Goal: Task Accomplishment & Management: Use online tool/utility

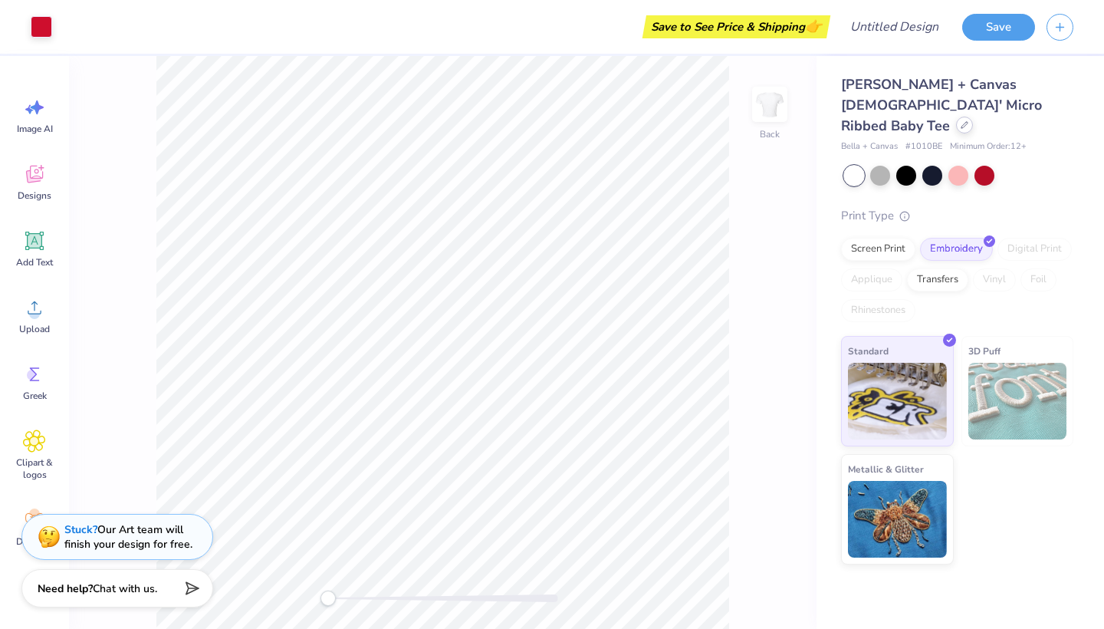
click at [962, 122] on icon at bounding box center [965, 125] width 6 height 6
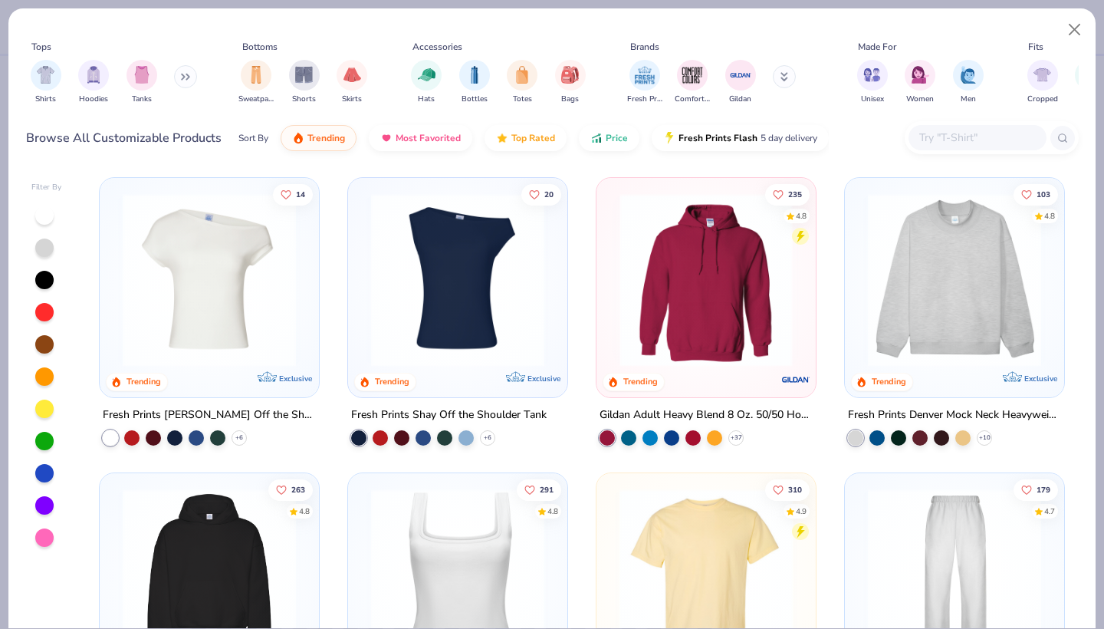
click at [713, 249] on div at bounding box center [517, 279] width 565 height 173
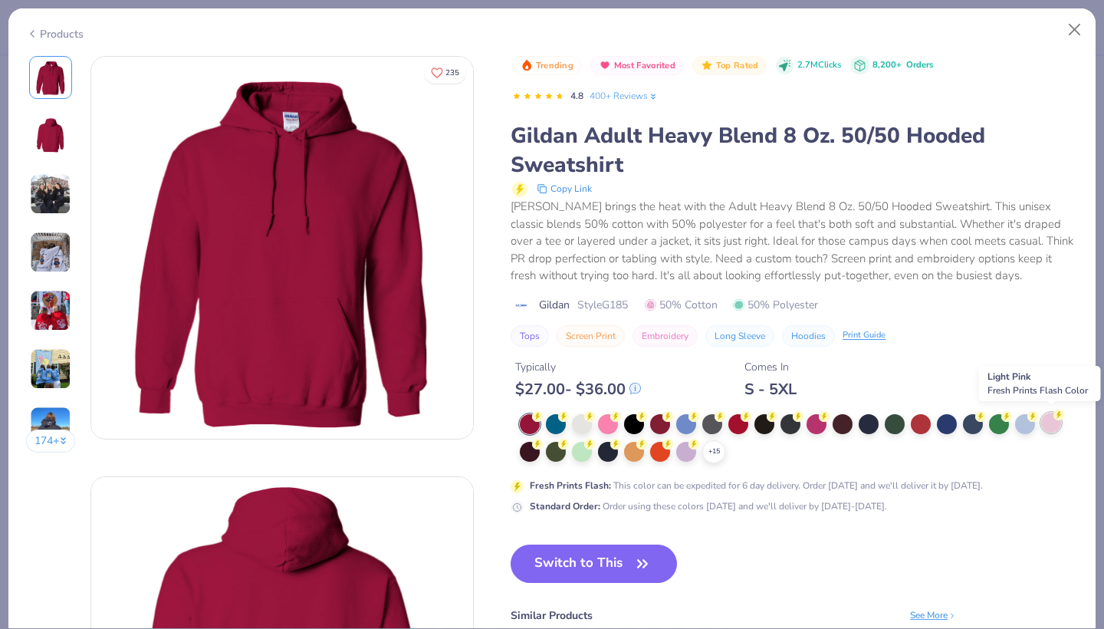
click at [1055, 420] on div at bounding box center [1051, 423] width 20 height 20
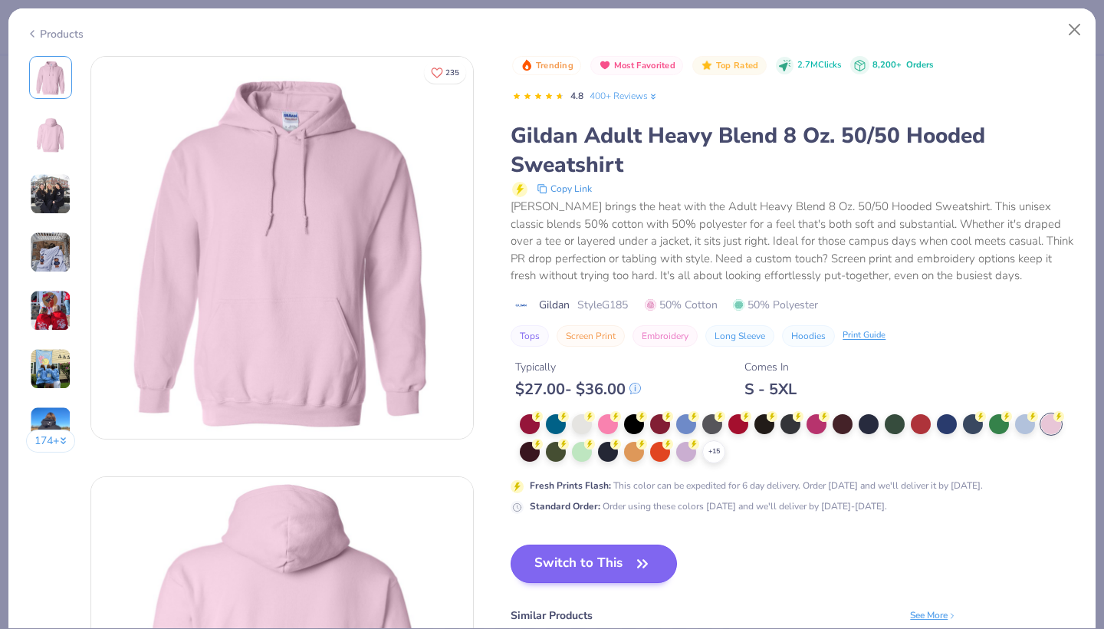
click at [564, 571] on button "Switch to This" at bounding box center [594, 563] width 166 height 38
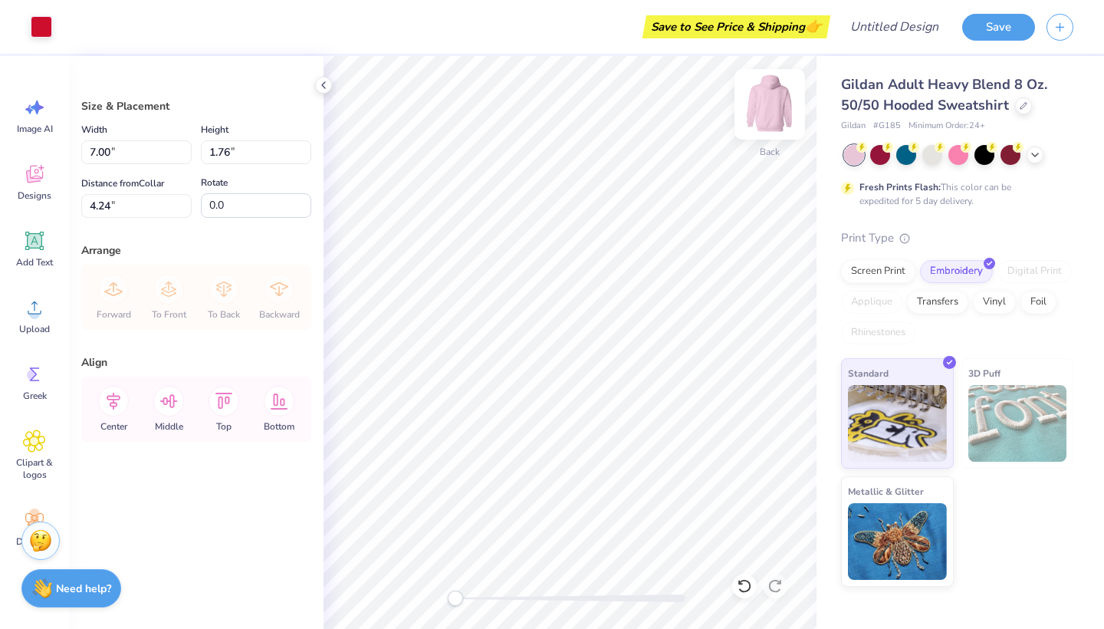
click at [779, 105] on img at bounding box center [769, 104] width 61 height 61
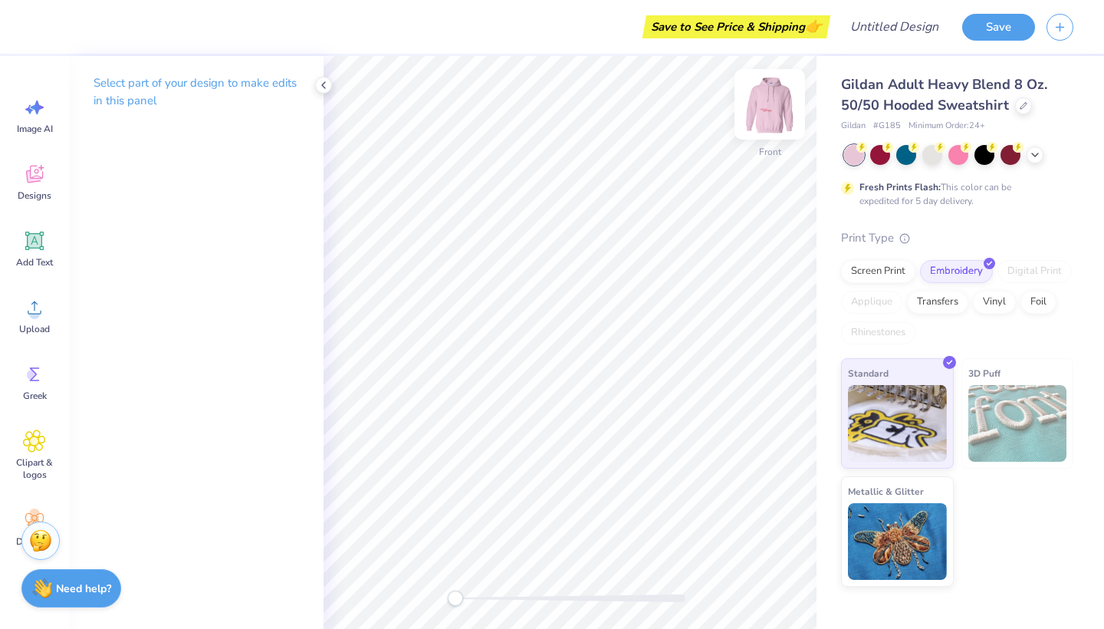
click at [764, 106] on img at bounding box center [769, 104] width 61 height 61
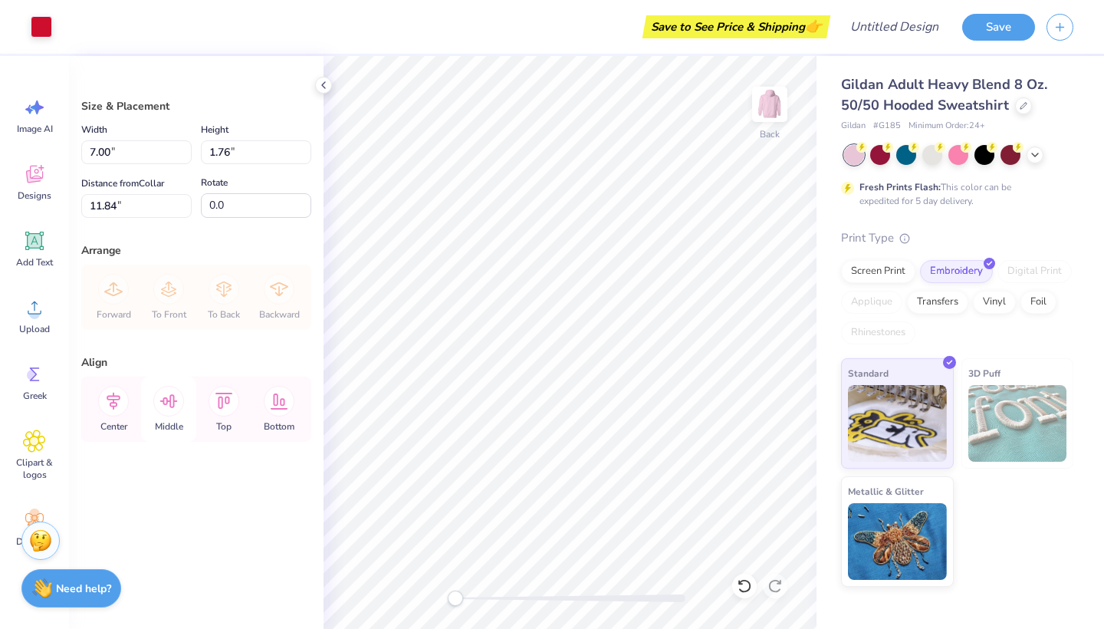
click at [166, 404] on icon at bounding box center [169, 401] width 18 height 14
click at [232, 396] on icon at bounding box center [224, 401] width 31 height 31
click at [275, 401] on icon at bounding box center [279, 401] width 31 height 31
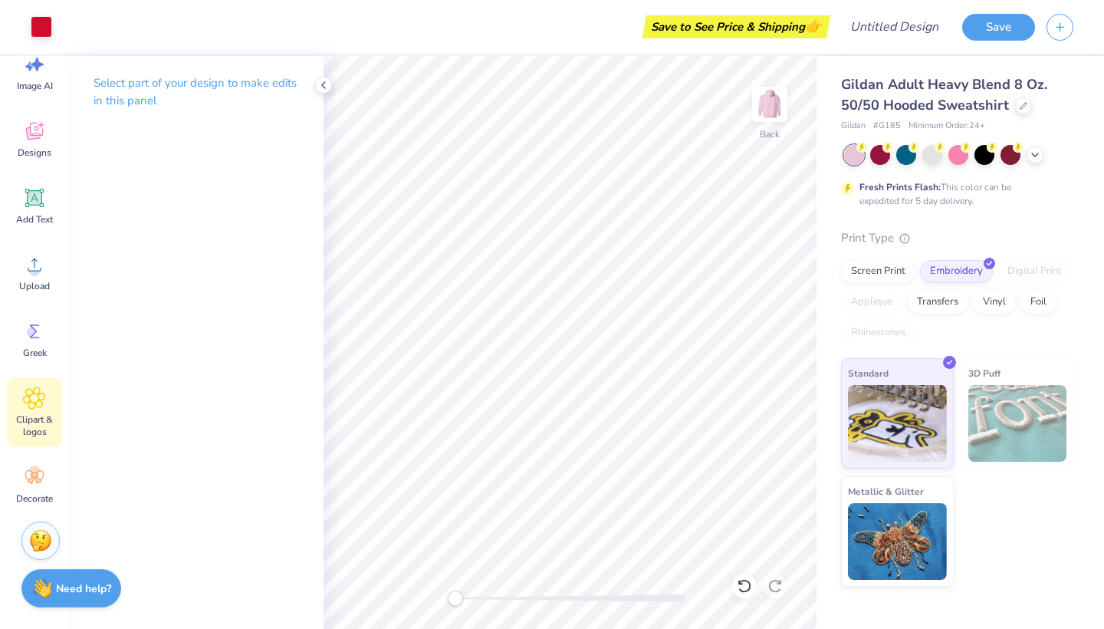
scroll to position [43, 0]
click at [36, 476] on rect at bounding box center [34, 474] width 5 height 5
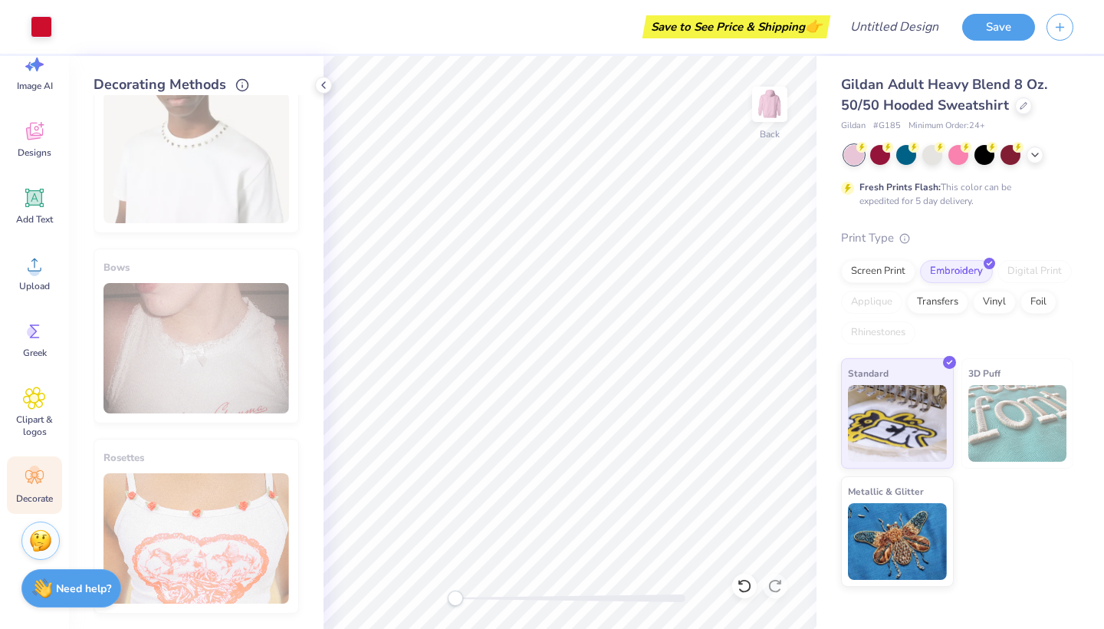
scroll to position [829, 0]
click at [31, 408] on icon at bounding box center [34, 397] width 21 height 21
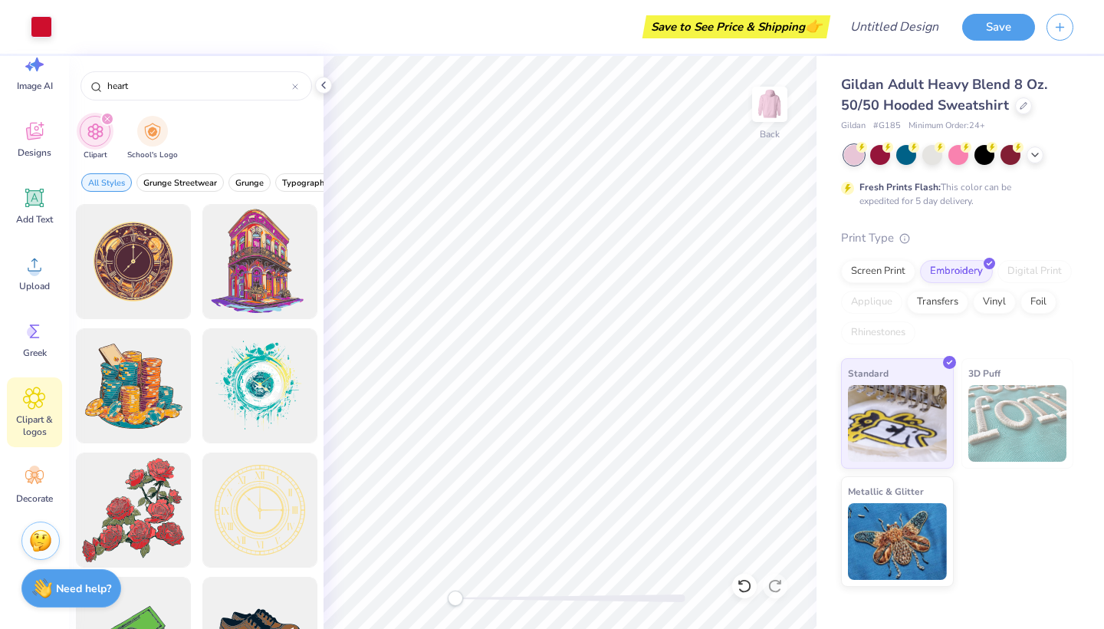
type input "heart"
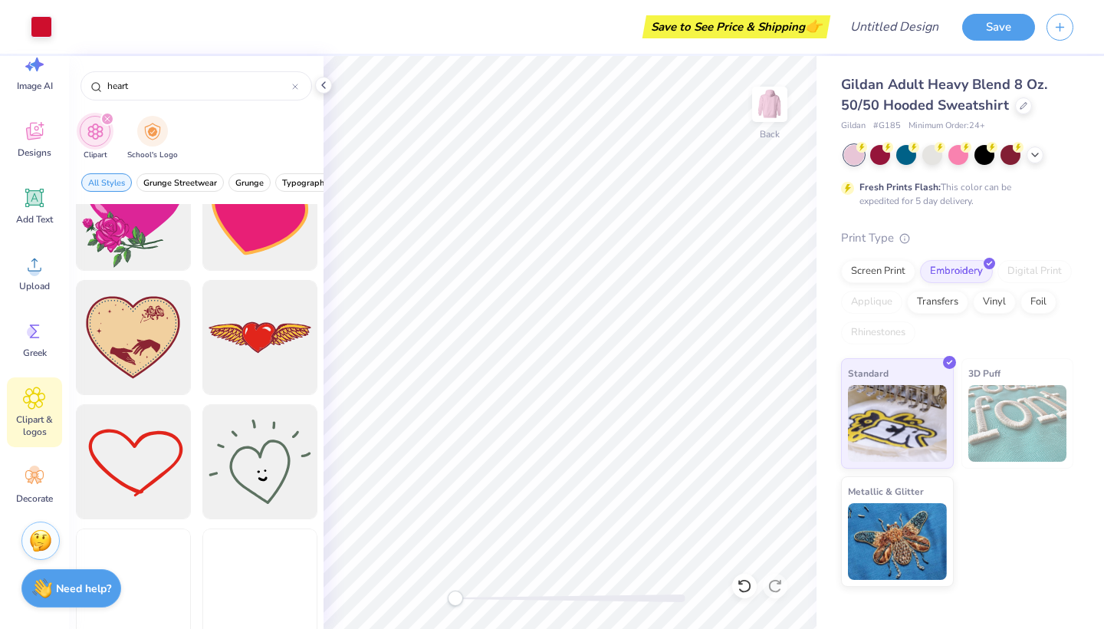
scroll to position [676, 0]
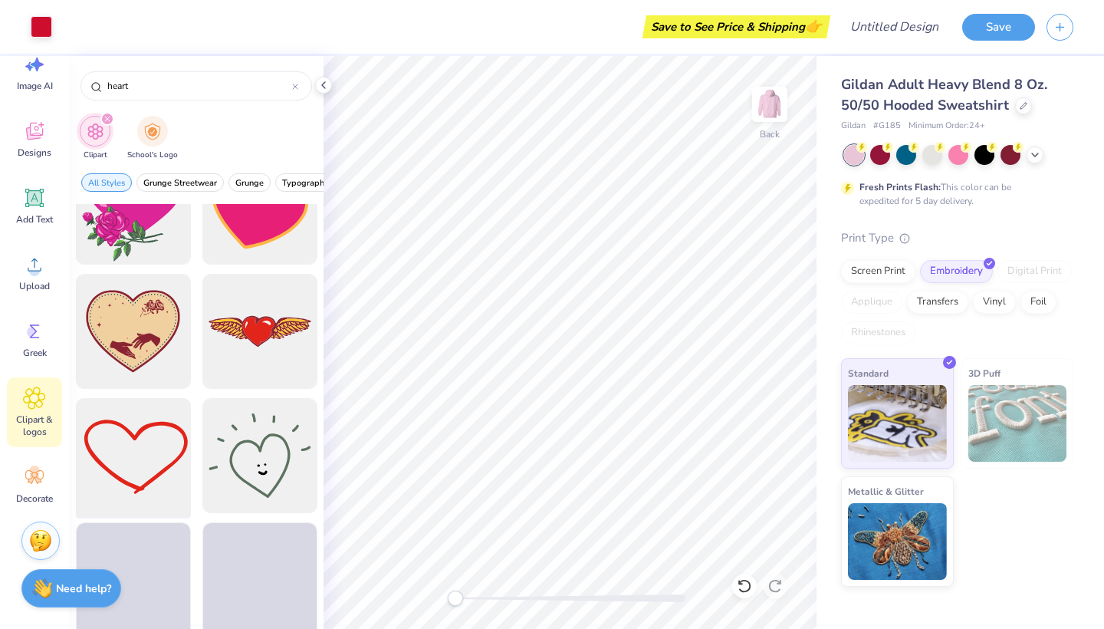
click at [117, 459] on div at bounding box center [133, 456] width 127 height 127
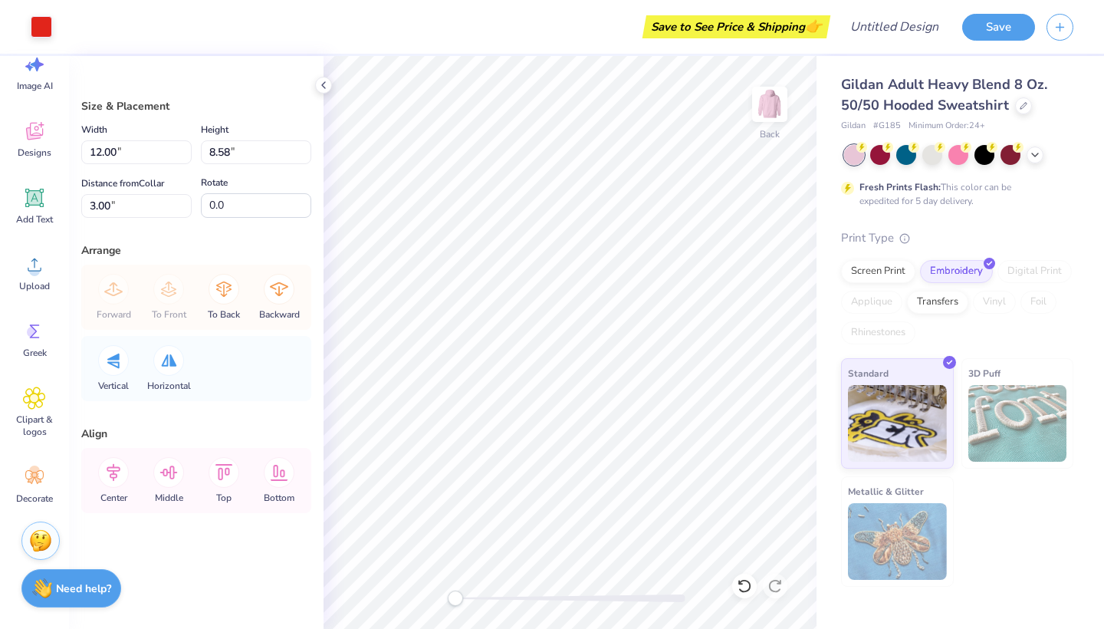
type input "3.27"
type input "2.34"
type input "9.24"
type input "2.28"
type input "1.63"
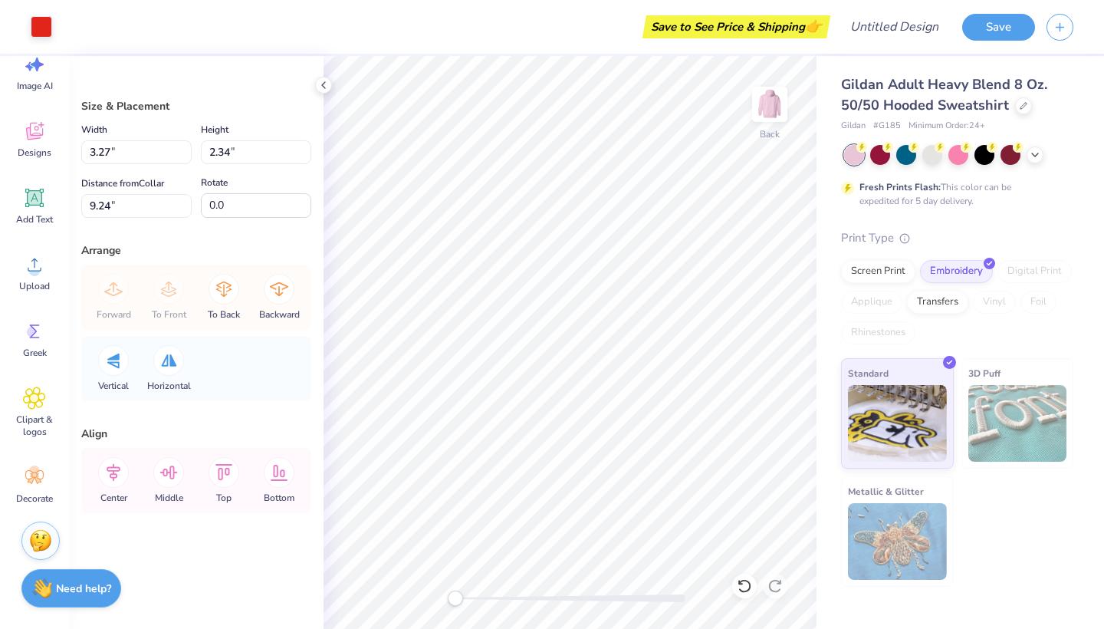
type input "9.95"
type input "2.49"
type input "1.78"
type input "3.91"
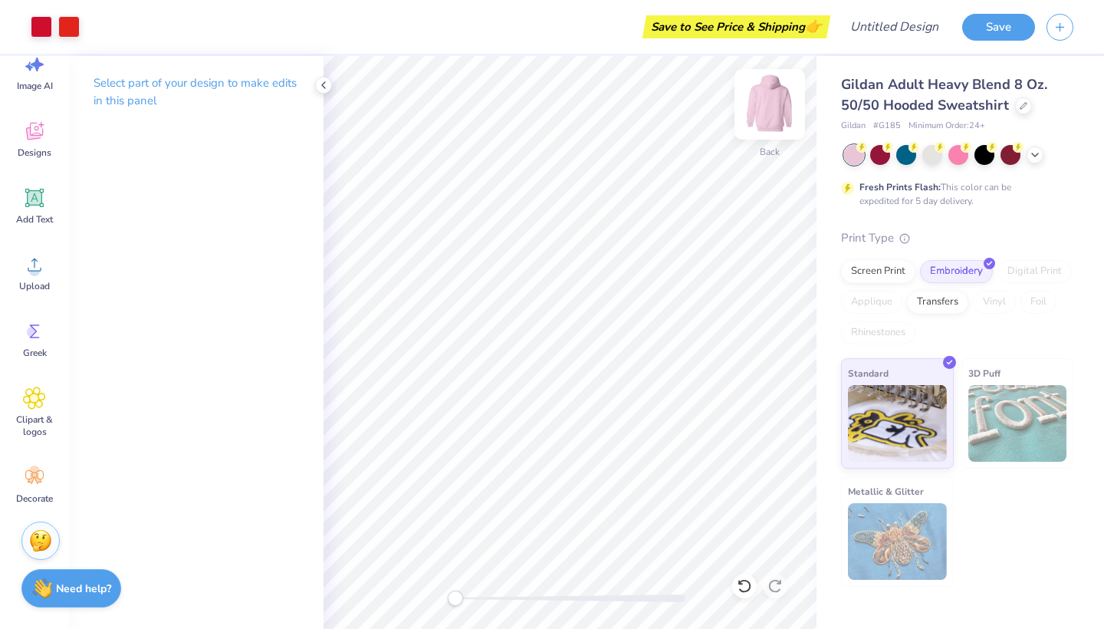
click at [774, 109] on img at bounding box center [769, 104] width 61 height 61
click at [34, 342] on icon at bounding box center [34, 331] width 23 height 23
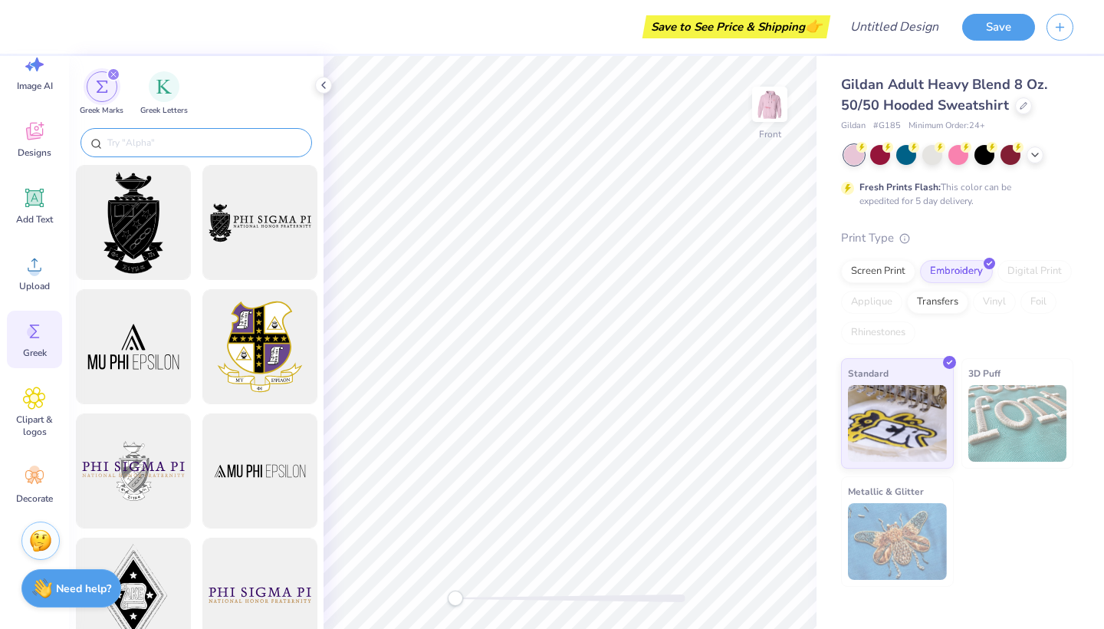
click at [179, 137] on input "text" at bounding box center [204, 142] width 196 height 15
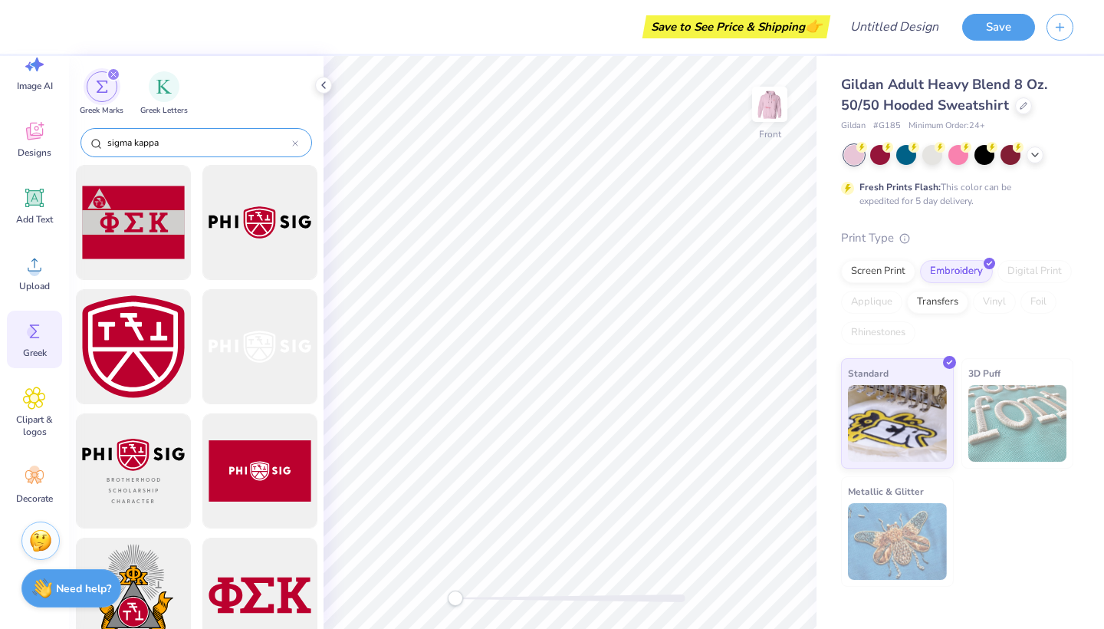
type input "sigma kappa"
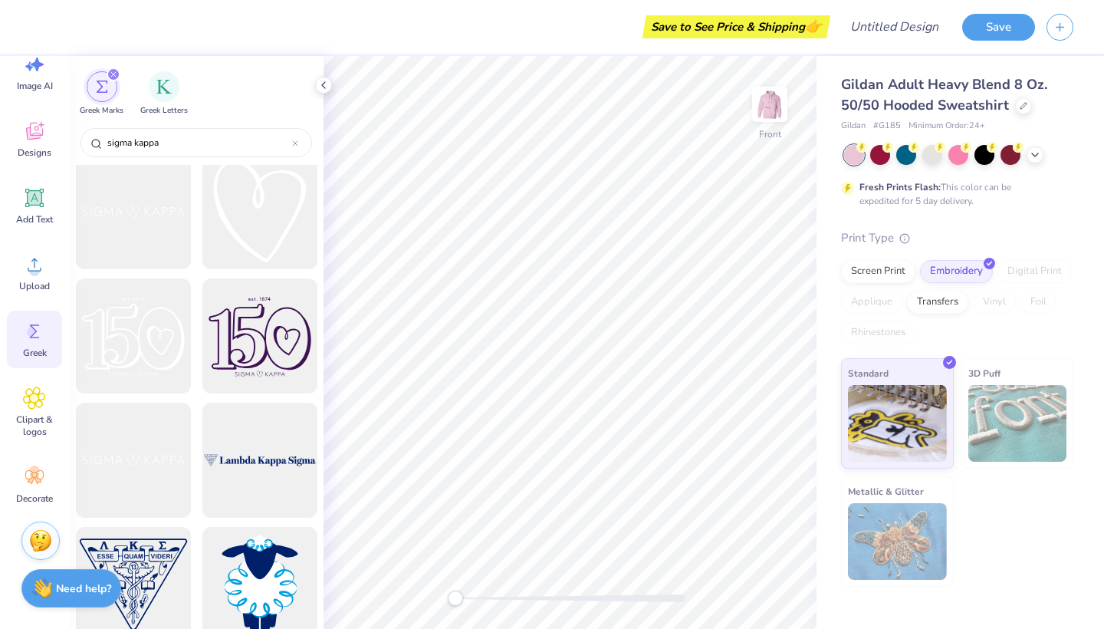
scroll to position [757, 0]
click at [143, 459] on div at bounding box center [133, 459] width 127 height 127
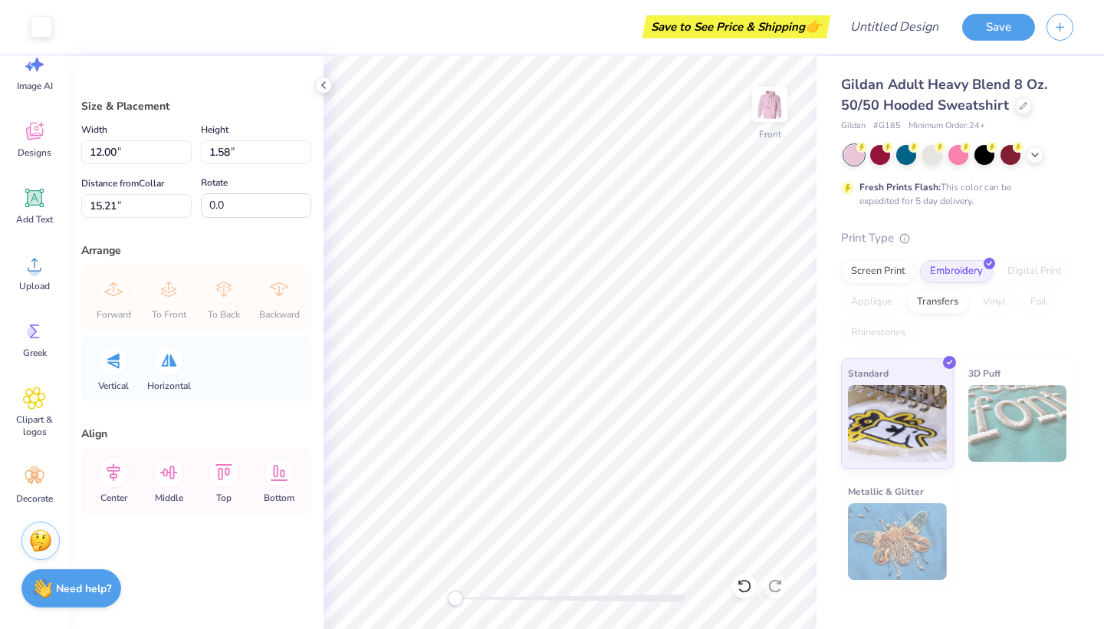
type input "11.93"
type input "1.57"
type input "17.09"
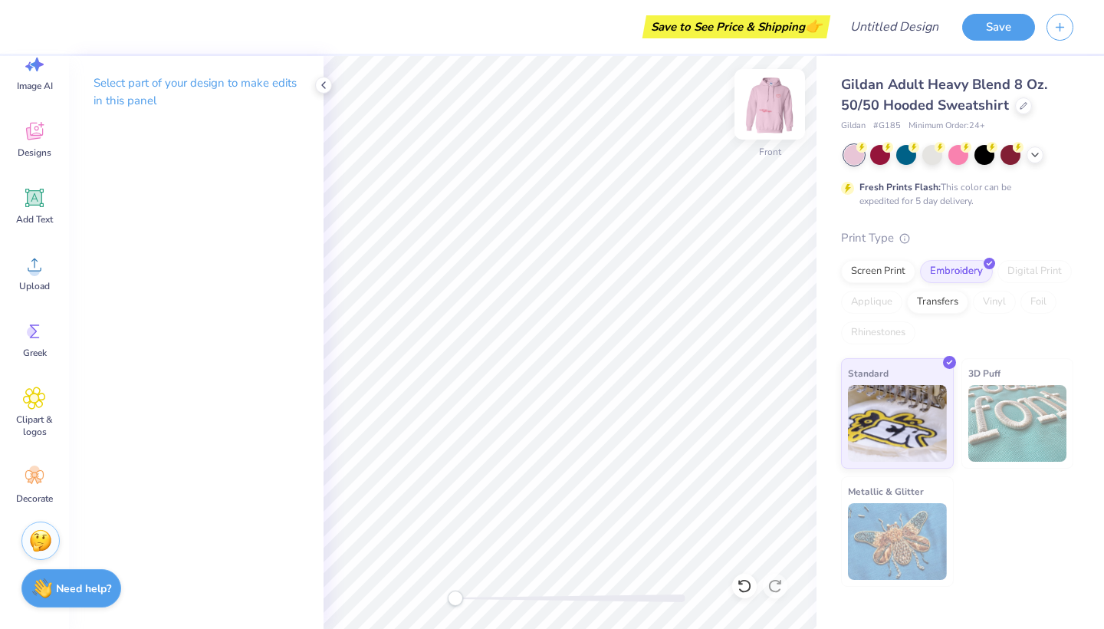
click at [784, 98] on img at bounding box center [769, 104] width 61 height 61
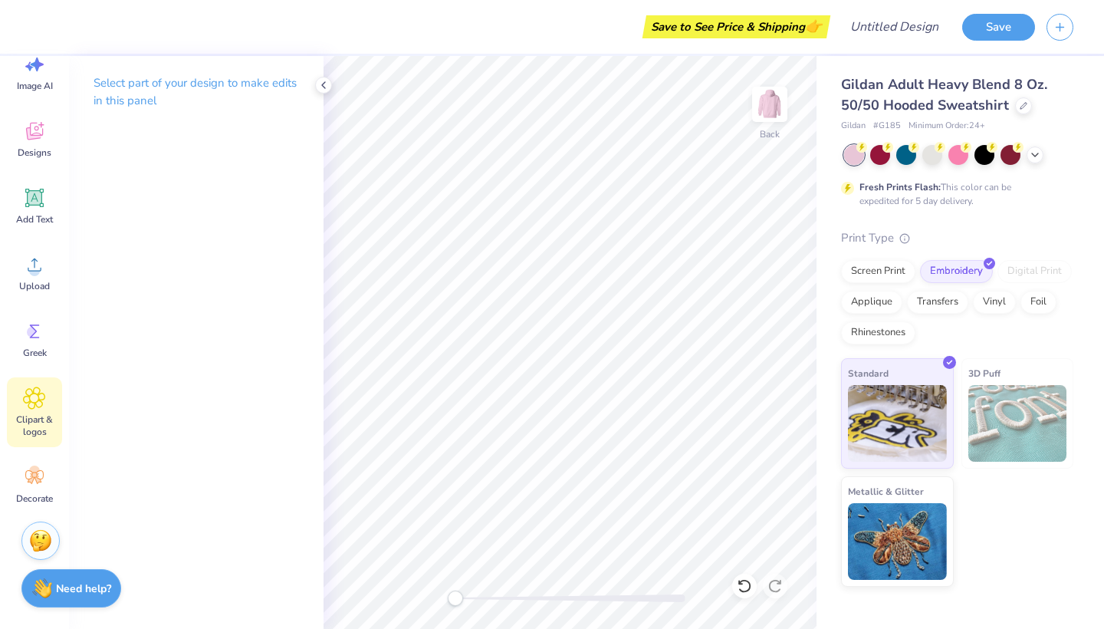
click at [31, 407] on icon at bounding box center [34, 397] width 22 height 23
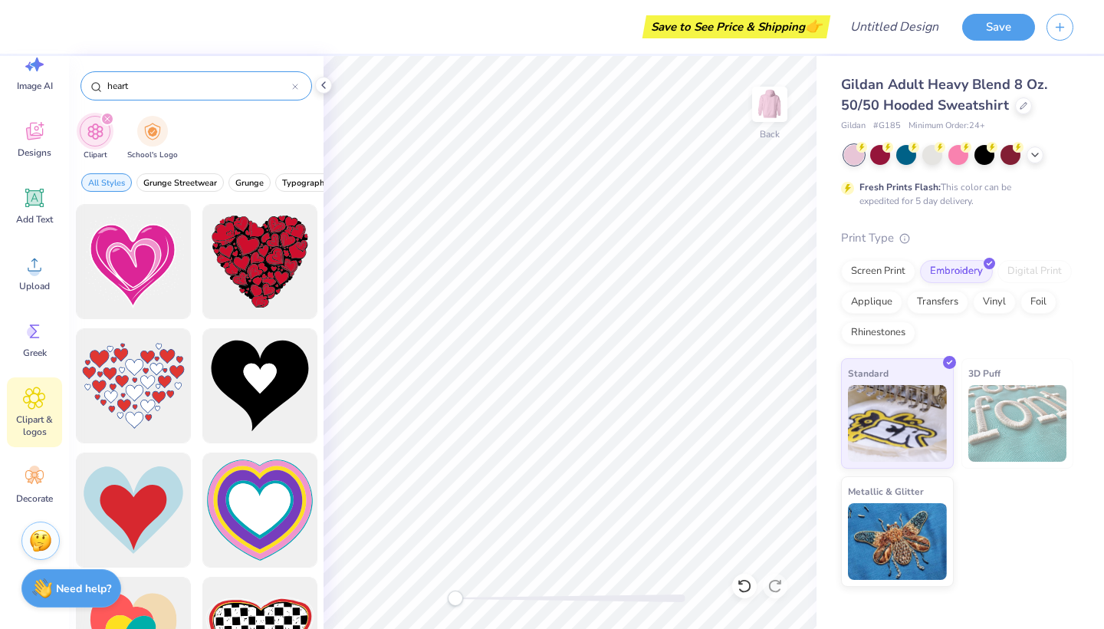
click at [296, 84] on icon at bounding box center [295, 87] width 6 height 6
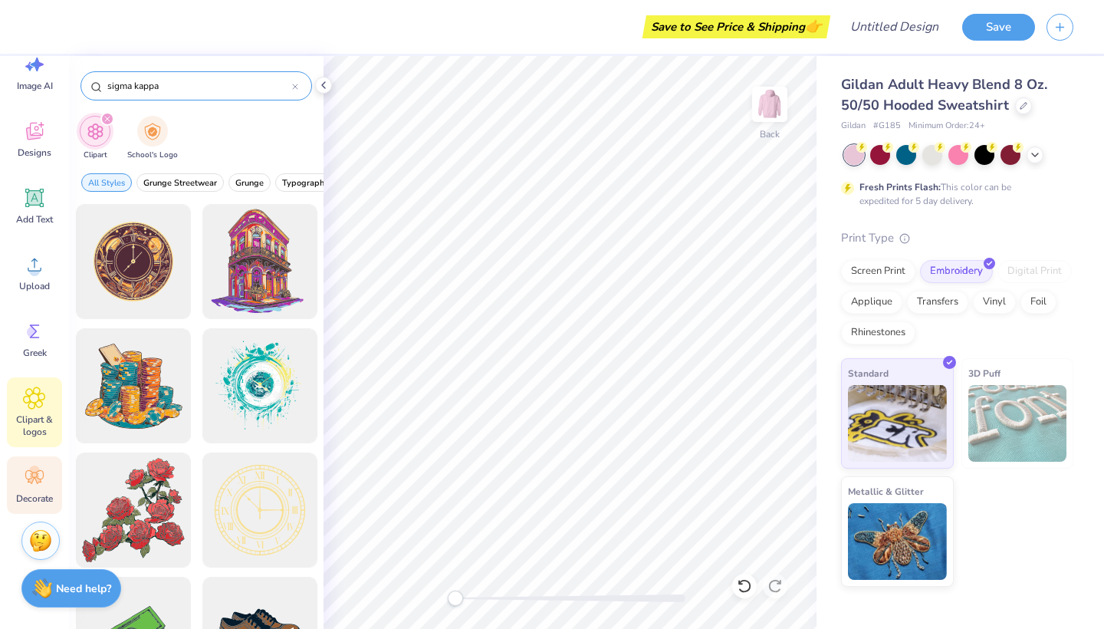
type input "sigma kappa"
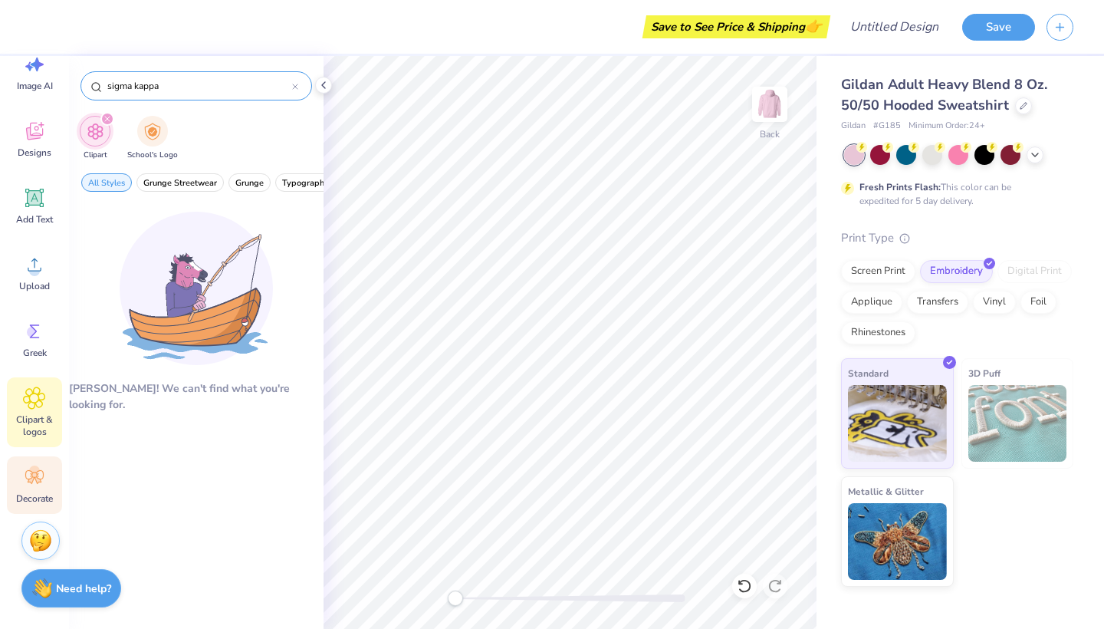
click at [29, 485] on icon at bounding box center [34, 476] width 23 height 23
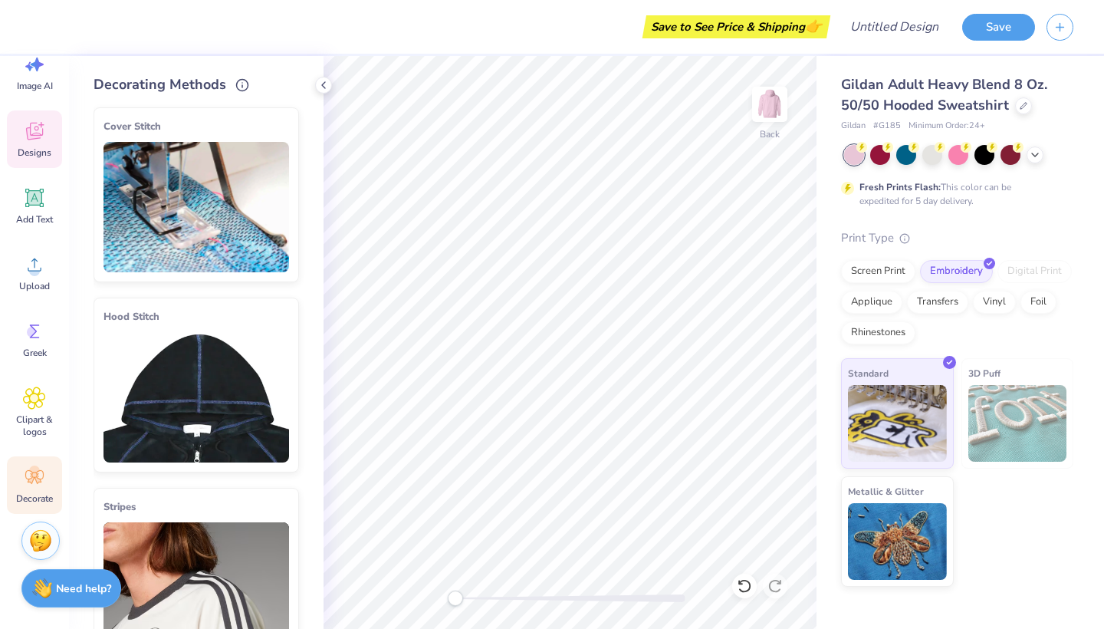
click at [39, 131] on icon at bounding box center [34, 131] width 23 height 23
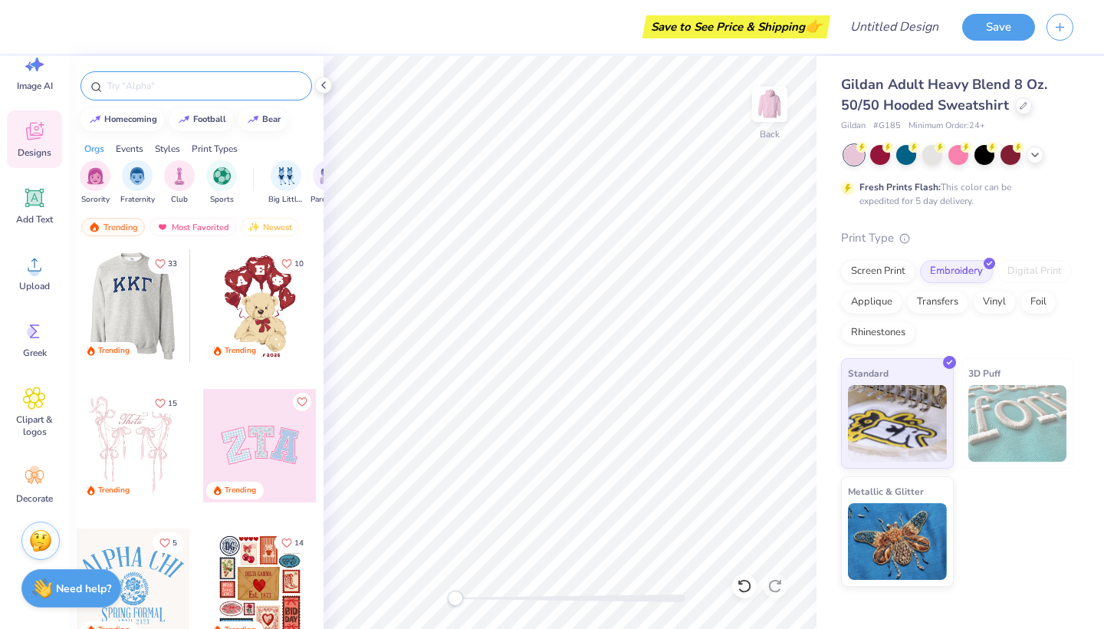
click at [187, 80] on input "text" at bounding box center [204, 85] width 196 height 15
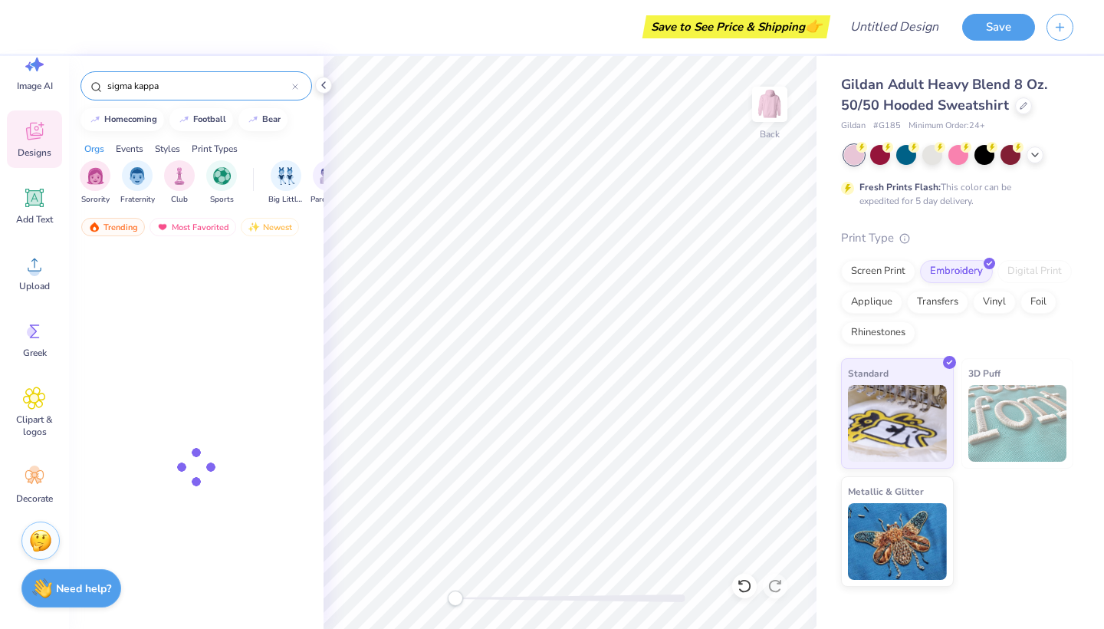
type input "sigma kappa"
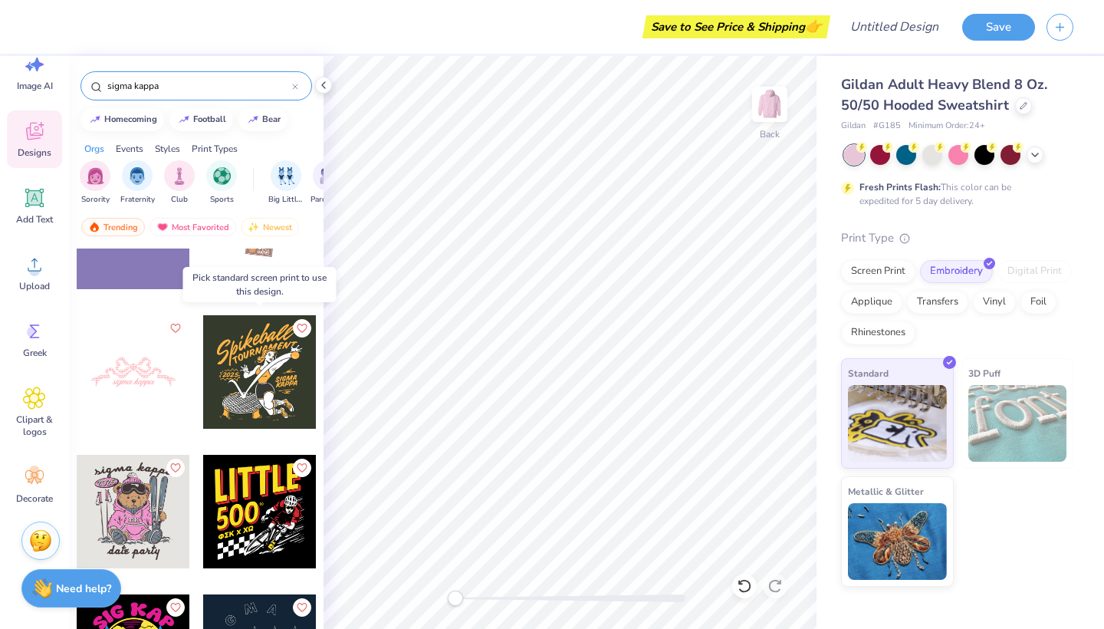
scroll to position [2166, 0]
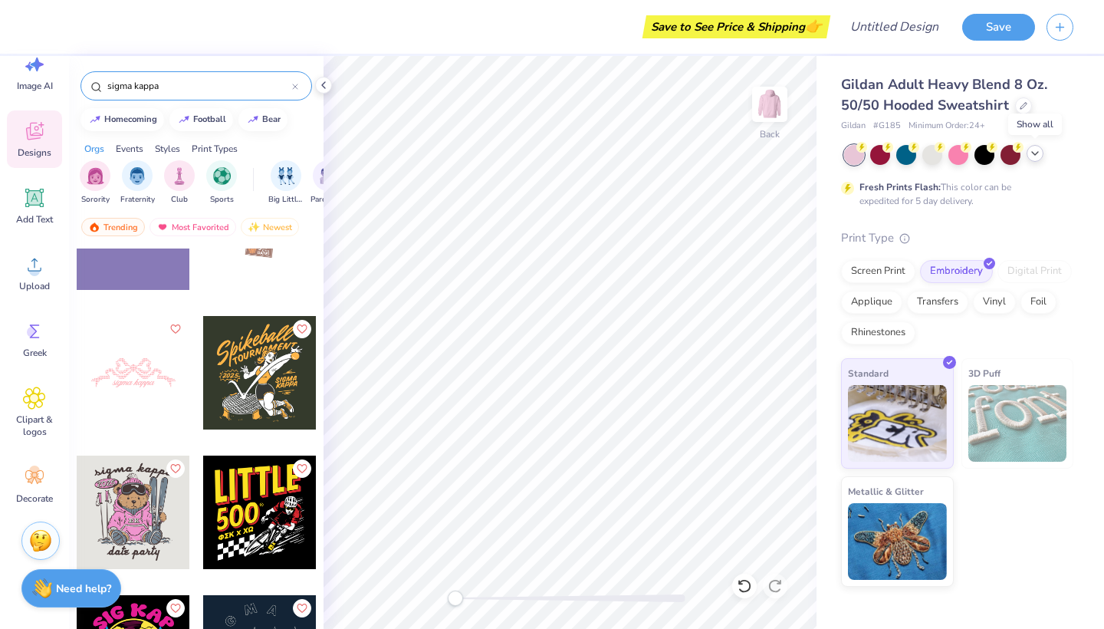
click at [1037, 151] on icon at bounding box center [1035, 153] width 12 height 12
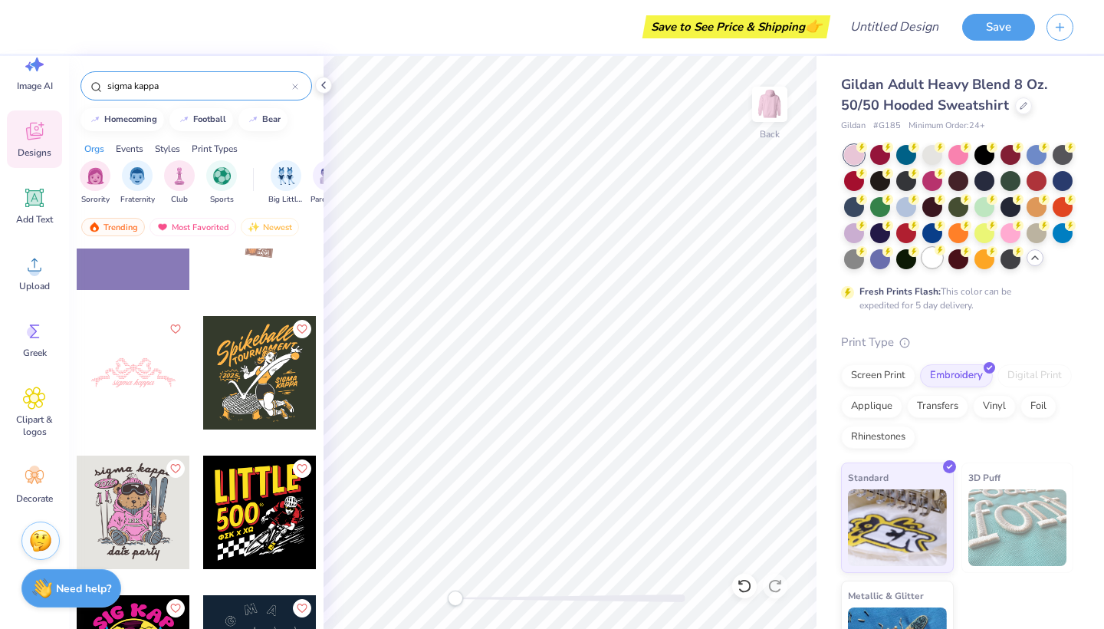
click at [936, 258] on div at bounding box center [932, 258] width 20 height 20
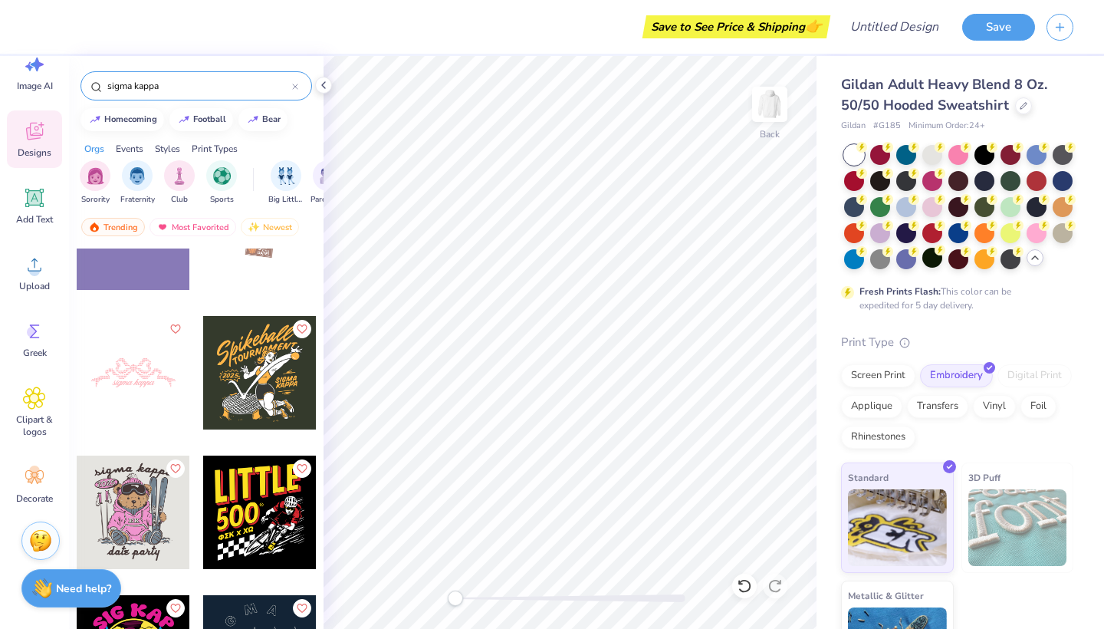
click at [128, 357] on div at bounding box center [133, 372] width 113 height 113
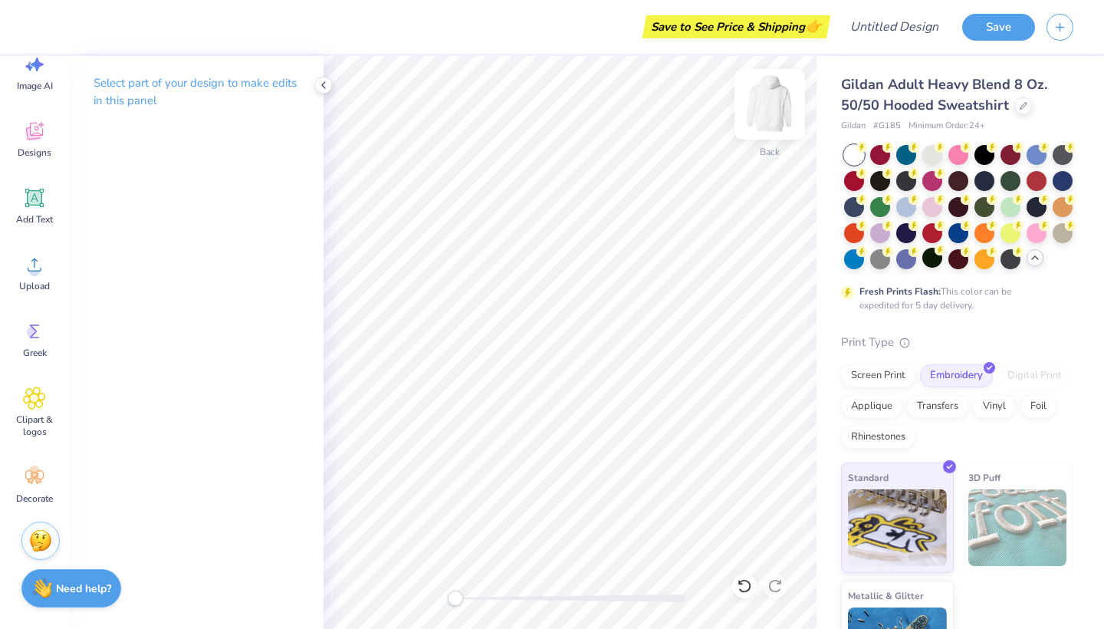
click at [779, 108] on img at bounding box center [769, 104] width 61 height 61
click at [32, 400] on icon at bounding box center [34, 397] width 9 height 9
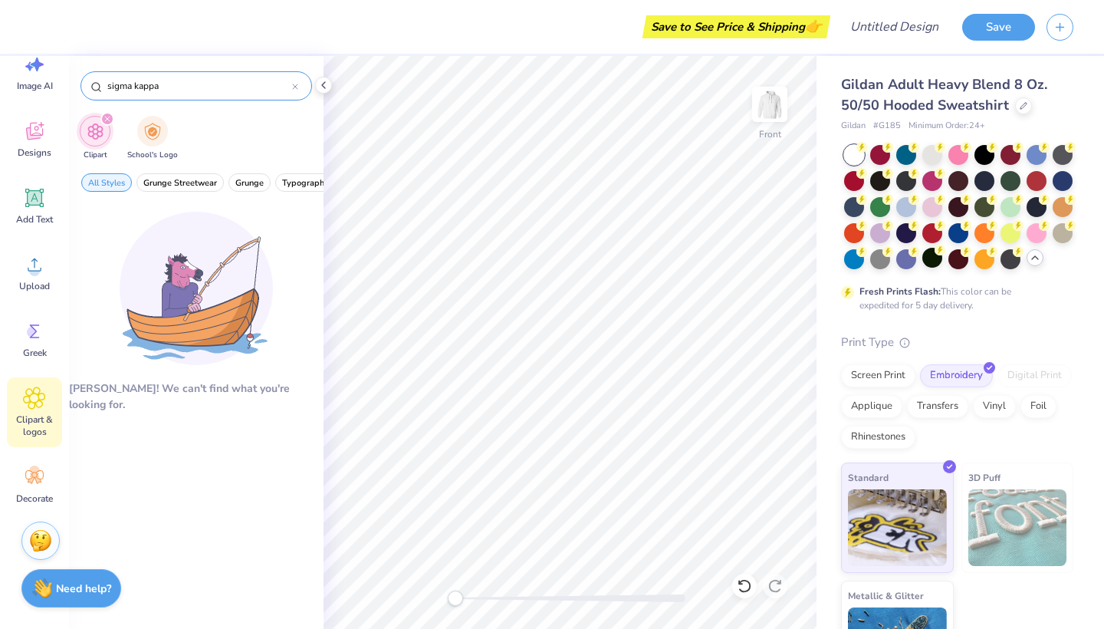
click at [248, 88] on input "sigma kappa" at bounding box center [199, 85] width 186 height 15
click at [248, 87] on input "sigma kappa" at bounding box center [199, 85] width 186 height 15
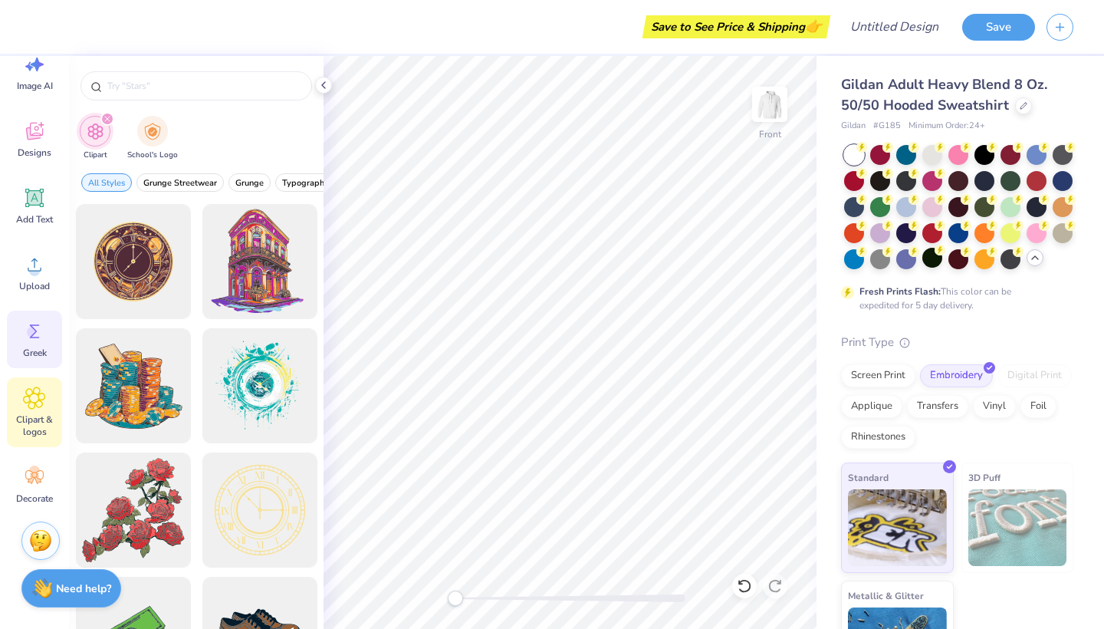
click at [32, 344] on div "Greek" at bounding box center [34, 340] width 55 height 58
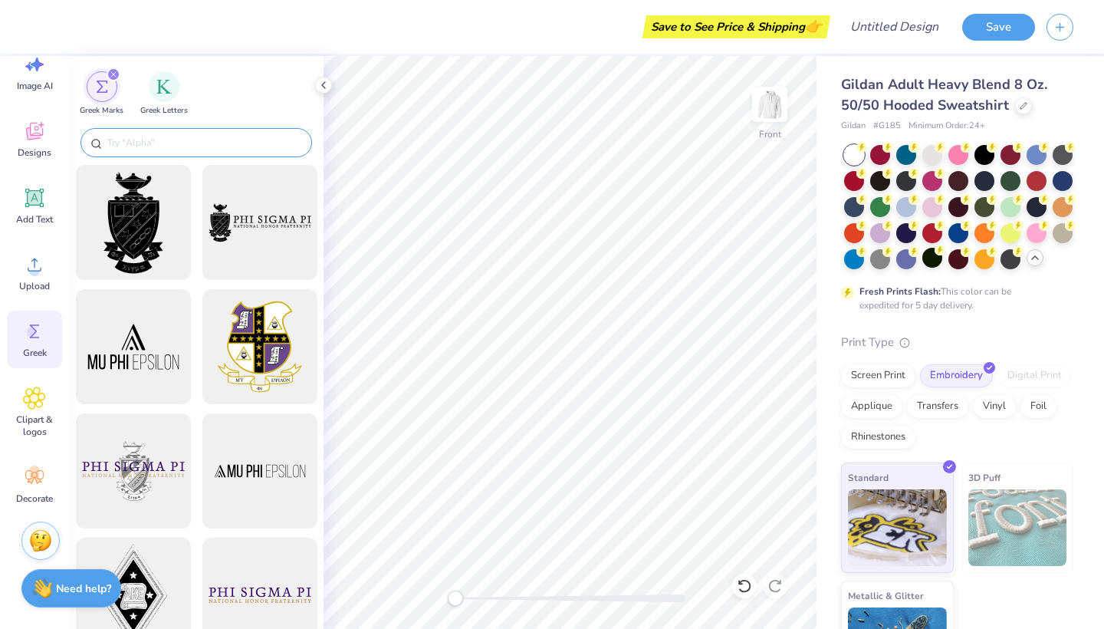
click at [155, 147] on input "text" at bounding box center [204, 142] width 196 height 15
paste input "sigma kappa"
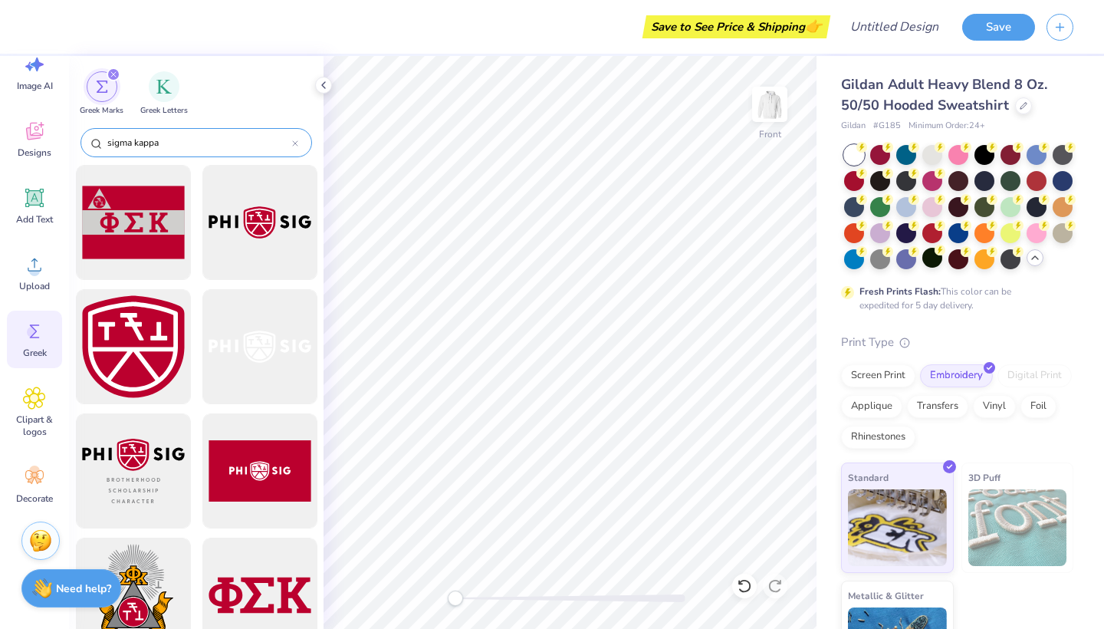
type input "sigma kappa"
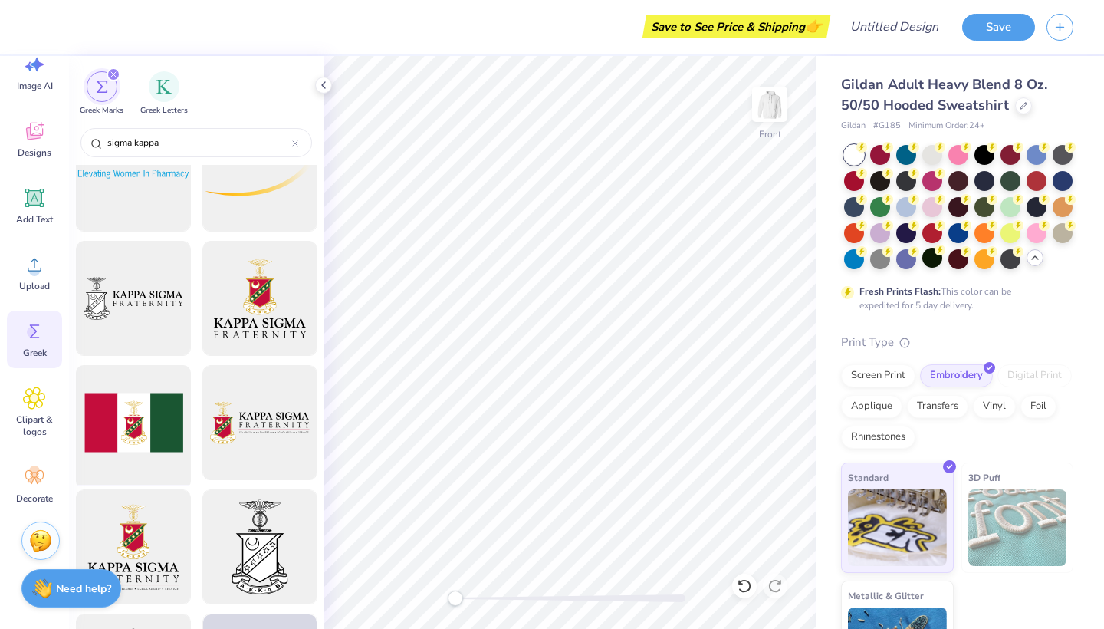
scroll to position [2490, 0]
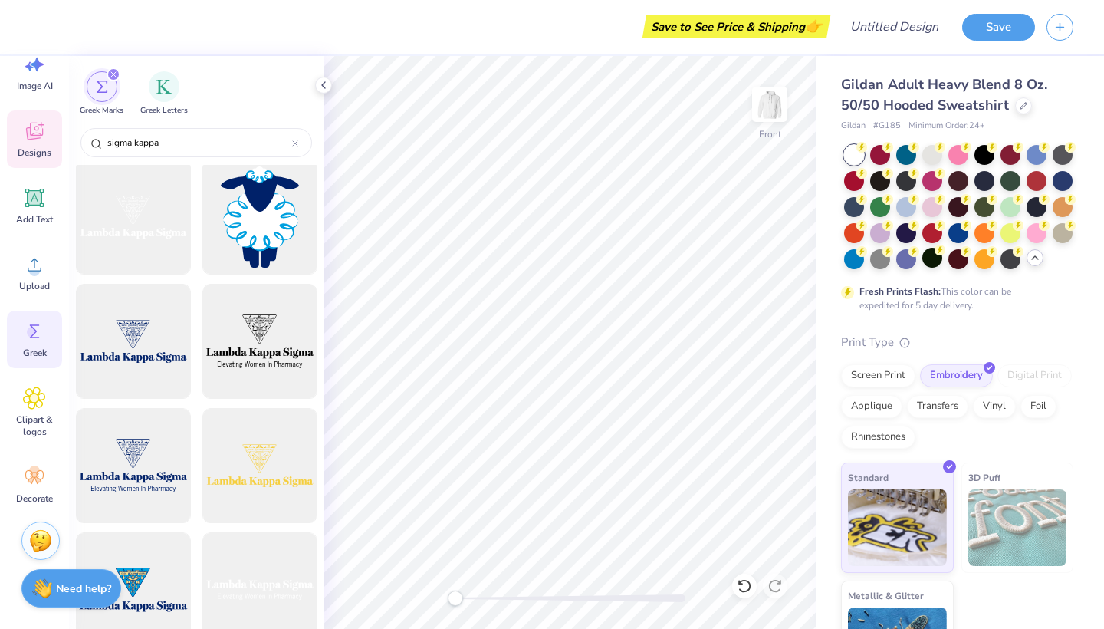
click at [30, 134] on icon at bounding box center [34, 133] width 15 height 12
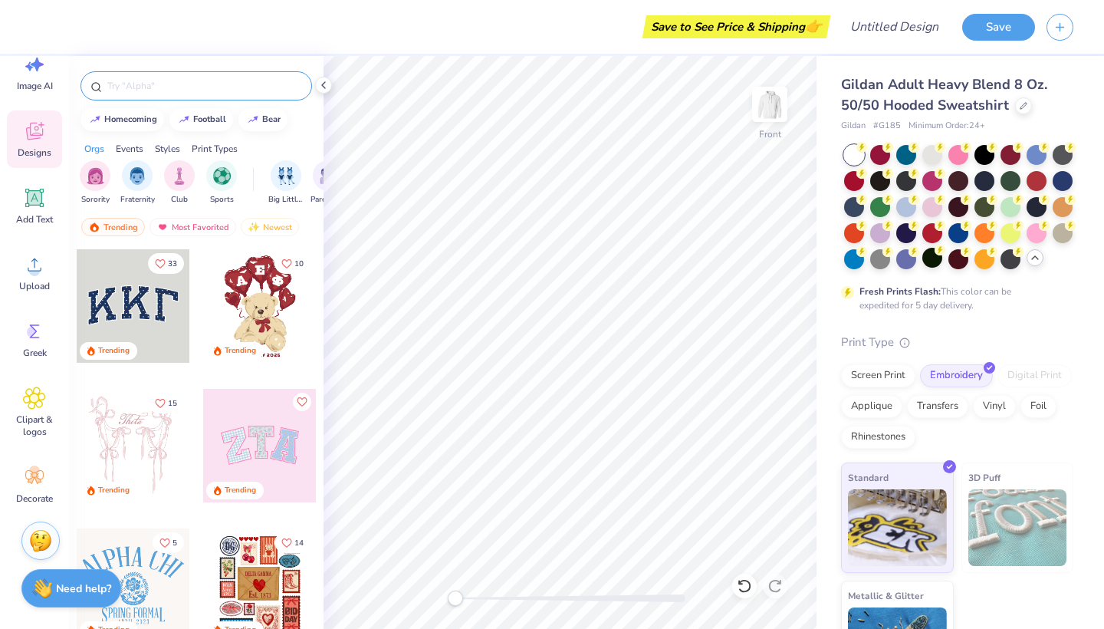
click at [191, 84] on input "text" at bounding box center [204, 85] width 196 height 15
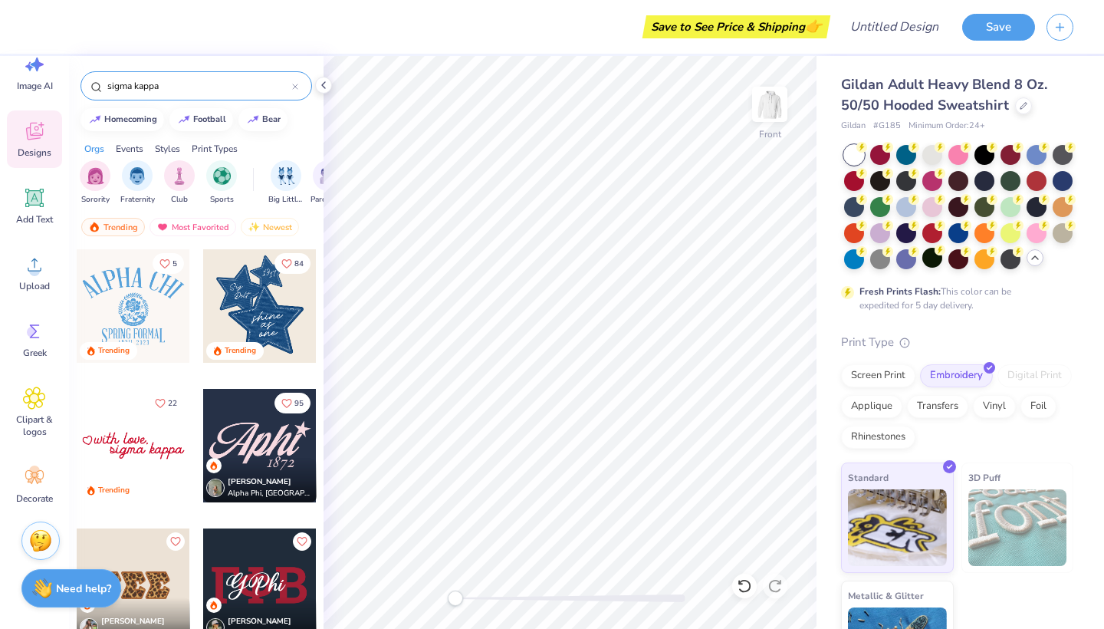
type input "sigma kappa"
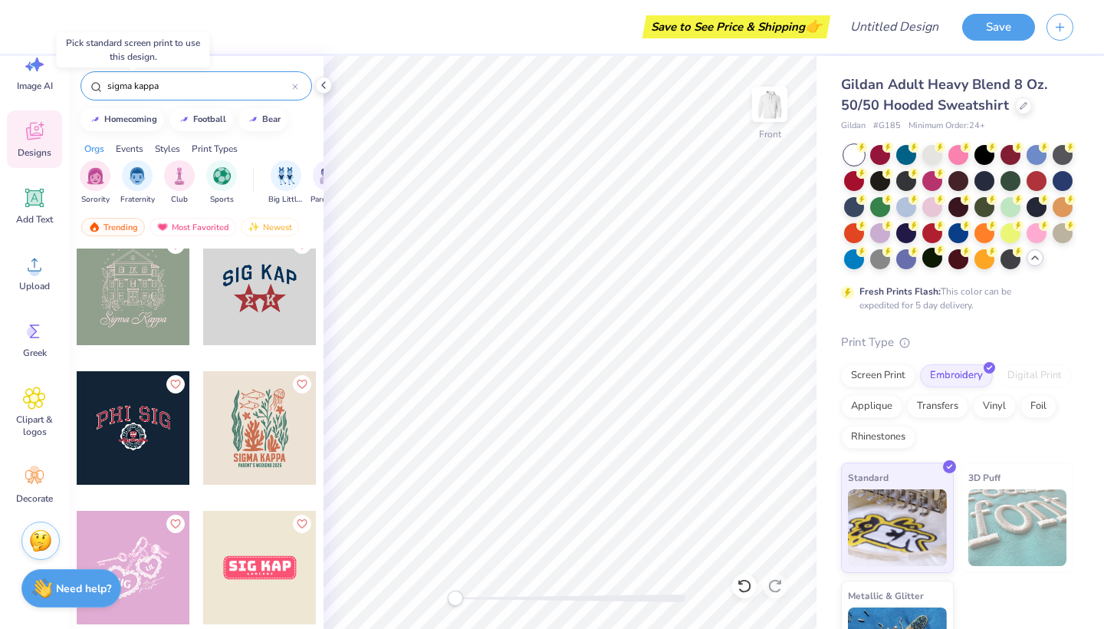
scroll to position [1672, 0]
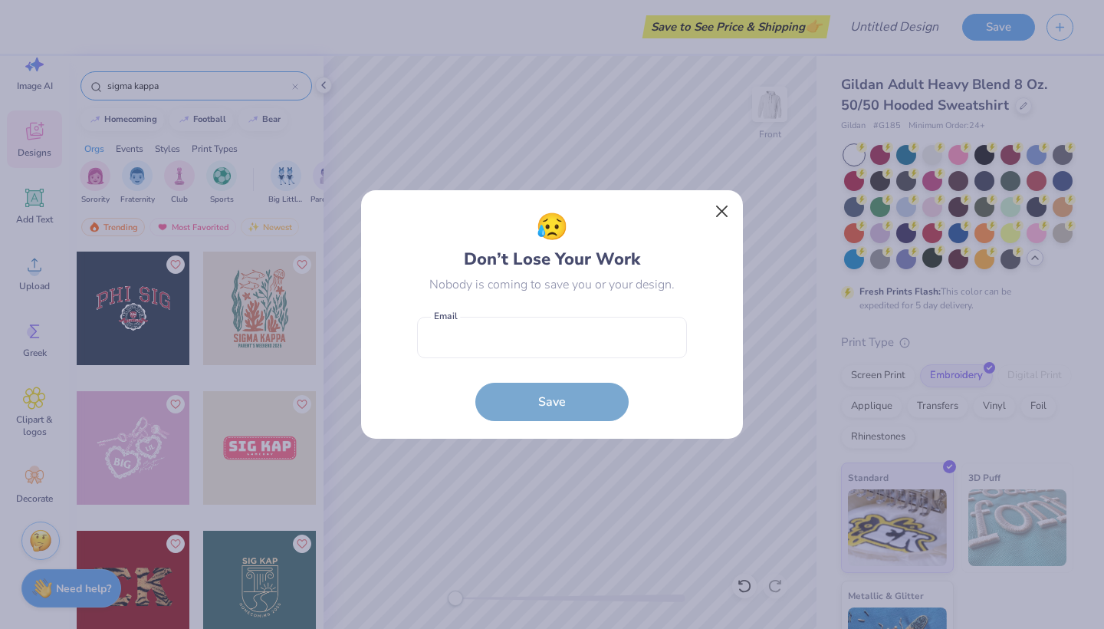
click at [725, 214] on button "Close" at bounding box center [722, 211] width 29 height 29
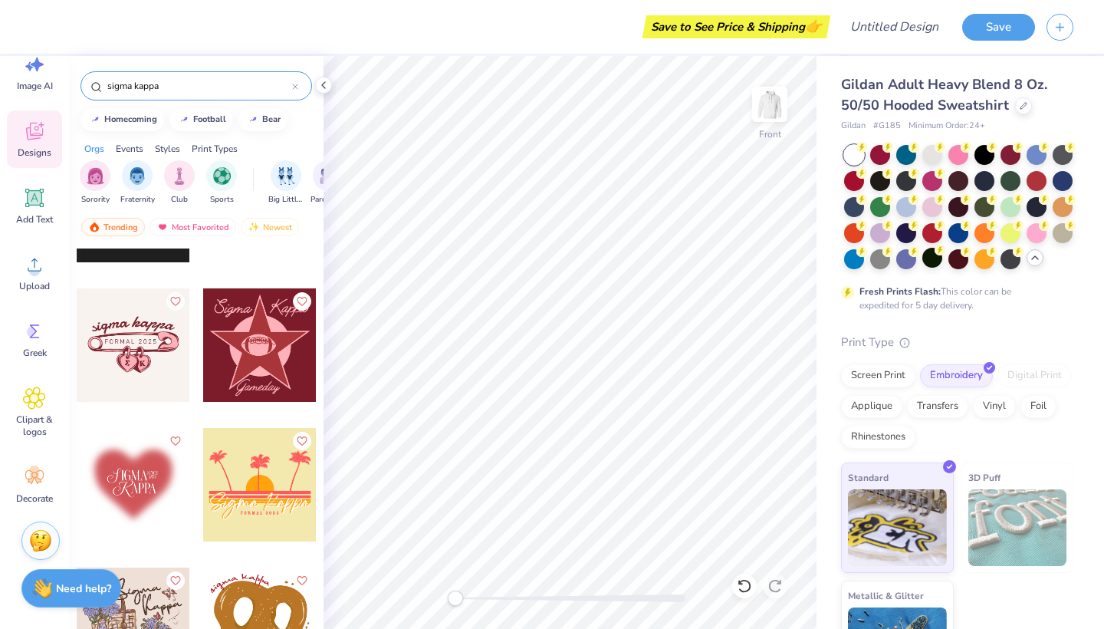
scroll to position [3041, 0]
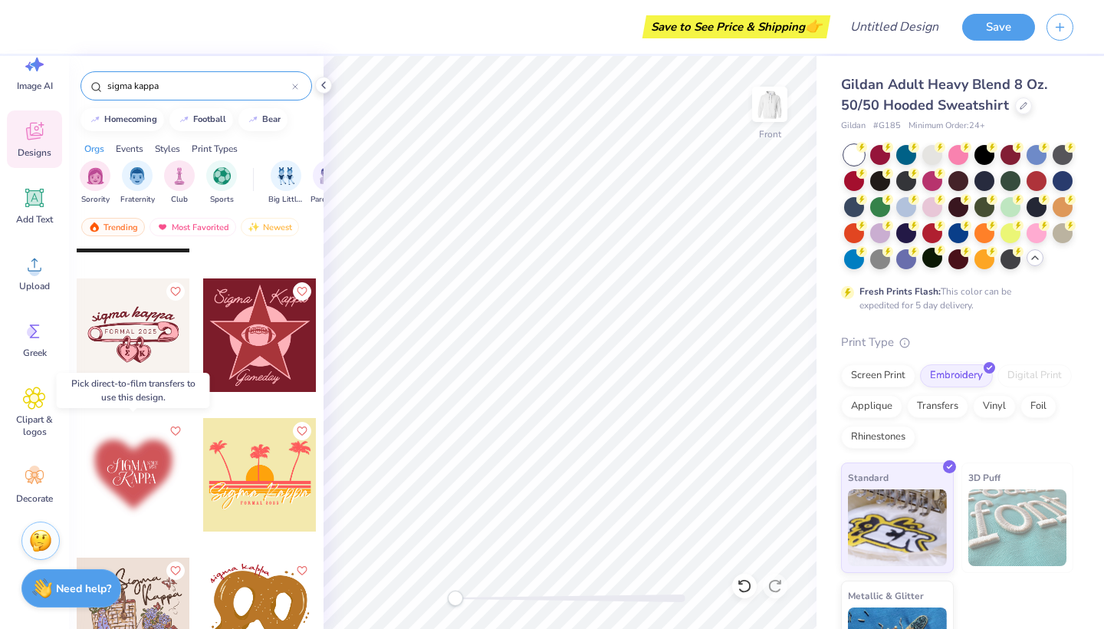
click at [146, 478] on div at bounding box center [133, 474] width 113 height 113
click at [141, 465] on div at bounding box center [133, 474] width 113 height 113
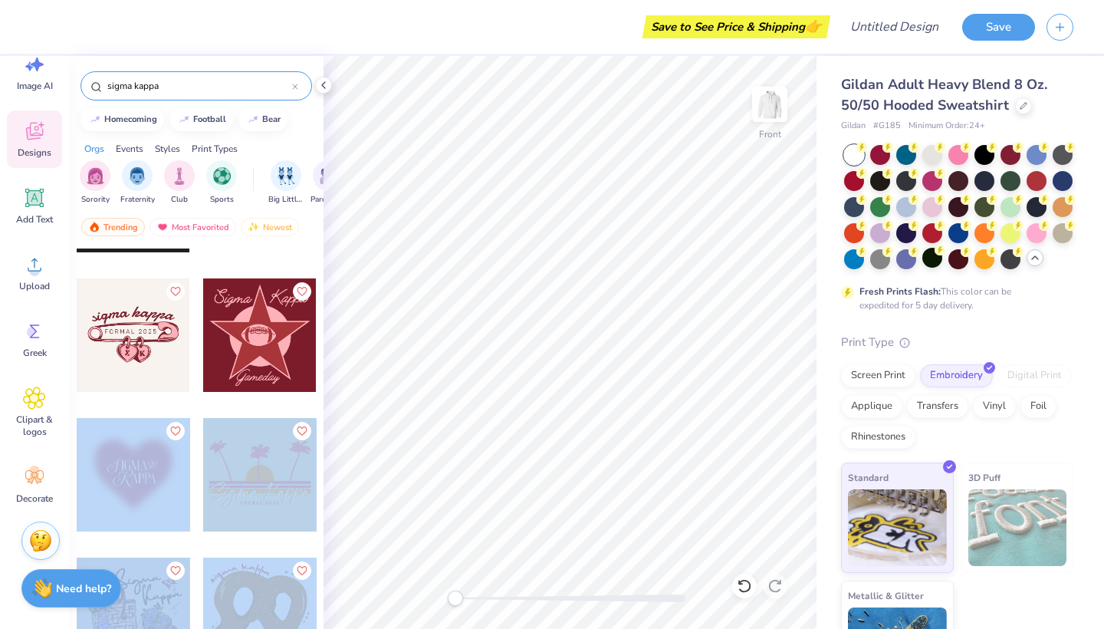
click at [478, 389] on div "Save to See Price & Shipping 👉 Design Title Save Image AI Designs Add Text Uplo…" at bounding box center [552, 314] width 1104 height 629
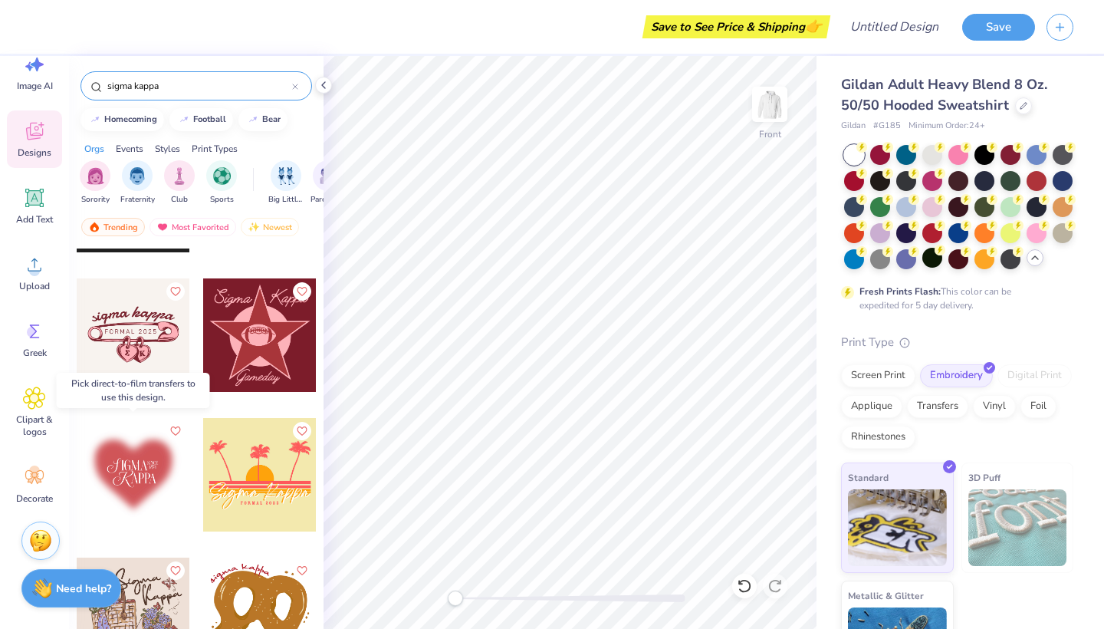
click at [163, 460] on div at bounding box center [133, 474] width 113 height 113
click at [146, 461] on div at bounding box center [133, 474] width 113 height 113
click at [255, 365] on div at bounding box center [259, 334] width 113 height 113
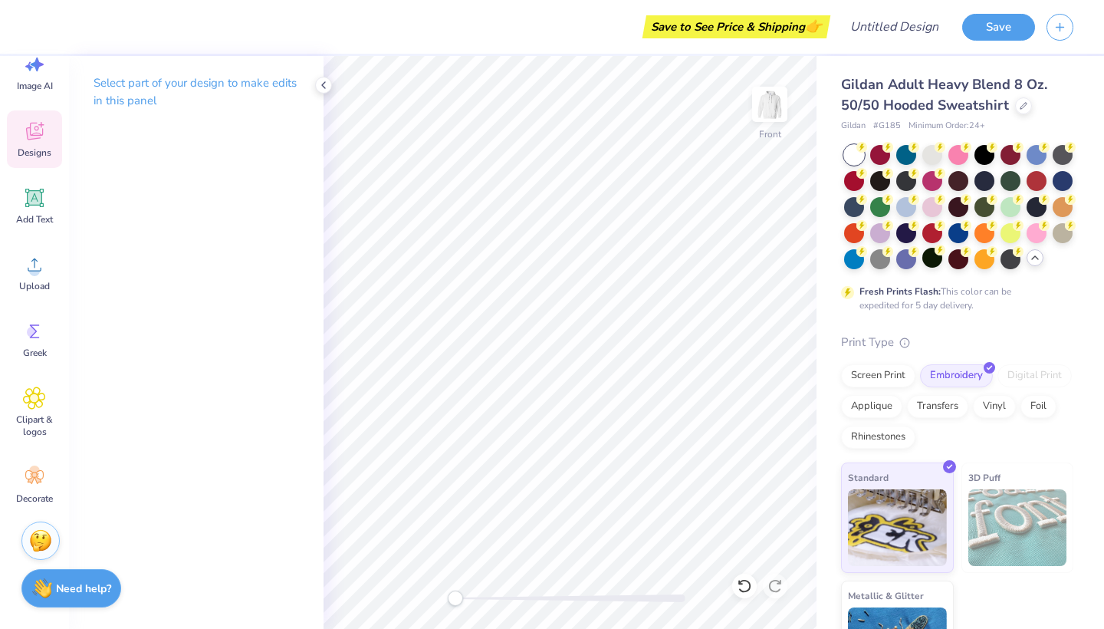
click at [33, 156] on span "Designs" at bounding box center [35, 152] width 34 height 12
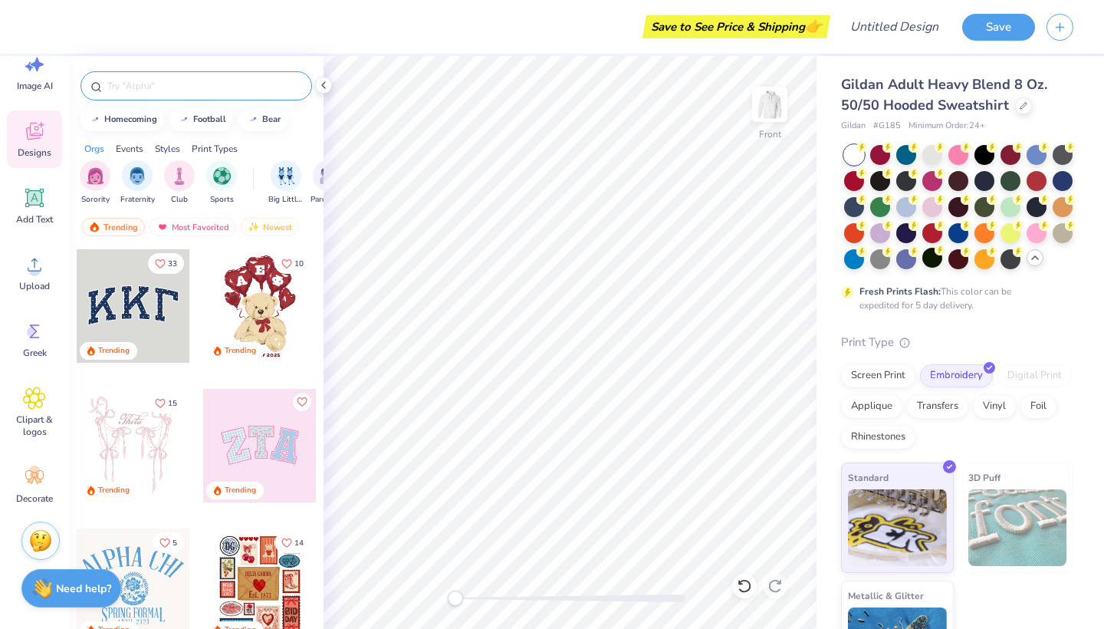
click at [189, 80] on input "text" at bounding box center [204, 85] width 196 height 15
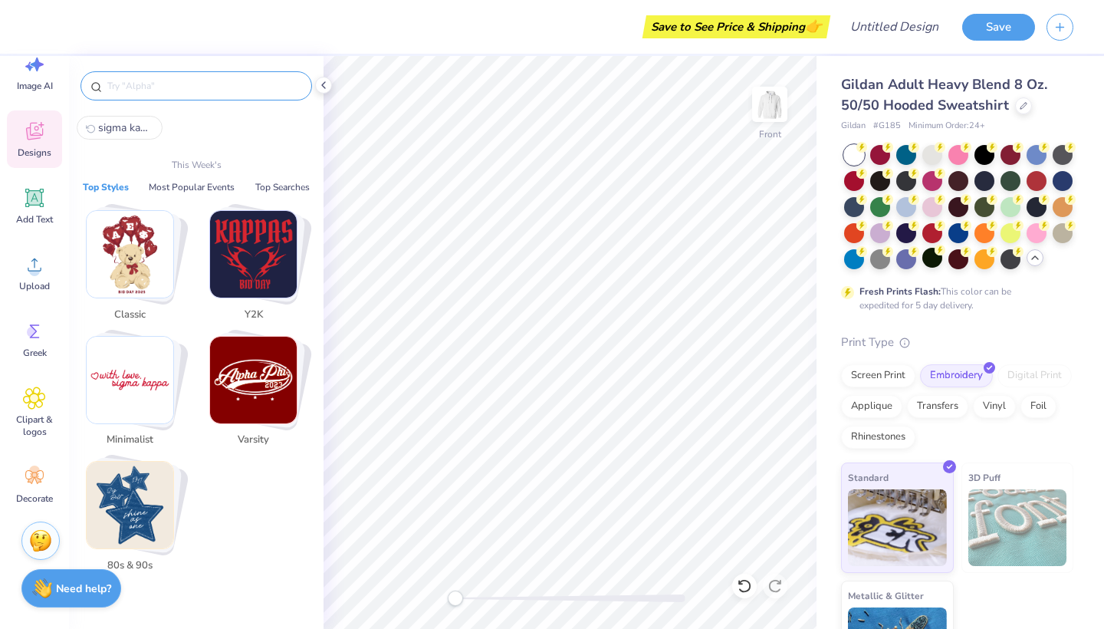
paste input "sigma kappa"
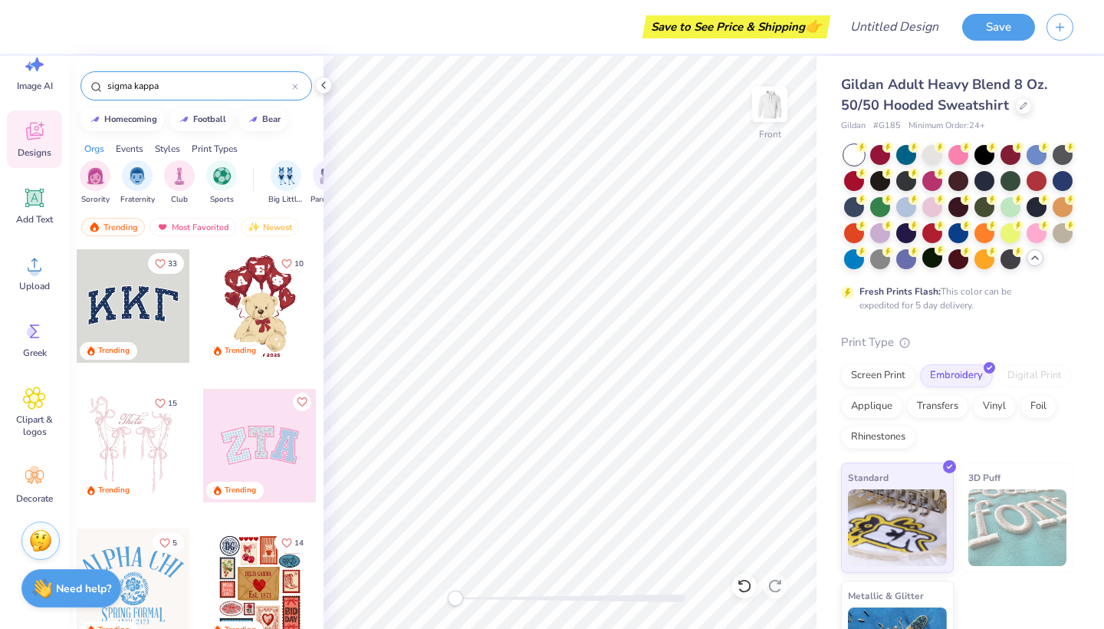
type input "sigma kappa"
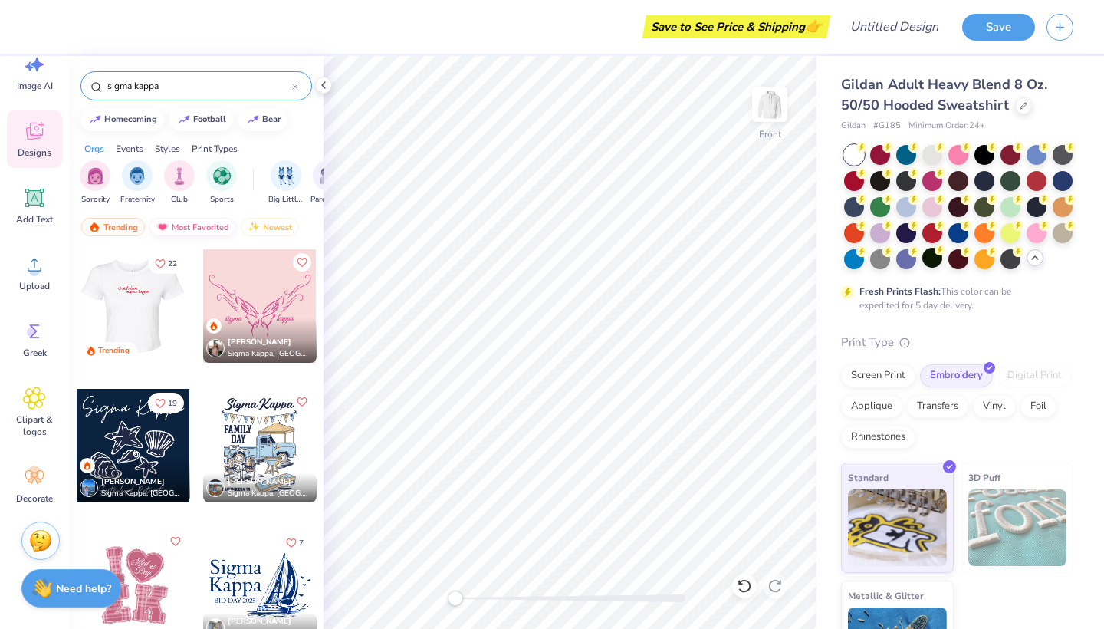
click at [177, 227] on div "Most Favorited" at bounding box center [193, 227] width 87 height 18
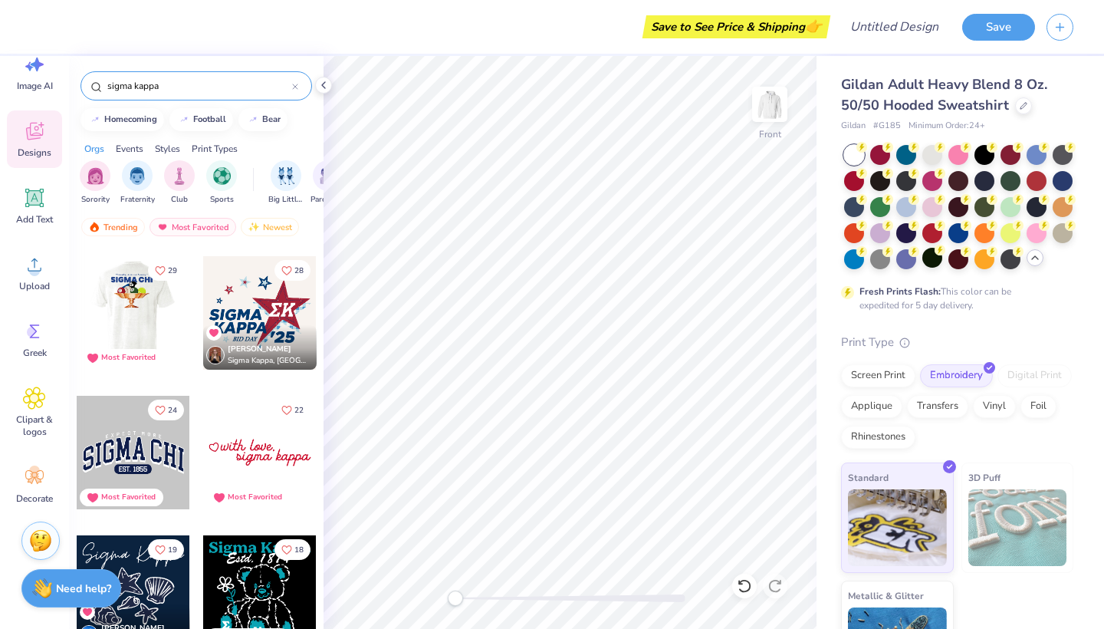
scroll to position [258, 0]
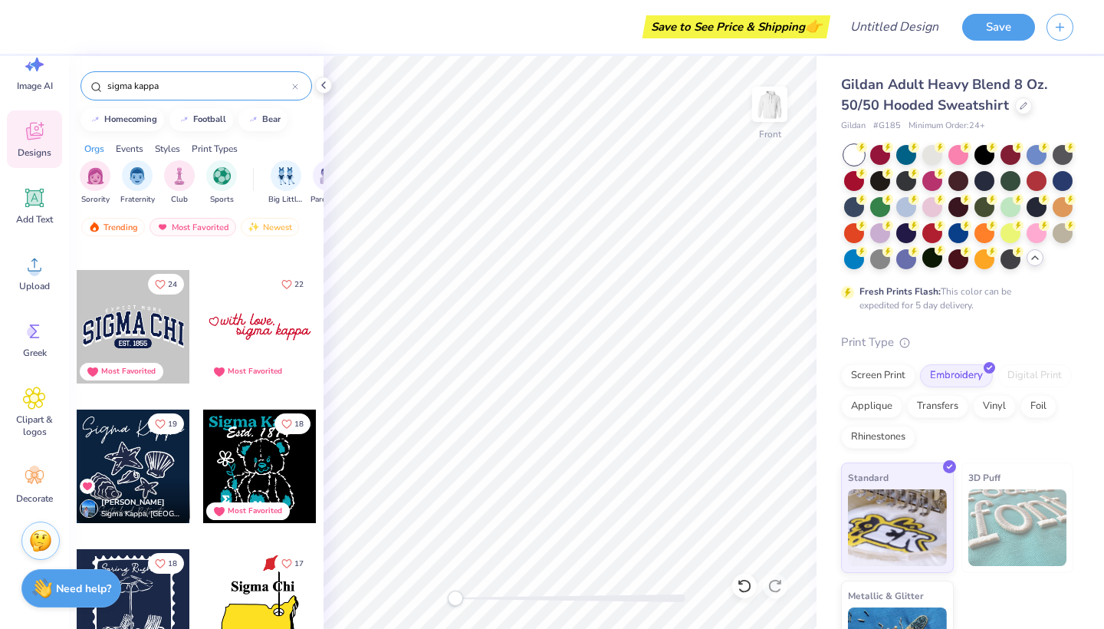
click at [248, 316] on div at bounding box center [259, 326] width 113 height 113
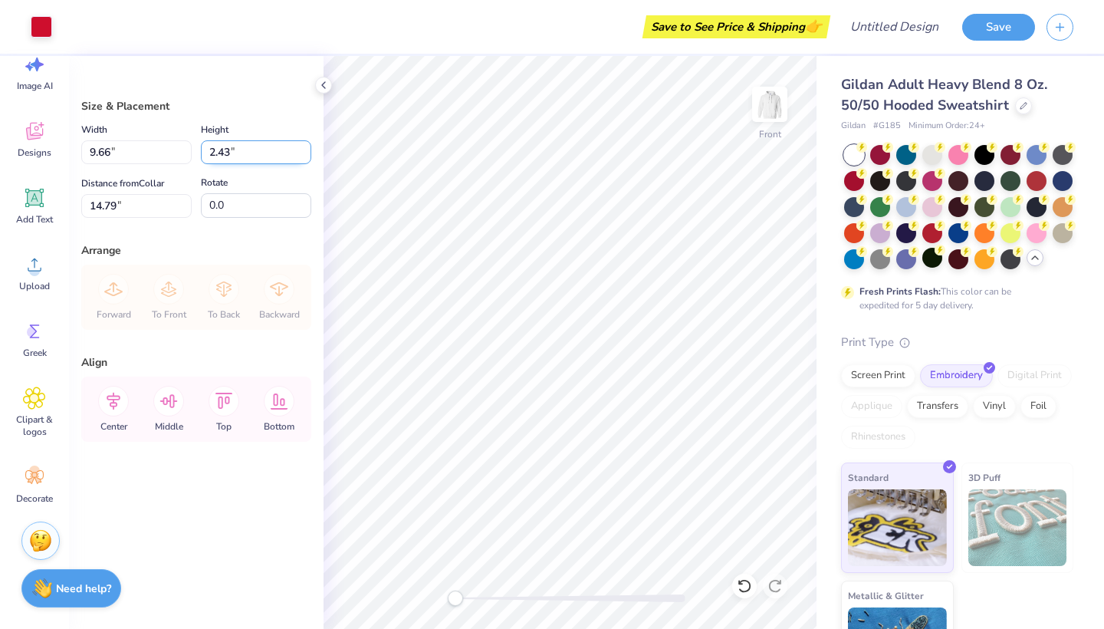
click at [276, 153] on input "2.43" at bounding box center [256, 152] width 110 height 24
type input "2"
type input "3"
type input "11.94"
type input "3.00"
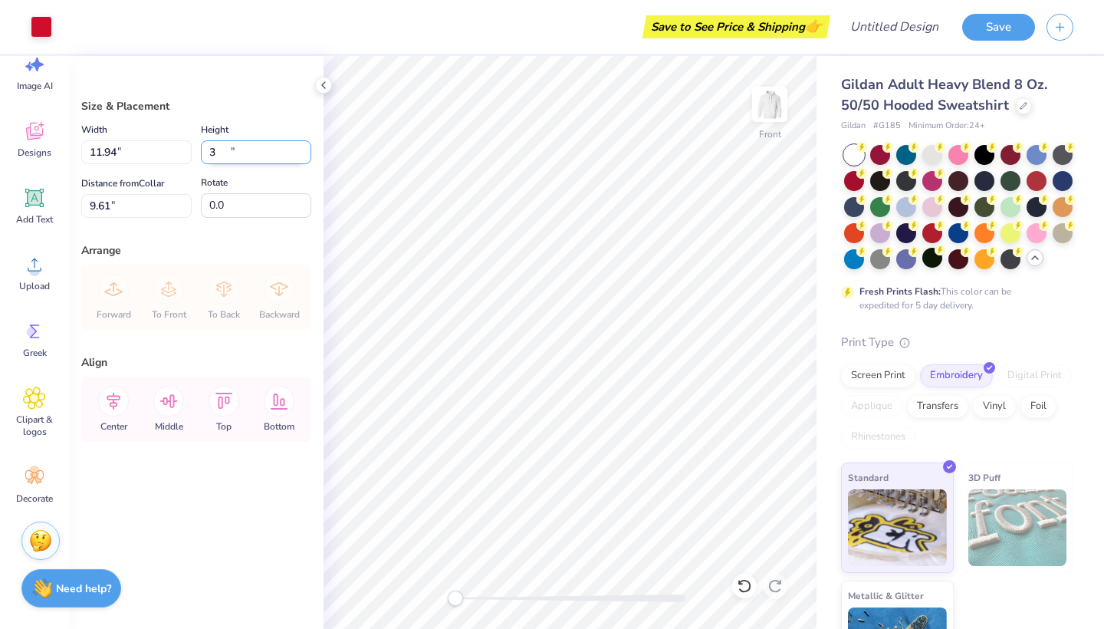
type input "9.61"
type input "3.2"
type input "12.00"
click at [270, 151] on input "3.3" at bounding box center [256, 152] width 110 height 24
click at [304, 148] on input "3.31" at bounding box center [256, 152] width 110 height 24
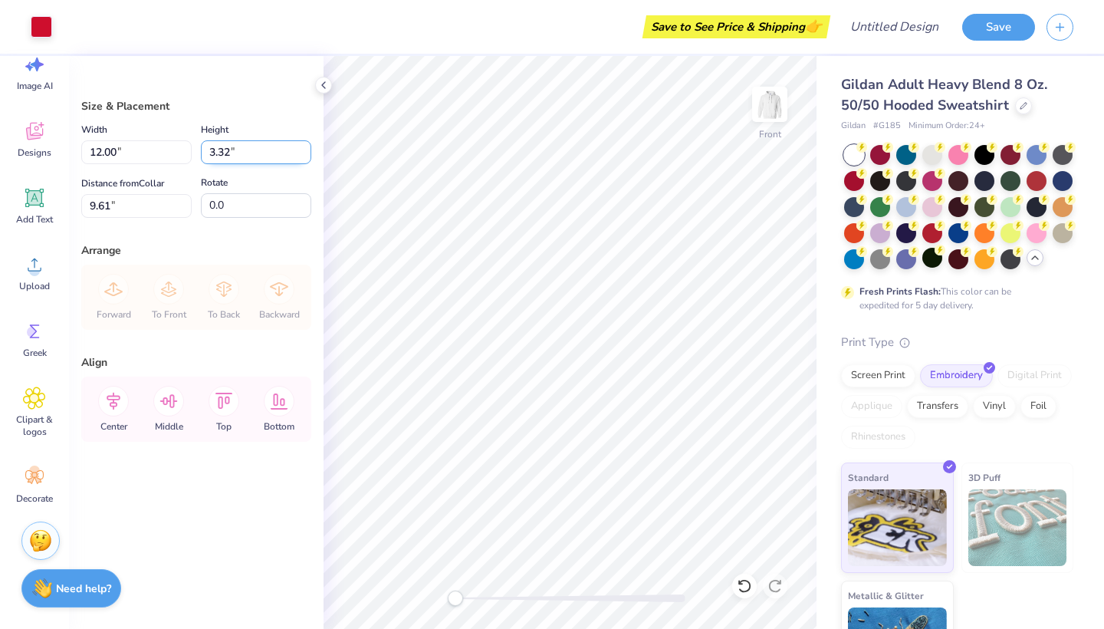
click at [304, 148] on input "3.32" at bounding box center [256, 152] width 110 height 24
click at [304, 148] on input "3.33" at bounding box center [256, 152] width 110 height 24
click at [304, 148] on input "3.34" at bounding box center [256, 152] width 110 height 24
click at [304, 148] on input "3.35" at bounding box center [256, 152] width 110 height 24
click at [304, 148] on input "3.36" at bounding box center [256, 152] width 110 height 24
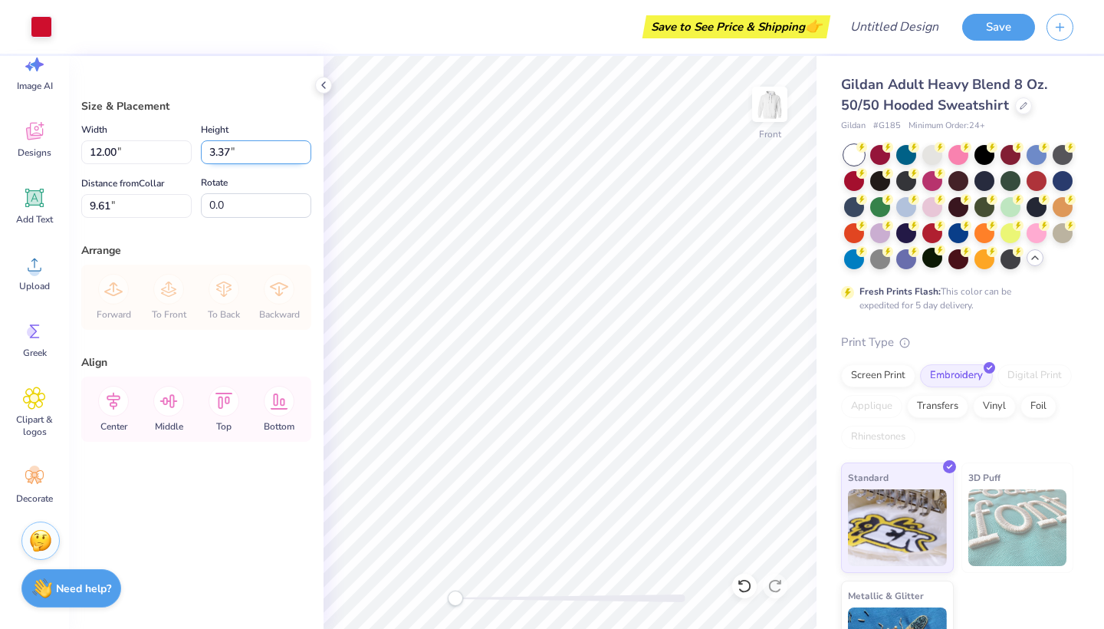
click at [304, 148] on input "3.37" at bounding box center [256, 152] width 110 height 24
click at [304, 148] on input "3.38" at bounding box center [256, 152] width 110 height 24
click at [304, 148] on input "3.39" at bounding box center [256, 152] width 110 height 24
click at [304, 148] on input "3.96" at bounding box center [256, 152] width 110 height 24
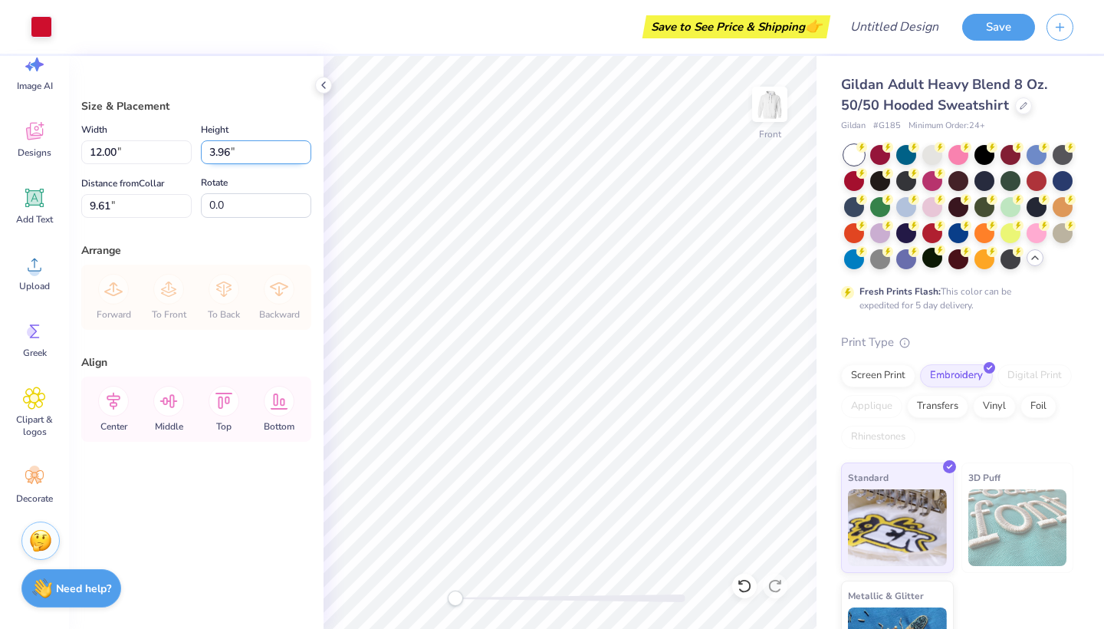
click at [304, 148] on input "3.96" at bounding box center [256, 152] width 110 height 24
click at [228, 153] on input "3.96" at bounding box center [256, 152] width 110 height 24
type input "6"
type input "4"
click at [246, 153] on input "4" at bounding box center [256, 152] width 110 height 24
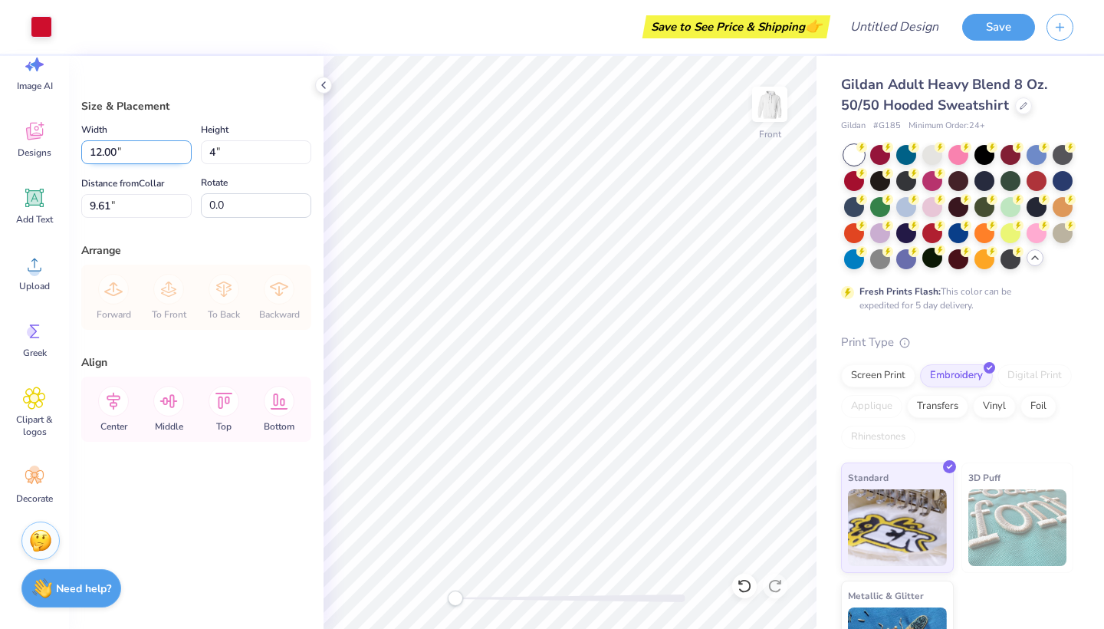
click at [150, 155] on input "12.00" at bounding box center [136, 152] width 110 height 24
type input "13"
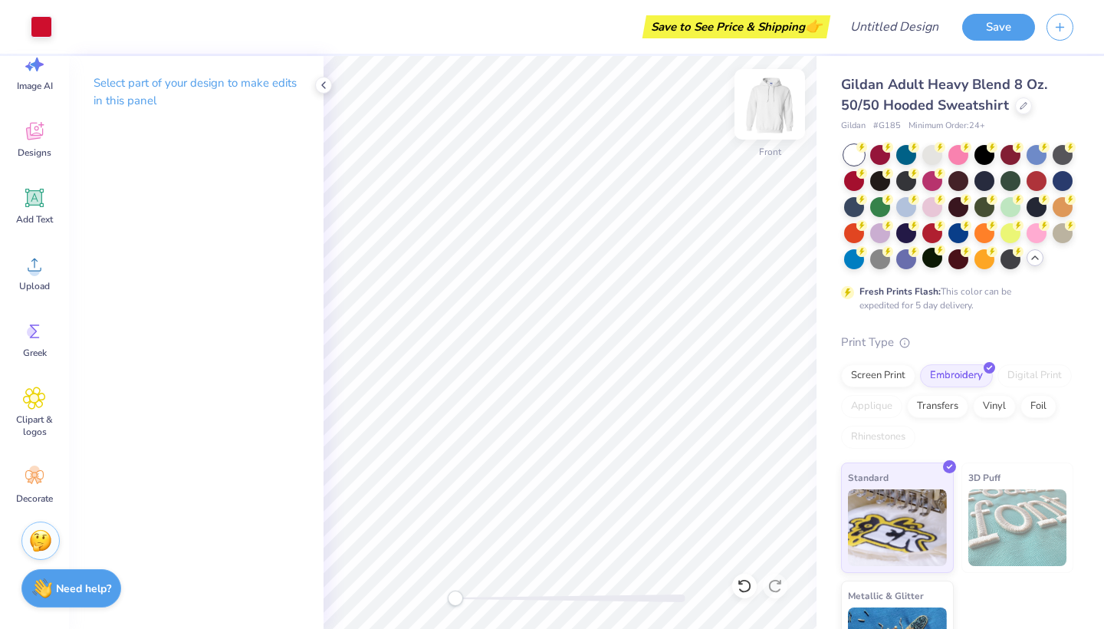
click at [764, 113] on img at bounding box center [769, 104] width 61 height 61
click at [42, 90] on span "Image AI" at bounding box center [35, 86] width 36 height 12
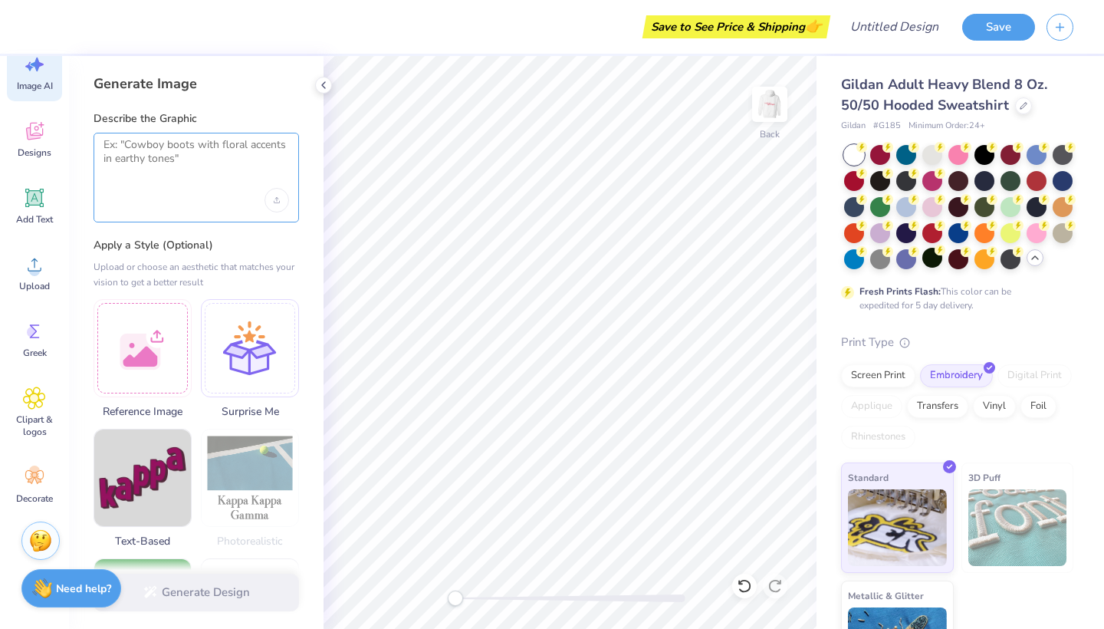
click at [160, 156] on textarea at bounding box center [197, 157] width 186 height 38
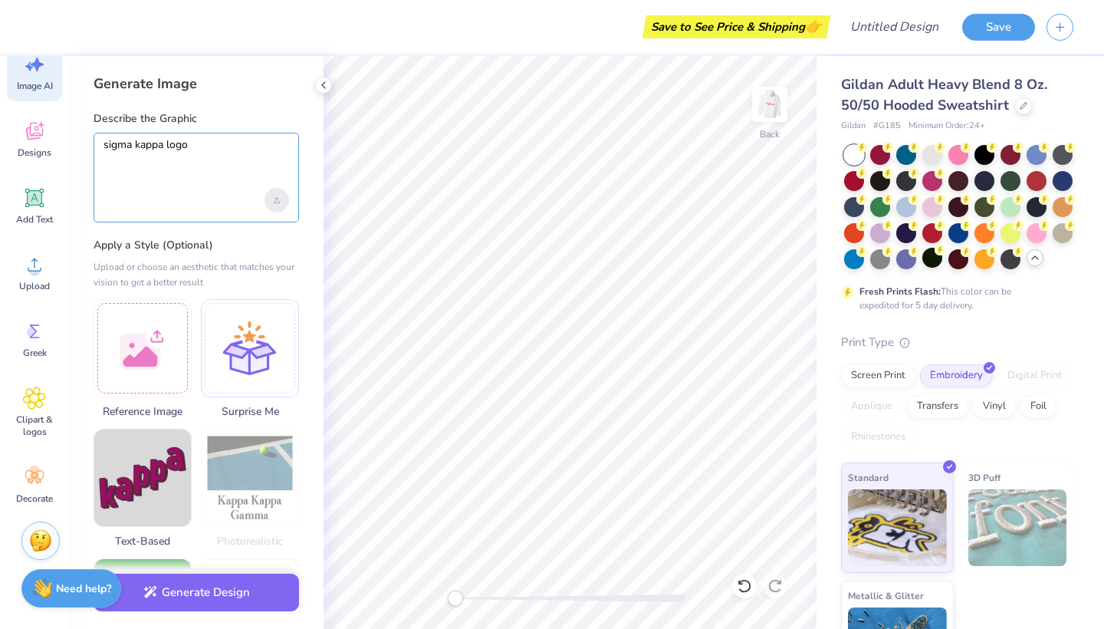
type textarea "sigma kappa logo"
click at [280, 199] on div "Upload image" at bounding box center [277, 200] width 25 height 25
click at [31, 349] on span "Greek" at bounding box center [35, 353] width 24 height 12
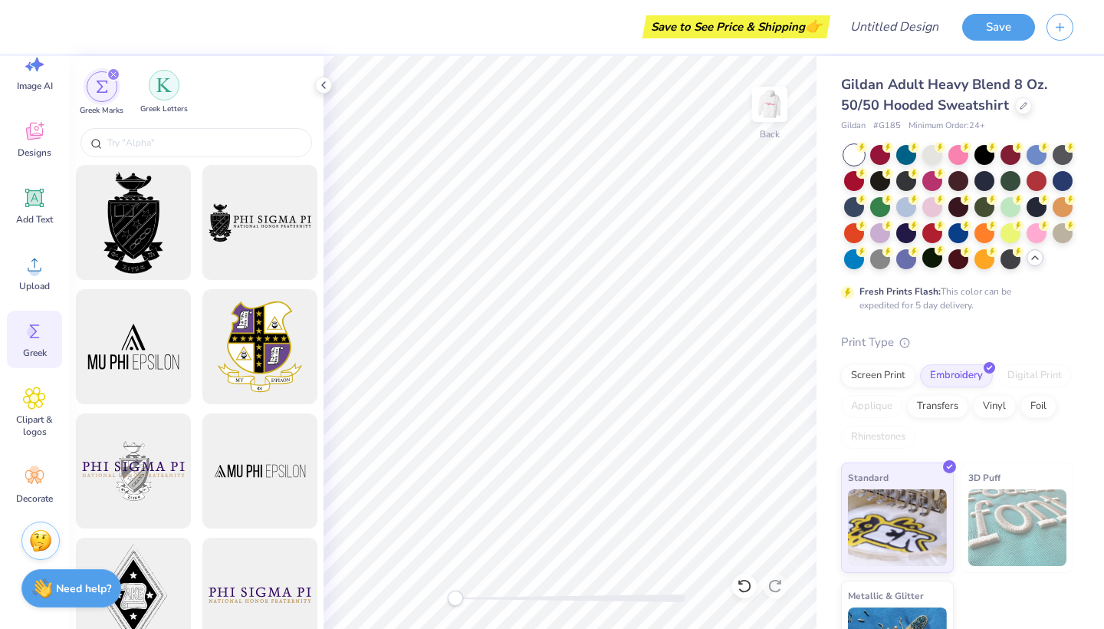
click at [161, 87] on img "filter for Greek Letters" at bounding box center [163, 84] width 15 height 15
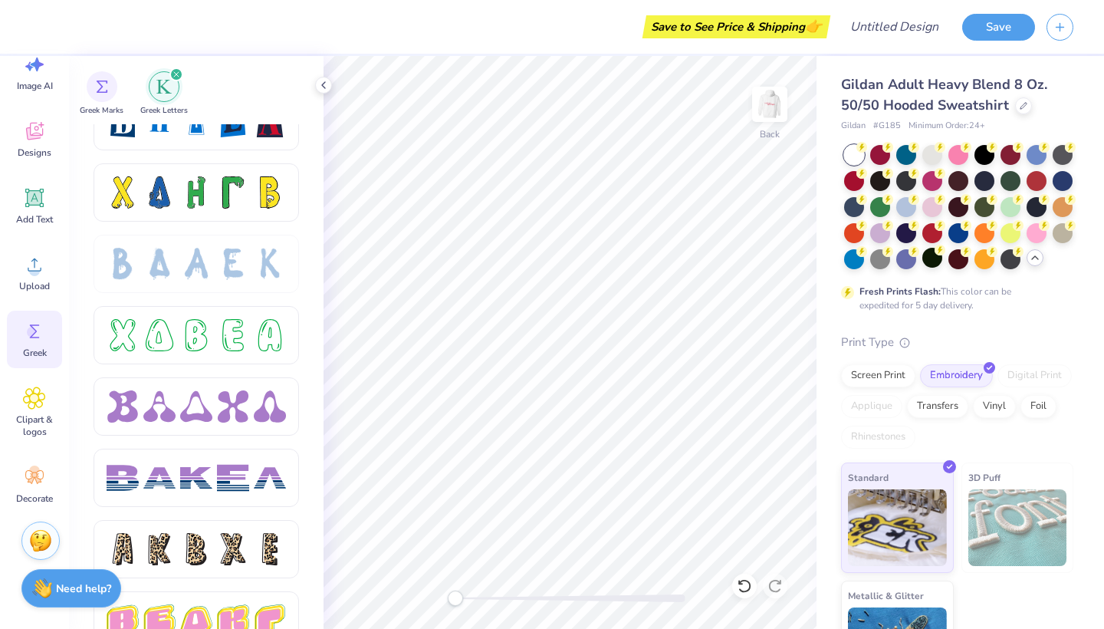
scroll to position [2175, 0]
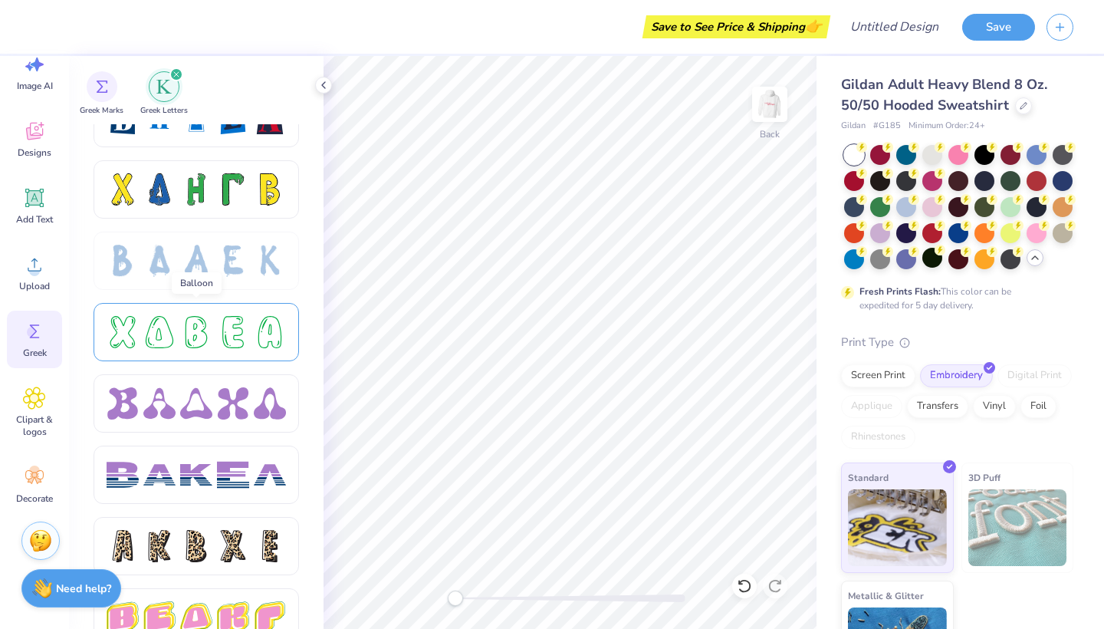
click at [179, 331] on div at bounding box center [196, 332] width 179 height 32
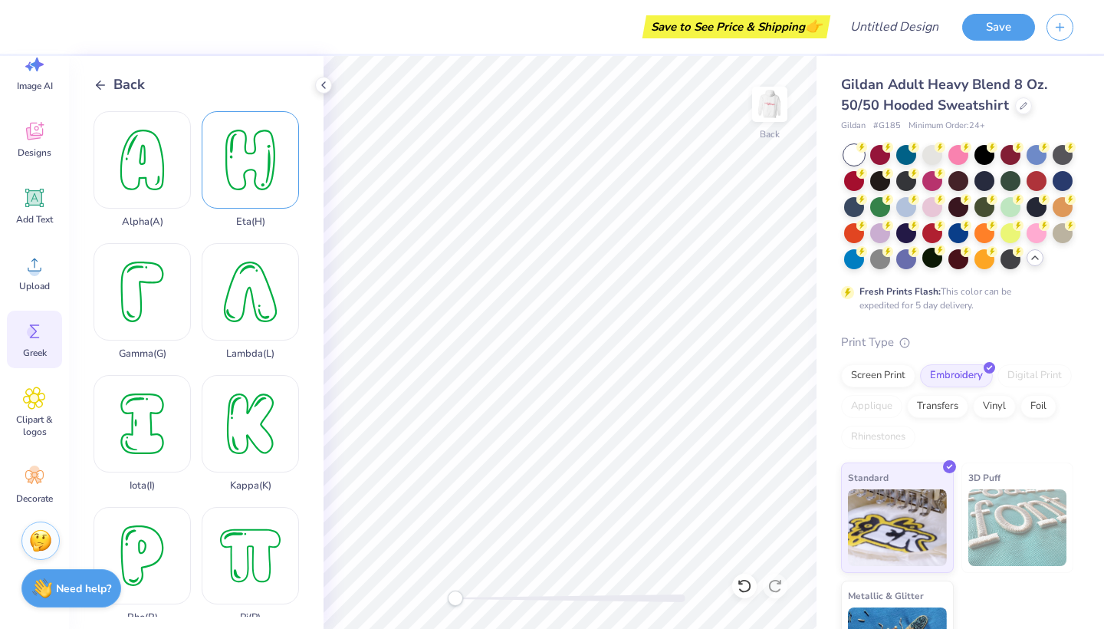
scroll to position [266, 0]
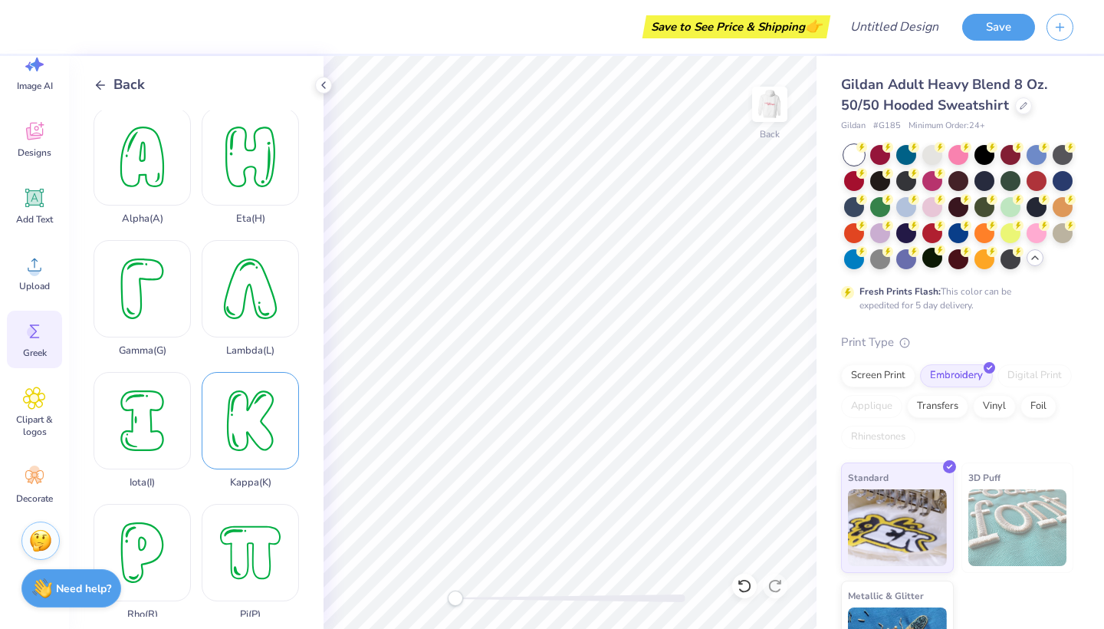
click at [245, 405] on div "Kappa ( K )" at bounding box center [250, 430] width 97 height 117
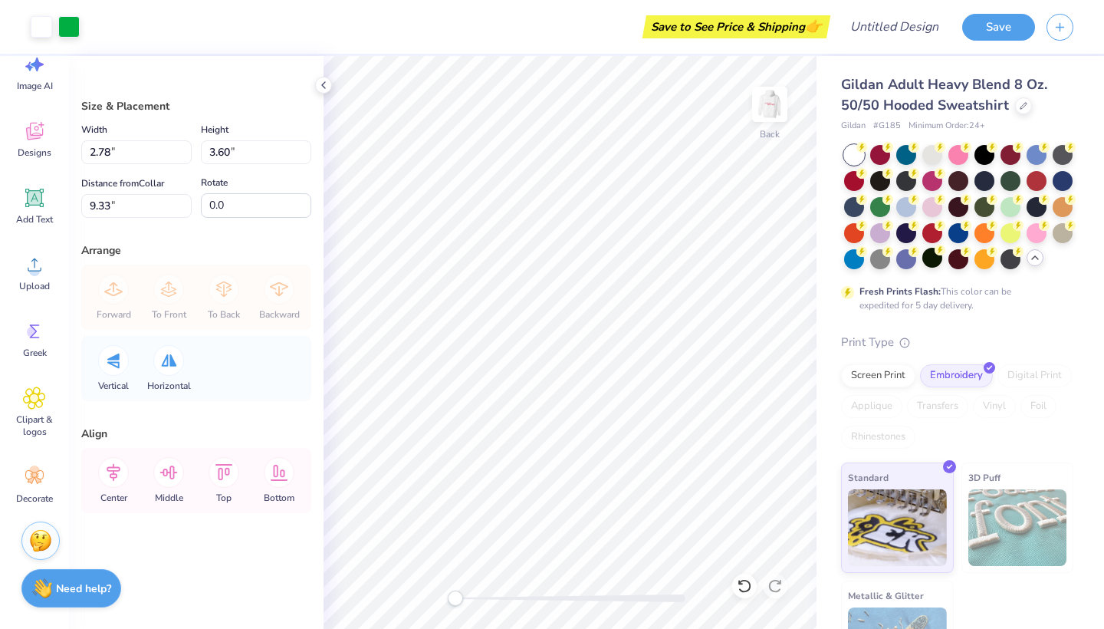
type input "2.78"
type input "3.60"
type input "9.33"
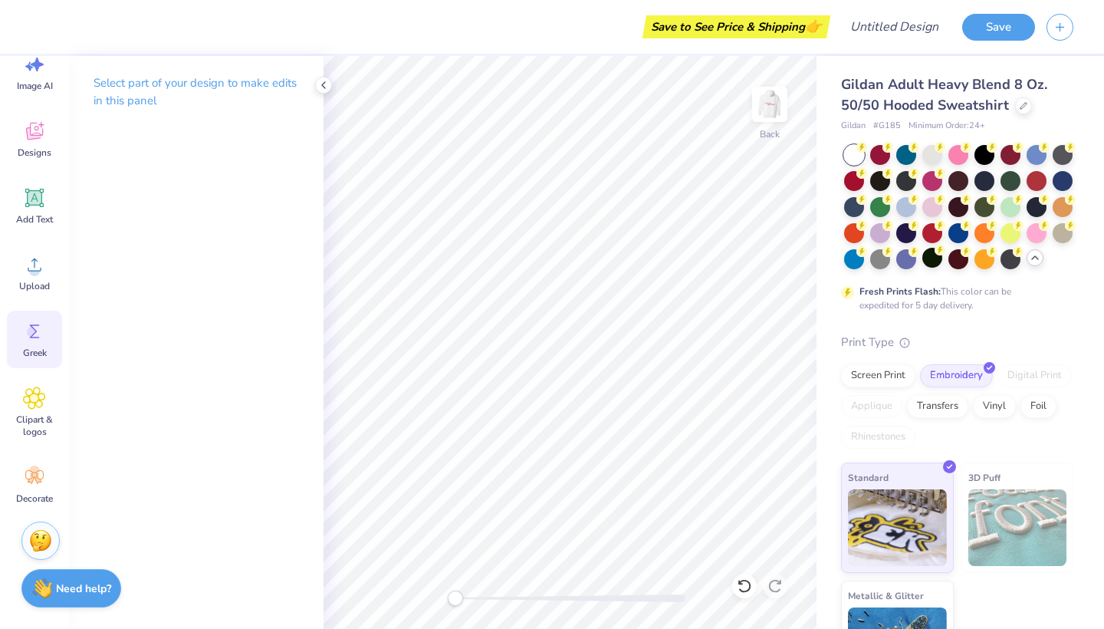
click at [35, 334] on circle at bounding box center [32, 332] width 11 height 11
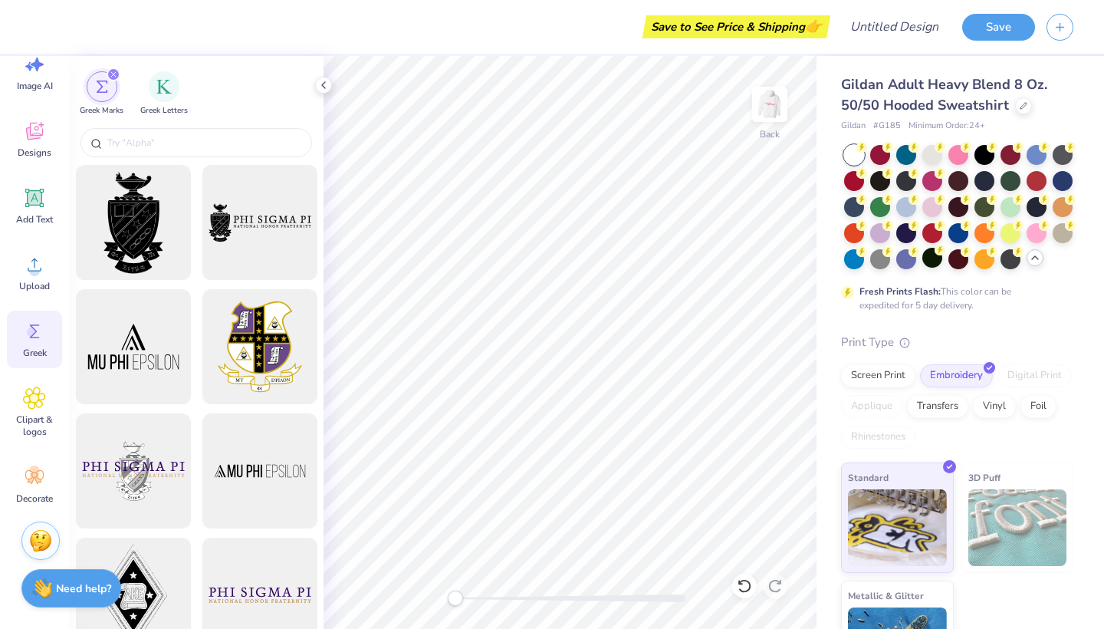
click at [168, 64] on div "Greek Marks Greek Letters" at bounding box center [196, 90] width 255 height 68
click at [166, 101] on div "Greek Letters" at bounding box center [164, 92] width 48 height 45
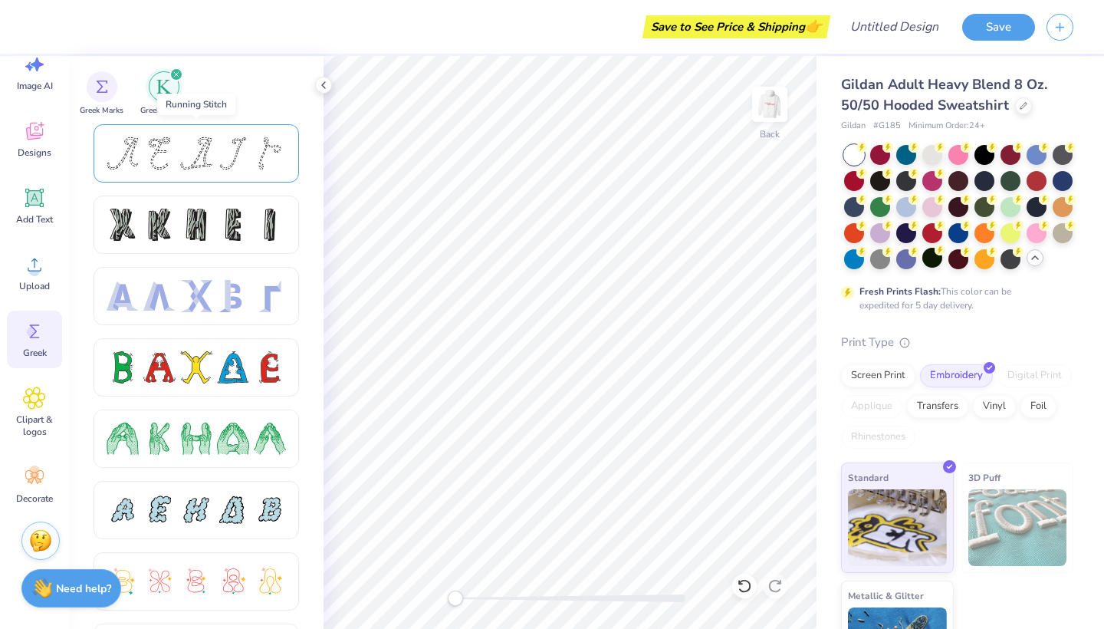
click at [179, 150] on div at bounding box center [196, 153] width 179 height 32
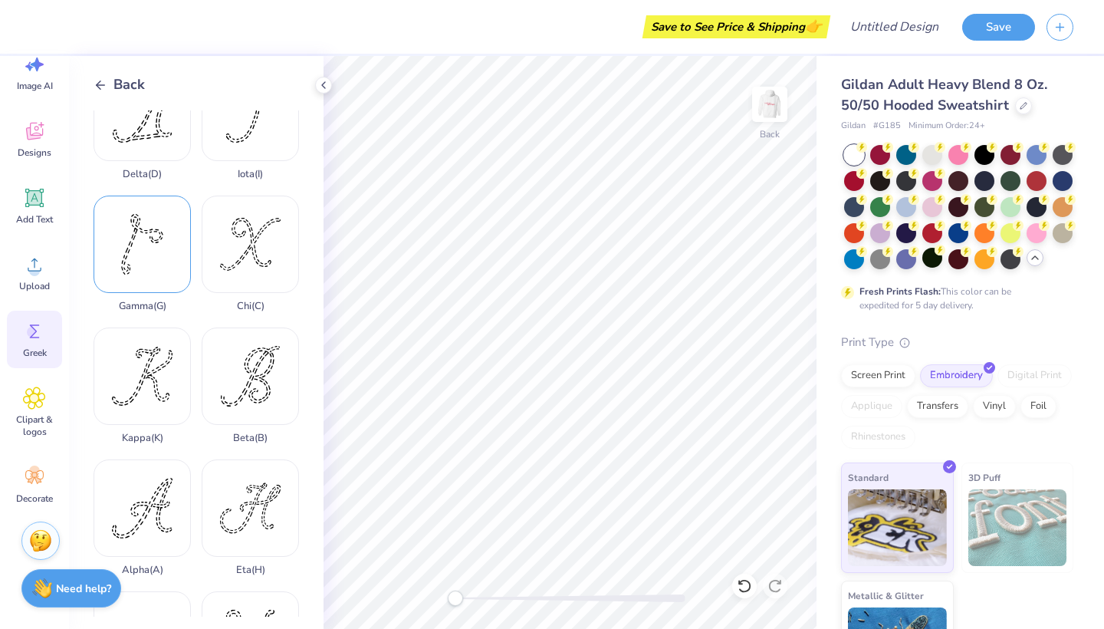
scroll to position [180, 0]
click at [151, 353] on div "Kappa ( K )" at bounding box center [142, 384] width 97 height 117
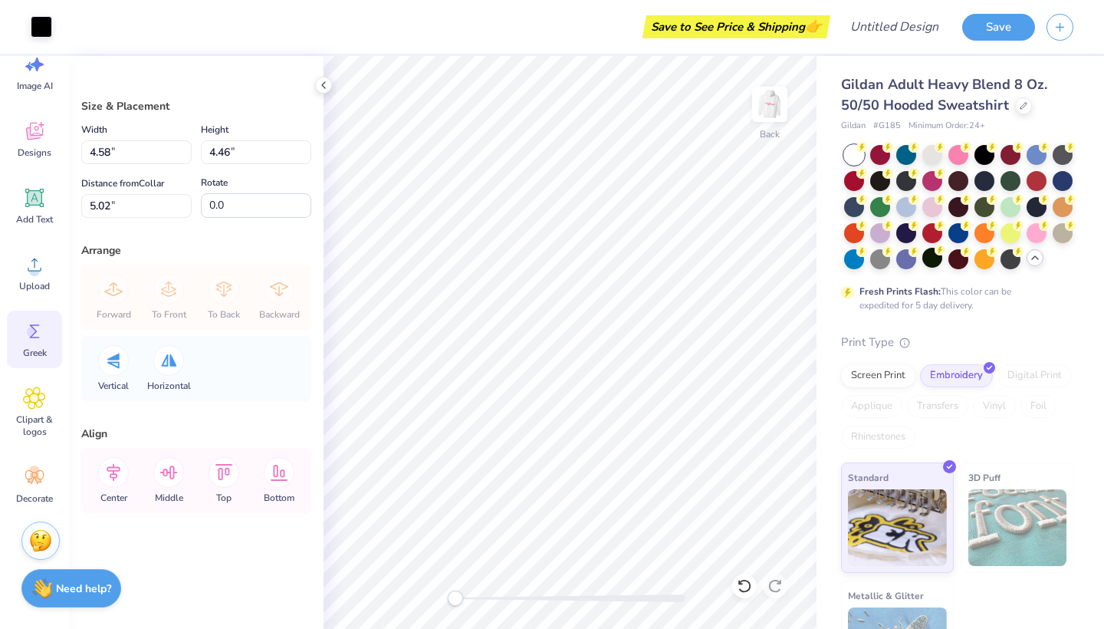
click at [38, 335] on icon at bounding box center [34, 331] width 23 height 23
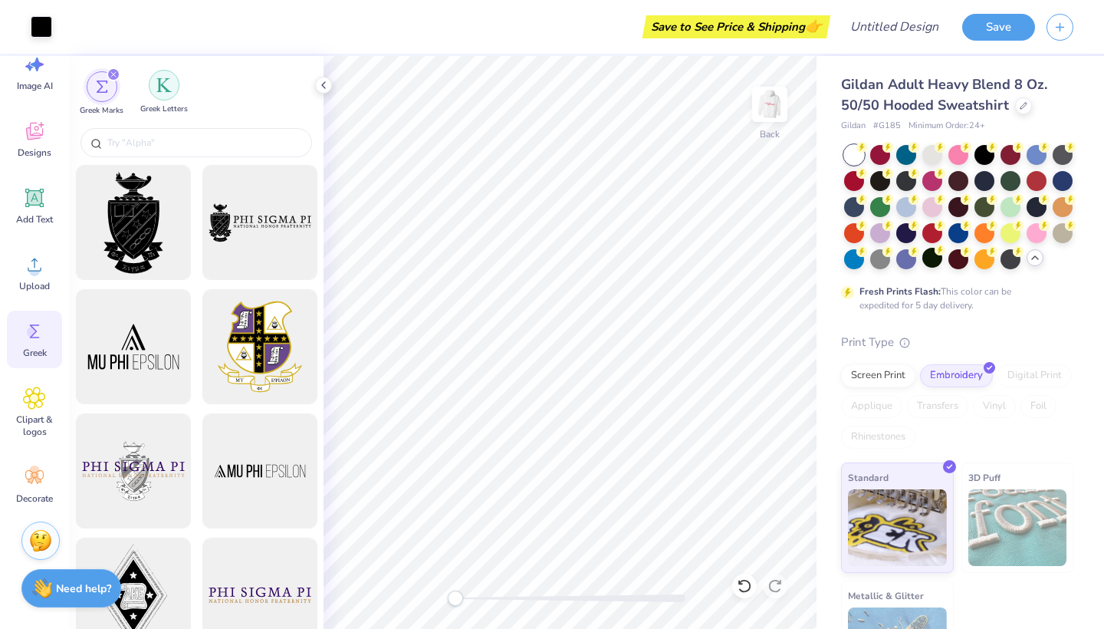
click at [169, 78] on img "filter for Greek Letters" at bounding box center [163, 84] width 15 height 15
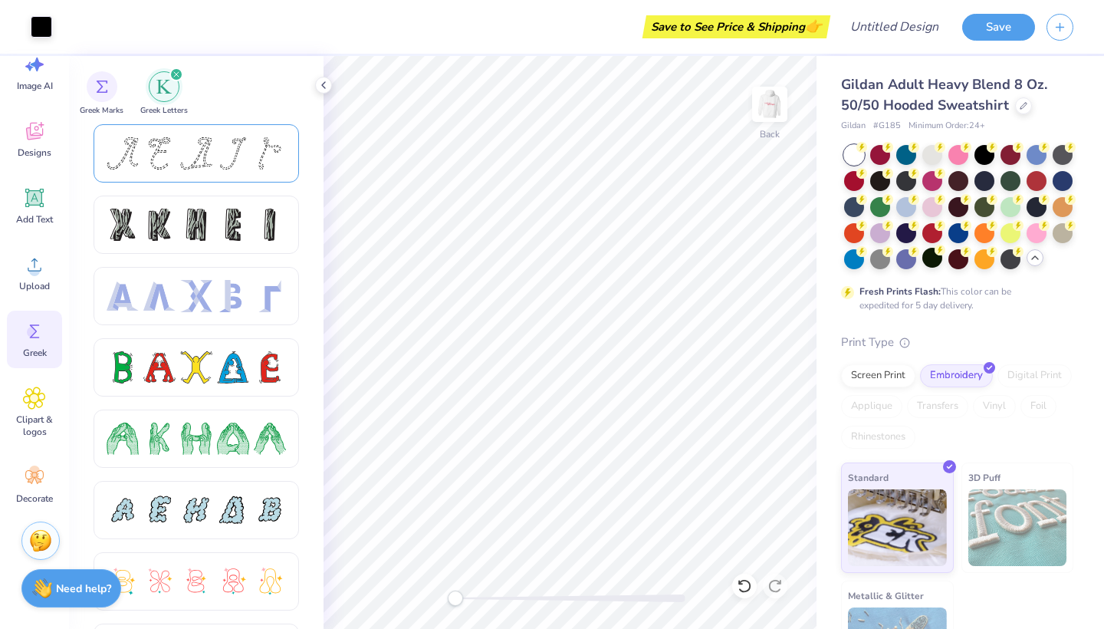
click at [163, 164] on div at bounding box center [159, 153] width 32 height 32
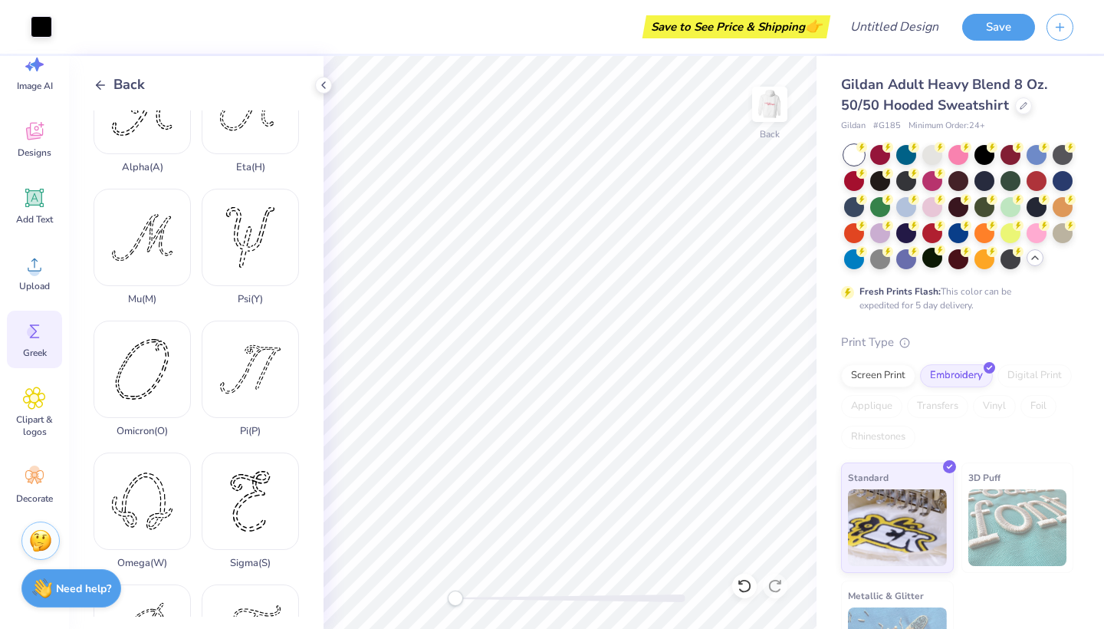
scroll to position [718, 0]
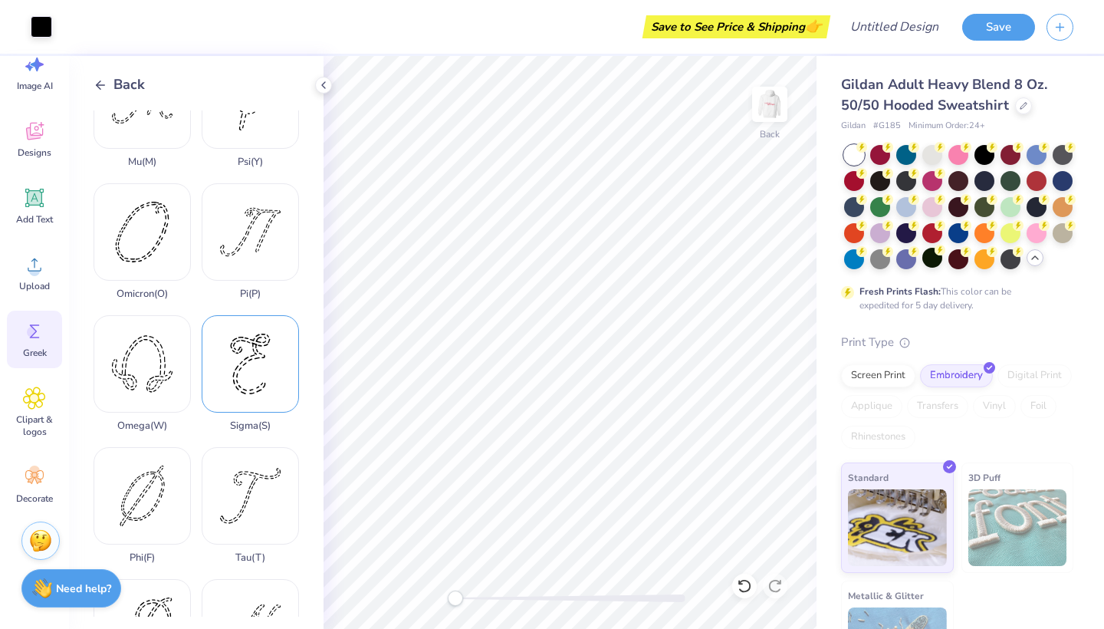
click at [253, 339] on div "Sigma ( S )" at bounding box center [250, 373] width 97 height 117
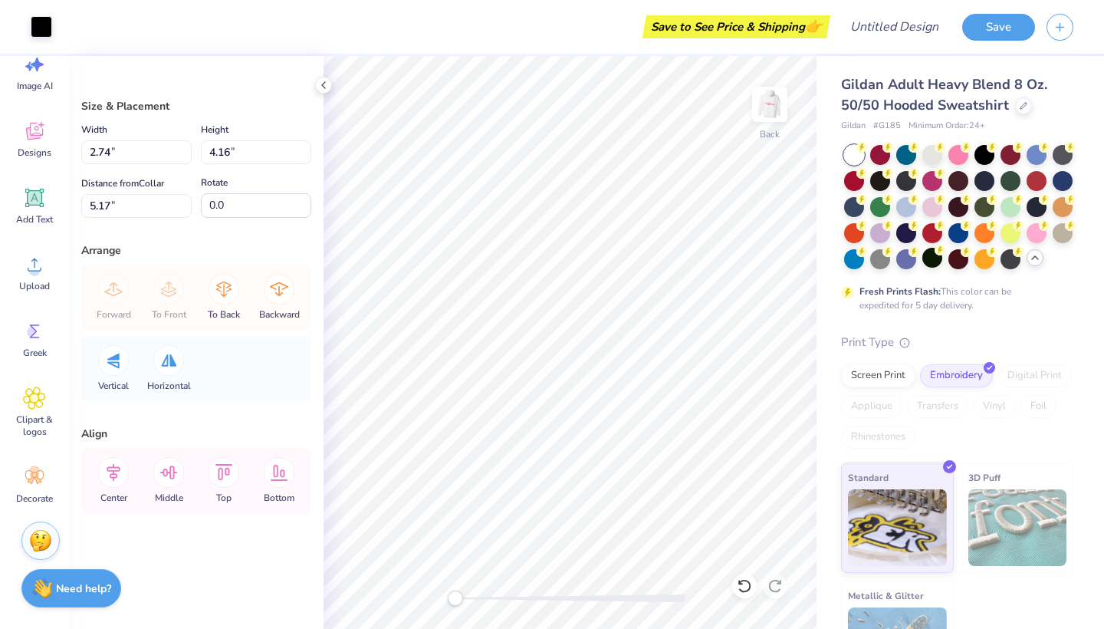
type input "4.58"
type input "4.46"
type input "5.02"
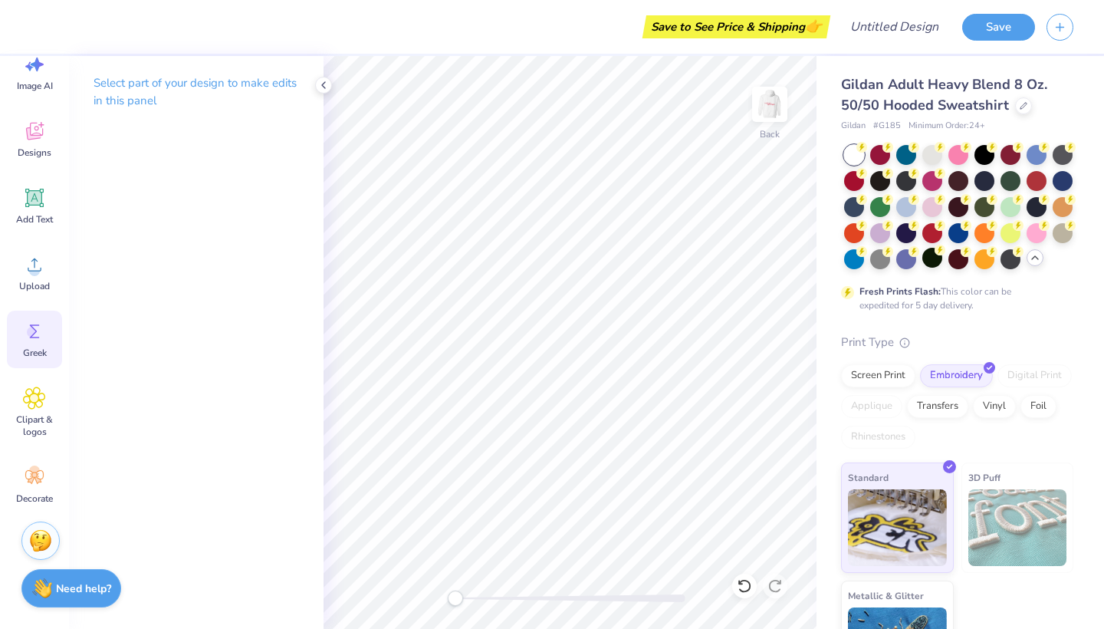
click at [38, 328] on icon at bounding box center [34, 331] width 23 height 23
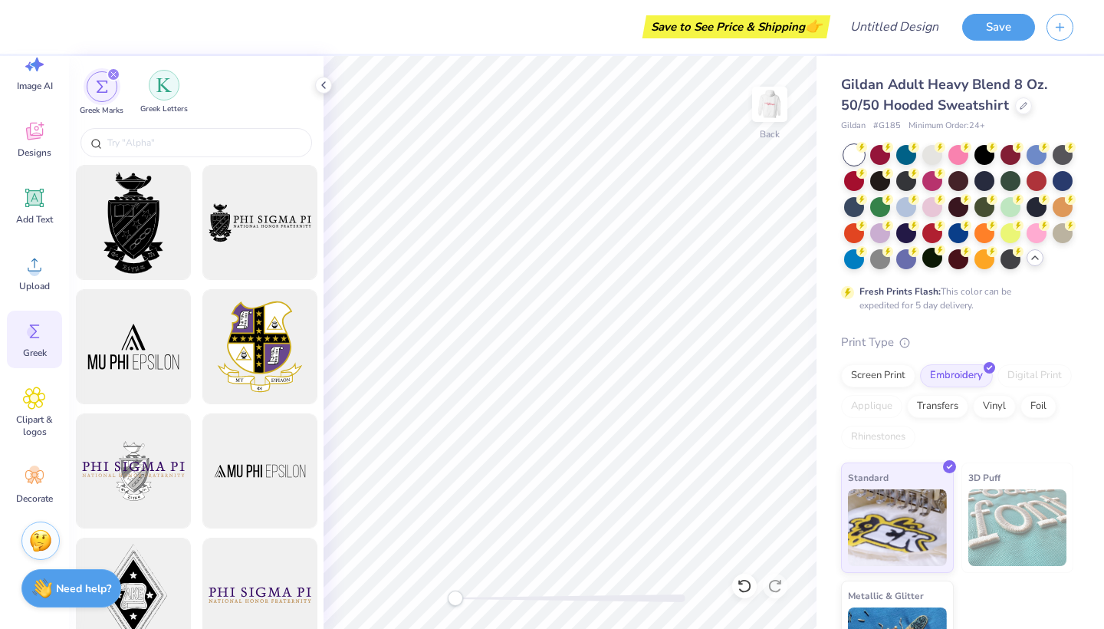
click at [169, 87] on img "filter for Greek Letters" at bounding box center [163, 84] width 15 height 15
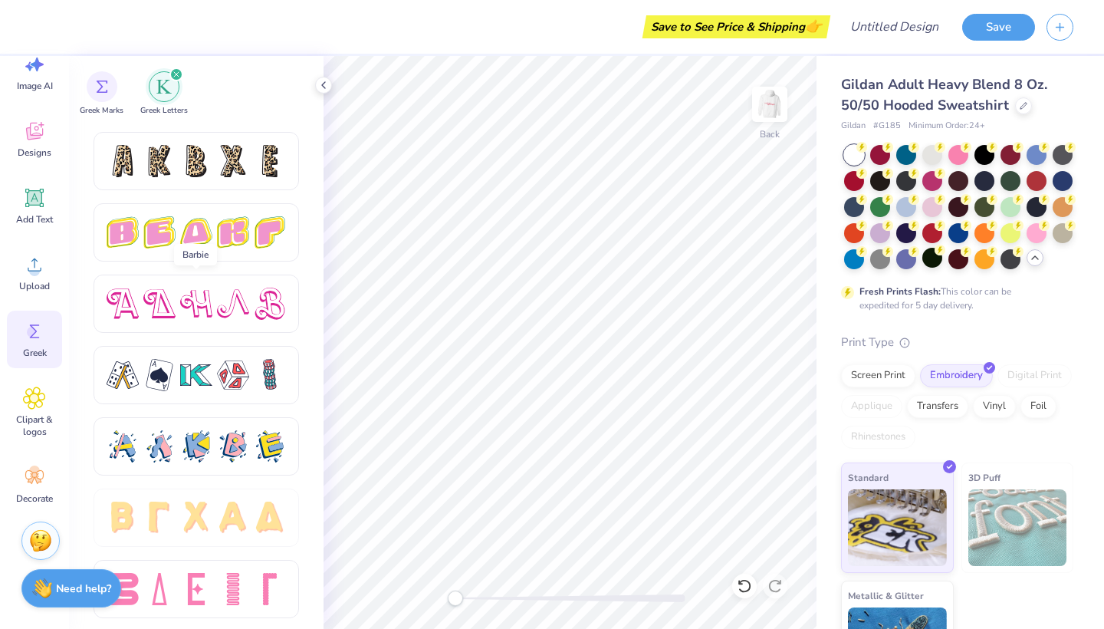
scroll to position [2560, 0]
click at [186, 569] on div at bounding box center [196, 589] width 205 height 58
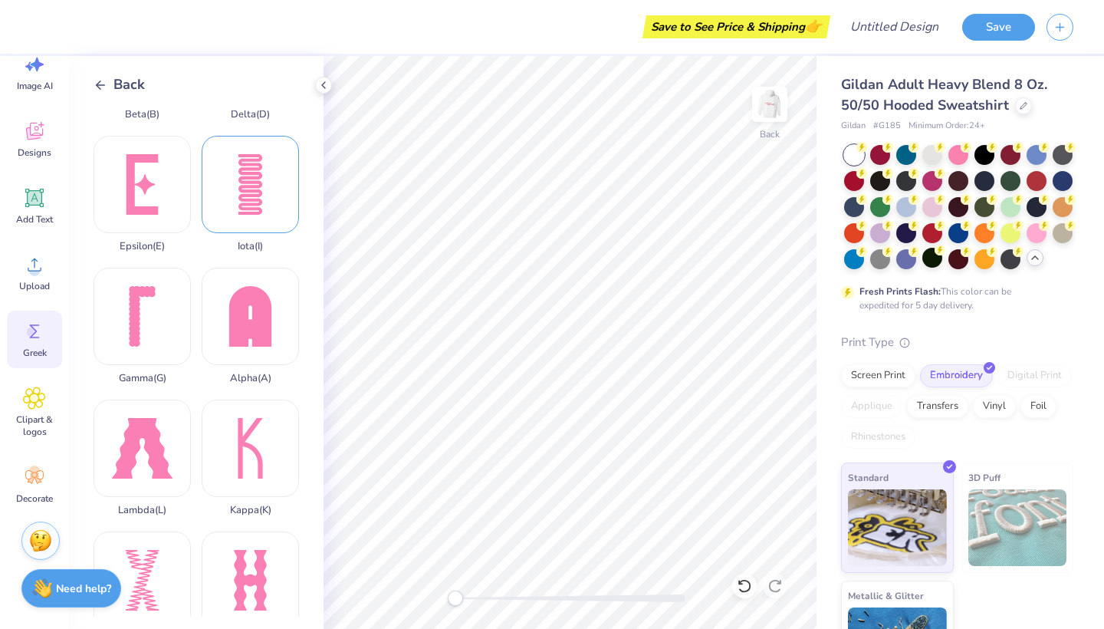
scroll to position [107, 0]
click at [251, 425] on div "Kappa ( K )" at bounding box center [250, 457] width 97 height 117
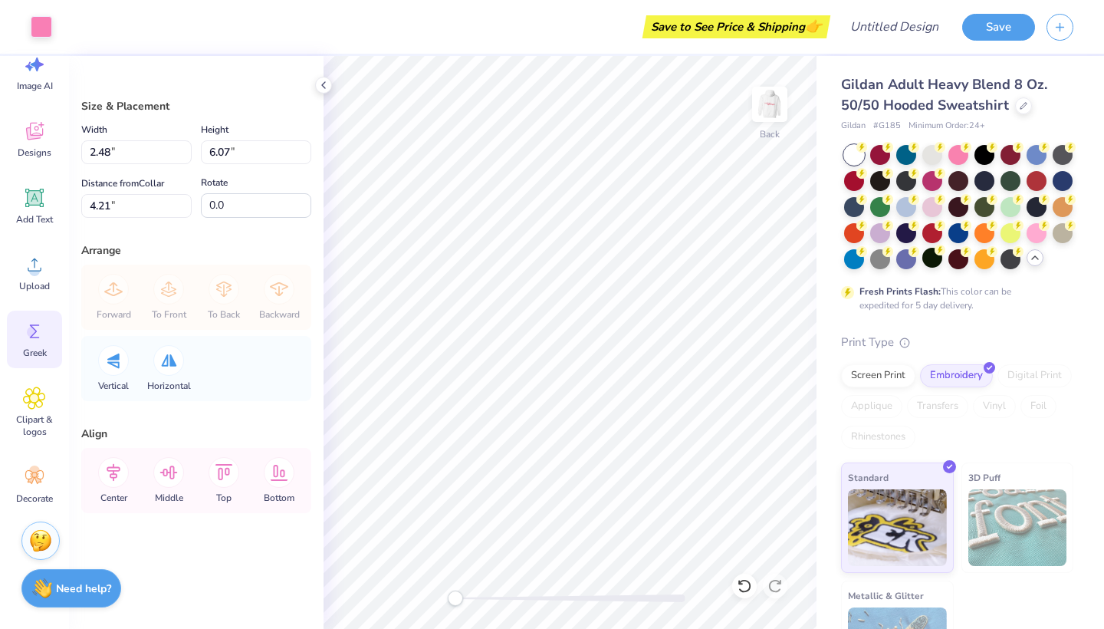
click at [45, 325] on icon at bounding box center [34, 331] width 23 height 23
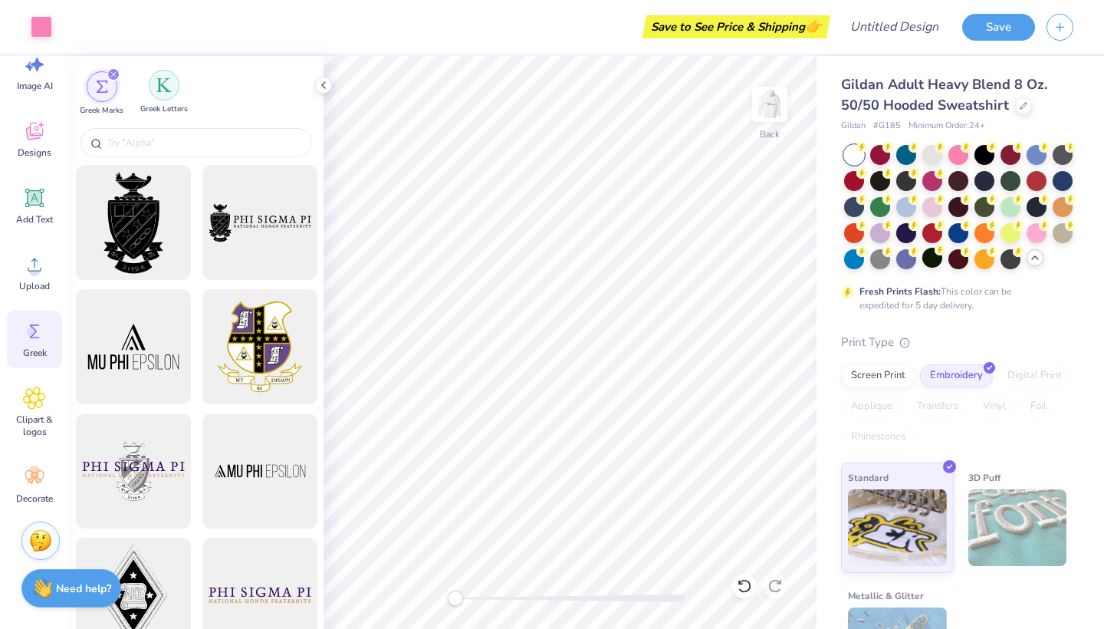
click at [161, 78] on img "filter for Greek Letters" at bounding box center [163, 84] width 15 height 15
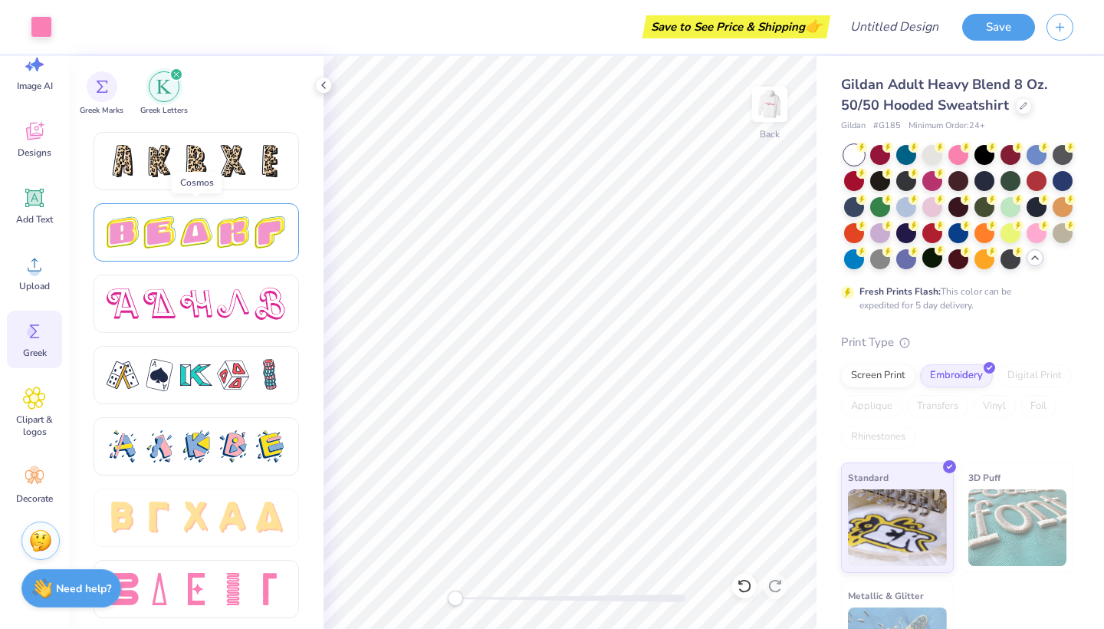
scroll to position [2560, 0]
click at [233, 570] on div at bounding box center [196, 589] width 205 height 58
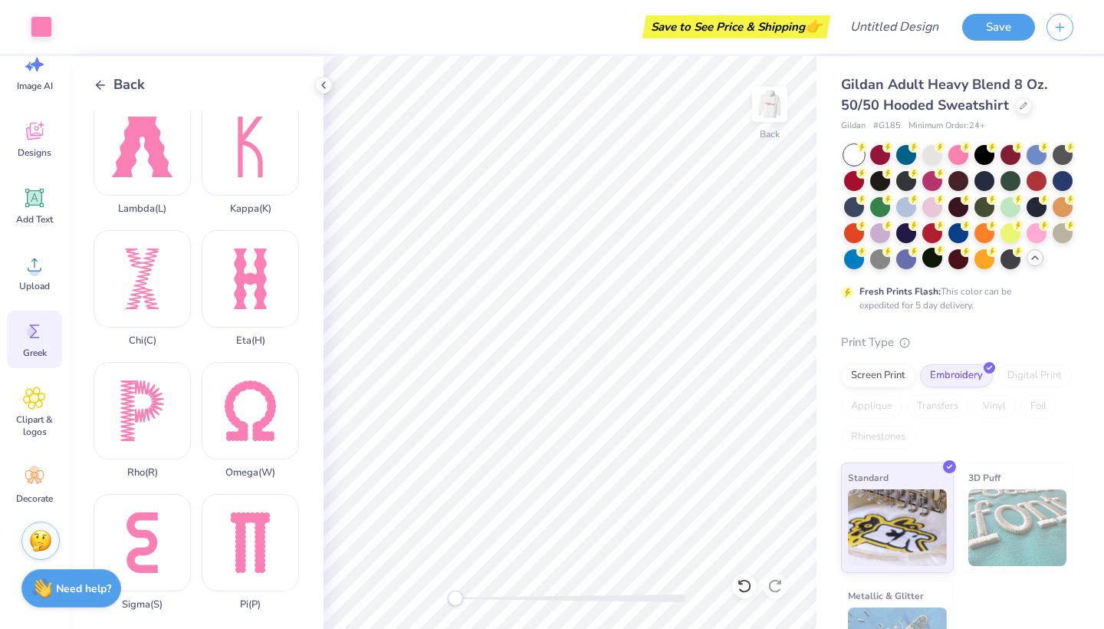
scroll to position [482, 0]
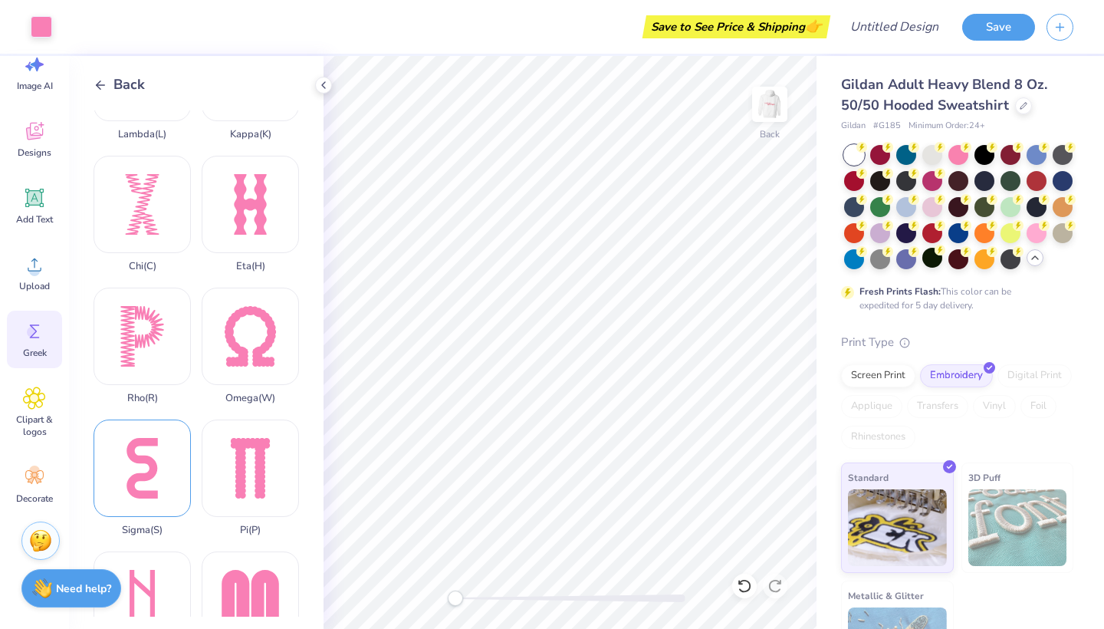
click at [155, 485] on div "Sigma ( S )" at bounding box center [142, 477] width 97 height 117
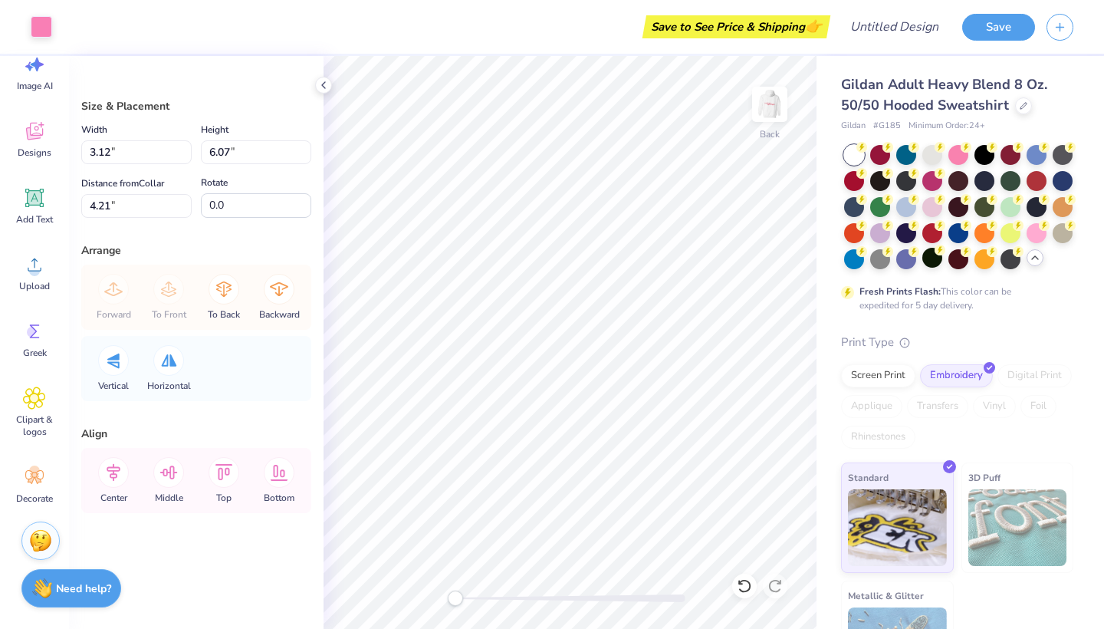
type input "1.09"
type input "2.13"
type input "8.16"
type input "2.48"
type input "6.07"
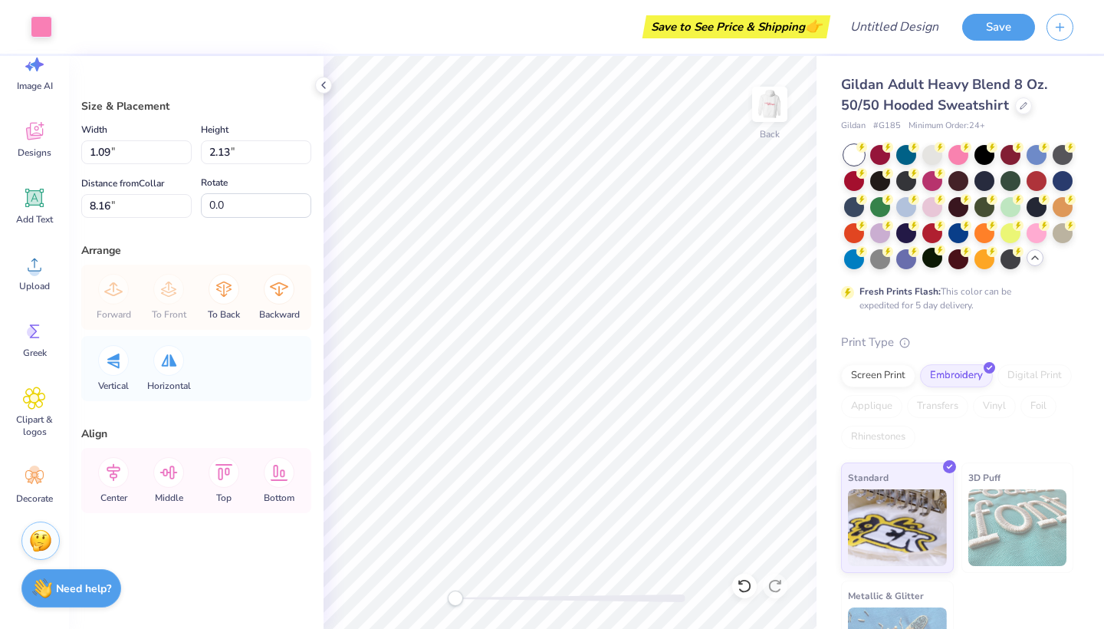
type input "3.51"
type input "0.83"
type input "2.03"
type input "7.55"
type input "1.09"
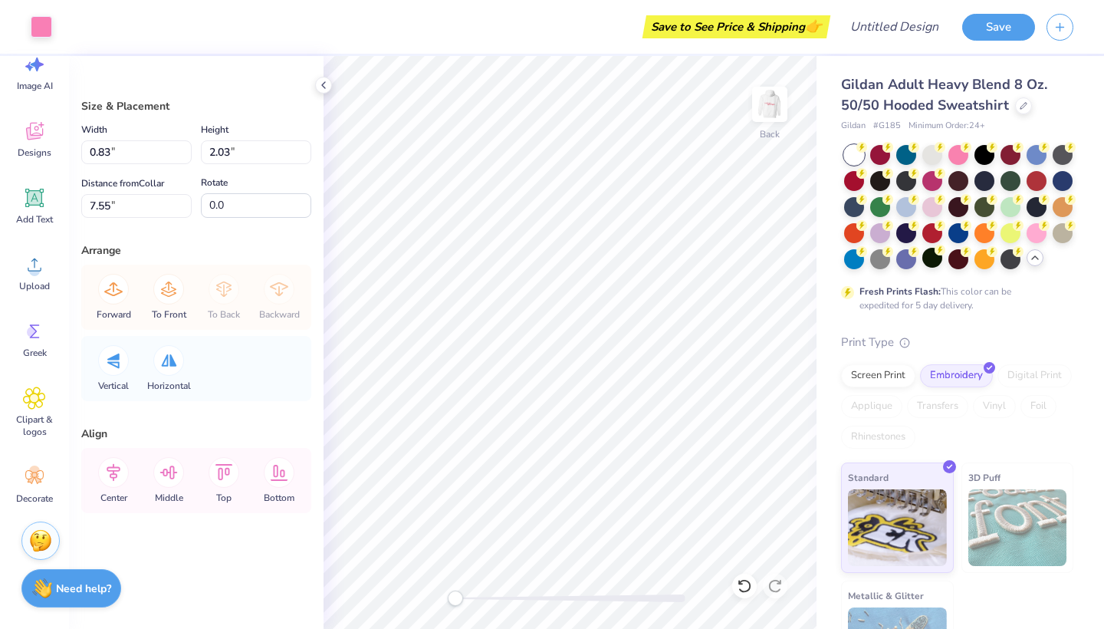
type input "2.13"
type input "8.16"
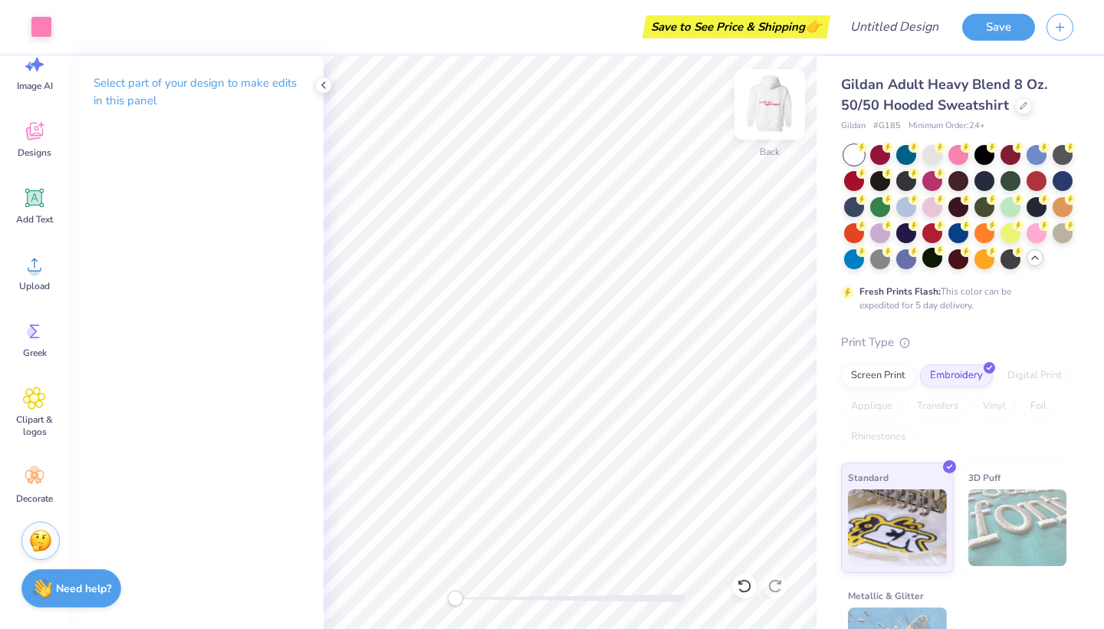
click at [772, 101] on img at bounding box center [769, 104] width 61 height 61
click at [777, 95] on img at bounding box center [769, 104] width 61 height 61
click at [779, 102] on img at bounding box center [769, 104] width 61 height 61
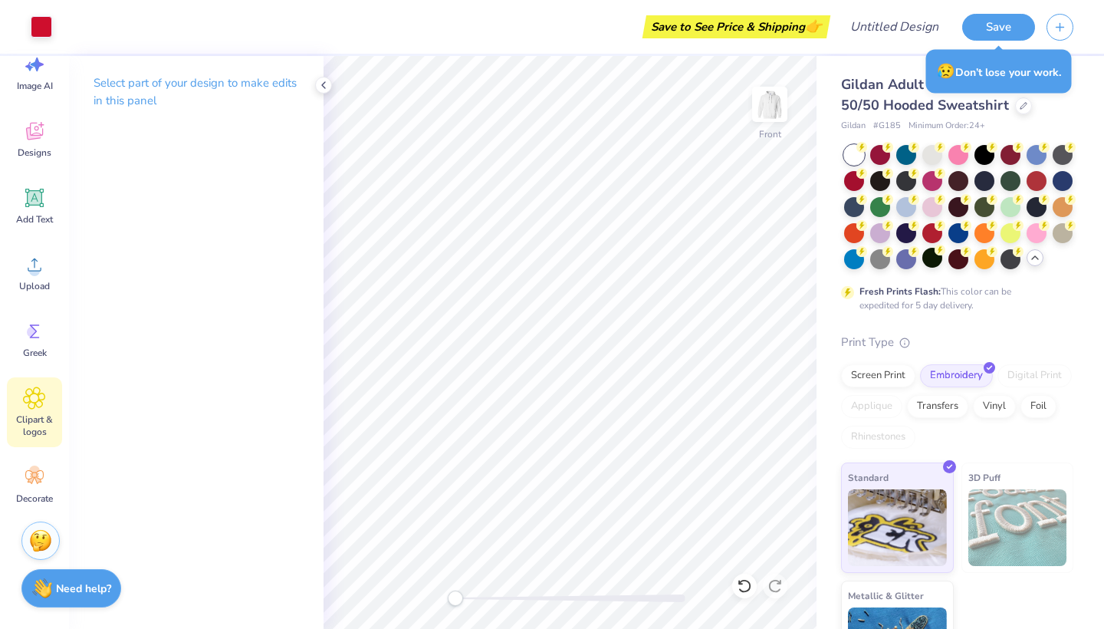
click at [31, 409] on icon at bounding box center [34, 397] width 21 height 21
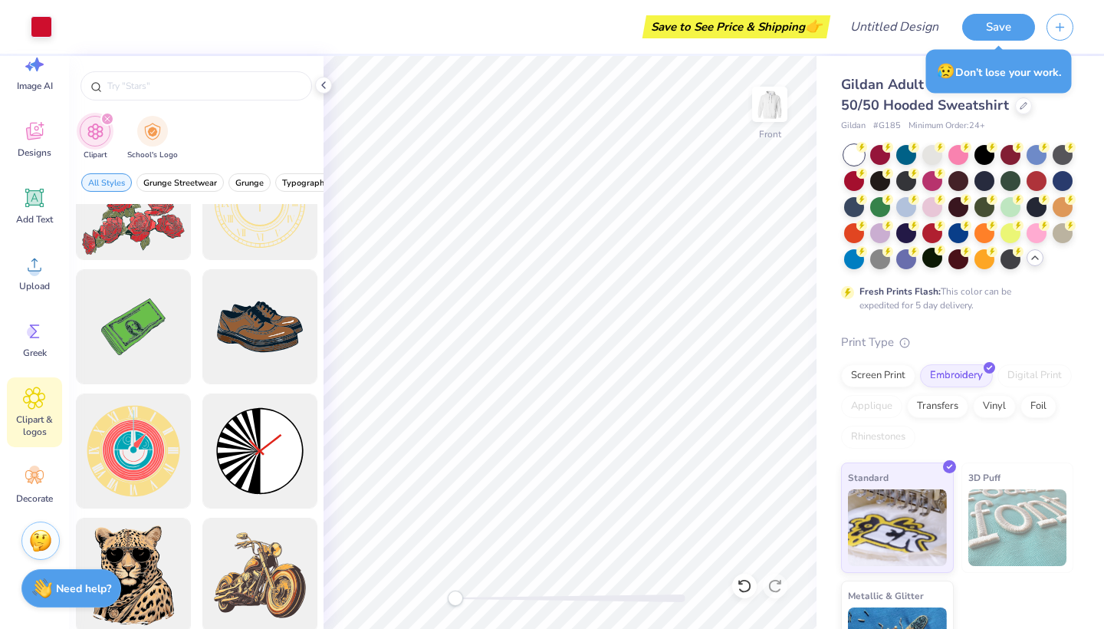
scroll to position [232, 0]
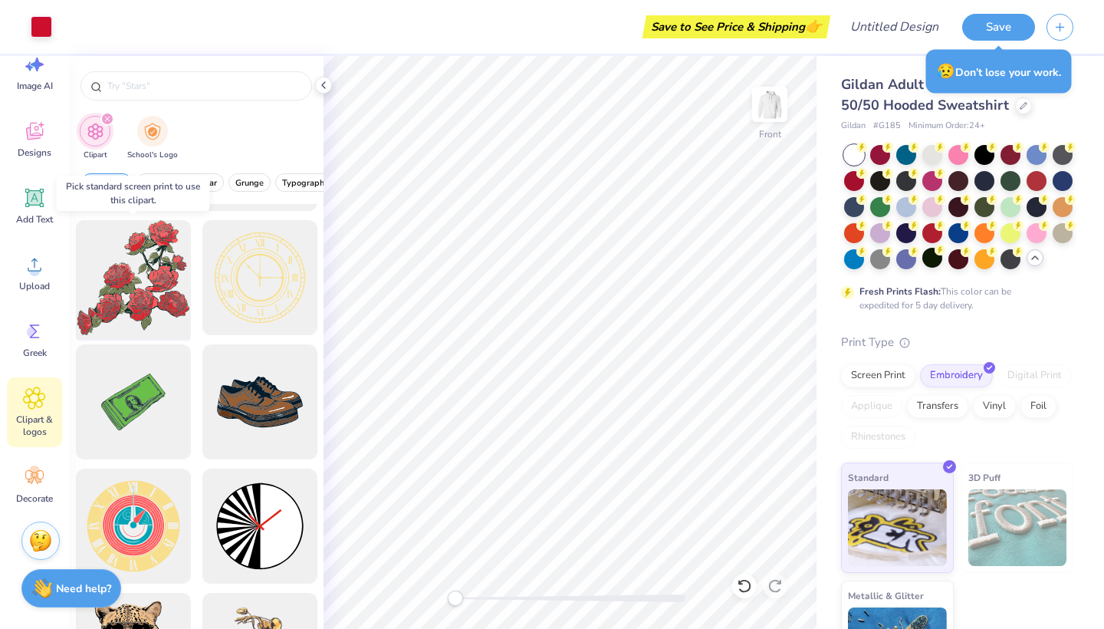
click at [127, 306] on div at bounding box center [133, 278] width 127 height 127
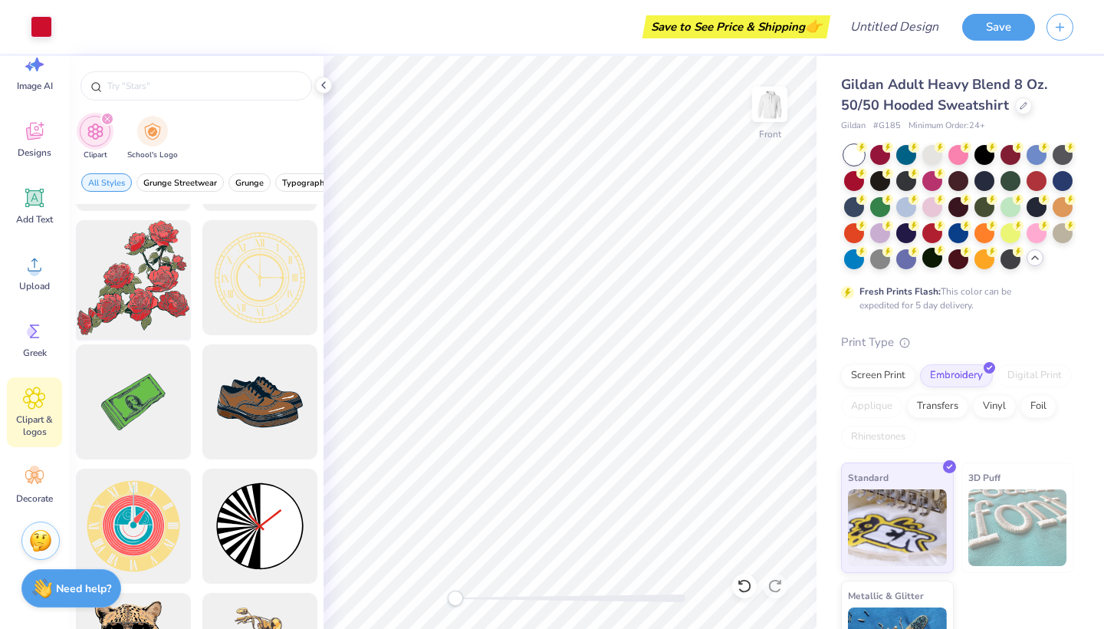
click at [156, 270] on div at bounding box center [133, 278] width 127 height 127
click at [157, 270] on div at bounding box center [133, 278] width 127 height 127
click at [149, 130] on img "filter for School's Logo" at bounding box center [152, 130] width 17 height 18
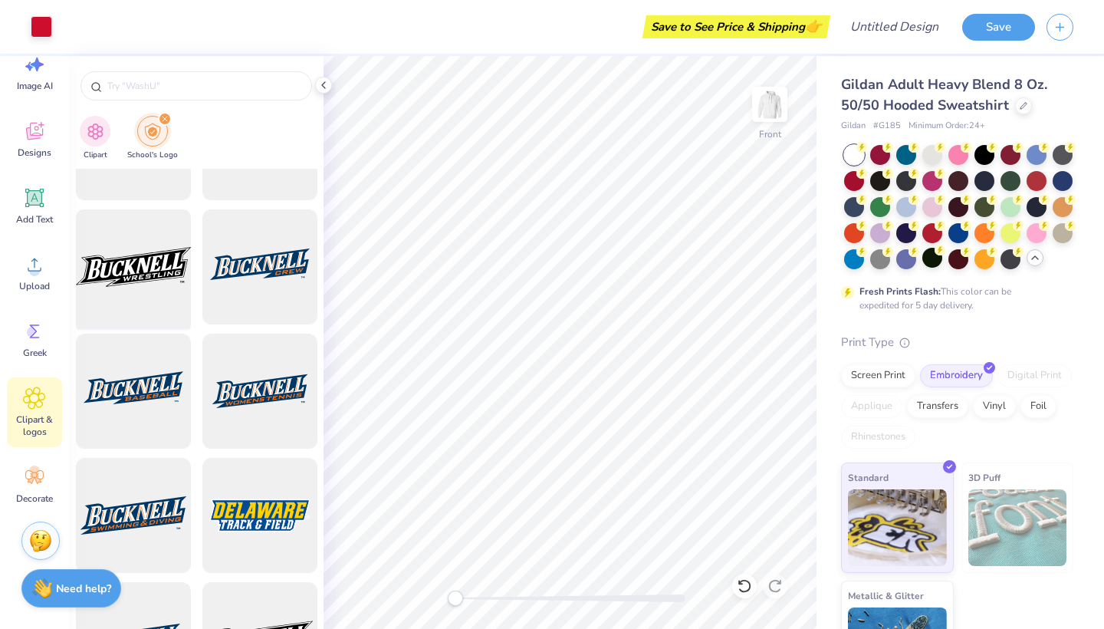
scroll to position [952, 0]
click at [172, 89] on input "text" at bounding box center [204, 85] width 196 height 15
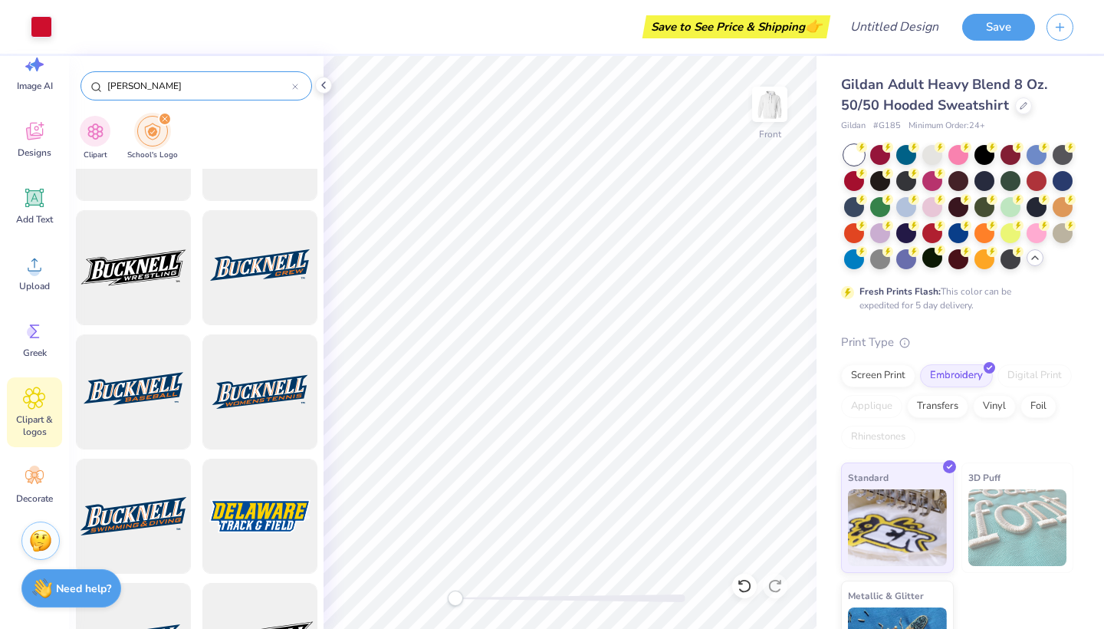
type input "[PERSON_NAME]"
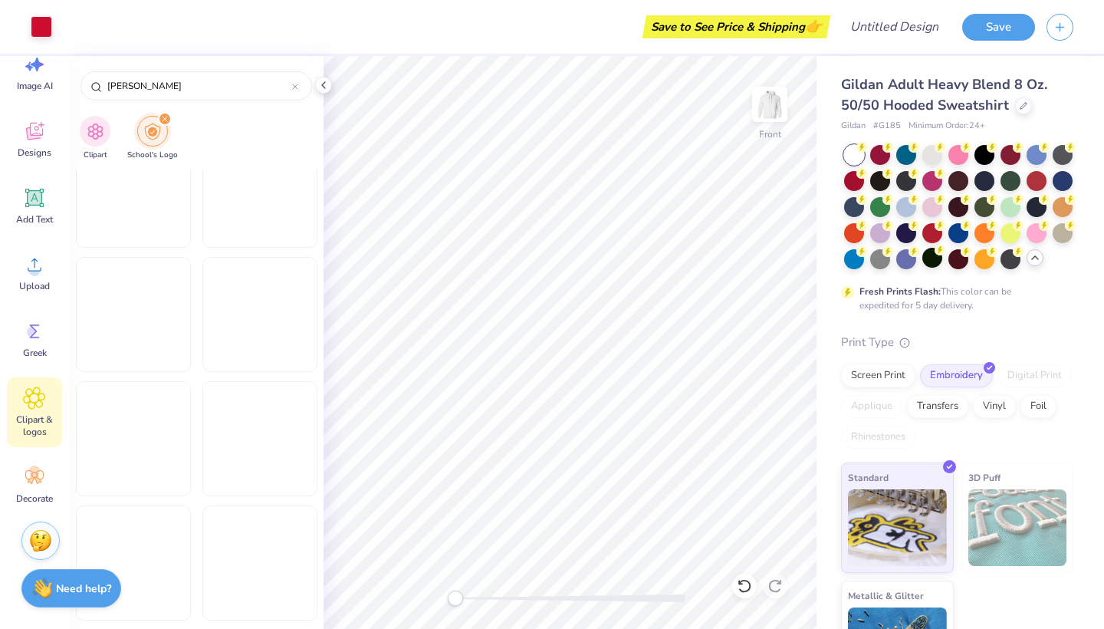
scroll to position [2893, 0]
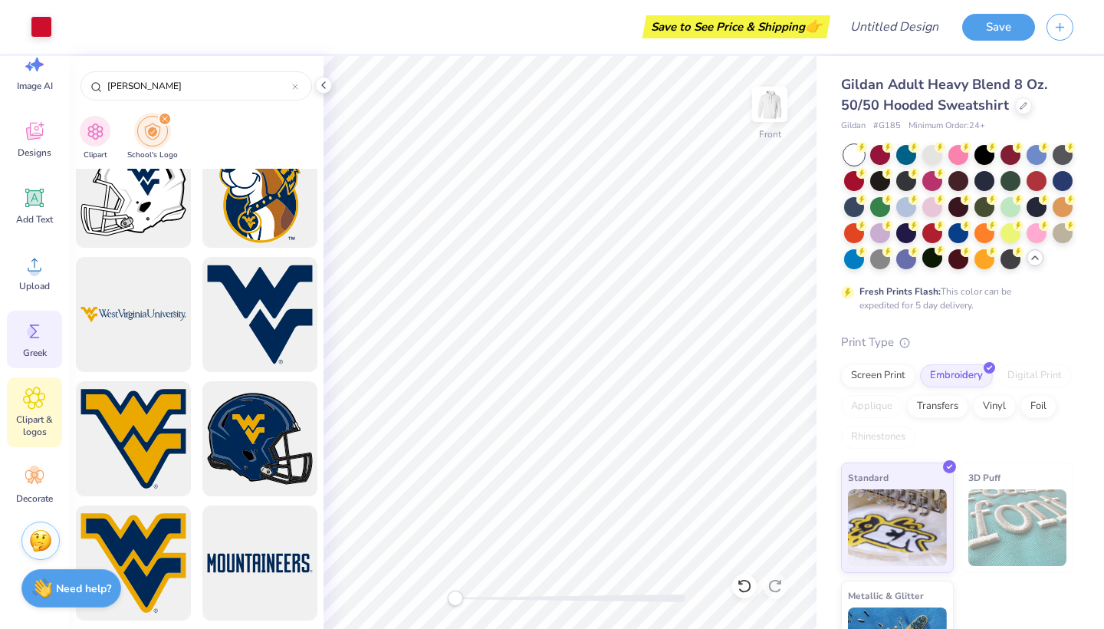
click at [27, 344] on div "Greek" at bounding box center [34, 340] width 55 height 58
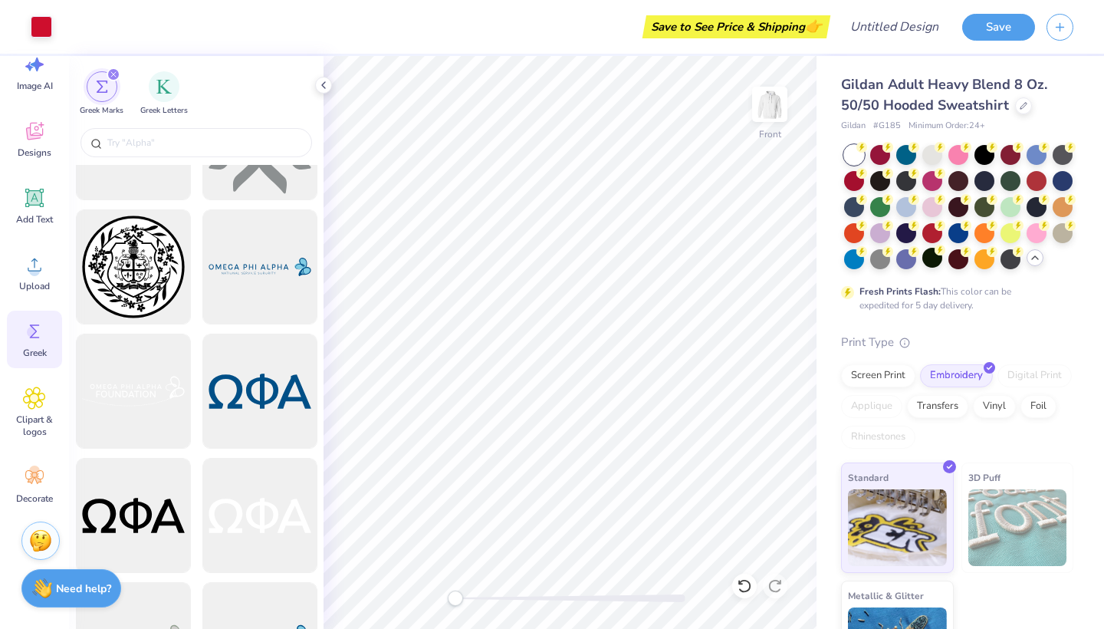
scroll to position [2824, 0]
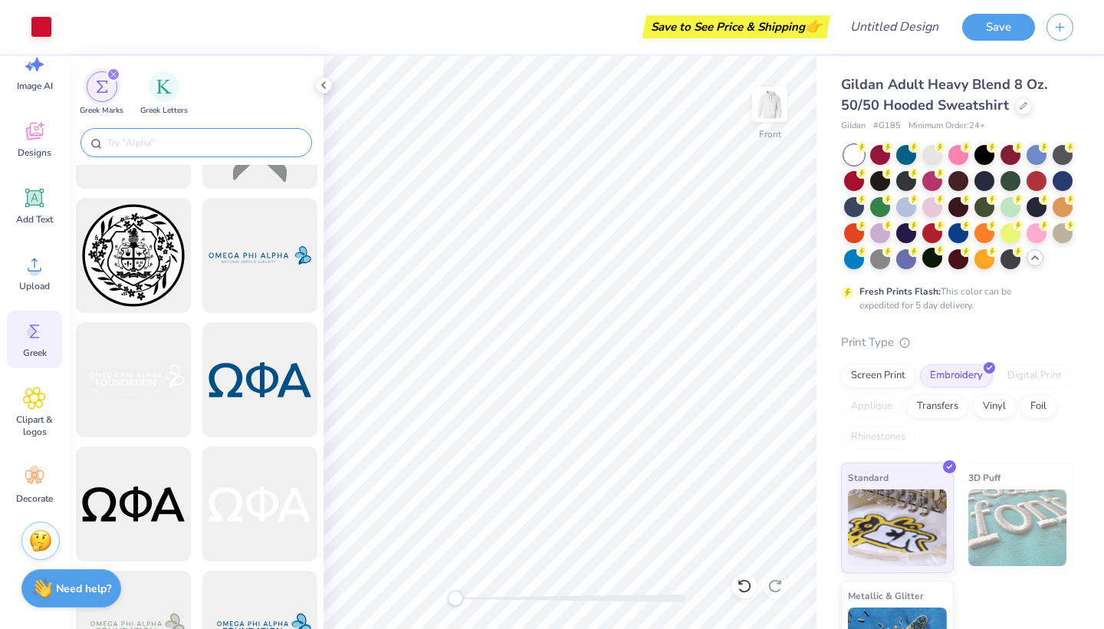
click at [111, 145] on input "text" at bounding box center [204, 142] width 196 height 15
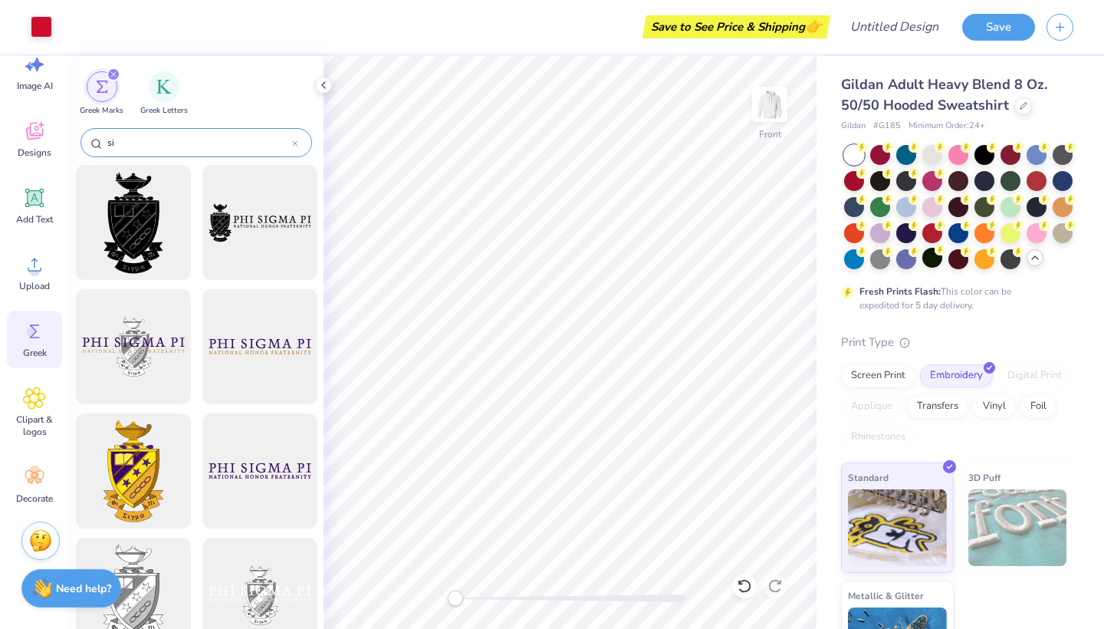
type input "s"
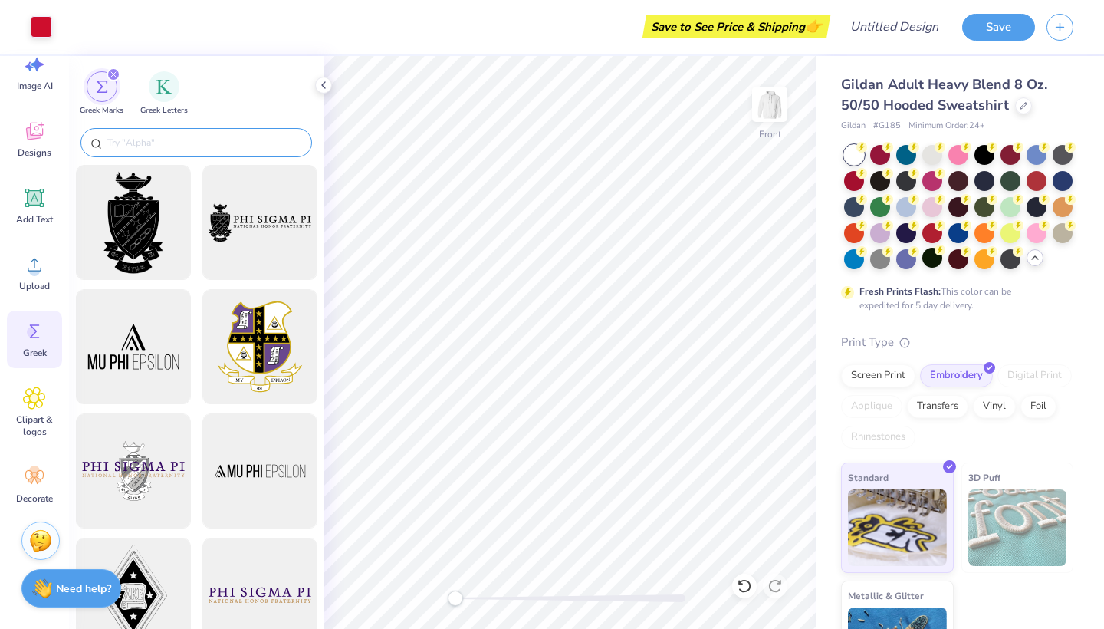
paste input "sigma kappa"
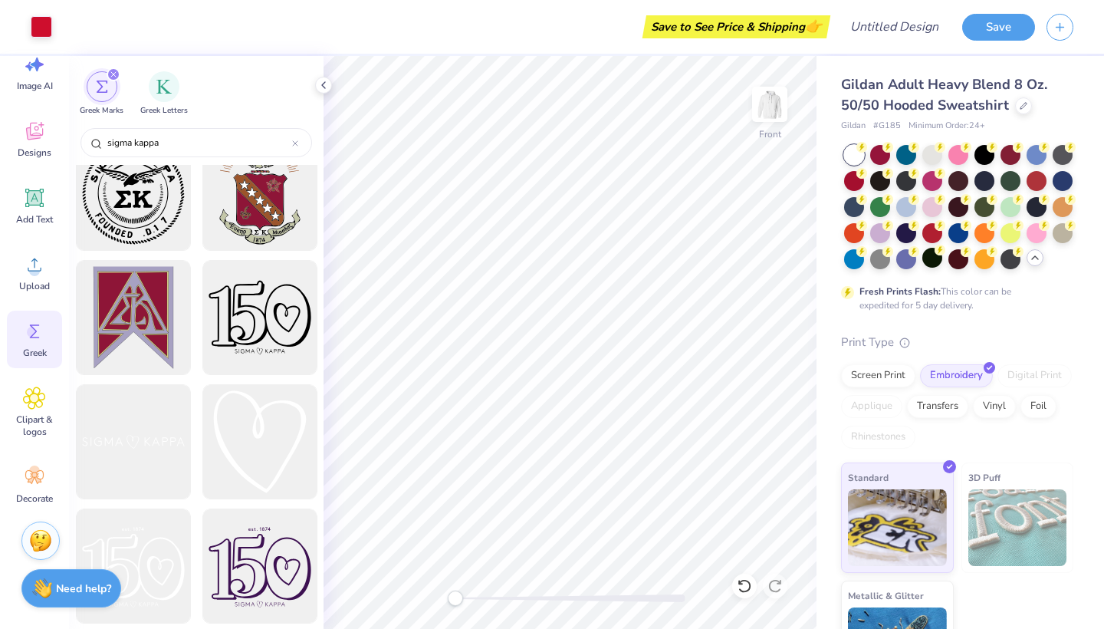
scroll to position [577, 0]
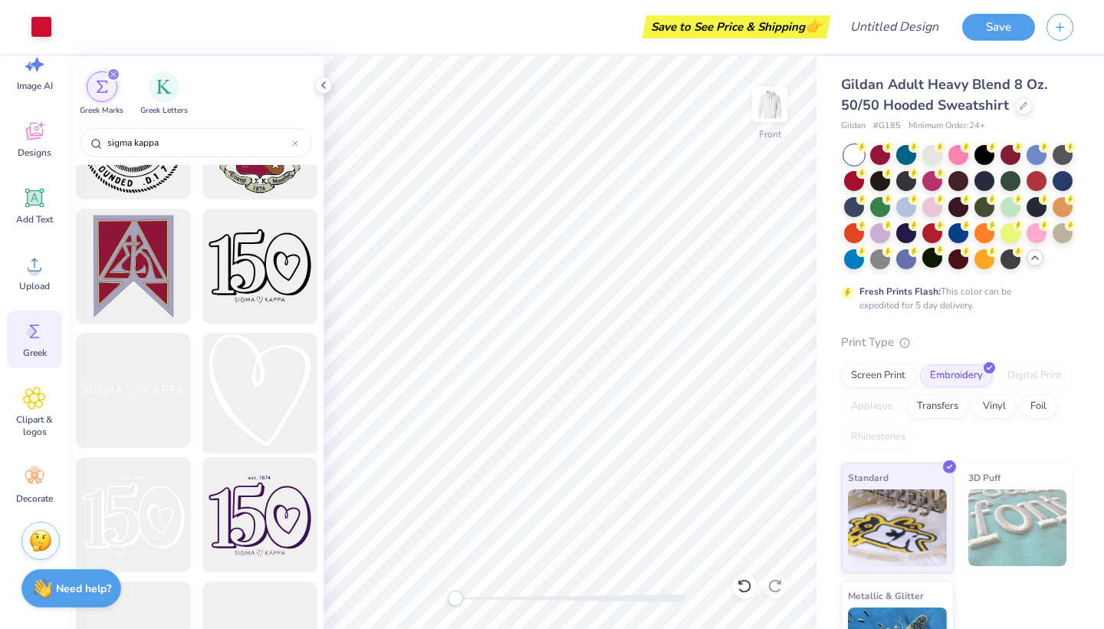
type input "sigma kappa"
click at [245, 380] on div at bounding box center [259, 390] width 127 height 127
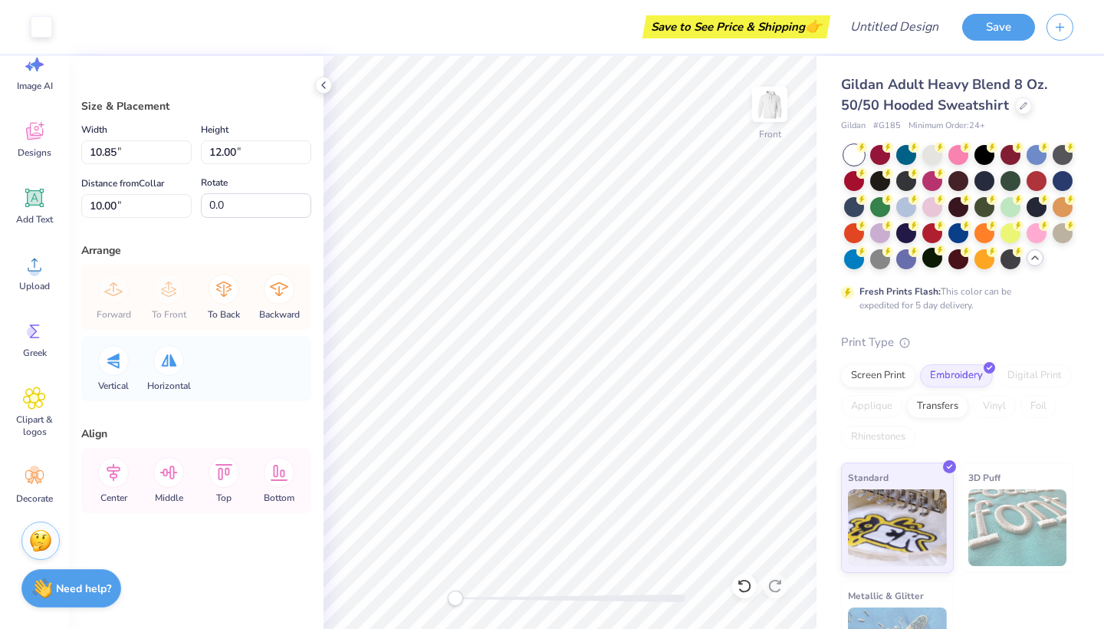
type input "1.91"
type input "2.11"
type input "23.39"
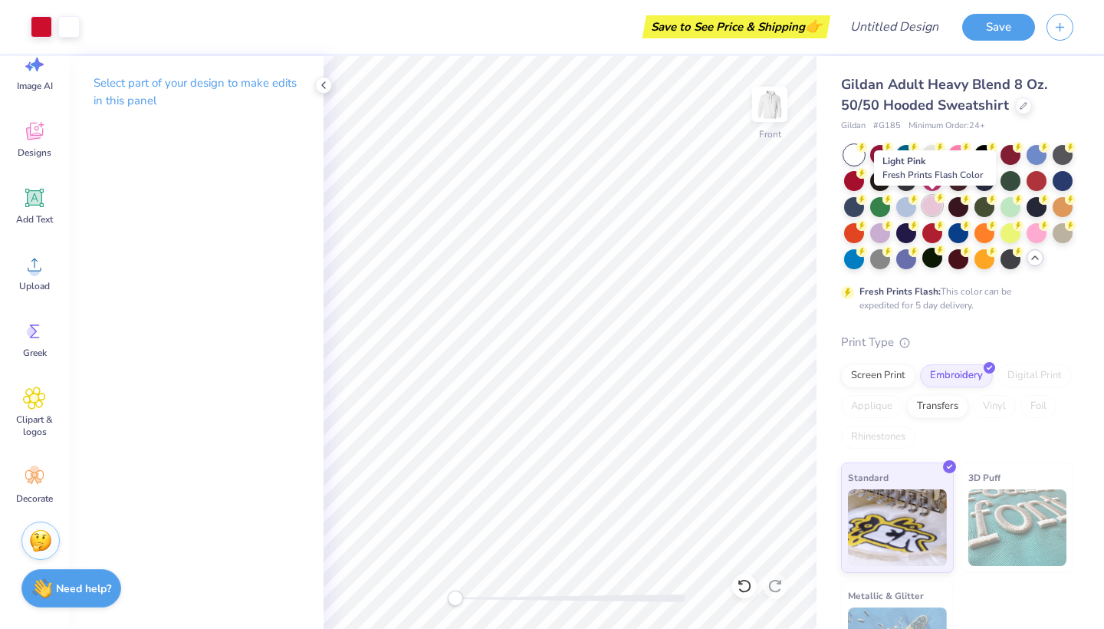
click at [935, 205] on div at bounding box center [932, 206] width 20 height 20
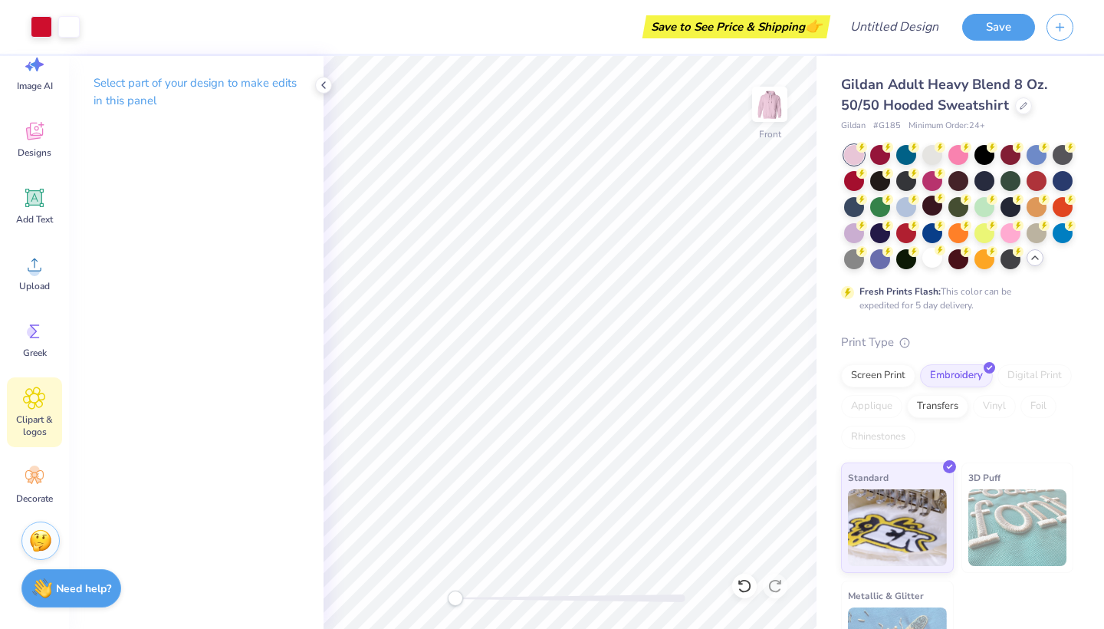
click at [43, 398] on icon at bounding box center [34, 397] width 22 height 23
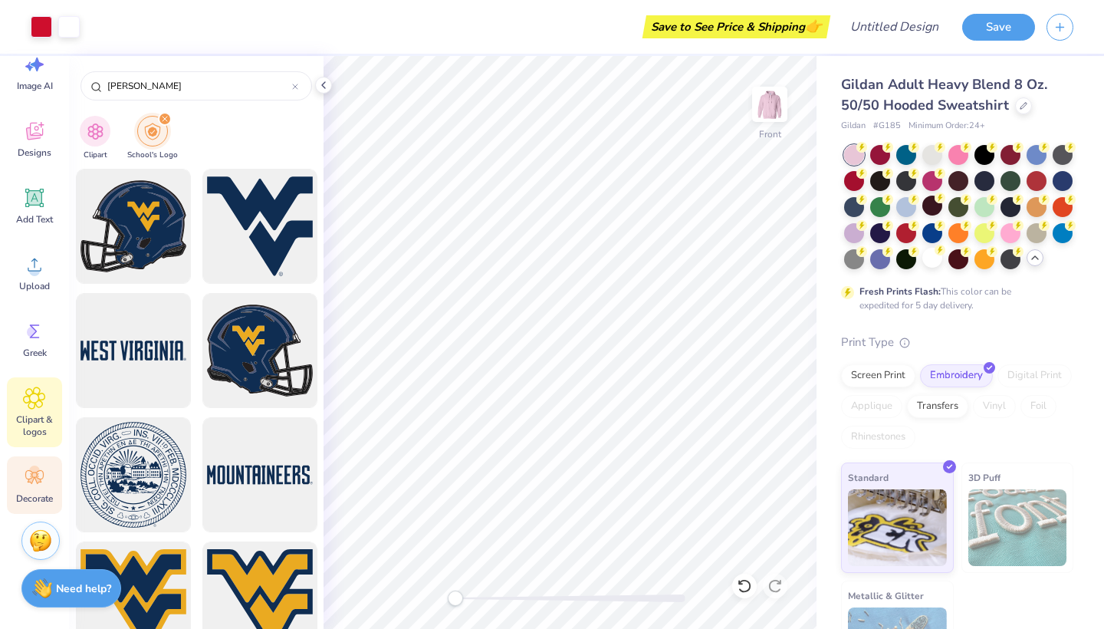
click at [45, 480] on icon at bounding box center [34, 476] width 23 height 23
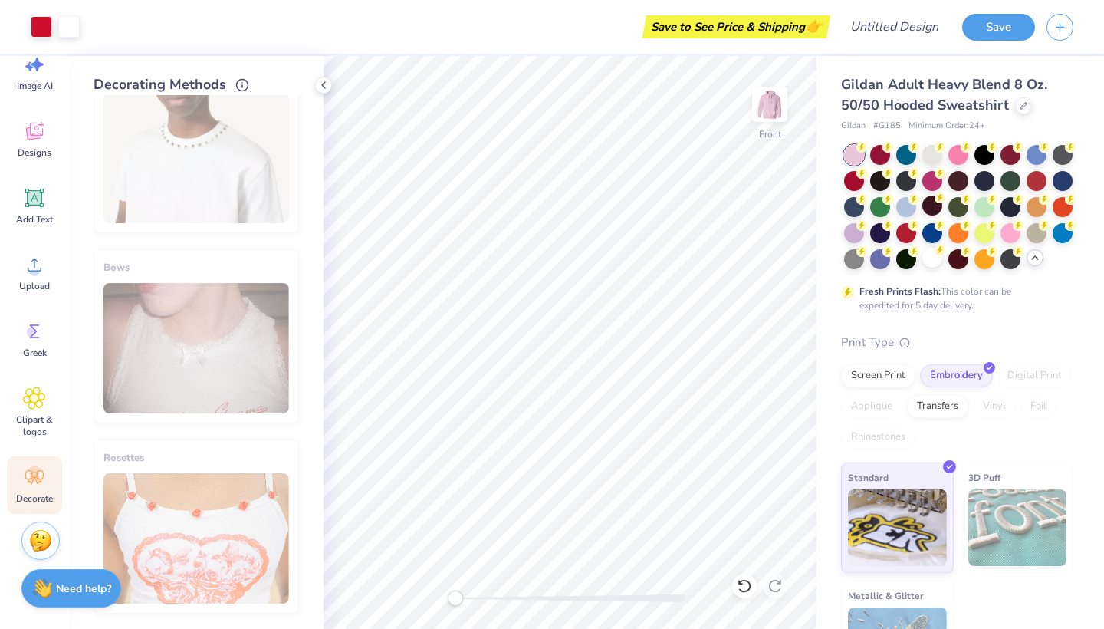
scroll to position [926, 0]
click at [35, 419] on span "Clipart & logos" at bounding box center [34, 425] width 51 height 25
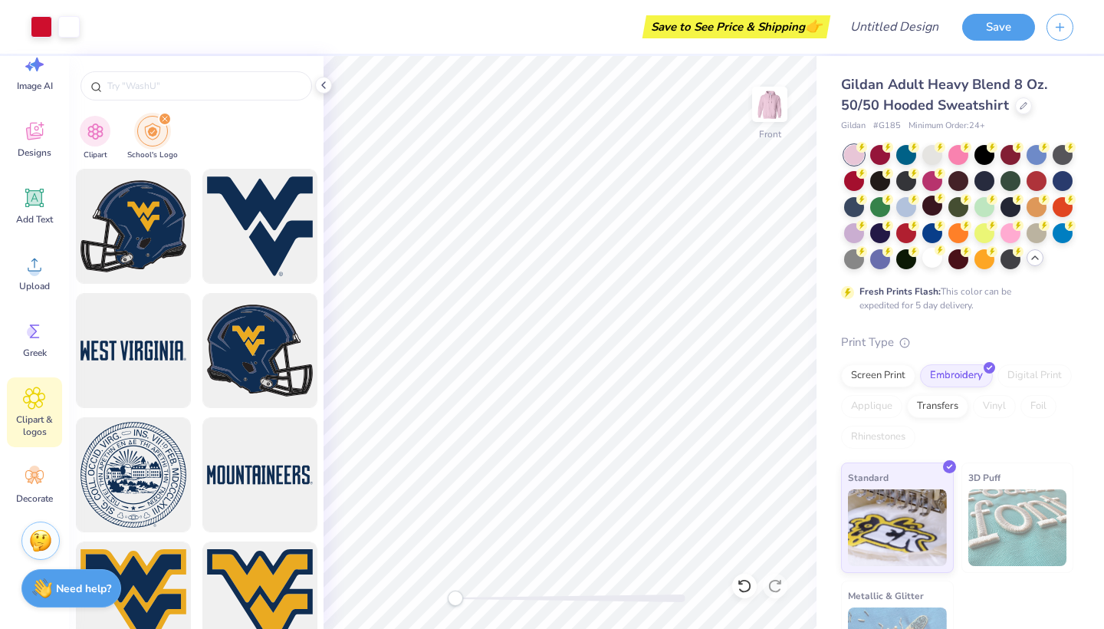
type input "[PERSON_NAME]"
click at [91, 123] on img "filter for Clipart" at bounding box center [96, 130] width 18 height 18
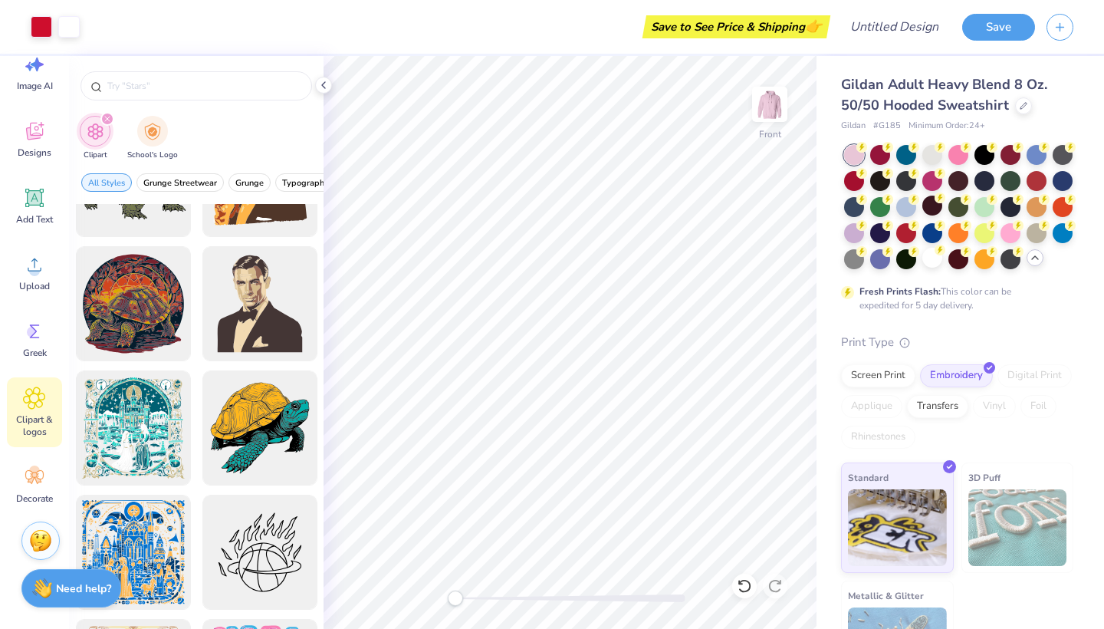
scroll to position [2514, 0]
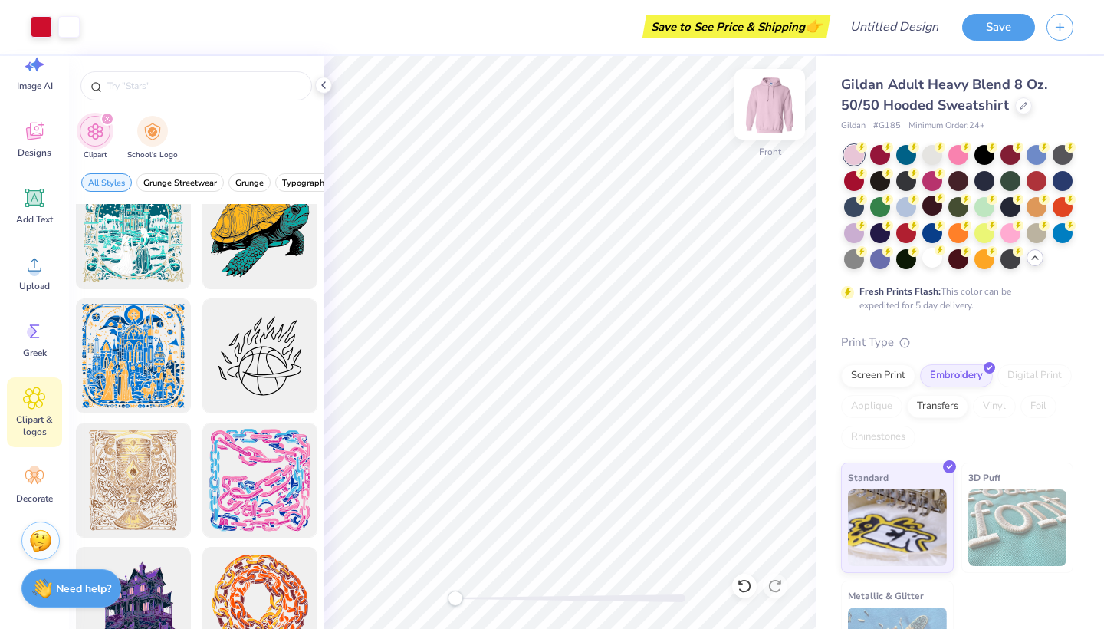
click at [774, 108] on img at bounding box center [769, 104] width 61 height 61
click at [36, 334] on circle at bounding box center [32, 332] width 11 height 11
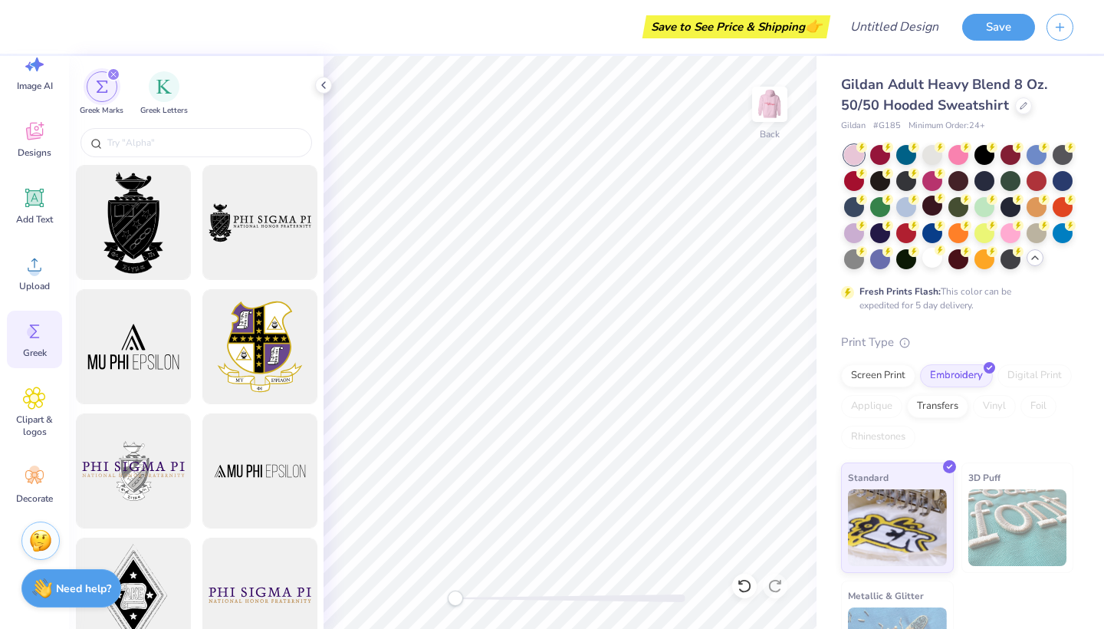
click at [105, 78] on div "filter for Greek Marks" at bounding box center [102, 86] width 31 height 31
click at [156, 78] on img "filter for Greek Letters" at bounding box center [163, 84] width 15 height 15
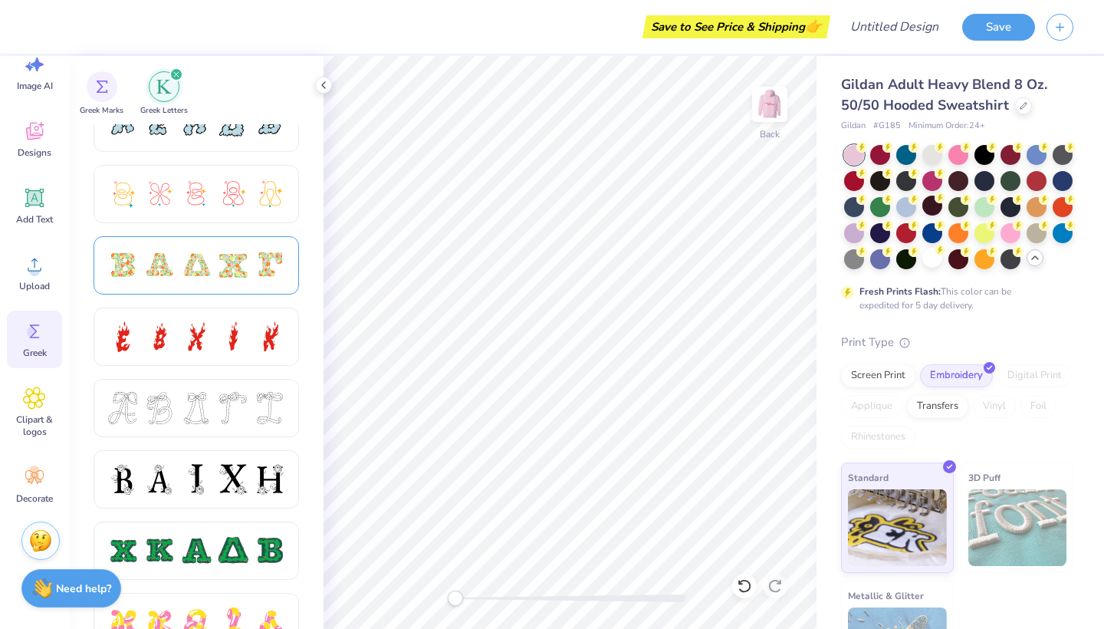
scroll to position [442, 0]
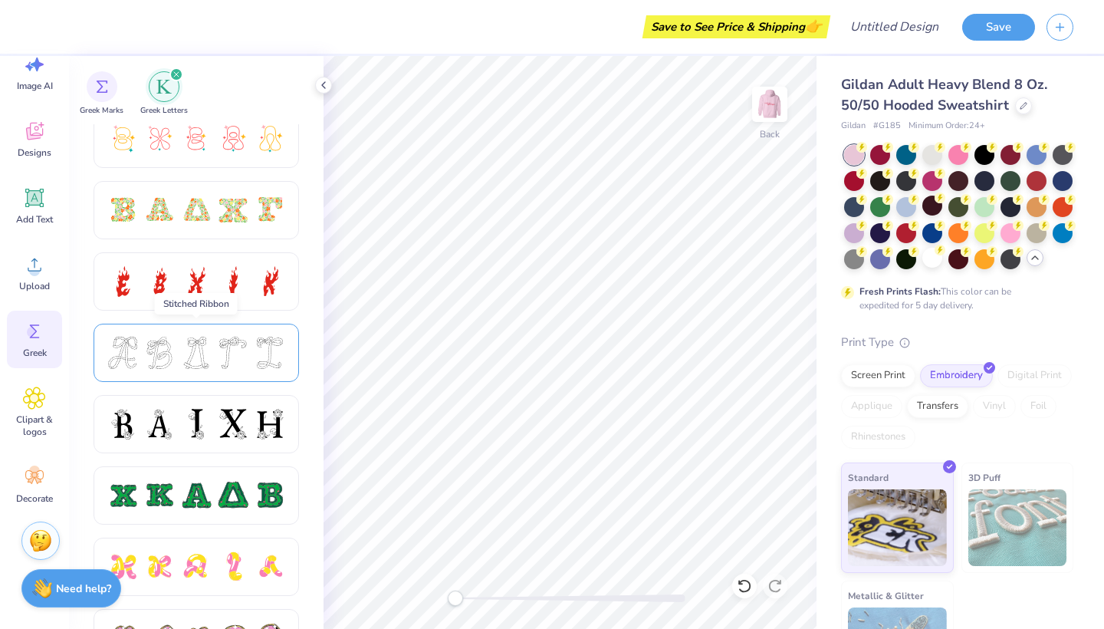
click at [173, 341] on div at bounding box center [159, 353] width 32 height 32
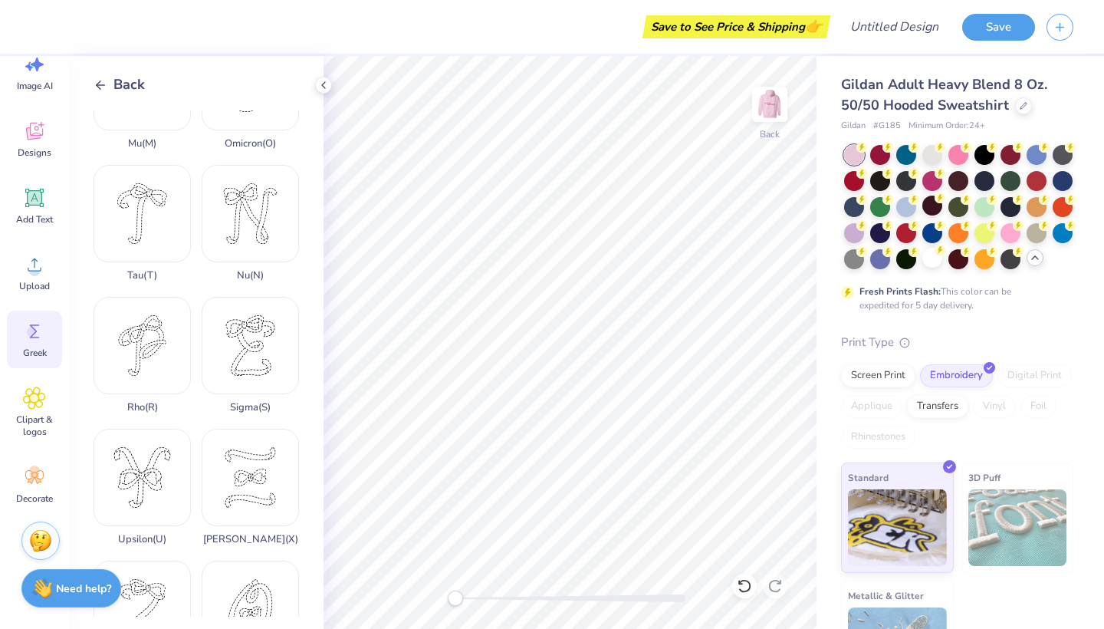
scroll to position [1004, 0]
click at [97, 80] on icon at bounding box center [101, 85] width 14 height 14
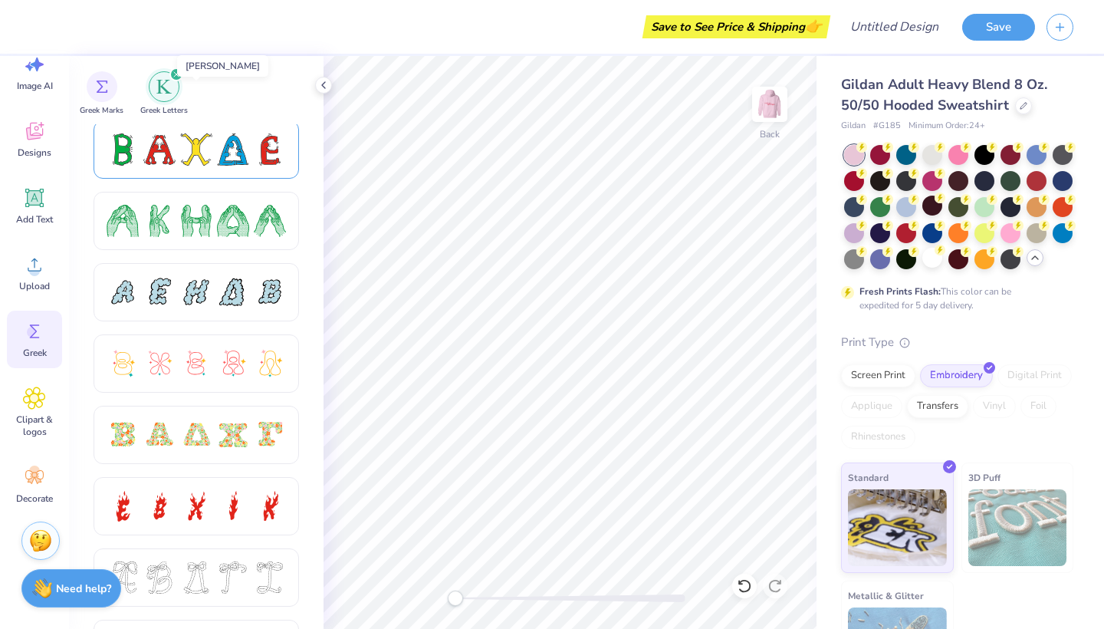
scroll to position [252, 0]
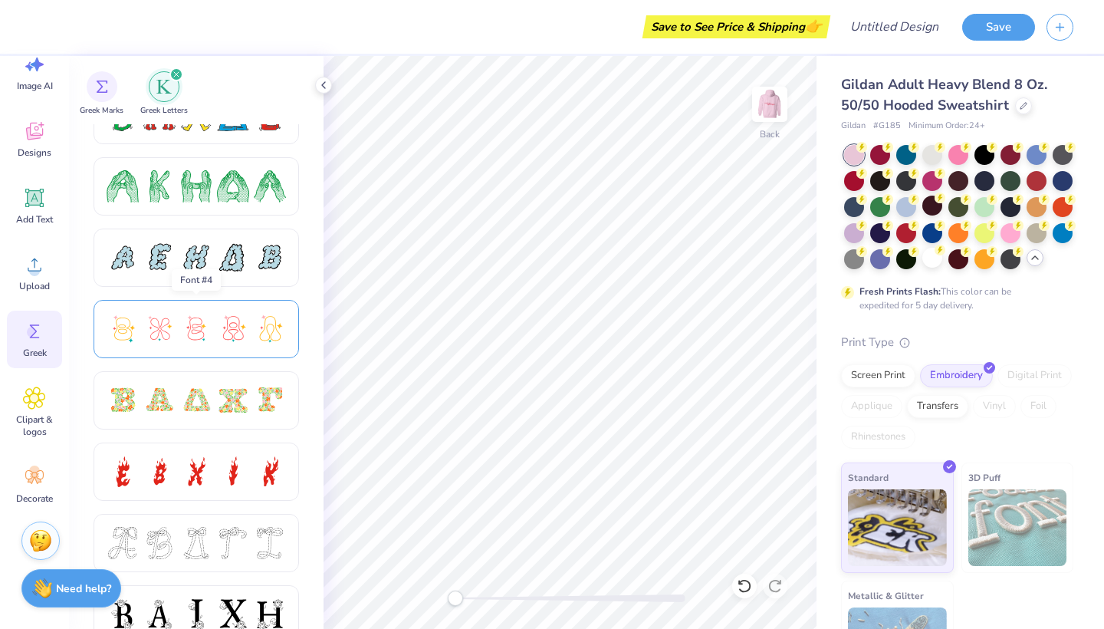
click at [172, 335] on div at bounding box center [159, 329] width 32 height 32
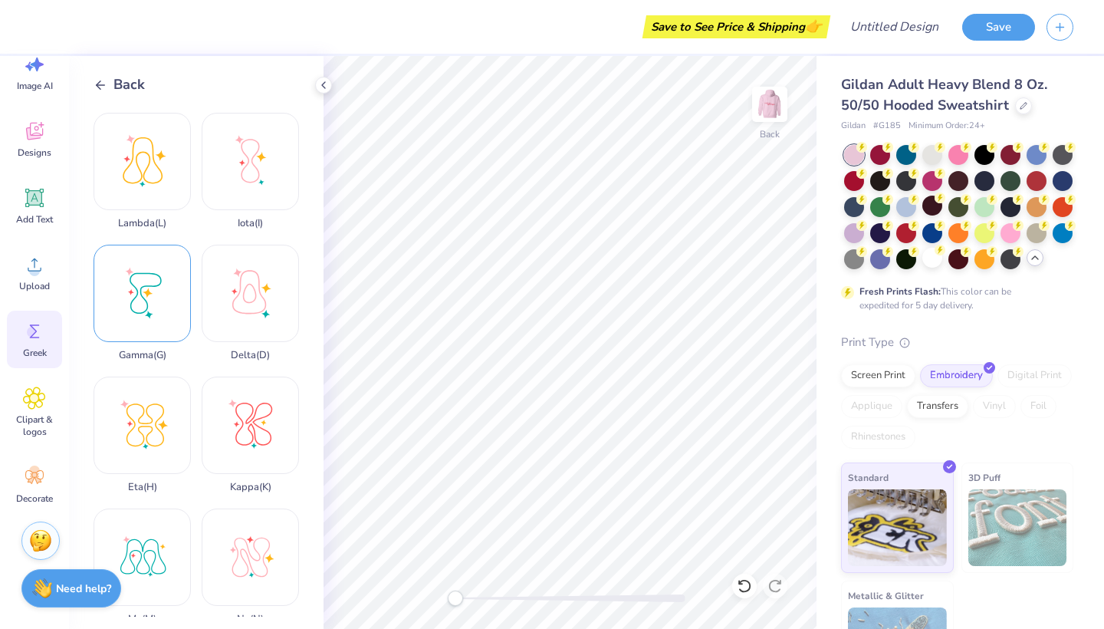
scroll to position [262, 0]
click at [242, 409] on div "Kappa ( K )" at bounding box center [250, 434] width 97 height 117
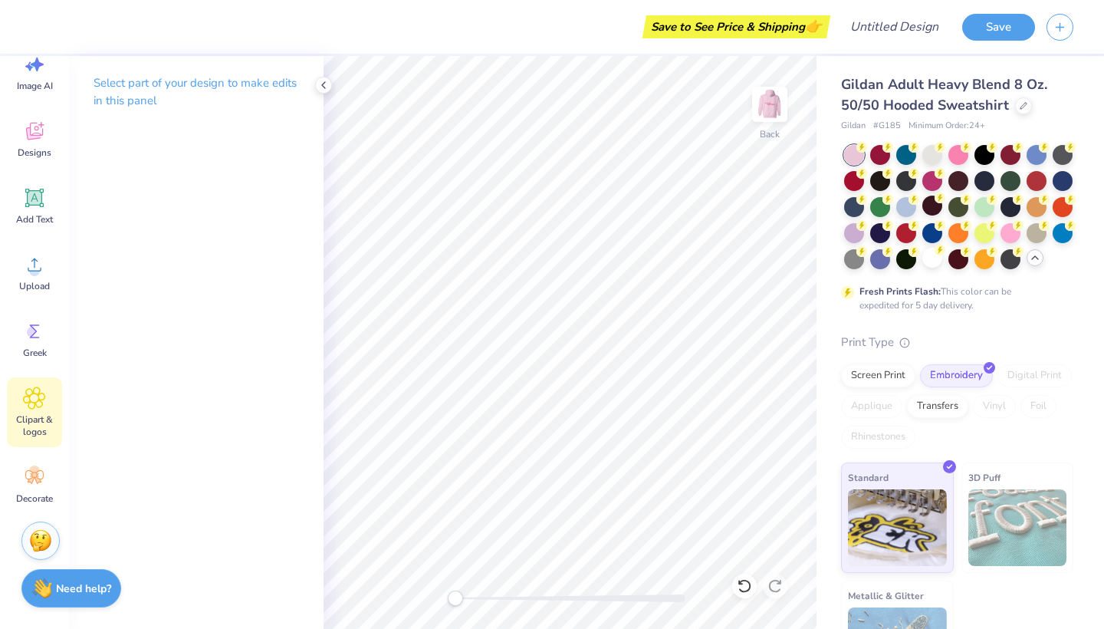
click at [38, 391] on icon at bounding box center [34, 397] width 22 height 23
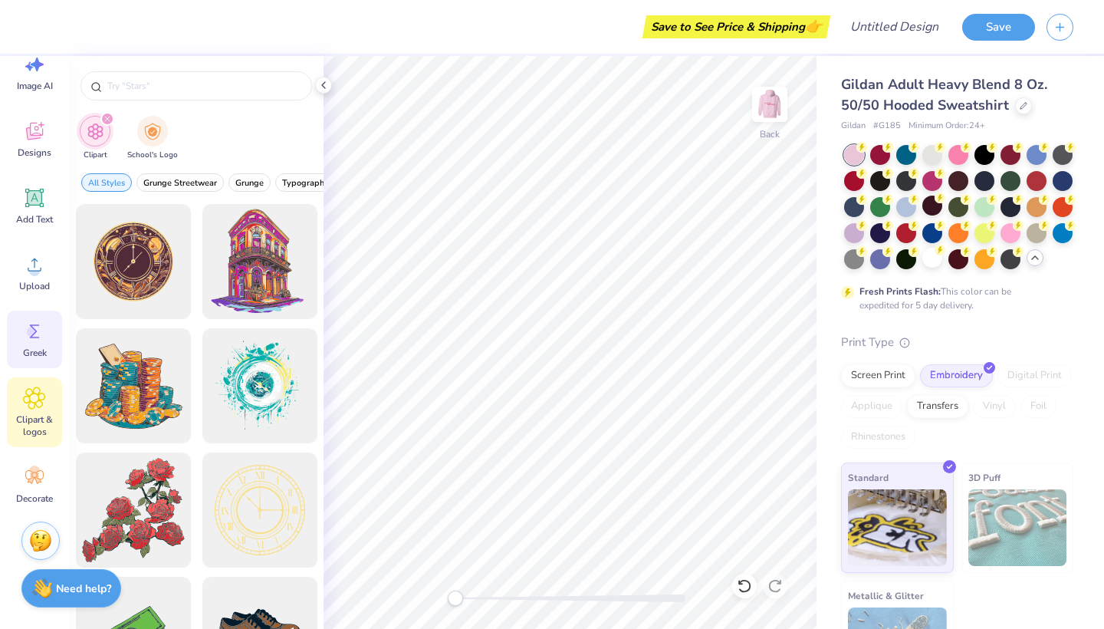
click at [33, 327] on icon at bounding box center [34, 331] width 23 height 23
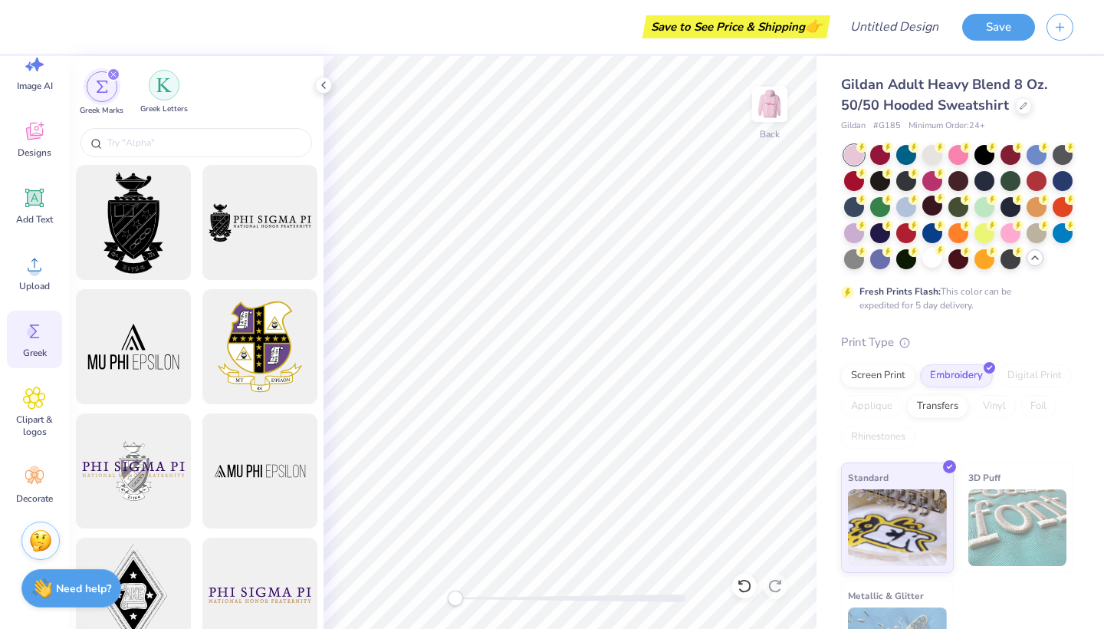
click at [171, 87] on img "filter for Greek Letters" at bounding box center [163, 84] width 15 height 15
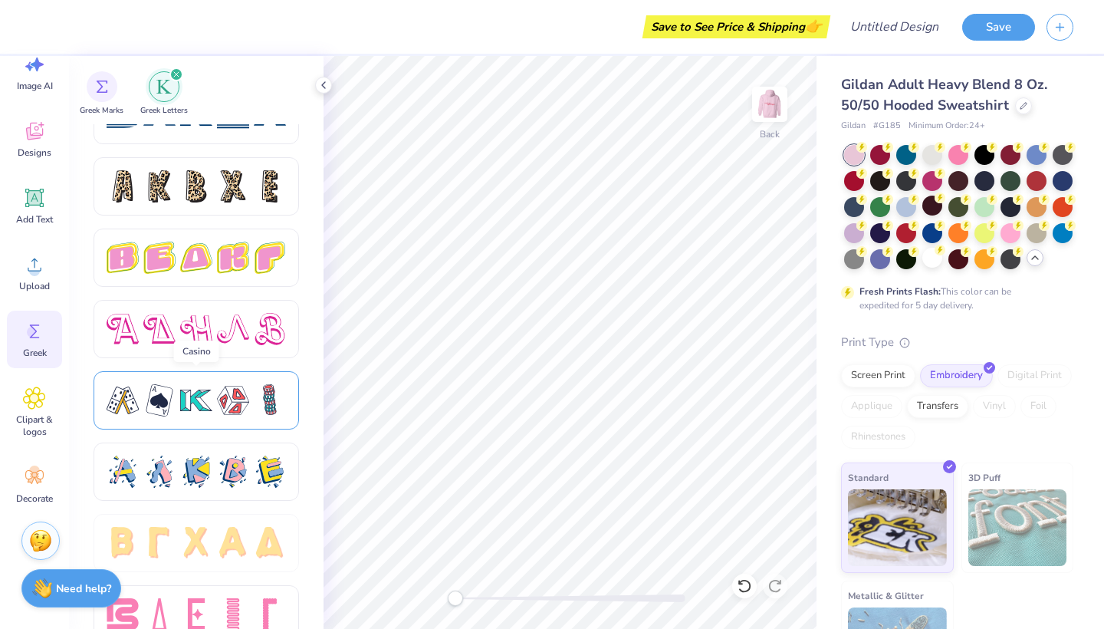
scroll to position [2520, 0]
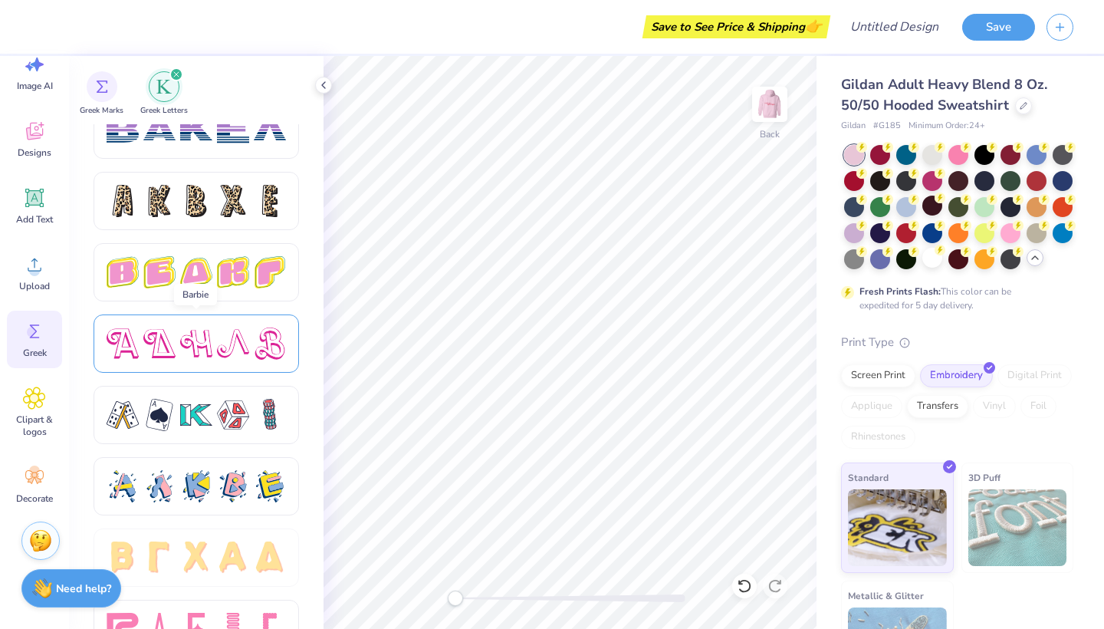
click at [237, 354] on div at bounding box center [233, 343] width 32 height 32
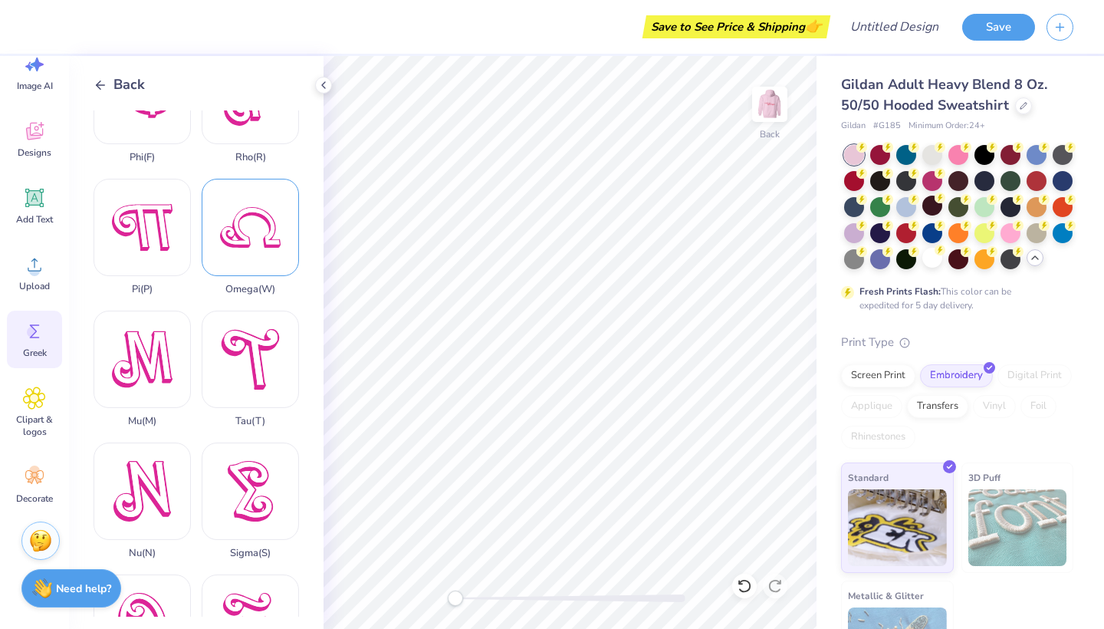
scroll to position [856, 0]
click at [240, 485] on div "Sigma ( S )" at bounding box center [250, 500] width 97 height 117
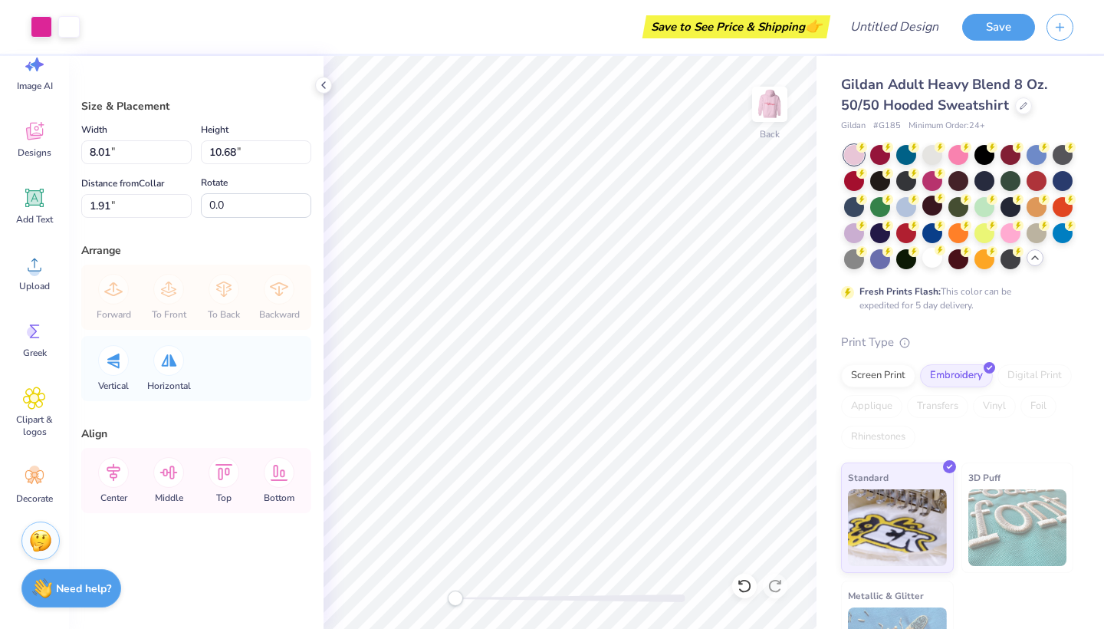
type input "1.66"
type input "2.21"
type input "10.38"
click at [38, 330] on icon at bounding box center [34, 331] width 23 height 23
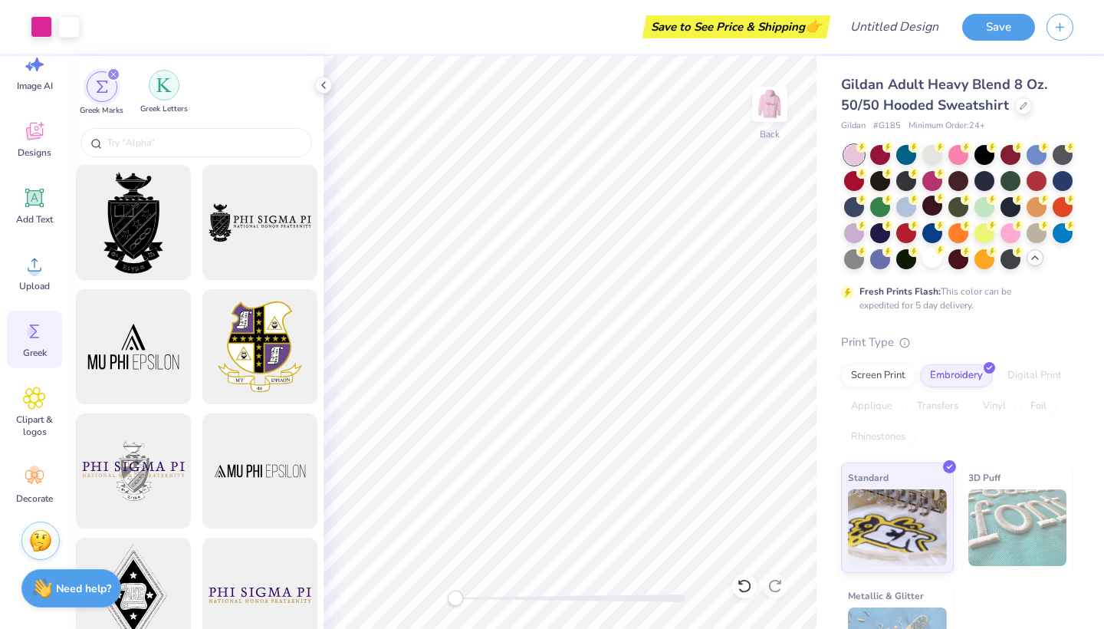
click at [166, 87] on img "filter for Greek Letters" at bounding box center [163, 84] width 15 height 15
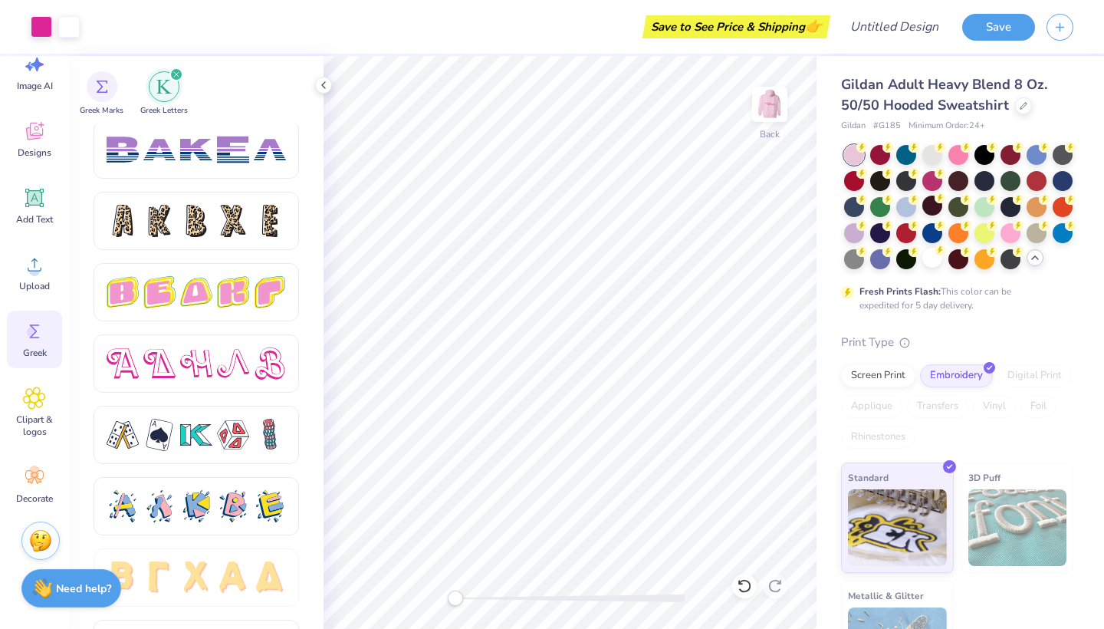
scroll to position [2501, 0]
click at [181, 362] on div at bounding box center [196, 363] width 32 height 32
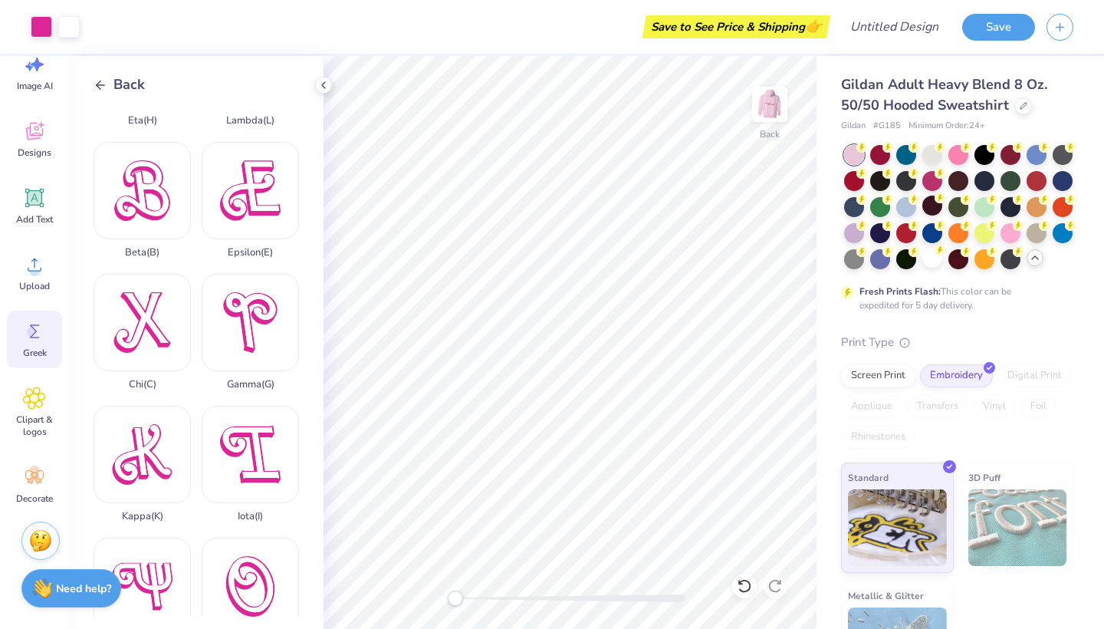
scroll to position [230, 0]
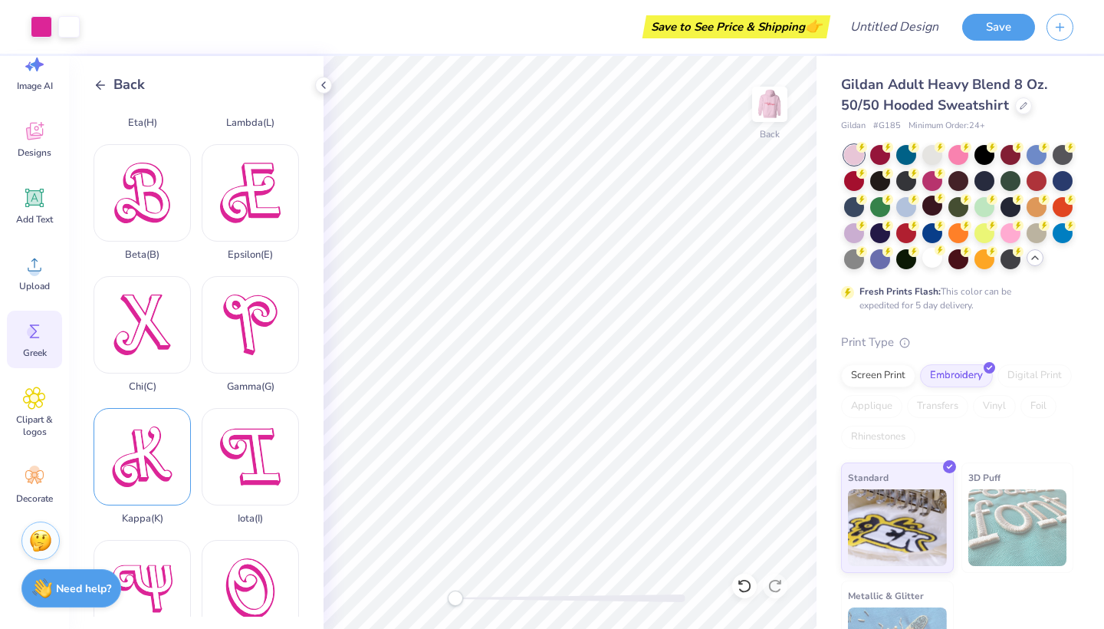
click at [147, 449] on div "Kappa ( K )" at bounding box center [142, 466] width 97 height 117
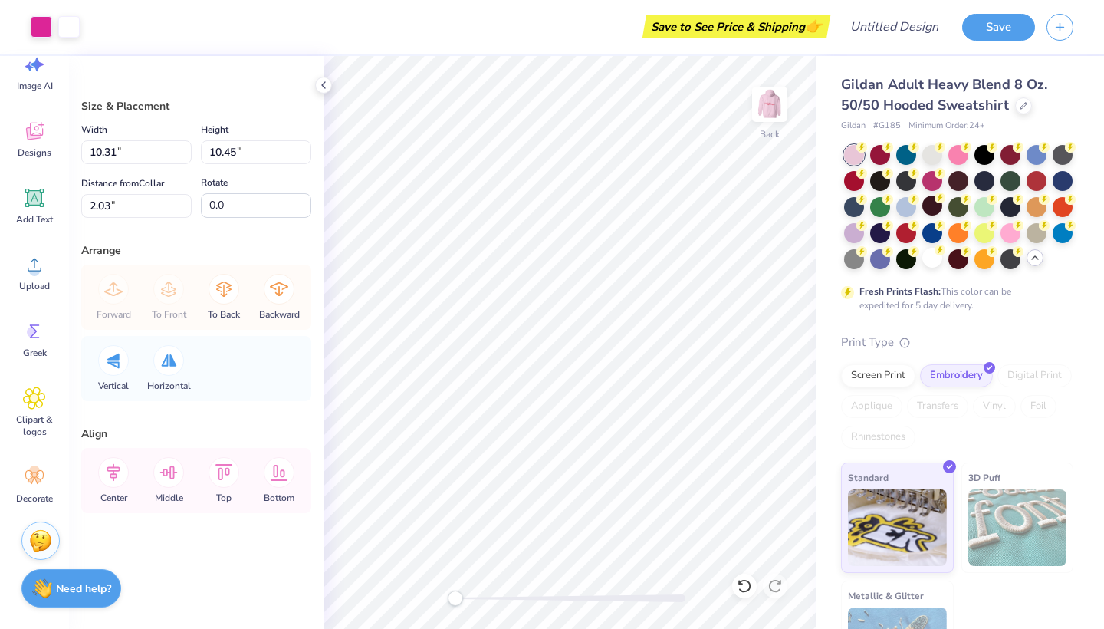
type input "2.29"
type input "2.32"
type input "10.15"
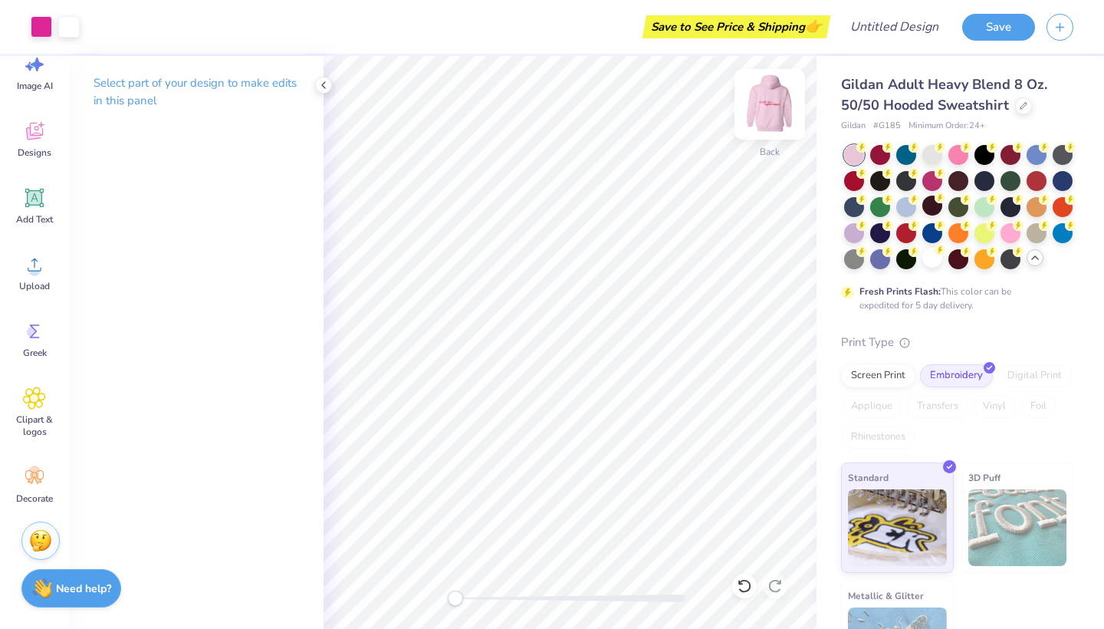
click at [768, 97] on img at bounding box center [769, 104] width 61 height 61
click at [768, 98] on img at bounding box center [769, 104] width 61 height 61
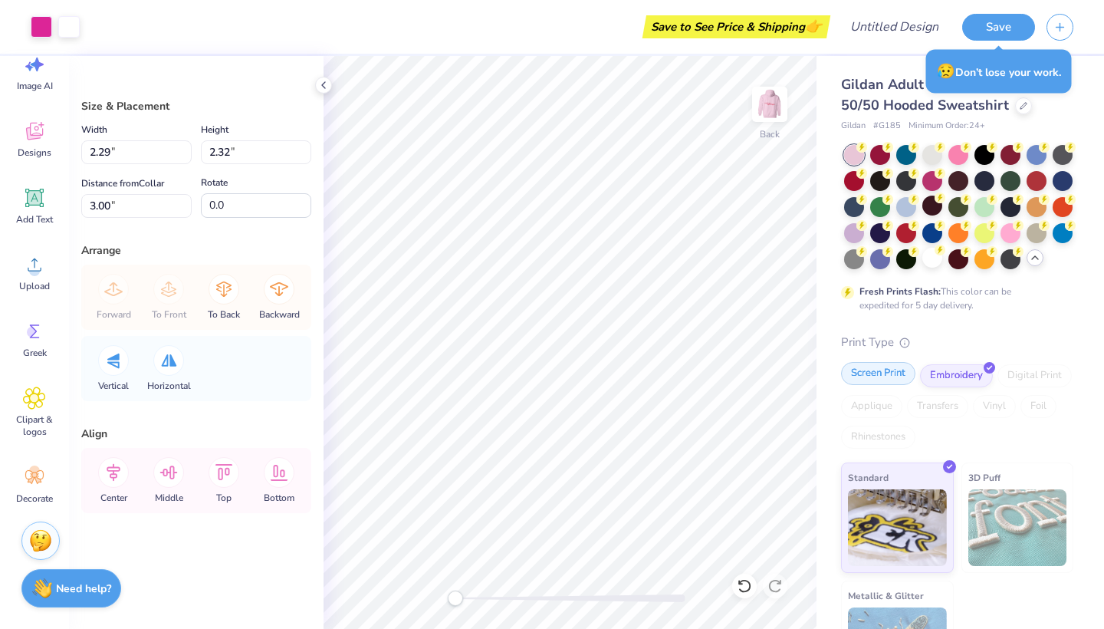
click at [867, 377] on div "Screen Print" at bounding box center [878, 373] width 74 height 23
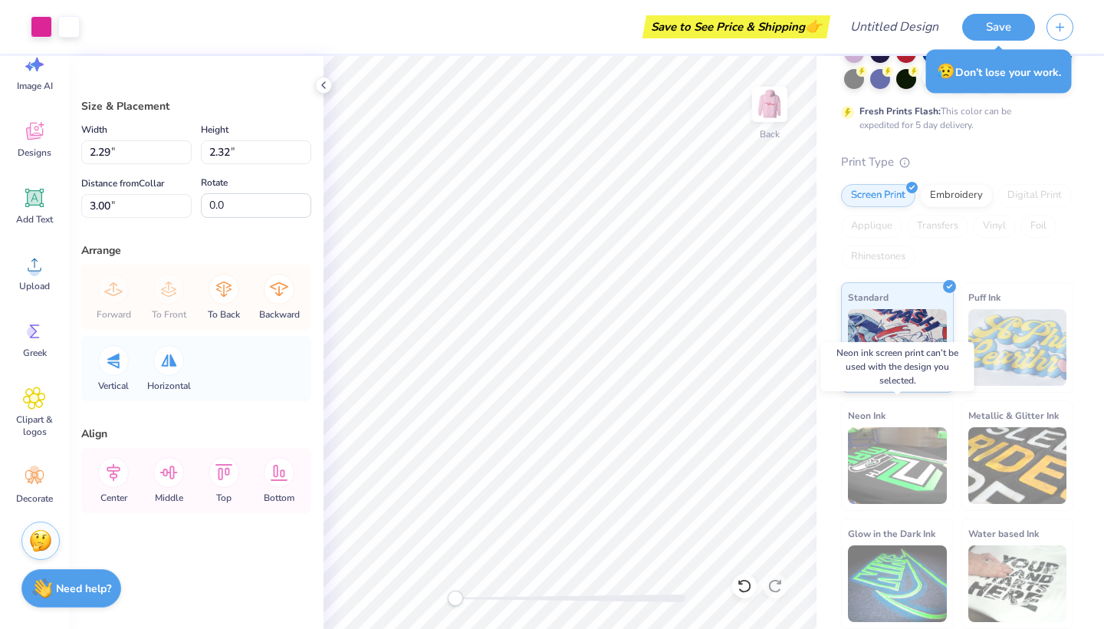
scroll to position [179, 0]
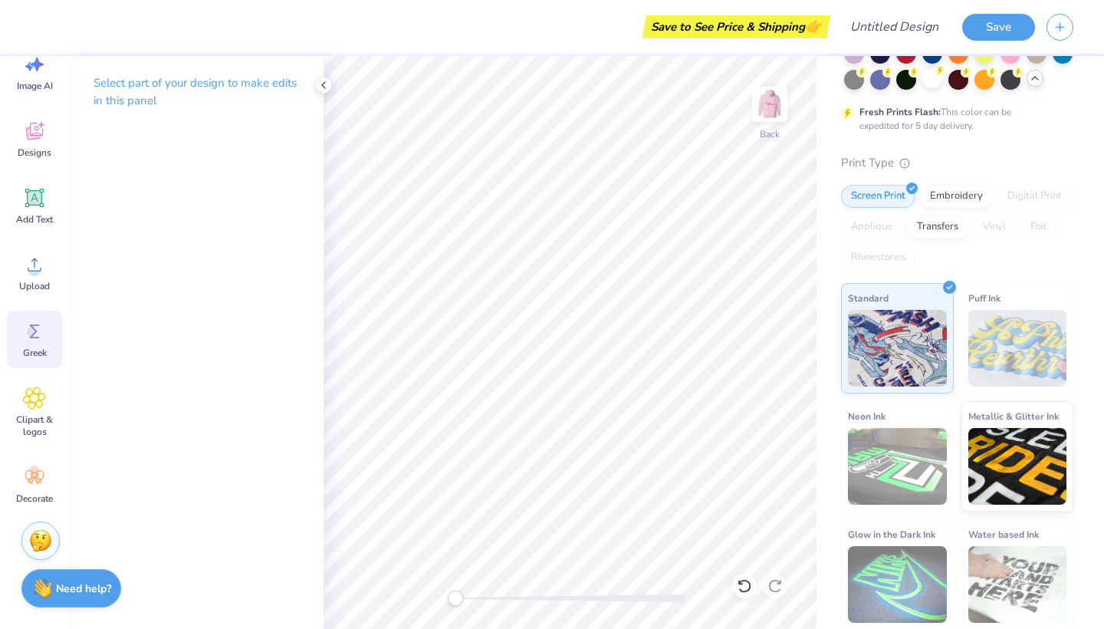
click at [31, 343] on div "Greek" at bounding box center [34, 340] width 55 height 58
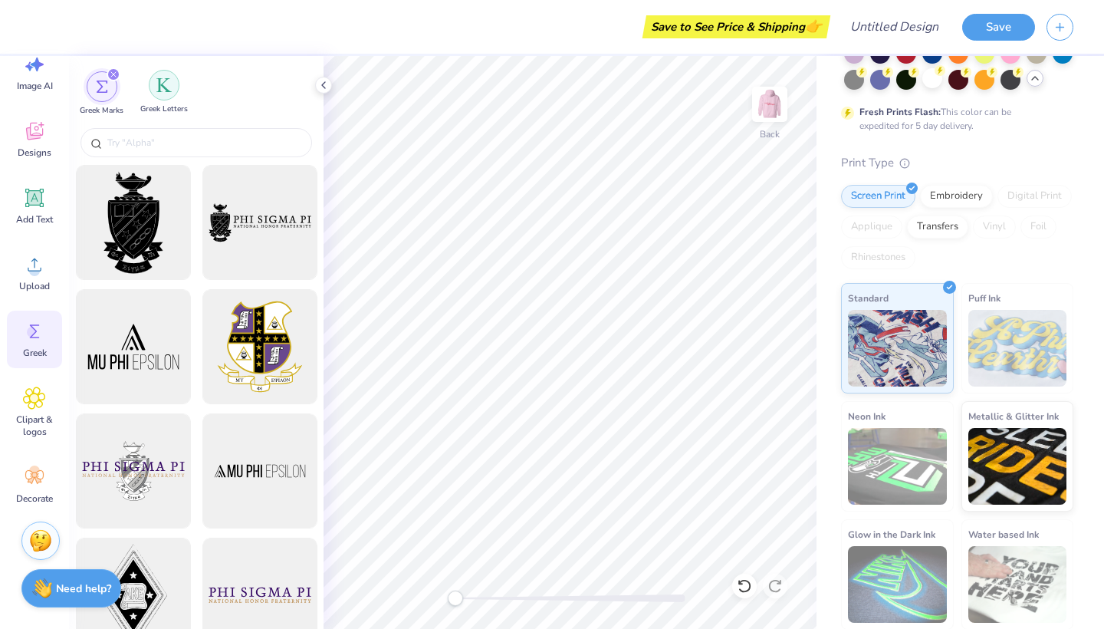
click at [164, 78] on img "filter for Greek Letters" at bounding box center [163, 84] width 15 height 15
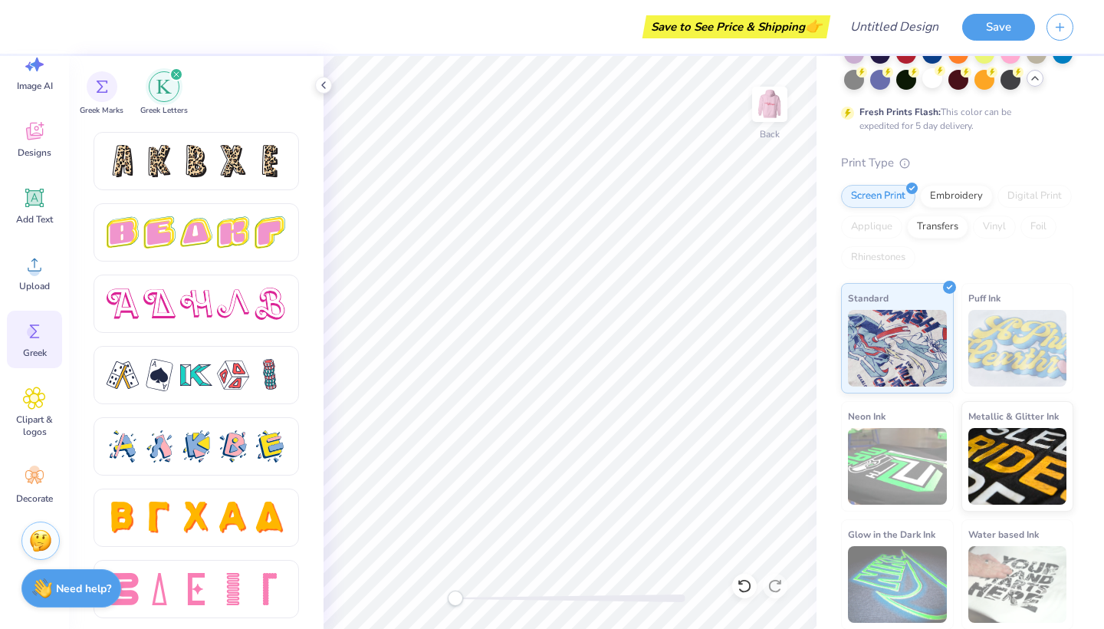
scroll to position [2560, 0]
click at [780, 96] on img at bounding box center [769, 104] width 61 height 61
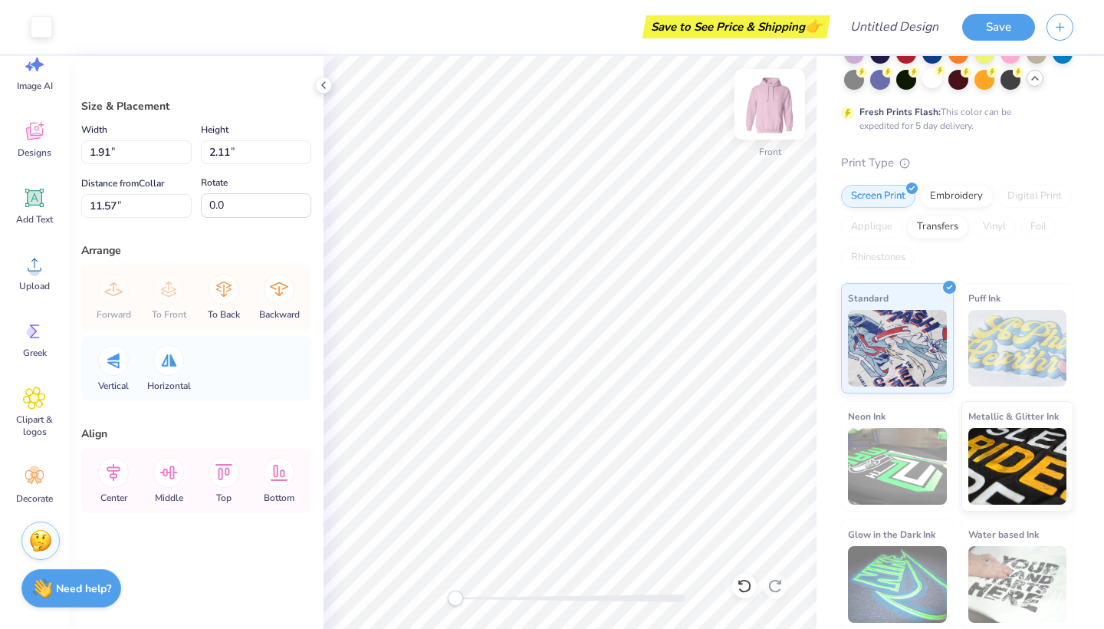
type input "2.82"
type input "3.12"
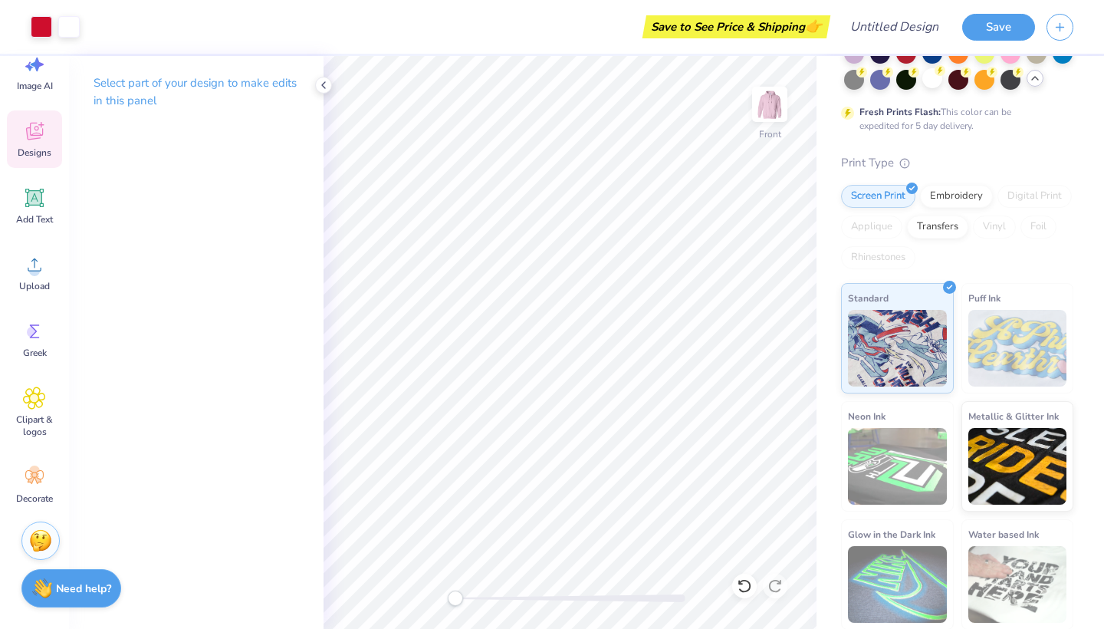
click at [41, 132] on icon at bounding box center [34, 131] width 23 height 23
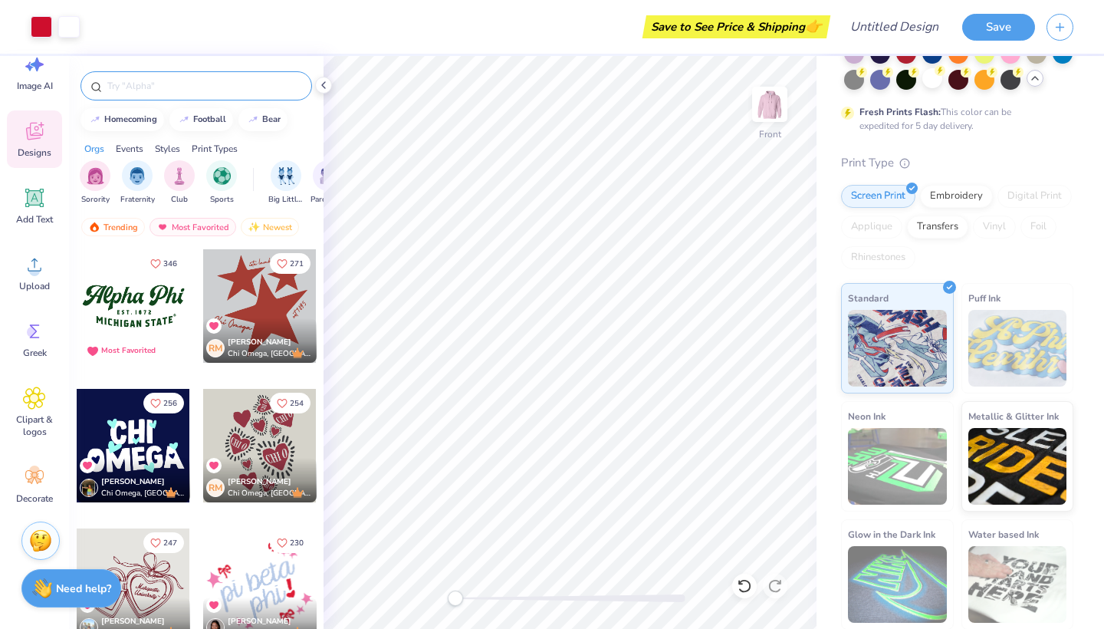
click at [163, 88] on input "text" at bounding box center [204, 85] width 196 height 15
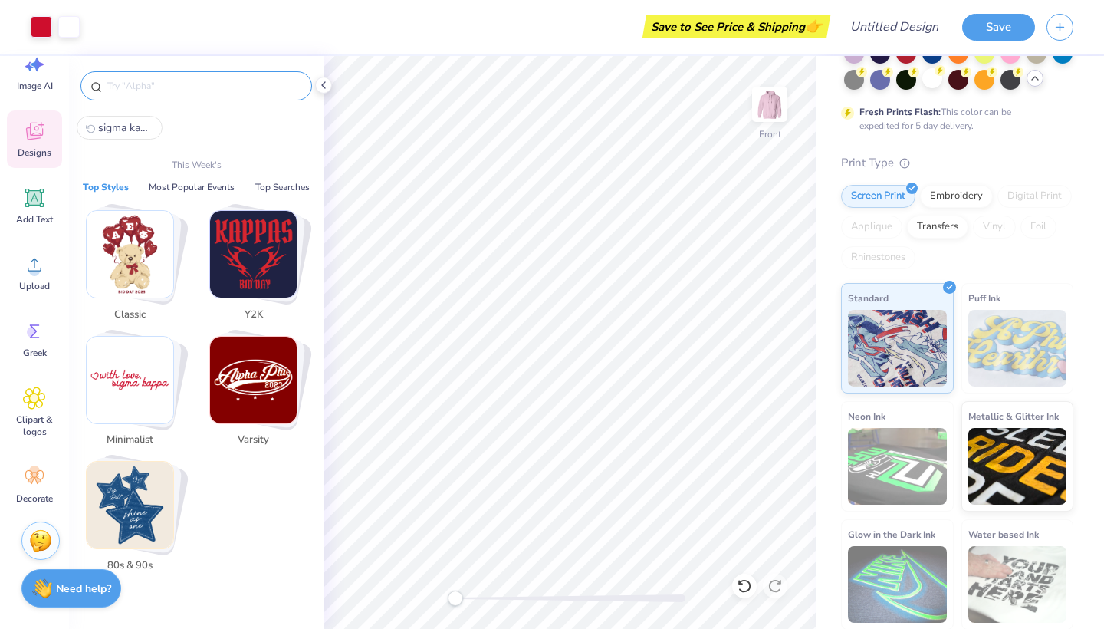
paste input "sigma kappa"
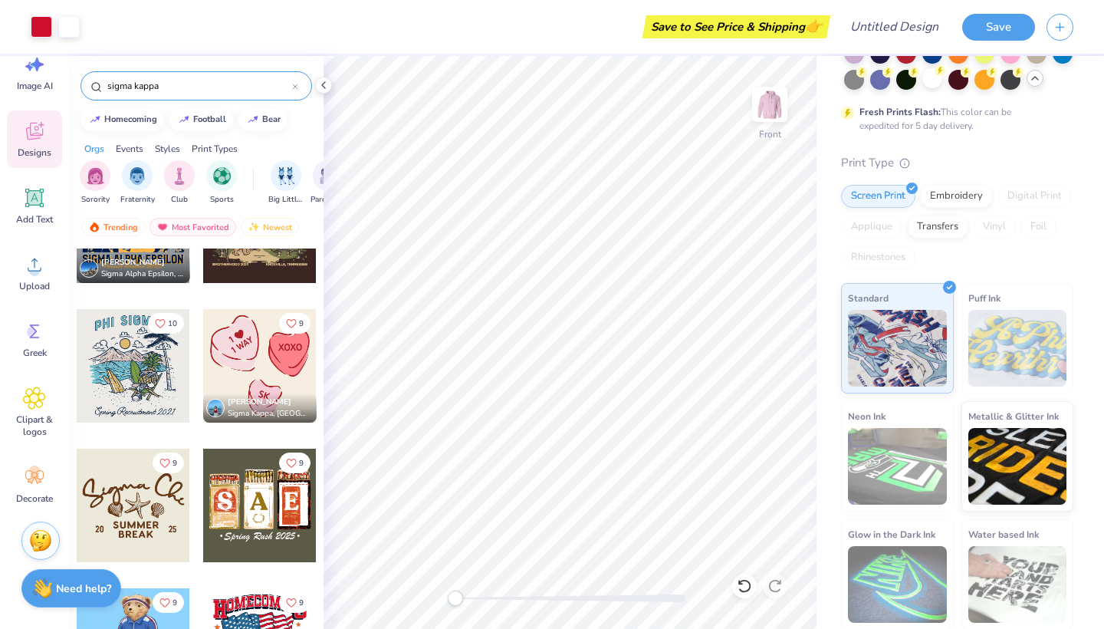
scroll to position [1491, 0]
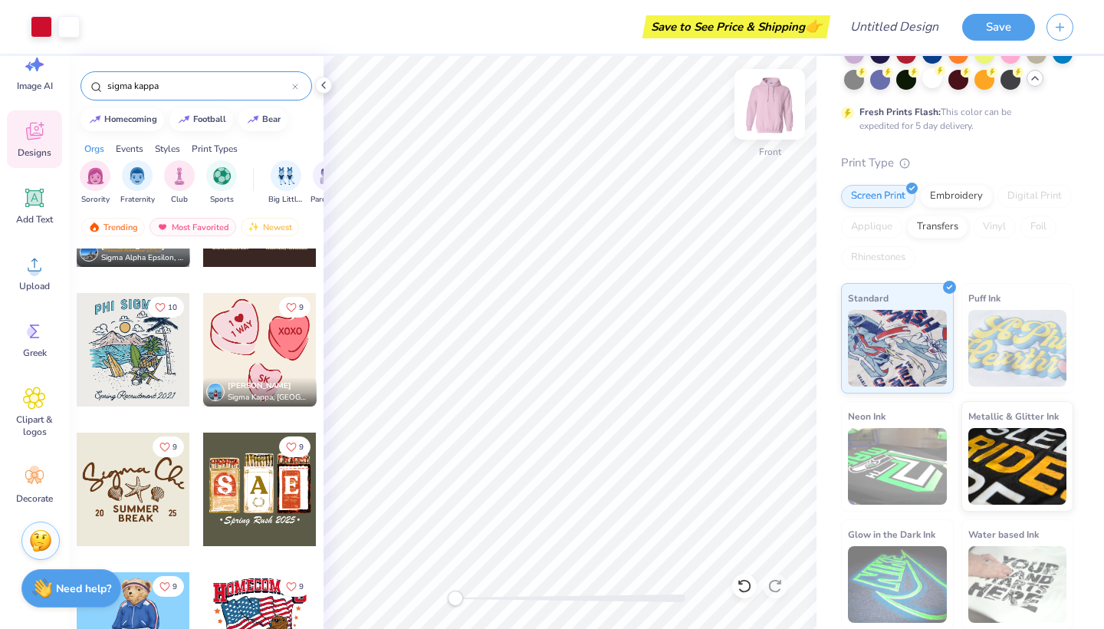
type input "sigma kappa"
click at [767, 107] on img at bounding box center [769, 104] width 61 height 61
click at [271, 344] on div at bounding box center [259, 349] width 113 height 113
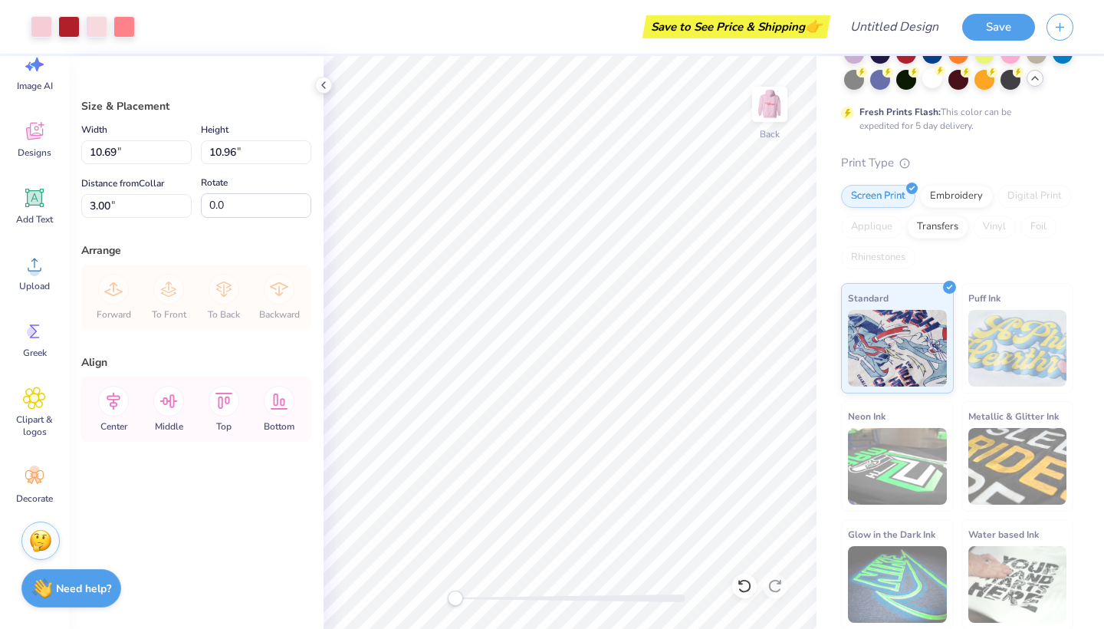
type input "3.39"
type input "3.48"
type input "10.49"
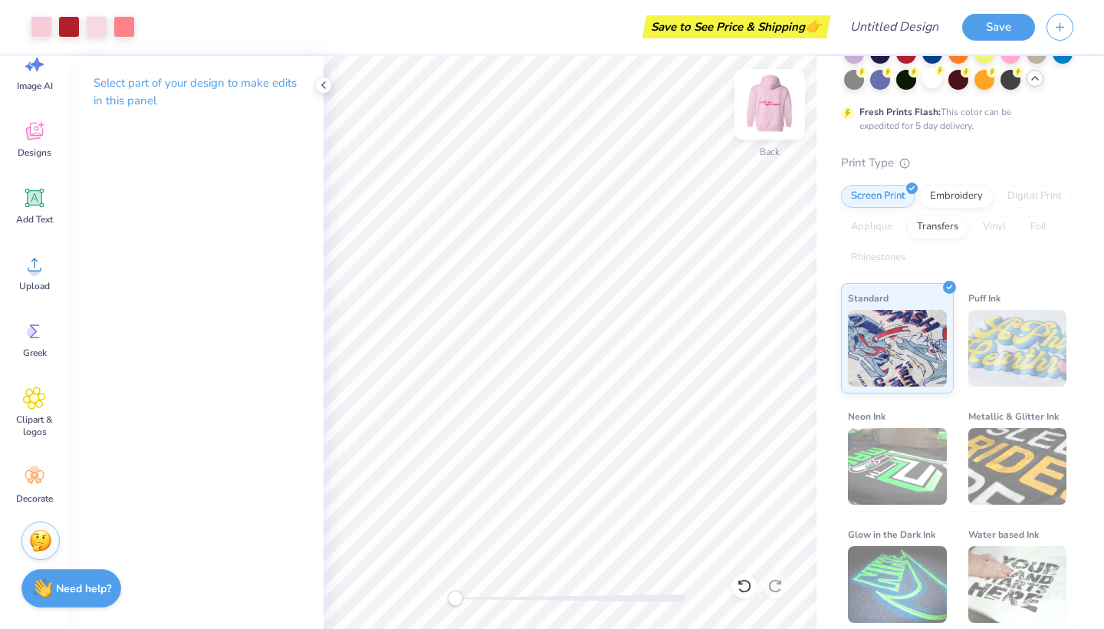
click at [763, 94] on img at bounding box center [769, 104] width 61 height 61
click at [774, 96] on img at bounding box center [769, 104] width 61 height 61
click at [774, 96] on img at bounding box center [770, 104] width 31 height 31
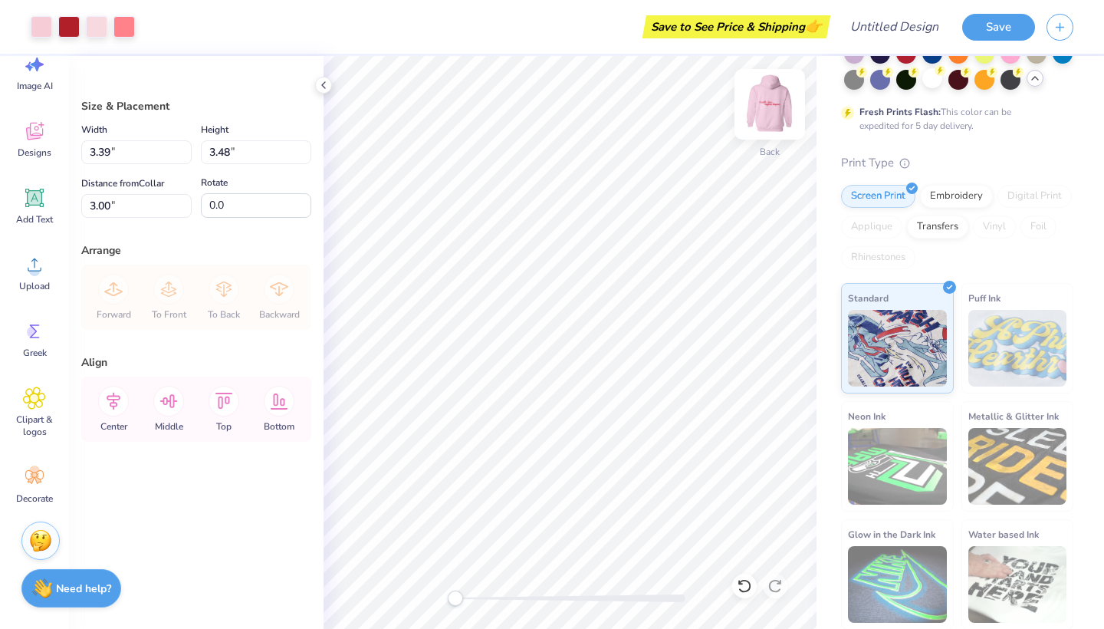
type input "3.60"
type input "3.70"
type input "2.78"
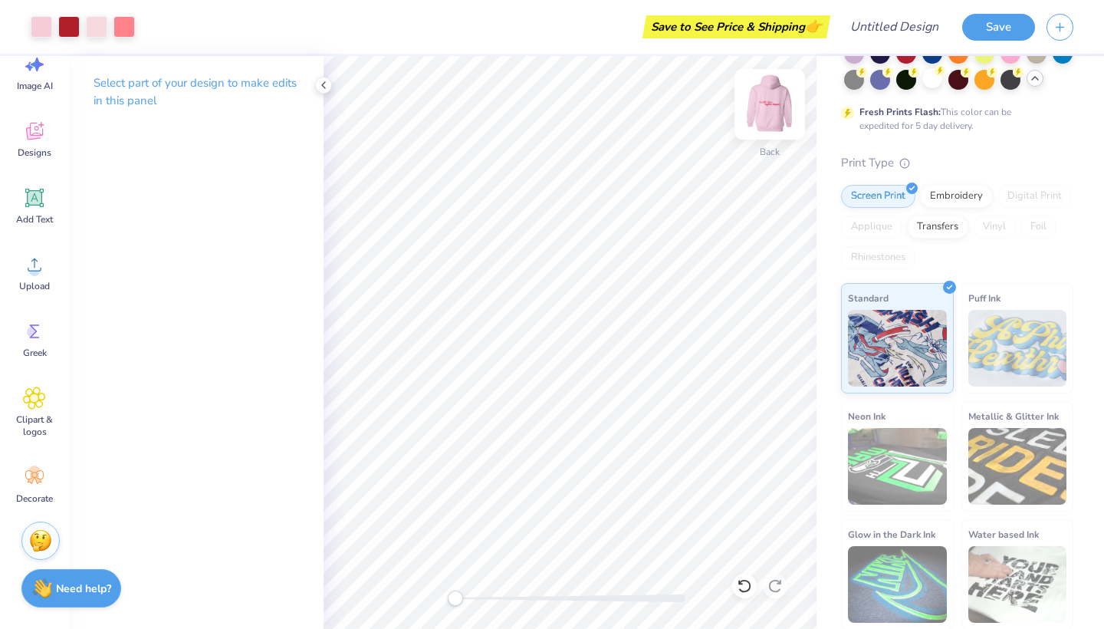
click at [771, 102] on img at bounding box center [769, 104] width 61 height 61
click at [771, 103] on img at bounding box center [769, 104] width 61 height 61
click at [897, 26] on input "Design Title" at bounding box center [913, 27] width 75 height 31
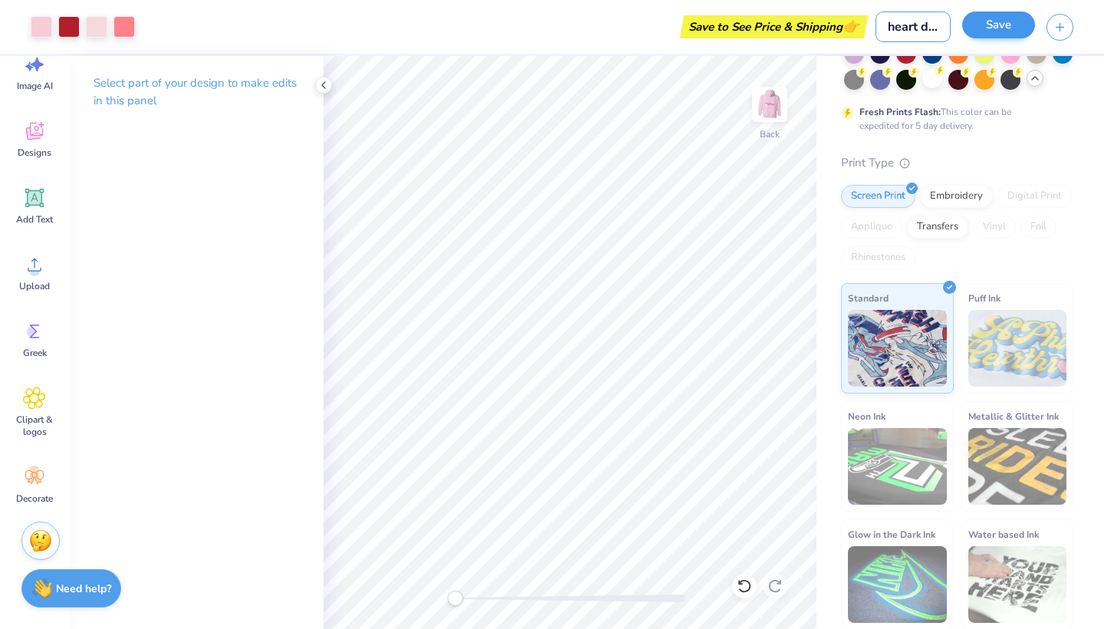
type input "heart design"
click at [992, 25] on button "Save" at bounding box center [998, 25] width 73 height 27
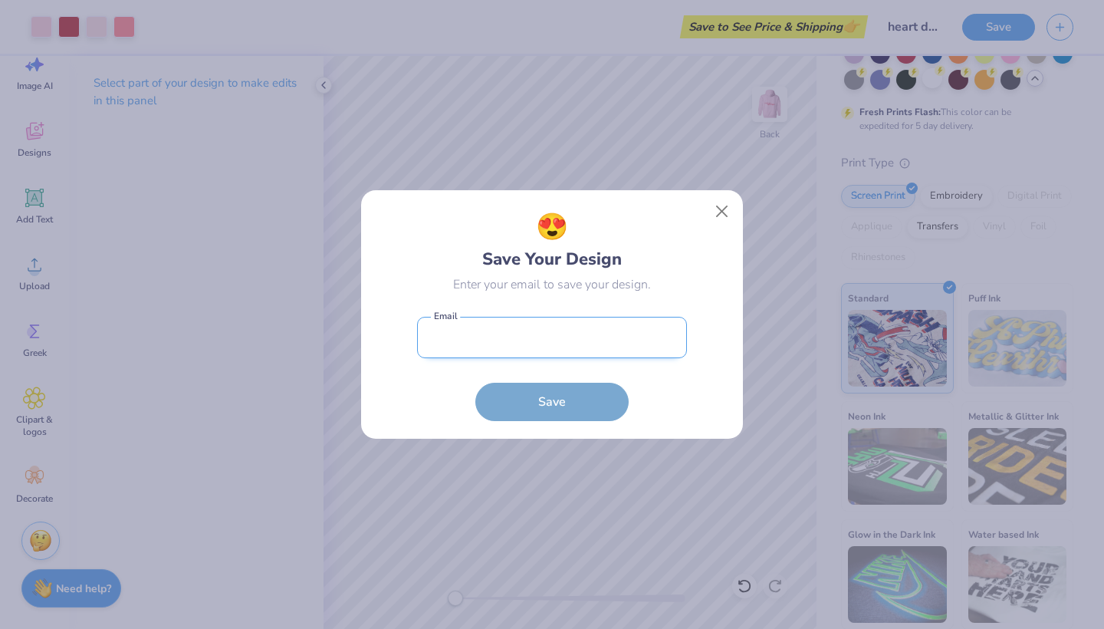
click at [609, 341] on input "email" at bounding box center [552, 338] width 270 height 42
type input "[EMAIL_ADDRESS][DOMAIN_NAME]"
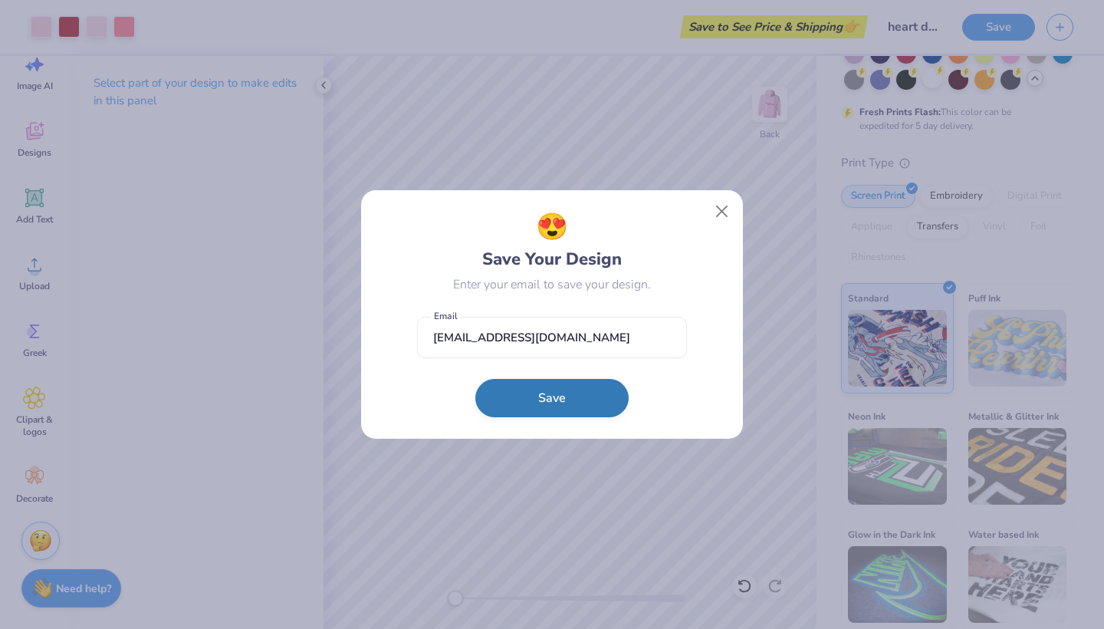
click at [573, 405] on button "Save" at bounding box center [551, 398] width 153 height 38
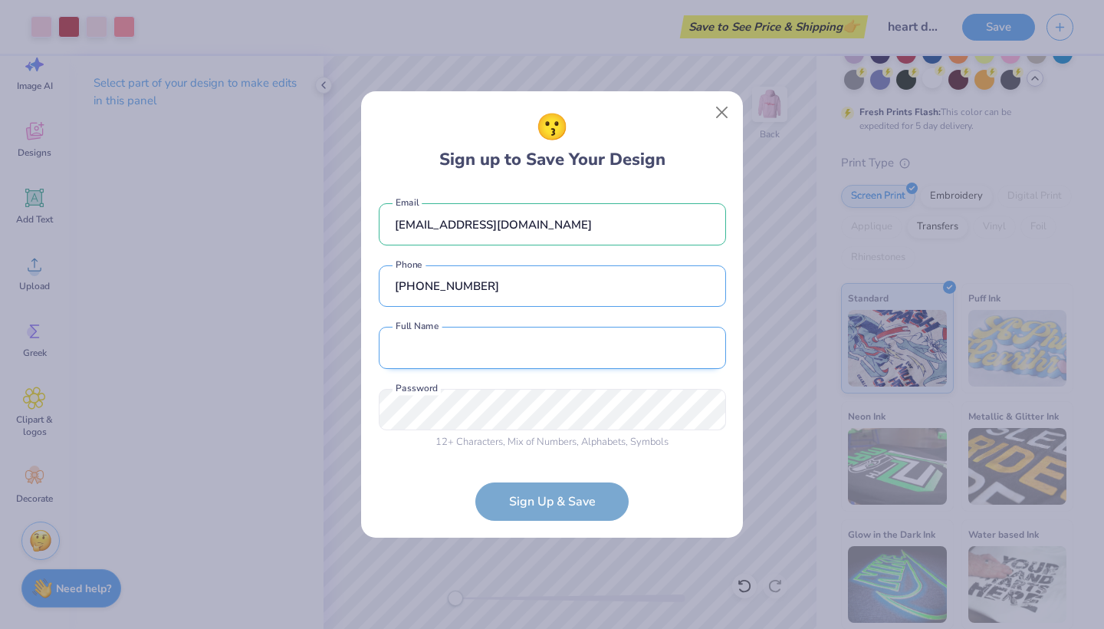
type input "[PHONE_NUMBER]"
type input "[PERSON_NAME]"
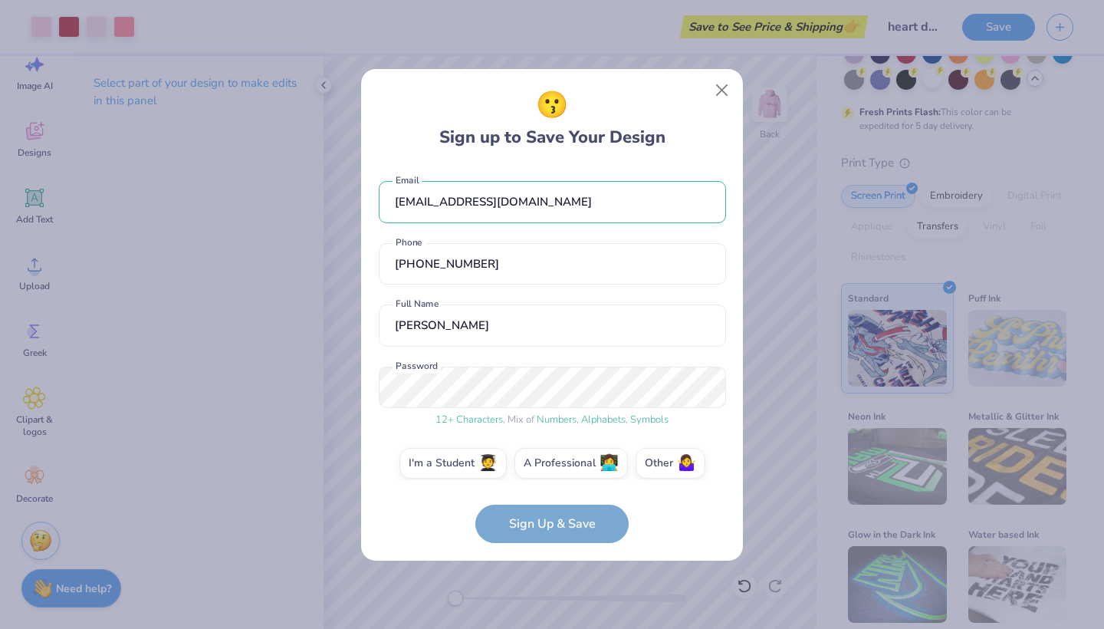
scroll to position [13, 0]
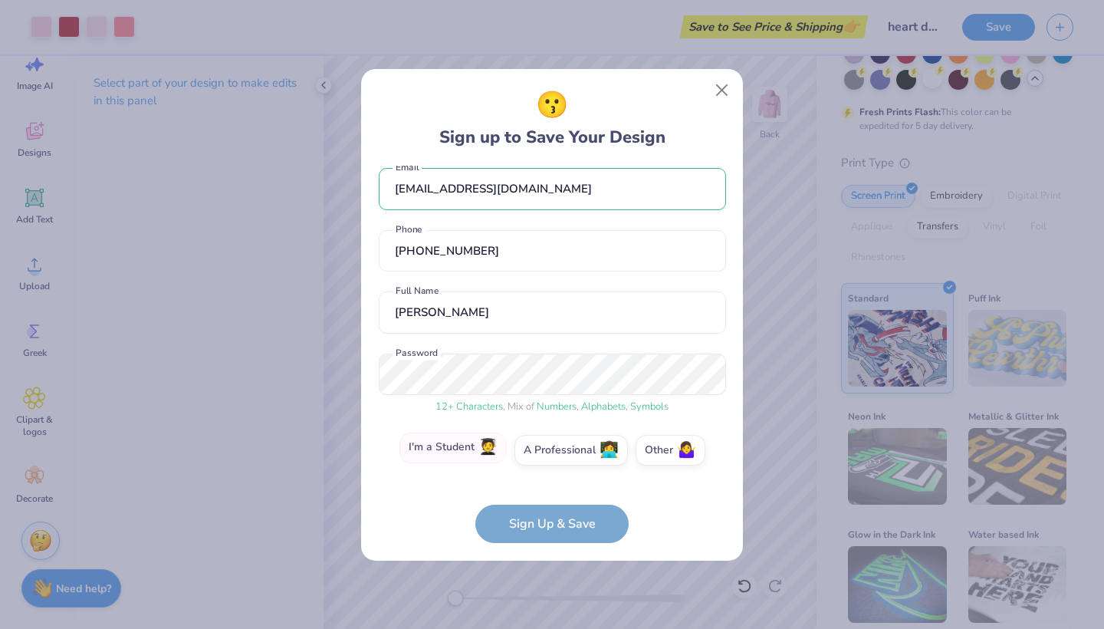
click at [452, 446] on label "I'm a Student 🧑‍🎓" at bounding box center [452, 447] width 107 height 31
click at [547, 462] on input "I'm a Student 🧑‍🎓" at bounding box center [552, 467] width 10 height 10
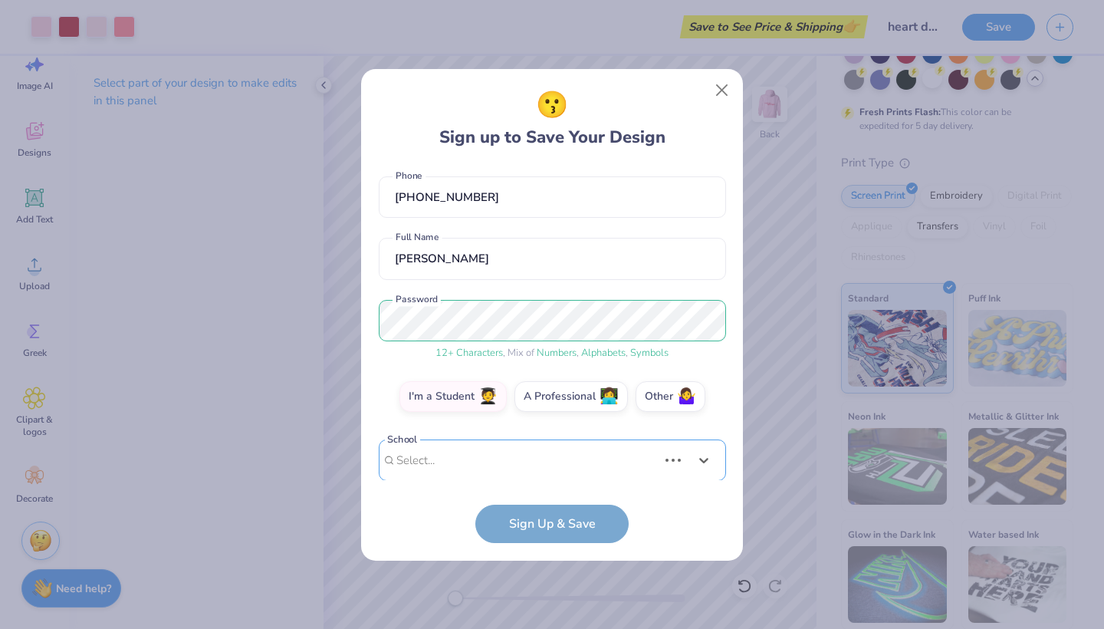
click at [452, 446] on div "Use Up and Down to choose options, press Enter to select the currently focused …" at bounding box center [552, 483] width 347 height 88
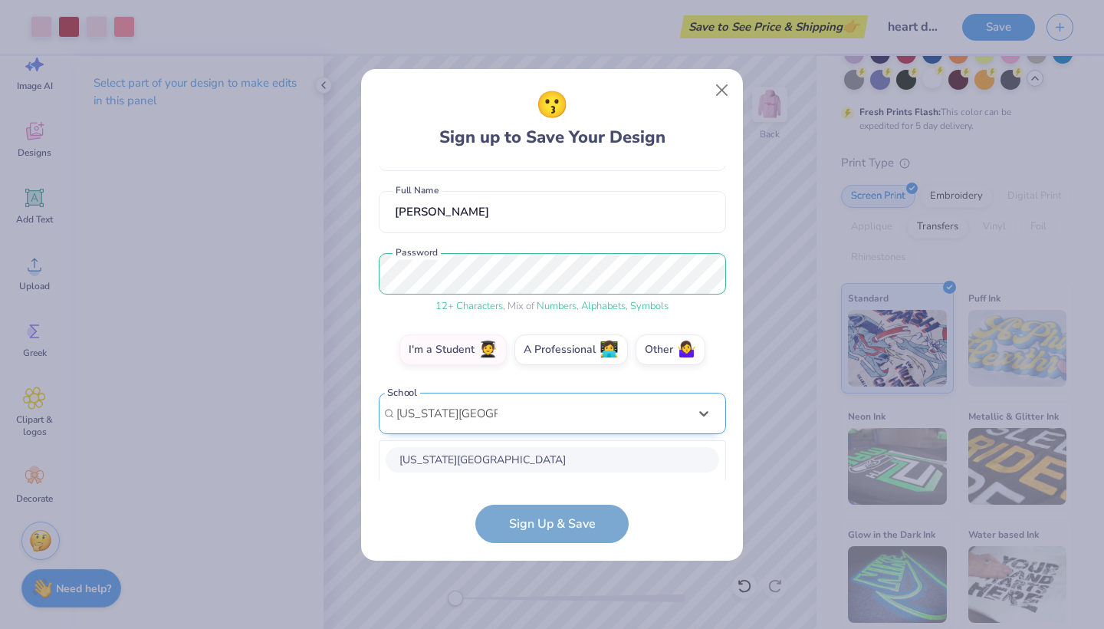
scroll to position [305, 0]
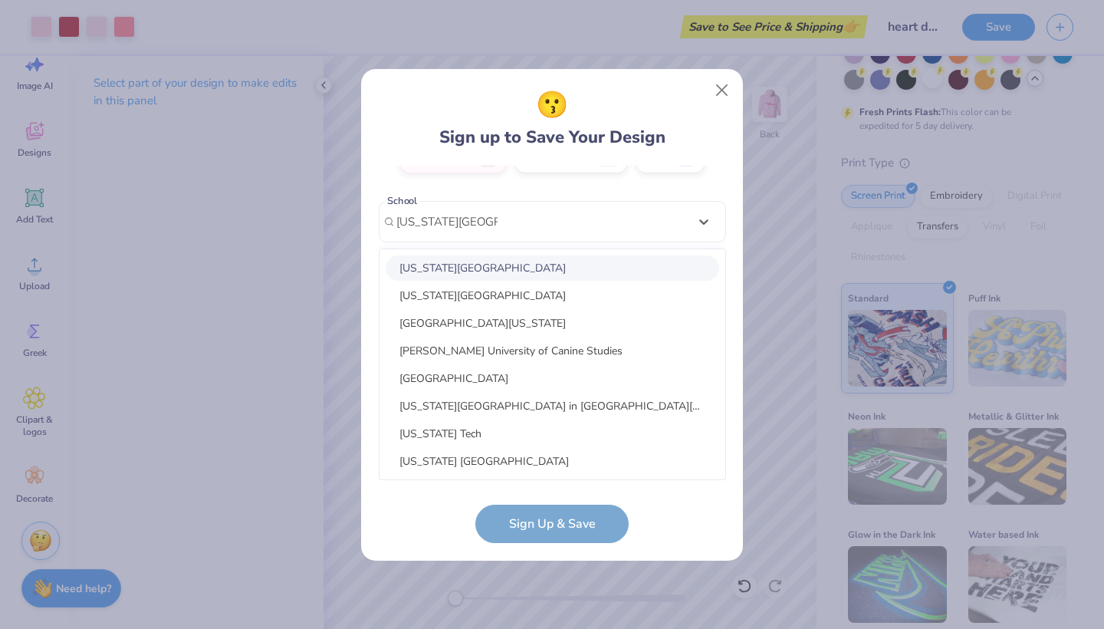
click at [477, 272] on div "[US_STATE][GEOGRAPHIC_DATA]" at bounding box center [553, 267] width 334 height 25
type input "[US_STATE][GEOGRAPHIC_DATA]"
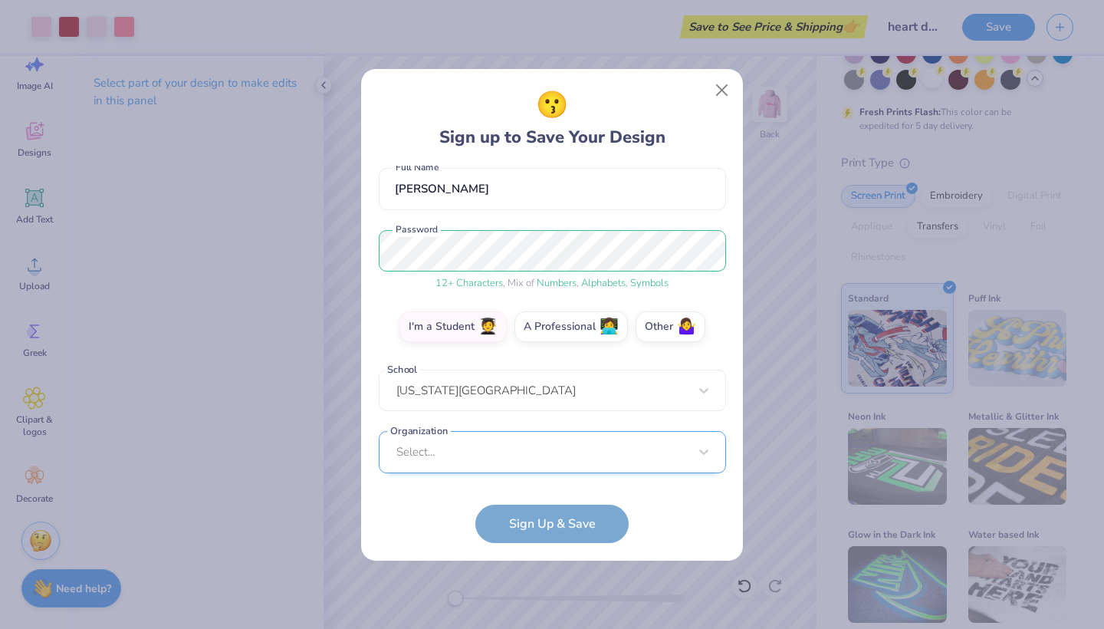
scroll to position [367, 0]
click at [485, 440] on div "Select..." at bounding box center [552, 451] width 347 height 42
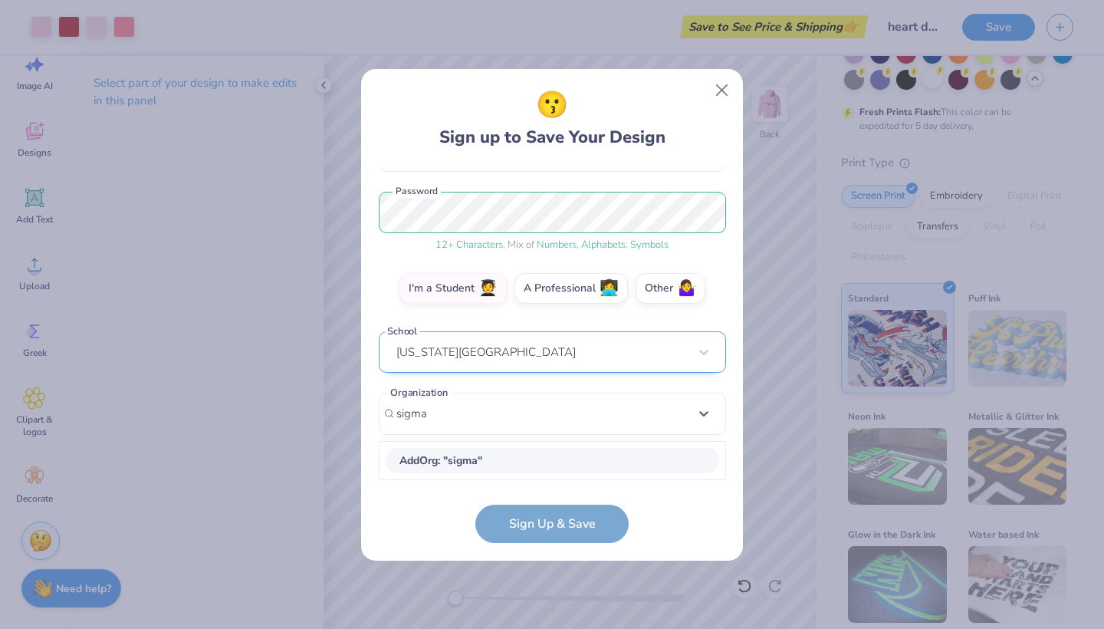
scroll to position [174, 0]
type input "sigma kappa"
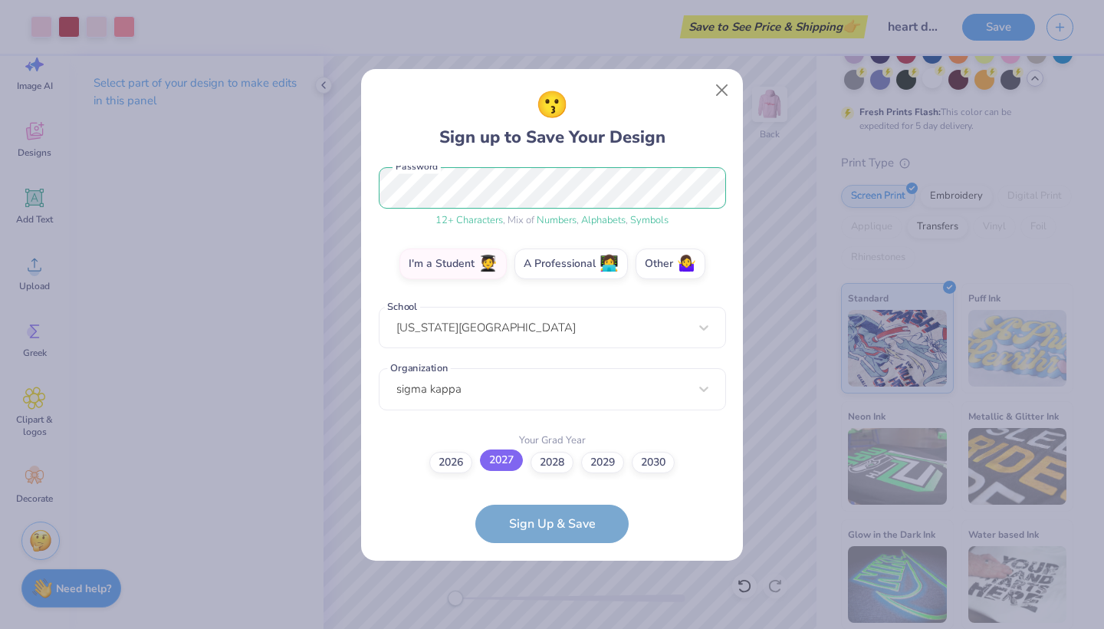
click at [498, 457] on label "2027" at bounding box center [501, 459] width 43 height 21
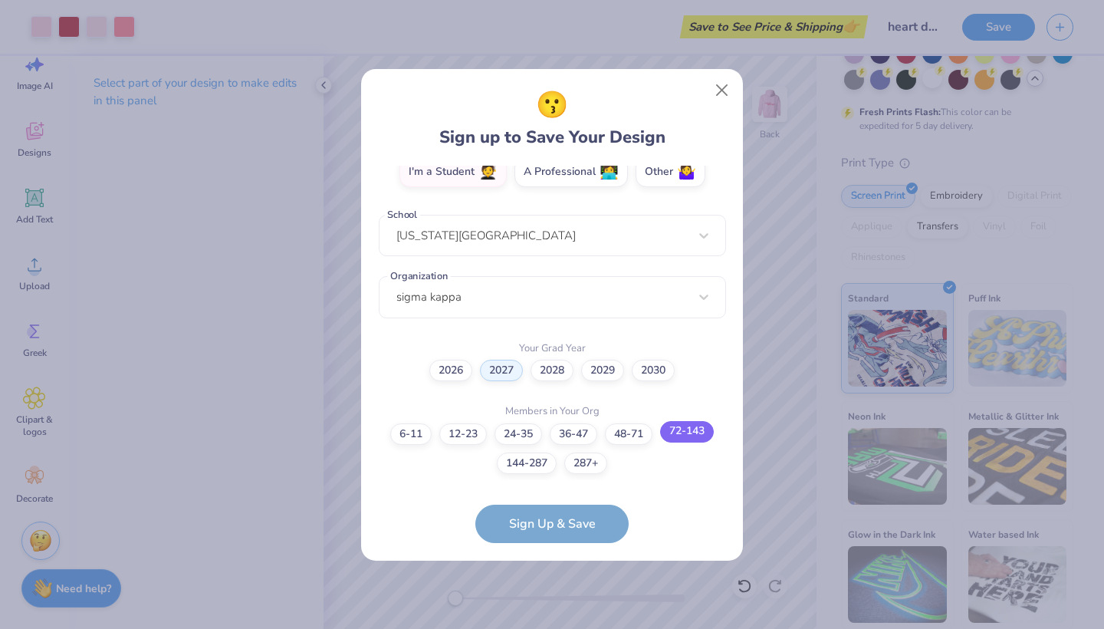
click at [678, 436] on label "72-143" at bounding box center [687, 431] width 54 height 21
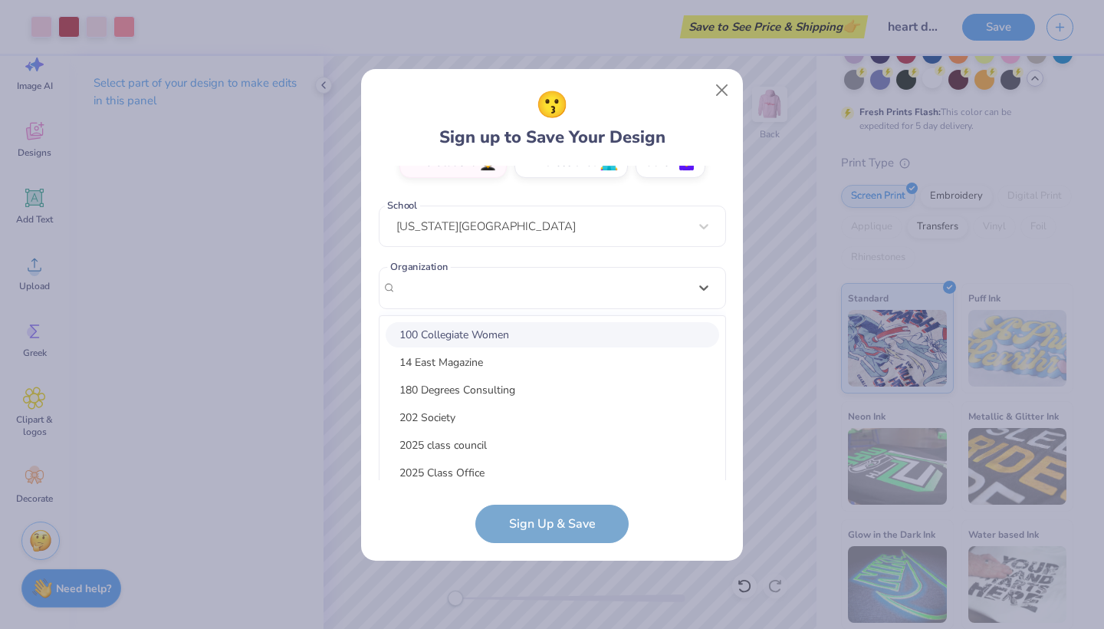
scroll to position [367, 0]
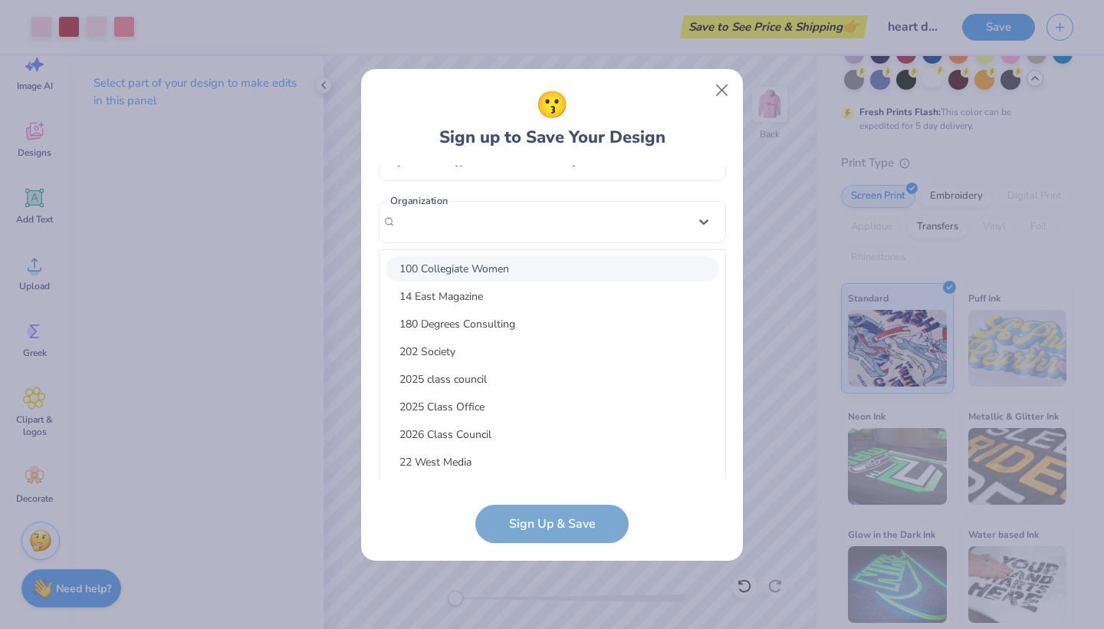
click at [506, 293] on div "option focused, 1 of 300. 300 results available. Use Up and Down to choose opti…" at bounding box center [552, 341] width 347 height 280
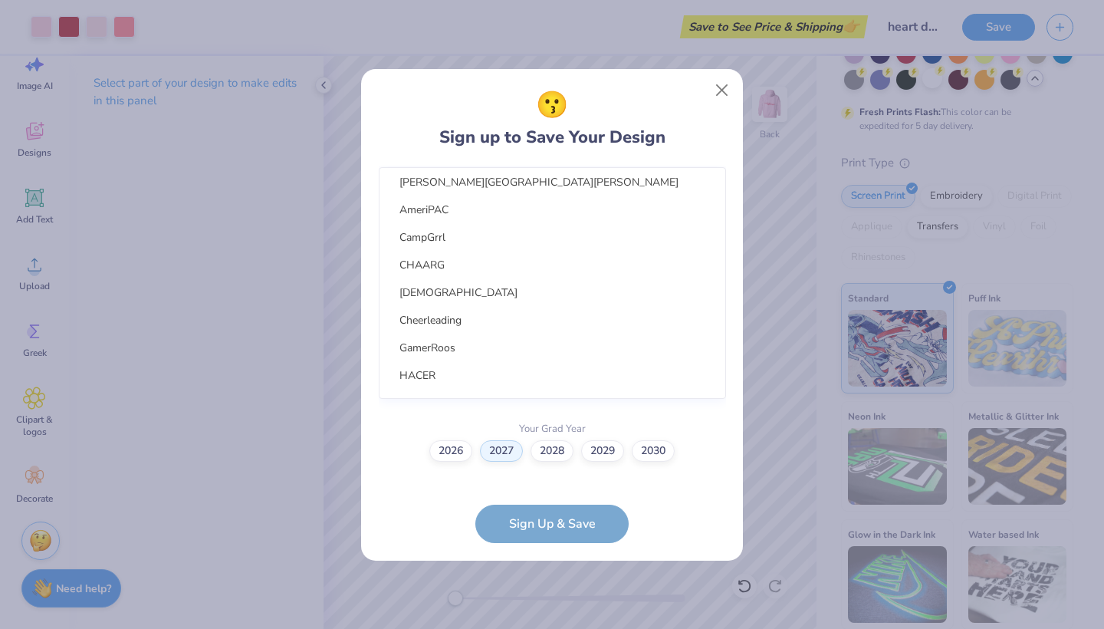
scroll to position [0, 0]
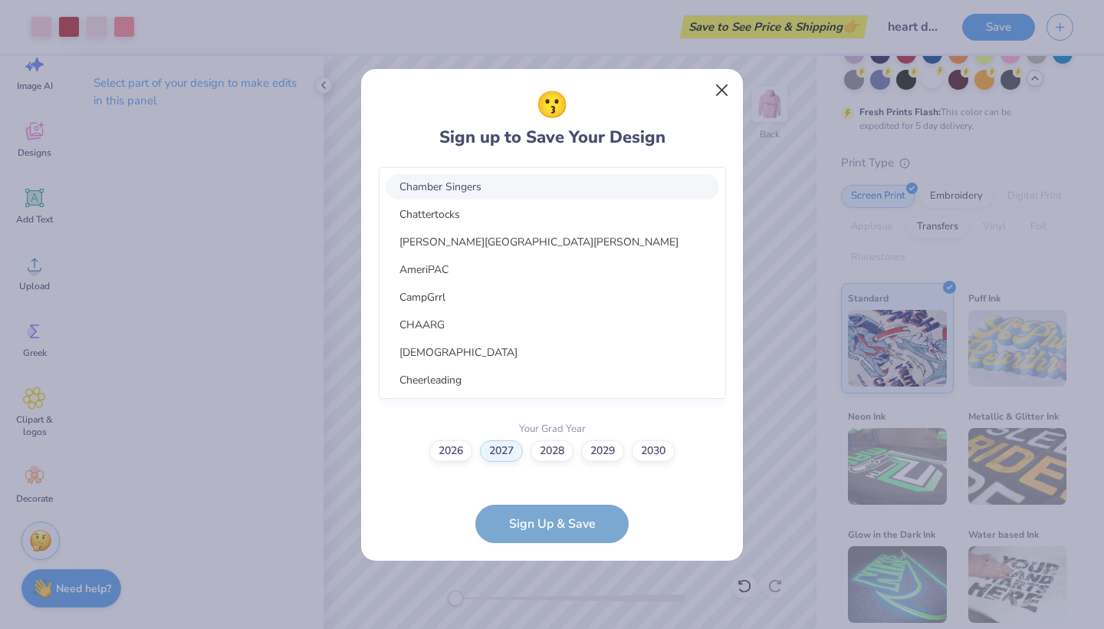
type input "chamber"
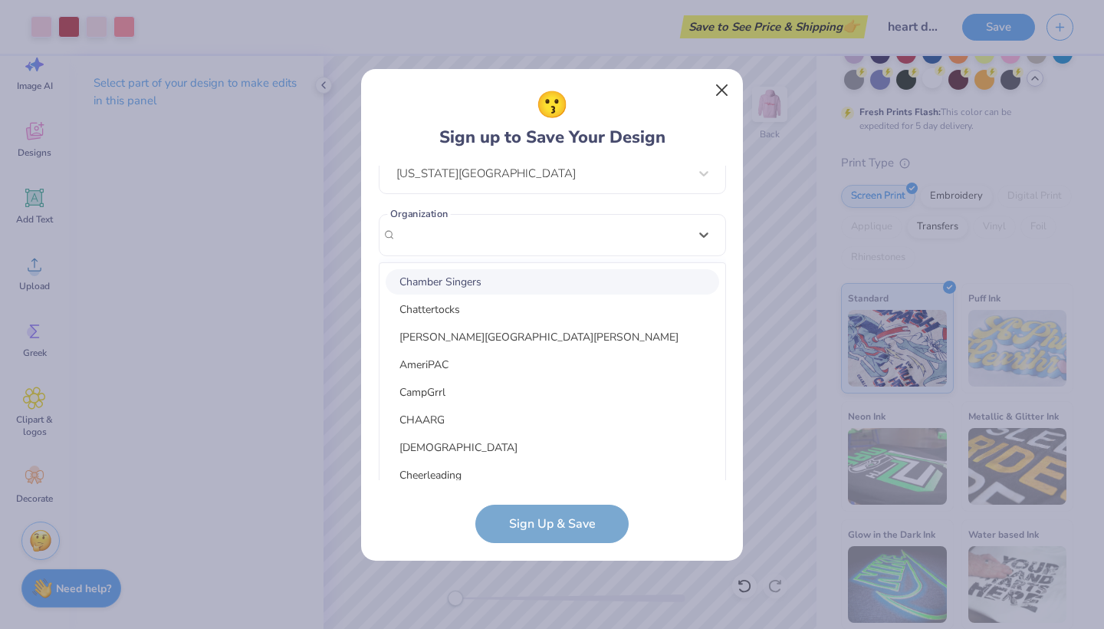
click at [721, 87] on button "Close" at bounding box center [722, 89] width 29 height 29
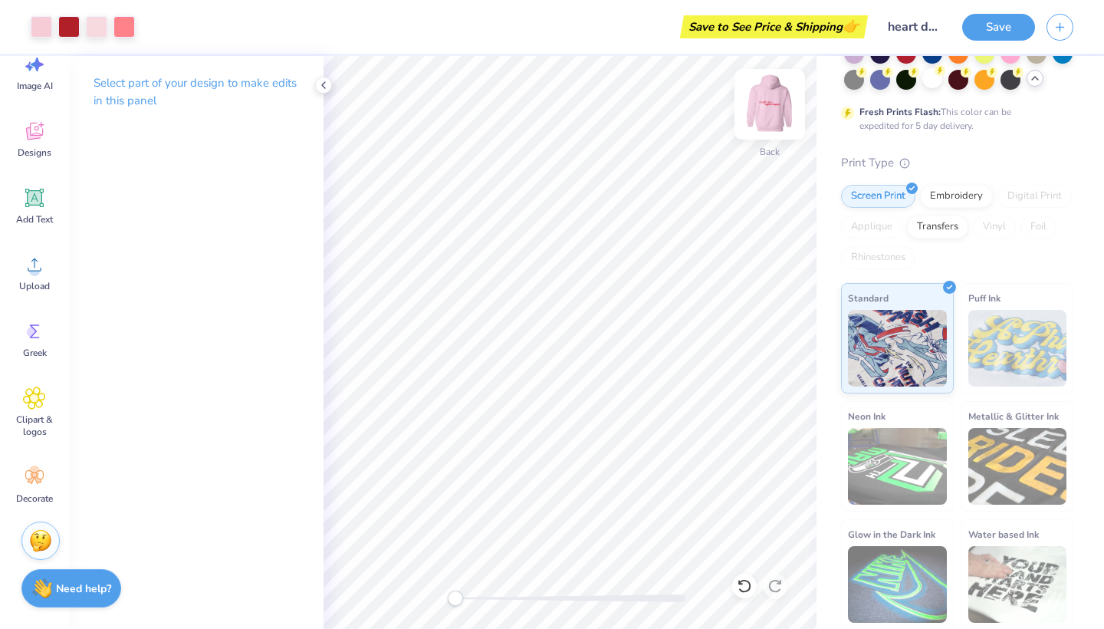
click at [774, 100] on img at bounding box center [769, 104] width 61 height 61
click at [771, 101] on img at bounding box center [769, 104] width 61 height 61
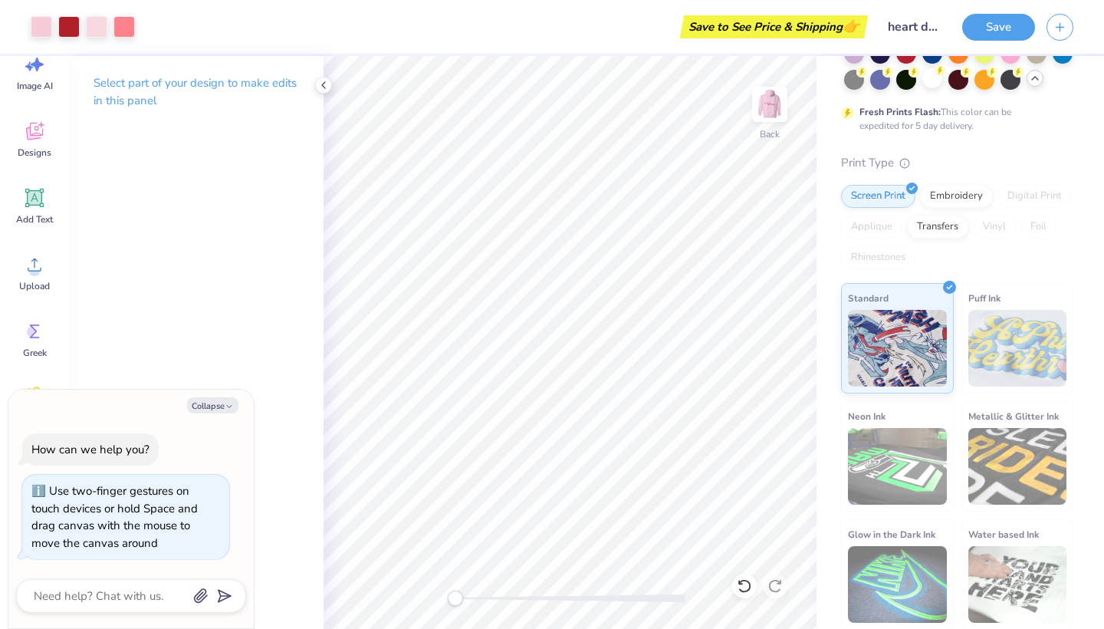
click at [446, 607] on div "Back" at bounding box center [570, 342] width 493 height 573
drag, startPoint x: 461, startPoint y: 597, endPoint x: 470, endPoint y: 597, distance: 9.2
click at [470, 597] on div "Accessibility label" at bounding box center [471, 597] width 15 height 15
click at [768, 107] on img at bounding box center [769, 104] width 61 height 61
drag, startPoint x: 469, startPoint y: 599, endPoint x: 458, endPoint y: 598, distance: 11.5
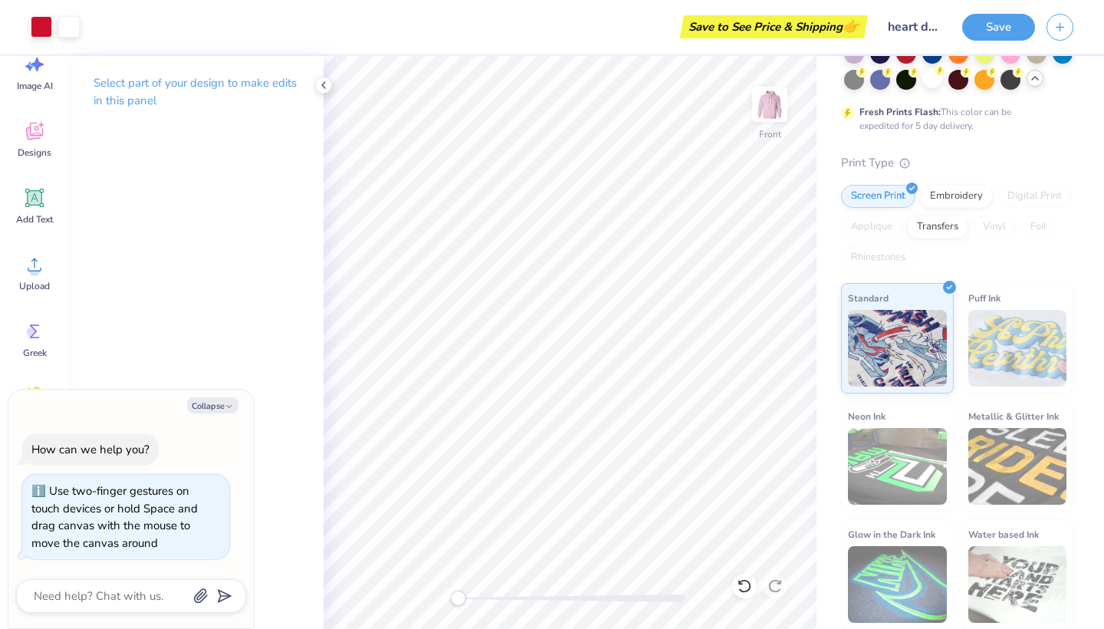
click at [458, 598] on div "Accessibility label" at bounding box center [457, 597] width 15 height 15
click at [773, 97] on img at bounding box center [769, 104] width 61 height 61
click at [771, 106] on img at bounding box center [769, 104] width 61 height 61
click at [771, 106] on img at bounding box center [770, 104] width 31 height 31
type textarea "x"
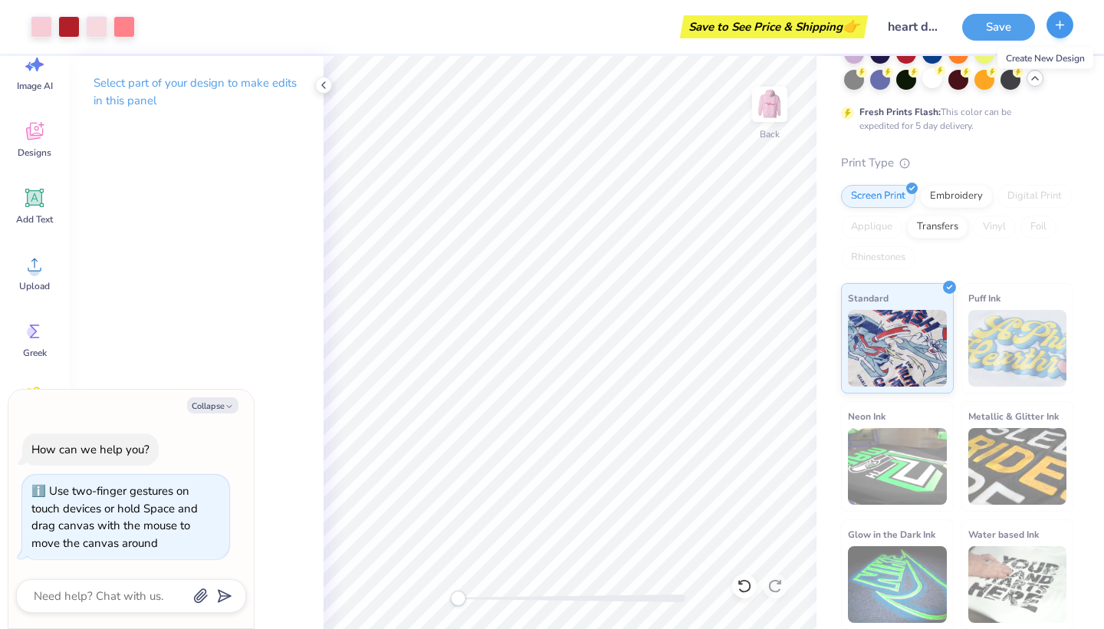
click at [1057, 28] on icon "button" at bounding box center [1060, 24] width 13 height 13
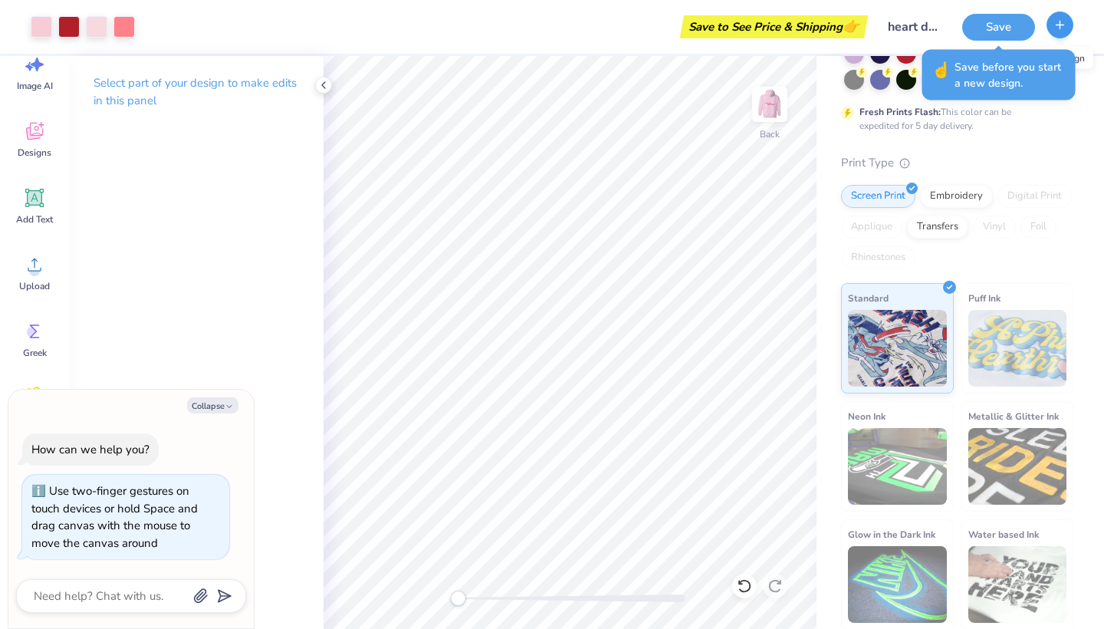
click at [1057, 28] on icon "button" at bounding box center [1060, 24] width 13 height 13
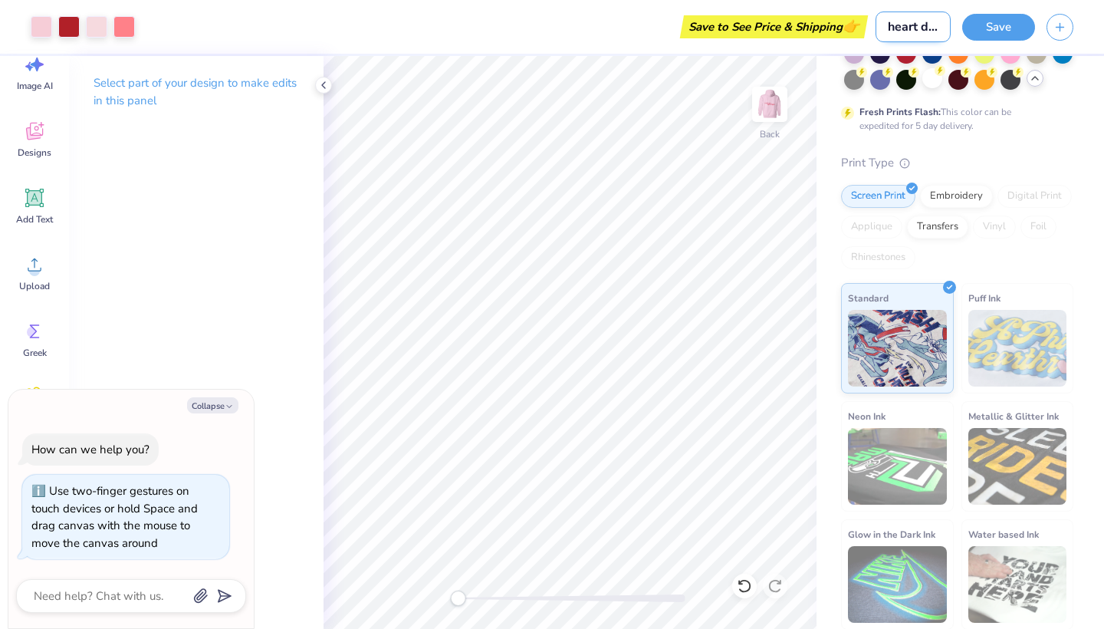
click at [906, 27] on input "heart design" at bounding box center [913, 27] width 75 height 31
click at [1004, 35] on button "Save" at bounding box center [998, 25] width 73 height 27
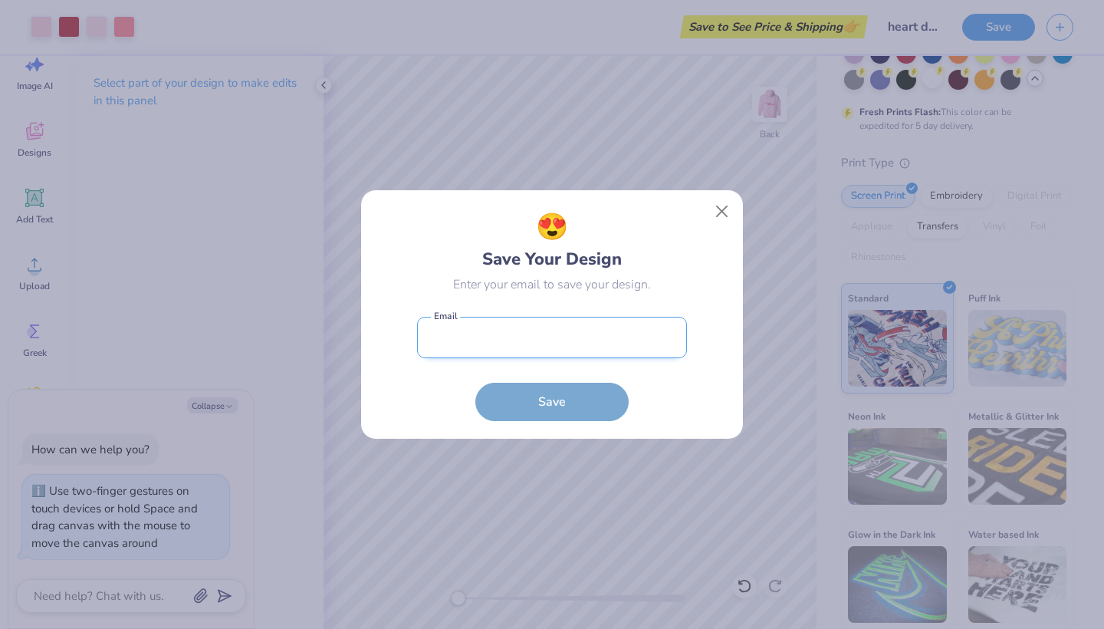
click at [584, 334] on input "email" at bounding box center [552, 338] width 270 height 42
type input "[EMAIL_ADDRESS][DOMAIN_NAME]"
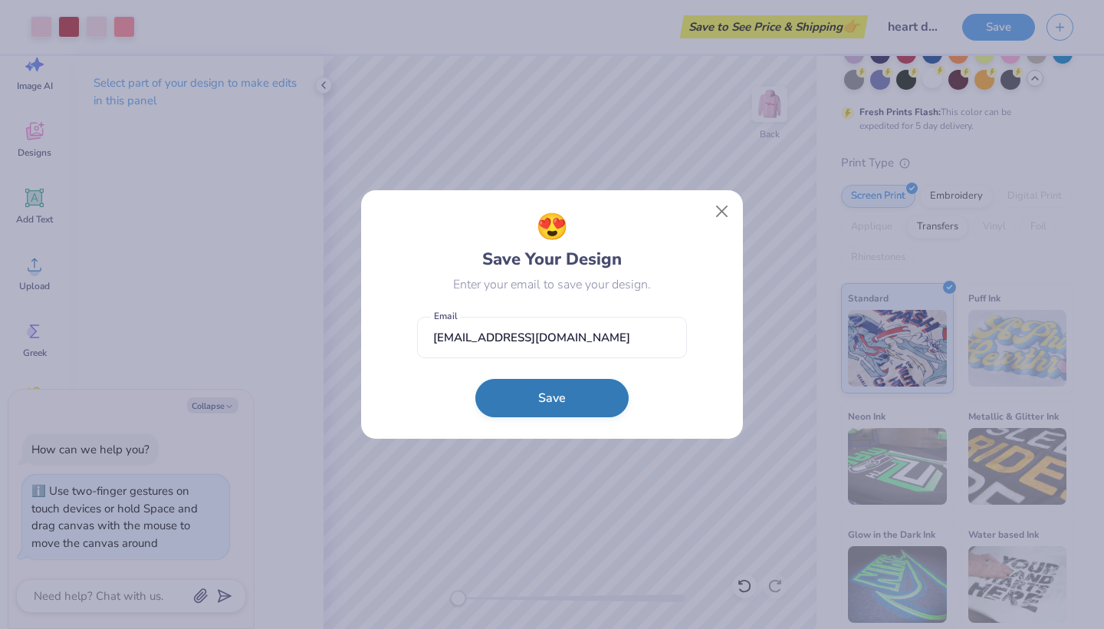
click at [572, 385] on button "Save" at bounding box center [551, 398] width 153 height 38
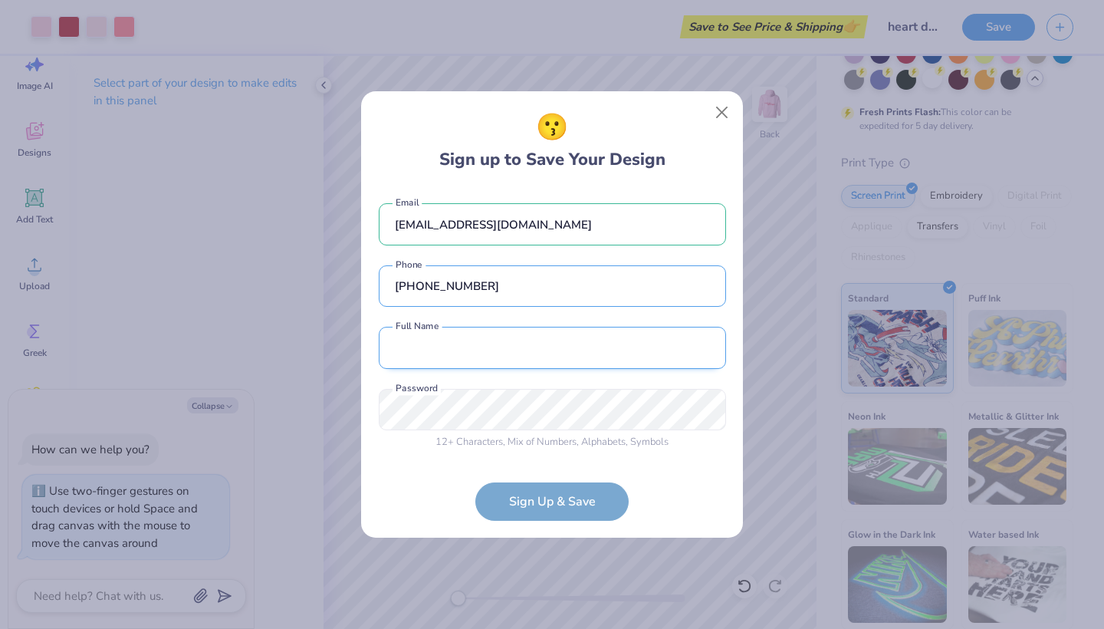
type input "[PHONE_NUMBER]"
type input "[PERSON_NAME]"
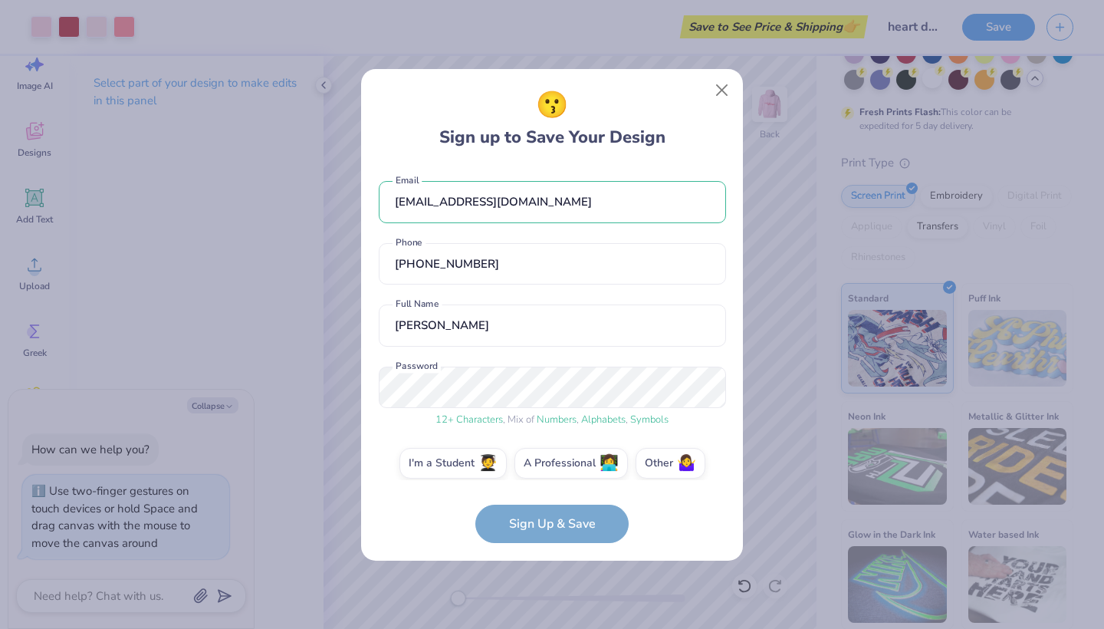
click at [571, 416] on div "[EMAIL_ADDRESS][DOMAIN_NAME] Email [PHONE_NUMBER] Phone [GEOGRAPHIC_DATA][PERSO…" at bounding box center [552, 323] width 347 height 314
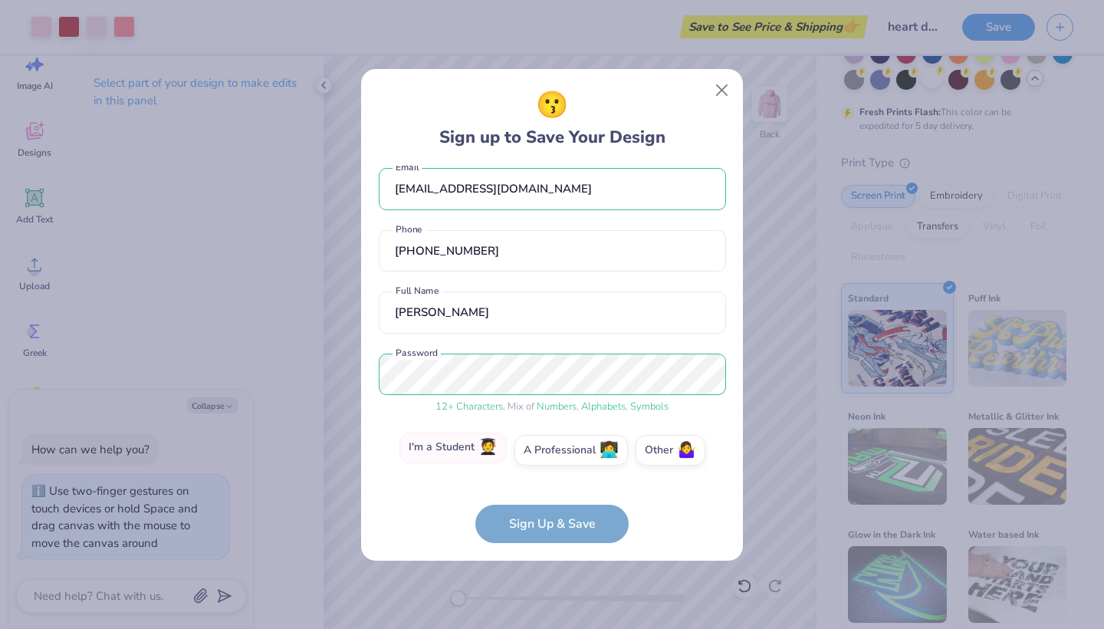
click at [475, 443] on label "I'm a Student 🧑‍🎓" at bounding box center [452, 447] width 107 height 31
click at [547, 462] on input "I'm a Student 🧑‍🎓" at bounding box center [552, 467] width 10 height 10
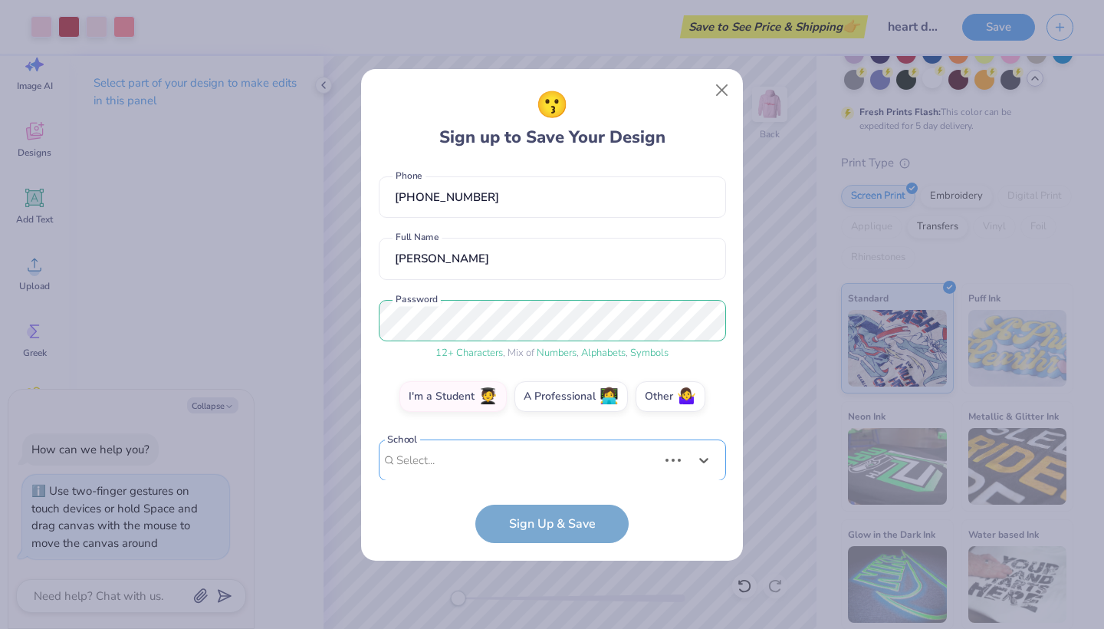
click at [477, 465] on div "Use Up and Down to choose options, press Enter to select the currently focused …" at bounding box center [552, 483] width 347 height 88
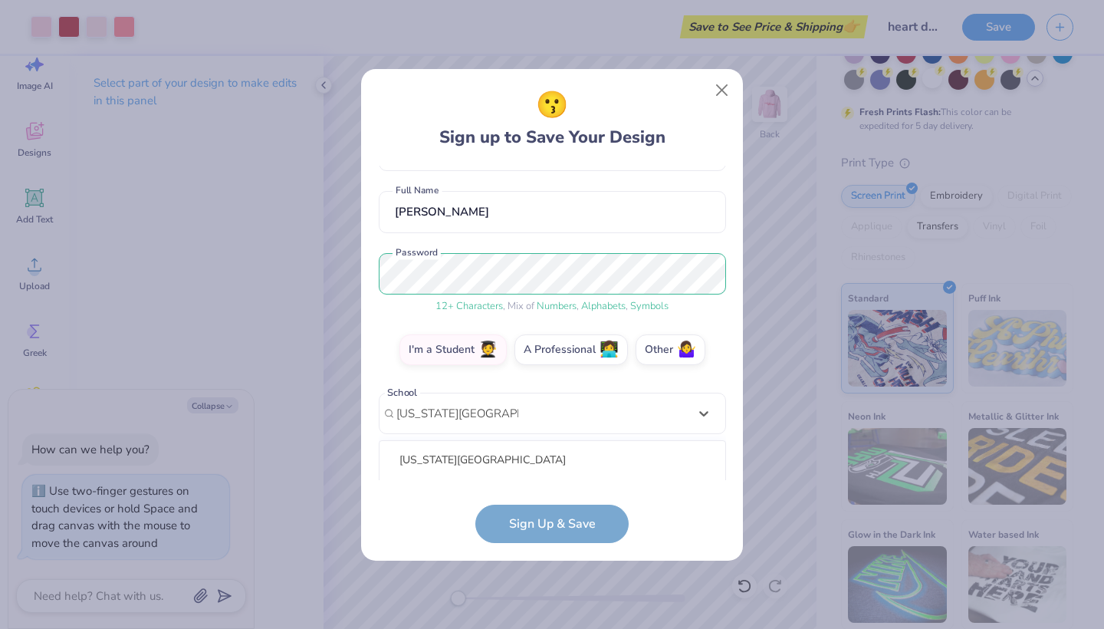
scroll to position [305, 0]
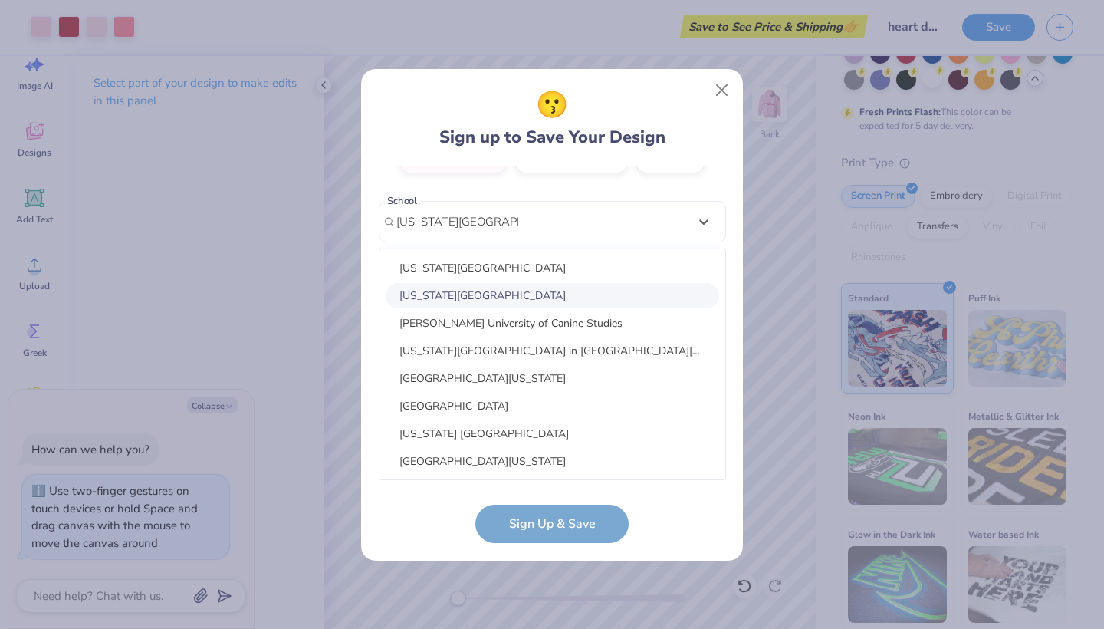
click at [527, 298] on div "[US_STATE][GEOGRAPHIC_DATA]" at bounding box center [553, 295] width 334 height 25
type input "[US_STATE][GEOGRAPHIC_DATA]"
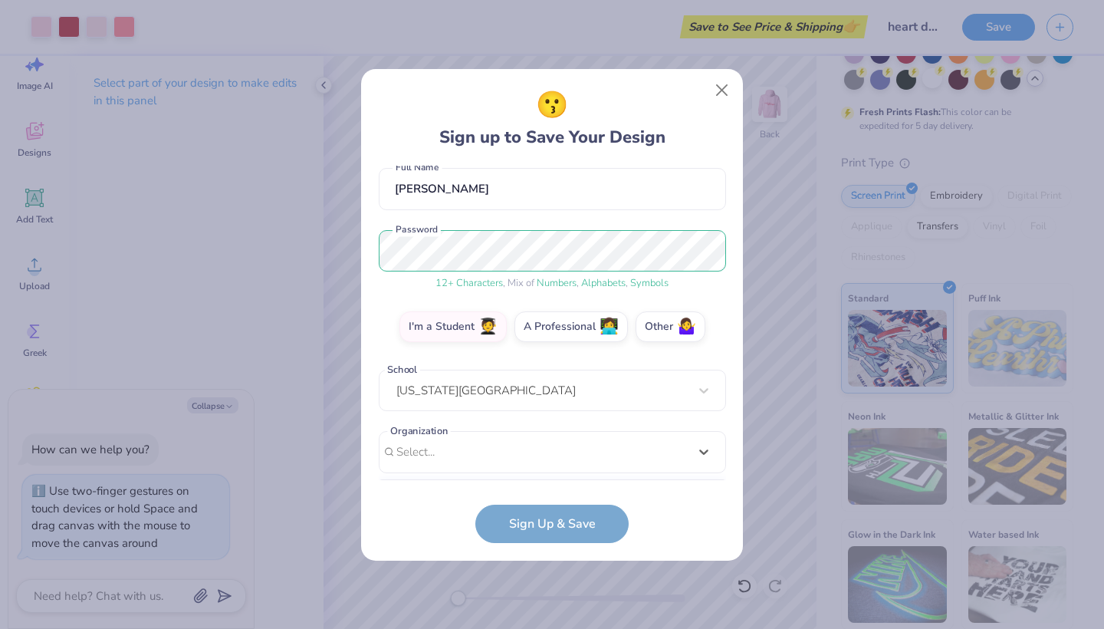
scroll to position [367, 0]
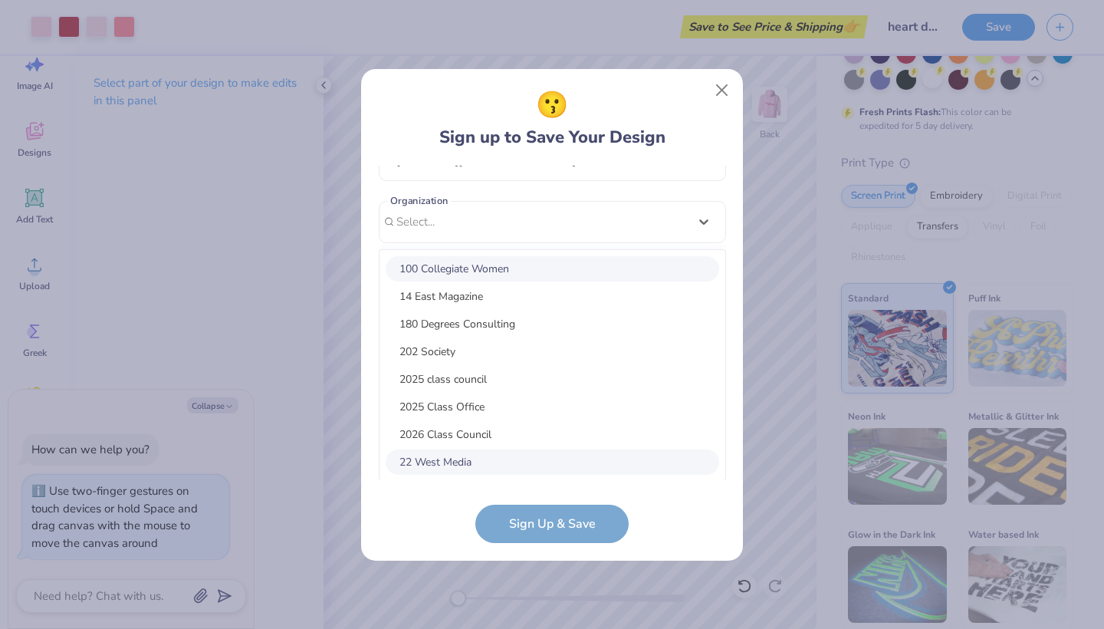
click at [457, 459] on div "option focused, 1 of 15. 15 results available. Use Up and Down to choose option…" at bounding box center [552, 341] width 347 height 280
click at [491, 262] on div "Sigma Kappa" at bounding box center [553, 268] width 334 height 25
type input "sigma kappa"
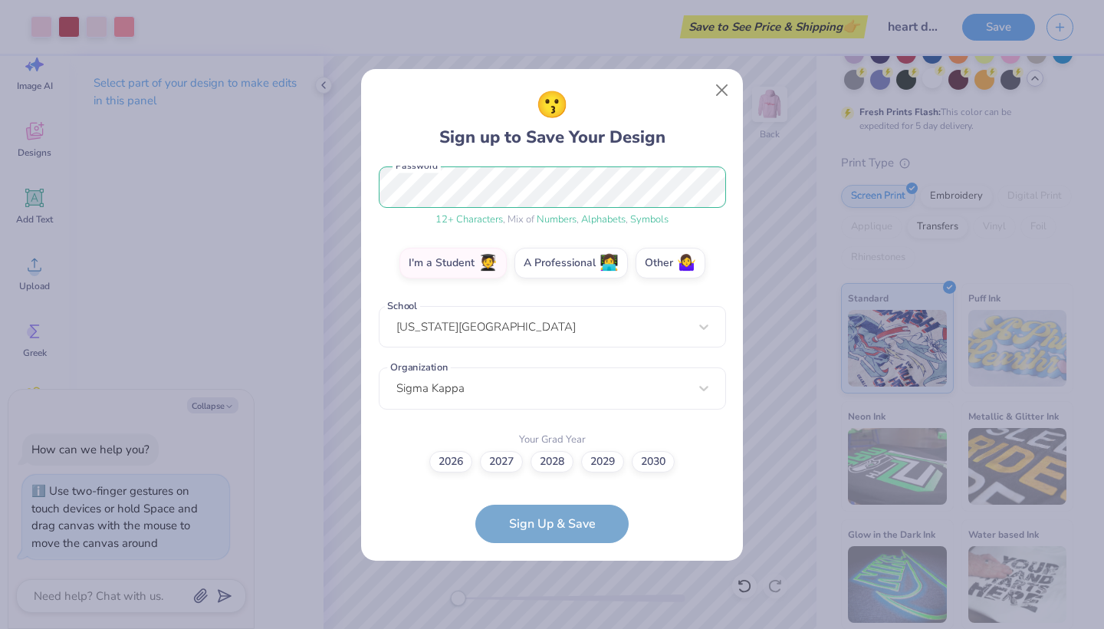
scroll to position [199, 0]
click at [495, 461] on label "2027" at bounding box center [501, 459] width 43 height 21
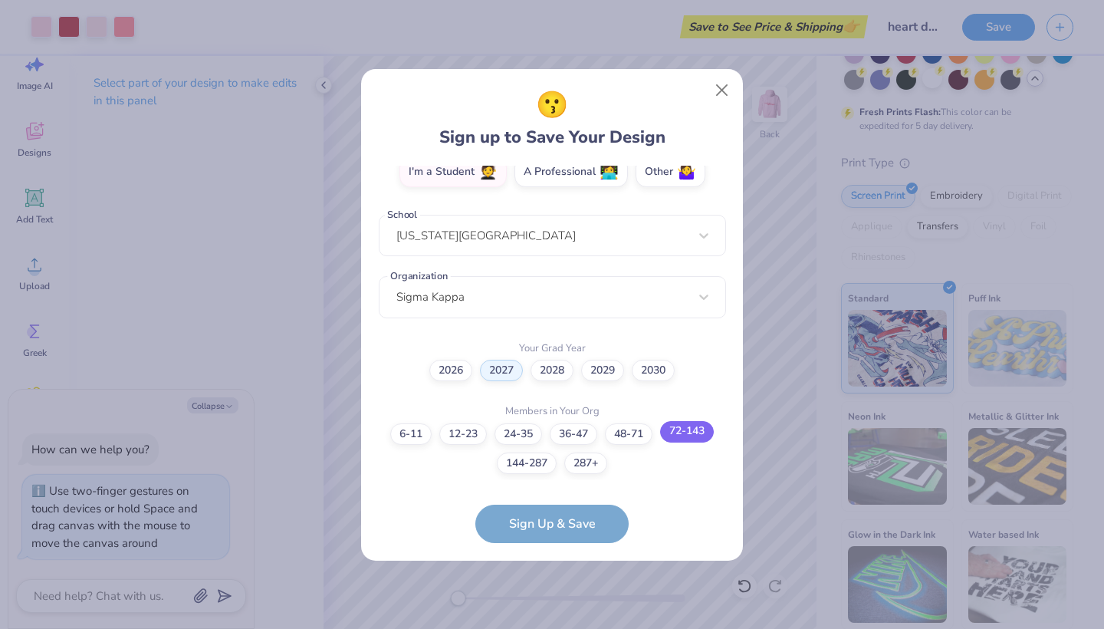
click at [686, 436] on label "72-143" at bounding box center [687, 431] width 54 height 21
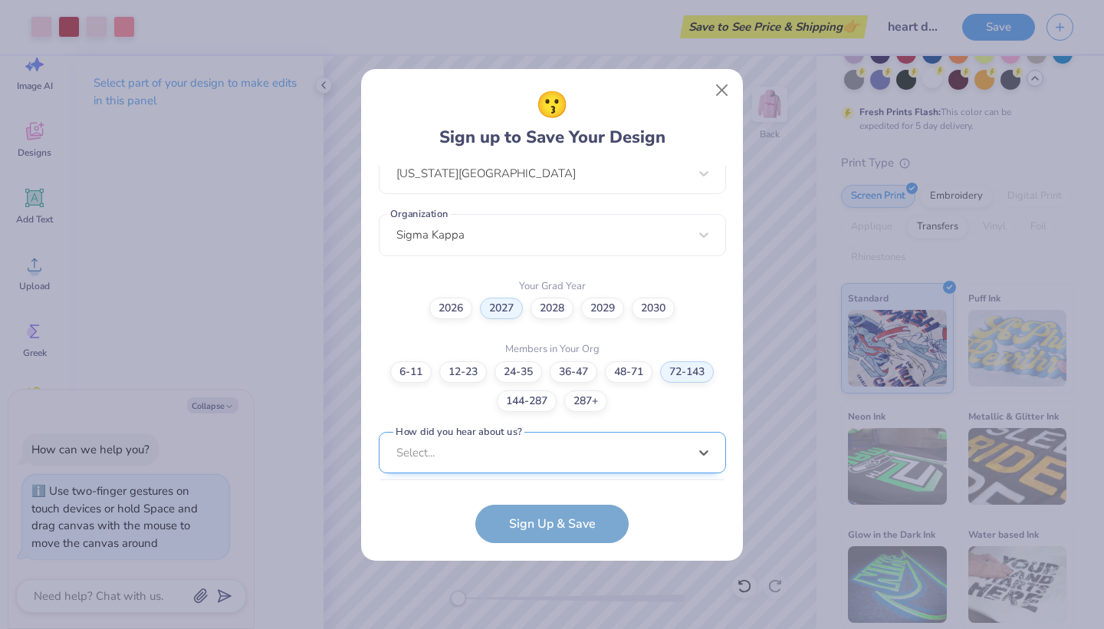
scroll to position [583, 0]
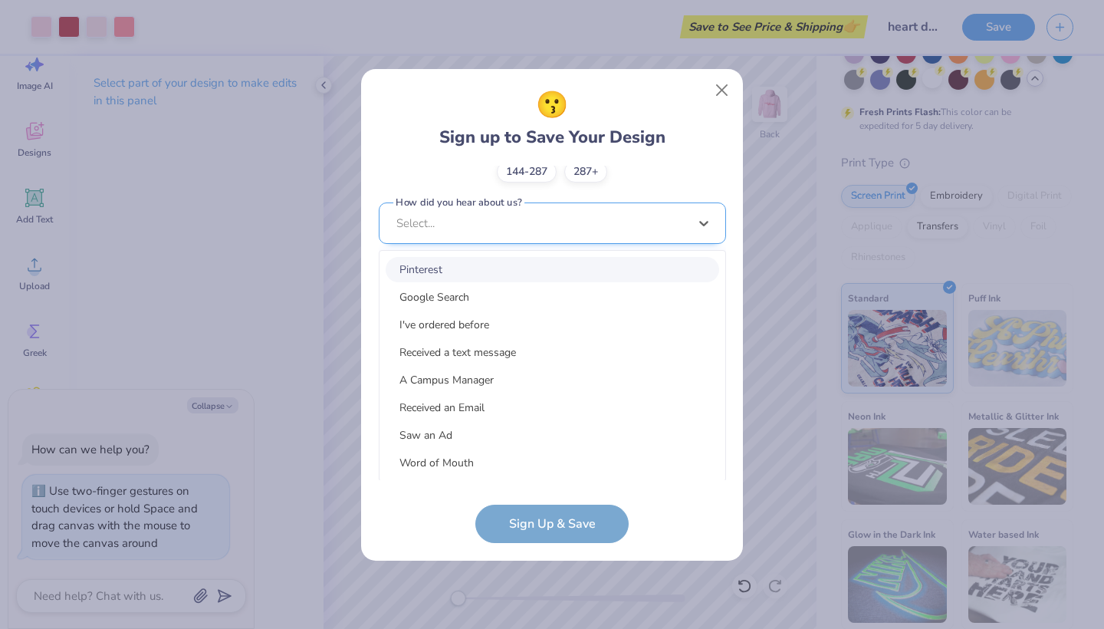
click at [544, 461] on div "option Pinterest focused, 1 of 15. 15 results available. Use Up and Down to cho…" at bounding box center [552, 342] width 347 height 280
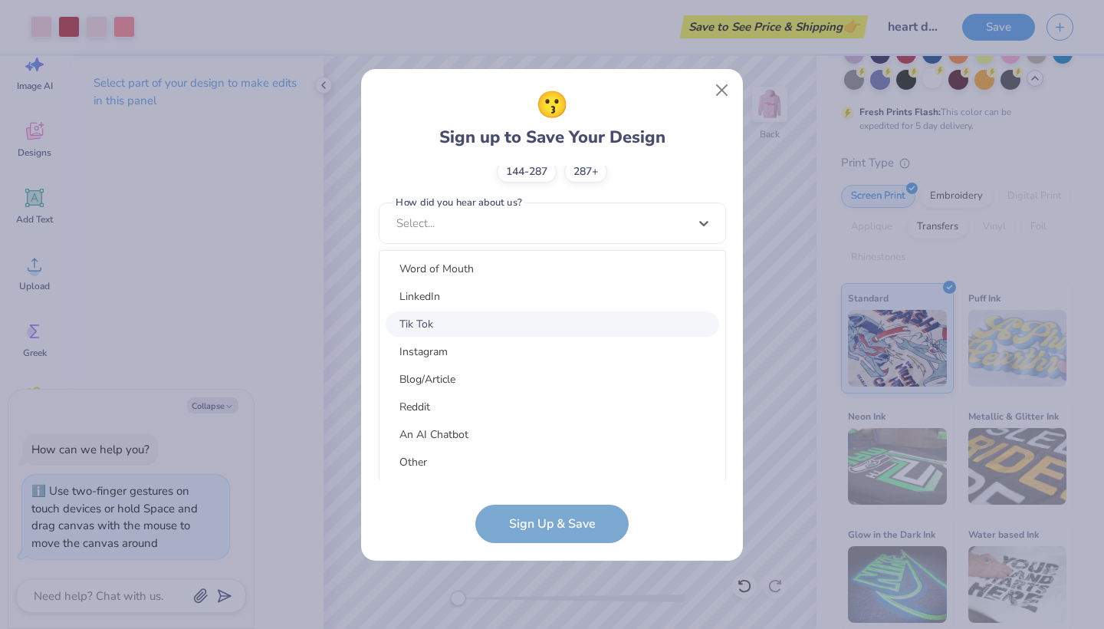
scroll to position [194, 0]
click at [459, 295] on div "LinkedIn" at bounding box center [553, 296] width 334 height 25
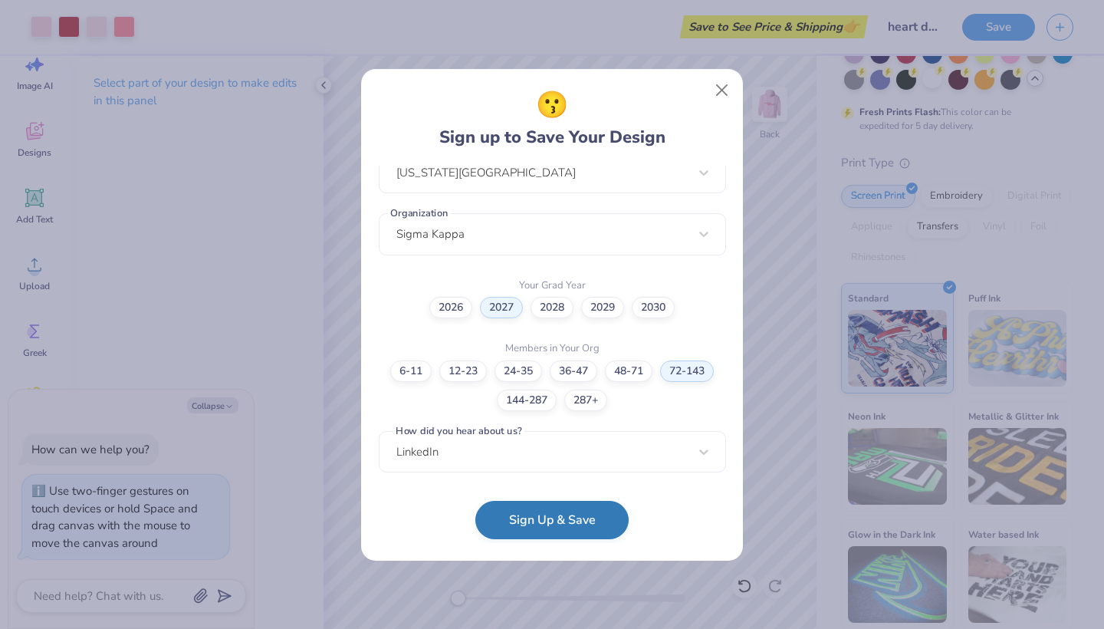
click at [557, 522] on button "Sign Up & Save" at bounding box center [551, 520] width 153 height 38
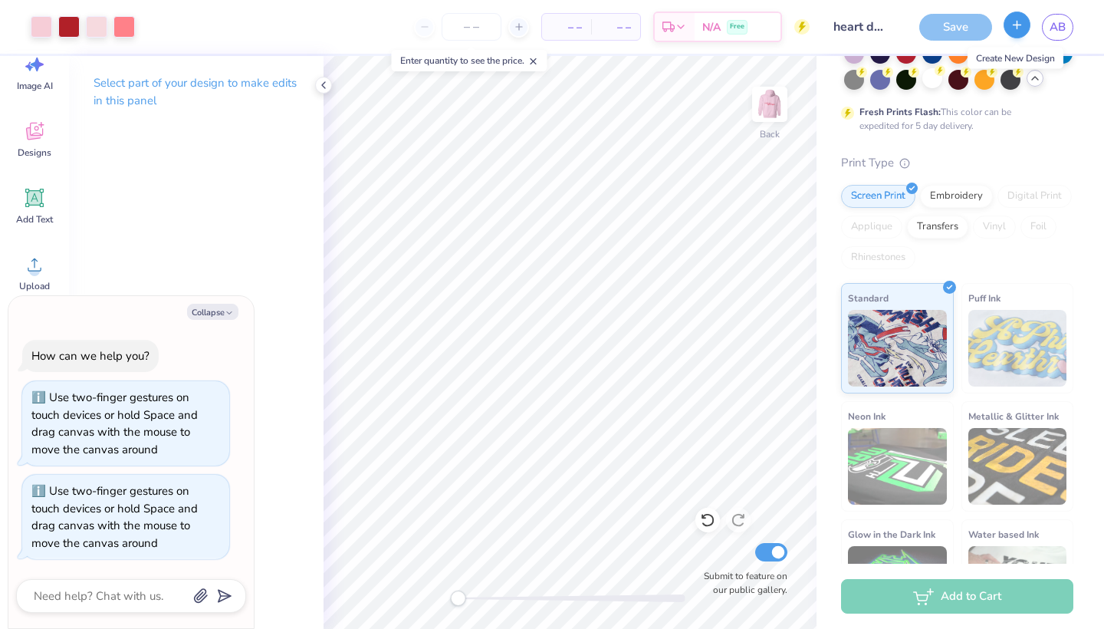
click at [1021, 27] on icon "button" at bounding box center [1017, 24] width 13 height 13
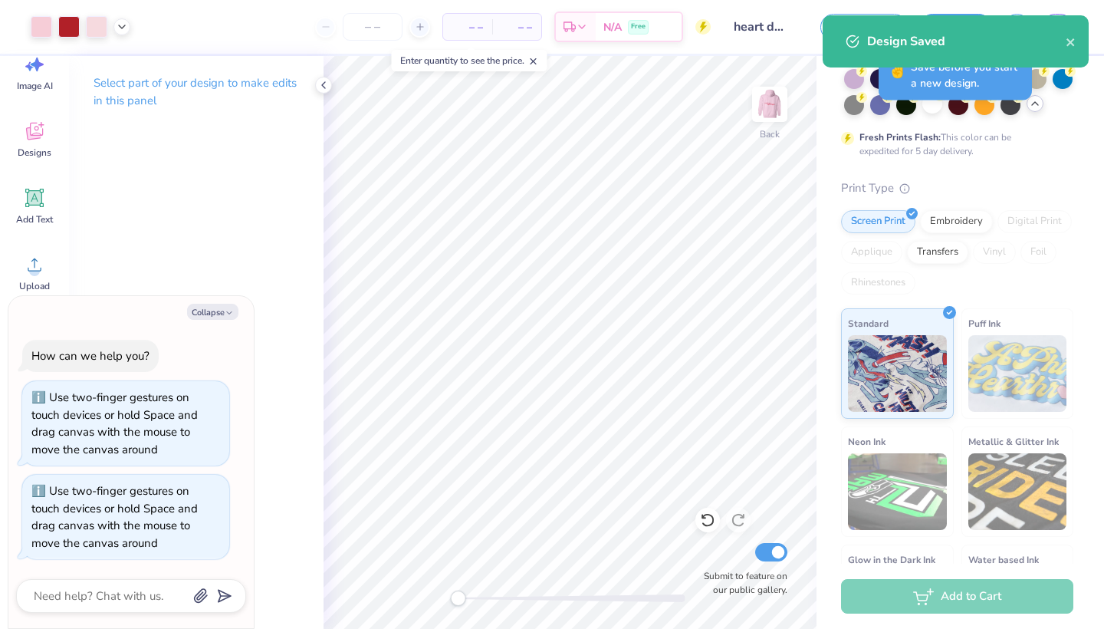
click at [939, 24] on div "Design Saved" at bounding box center [956, 47] width 272 height 70
click at [1076, 37] on icon "close" at bounding box center [1071, 42] width 11 height 12
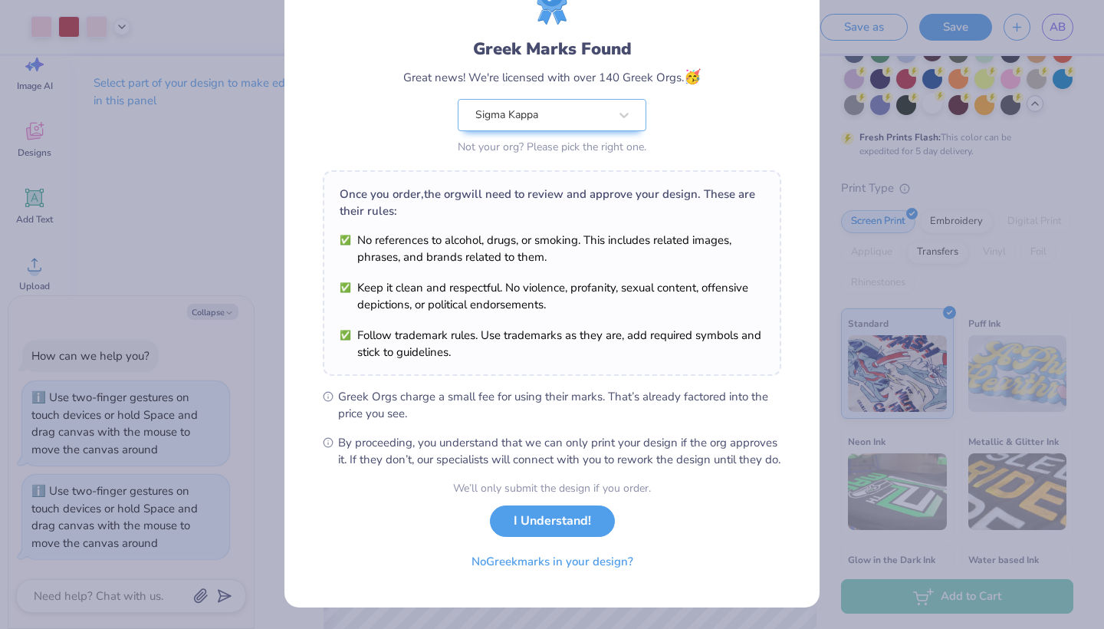
scroll to position [88, 0]
click at [541, 519] on button "I Understand!" at bounding box center [552, 516] width 125 height 31
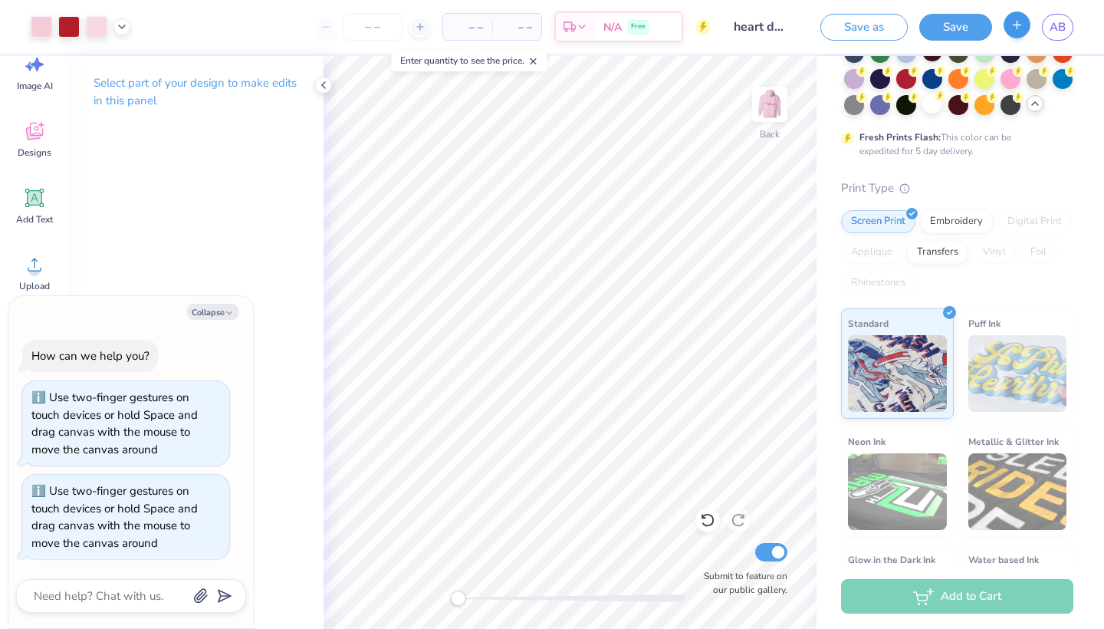
click at [1029, 29] on button "button" at bounding box center [1017, 25] width 27 height 27
type textarea "x"
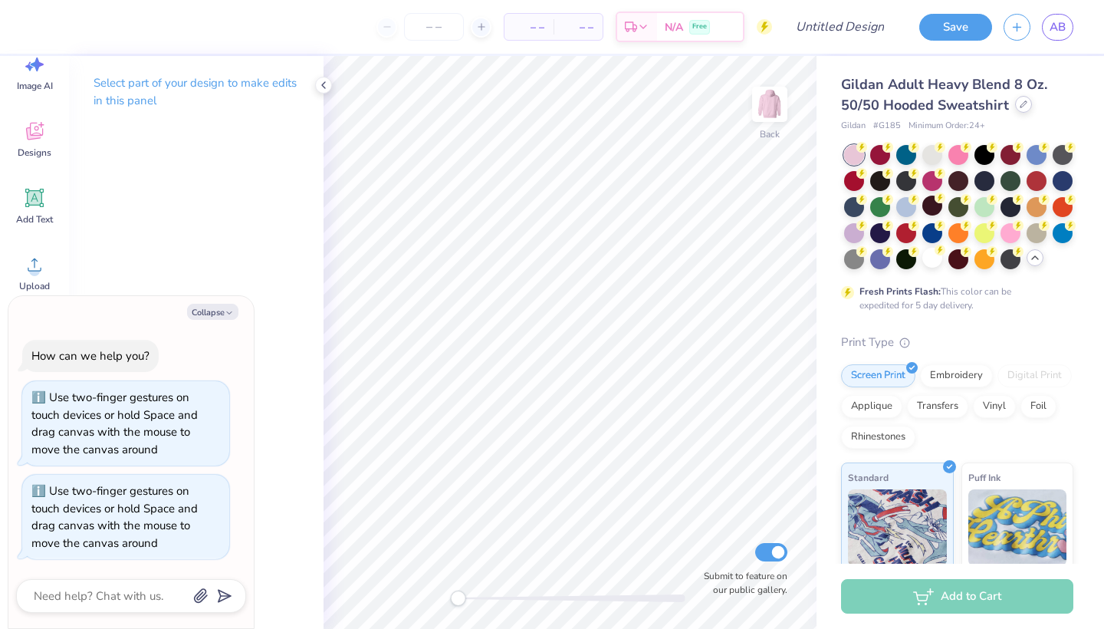
click at [1021, 100] on div at bounding box center [1023, 104] width 17 height 17
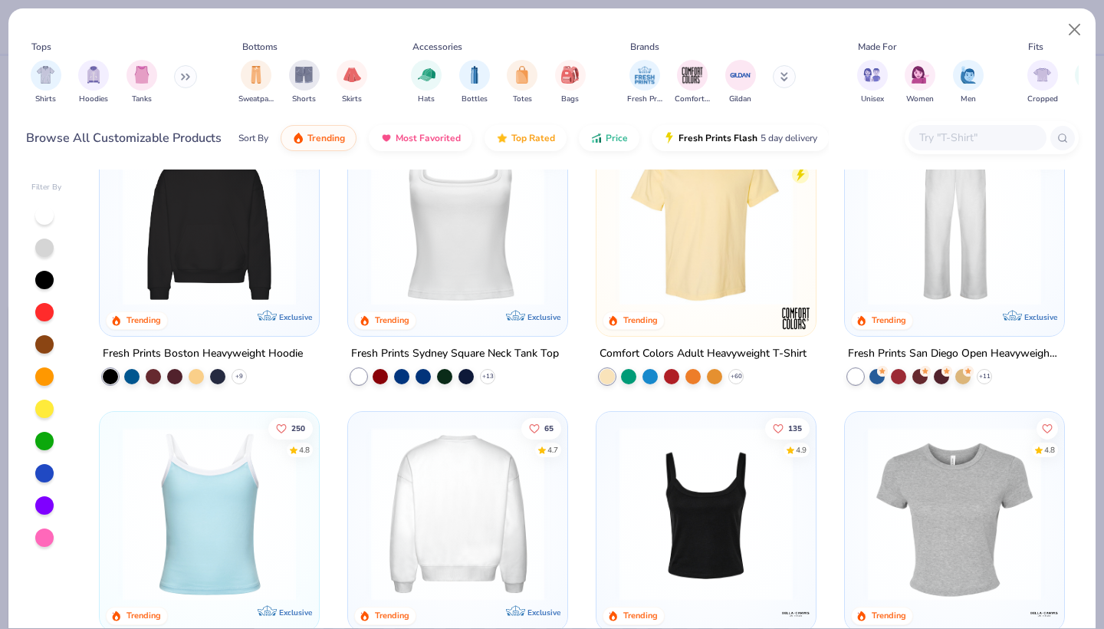
scroll to position [350, 0]
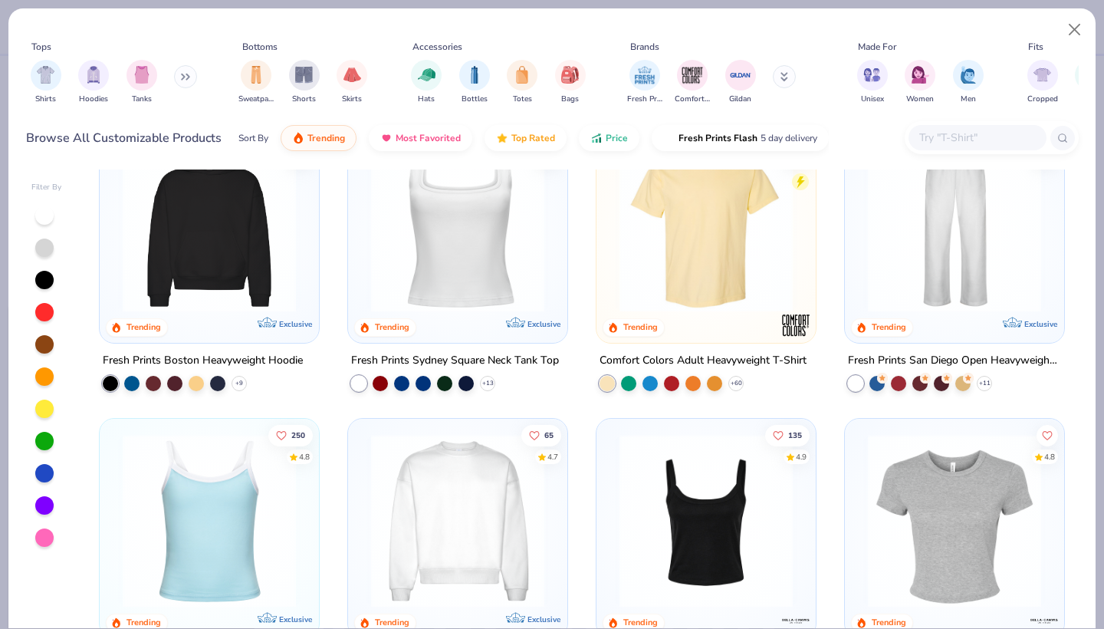
click at [949, 212] on img at bounding box center [954, 225] width 189 height 173
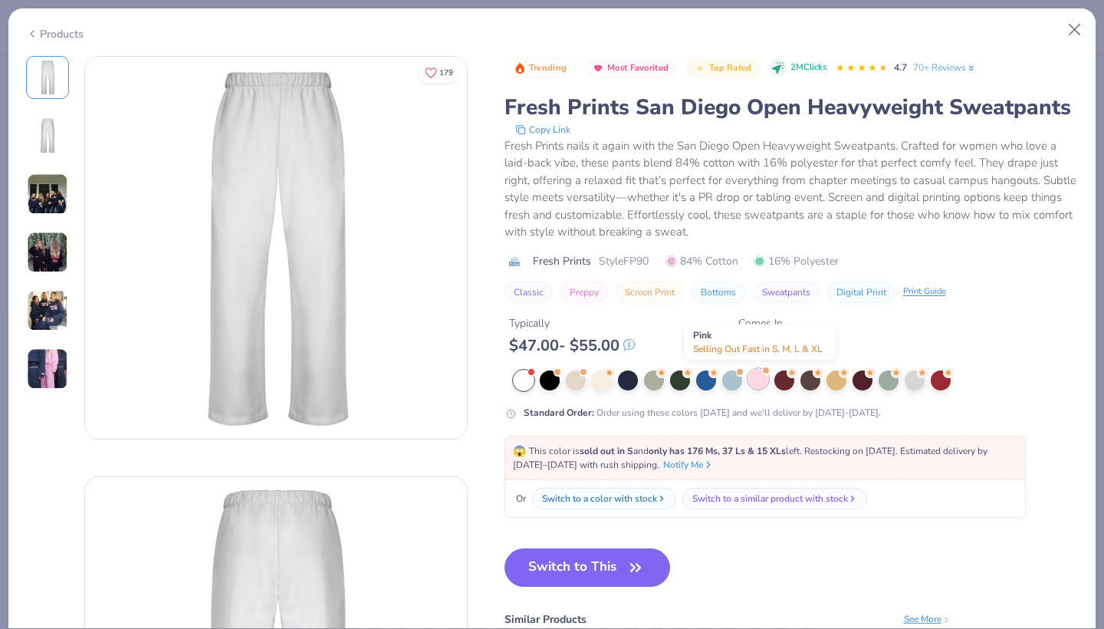
click at [757, 373] on div at bounding box center [758, 379] width 20 height 20
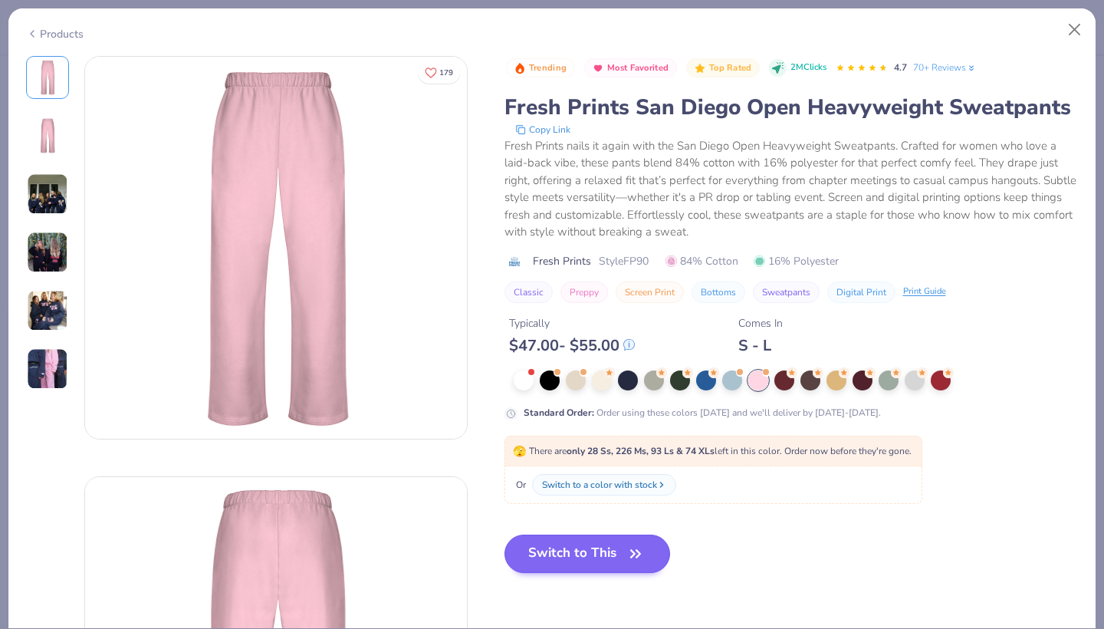
click at [579, 557] on button "Switch to This" at bounding box center [588, 553] width 166 height 38
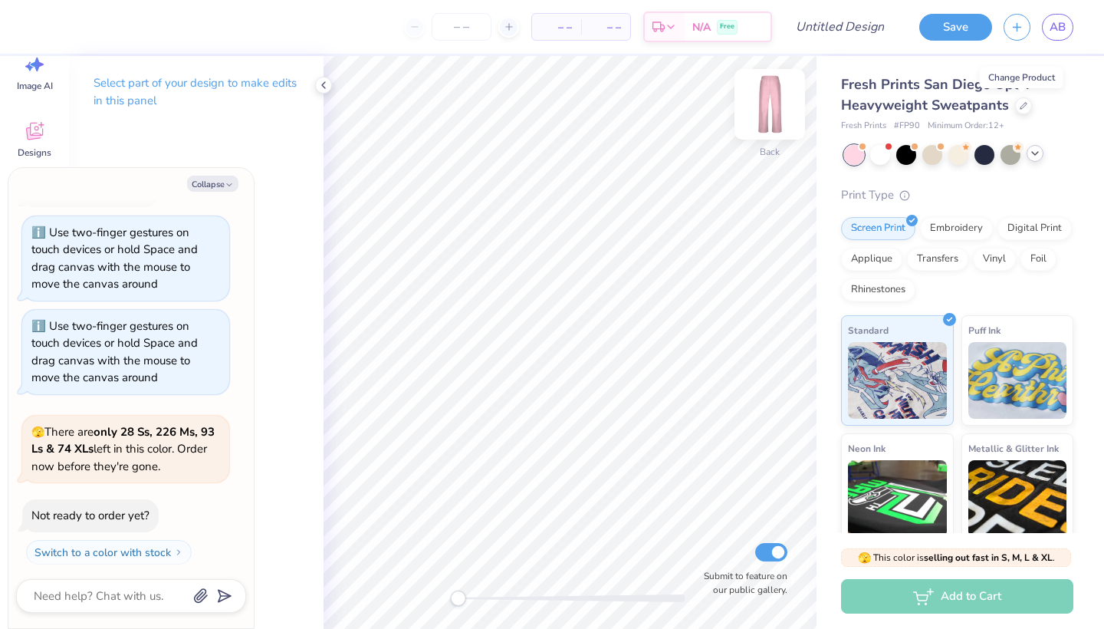
click at [770, 109] on img at bounding box center [769, 104] width 61 height 61
click at [320, 87] on icon at bounding box center [323, 85] width 12 height 12
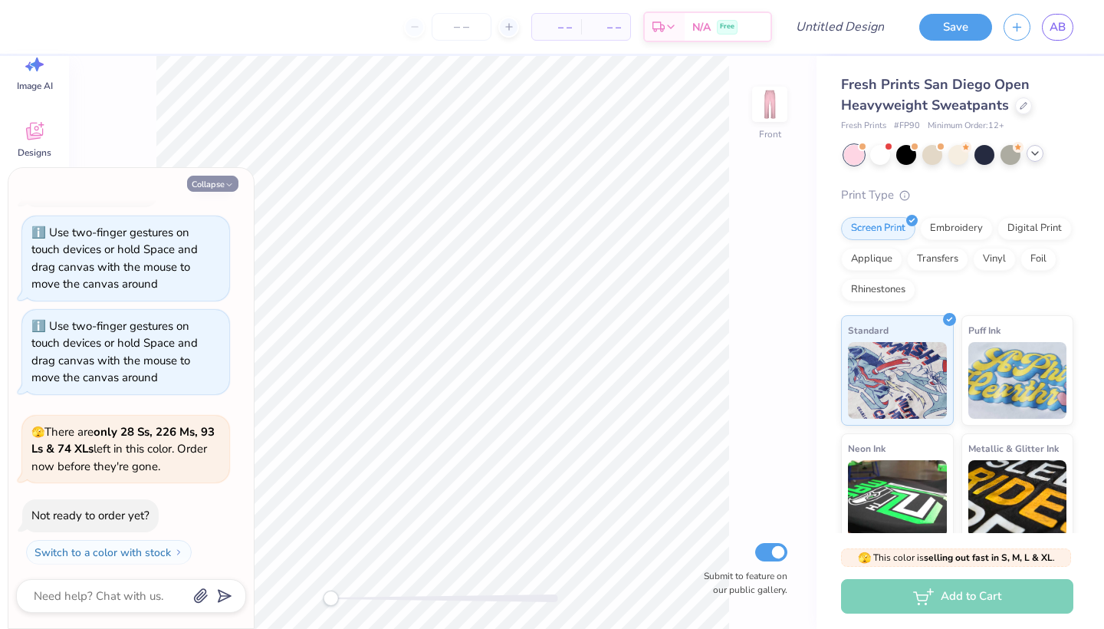
click at [214, 184] on button "Collapse" at bounding box center [212, 184] width 51 height 16
type textarea "x"
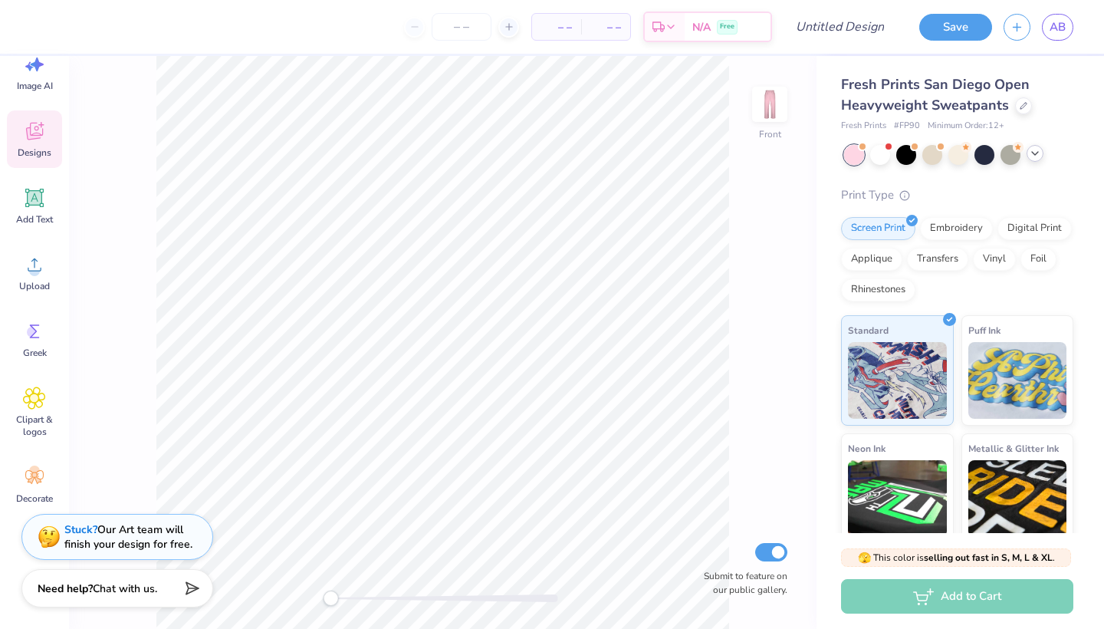
click at [38, 131] on icon at bounding box center [34, 131] width 23 height 23
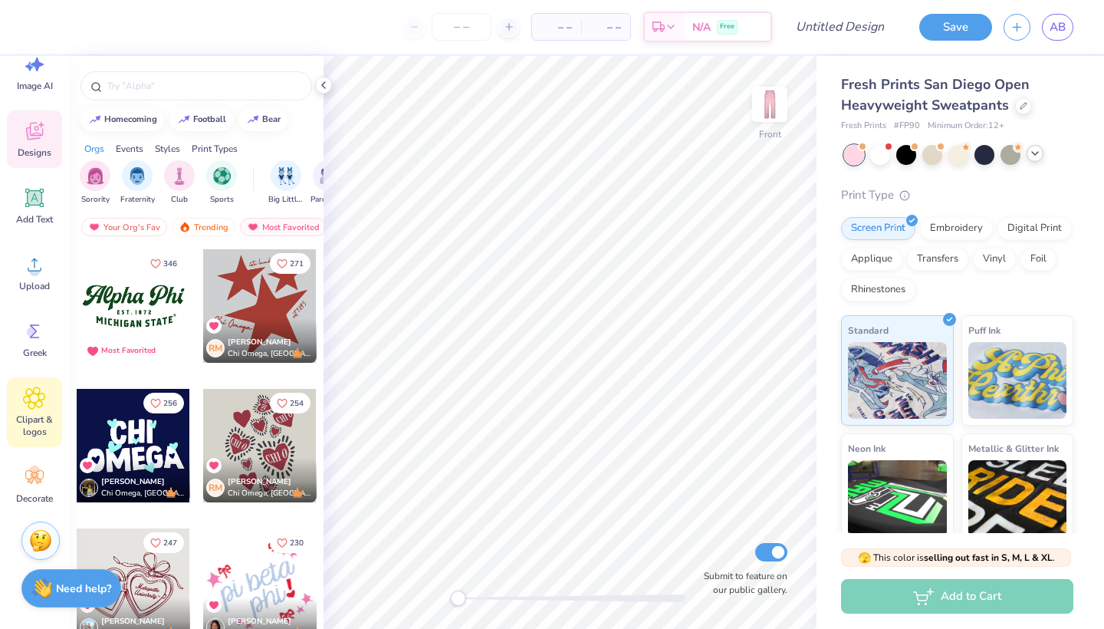
click at [34, 393] on icon at bounding box center [34, 397] width 21 height 21
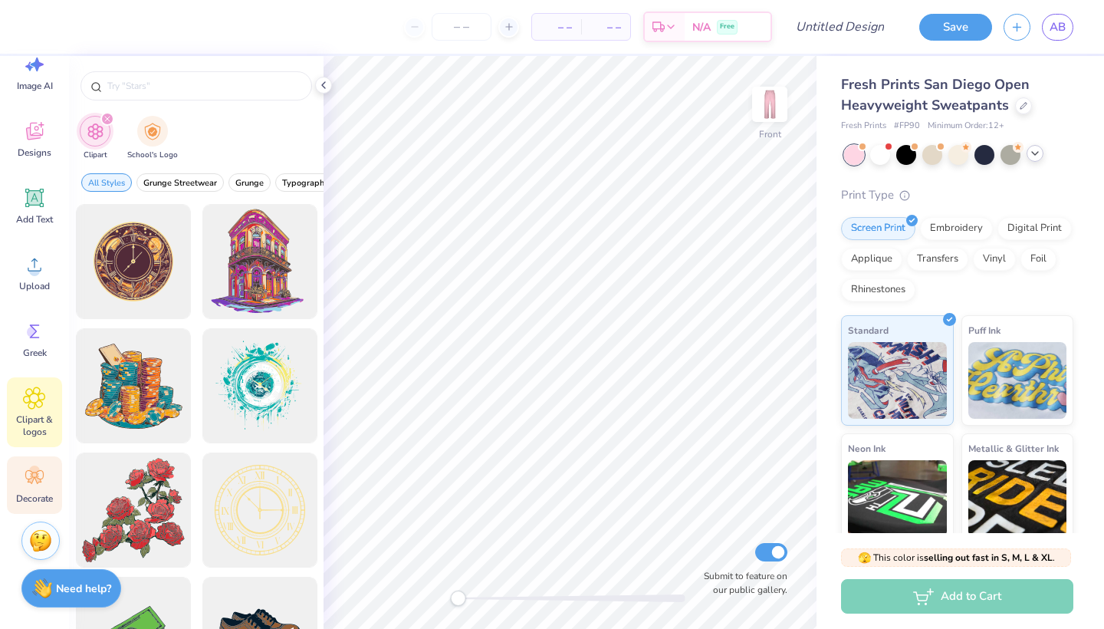
click at [37, 470] on circle at bounding box center [34, 470] width 11 height 11
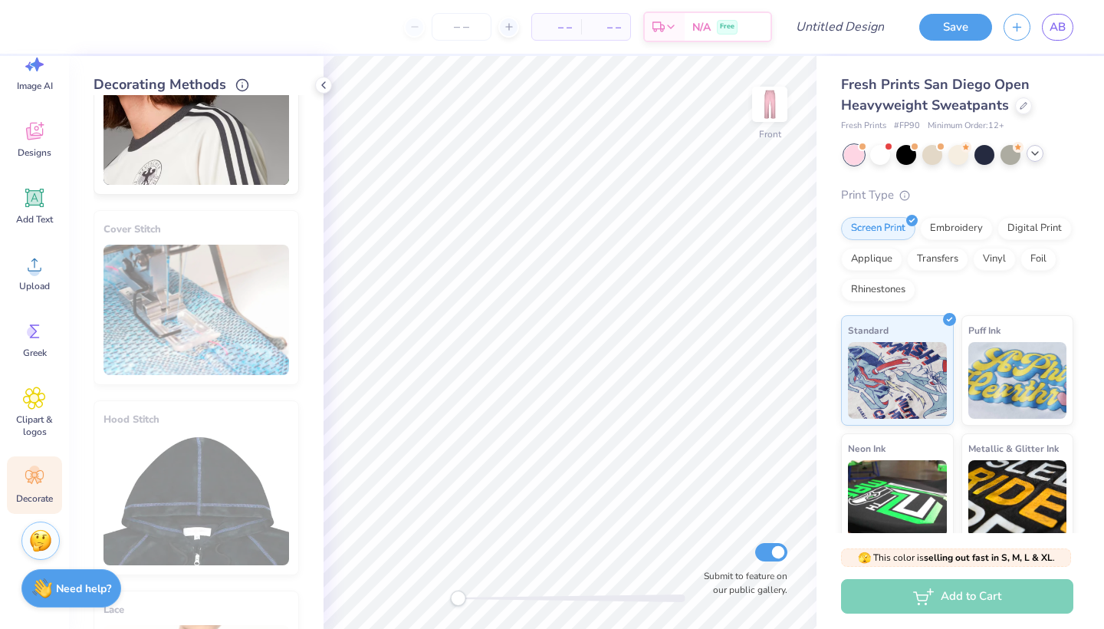
scroll to position [91, 0]
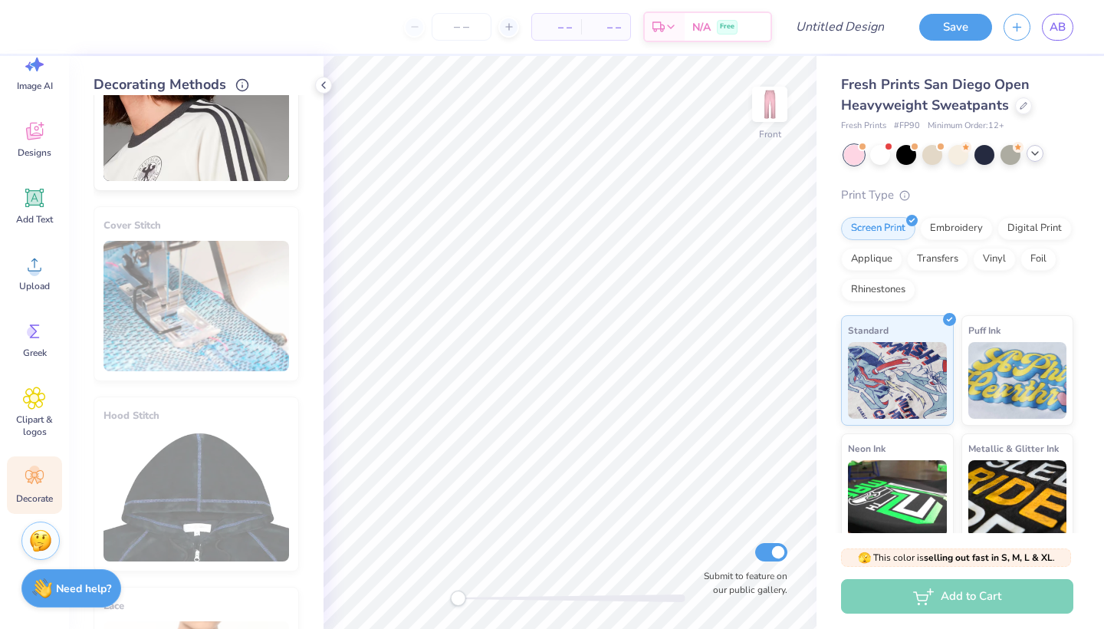
click at [221, 328] on ul "Leg Stripes" at bounding box center [196, 364] width 205 height 113
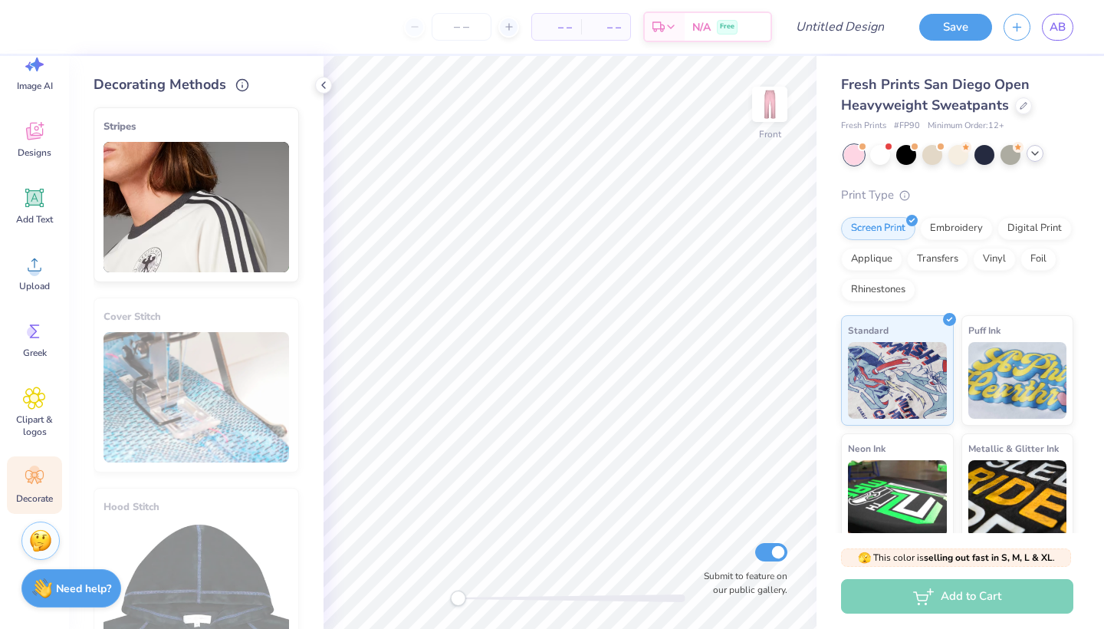
scroll to position [0, 0]
click at [45, 402] on icon at bounding box center [34, 397] width 22 height 23
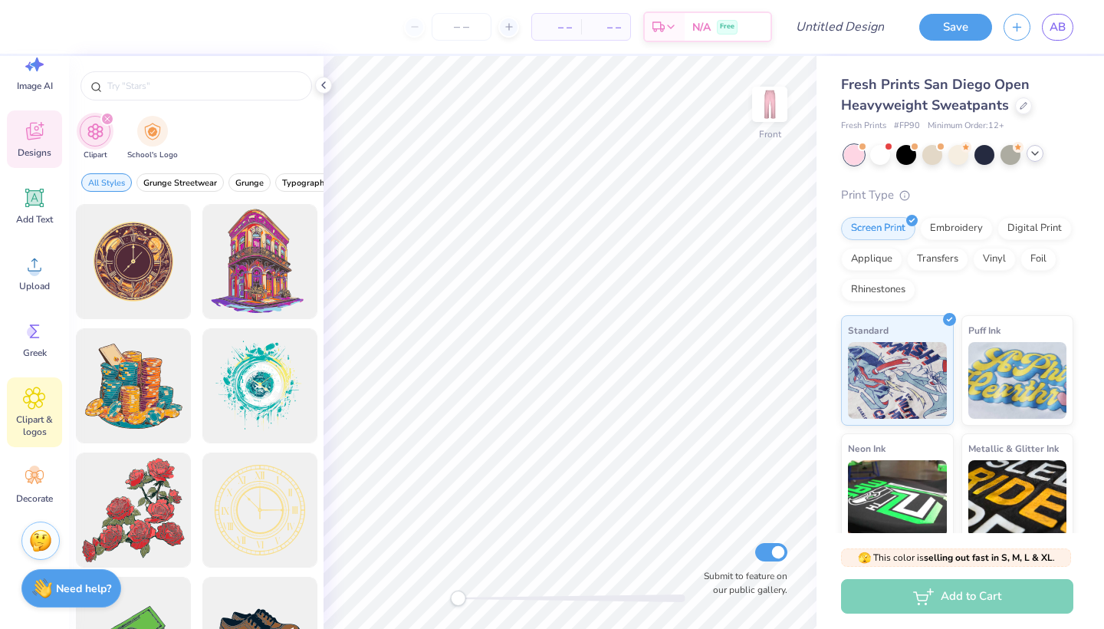
click at [47, 139] on div "Designs" at bounding box center [34, 139] width 55 height 58
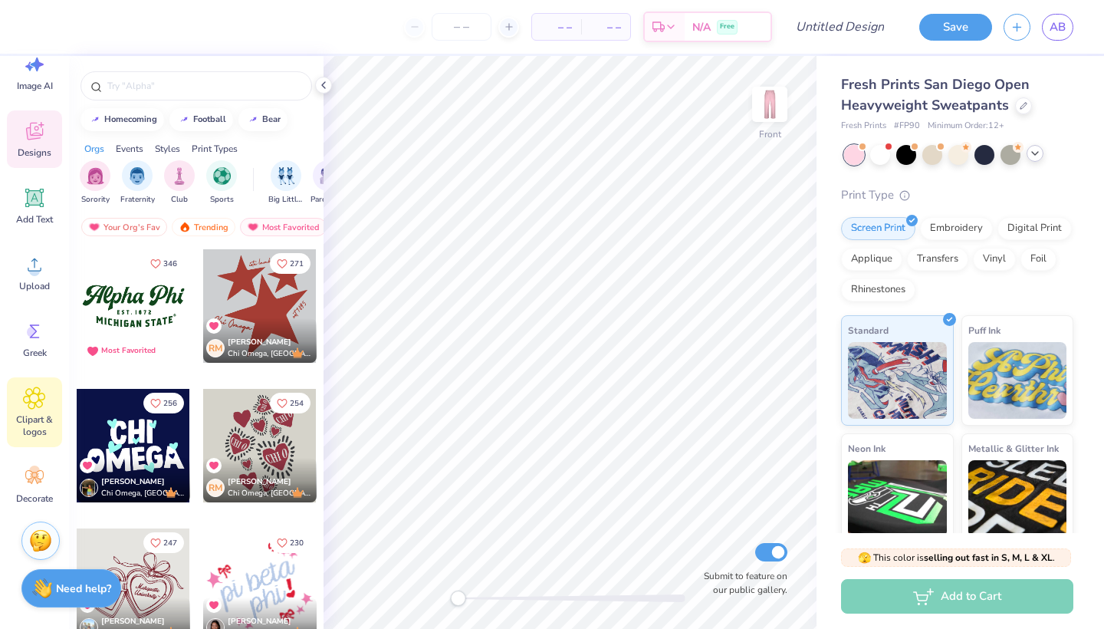
click at [37, 393] on icon at bounding box center [34, 397] width 22 height 23
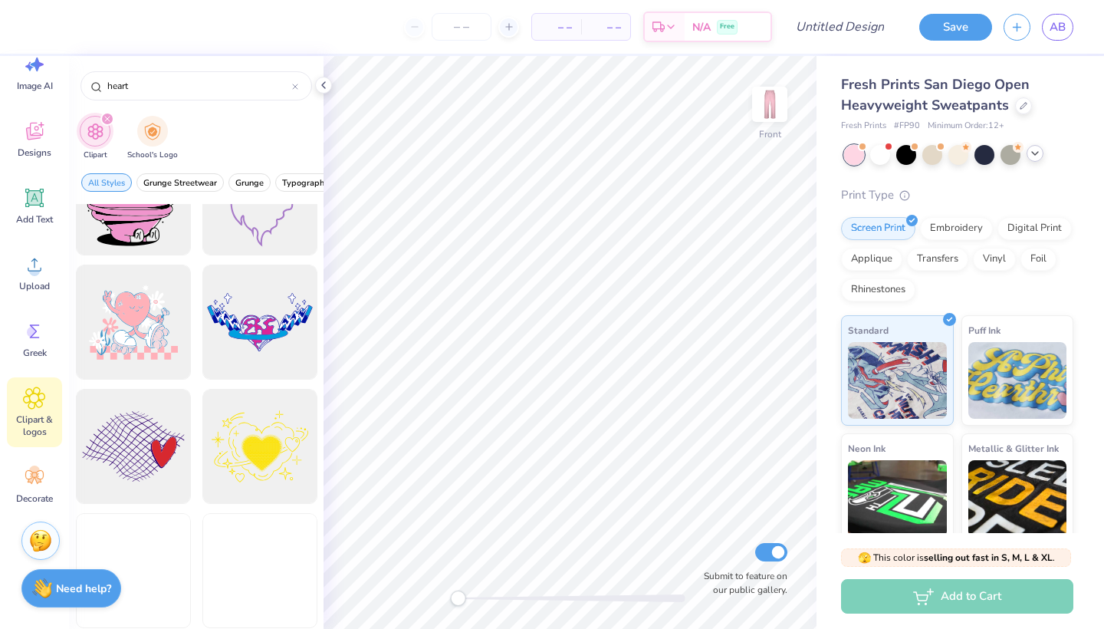
scroll to position [2929, 0]
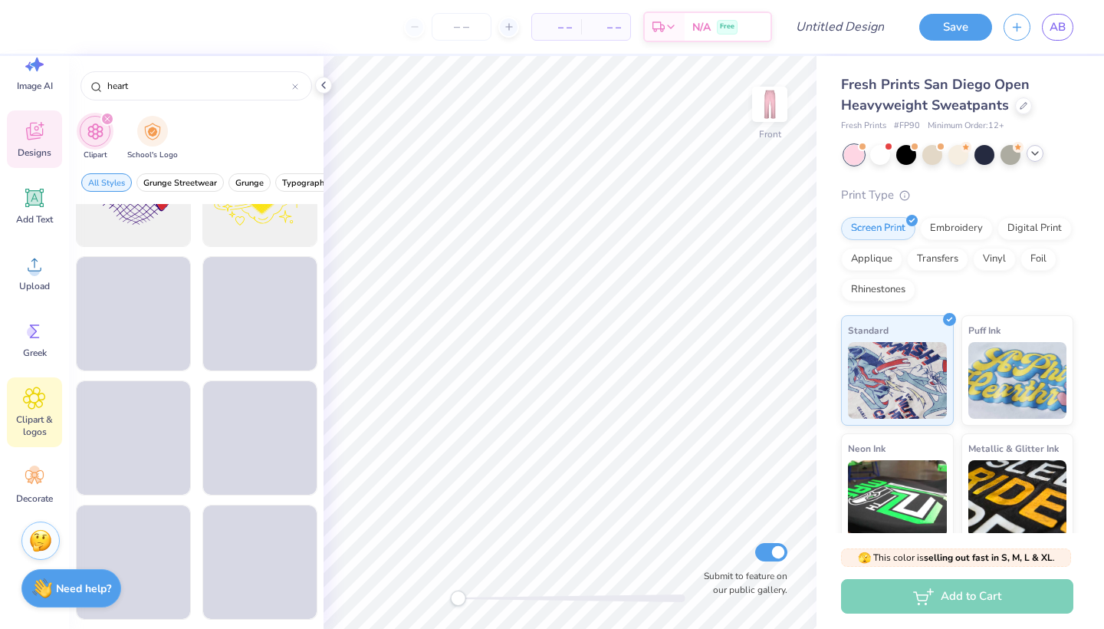
type input "heart"
click at [39, 135] on icon at bounding box center [34, 132] width 17 height 18
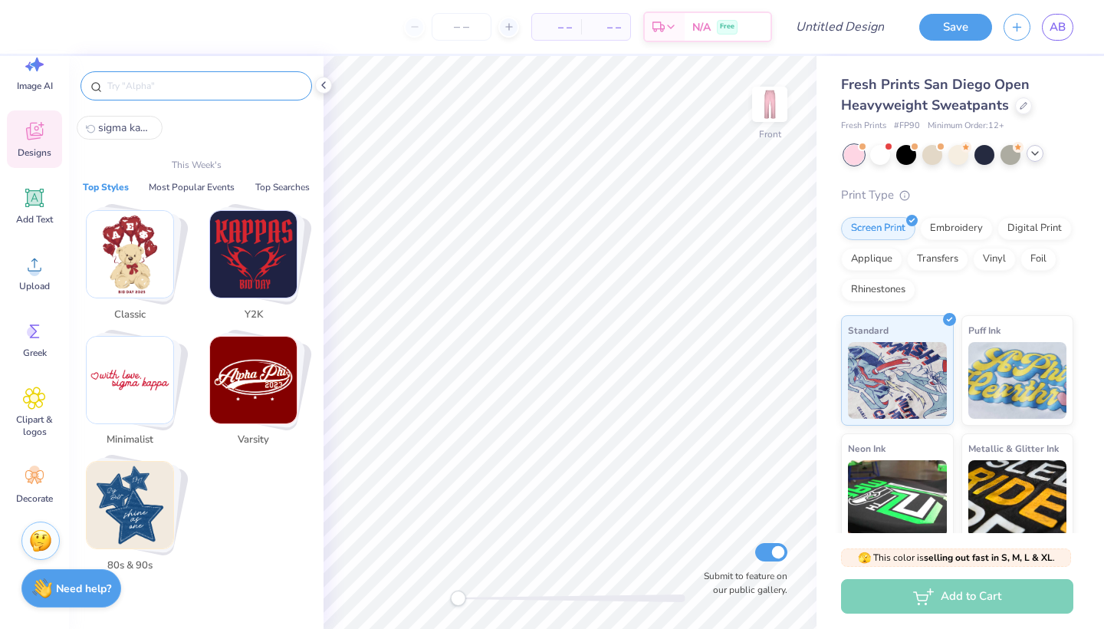
click at [168, 89] on input "text" at bounding box center [204, 85] width 196 height 15
click at [31, 320] on icon at bounding box center [34, 331] width 23 height 23
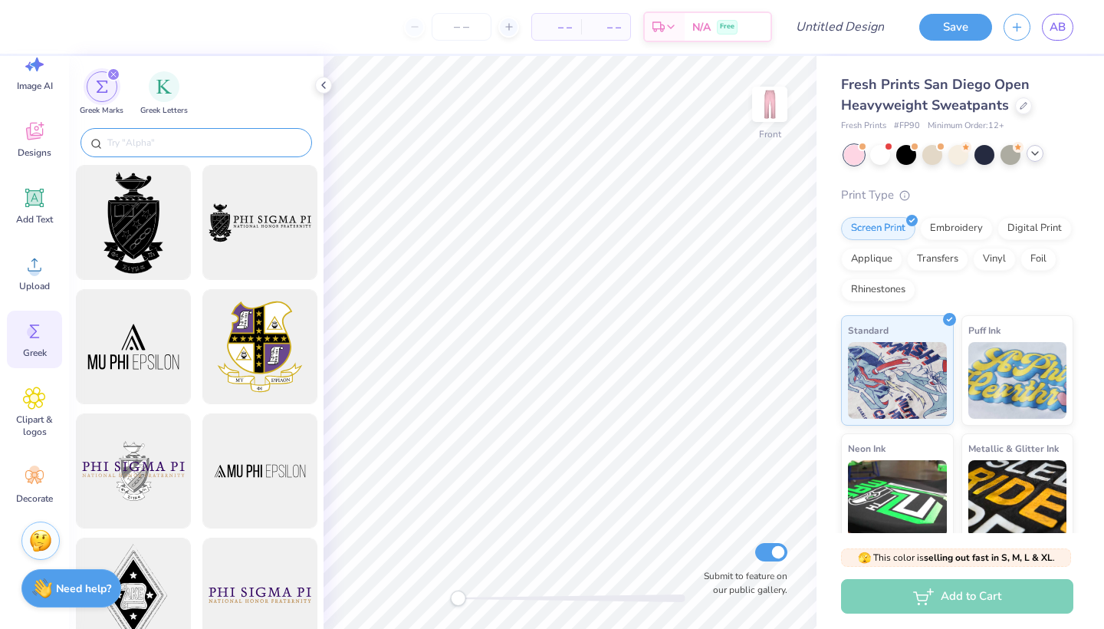
click at [143, 138] on input "text" at bounding box center [204, 142] width 196 height 15
paste input "sigma kappa"
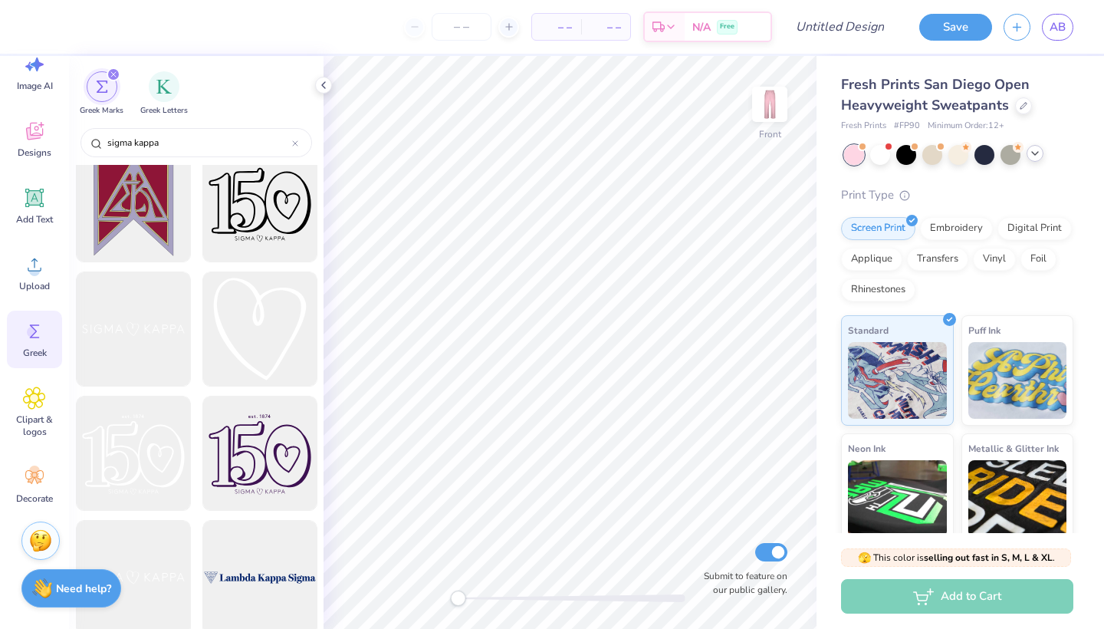
scroll to position [669, 0]
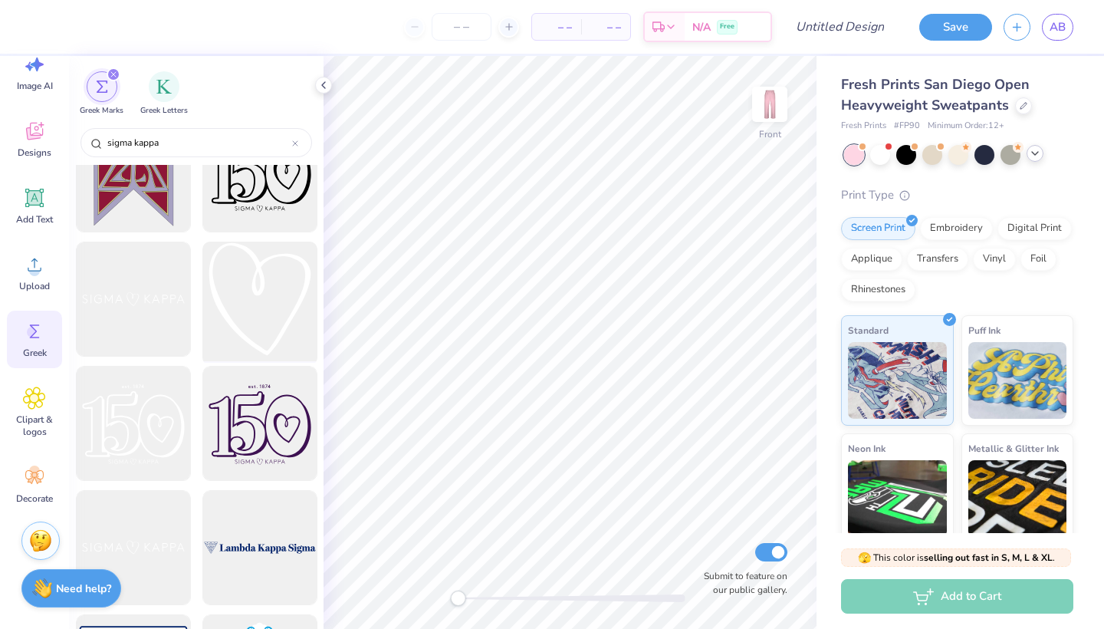
type input "sigma kappa"
click at [243, 304] on div at bounding box center [259, 299] width 127 height 127
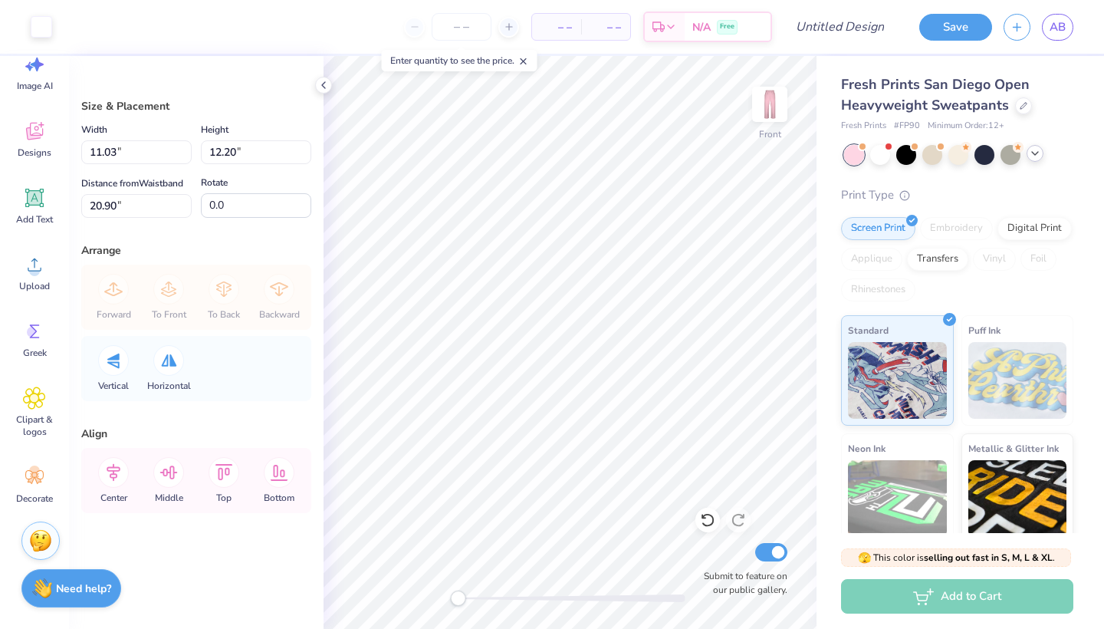
type input "7.17"
type input "7.93"
type input "25.17"
click at [23, 137] on div "Designs" at bounding box center [34, 139] width 55 height 58
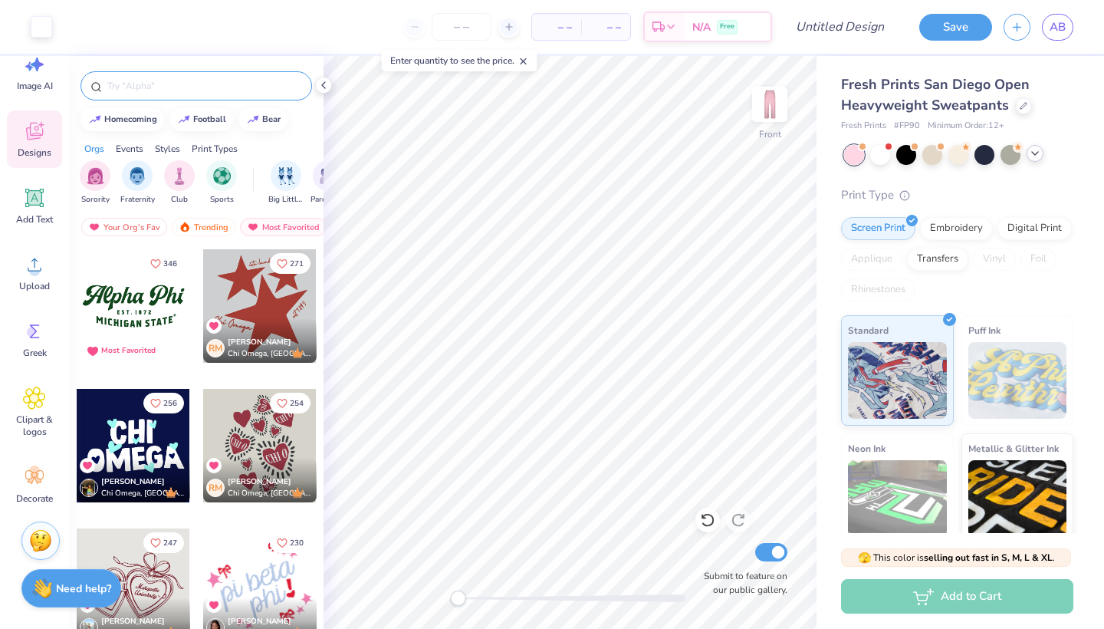
click at [140, 90] on input "text" at bounding box center [204, 85] width 196 height 15
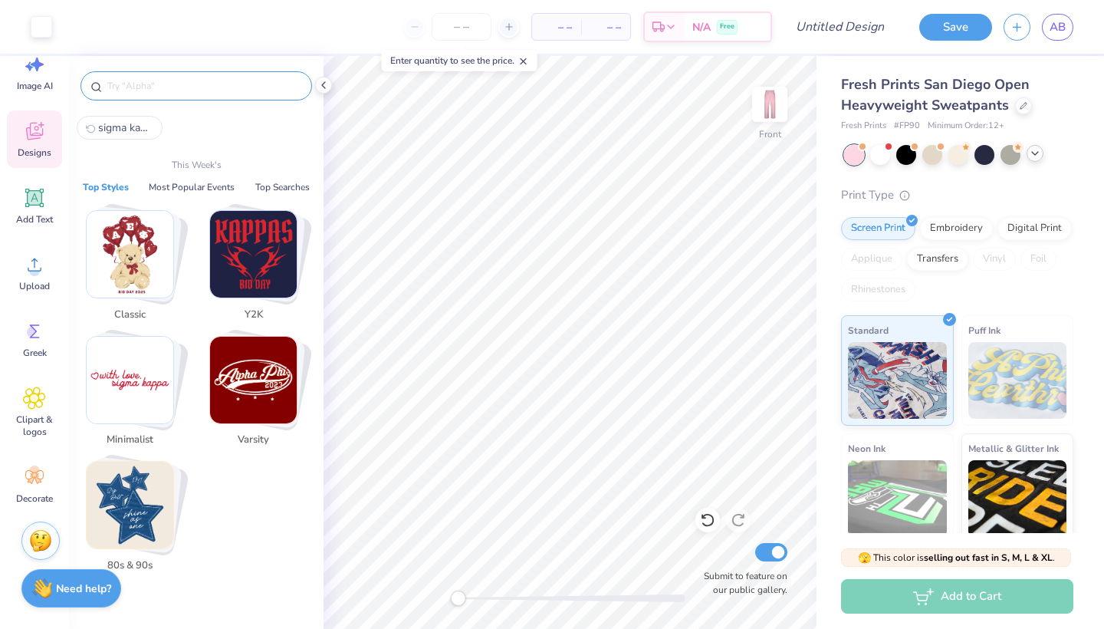
paste input "sigma kappa"
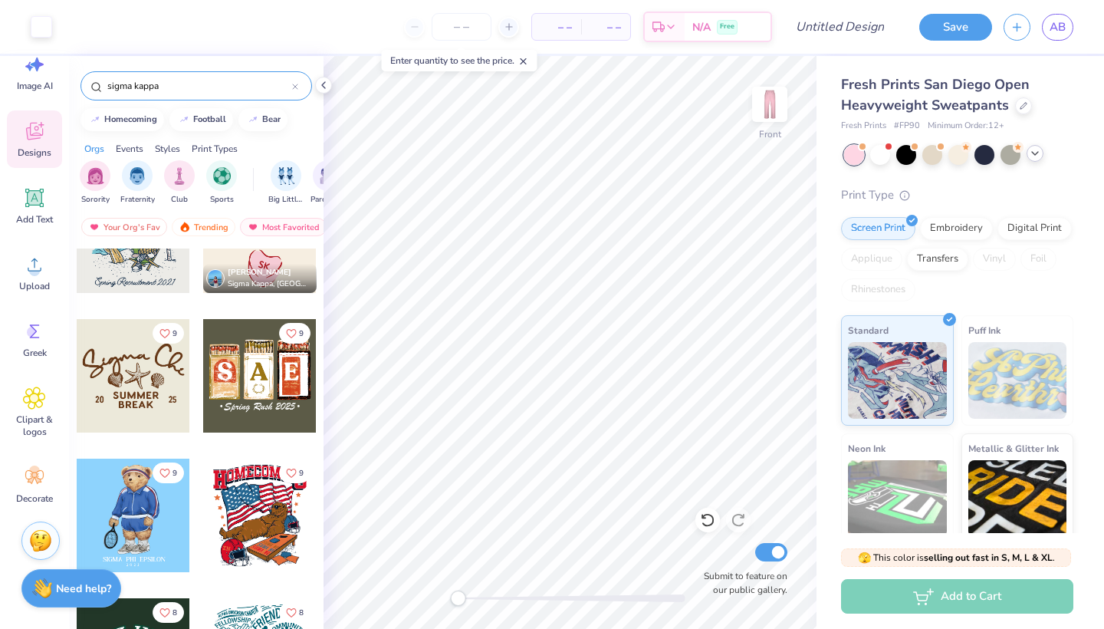
scroll to position [1554, 0]
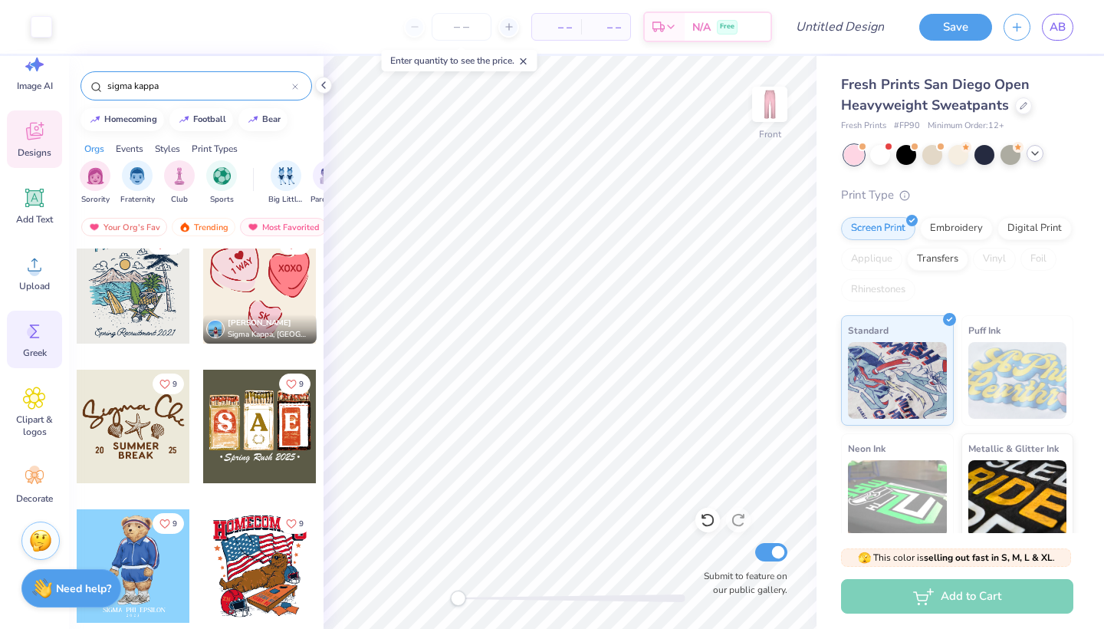
type input "sigma kappa"
click at [43, 329] on icon at bounding box center [34, 331] width 23 height 23
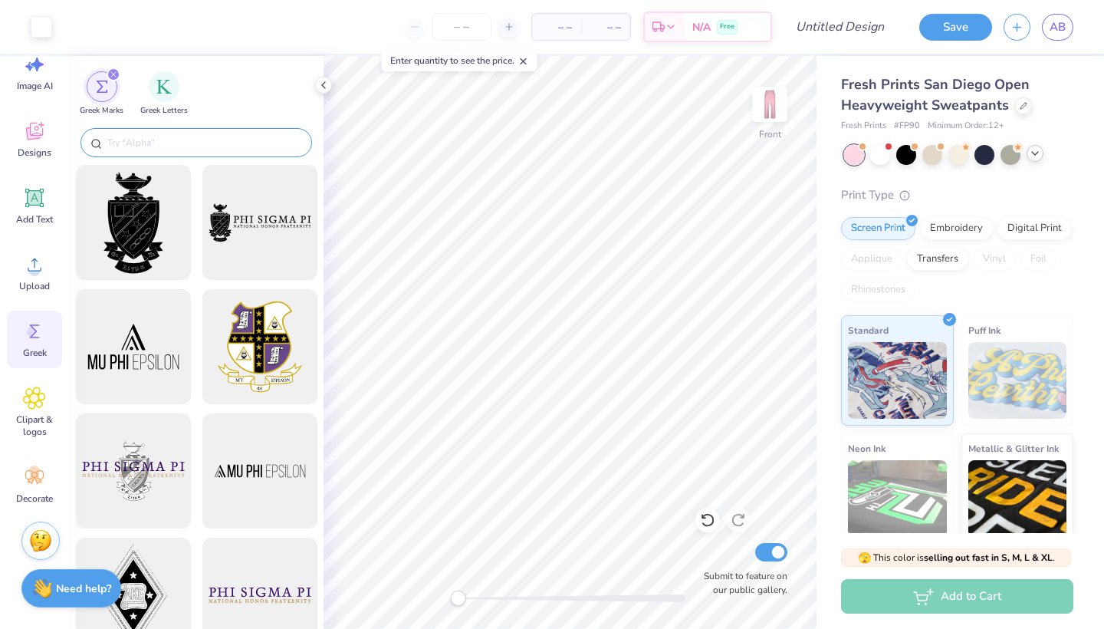
click at [190, 128] on div at bounding box center [197, 142] width 232 height 29
click at [176, 150] on input "text" at bounding box center [204, 142] width 196 height 15
paste input "sigma kappa"
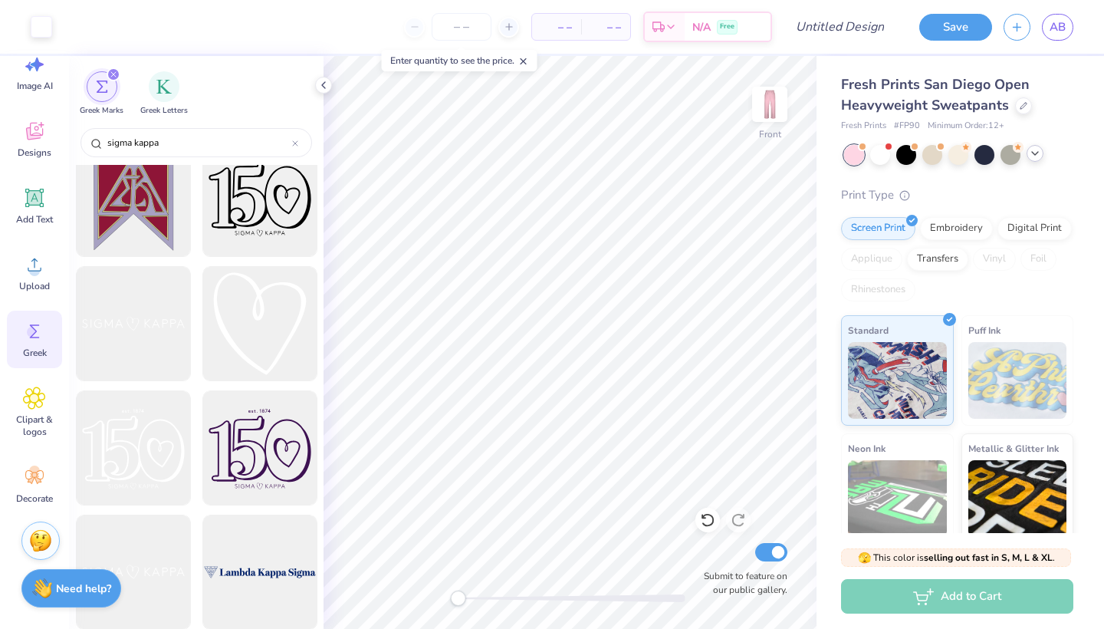
scroll to position [643, 0]
type input "sigma kappa"
click at [271, 333] on div at bounding box center [259, 325] width 127 height 127
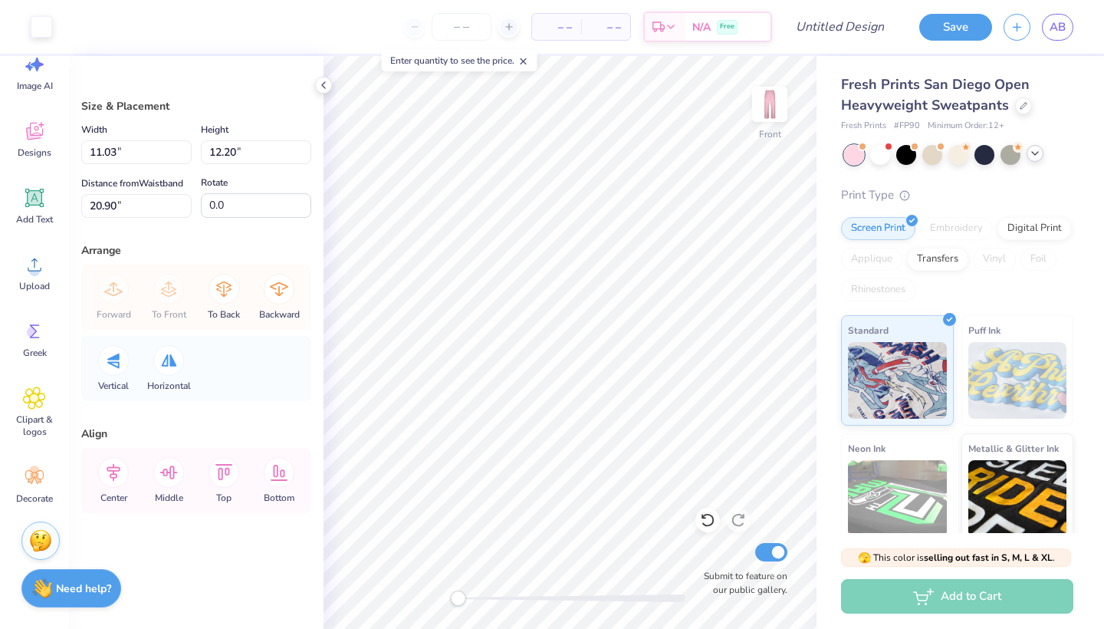
type input "7.38"
type input "8.16"
type input "24.94"
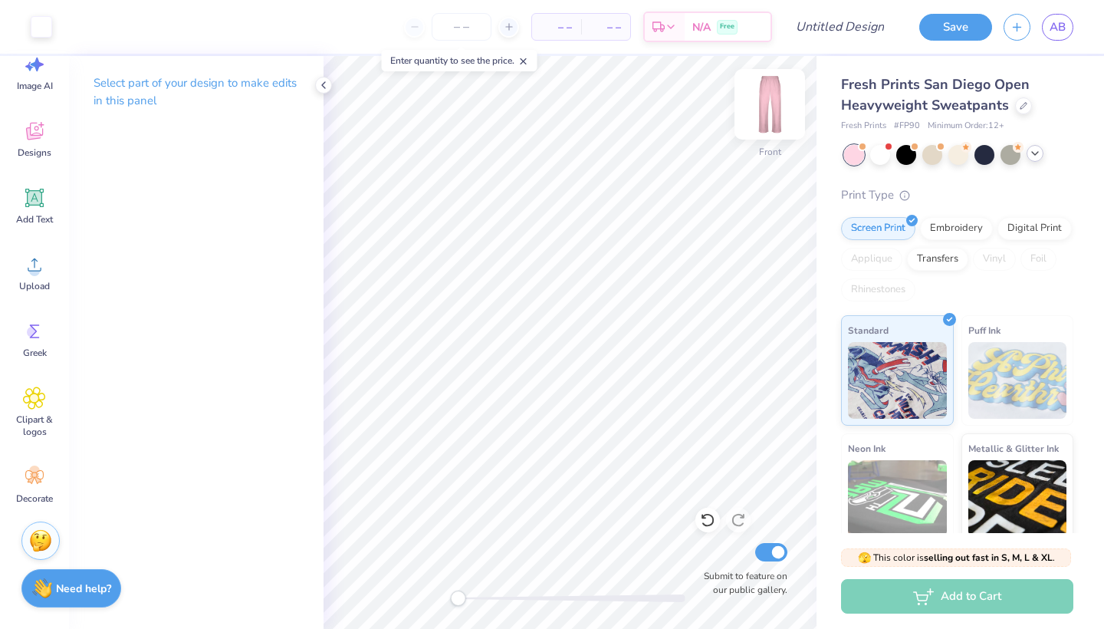
click at [768, 103] on img at bounding box center [769, 104] width 61 height 61
click at [41, 196] on icon at bounding box center [35, 198] width 15 height 15
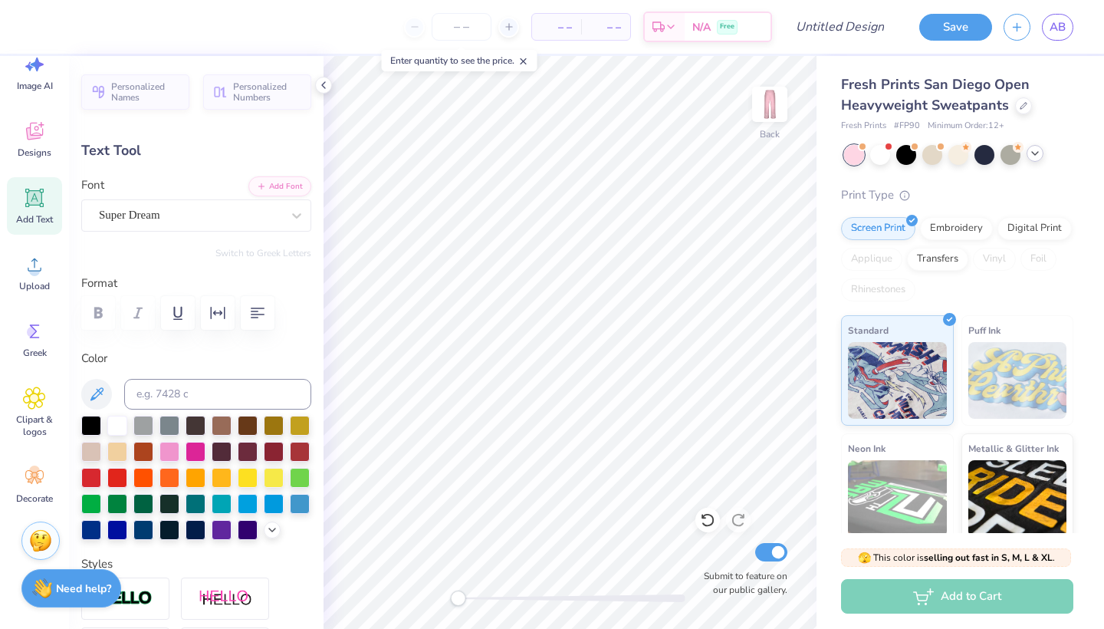
scroll to position [0, 3]
type textarea "Sigma kappa"
type input "10.85"
type input "1.77"
type input "26.11"
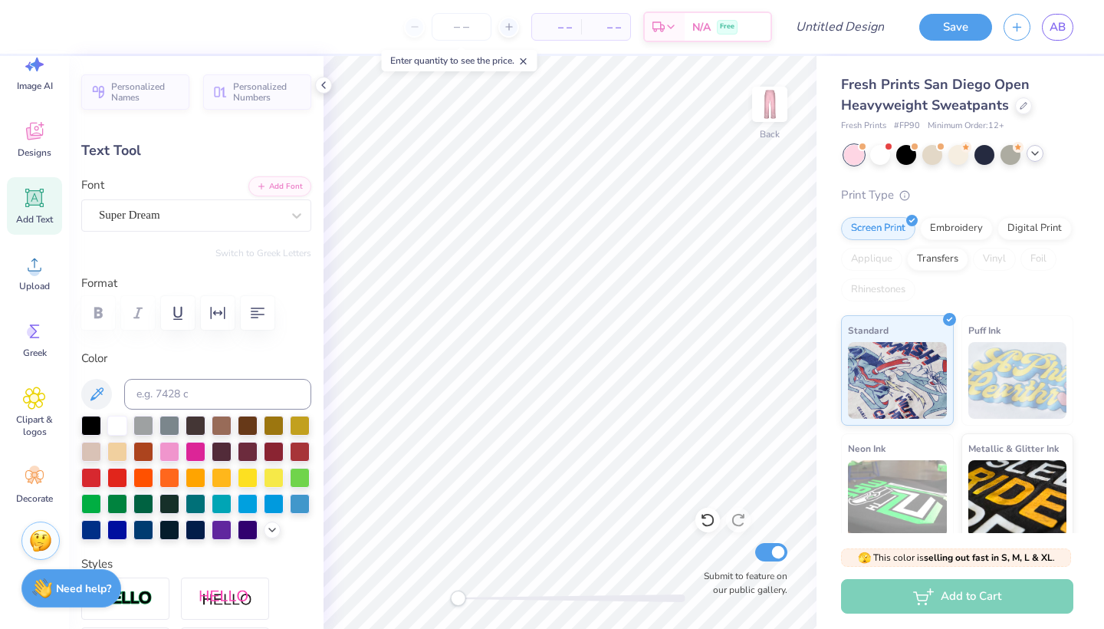
type input "7.77"
type input "1.27"
type input "1.57"
type input "7.31"
type input "1.19"
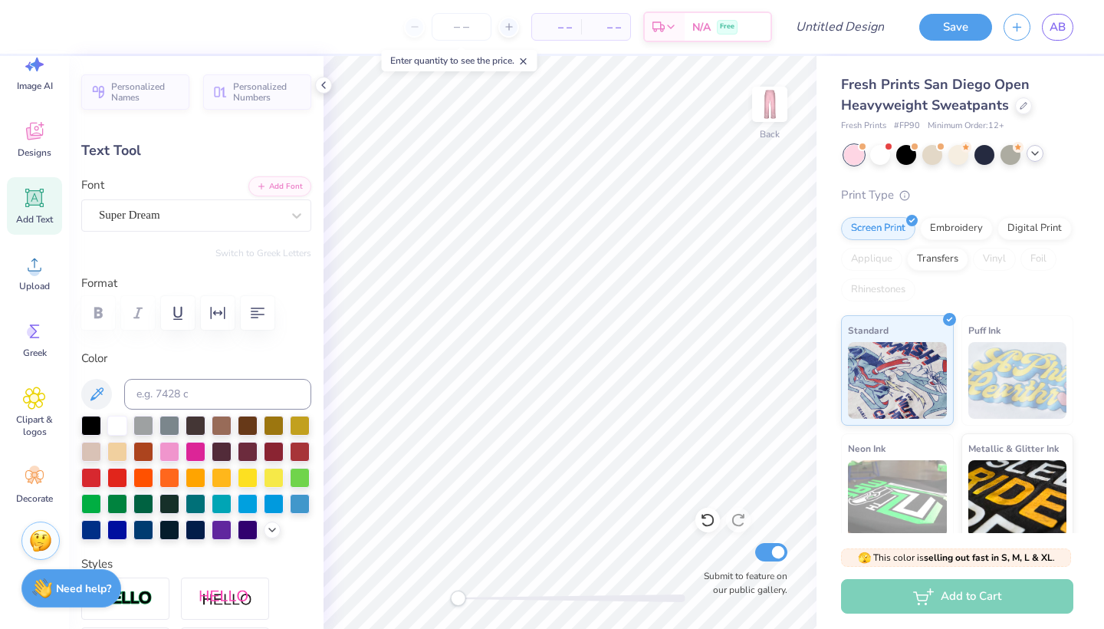
type input "1.65"
click at [205, 206] on div "Super Dream" at bounding box center [190, 215] width 186 height 24
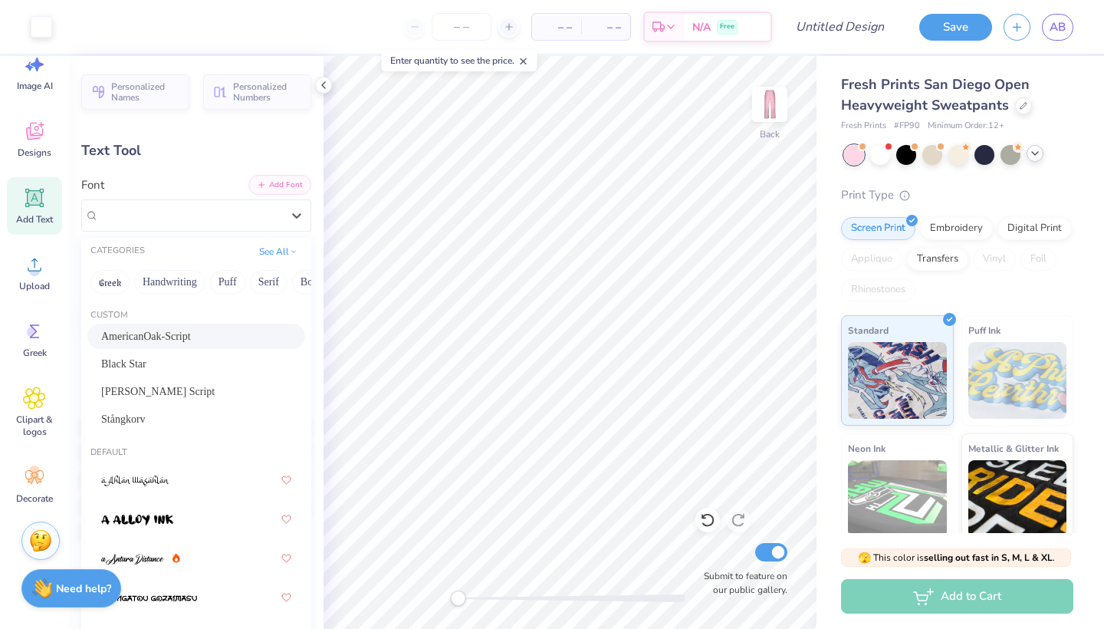
click at [283, 189] on button "Add Font" at bounding box center [279, 185] width 63 height 20
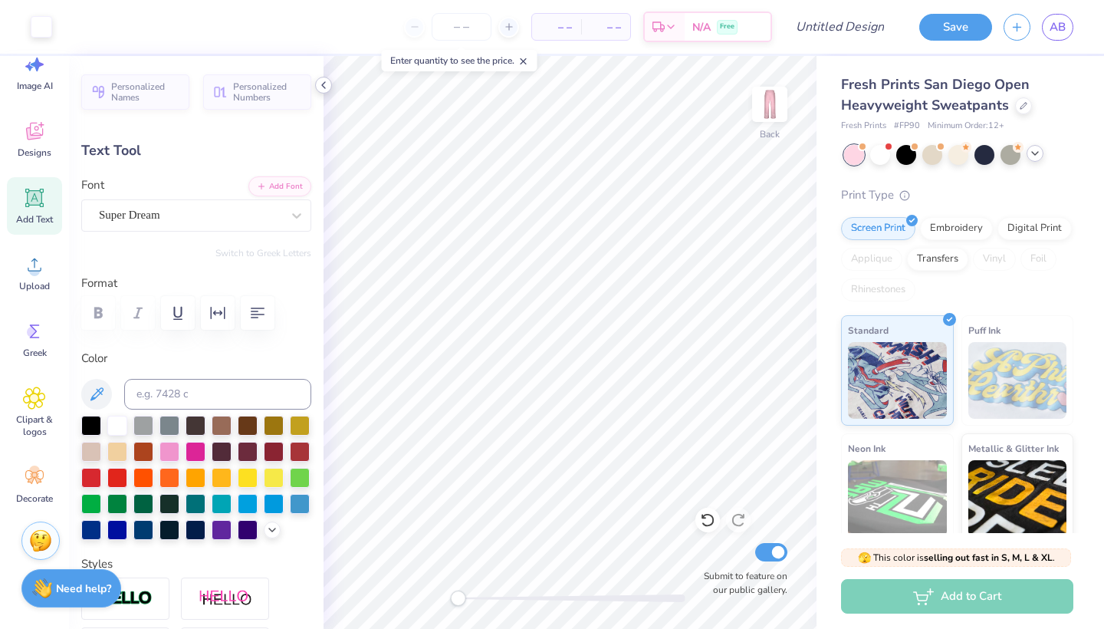
click at [328, 83] on icon at bounding box center [323, 85] width 12 height 12
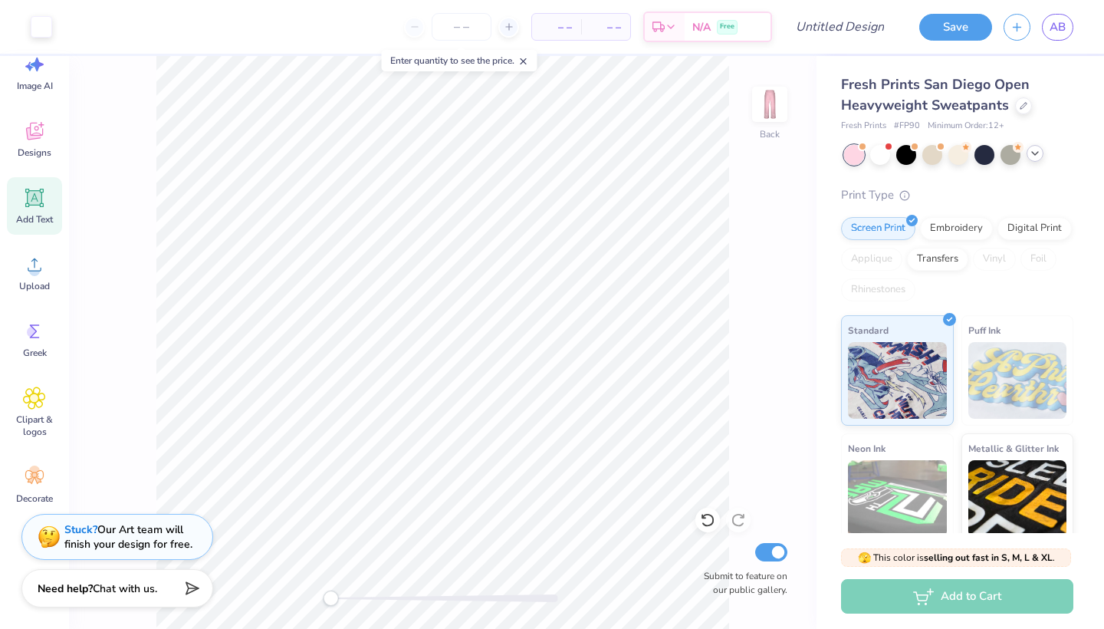
click at [44, 215] on span "Add Text" at bounding box center [34, 219] width 37 height 12
type input "10.97"
type input "3.18"
type input "25.41"
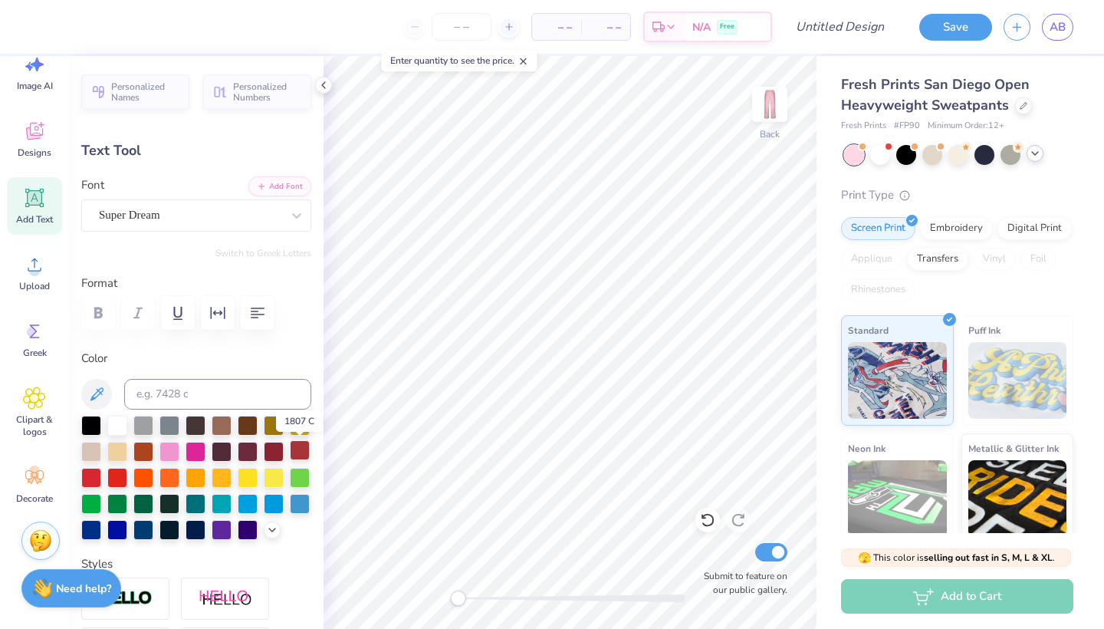
click at [301, 448] on div at bounding box center [300, 450] width 20 height 20
type textarea "EST 1874"
type input "10.26"
type input "8.68"
type input "22.66"
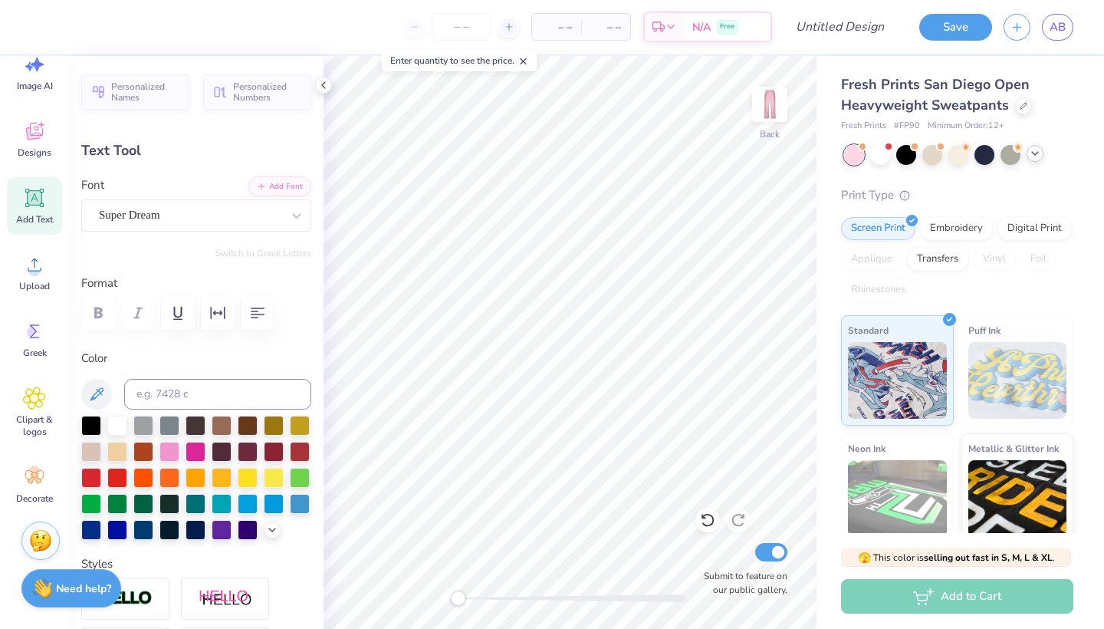
type input "2.64"
type input "2.23"
type input "29.11"
type input "2.78"
type input "2.35"
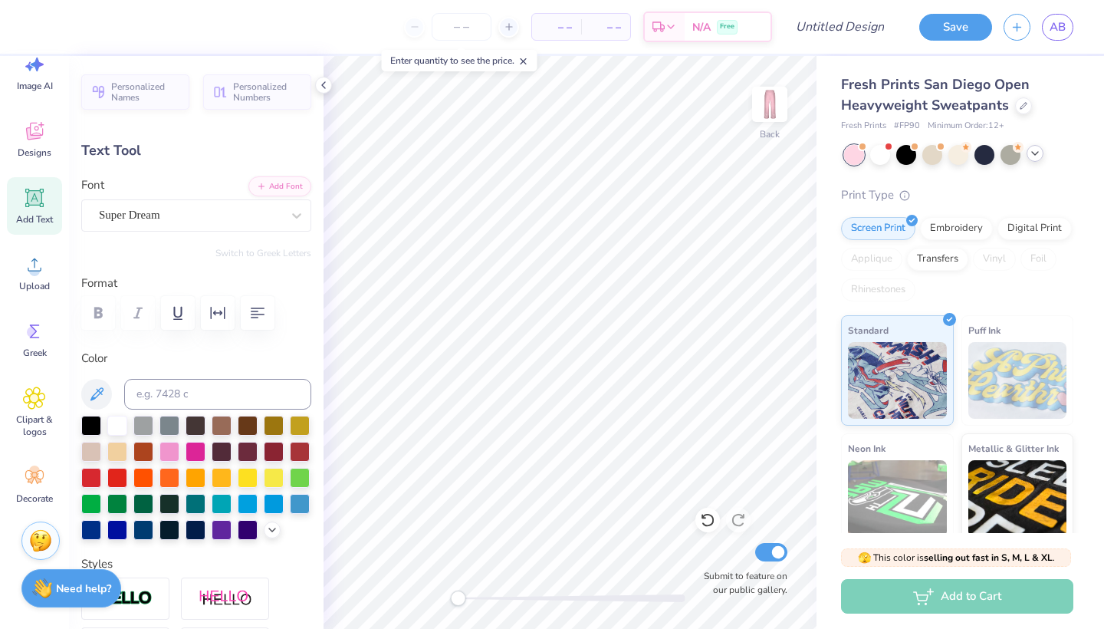
type input "5.71"
type input "7.31"
type input "1.19"
type input "4.11"
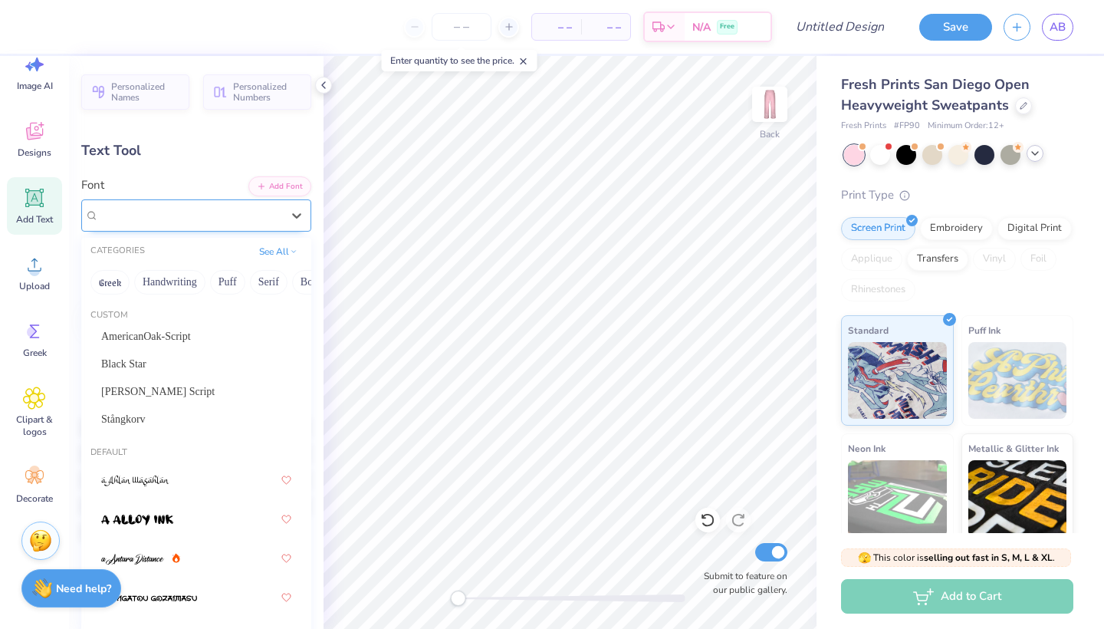
click at [185, 212] on div "Super Dream" at bounding box center [190, 215] width 186 height 24
click at [154, 291] on button "Handwriting" at bounding box center [169, 282] width 71 height 25
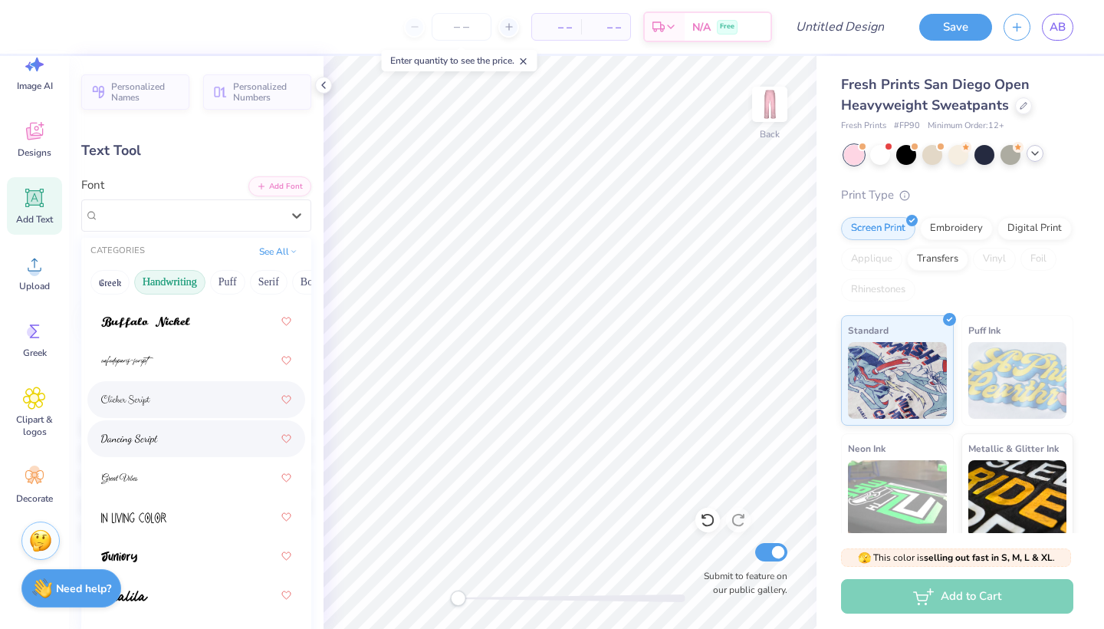
scroll to position [179, 0]
click at [150, 432] on span at bounding box center [129, 437] width 57 height 16
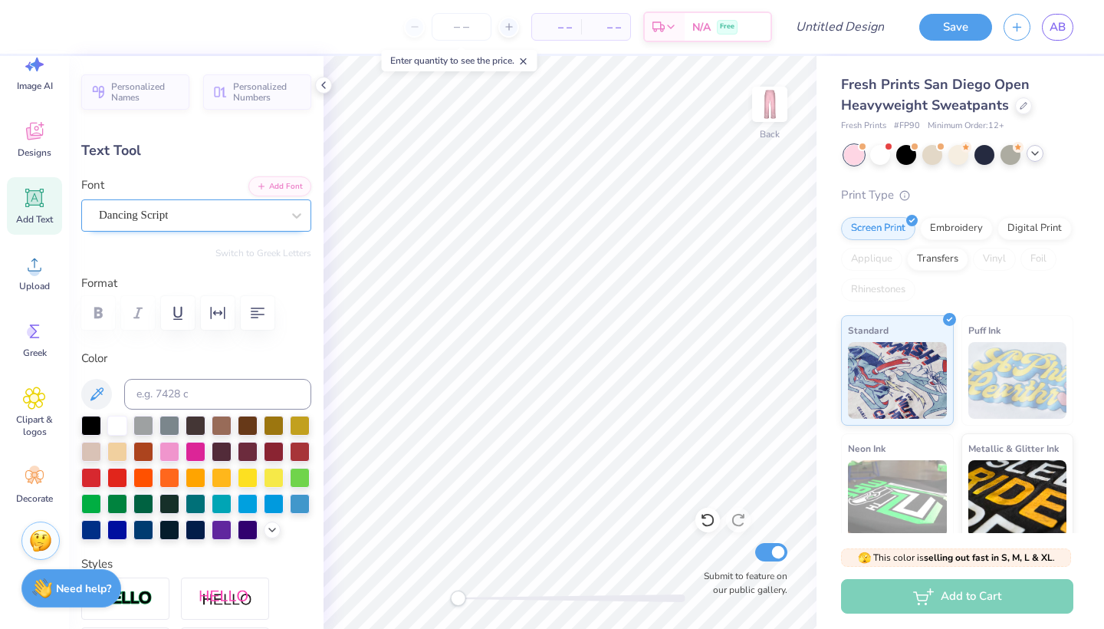
click at [150, 213] on span "Dancing Script" at bounding box center [133, 215] width 69 height 18
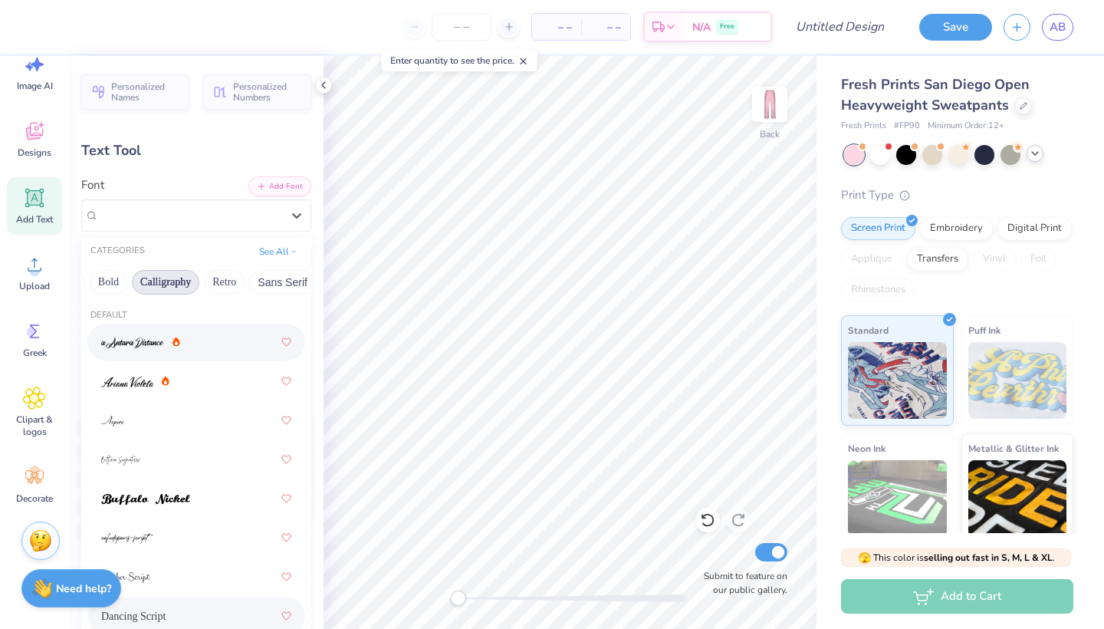
scroll to position [0, 204]
click at [222, 282] on button "Retro" at bounding box center [222, 282] width 41 height 25
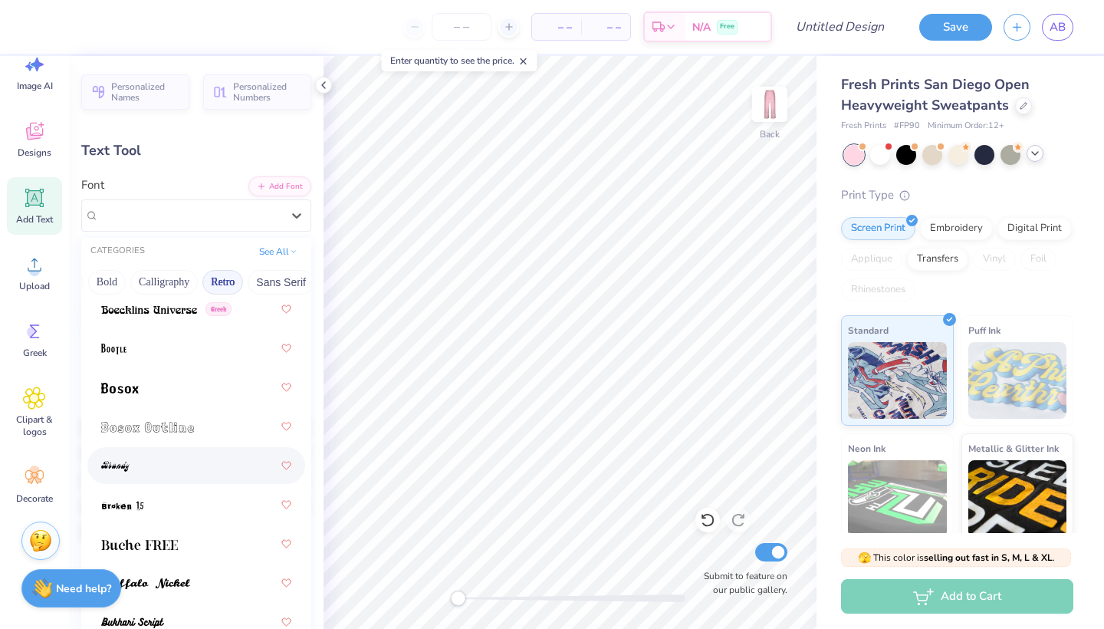
scroll to position [189, 0]
click at [177, 357] on div at bounding box center [196, 349] width 190 height 28
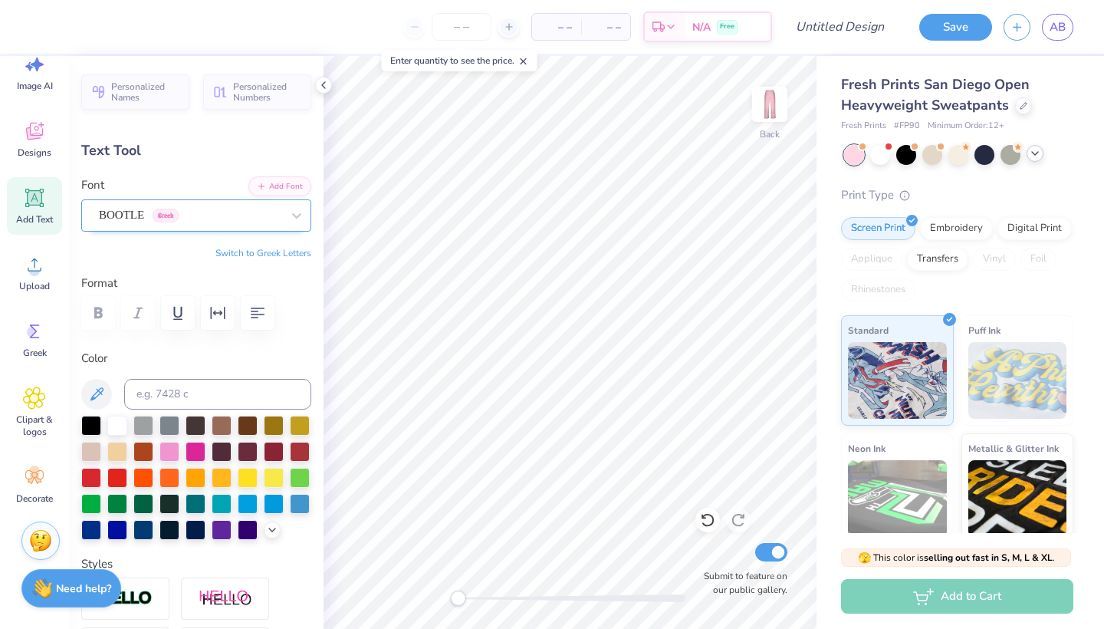
click at [196, 219] on div "BOOTLE Greek" at bounding box center [190, 215] width 186 height 24
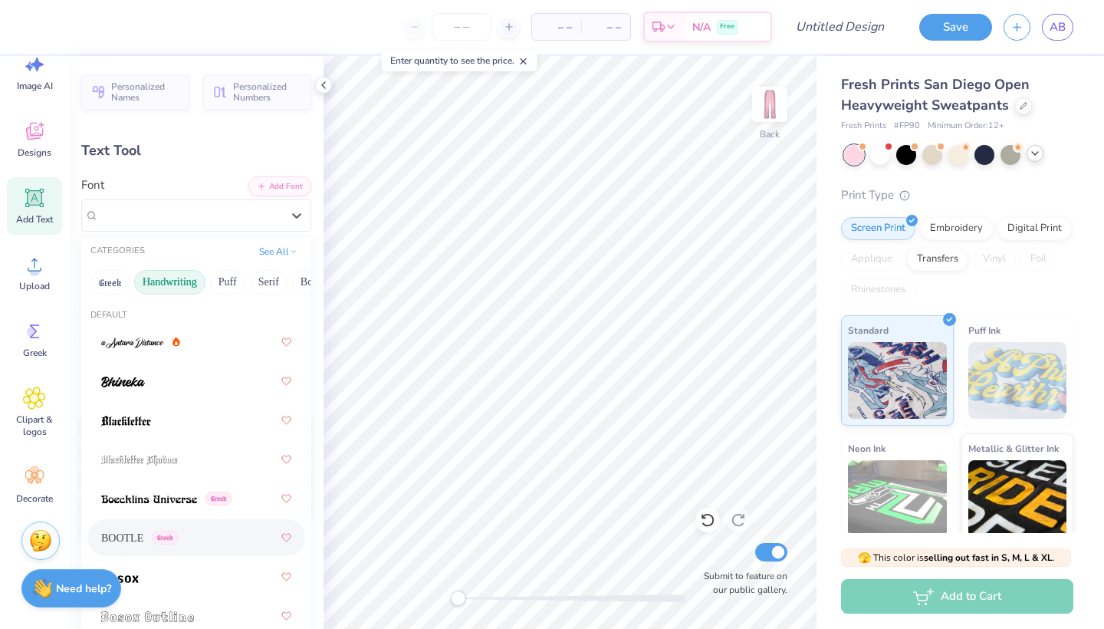
click at [169, 284] on button "Handwriting" at bounding box center [169, 282] width 71 height 25
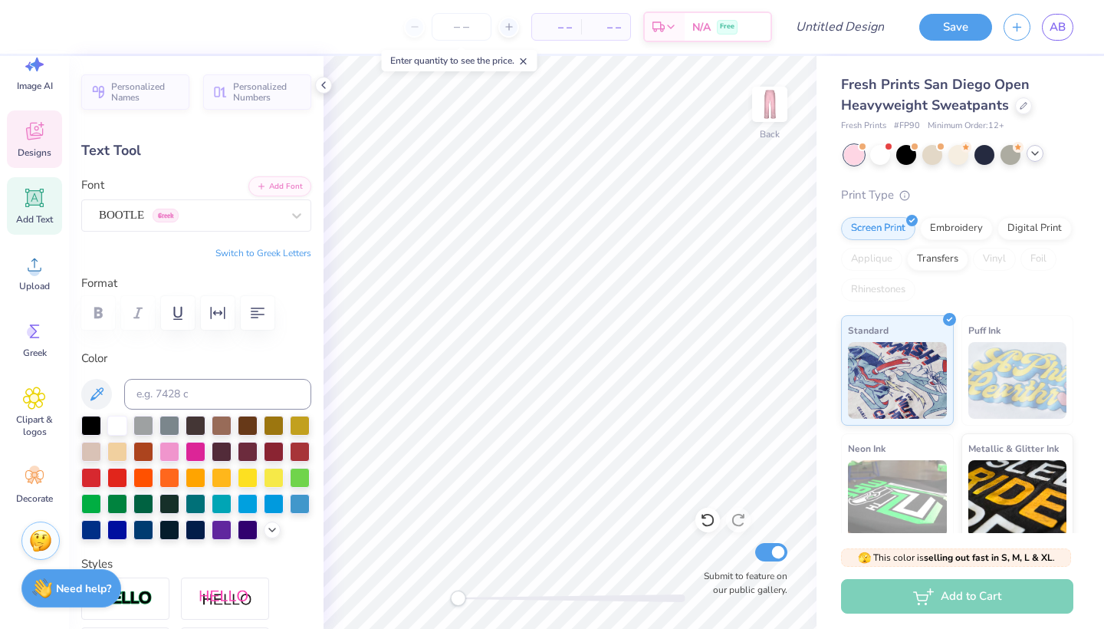
click at [38, 140] on icon at bounding box center [34, 131] width 23 height 23
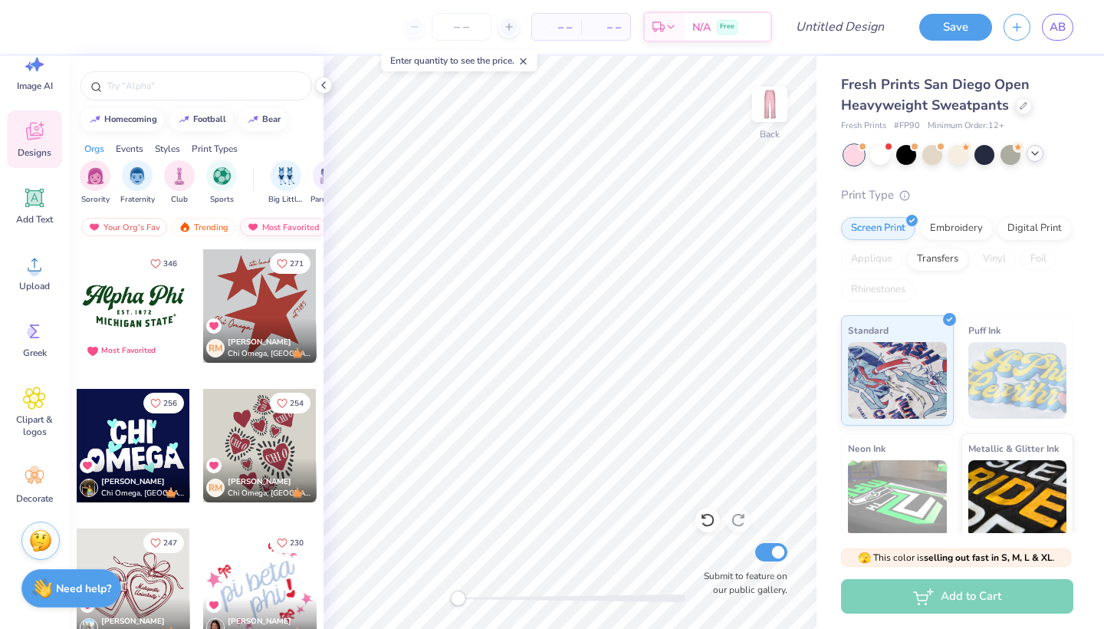
click at [263, 225] on div "Most Favorited" at bounding box center [283, 227] width 87 height 18
click at [261, 223] on div "Most Favorited" at bounding box center [283, 227] width 87 height 18
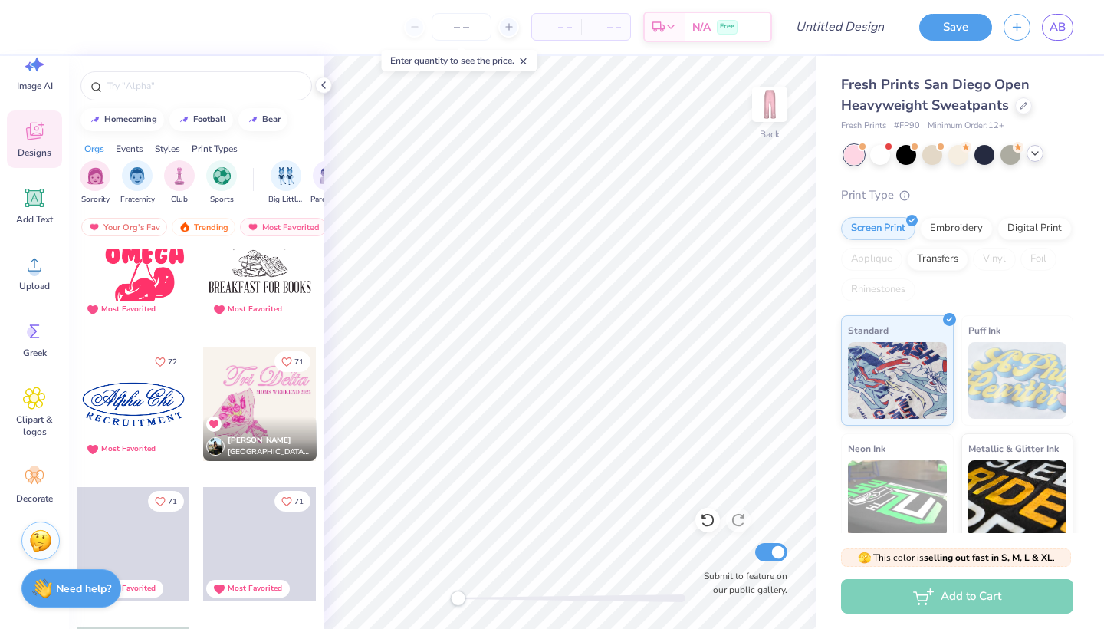
scroll to position [3113, 0]
click at [189, 87] on input "text" at bounding box center [204, 85] width 196 height 15
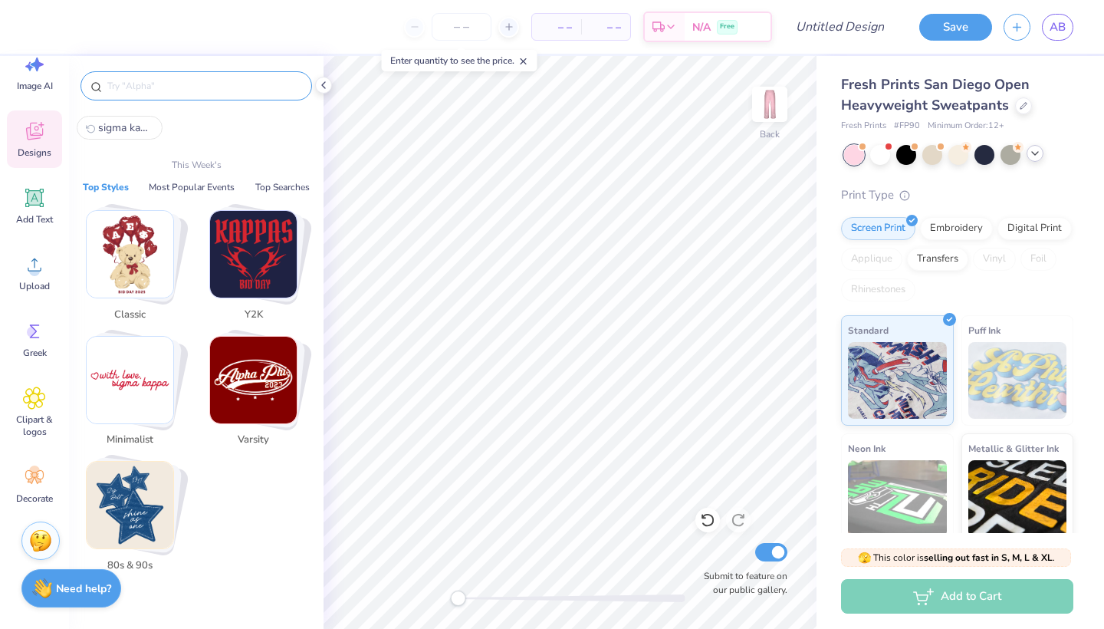
paste input "sigma kappa"
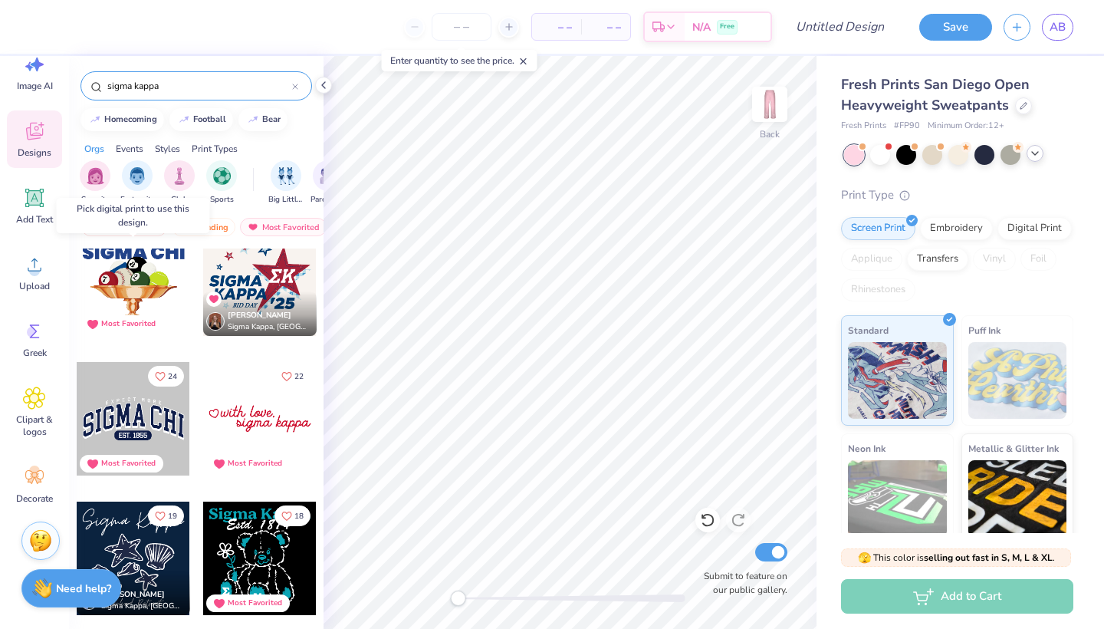
scroll to position [170, 0]
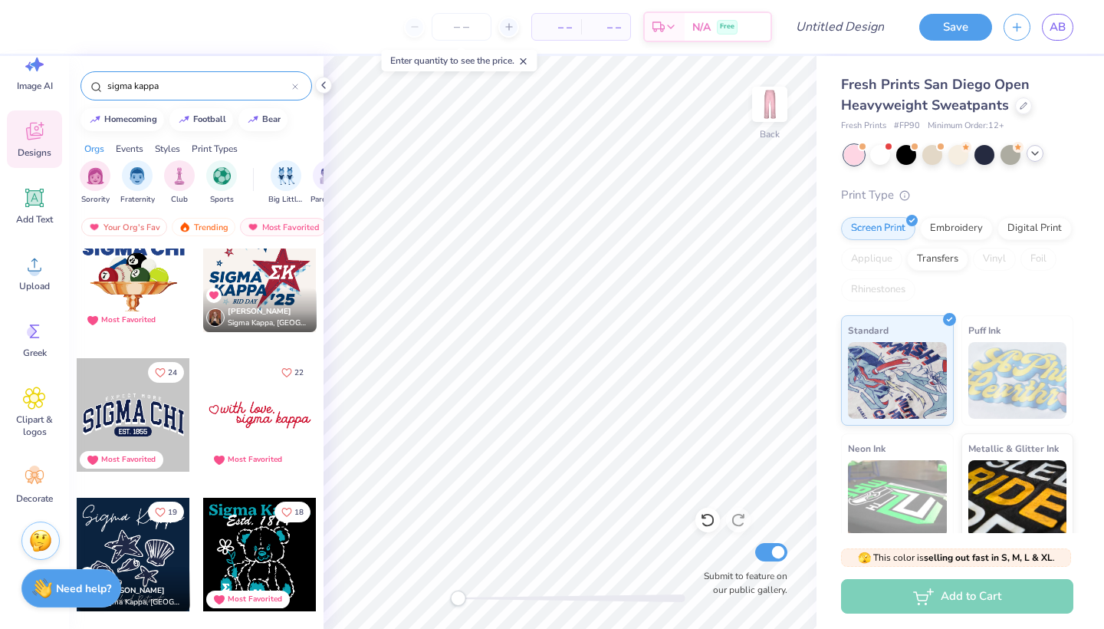
type input "sigma kappa"
click at [240, 399] on div at bounding box center [259, 414] width 113 height 113
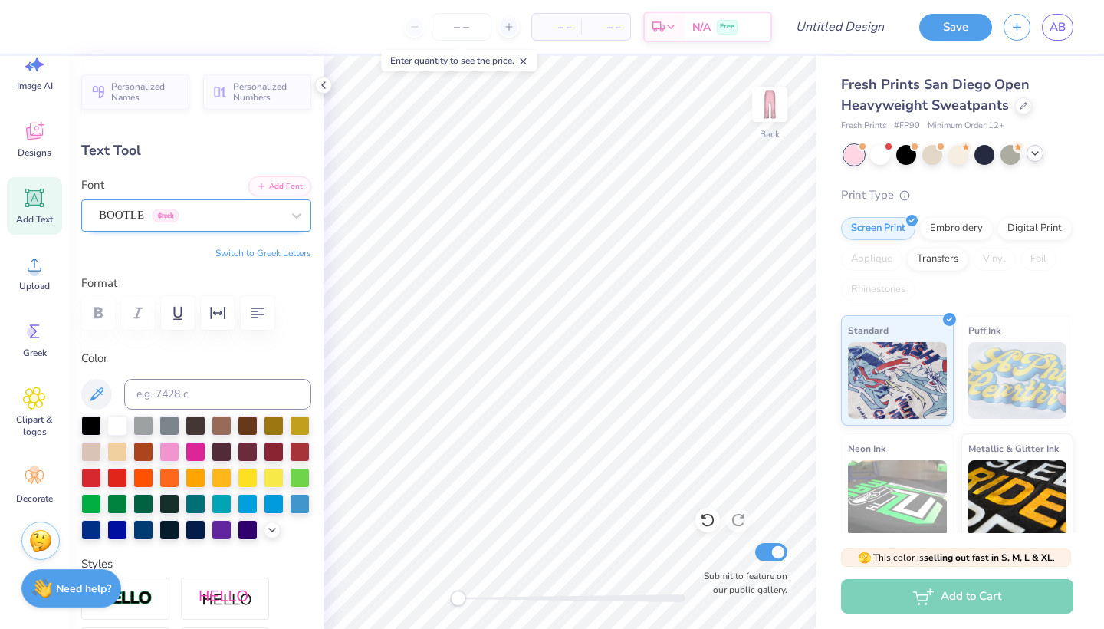
click at [233, 220] on div "BOOTLE Greek" at bounding box center [190, 215] width 186 height 24
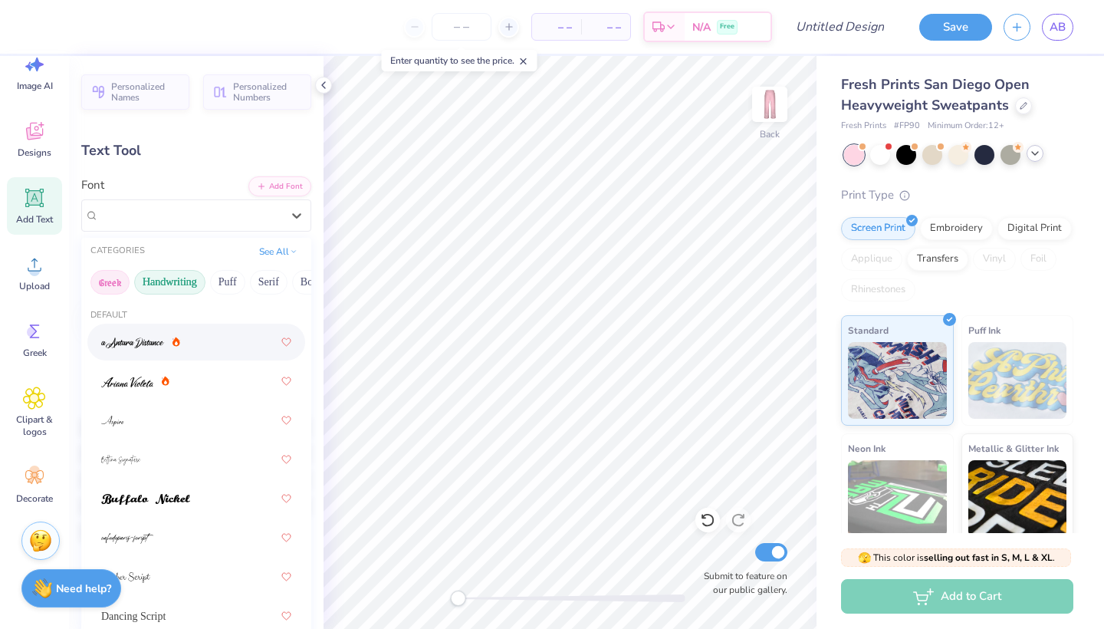
click at [107, 281] on button "Greek" at bounding box center [109, 282] width 39 height 25
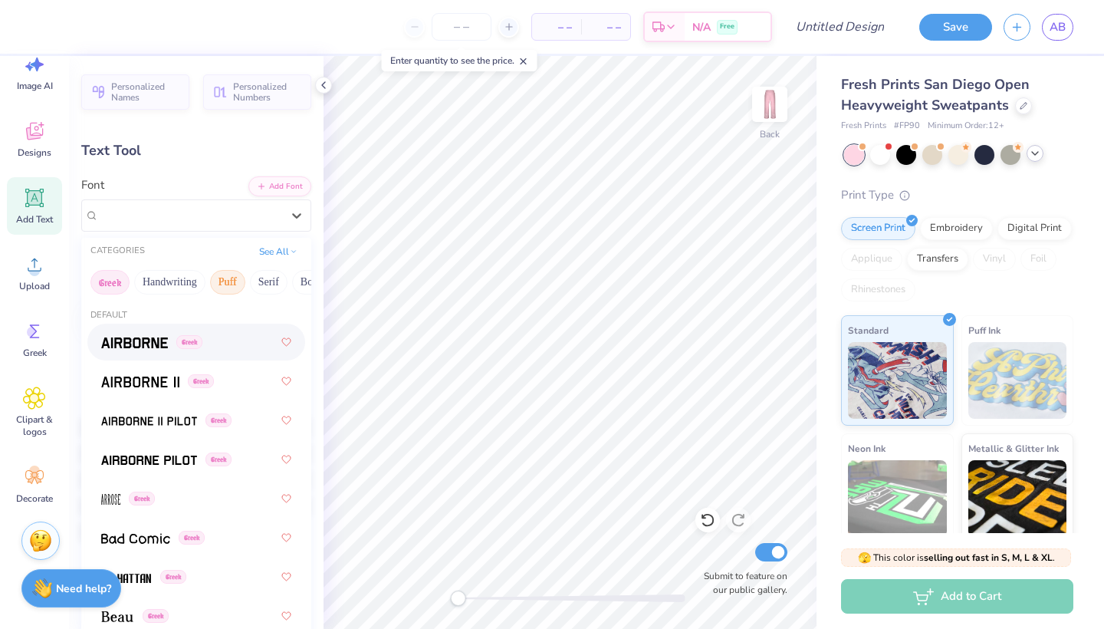
click at [223, 280] on button "Puff" at bounding box center [227, 282] width 35 height 25
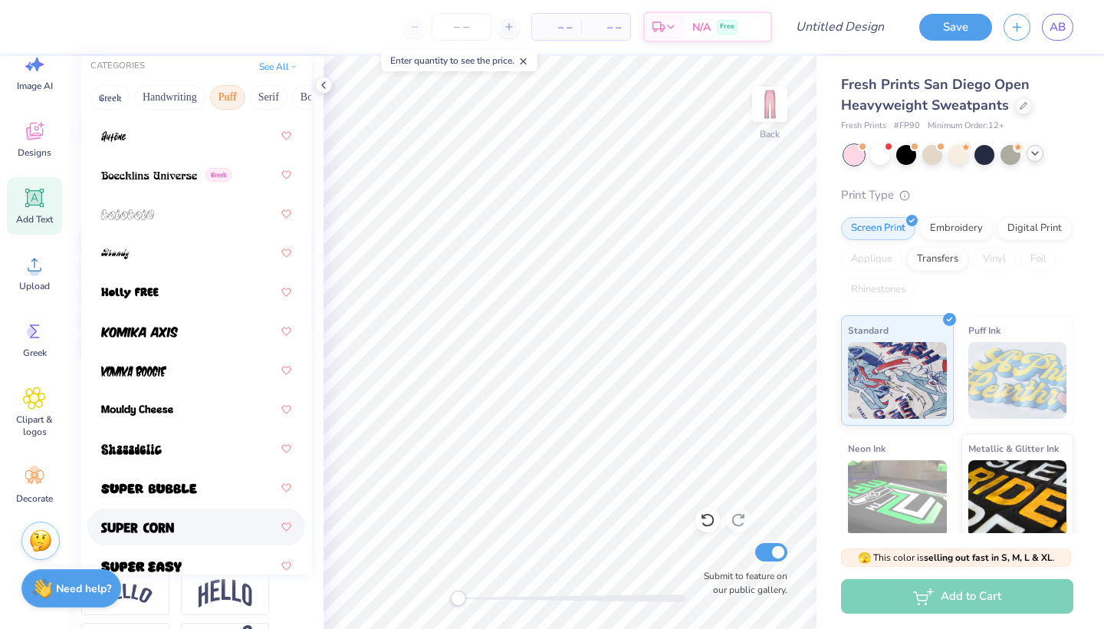
scroll to position [94, 0]
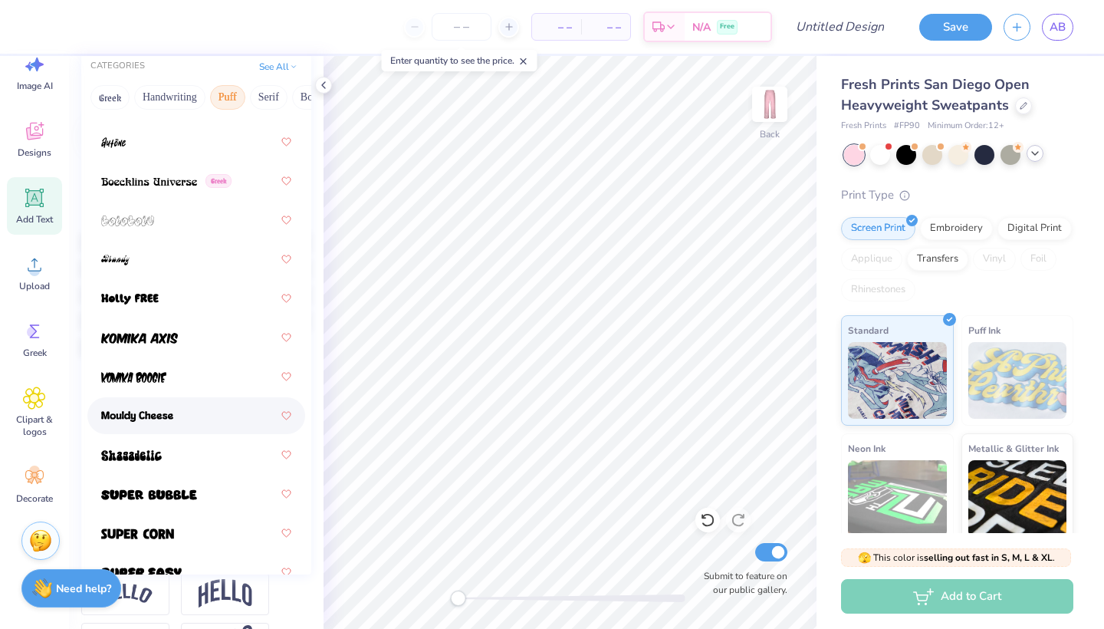
click at [192, 422] on div at bounding box center [196, 416] width 190 height 28
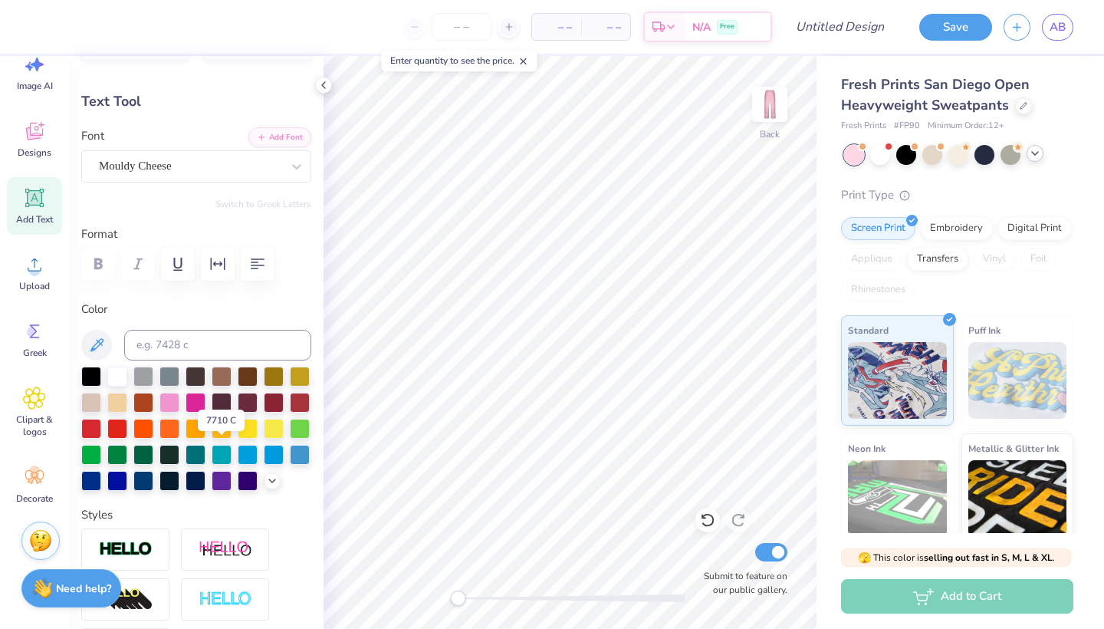
scroll to position [48, 0]
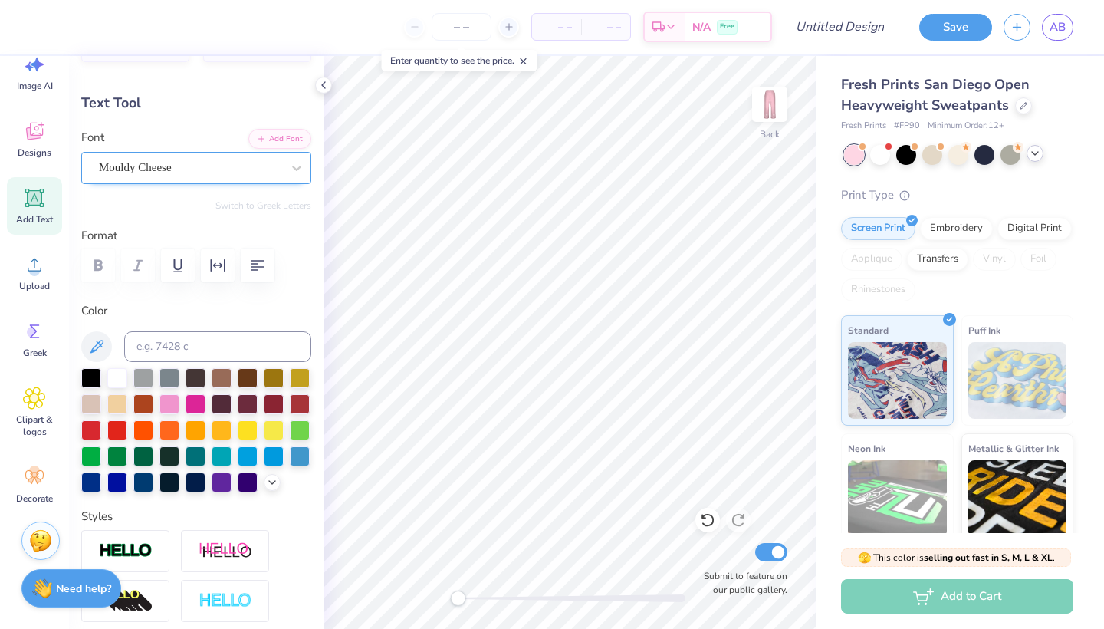
click at [219, 165] on div "Mouldy Cheese" at bounding box center [190, 168] width 186 height 24
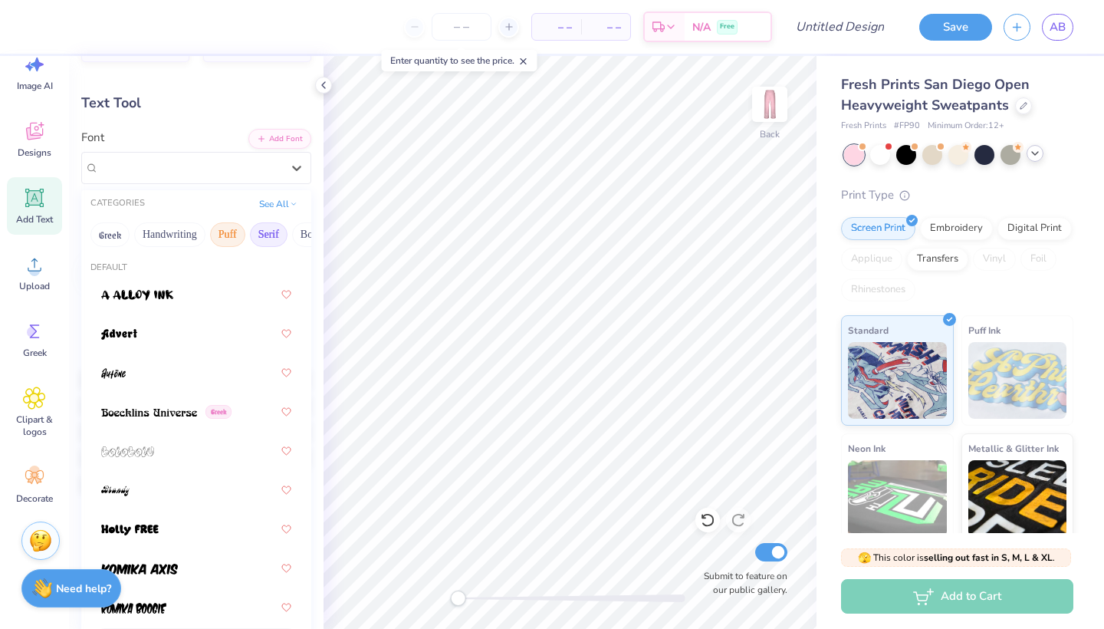
click at [272, 231] on button "Serif" at bounding box center [269, 234] width 38 height 25
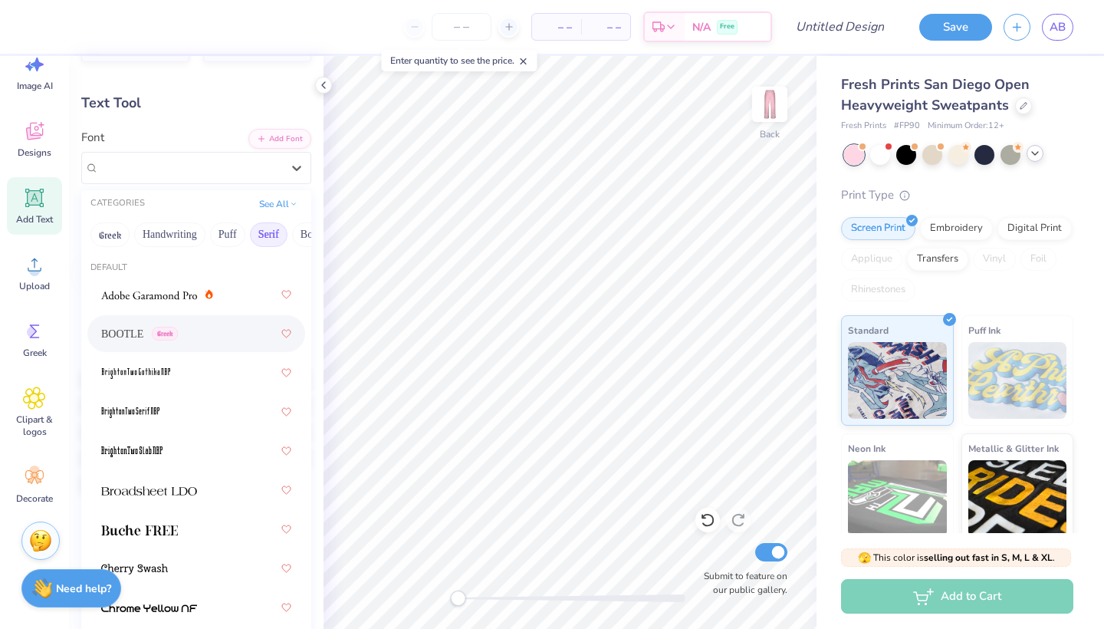
scroll to position [67, 0]
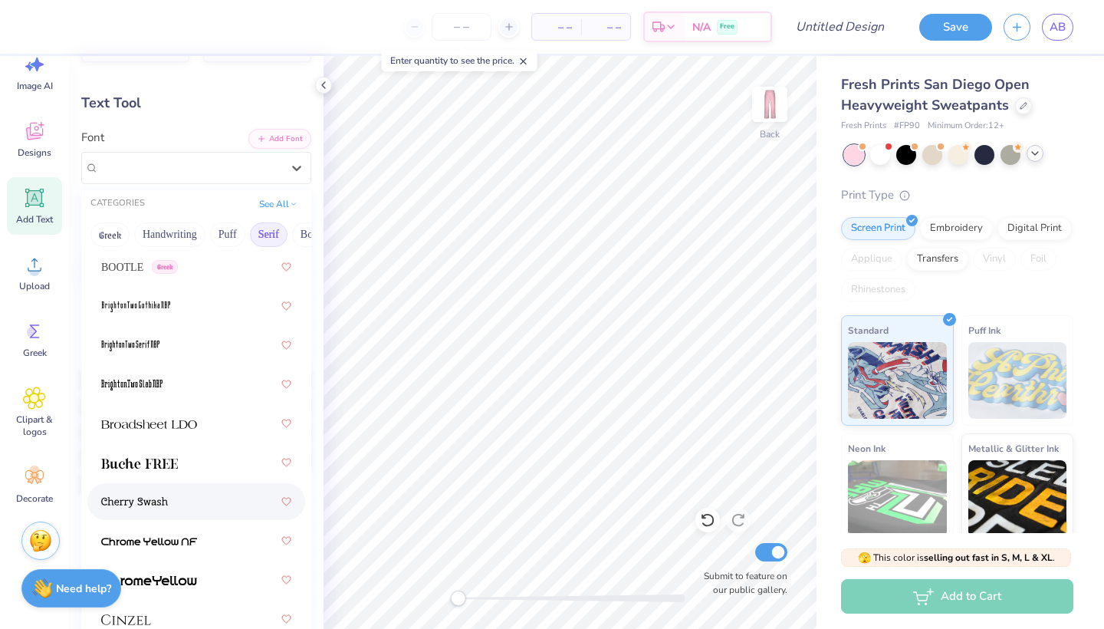
click at [180, 501] on div at bounding box center [196, 502] width 190 height 28
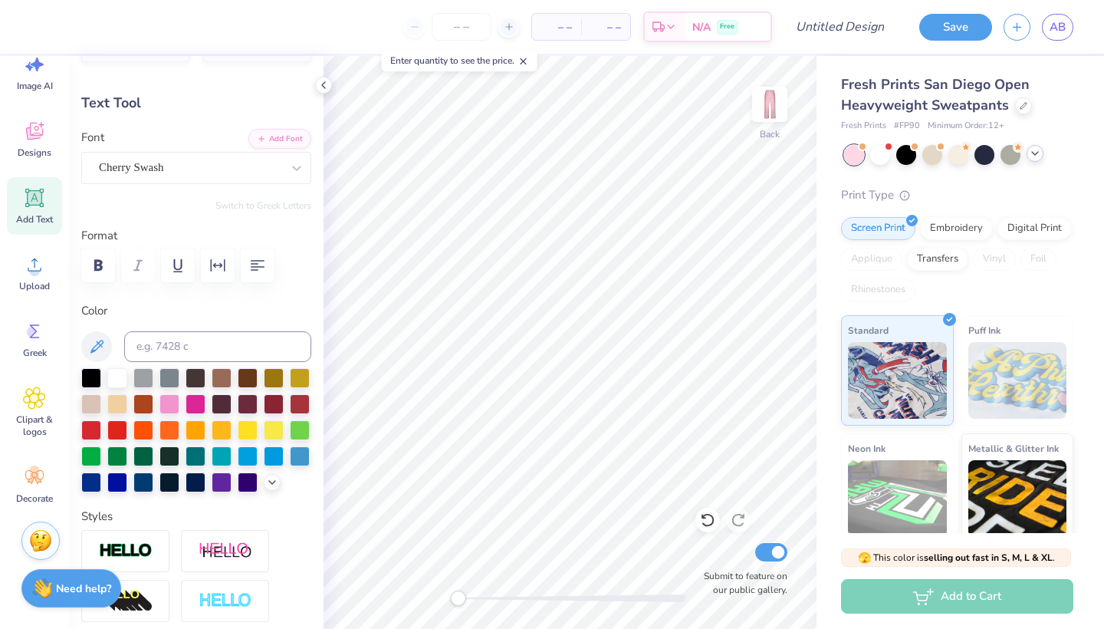
type input "7.90"
type input "1.34"
type input "3.99"
click at [263, 163] on div "Cherry Swash" at bounding box center [190, 168] width 186 height 24
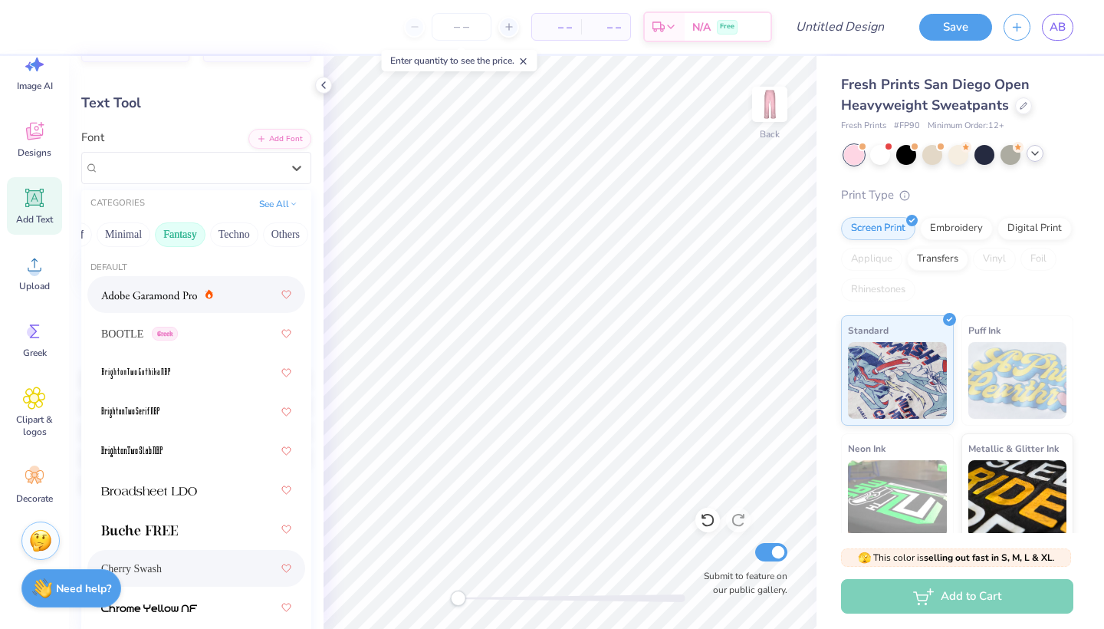
scroll to position [0, 426]
click at [133, 235] on button "Minimal" at bounding box center [124, 234] width 54 height 25
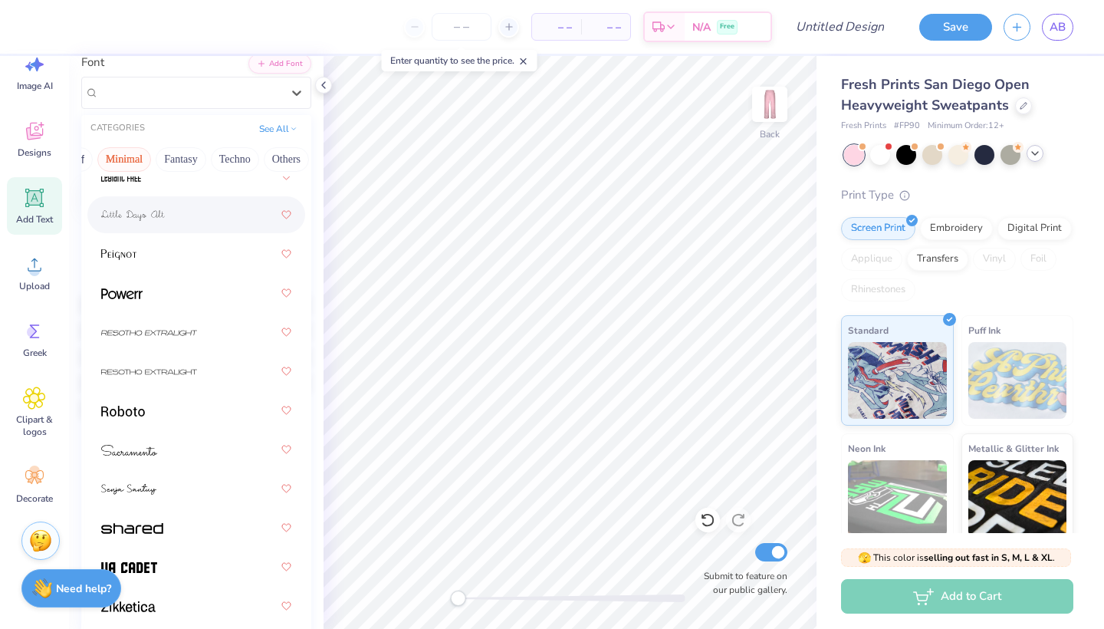
scroll to position [133, 0]
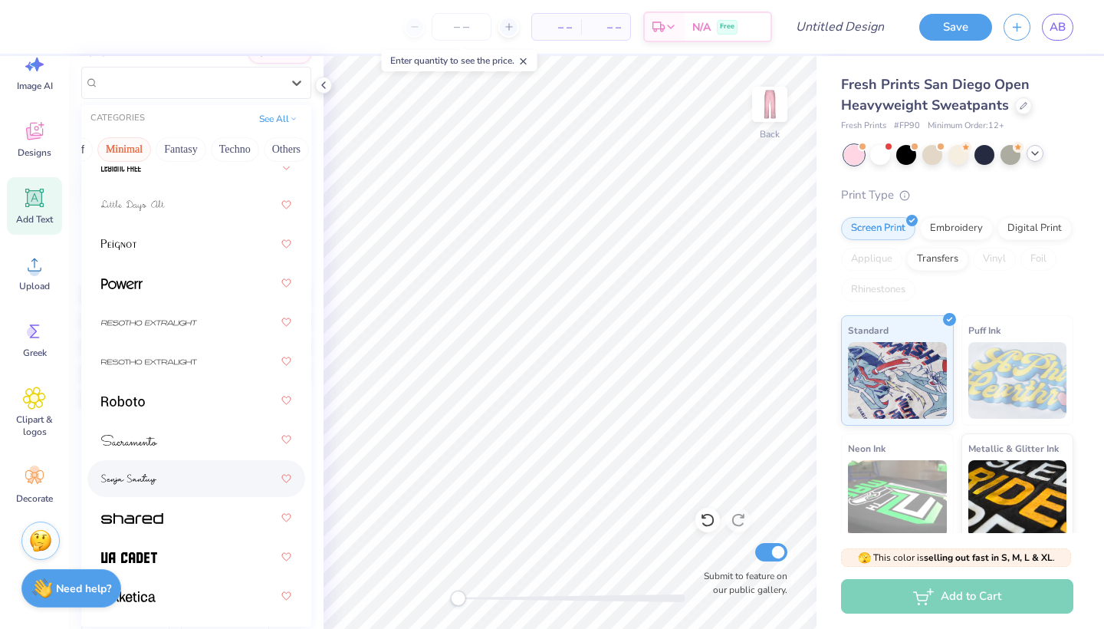
click at [158, 475] on div at bounding box center [196, 479] width 190 height 28
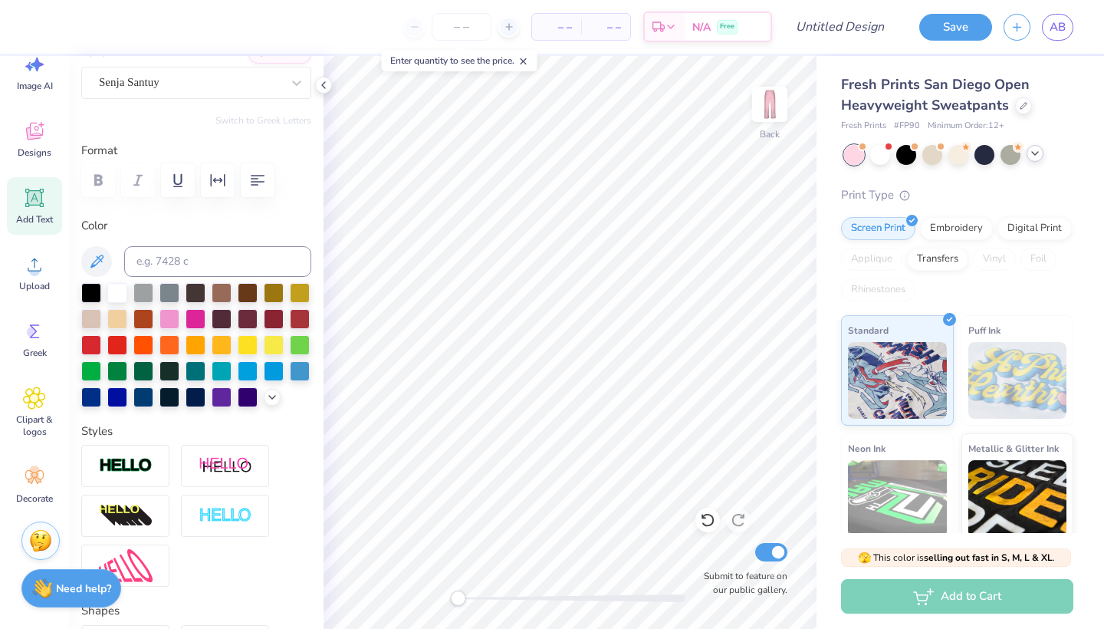
type input "9.02"
type input "1.77"
type input "3.48"
type input "2.78"
type input "2.35"
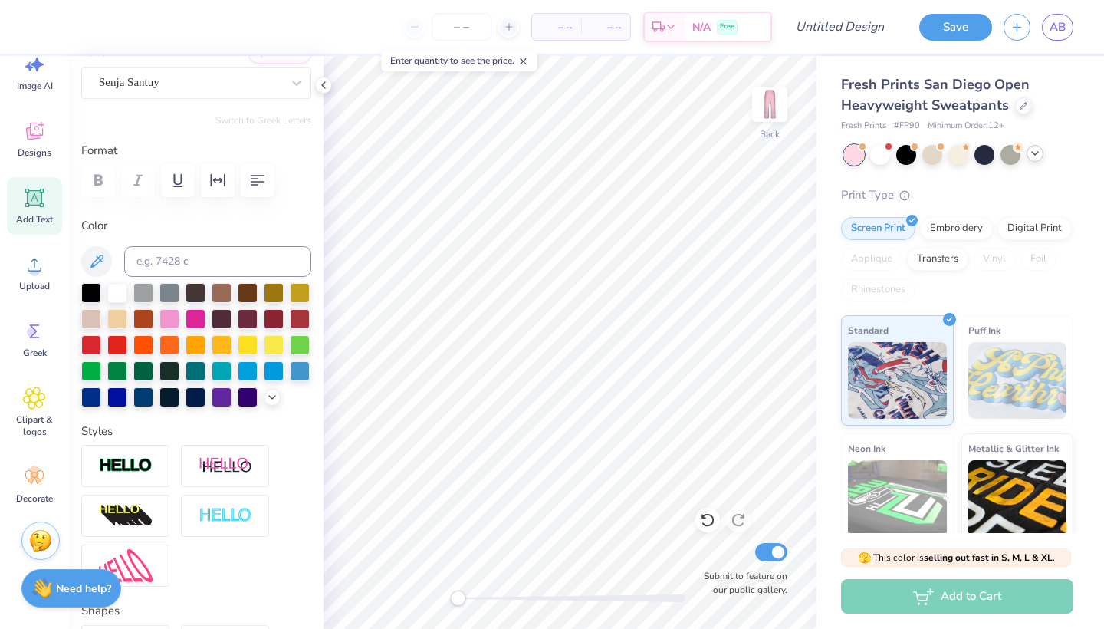
type input "5.83"
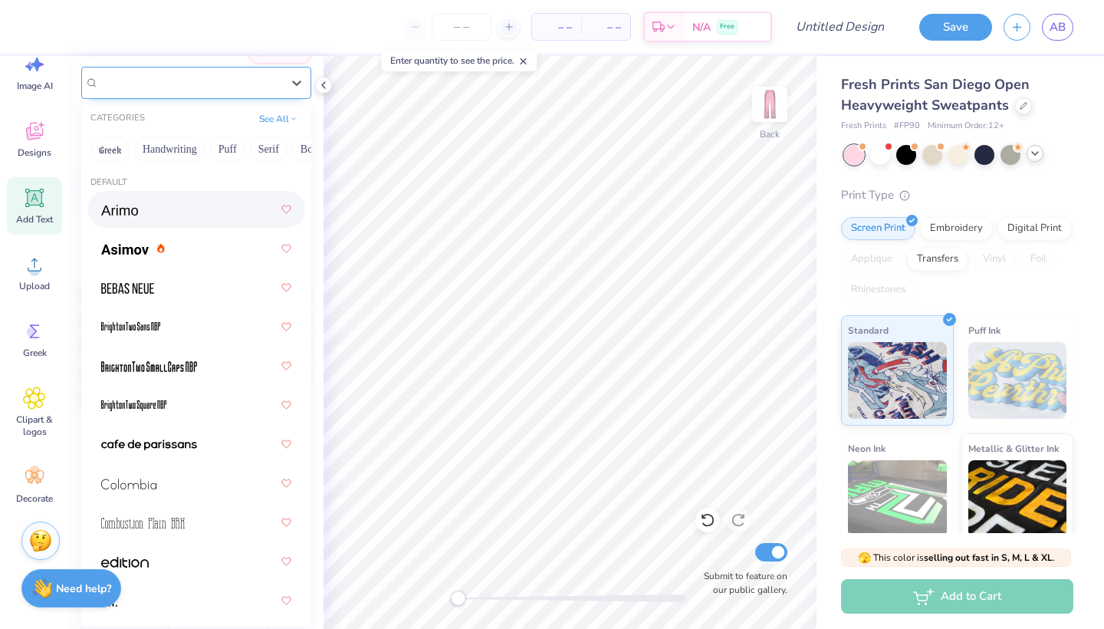
click at [281, 77] on div "Super Dream" at bounding box center [190, 83] width 186 height 24
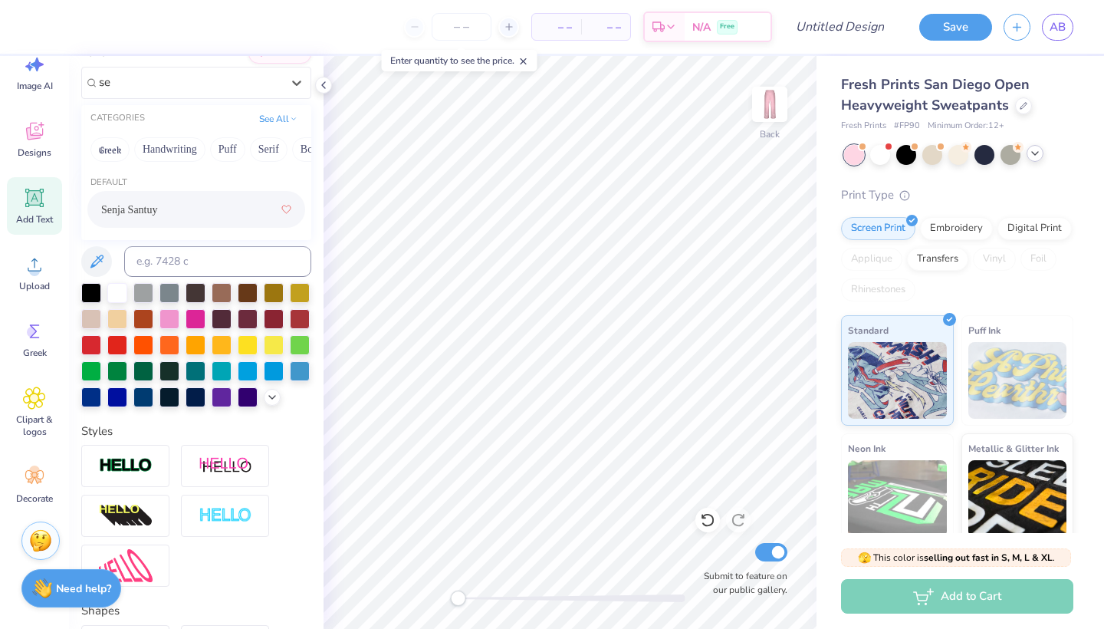
click at [174, 210] on div "Senja Santuy" at bounding box center [196, 210] width 190 height 28
type input "se"
type input "3.08"
type input "2.70"
type input "5.46"
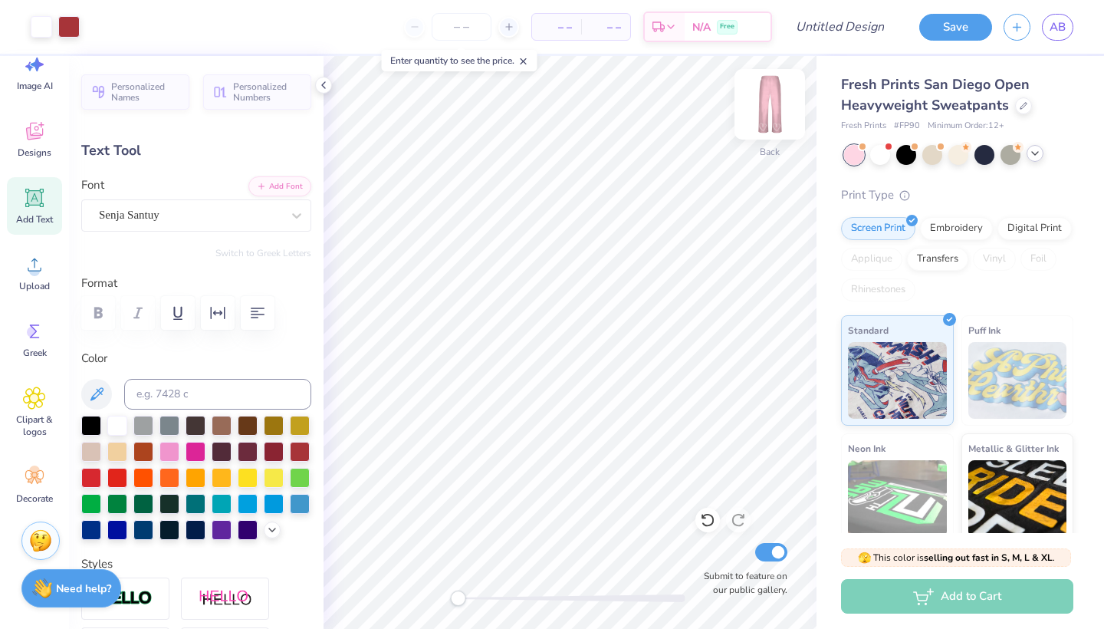
click at [777, 102] on img at bounding box center [769, 104] width 61 height 61
click at [777, 102] on img at bounding box center [770, 104] width 31 height 31
click at [247, 210] on div "Senja Santuy" at bounding box center [190, 215] width 186 height 24
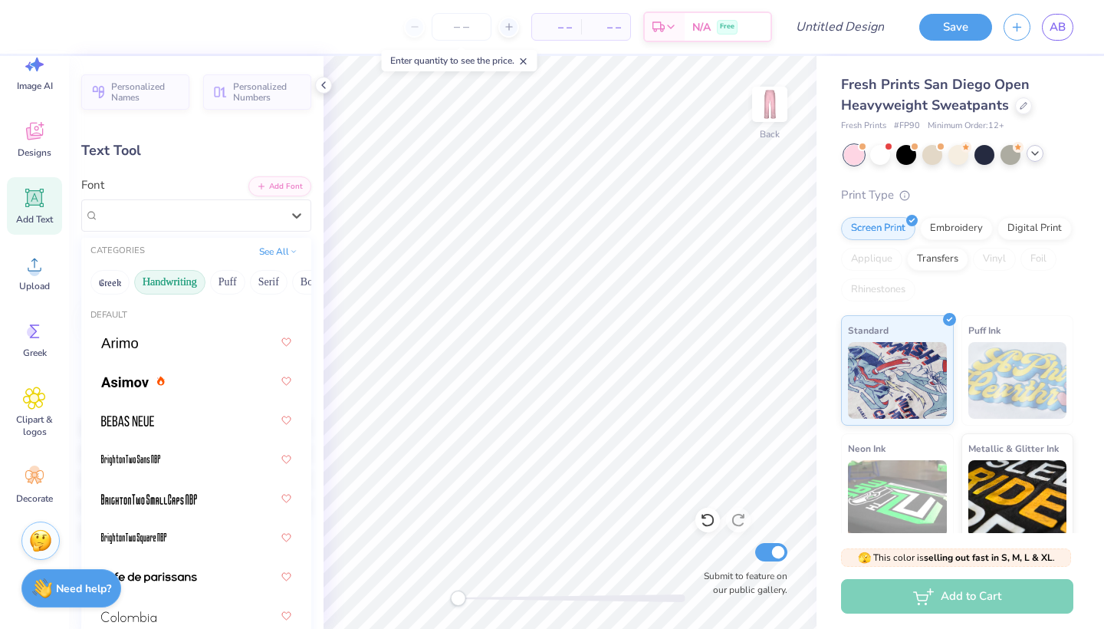
click at [177, 287] on button "Handwriting" at bounding box center [169, 282] width 71 height 25
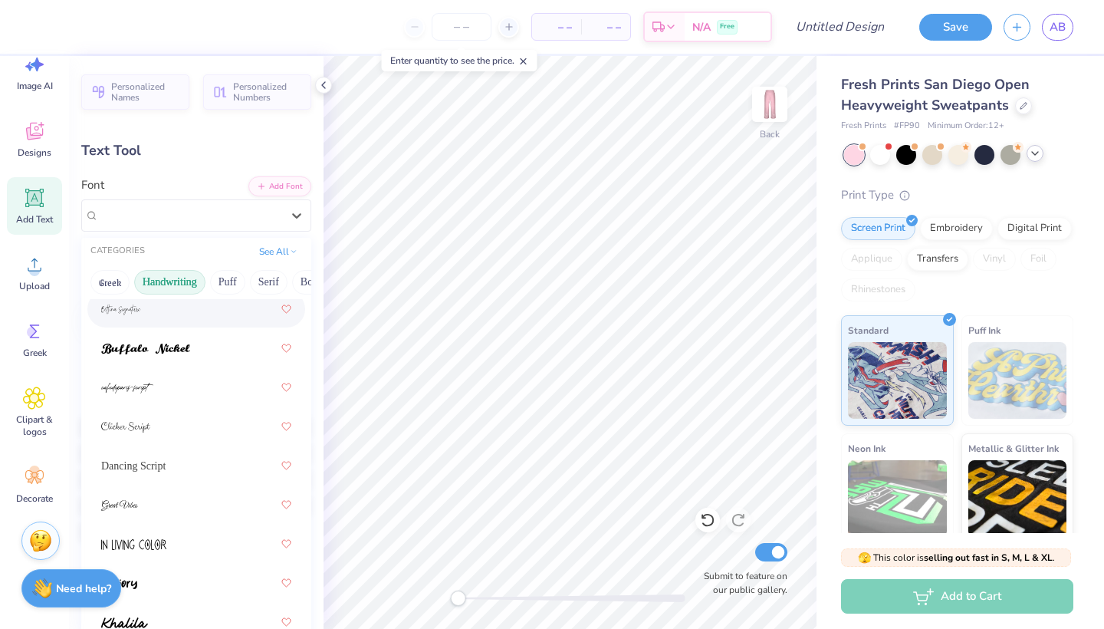
scroll to position [152, 0]
click at [140, 469] on span "Dancing Script" at bounding box center [133, 464] width 64 height 16
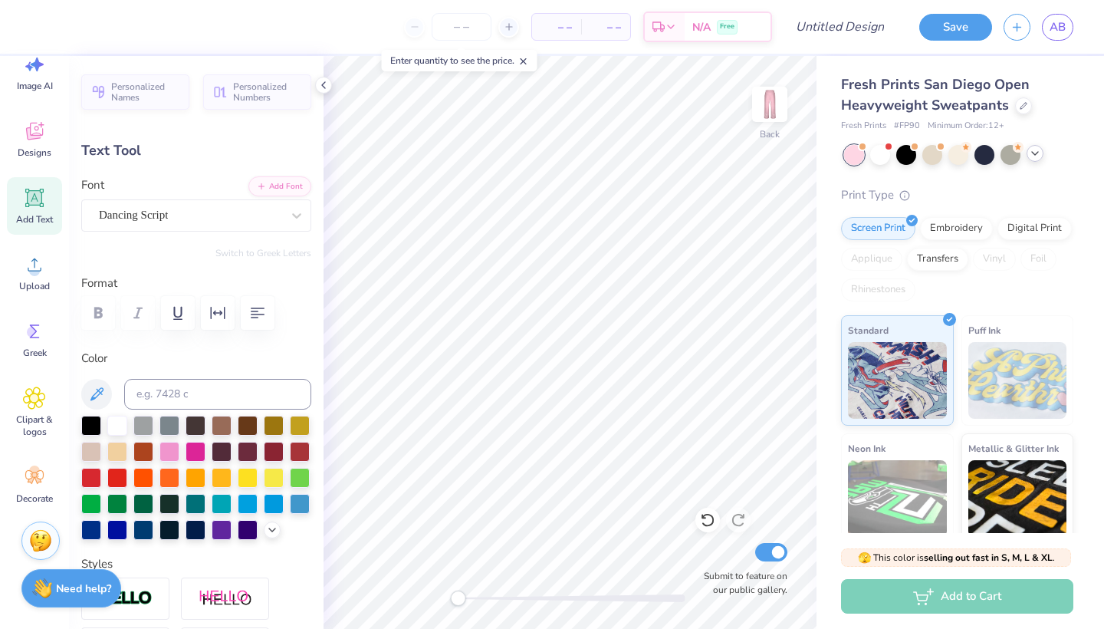
type input "3.08"
type input "2.70"
type input "5.46"
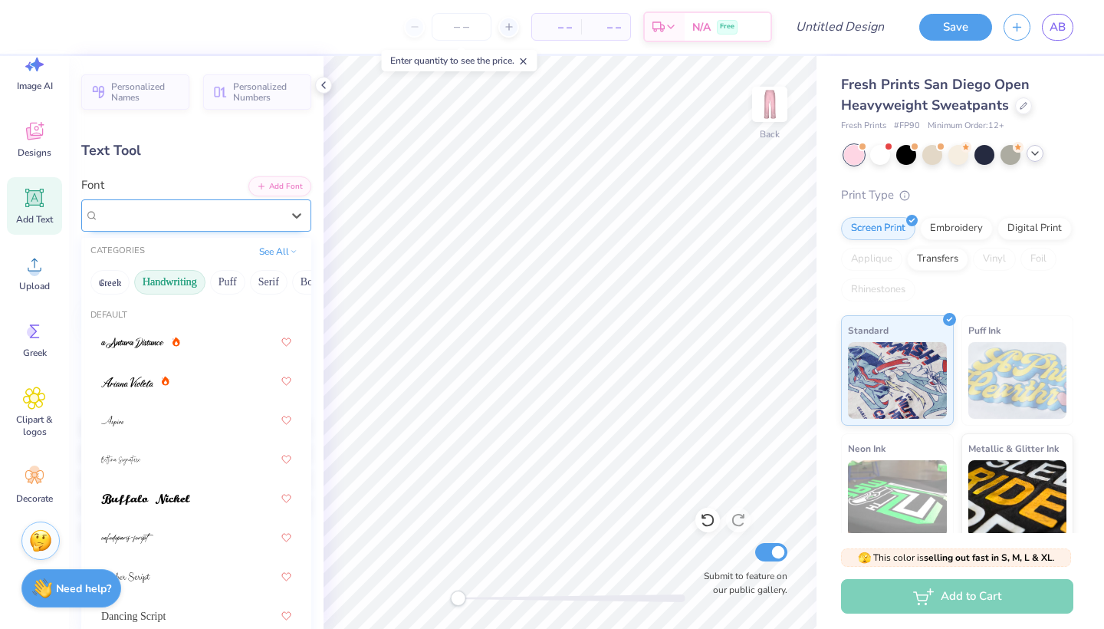
click at [194, 216] on div "Senja Santuy" at bounding box center [190, 215] width 186 height 24
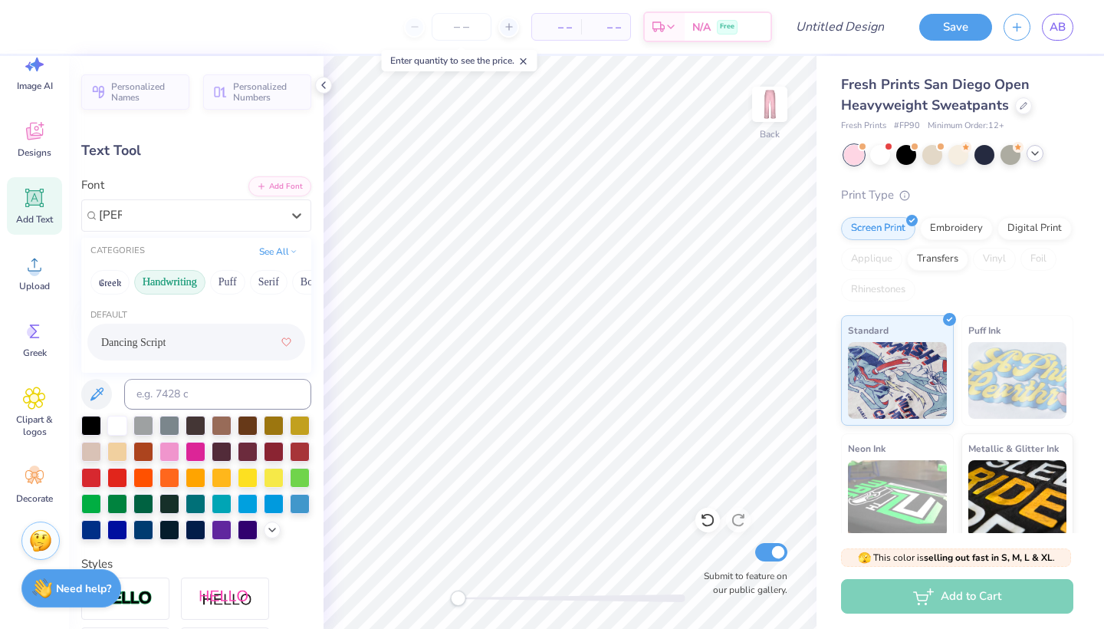
click at [185, 344] on div "Dancing Script" at bounding box center [196, 342] width 190 height 28
type input "[PERSON_NAME]"
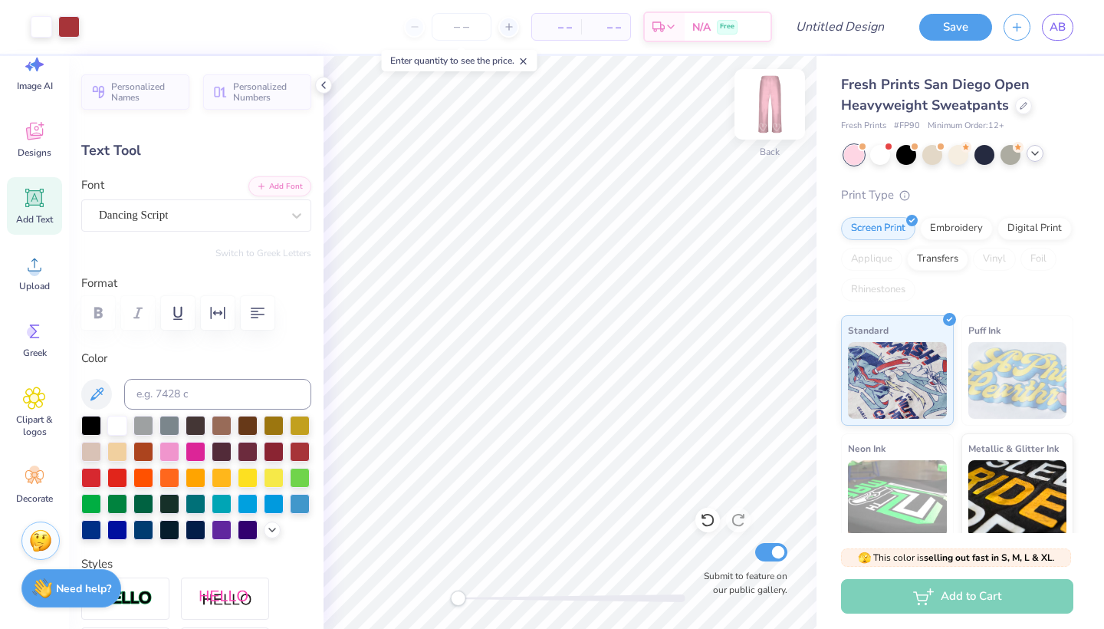
click at [769, 106] on img at bounding box center [769, 104] width 61 height 61
click at [758, 108] on img at bounding box center [769, 104] width 61 height 61
type input "3.20"
type input "2.89"
type input "5.28"
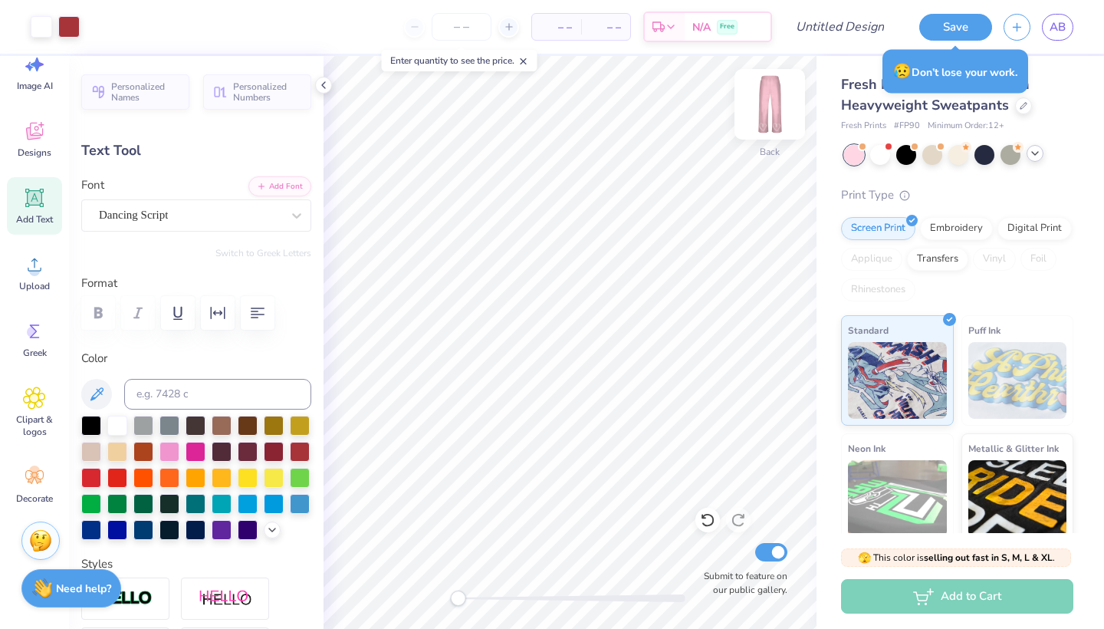
click at [764, 110] on img at bounding box center [769, 104] width 61 height 61
click at [764, 110] on img at bounding box center [770, 104] width 31 height 31
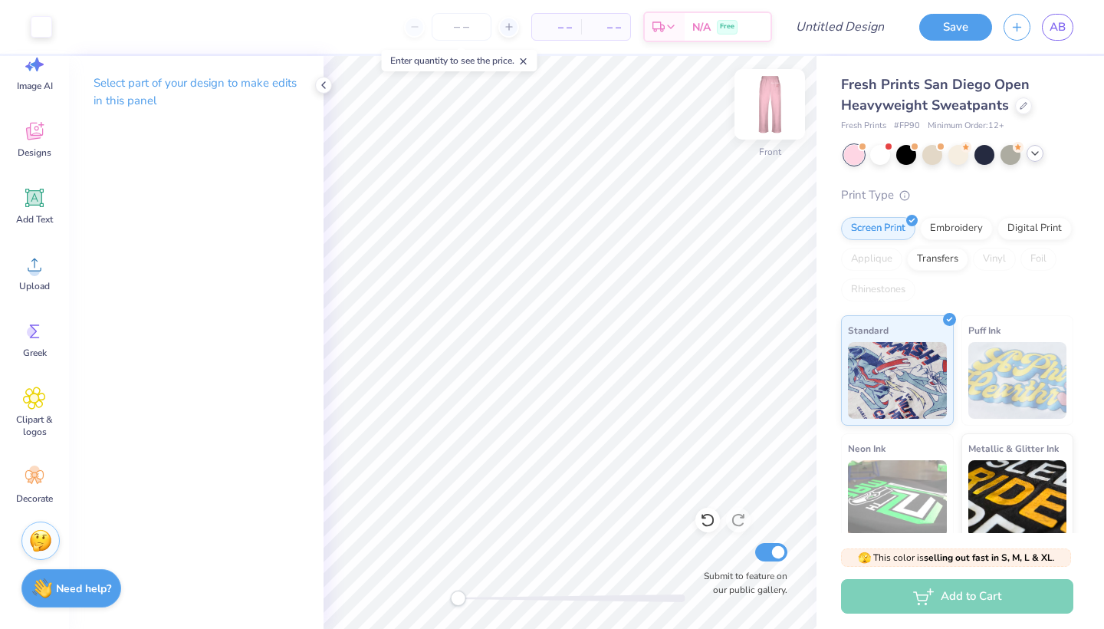
click at [760, 122] on img at bounding box center [769, 104] width 61 height 61
click at [765, 121] on img at bounding box center [769, 104] width 61 height 61
click at [528, 54] on span at bounding box center [523, 61] width 11 height 14
click at [433, 598] on div "Front Submit to feature on our public gallery." at bounding box center [570, 342] width 493 height 573
click at [766, 103] on img at bounding box center [769, 104] width 61 height 61
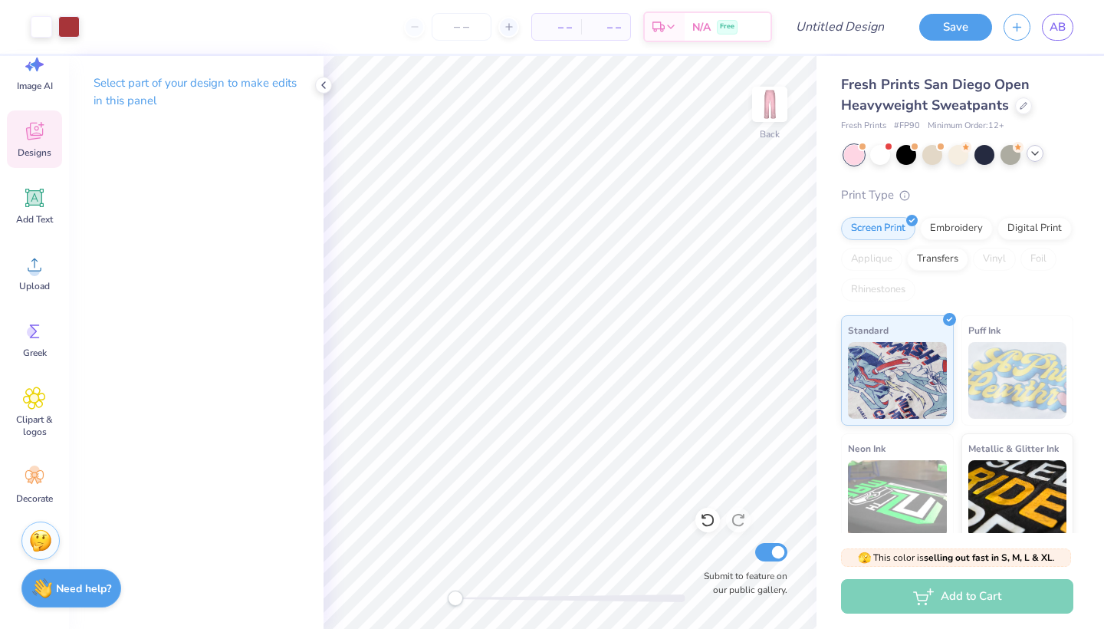
click at [35, 147] on span "Designs" at bounding box center [35, 152] width 34 height 12
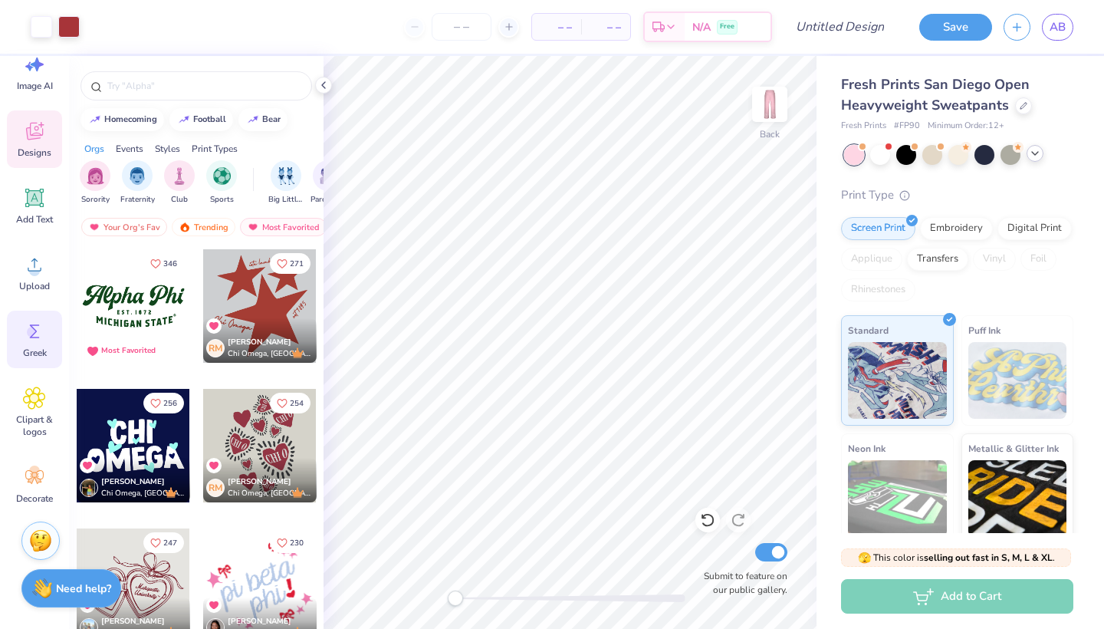
click at [35, 330] on icon at bounding box center [35, 331] width 10 height 14
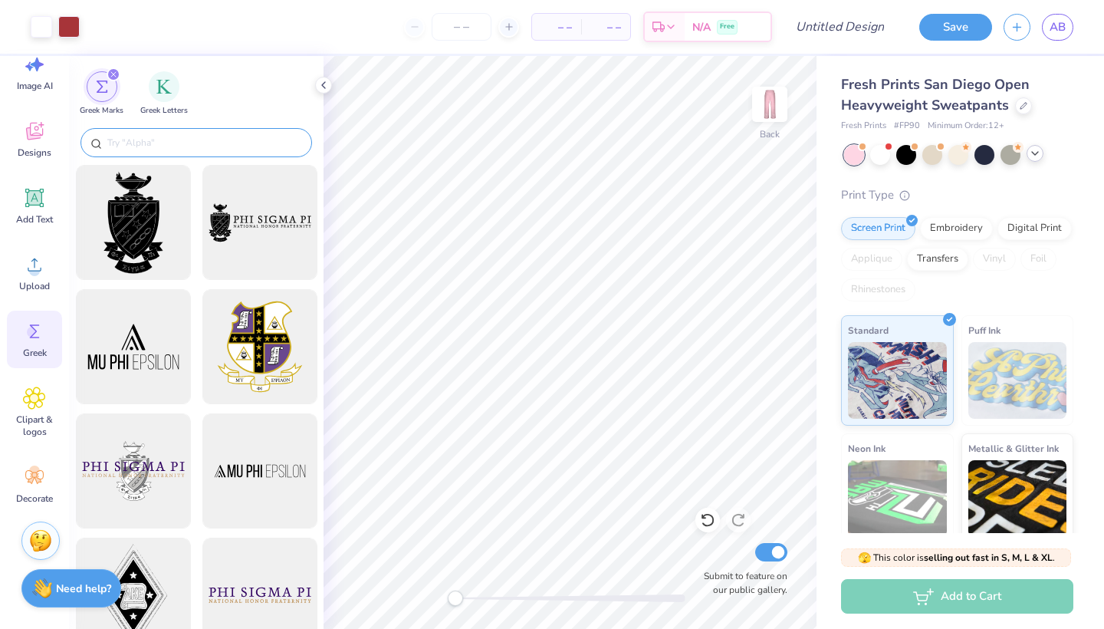
click at [163, 135] on div at bounding box center [197, 142] width 232 height 29
click at [175, 146] on input "text" at bounding box center [204, 142] width 196 height 15
paste input "sigma kappa"
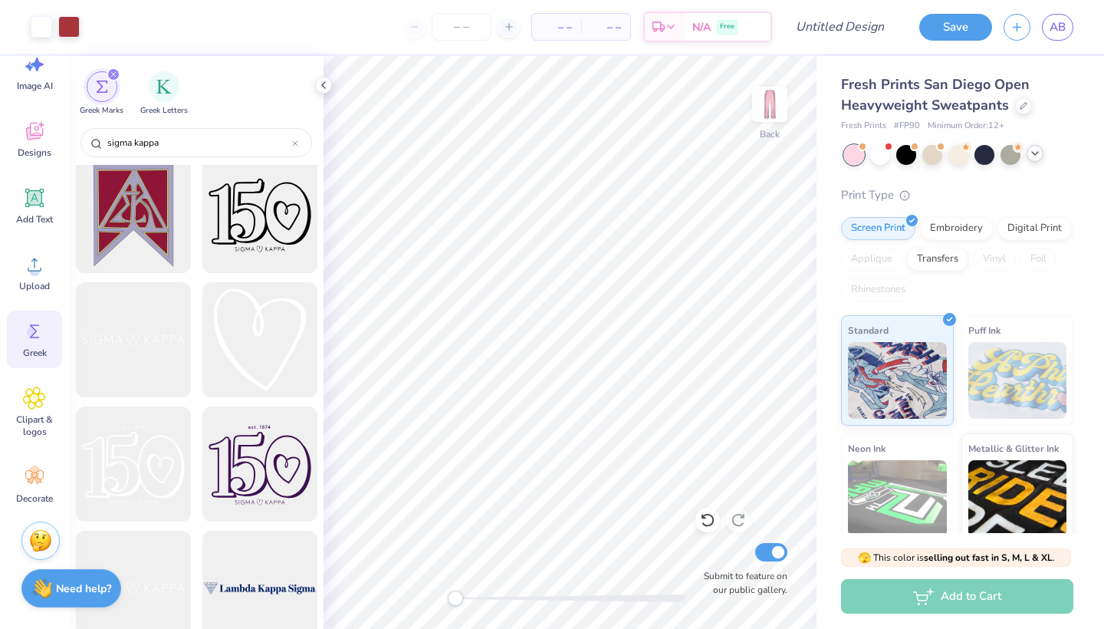
scroll to position [706, 0]
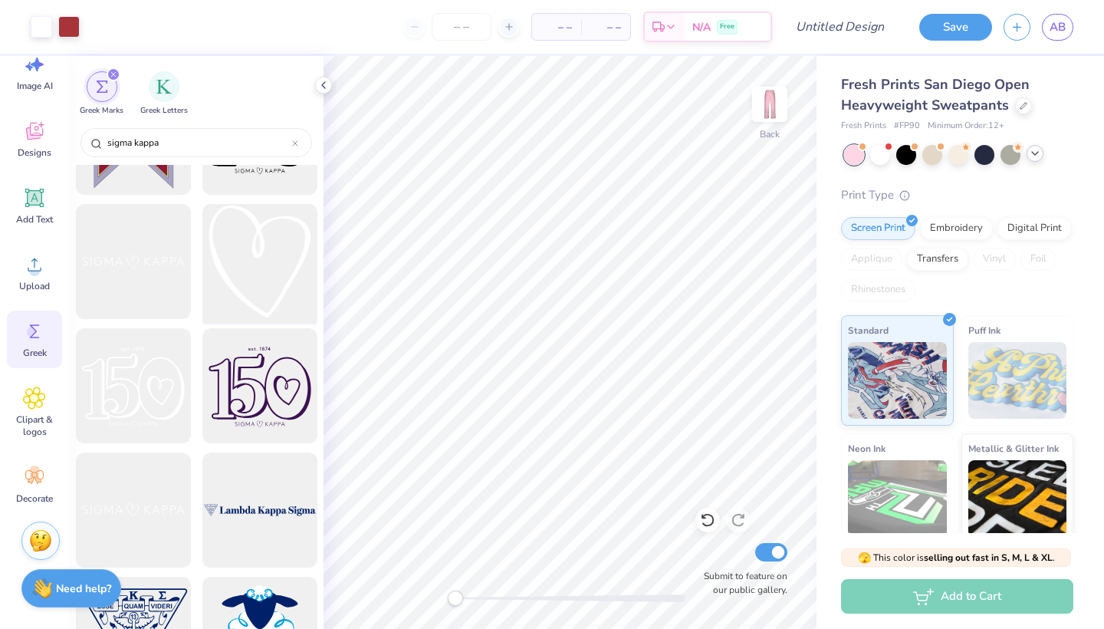
type input "sigma kappa"
click at [242, 294] on div at bounding box center [259, 262] width 127 height 127
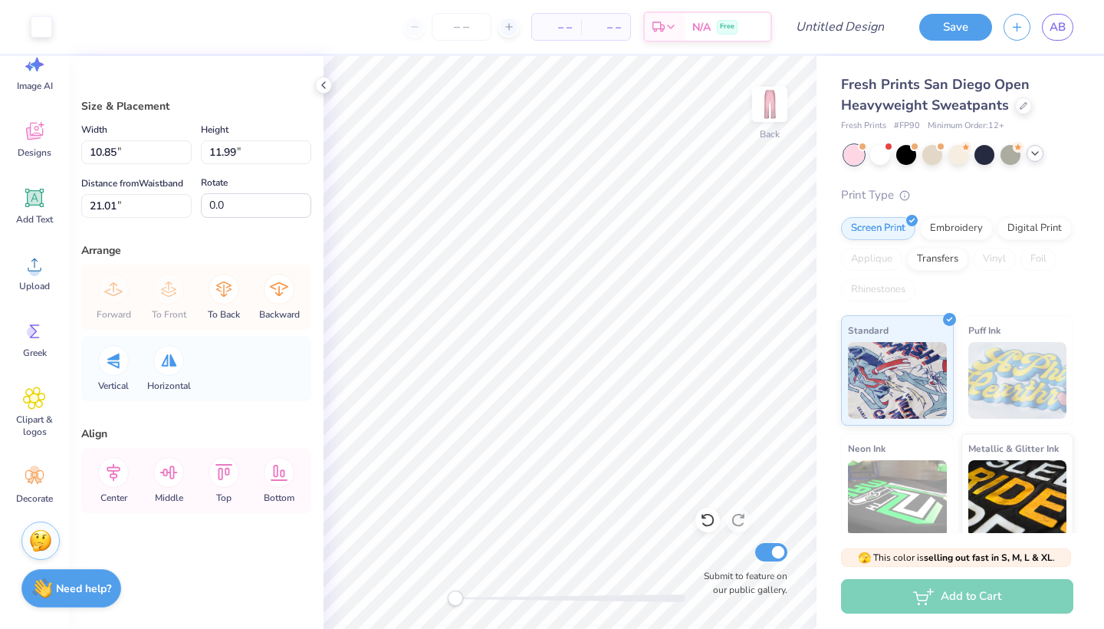
type input "3.44"
type input "3.80"
type input "29.19"
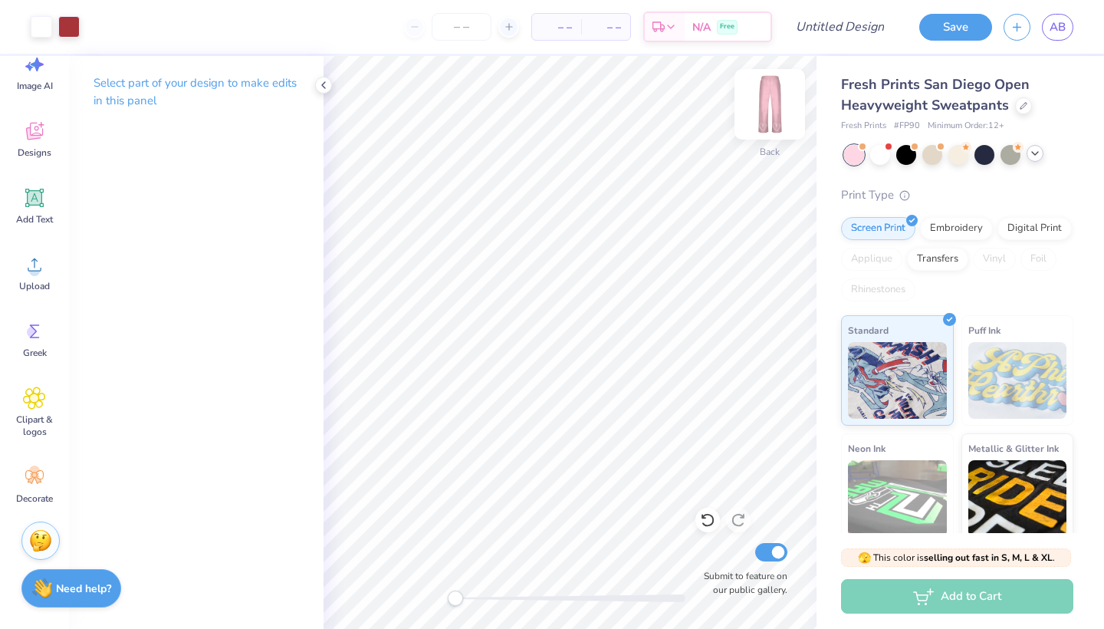
click at [776, 104] on img at bounding box center [769, 104] width 61 height 61
click at [765, 100] on img at bounding box center [769, 104] width 61 height 61
click at [856, 22] on input "Design Title" at bounding box center [858, 27] width 75 height 31
type input "heart pants"
click at [961, 25] on button "Save" at bounding box center [955, 25] width 73 height 27
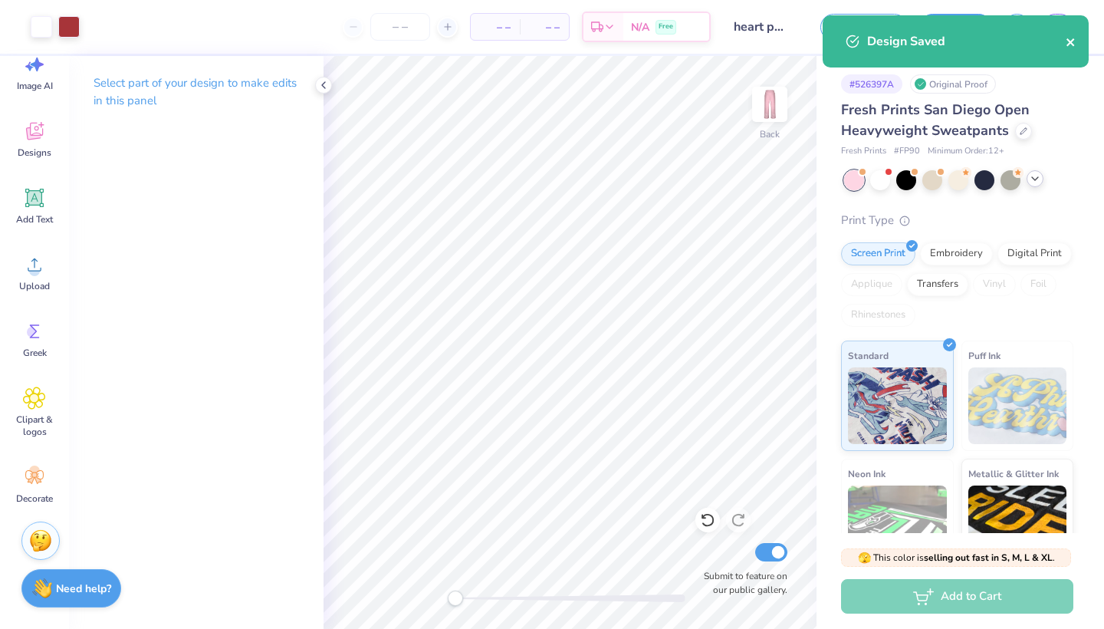
click at [1071, 41] on icon "close" at bounding box center [1071, 42] width 8 height 8
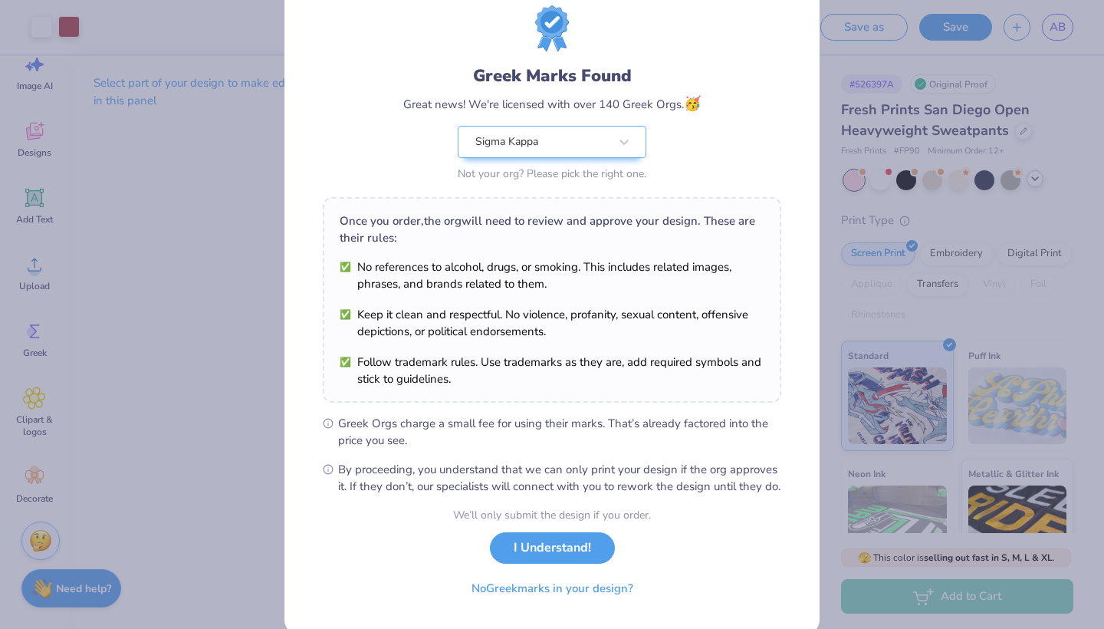
scroll to position [50, 0]
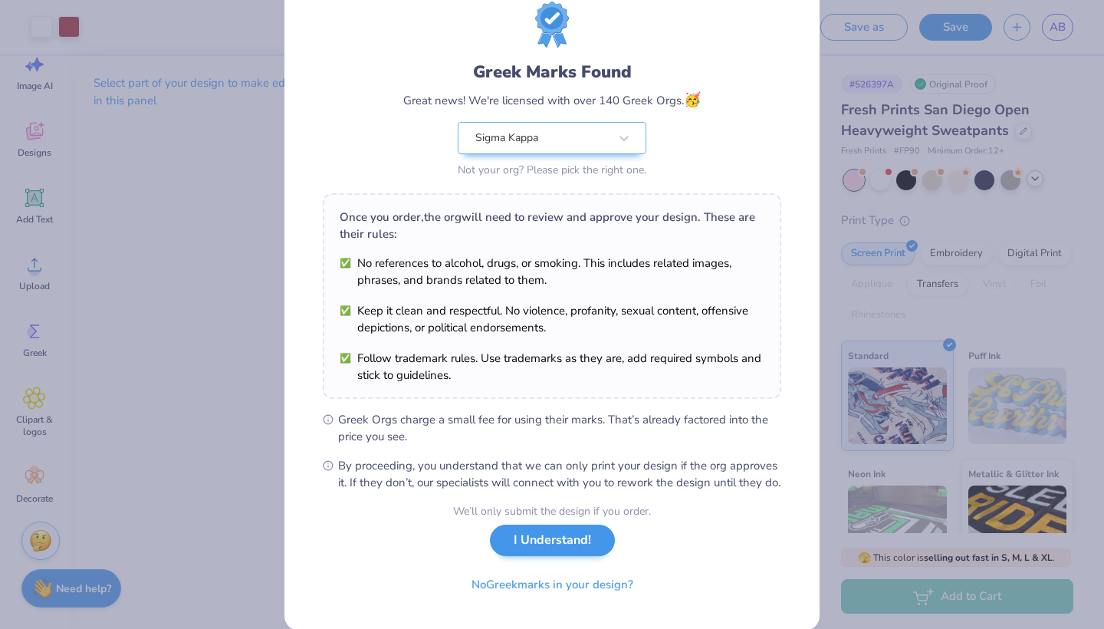
click at [551, 556] on button "I Understand!" at bounding box center [552, 539] width 125 height 31
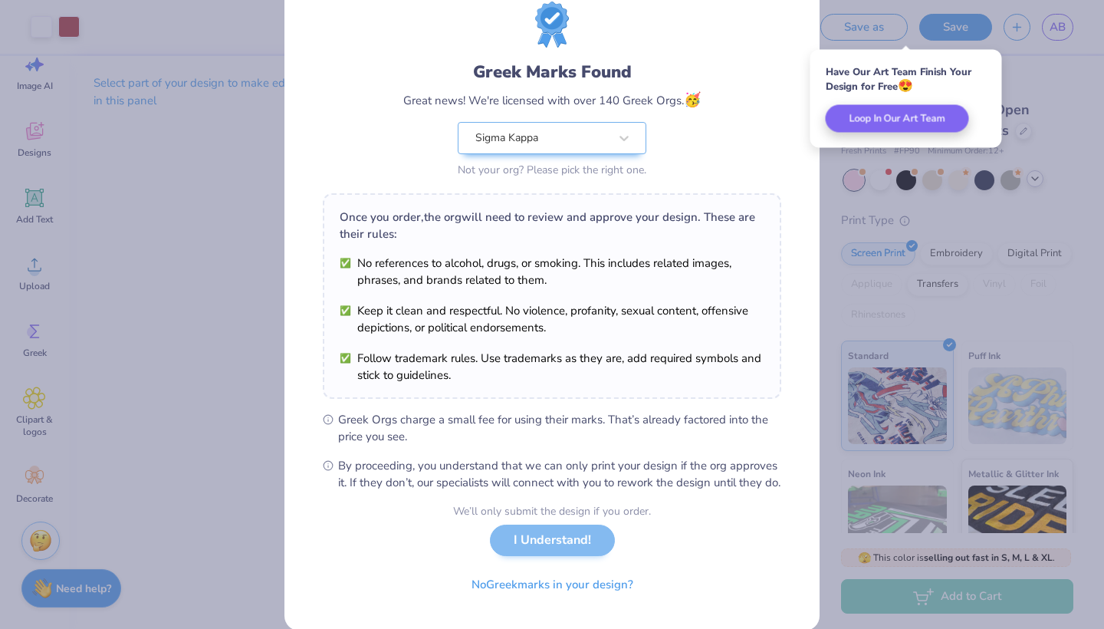
scroll to position [0, 0]
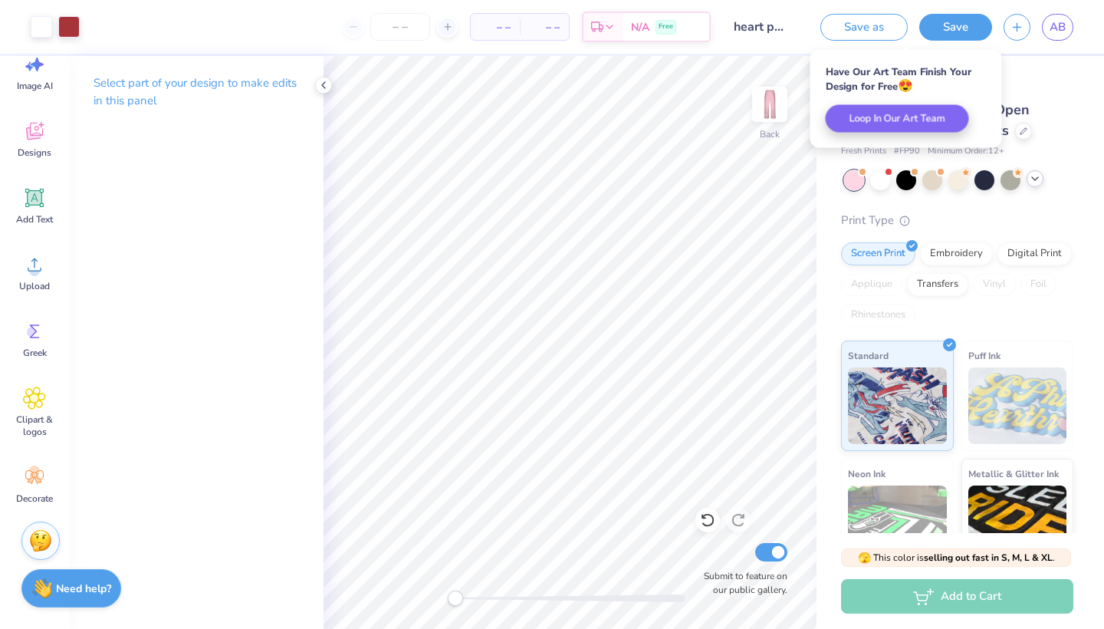
click at [1044, 62] on div "# 526397A Original Proof Fresh Prints San Diego Open Heavyweight Sweatpants Fre…" at bounding box center [961, 371] width 288 height 631
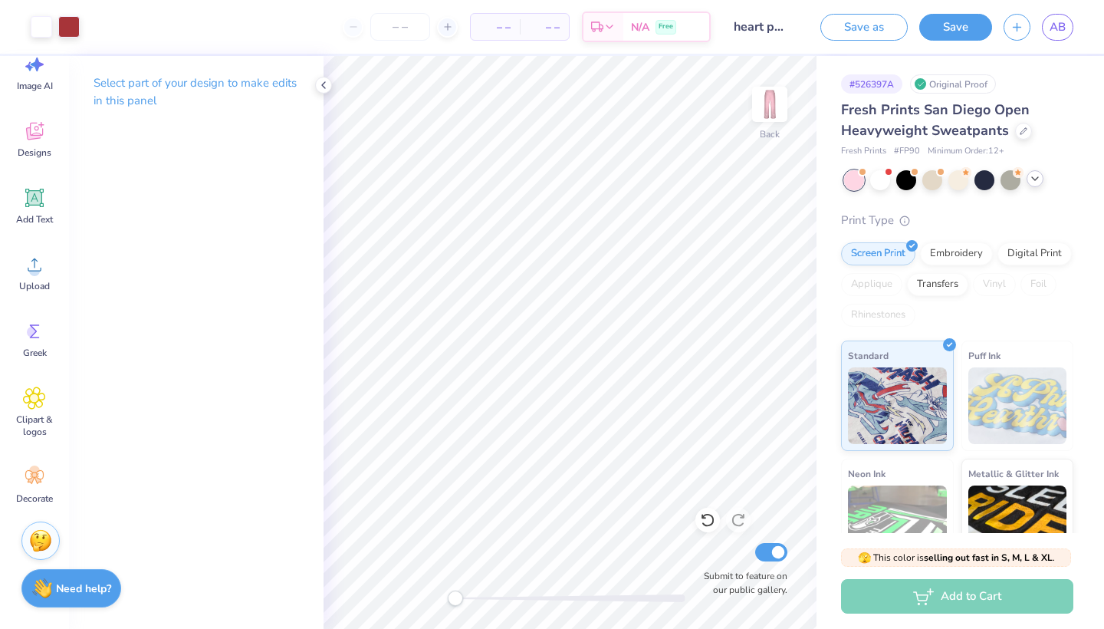
click at [1037, 179] on icon at bounding box center [1035, 179] width 12 height 12
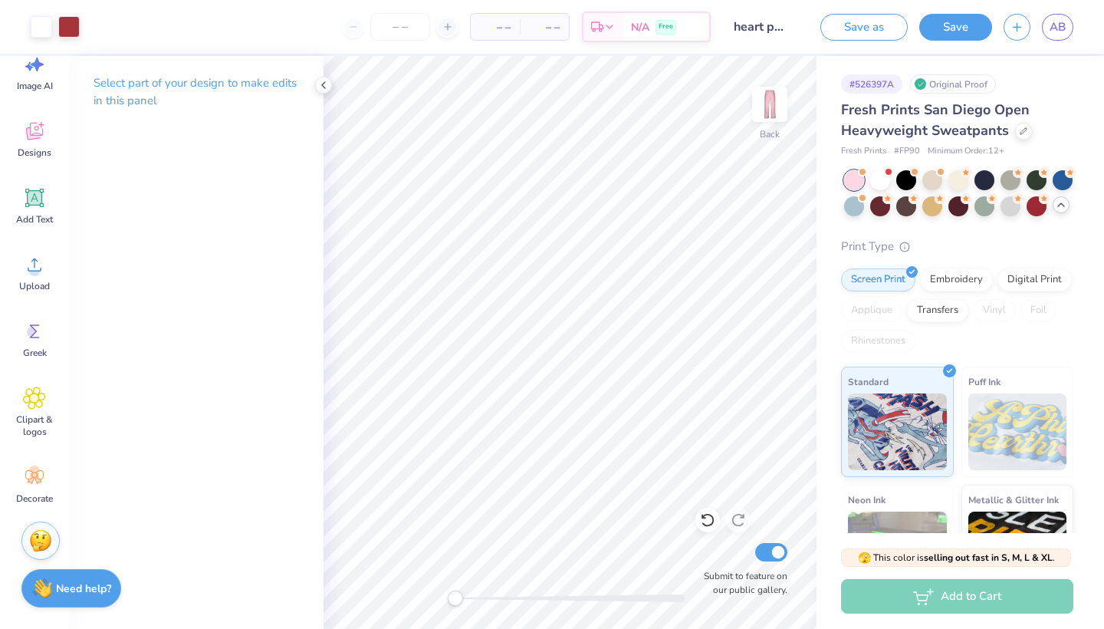
click at [1060, 203] on icon at bounding box center [1061, 205] width 12 height 12
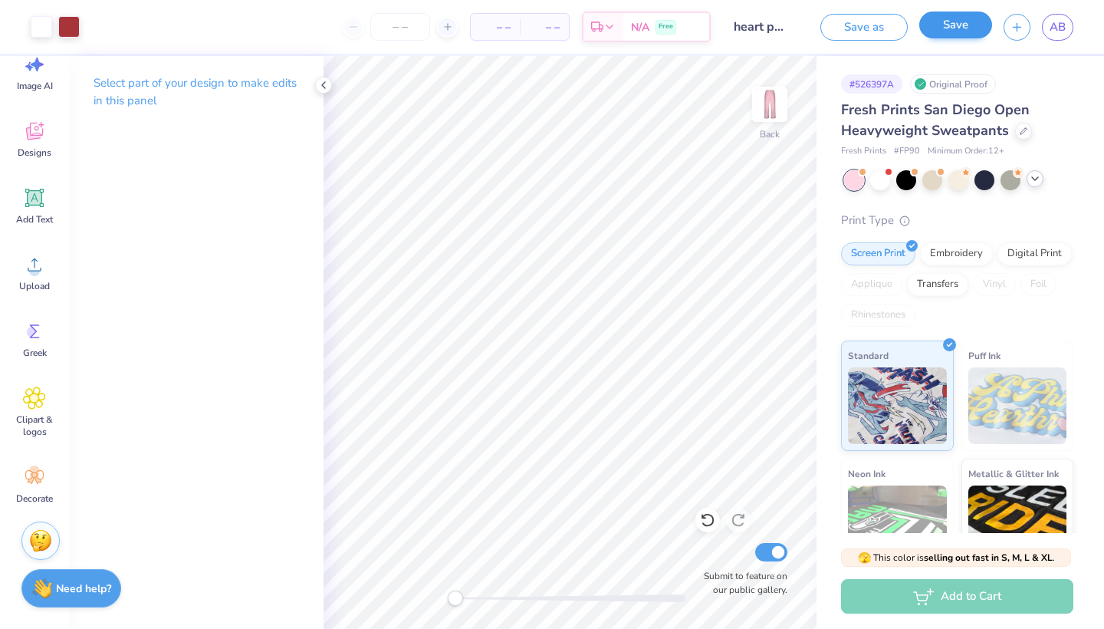
click at [958, 19] on button "Save" at bounding box center [955, 25] width 73 height 27
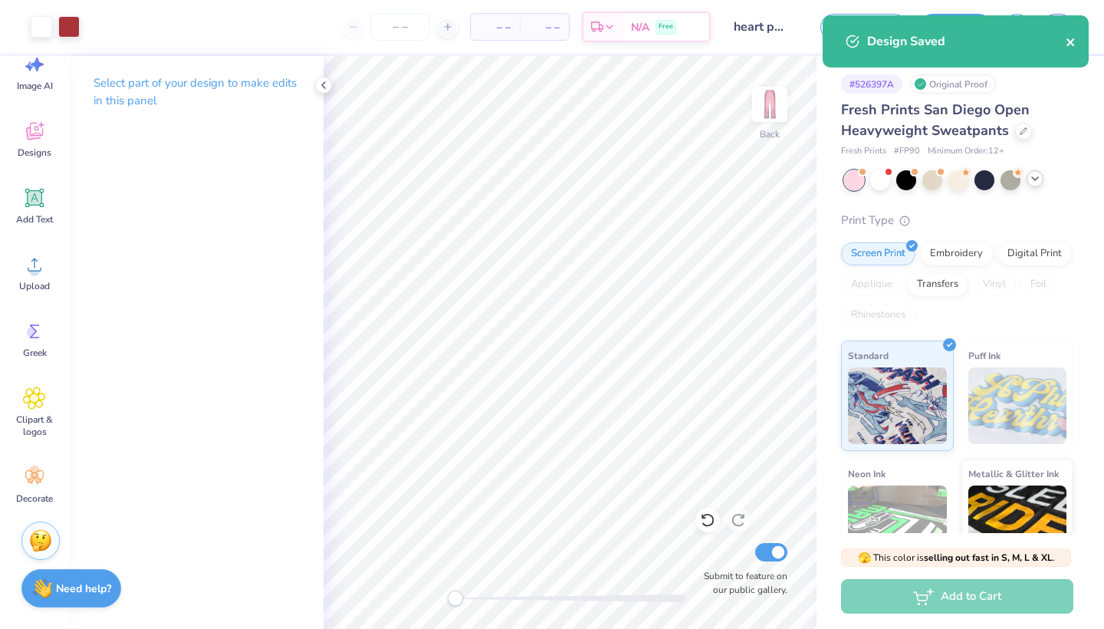
click at [1067, 41] on icon "close" at bounding box center [1071, 42] width 11 height 12
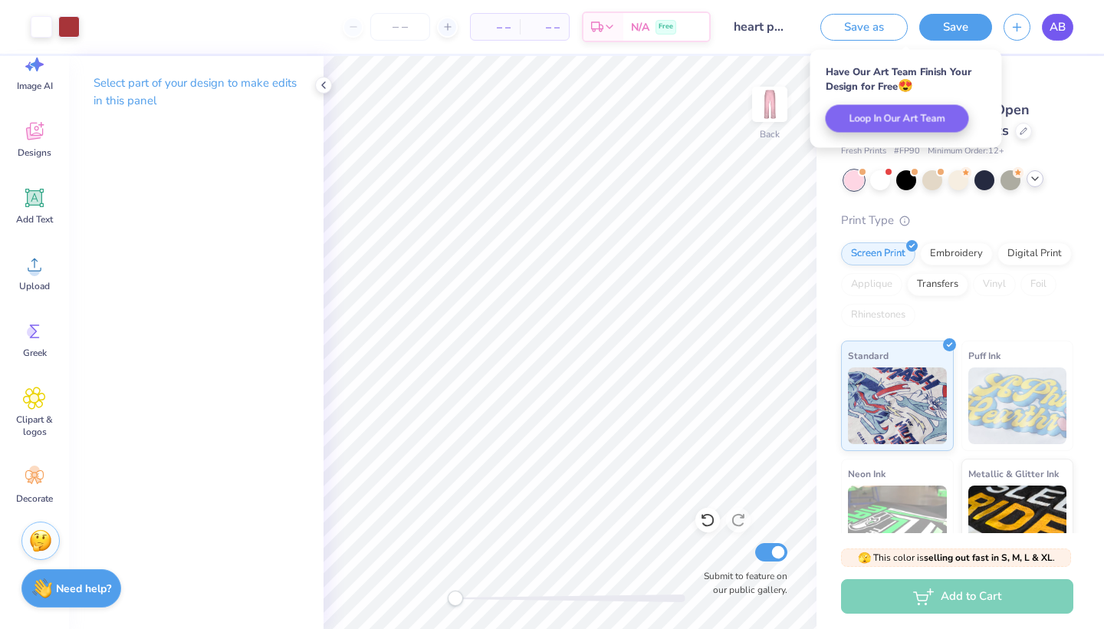
click at [1053, 31] on span "AB" at bounding box center [1058, 27] width 16 height 18
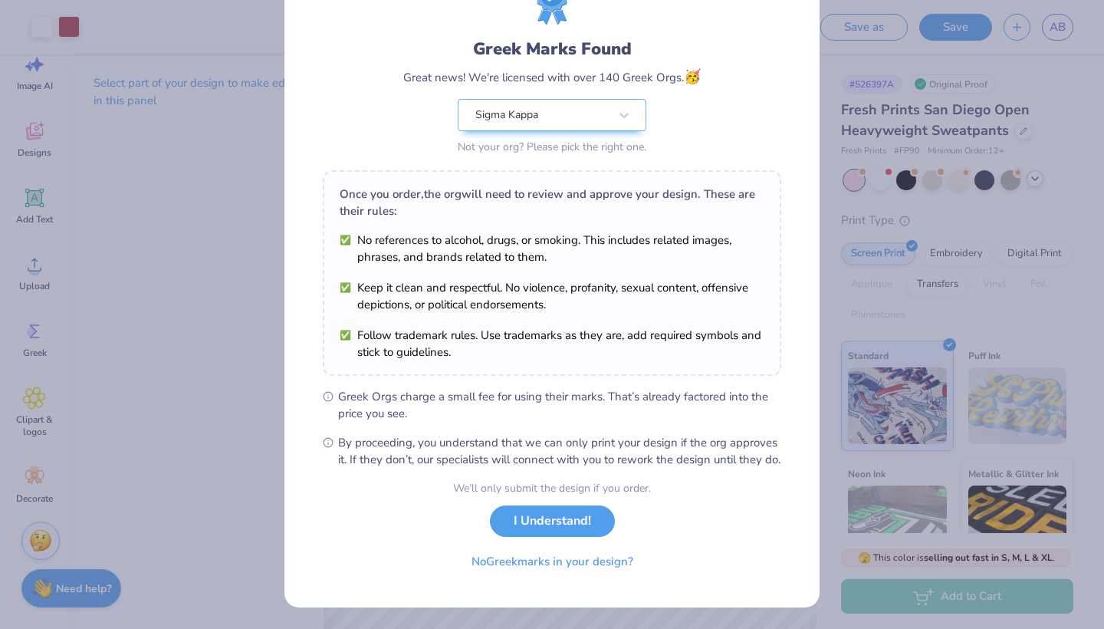
scroll to position [89, 0]
click at [541, 509] on button "I Understand!" at bounding box center [552, 516] width 125 height 31
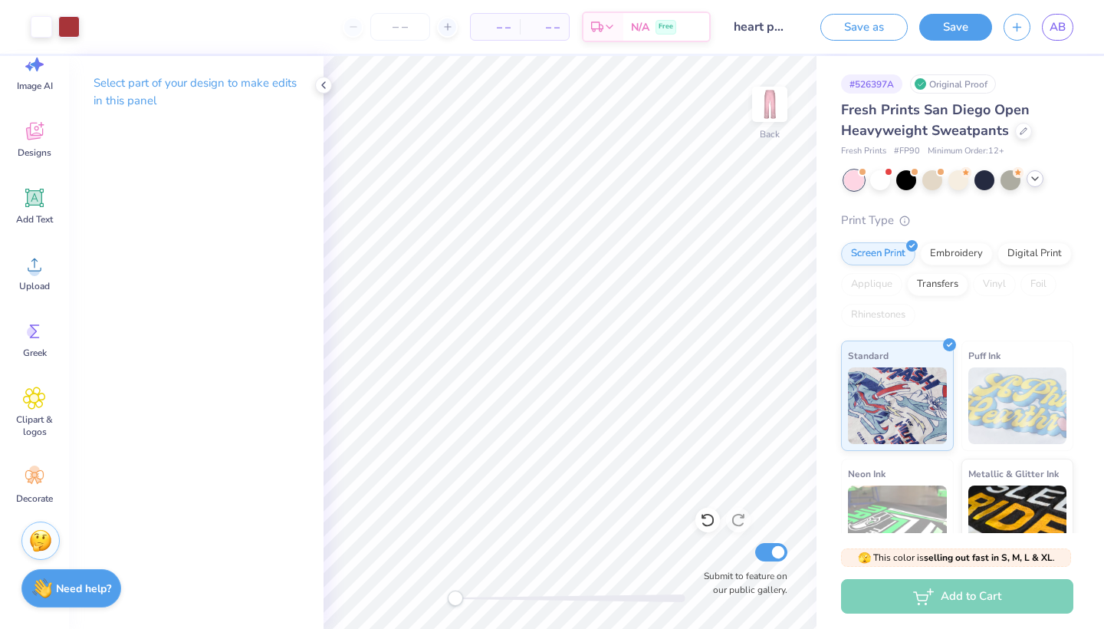
scroll to position [0, 0]
click at [1021, 27] on icon "button" at bounding box center [1017, 24] width 13 height 13
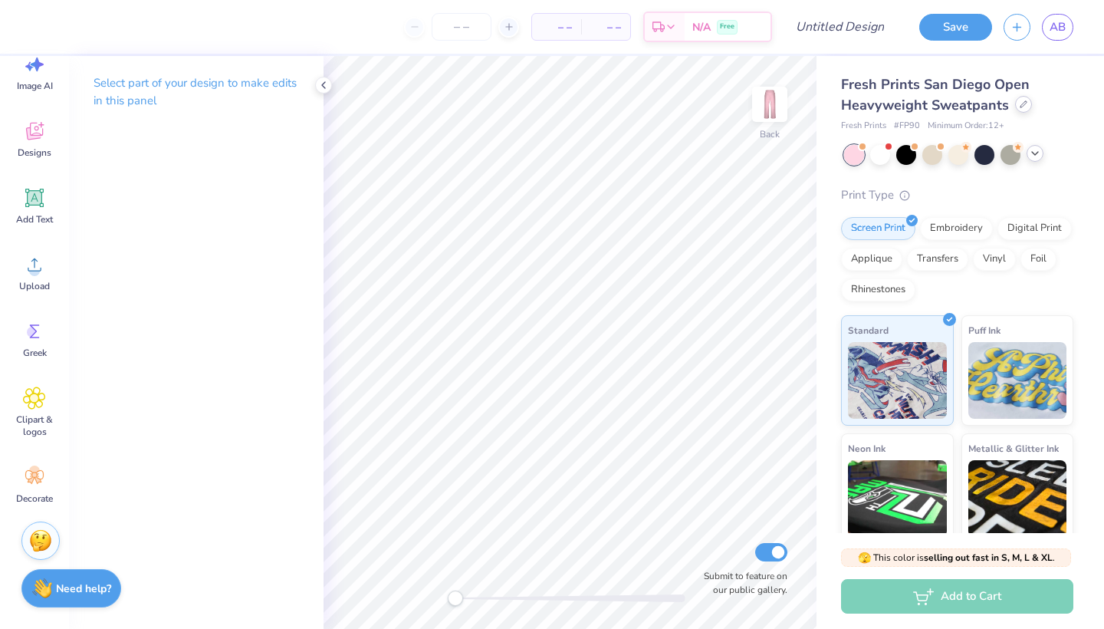
click at [1021, 107] on icon at bounding box center [1024, 104] width 6 height 6
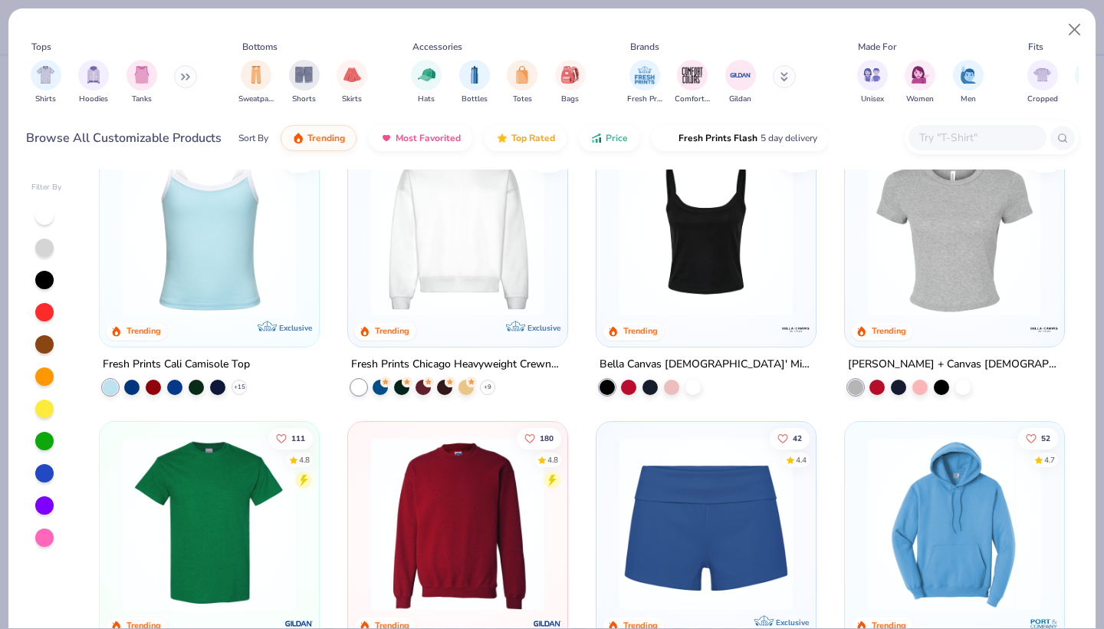
scroll to position [648, 0]
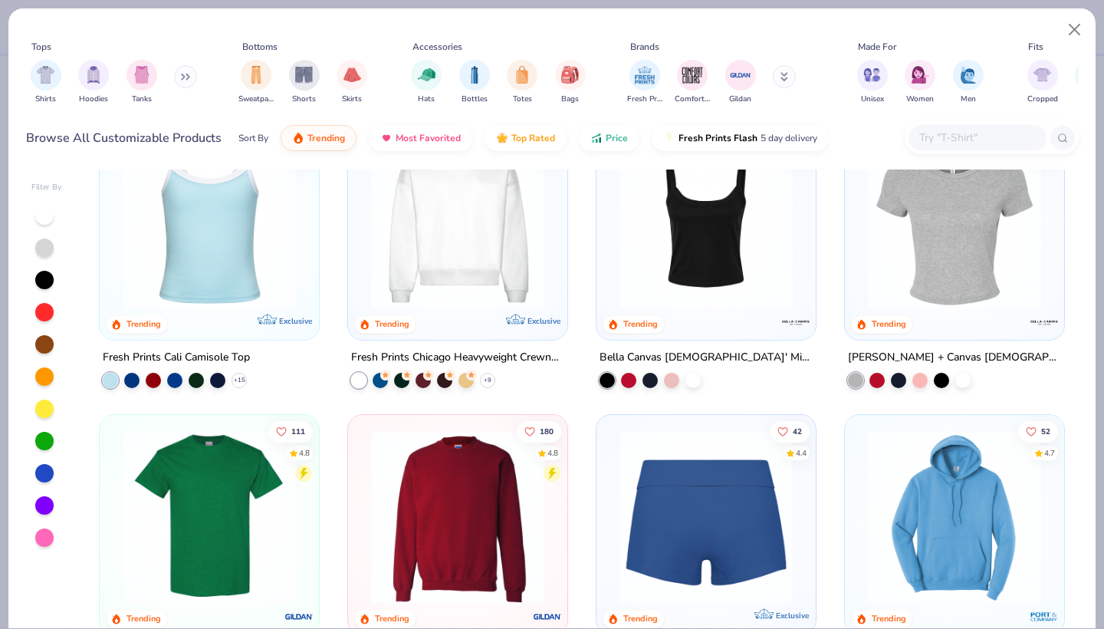
click at [612, 487] on img at bounding box center [517, 516] width 189 height 173
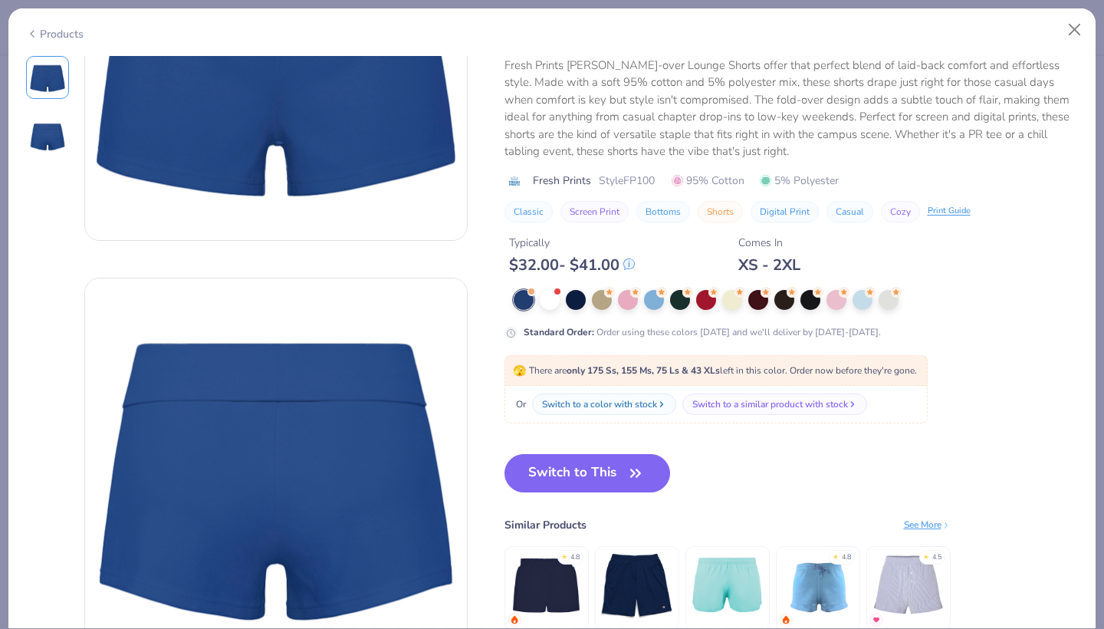
scroll to position [199, 0]
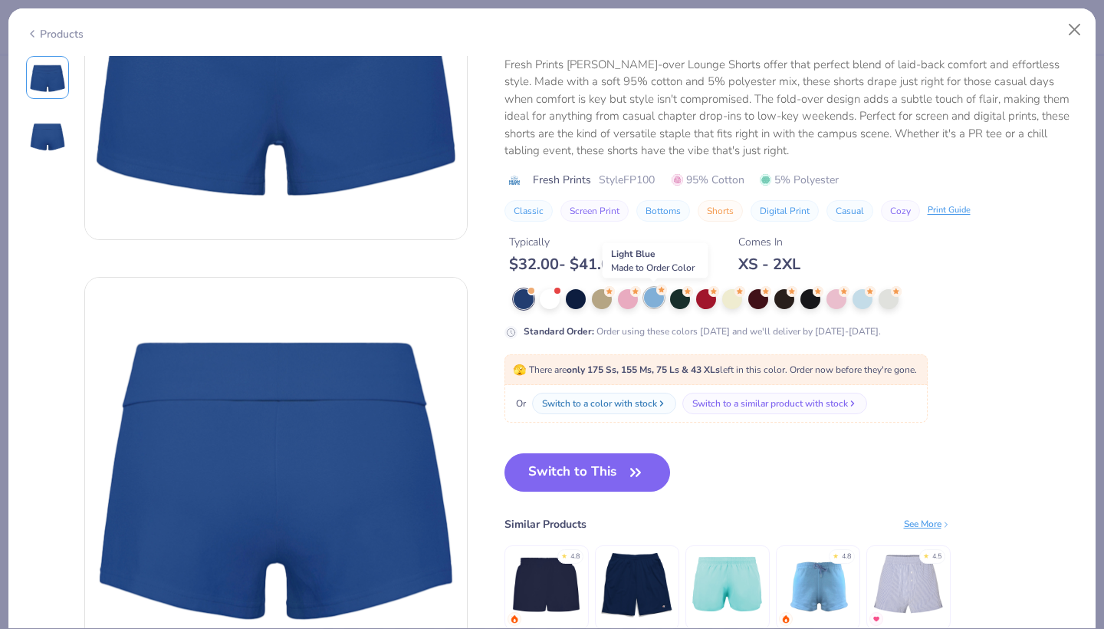
click at [655, 298] on div at bounding box center [654, 298] width 20 height 20
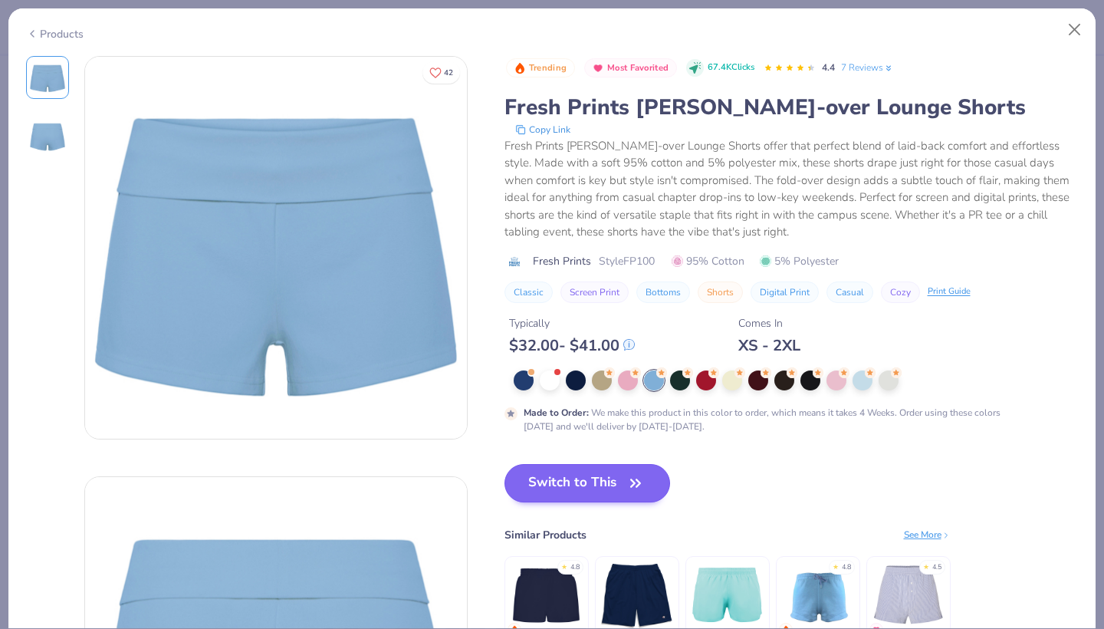
click at [565, 475] on button "Switch to This" at bounding box center [588, 483] width 166 height 38
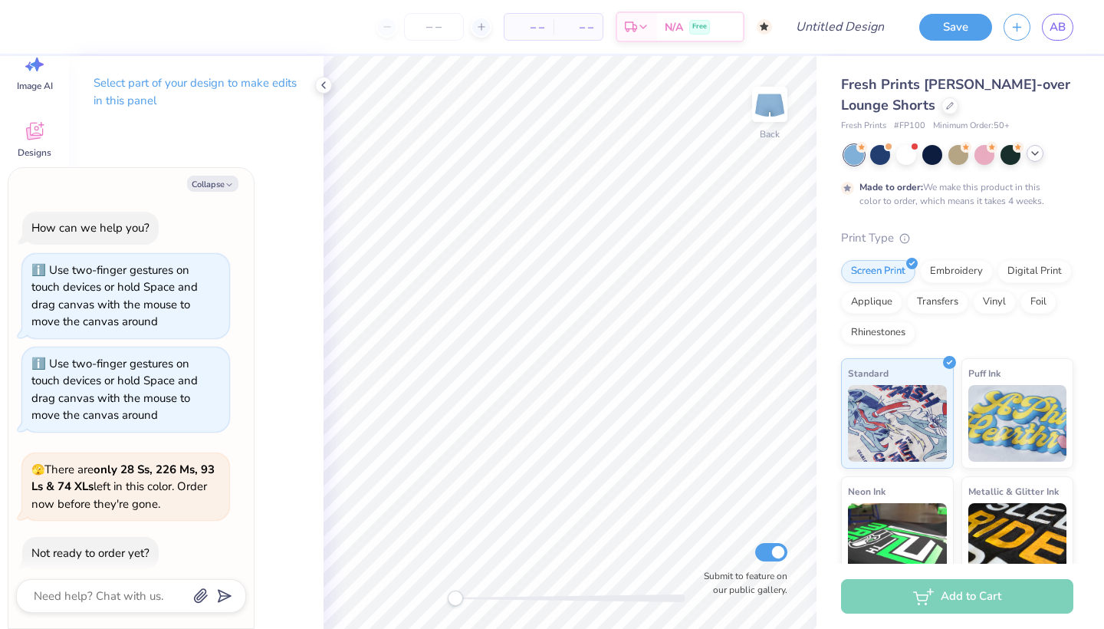
scroll to position [256, 0]
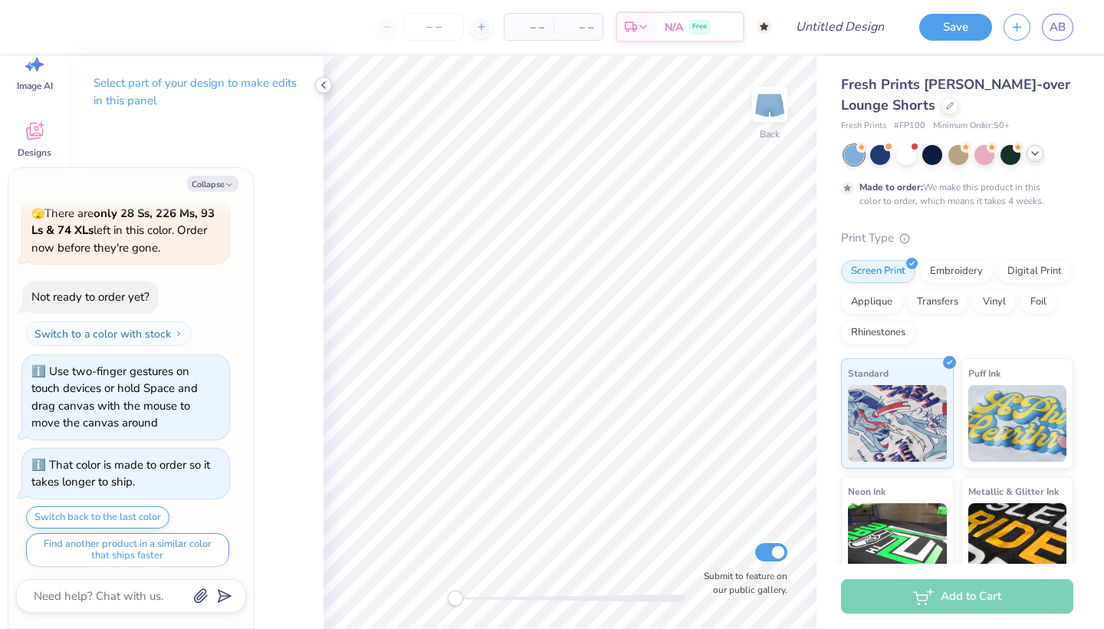
click at [325, 84] on icon at bounding box center [323, 85] width 12 height 12
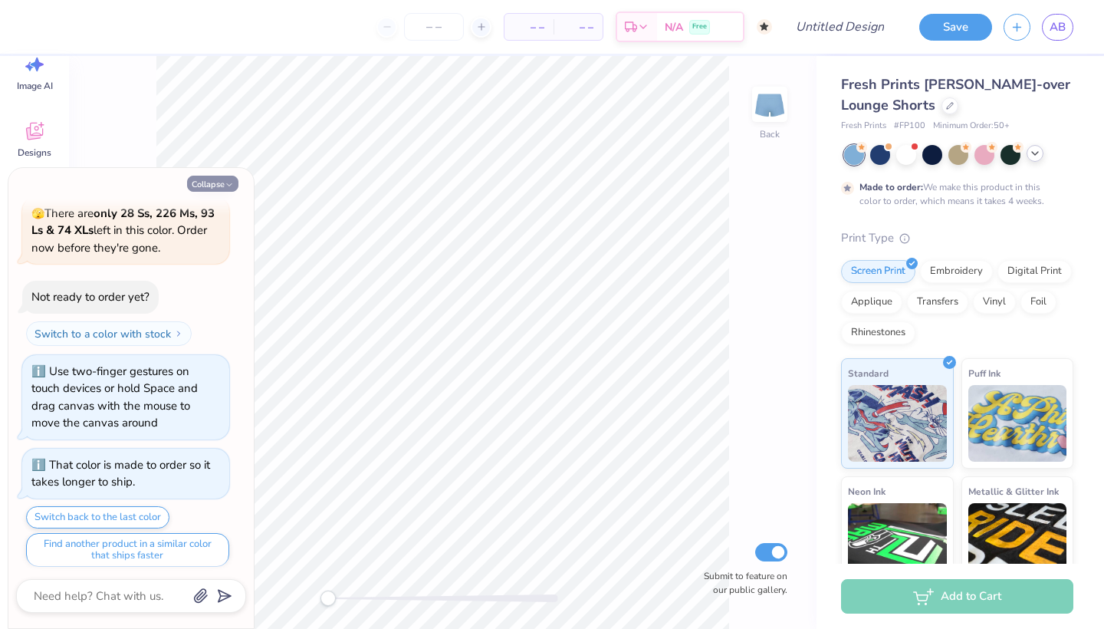
click at [215, 186] on button "Collapse" at bounding box center [212, 184] width 51 height 16
type textarea "x"
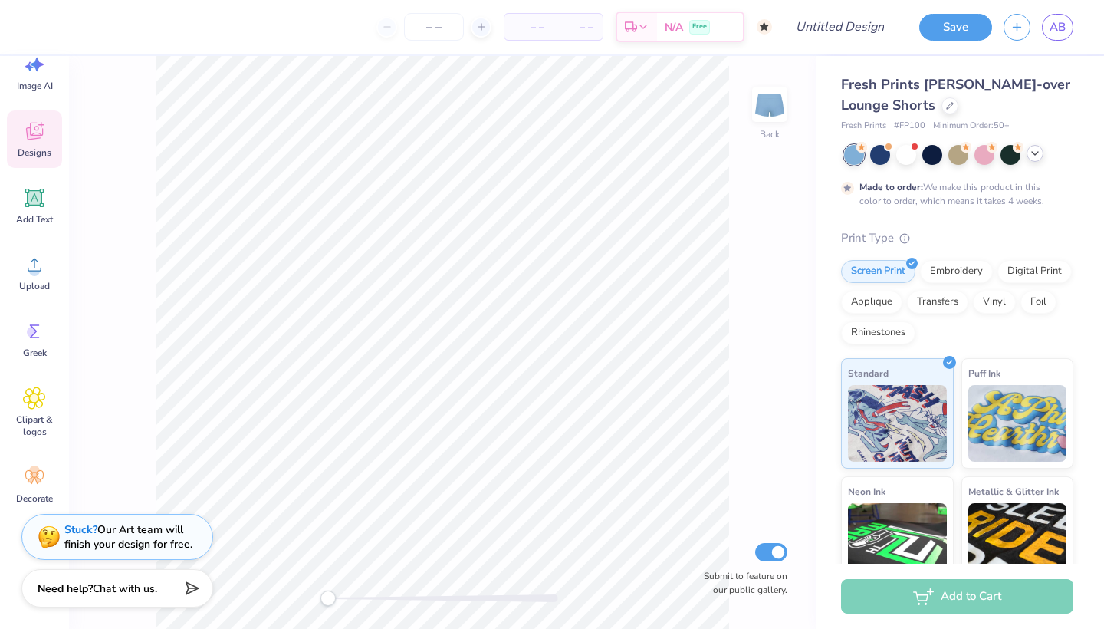
click at [38, 133] on icon at bounding box center [34, 131] width 23 height 23
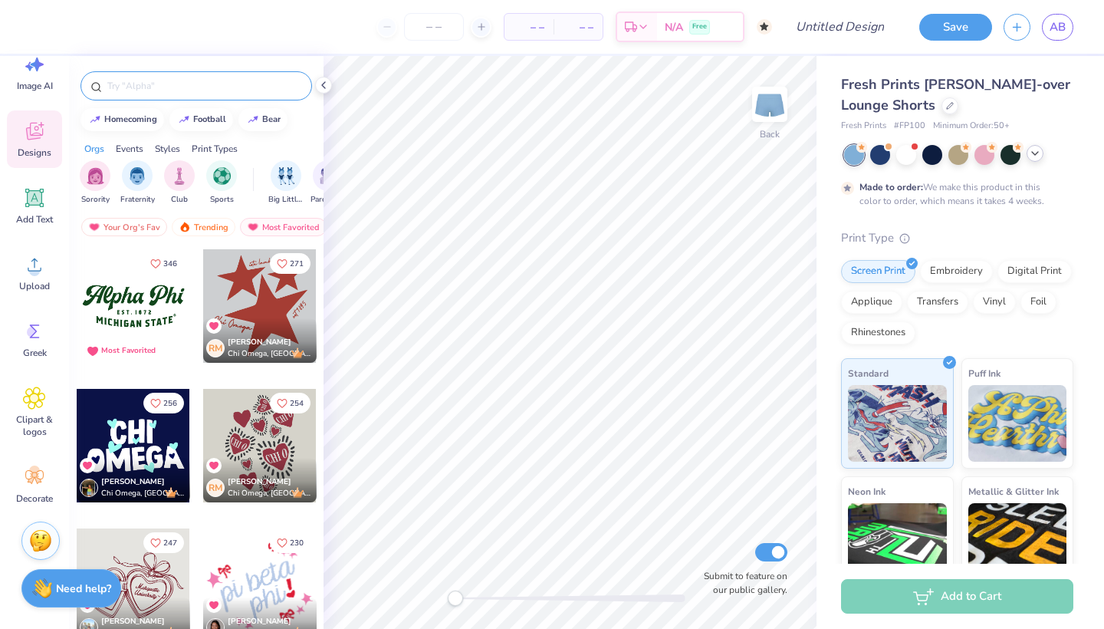
click at [139, 86] on input "text" at bounding box center [204, 85] width 196 height 15
type input "sigma kappa"
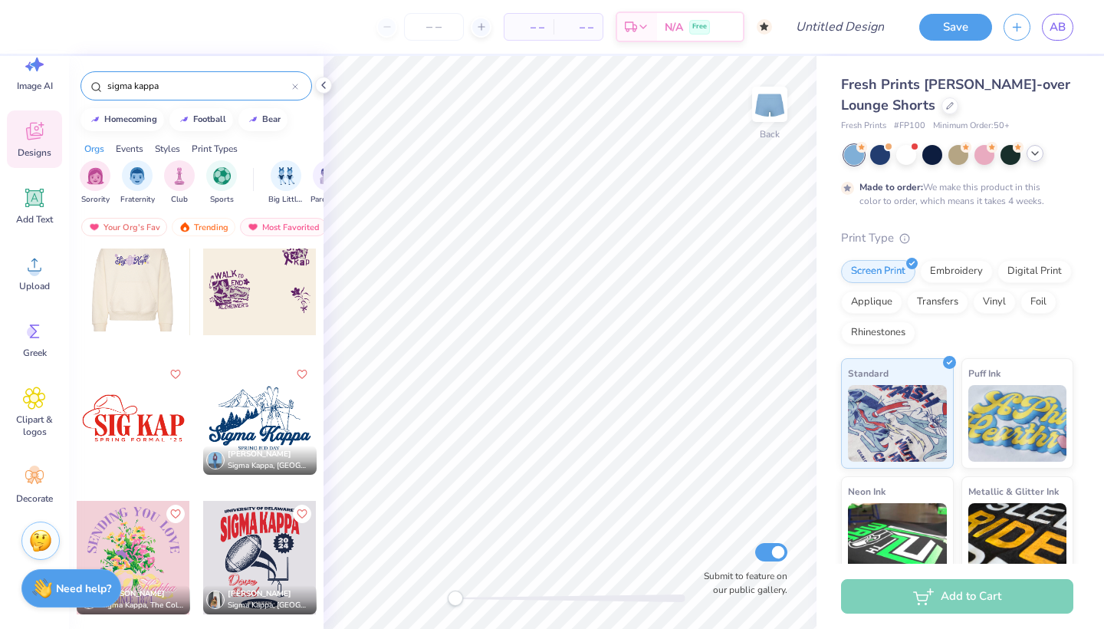
scroll to position [4770, 0]
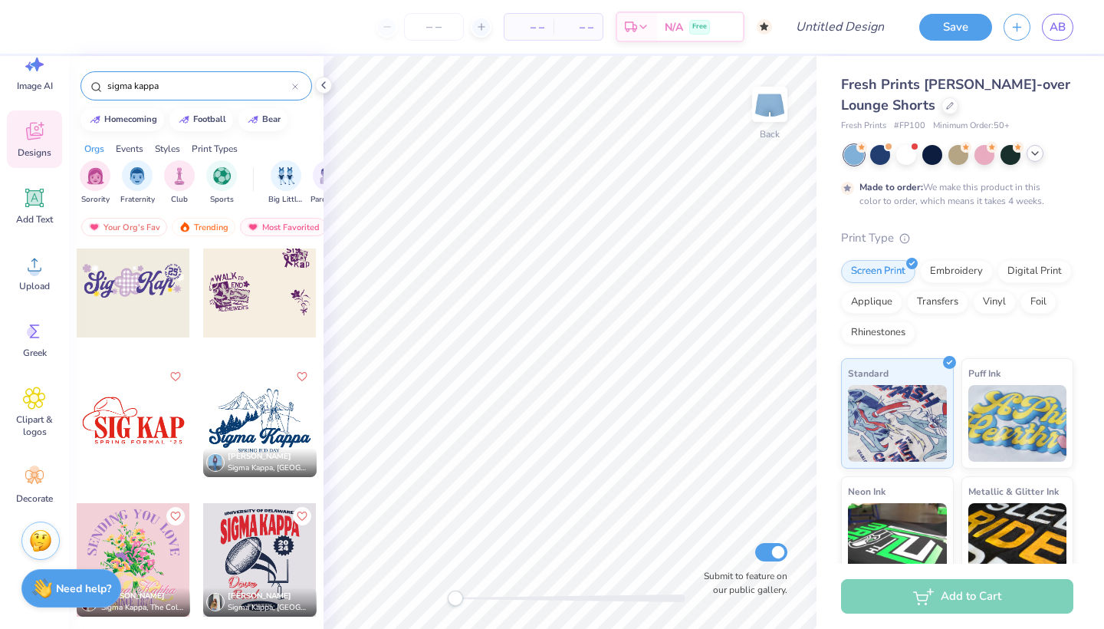
click at [143, 286] on div at bounding box center [133, 280] width 113 height 113
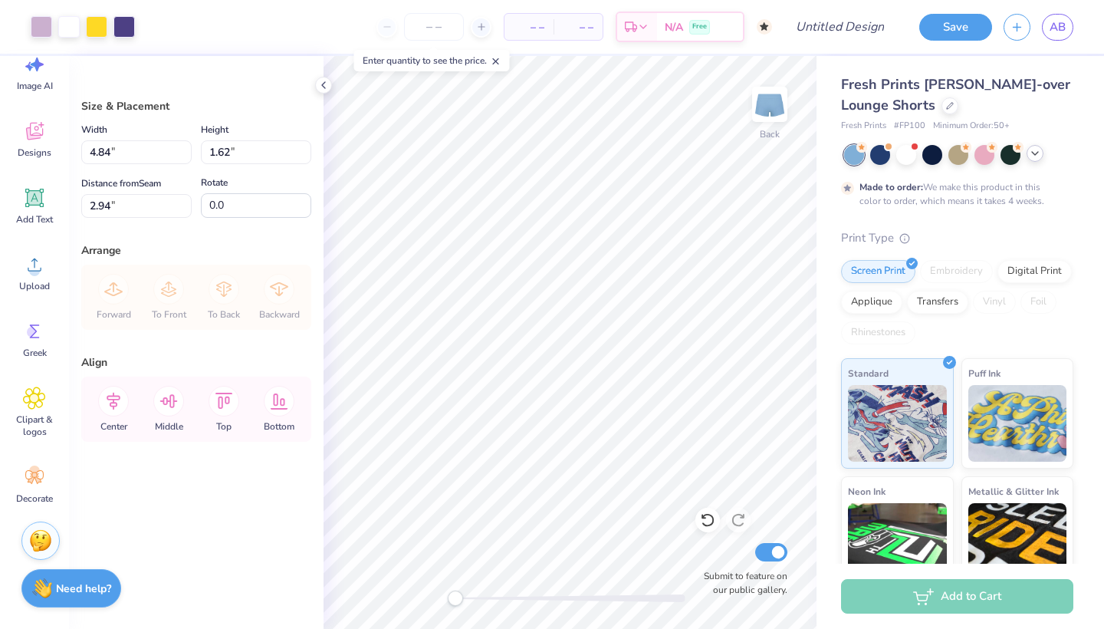
type input "4.10"
type input "5.00"
type input "1.67"
type input "0.50"
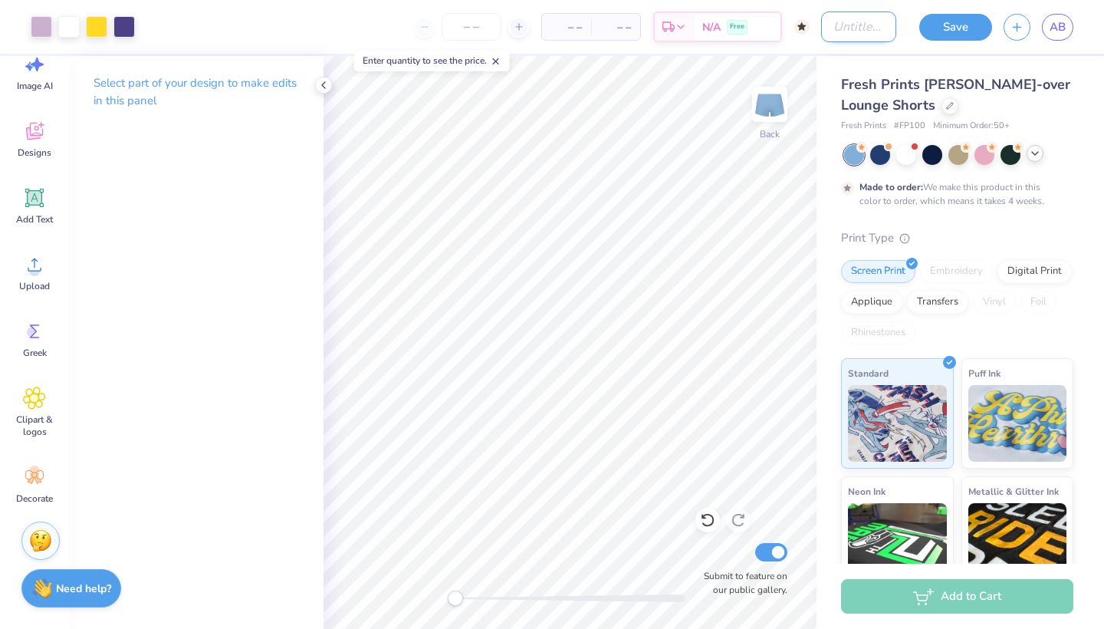
click at [837, 21] on input "Design Title" at bounding box center [858, 27] width 75 height 31
type input "shorts"
click at [941, 29] on button "Save" at bounding box center [955, 25] width 73 height 27
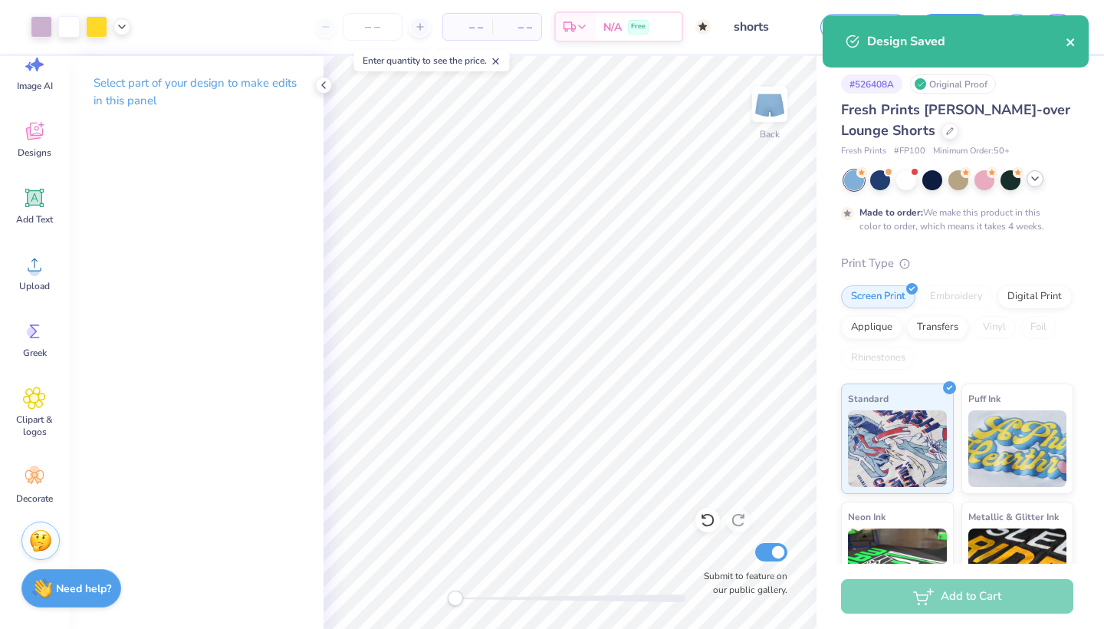
click at [1072, 40] on icon "close" at bounding box center [1071, 42] width 8 height 8
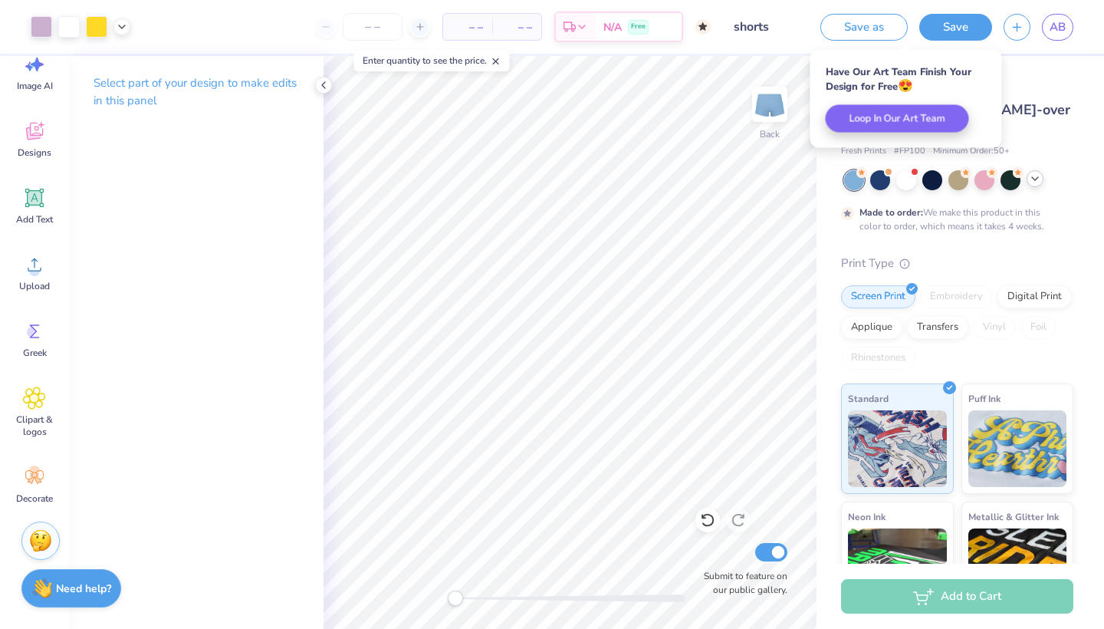
click at [1034, 85] on div "# 526408A Original Proof" at bounding box center [957, 83] width 232 height 19
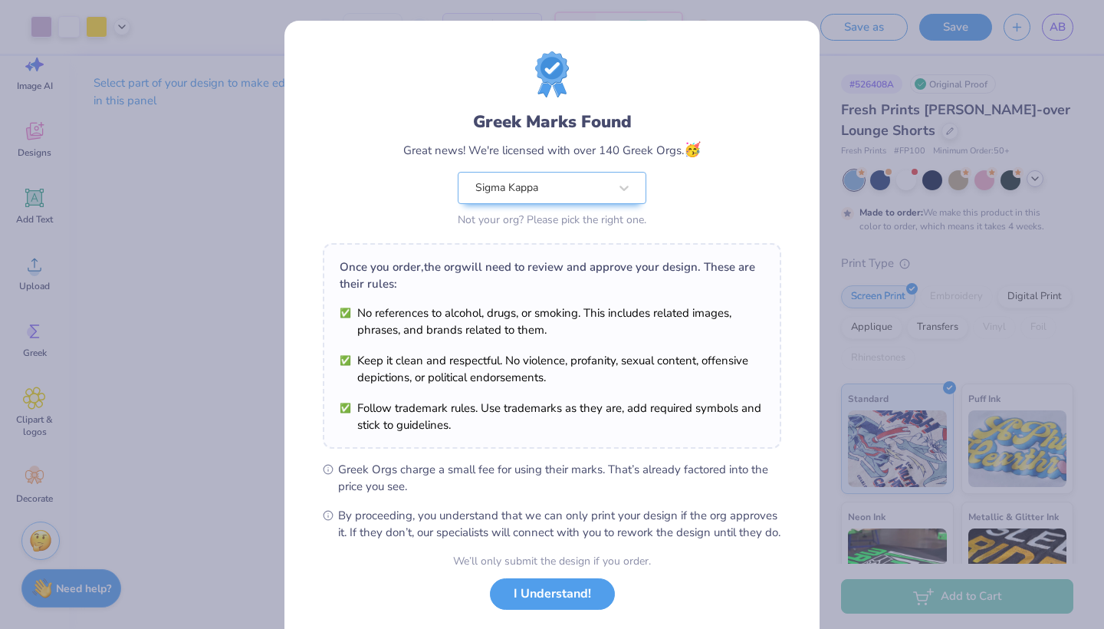
scroll to position [56, 0]
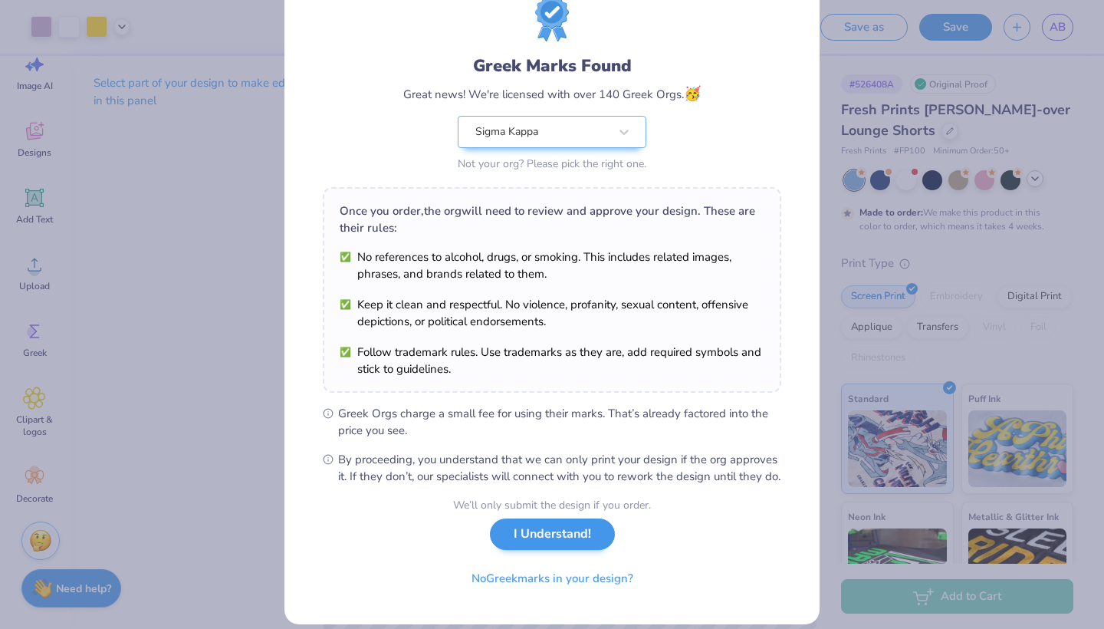
click at [533, 550] on button "I Understand!" at bounding box center [552, 533] width 125 height 31
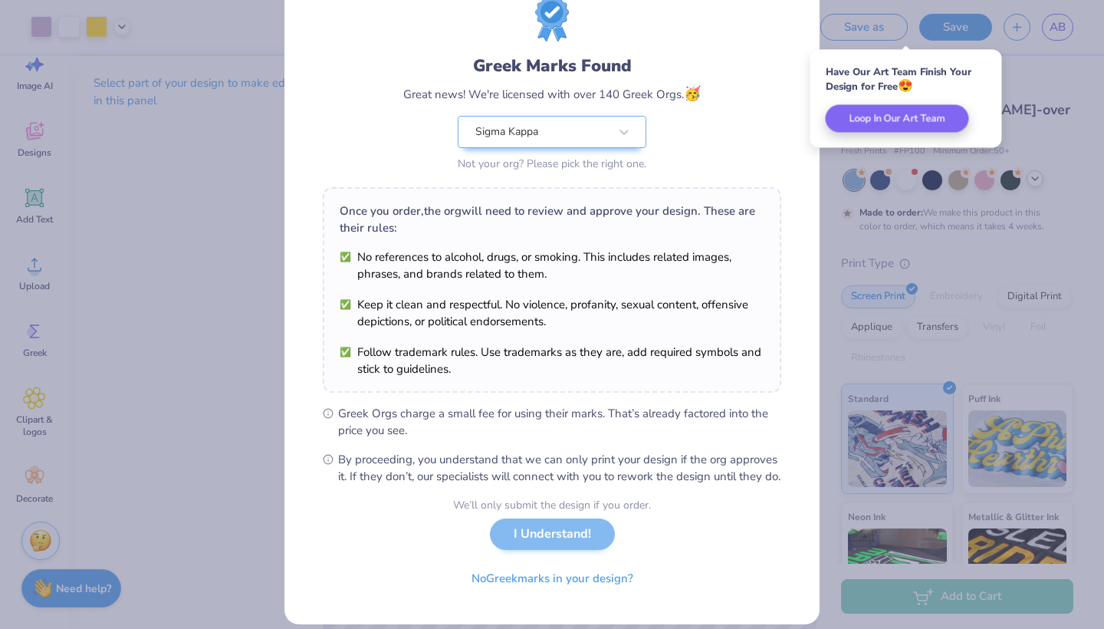
scroll to position [0, 0]
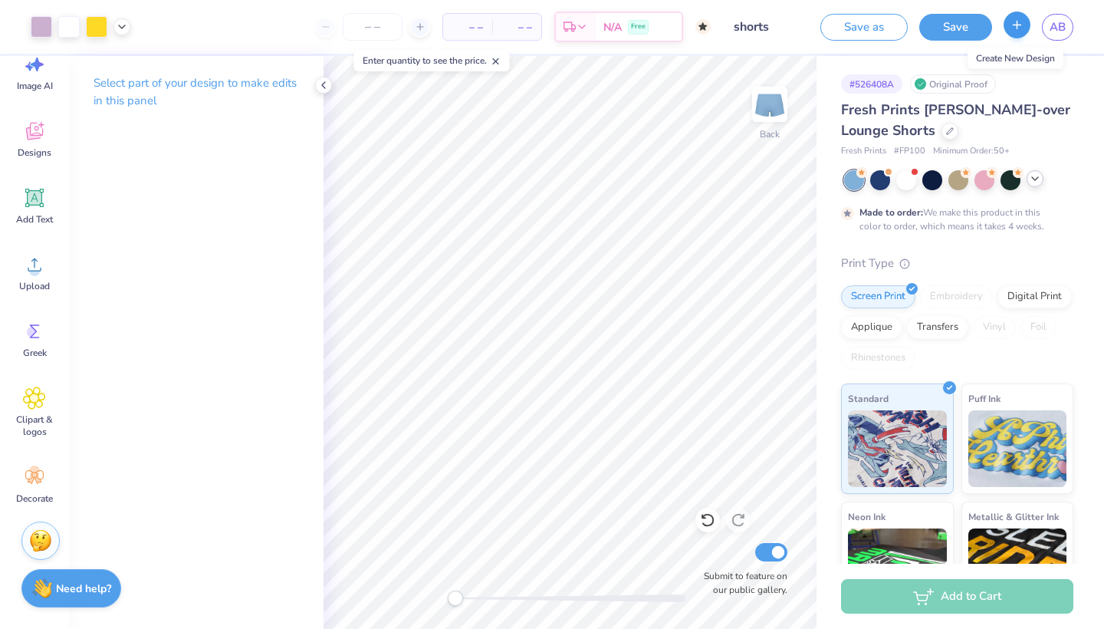
click at [1024, 22] on button "button" at bounding box center [1017, 25] width 27 height 27
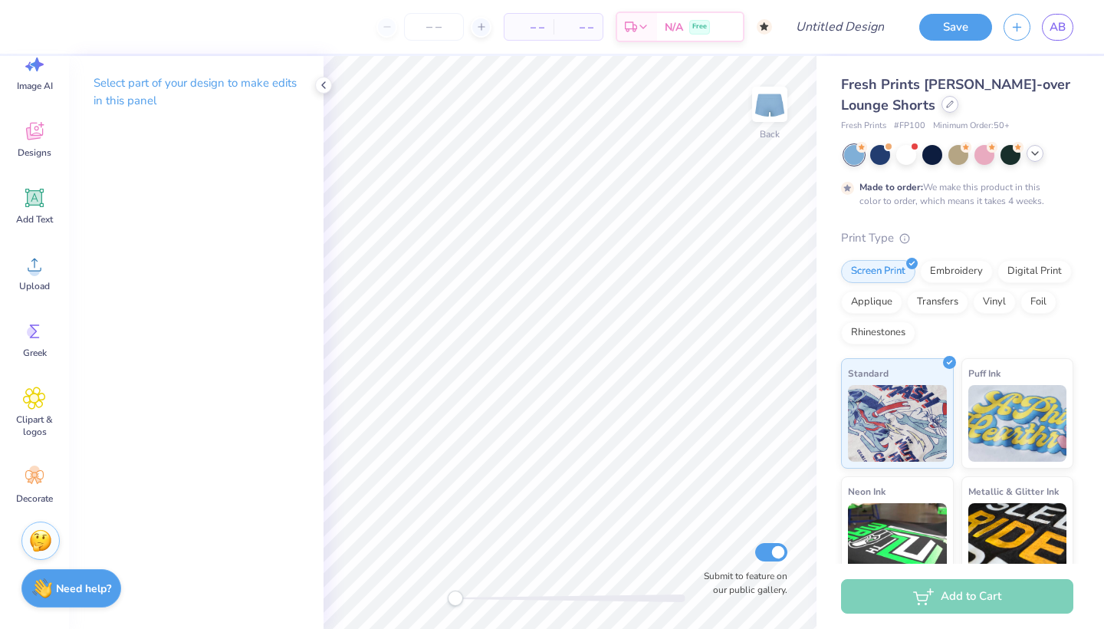
click at [952, 110] on div at bounding box center [950, 104] width 17 height 17
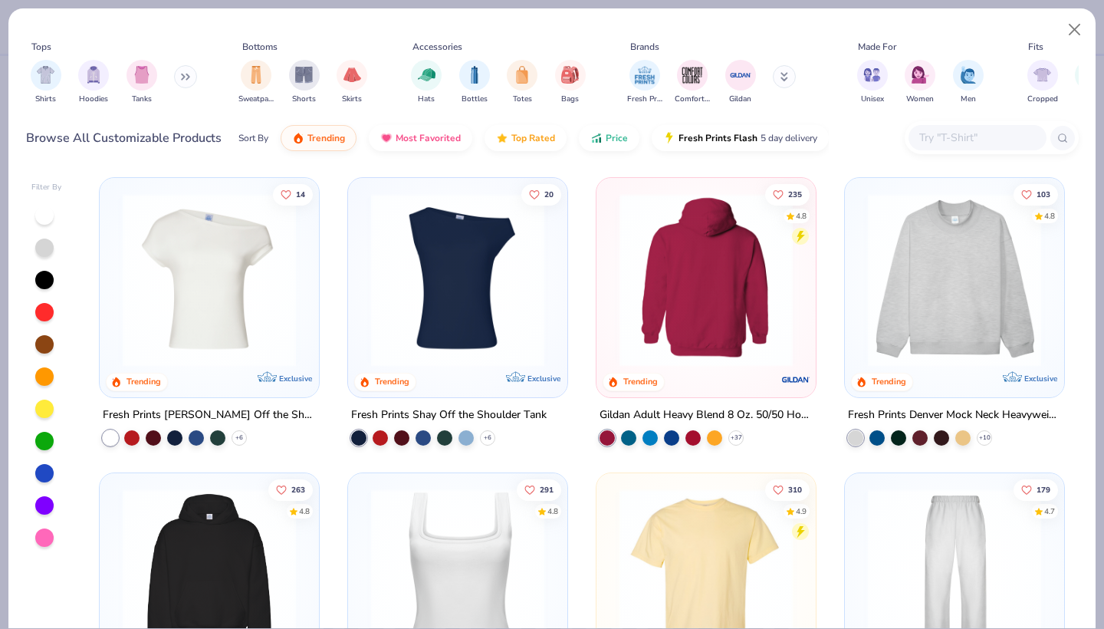
scroll to position [525, 0]
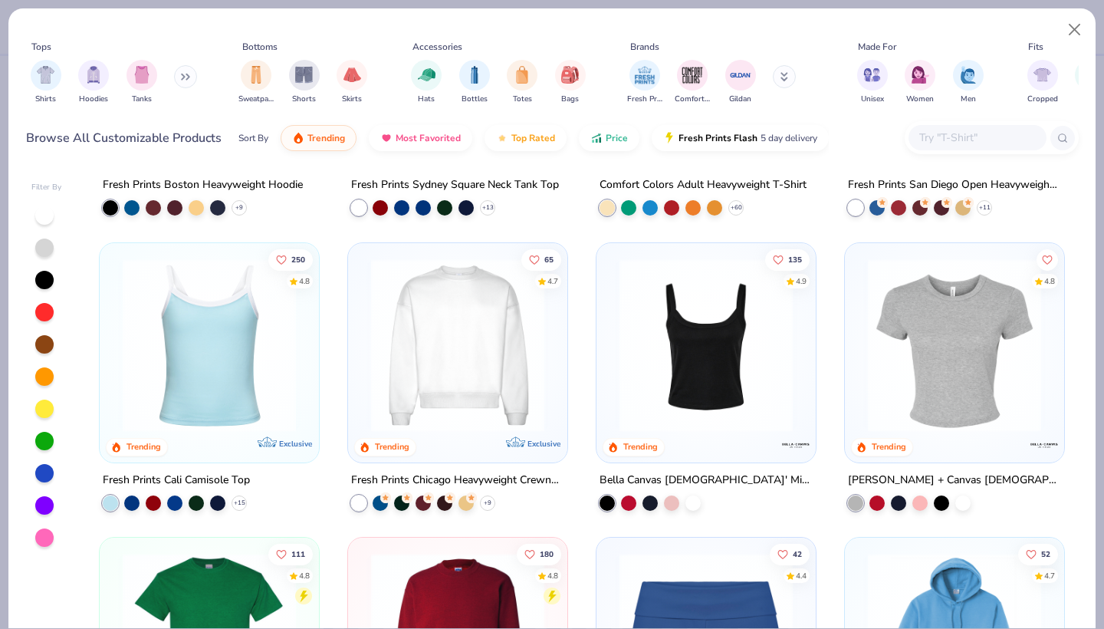
click at [695, 321] on img at bounding box center [706, 344] width 189 height 173
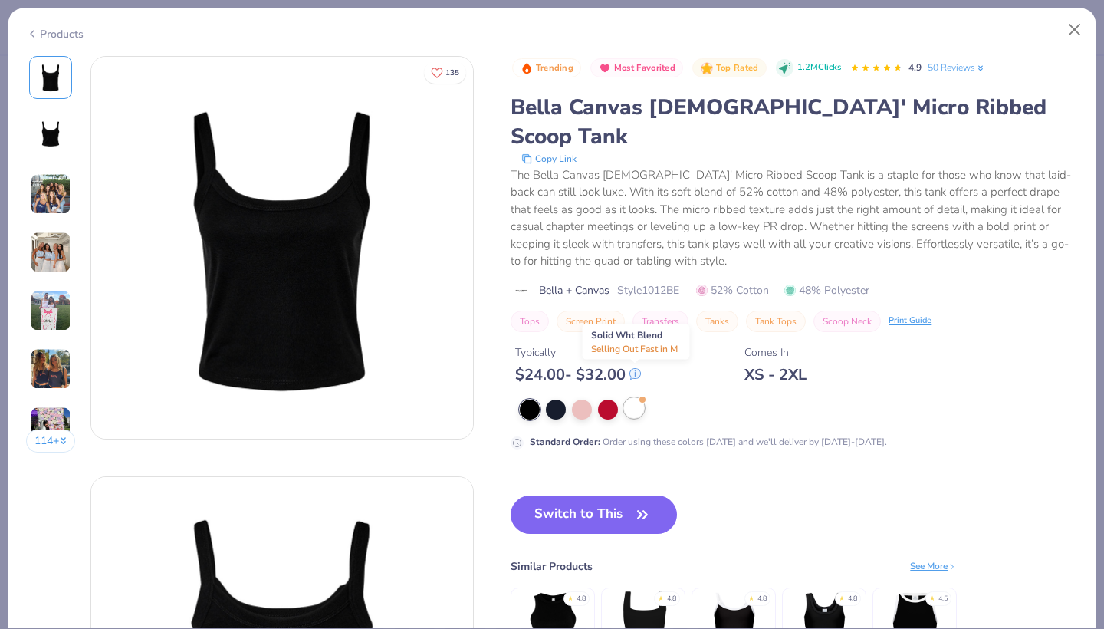
click at [637, 398] on div at bounding box center [634, 408] width 20 height 20
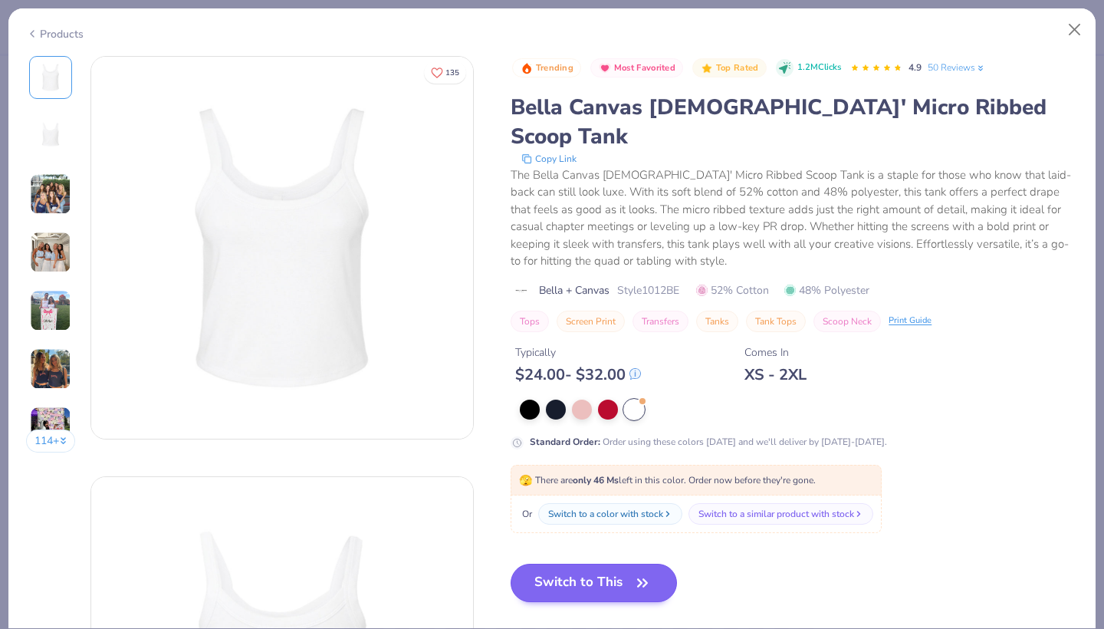
click at [575, 564] on button "Switch to This" at bounding box center [594, 583] width 166 height 38
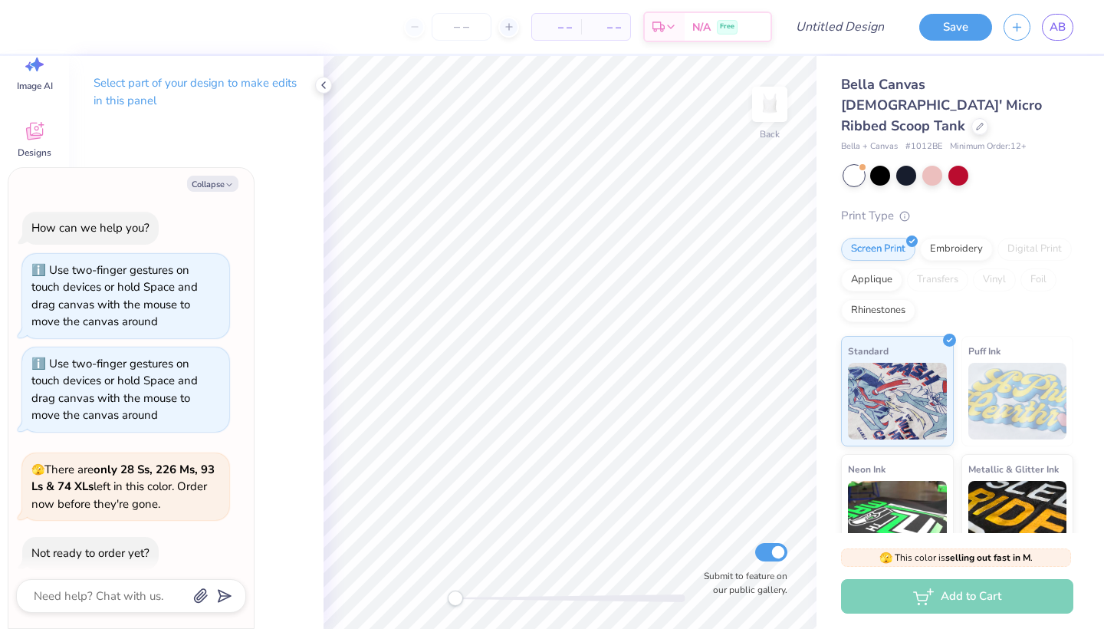
scroll to position [423, 0]
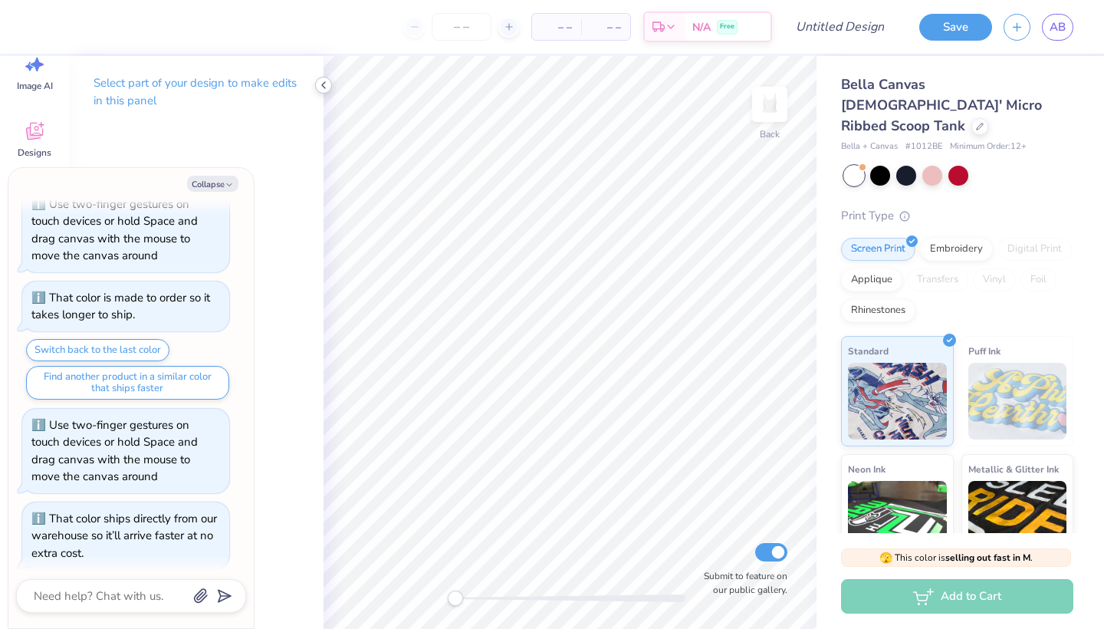
click at [322, 87] on icon at bounding box center [323, 85] width 12 height 12
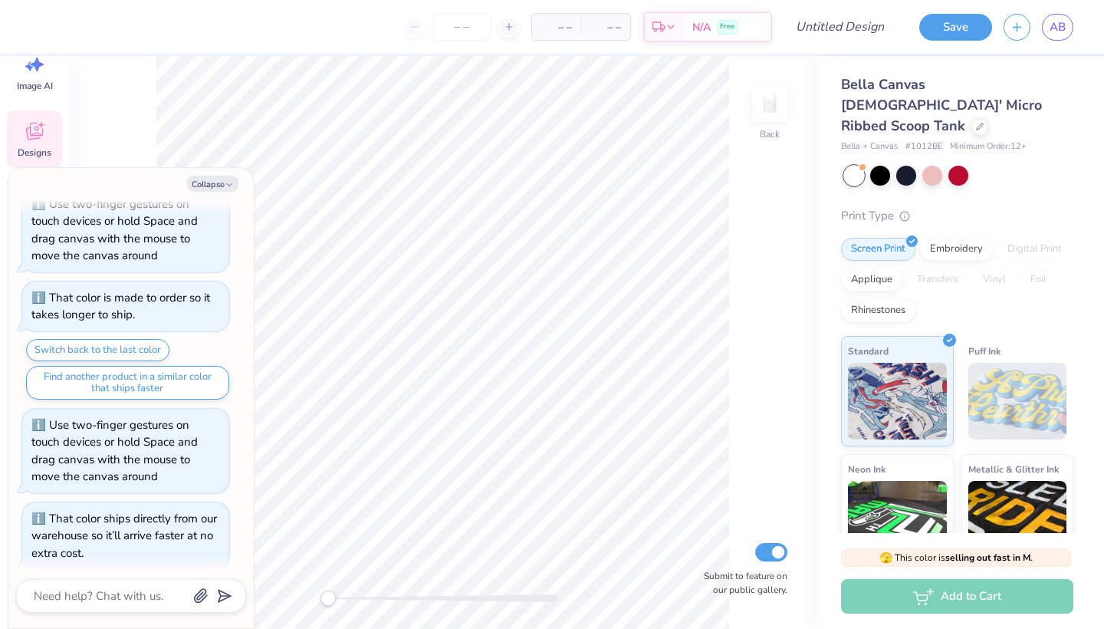
click at [47, 129] on div "Designs" at bounding box center [34, 139] width 55 height 58
type textarea "x"
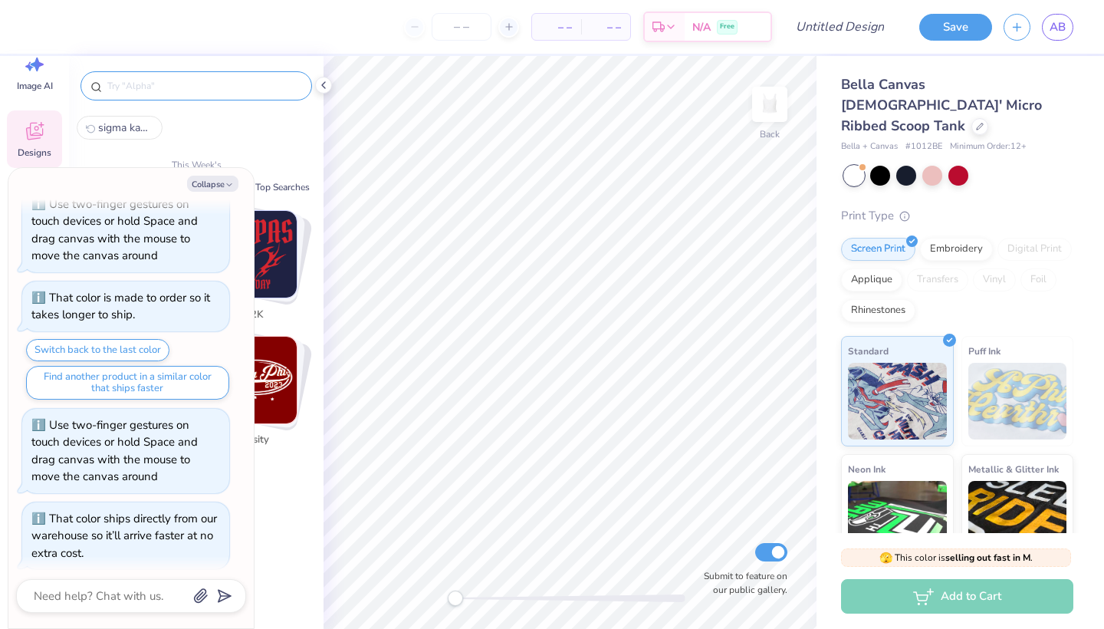
click at [207, 84] on input "text" at bounding box center [204, 85] width 196 height 15
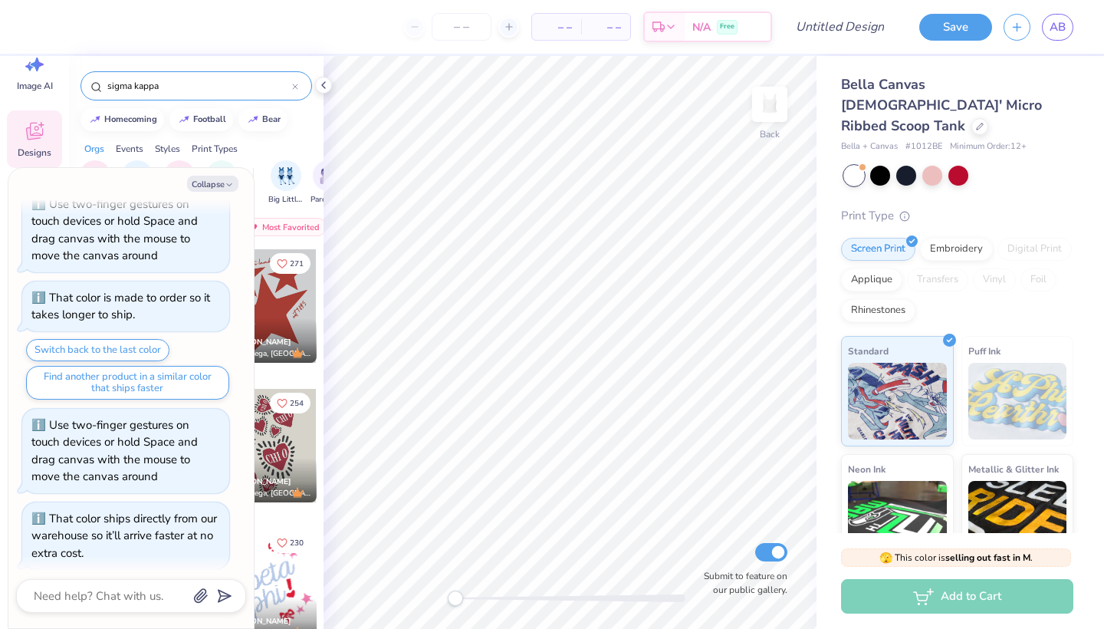
type input "sigma kappa"
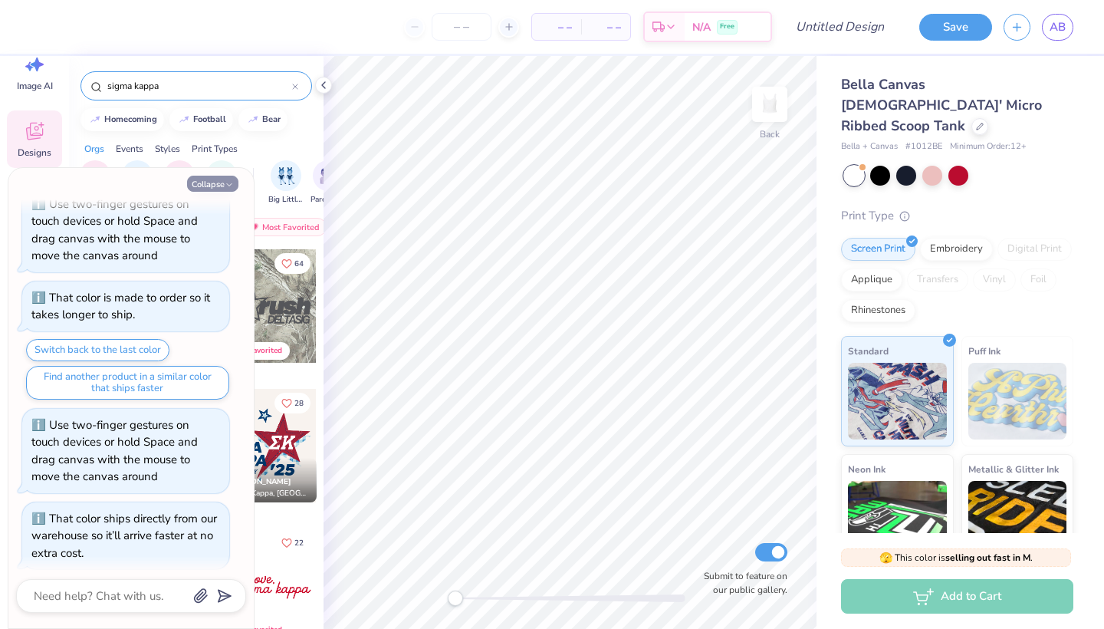
click at [223, 182] on button "Collapse" at bounding box center [212, 184] width 51 height 16
type textarea "x"
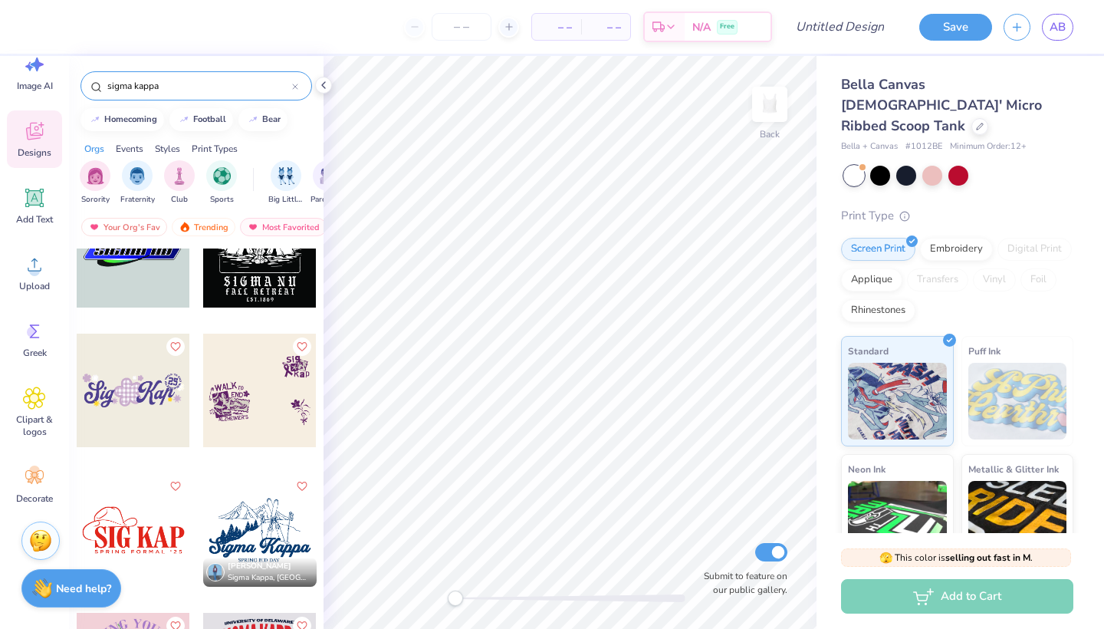
scroll to position [4671, 0]
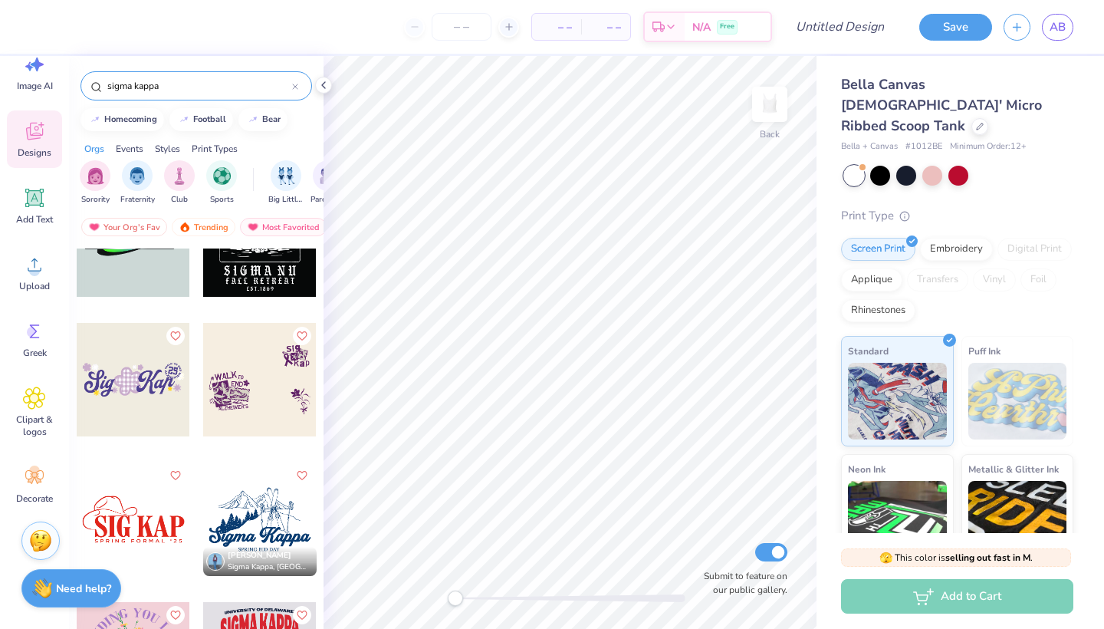
click at [139, 391] on div at bounding box center [133, 379] width 113 height 113
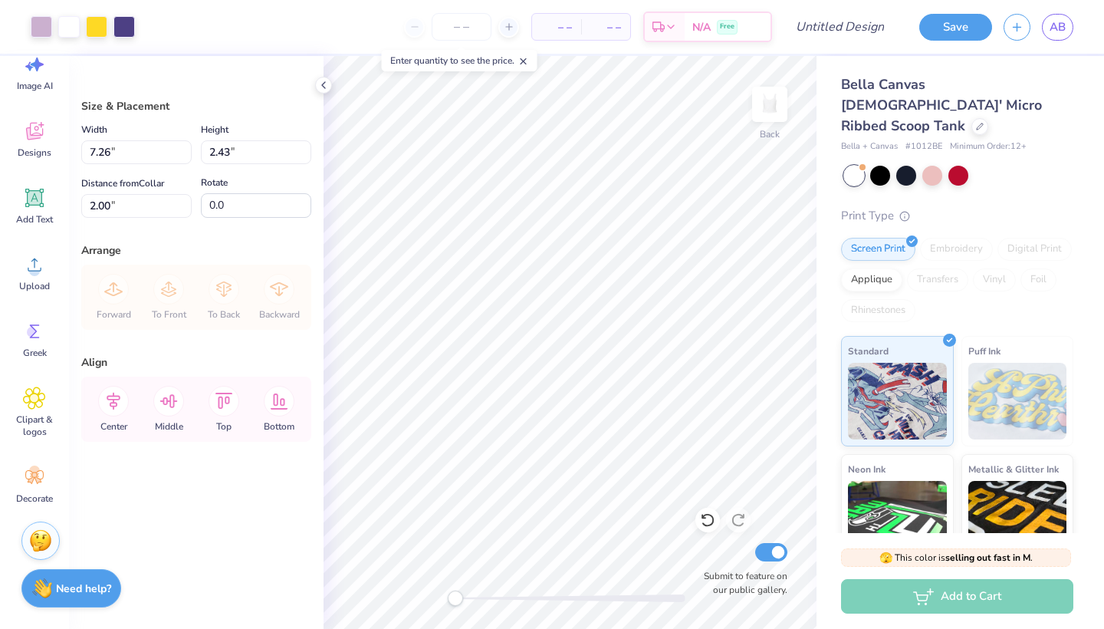
type input "4.92"
type input "1.64"
type input "1.87"
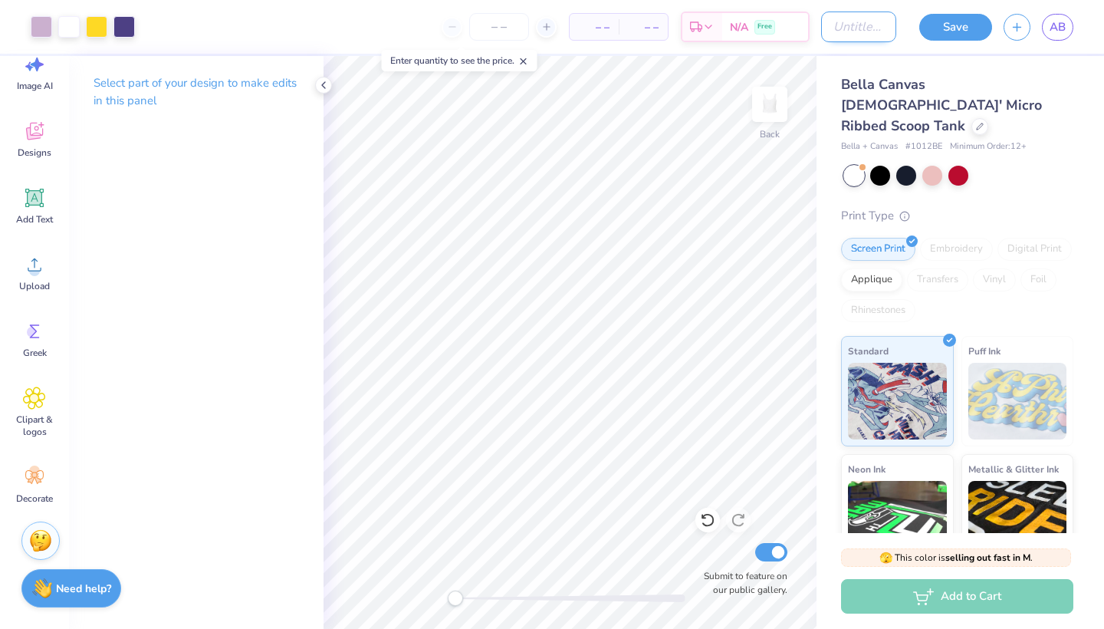
click at [835, 30] on input "Design Title" at bounding box center [858, 27] width 75 height 31
type input "tanktop"
click at [38, 122] on icon at bounding box center [34, 131] width 23 height 23
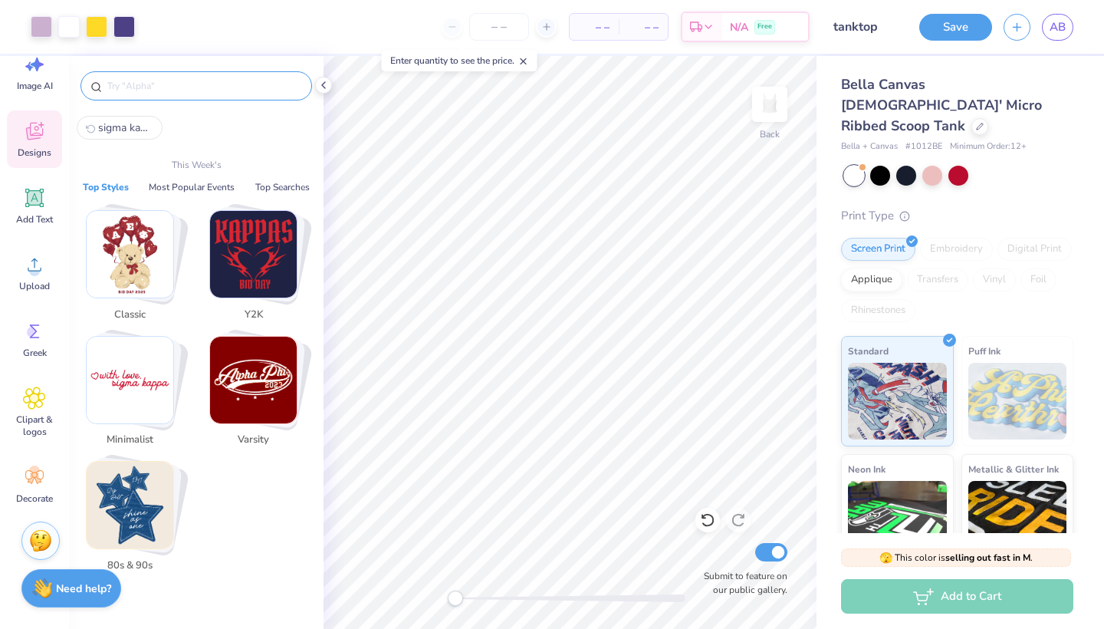
click at [156, 85] on input "text" at bounding box center [204, 85] width 196 height 15
paste input "sigma kappa"
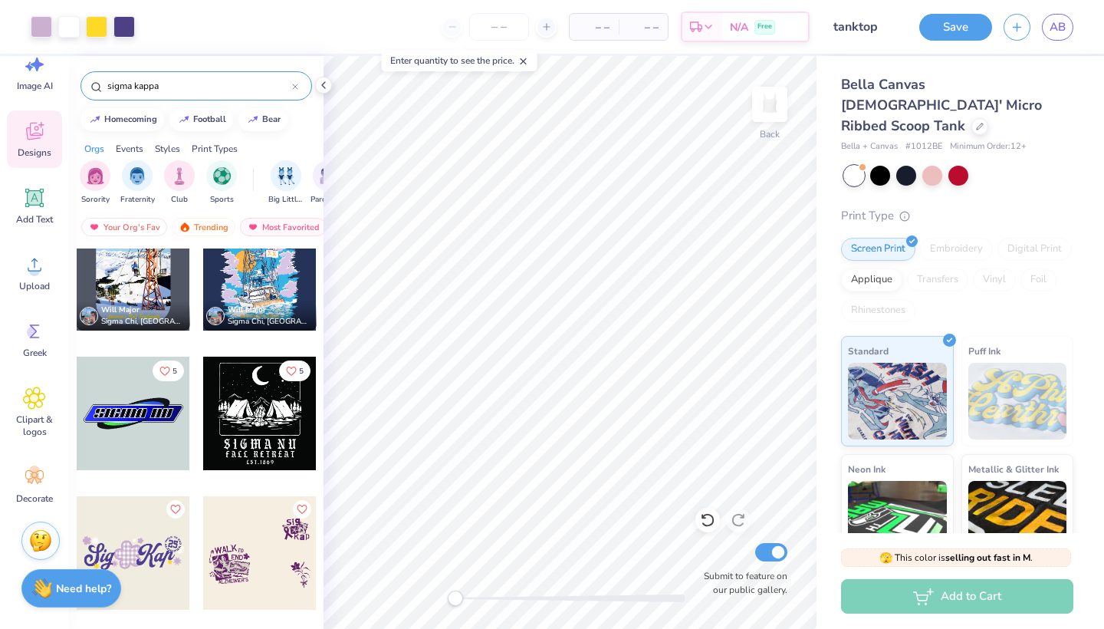
scroll to position [4501, 0]
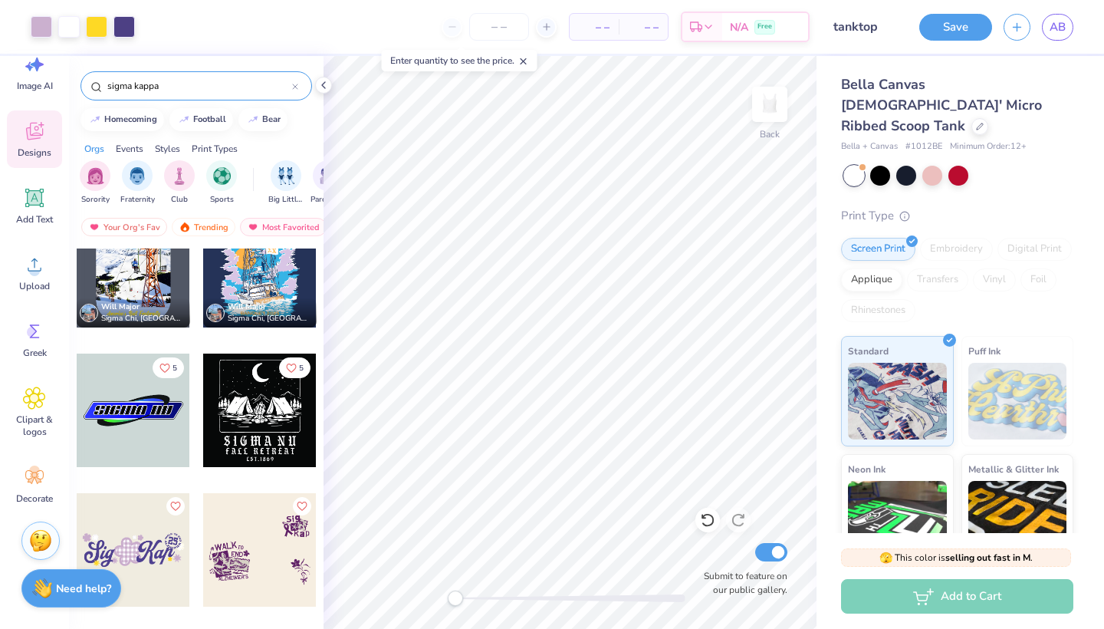
type input "sigma kappa"
click at [261, 544] on div at bounding box center [259, 549] width 113 height 113
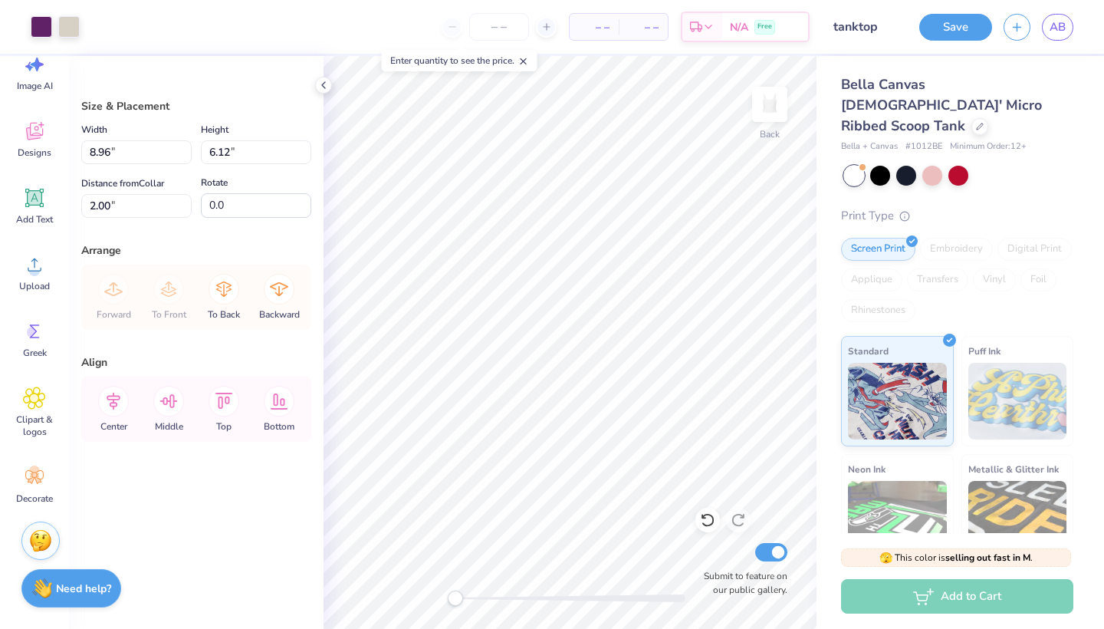
type input "2.69"
type input "1.84"
type input "6.29"
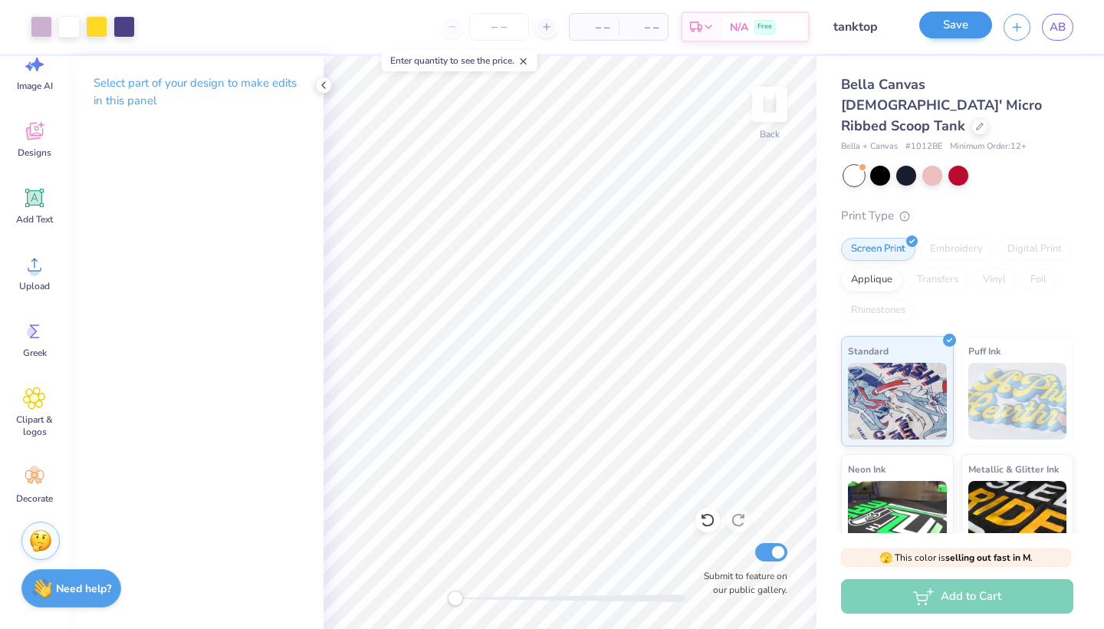
click at [930, 25] on button "Save" at bounding box center [955, 25] width 73 height 27
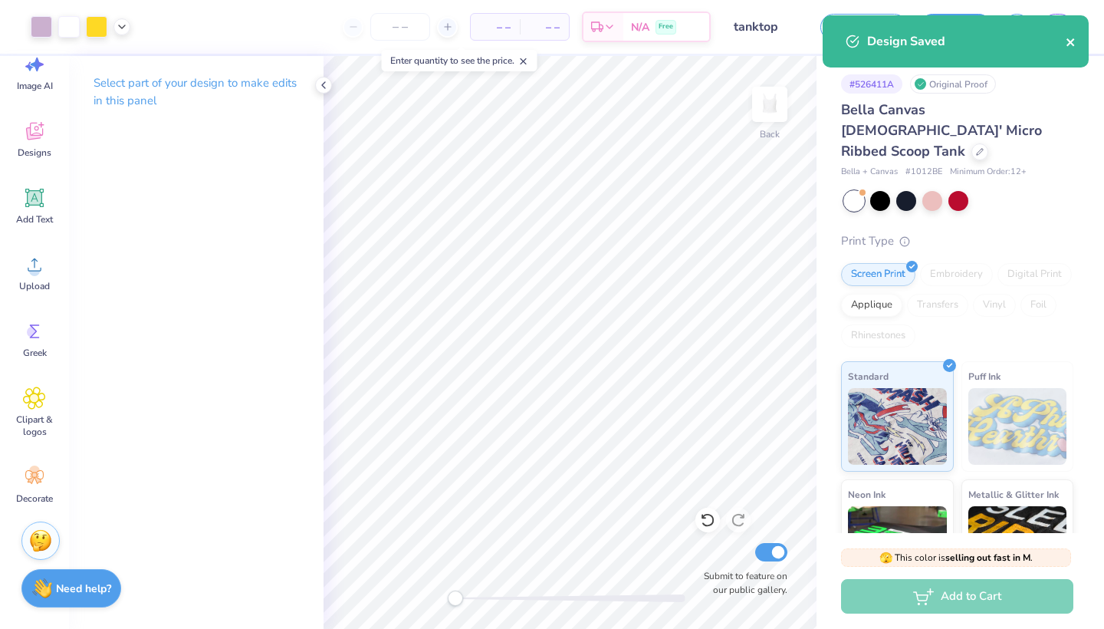
click at [1073, 43] on icon "close" at bounding box center [1071, 42] width 11 height 12
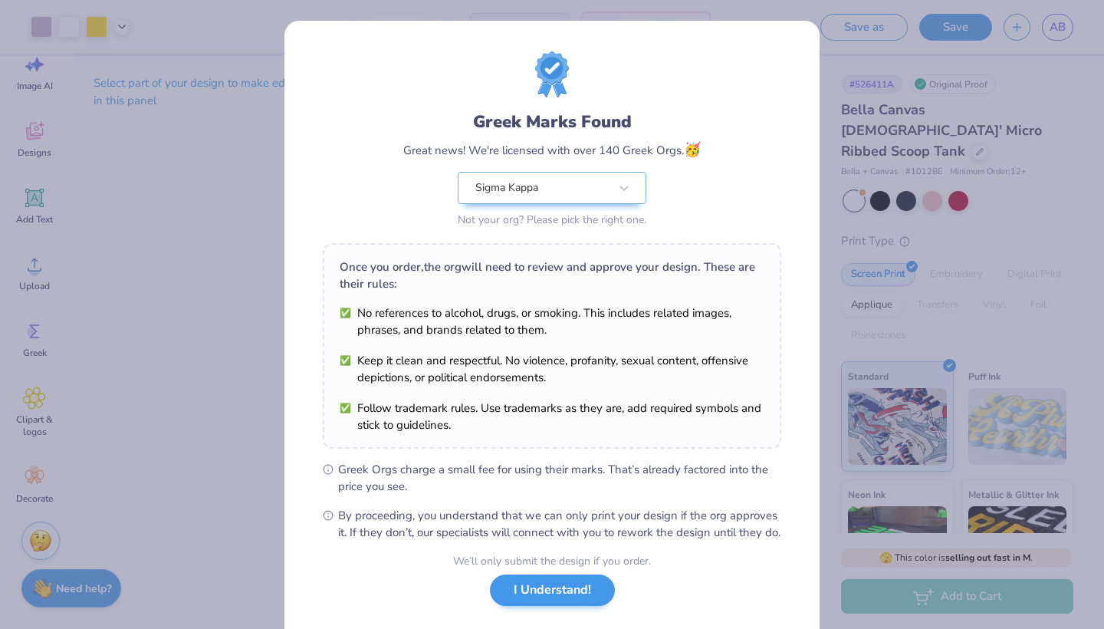
click at [562, 606] on button "I Understand!" at bounding box center [552, 589] width 125 height 31
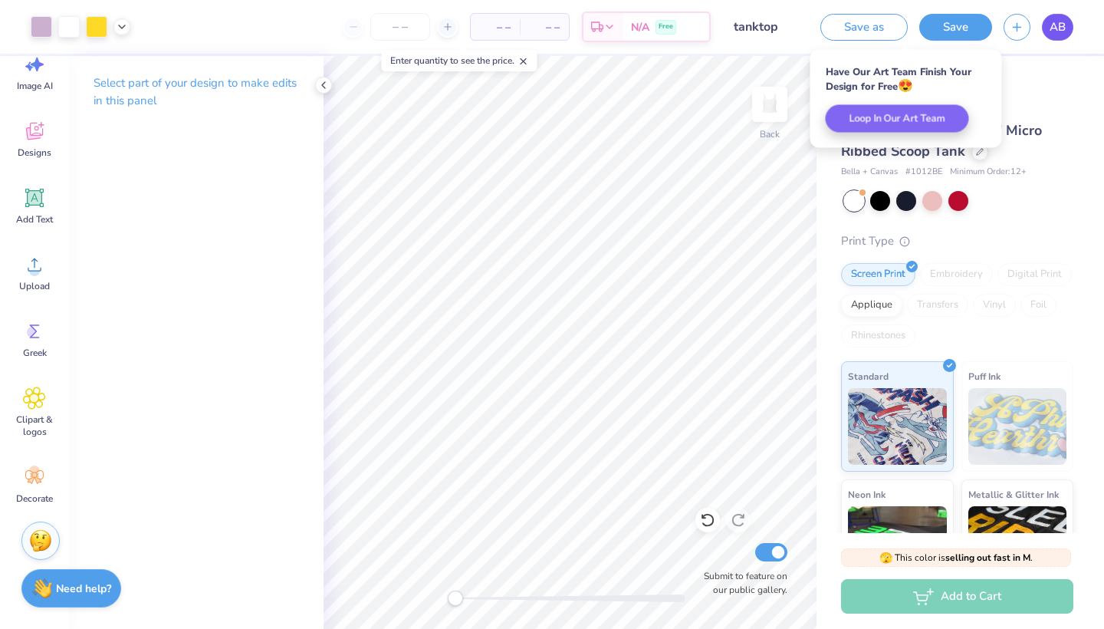
click at [1055, 25] on span "AB" at bounding box center [1058, 27] width 16 height 18
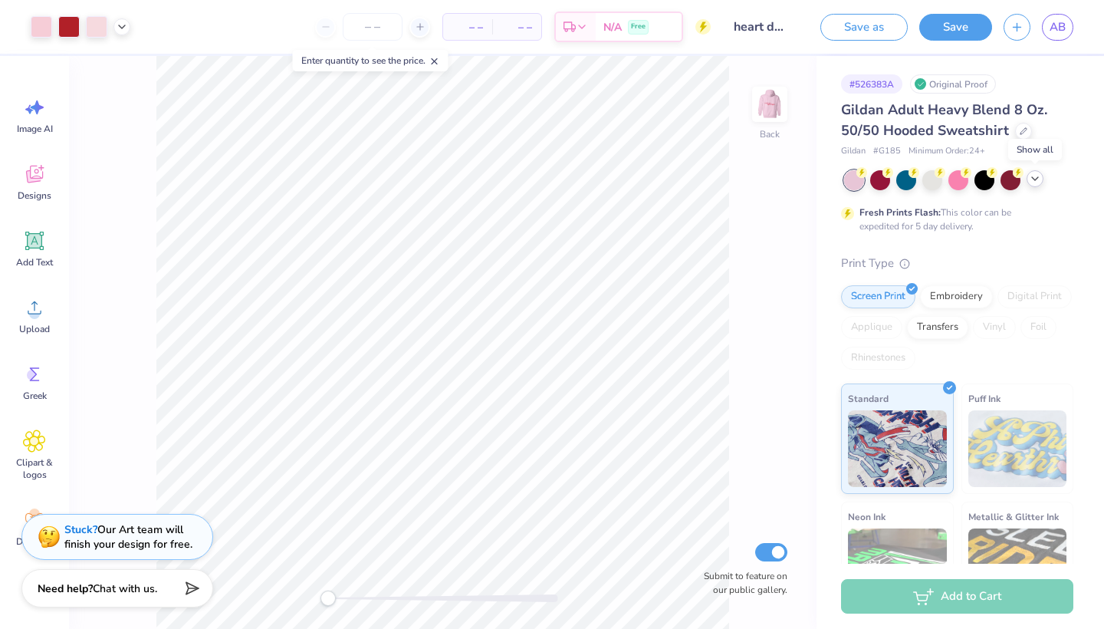
click at [1032, 181] on icon at bounding box center [1035, 179] width 12 height 12
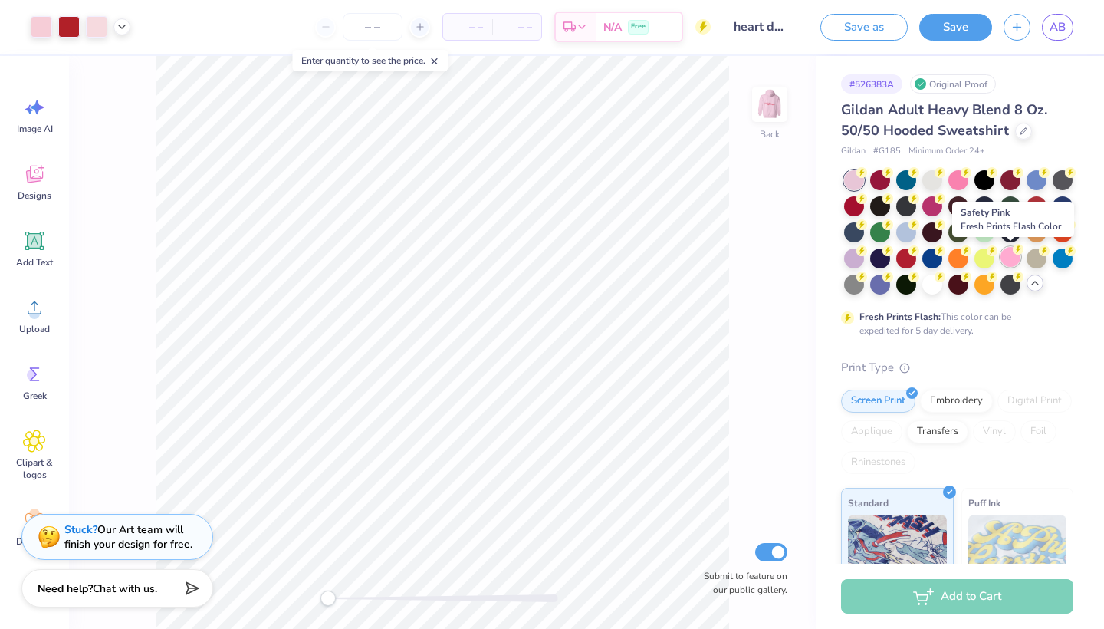
click at [1008, 253] on div at bounding box center [1011, 257] width 20 height 20
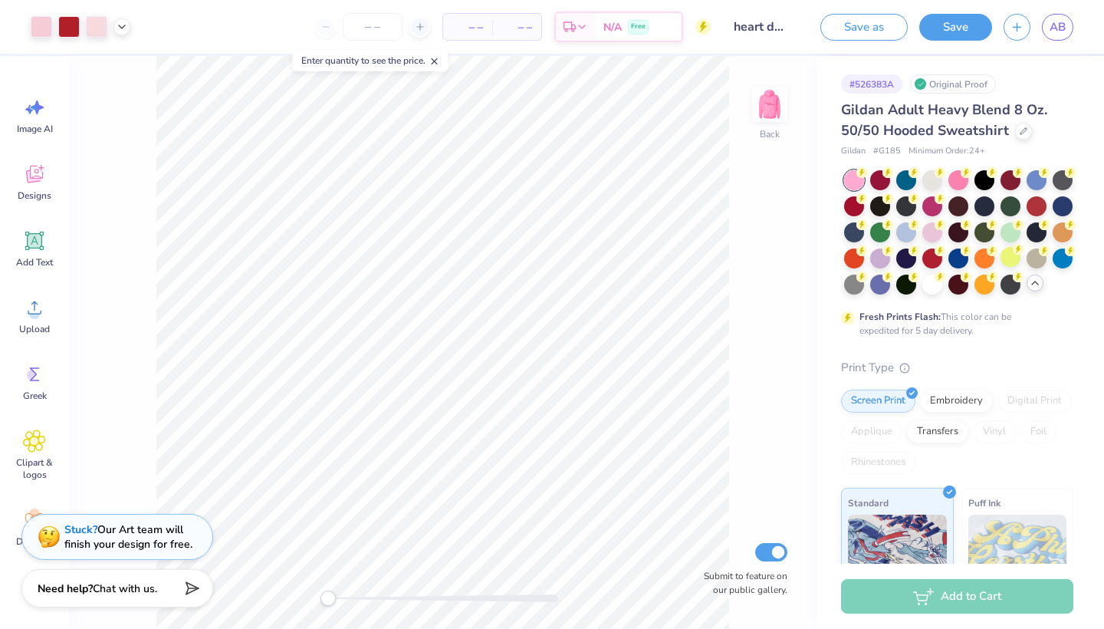
click at [856, 181] on div at bounding box center [854, 180] width 20 height 20
click at [958, 174] on div at bounding box center [959, 179] width 20 height 20
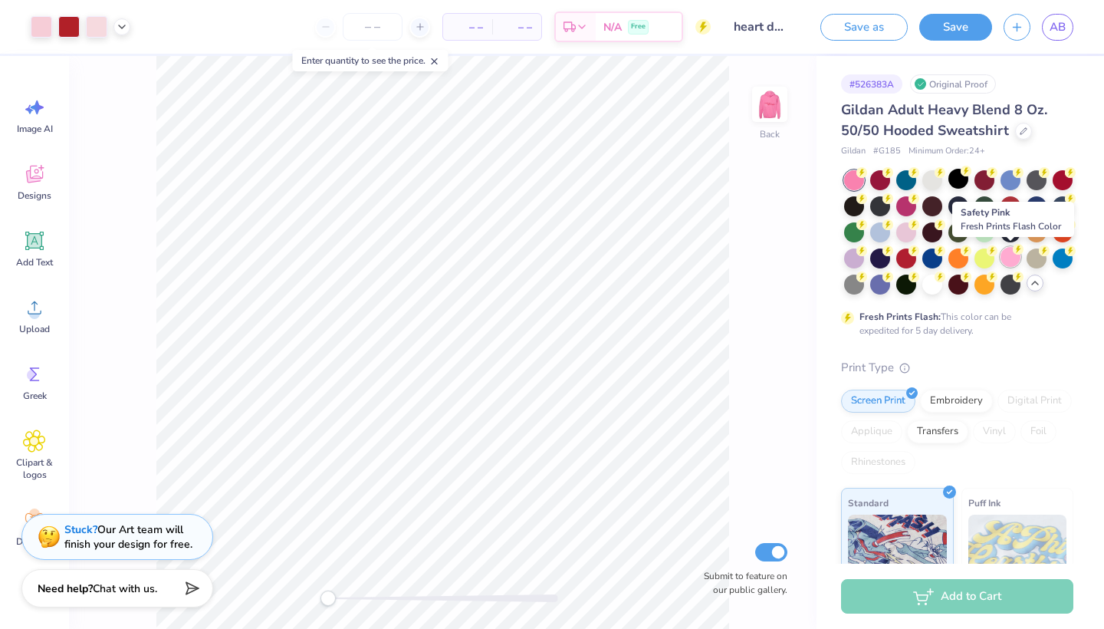
click at [1010, 255] on div at bounding box center [1011, 257] width 20 height 20
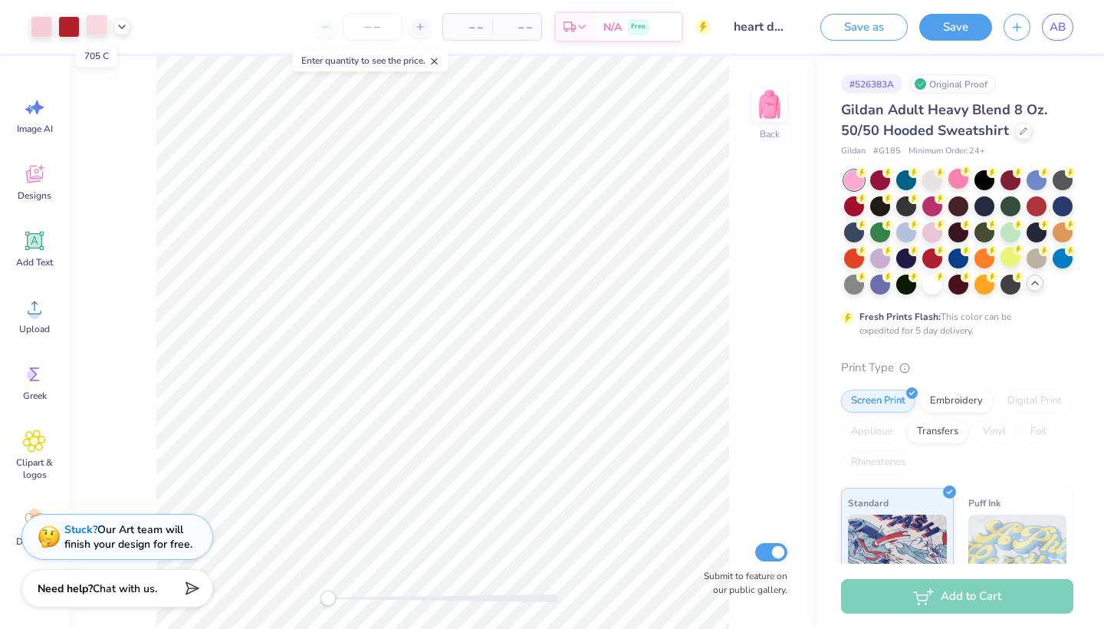
click at [94, 28] on div at bounding box center [96, 25] width 21 height 21
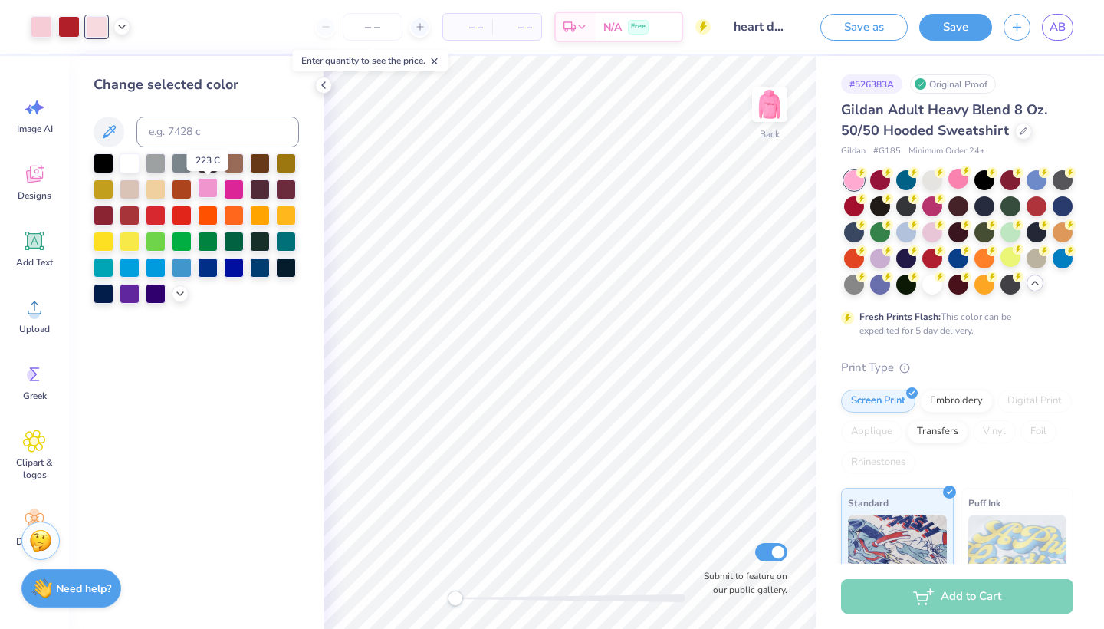
click at [203, 189] on div at bounding box center [208, 188] width 20 height 20
click at [234, 188] on div at bounding box center [234, 188] width 20 height 20
click at [211, 188] on div at bounding box center [208, 188] width 20 height 20
click at [179, 294] on polyline at bounding box center [180, 292] width 6 height 3
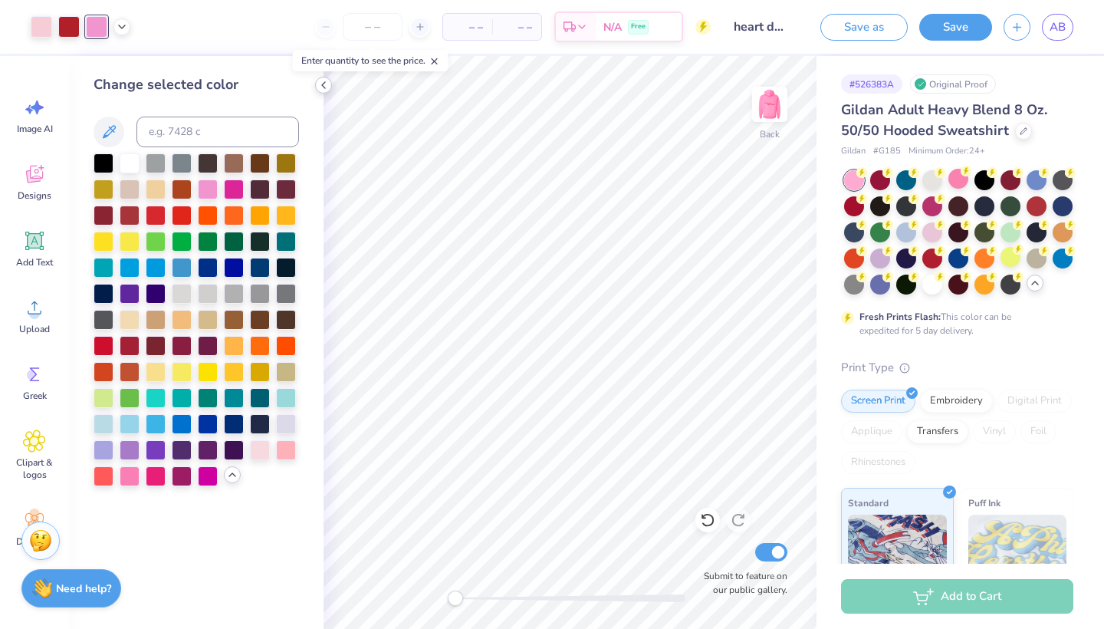
click at [325, 84] on icon at bounding box center [323, 85] width 12 height 12
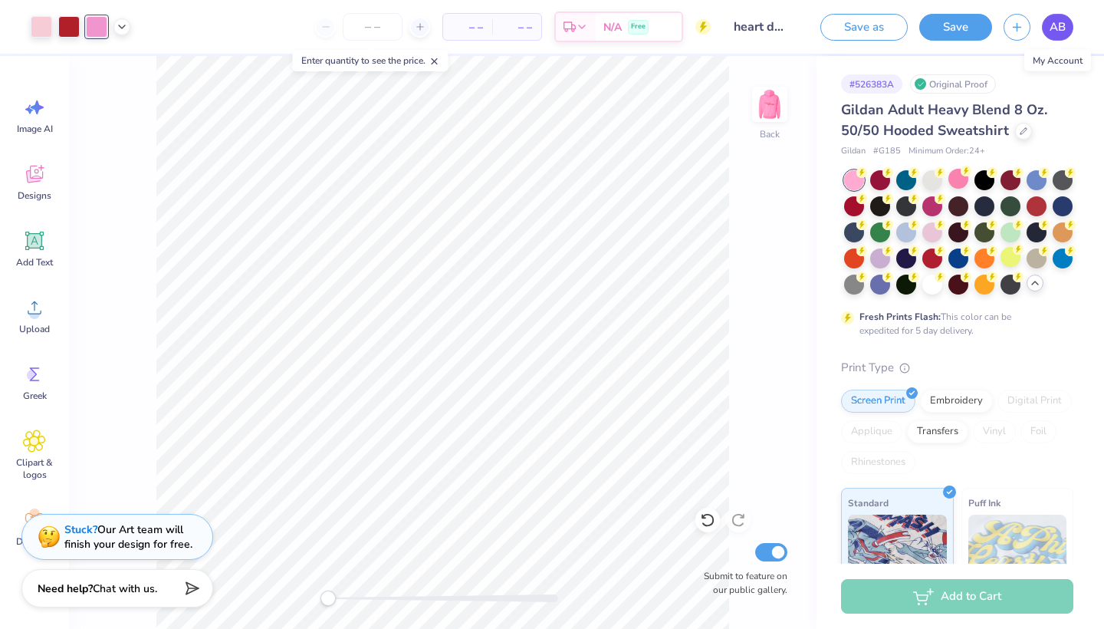
click at [1045, 26] on link "AB" at bounding box center [1057, 27] width 31 height 27
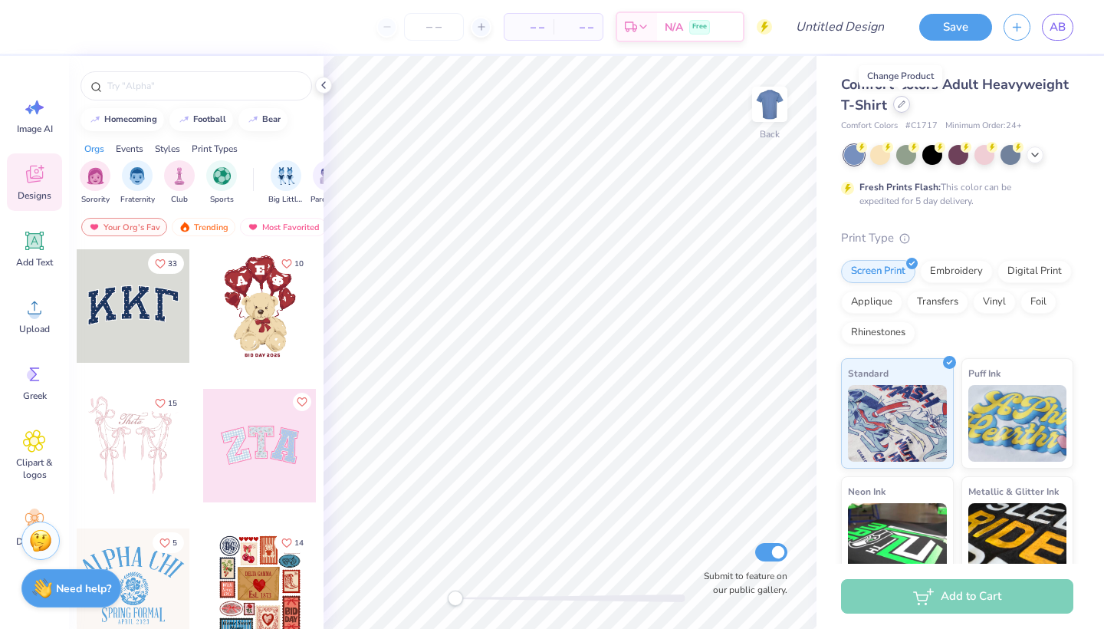
click at [901, 108] on div at bounding box center [901, 104] width 17 height 17
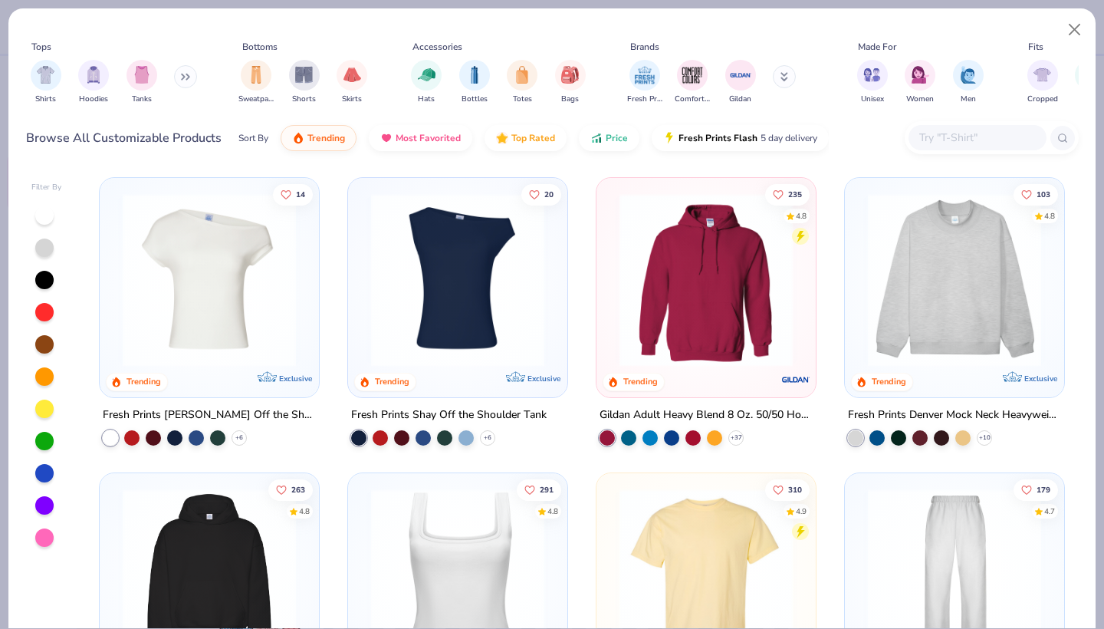
click at [478, 275] on img at bounding box center [457, 279] width 189 height 173
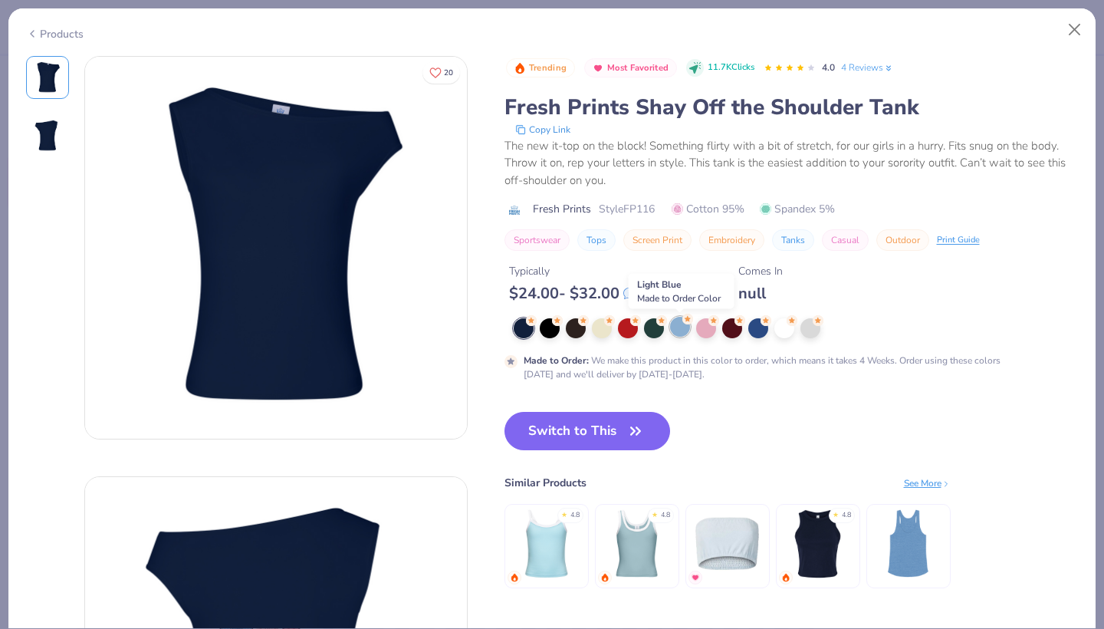
click at [686, 326] on div at bounding box center [680, 327] width 20 height 20
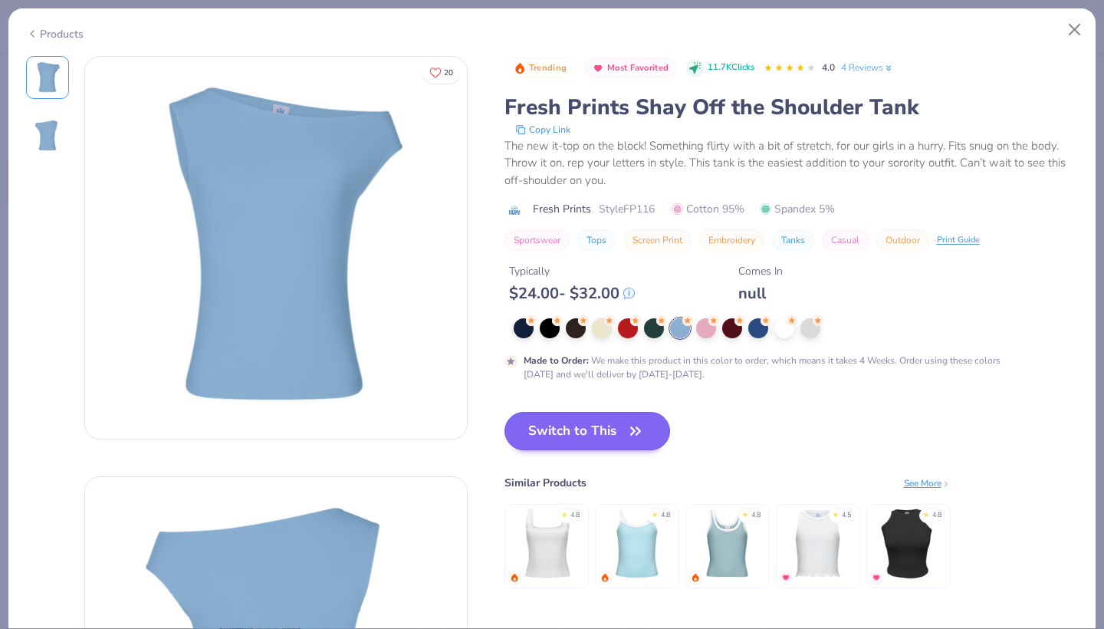
click at [584, 430] on button "Switch to This" at bounding box center [588, 431] width 166 height 38
type textarea "x"
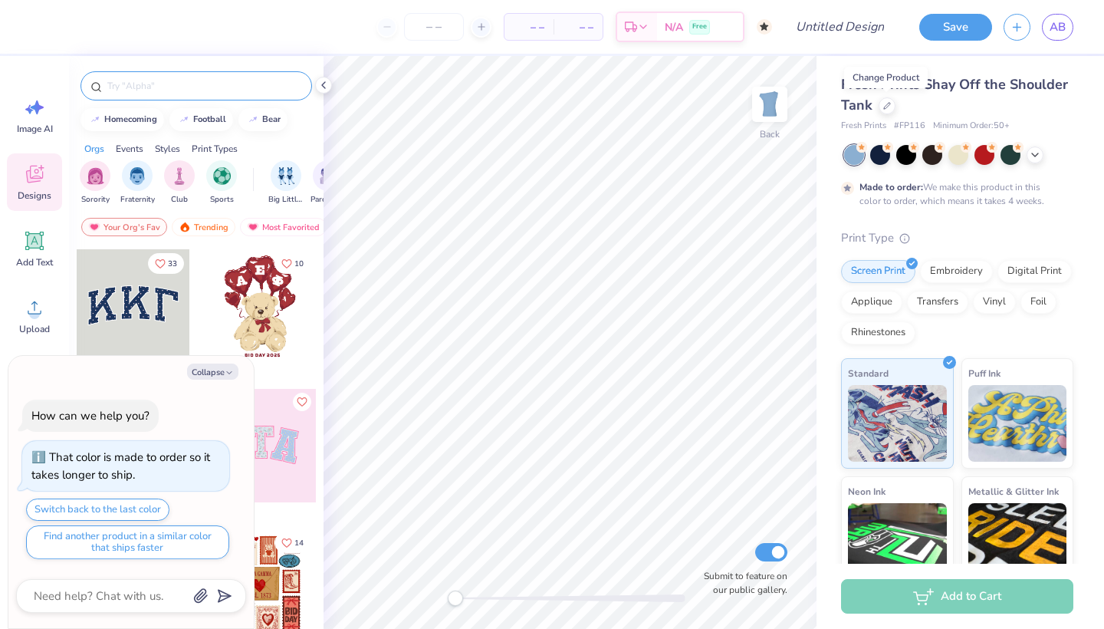
click at [145, 80] on input "text" at bounding box center [204, 85] width 196 height 15
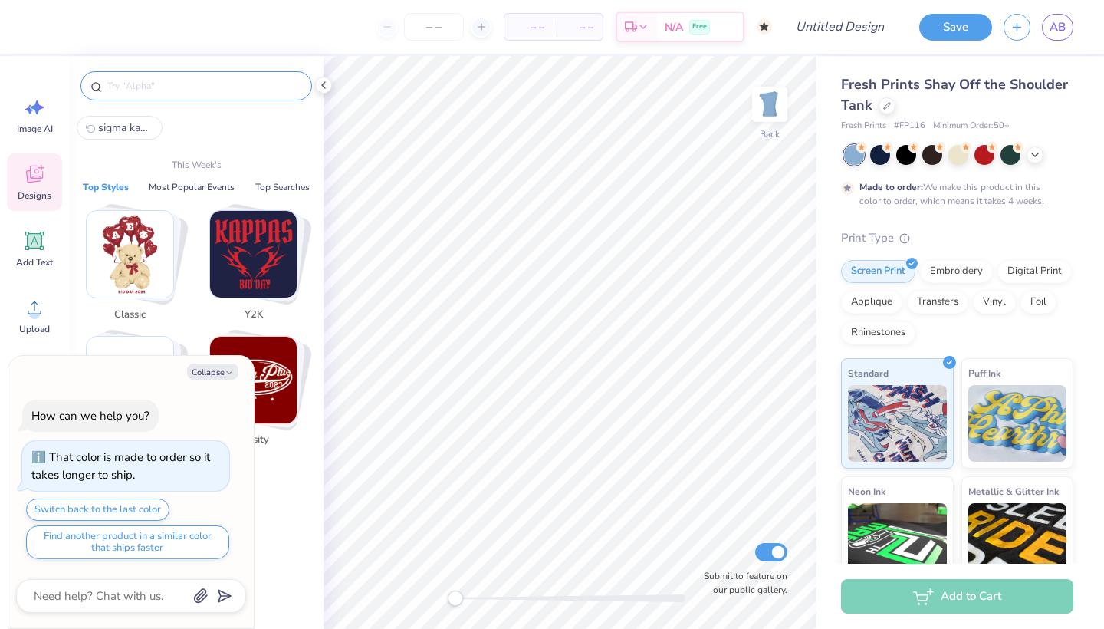
paste input "sigma kappa"
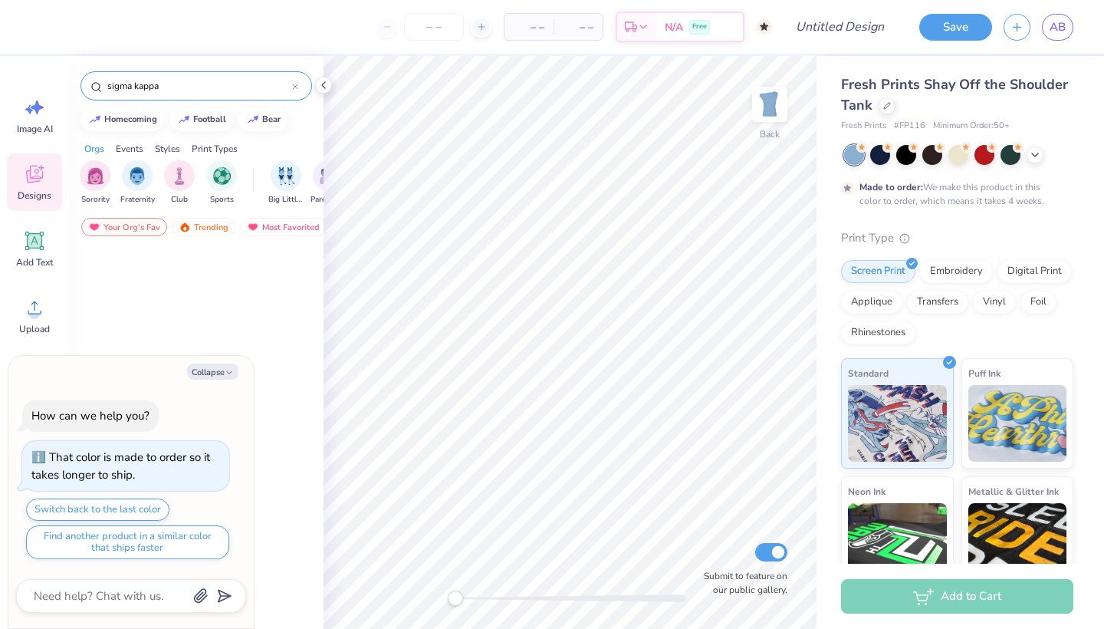
type input "sigma kappa"
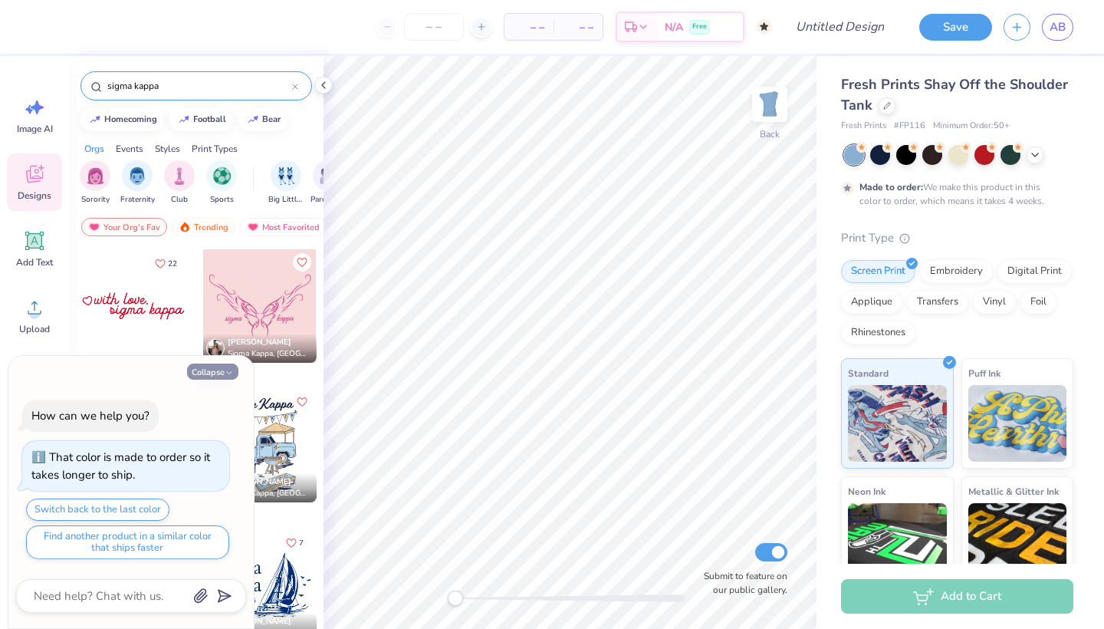
click at [214, 370] on button "Collapse" at bounding box center [212, 371] width 51 height 16
type textarea "x"
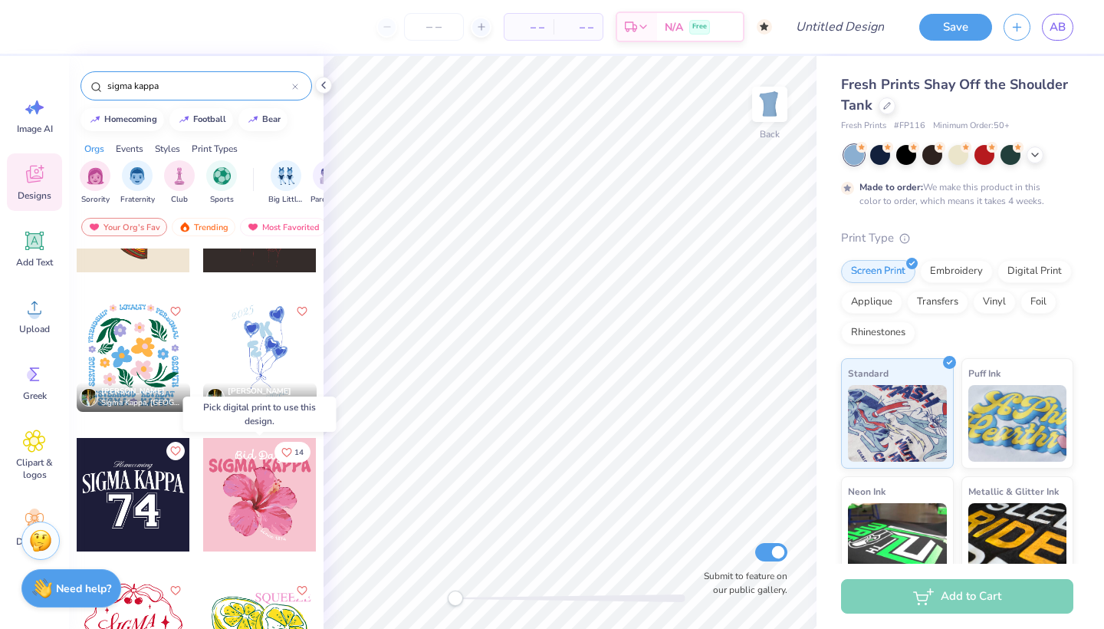
scroll to position [3715, 0]
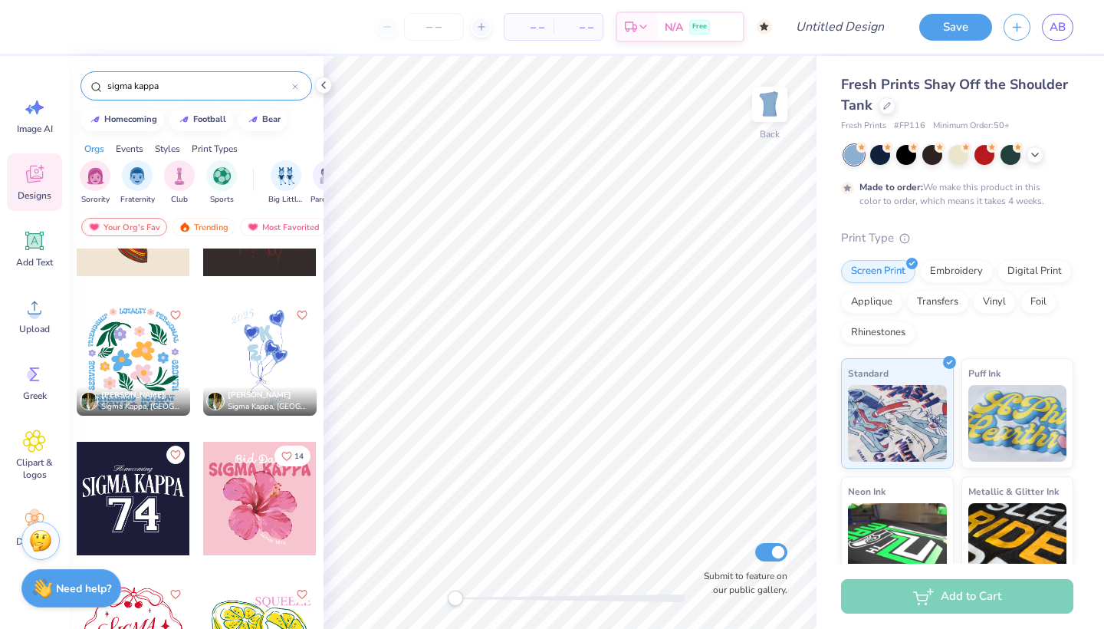
click at [261, 331] on div at bounding box center [259, 358] width 113 height 113
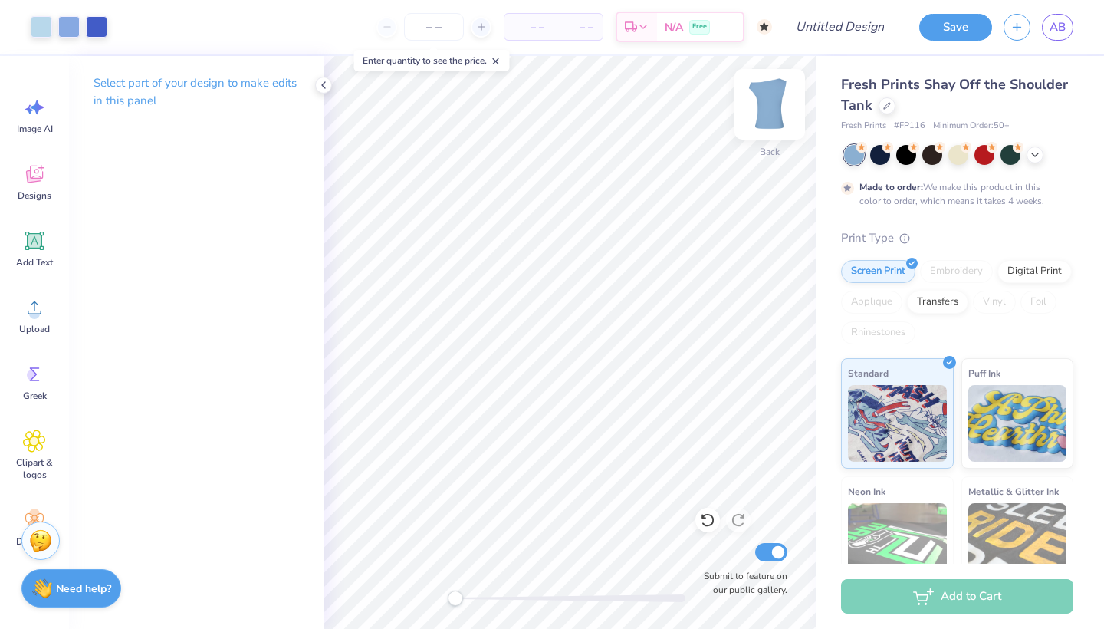
click at [766, 110] on img at bounding box center [769, 104] width 61 height 61
click at [774, 108] on img at bounding box center [769, 104] width 61 height 61
click at [46, 437] on div "Clipart & logos" at bounding box center [34, 455] width 55 height 70
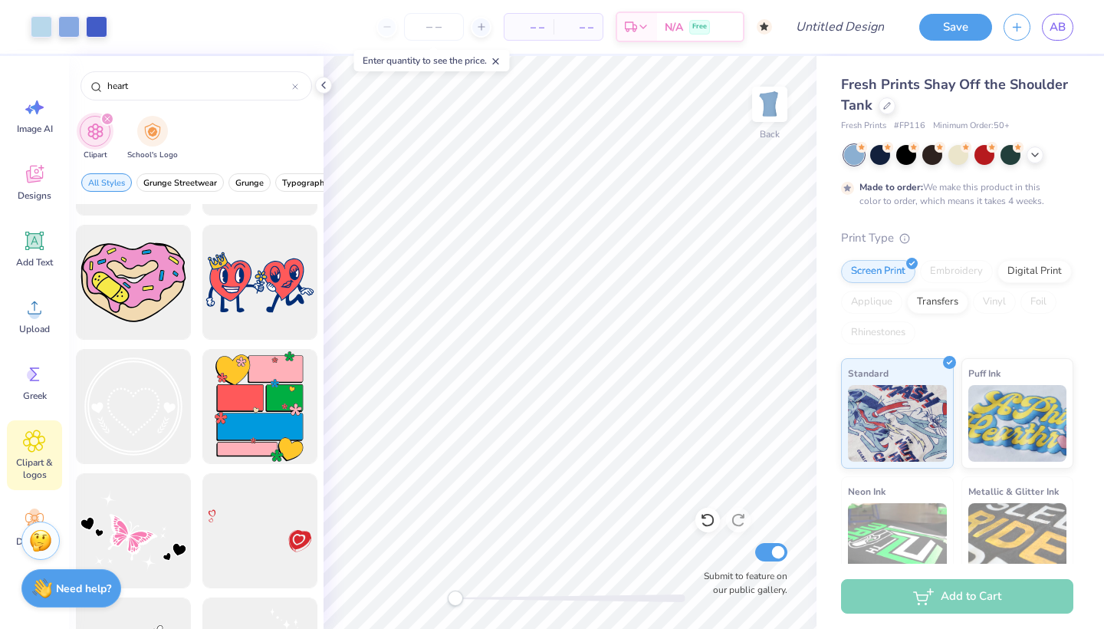
scroll to position [7434, 0]
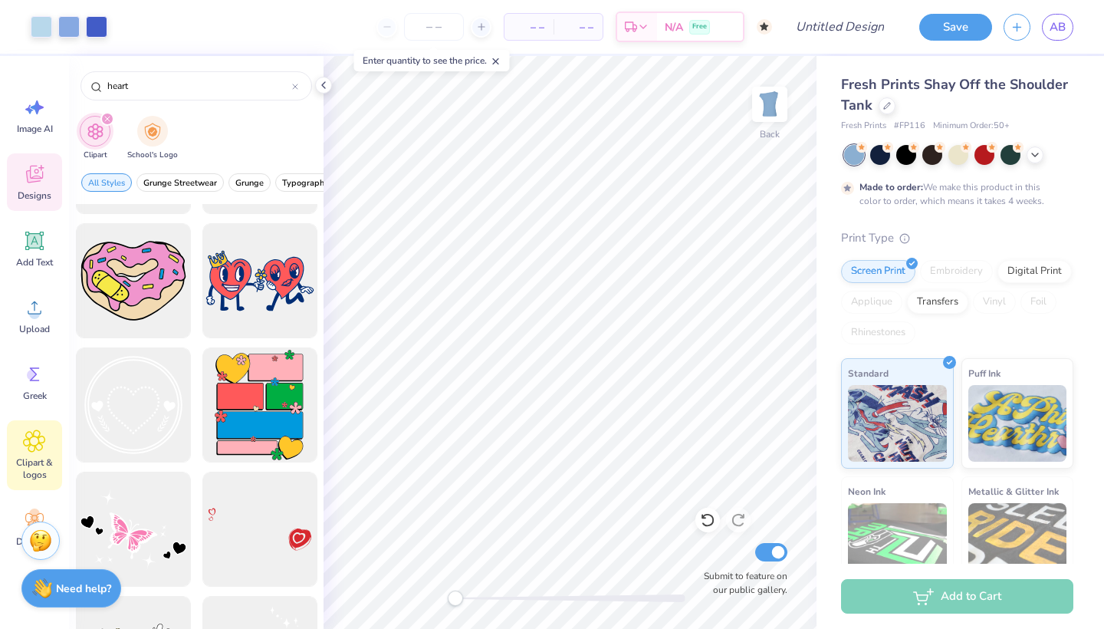
type input "heart"
click at [44, 192] on span "Designs" at bounding box center [35, 195] width 34 height 12
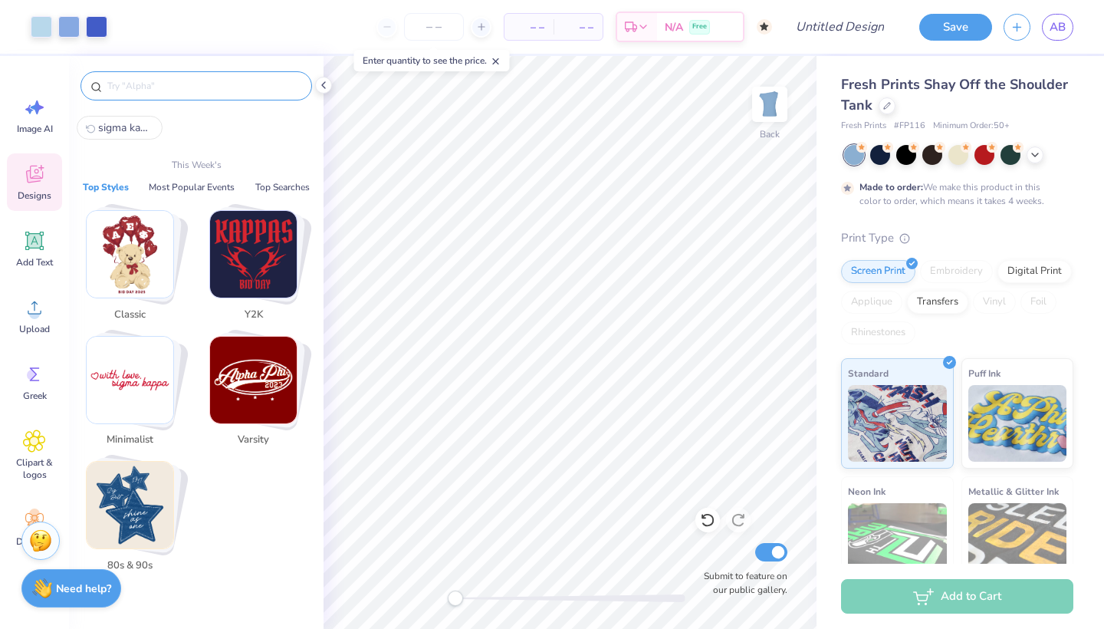
click at [156, 87] on input "text" at bounding box center [204, 85] width 196 height 15
paste input "sigma kappa"
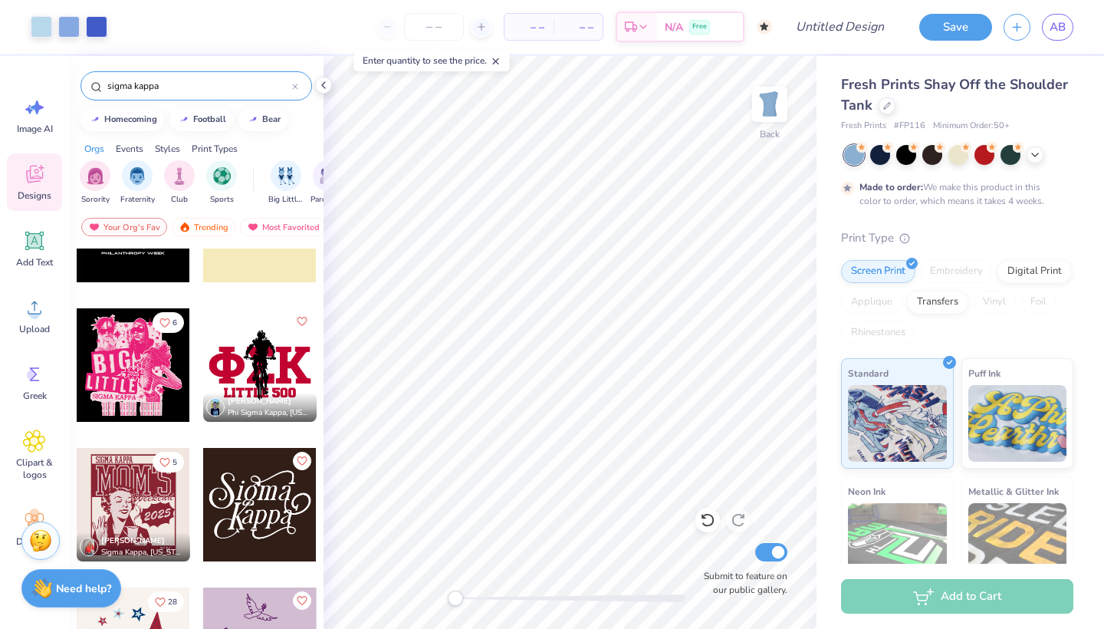
scroll to position [6509, 0]
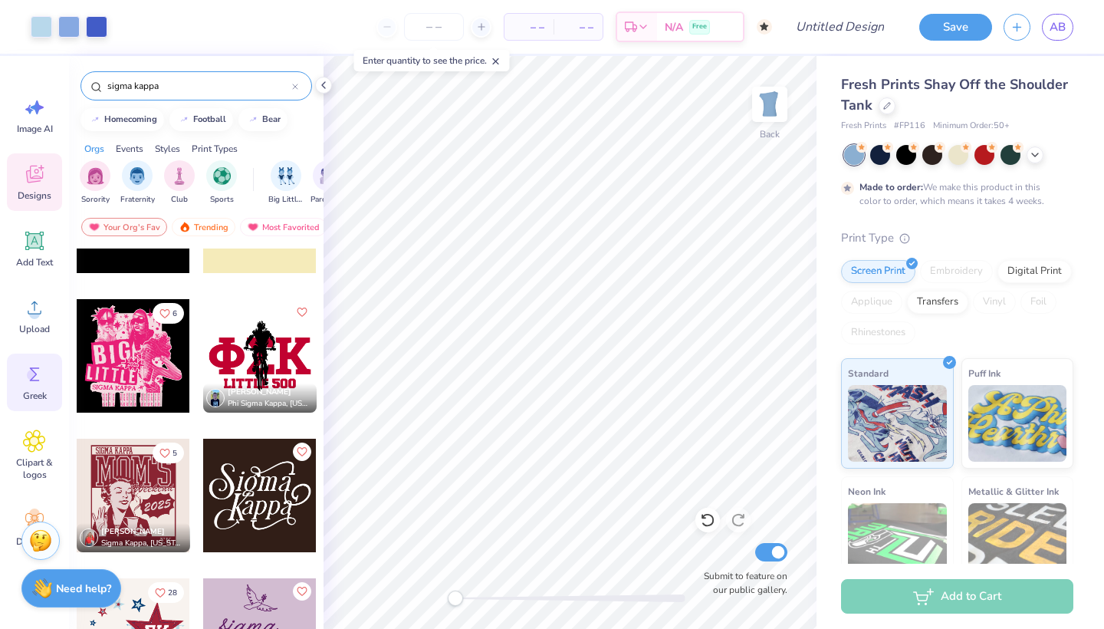
type input "sigma kappa"
click at [31, 393] on span "Greek" at bounding box center [35, 396] width 24 height 12
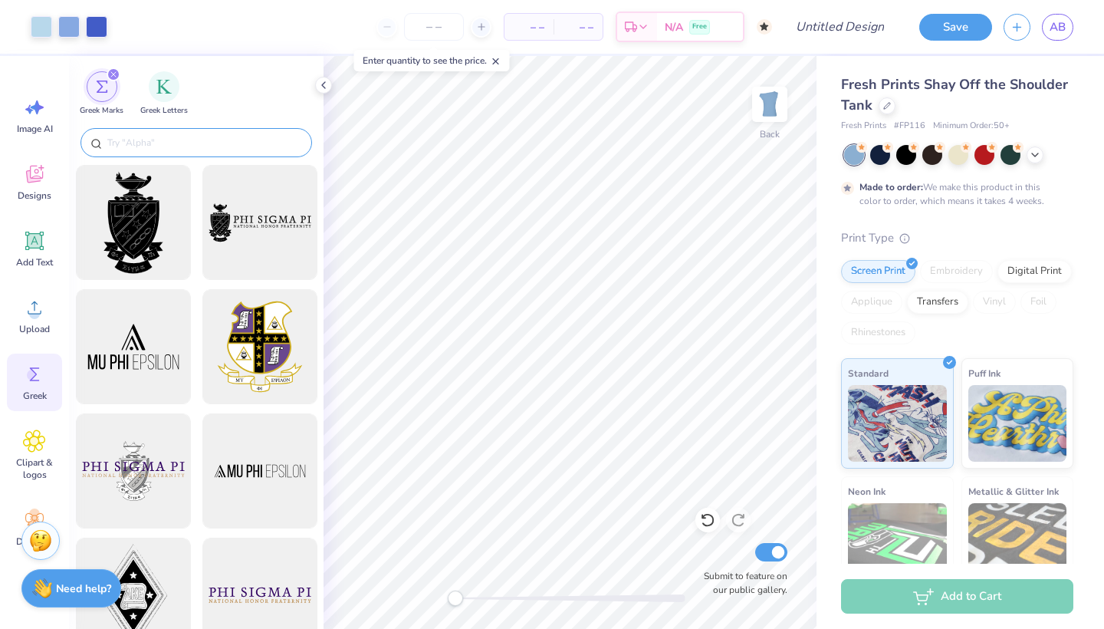
click at [151, 139] on input "text" at bounding box center [204, 142] width 196 height 15
paste input "sigma kappa"
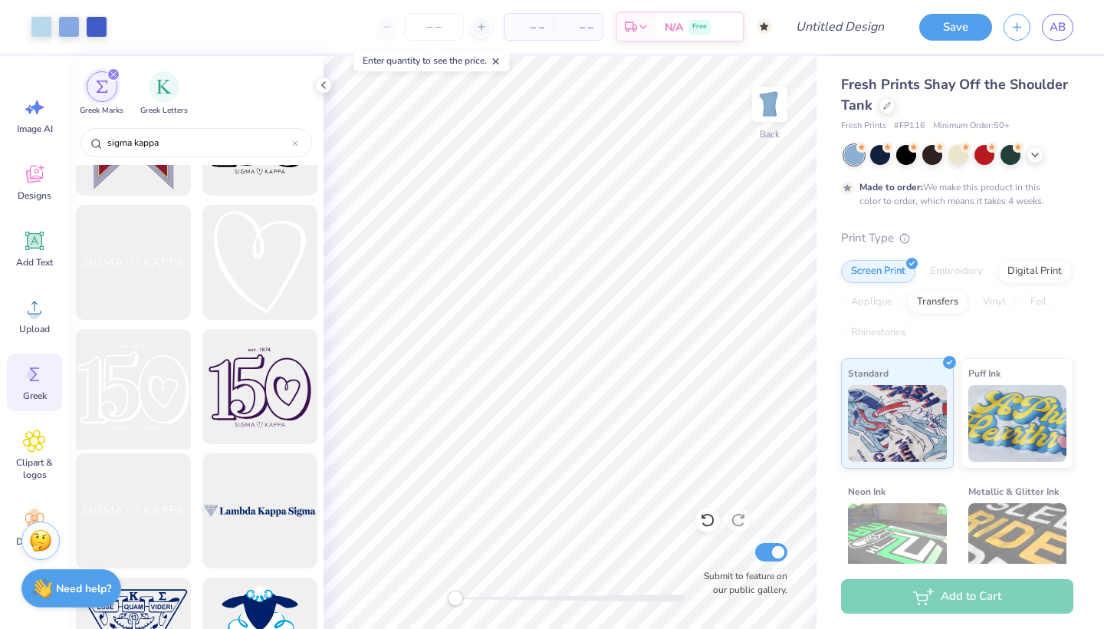
scroll to position [708, 0]
type input "sigma kappa"
click at [245, 284] on div at bounding box center [259, 260] width 127 height 127
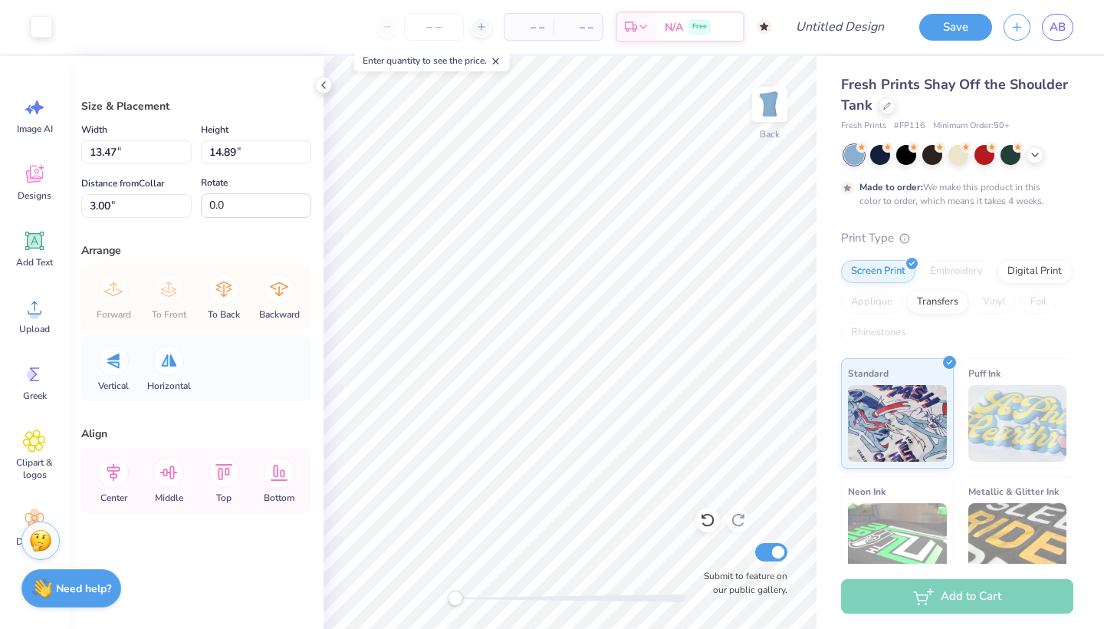
type input "2.75"
type input "3.04"
type input "14.85"
type input "0.57"
type input "0.63"
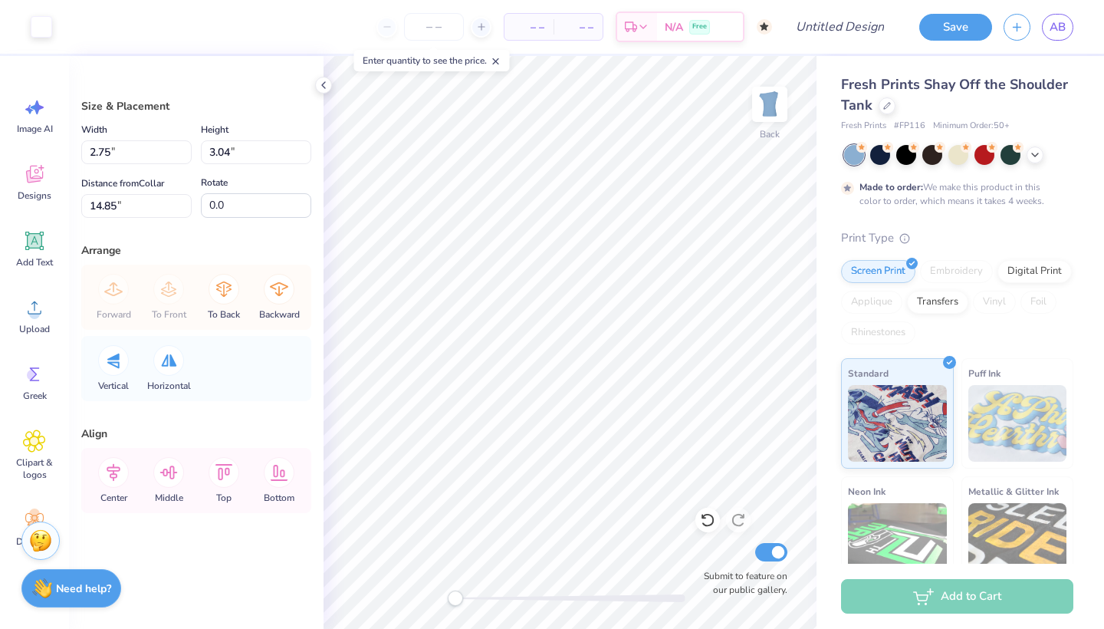
type input "20.37"
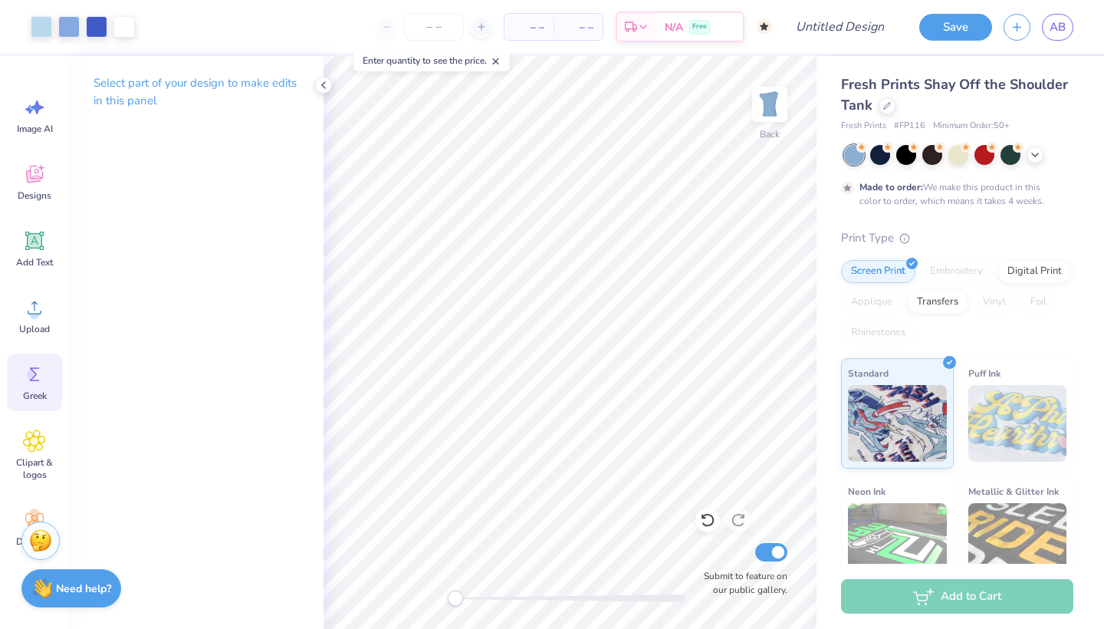
click at [38, 387] on div "Greek" at bounding box center [34, 382] width 55 height 58
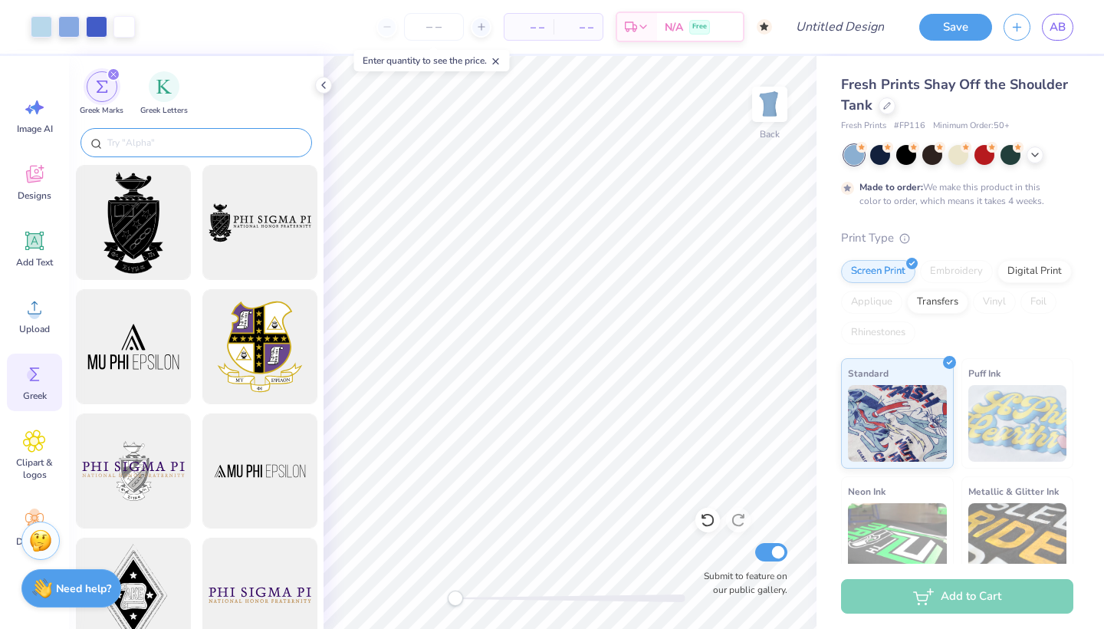
click at [130, 140] on input "text" at bounding box center [204, 142] width 196 height 15
paste input "sigma kappa"
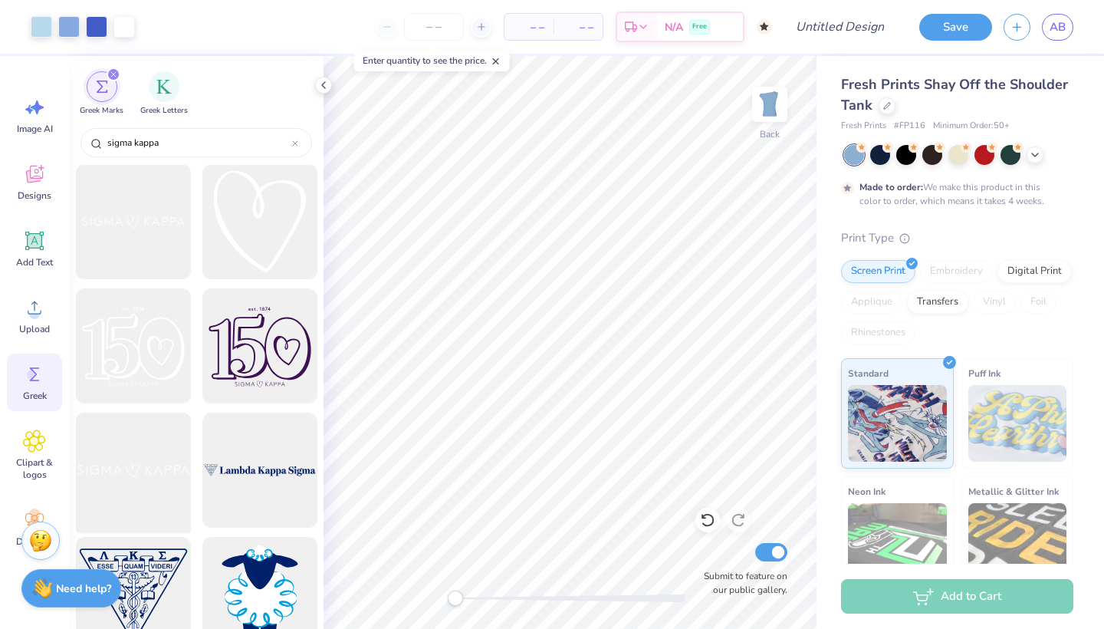
scroll to position [747, 0]
type input "sigma kappa"
click at [253, 229] on div at bounding box center [259, 221] width 127 height 127
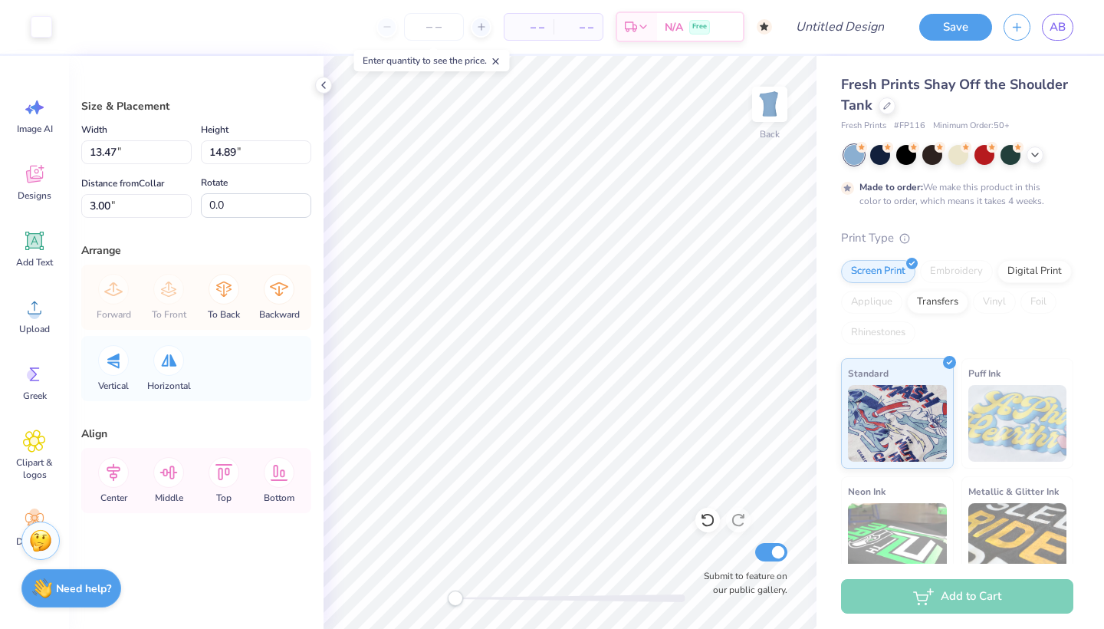
type input "2.99"
type input "3.30"
type input "14.59"
type input "0.76"
type input "0.84"
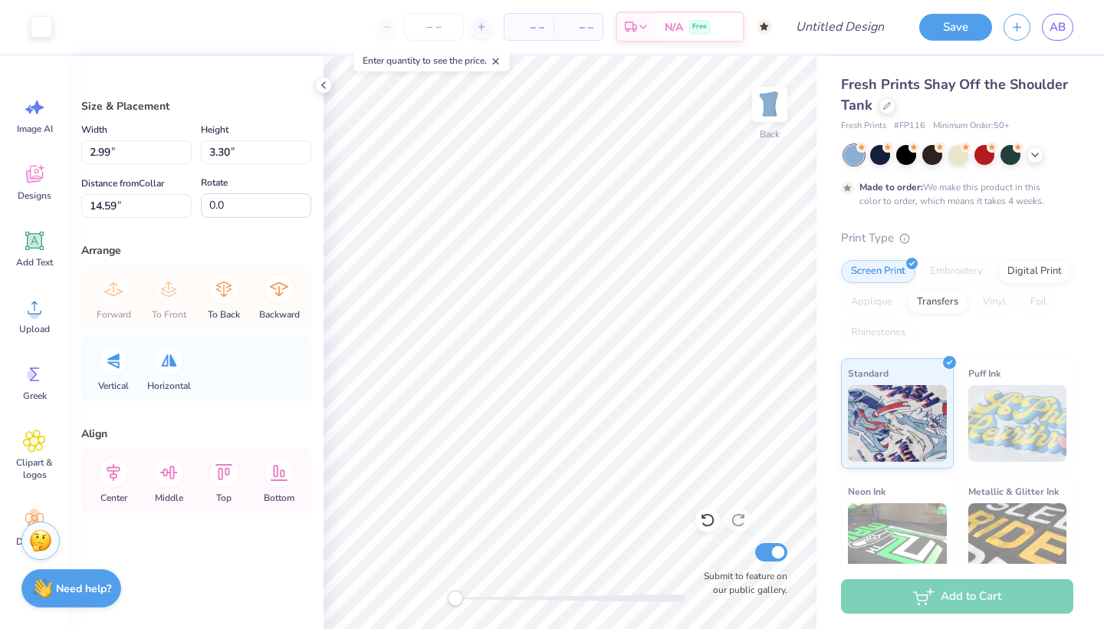
type input "17.05"
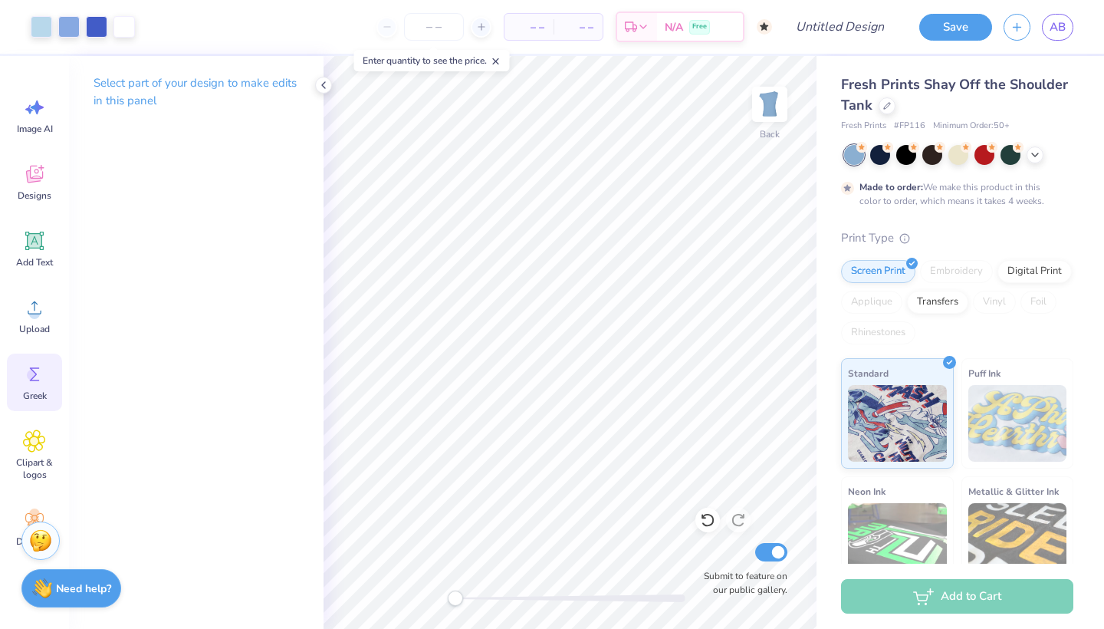
click at [41, 379] on icon at bounding box center [34, 374] width 23 height 23
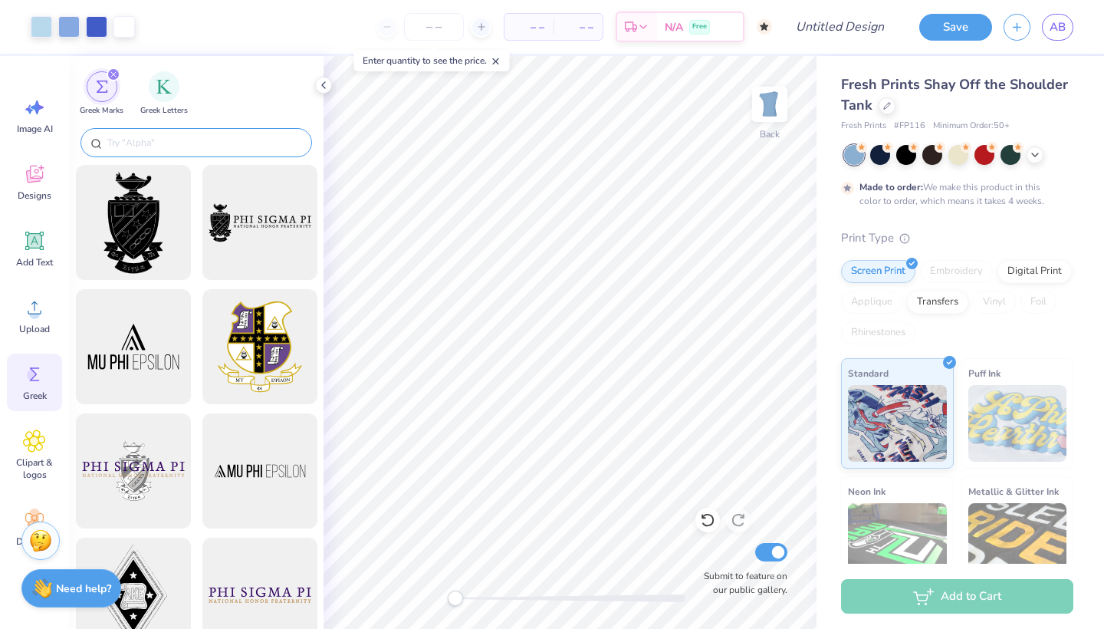
click at [136, 135] on input "text" at bounding box center [204, 142] width 196 height 15
paste input "sigma kappa"
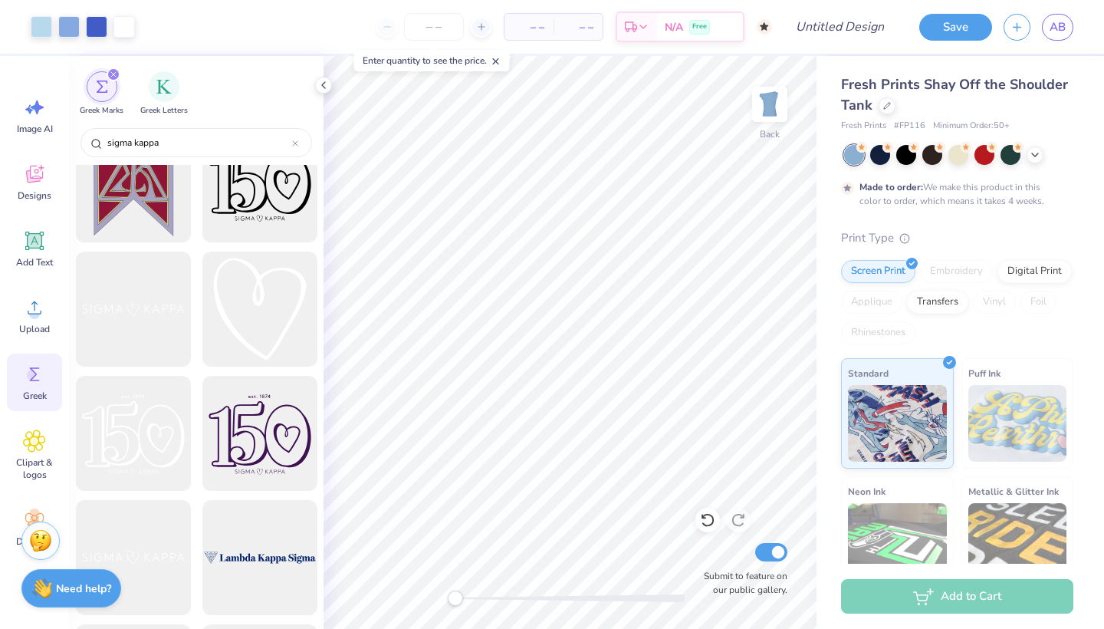
scroll to position [690, 0]
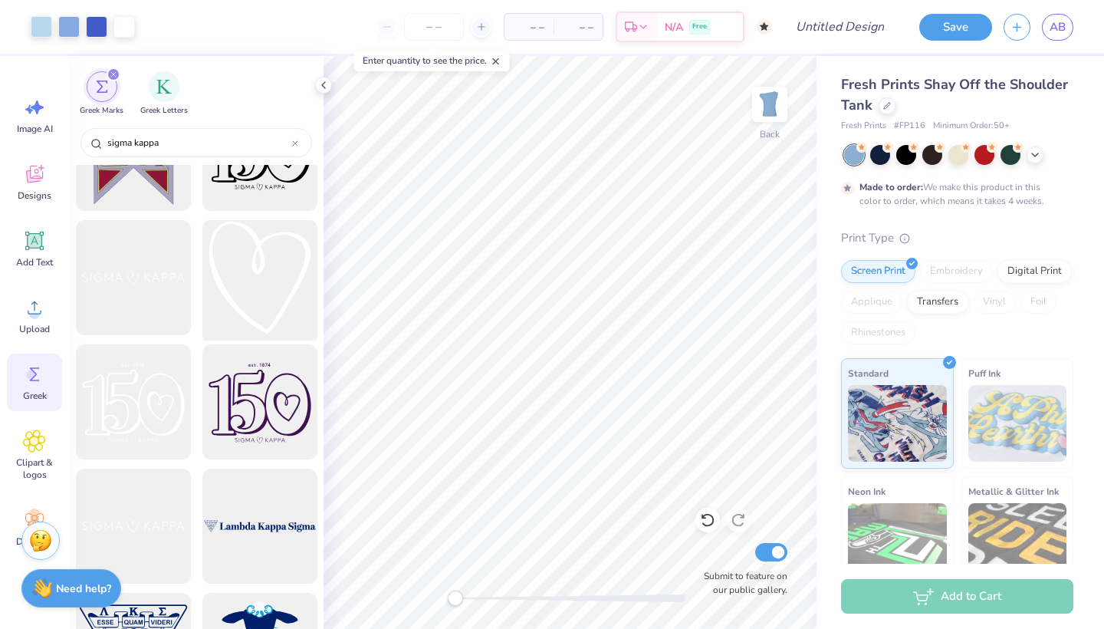
type input "sigma kappa"
click at [264, 269] on div at bounding box center [259, 278] width 127 height 127
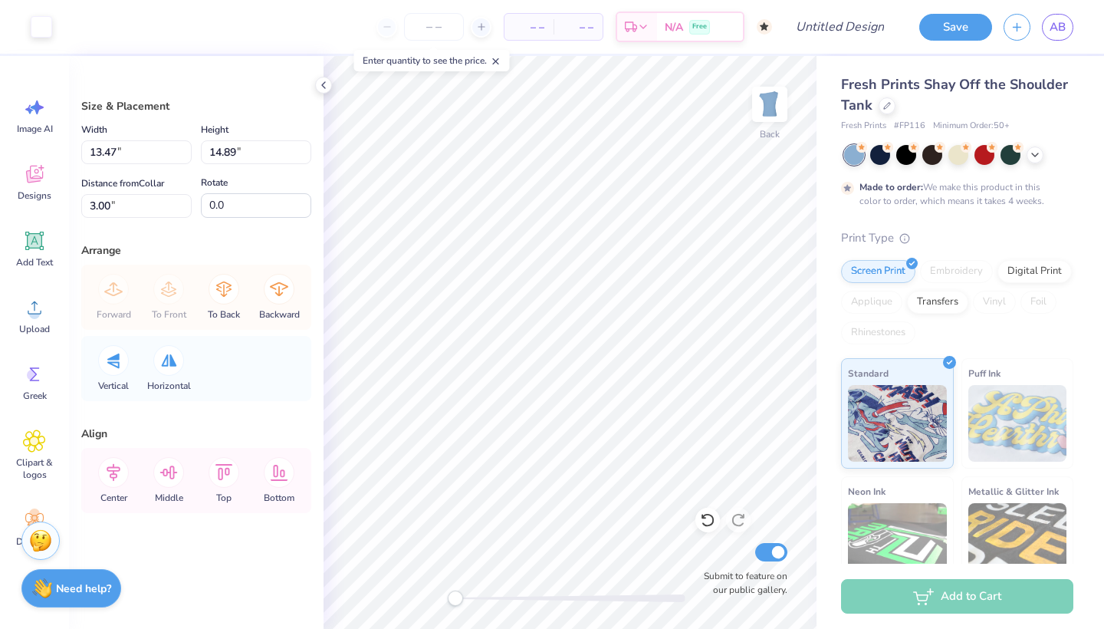
type input "1.41"
type input "1.56"
type input "16.33"
type input "0.47"
type input "0.52"
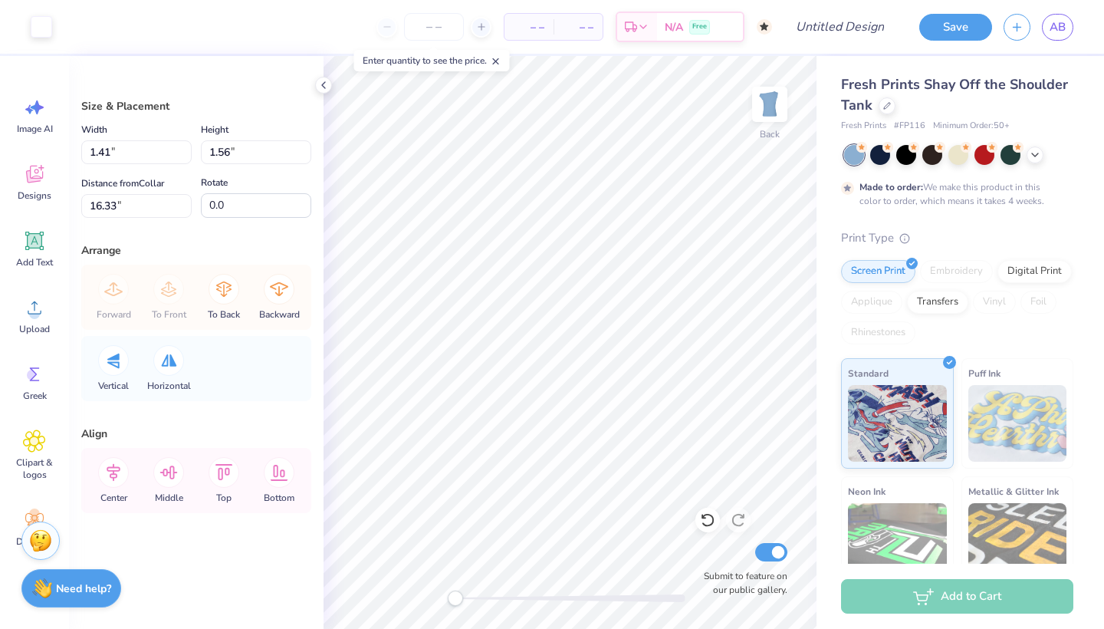
type input "18.58"
type input "0.54"
type input "0.60"
type input "20.40"
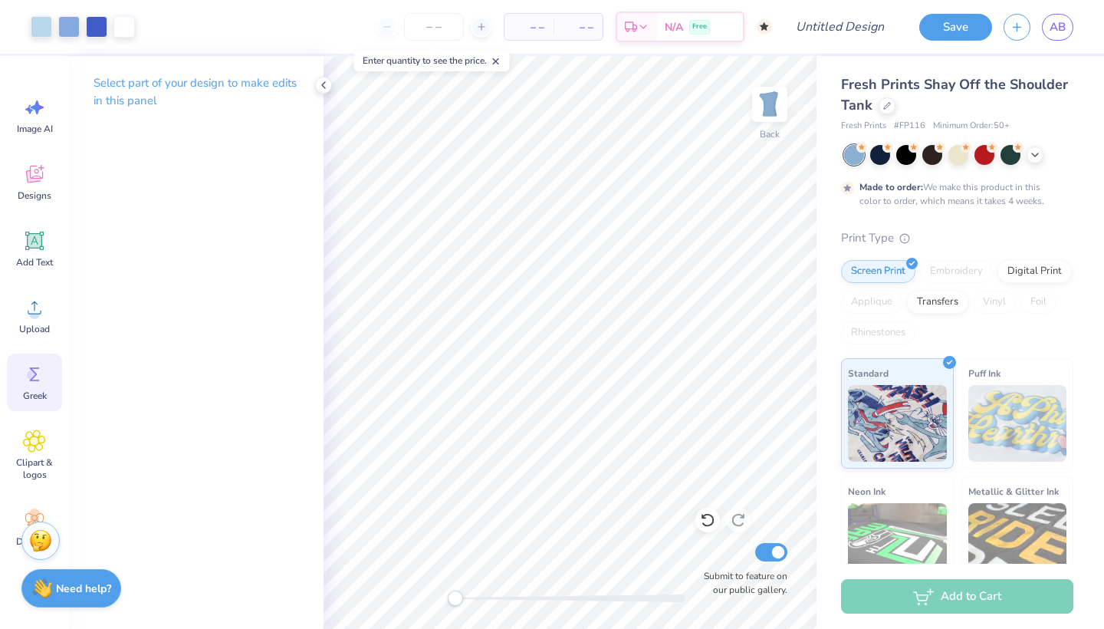
click at [35, 383] on icon at bounding box center [34, 374] width 23 height 23
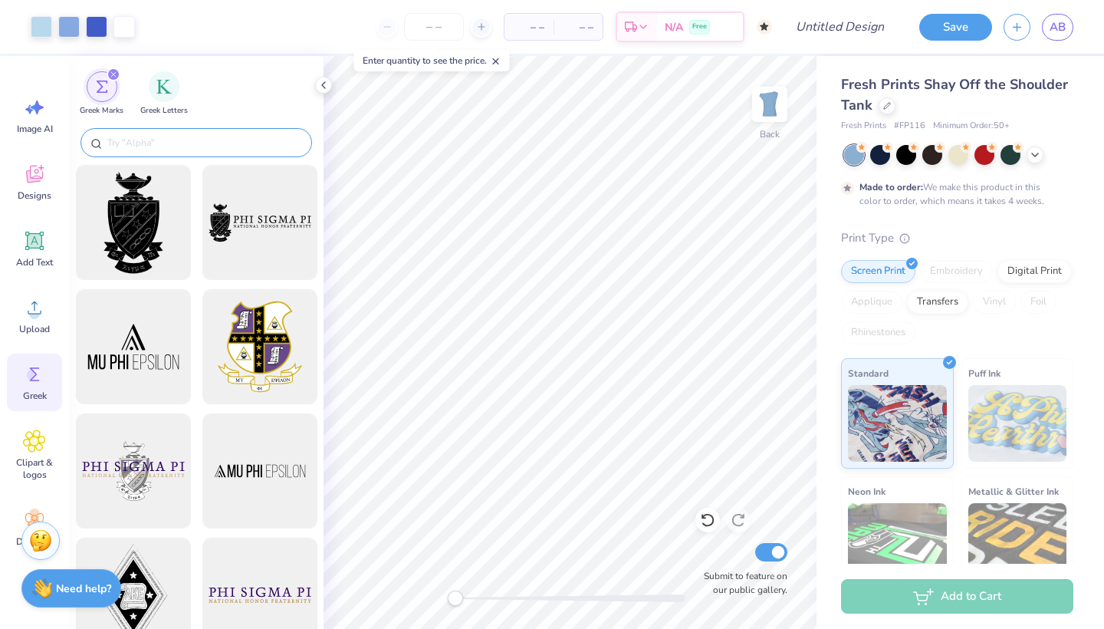
click at [146, 136] on input "text" at bounding box center [204, 142] width 196 height 15
paste input "sigma kappa"
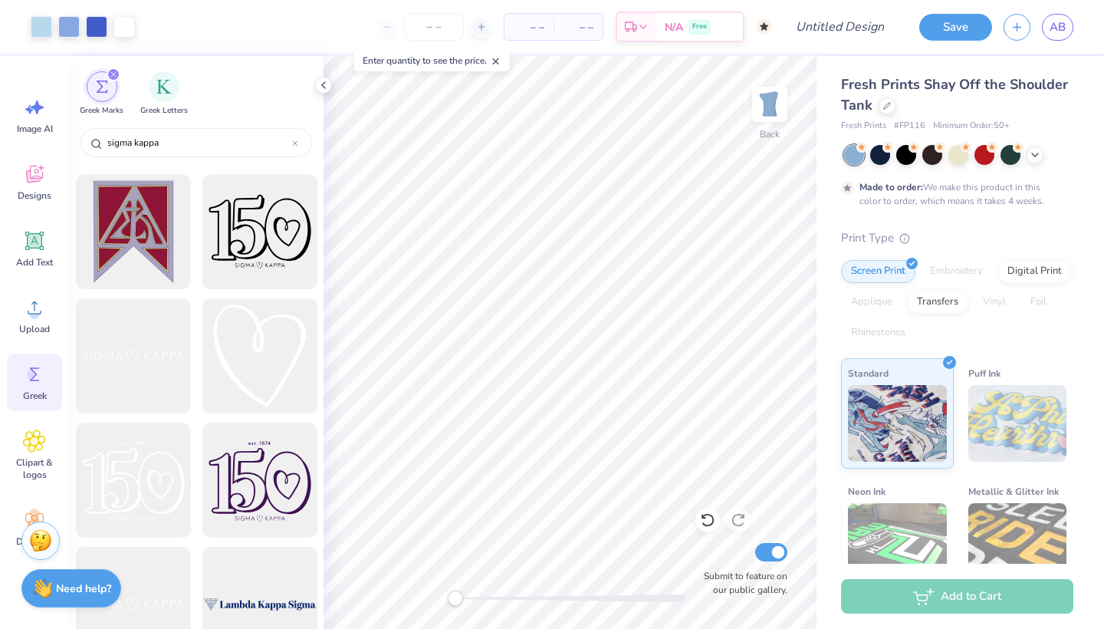
scroll to position [741, 0]
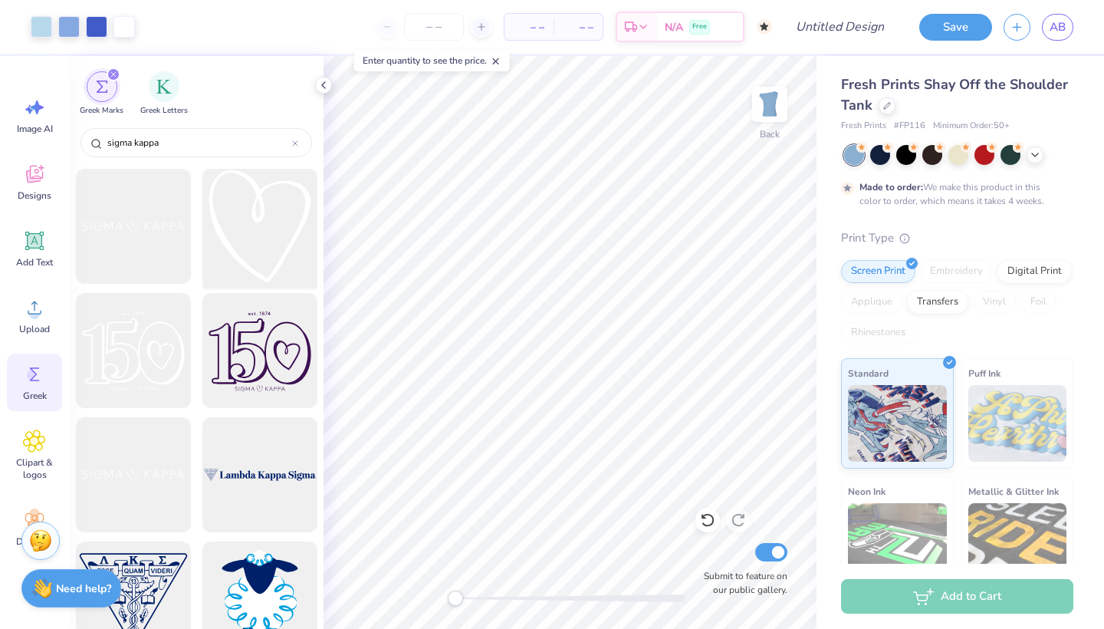
type input "sigma kappa"
click at [255, 201] on div at bounding box center [259, 226] width 127 height 127
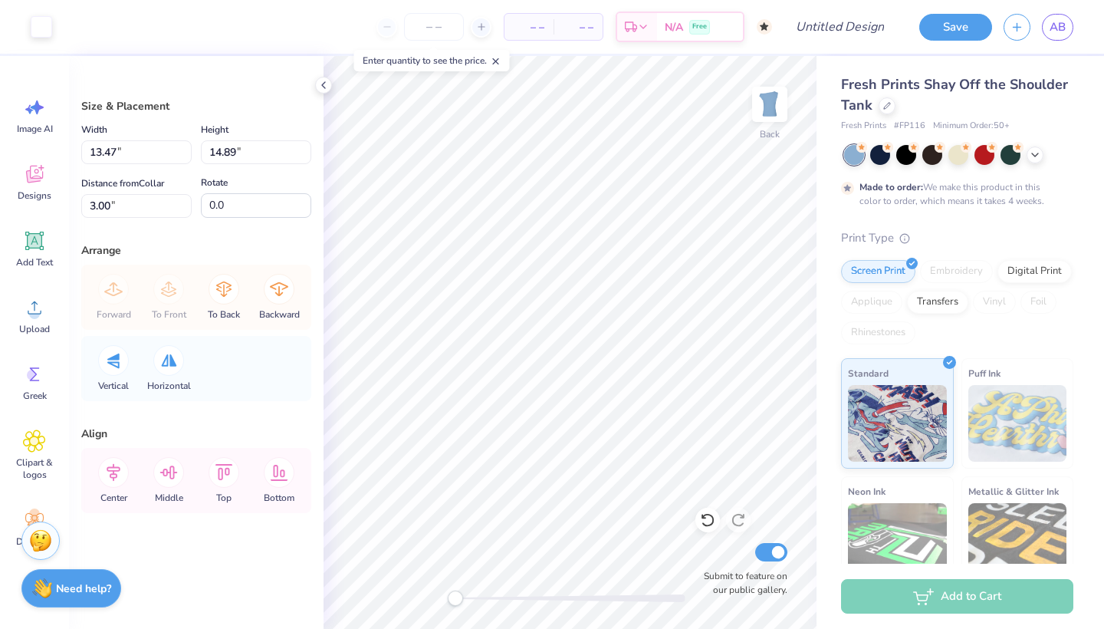
type input "1.19"
type input "1.31"
type input "16.57"
type input "0.82"
type input "0.91"
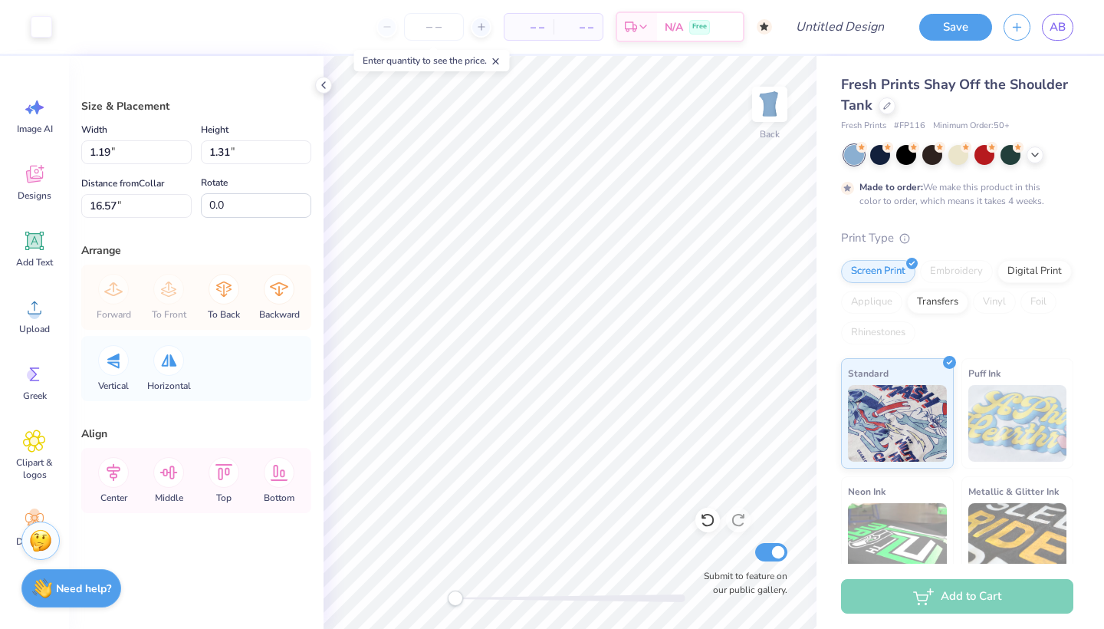
type input "20.09"
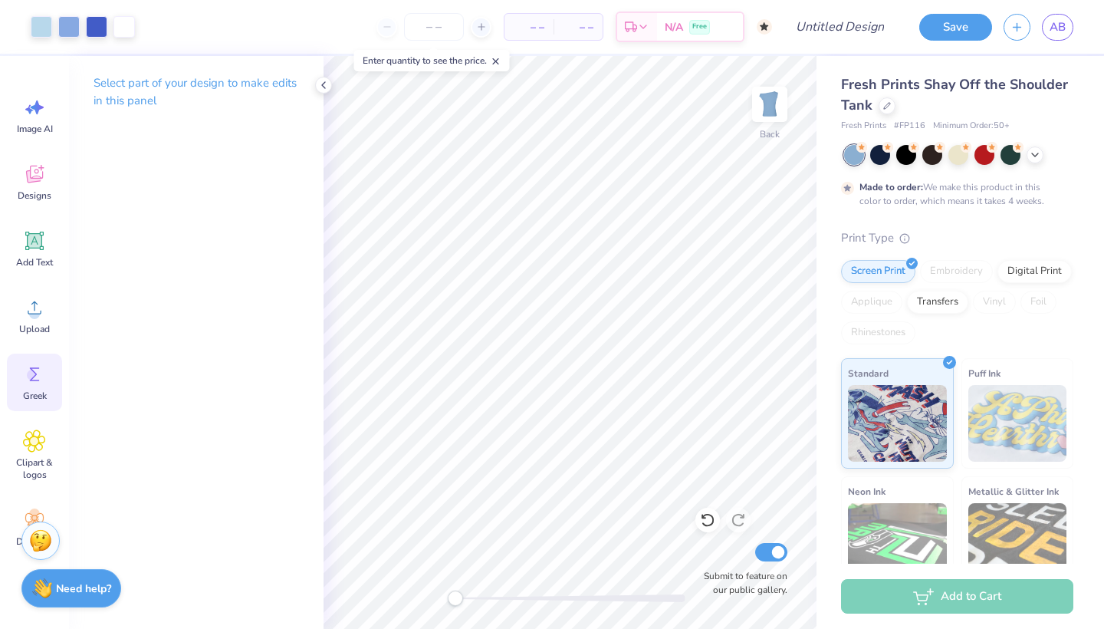
click at [31, 388] on div "Greek" at bounding box center [34, 382] width 55 height 58
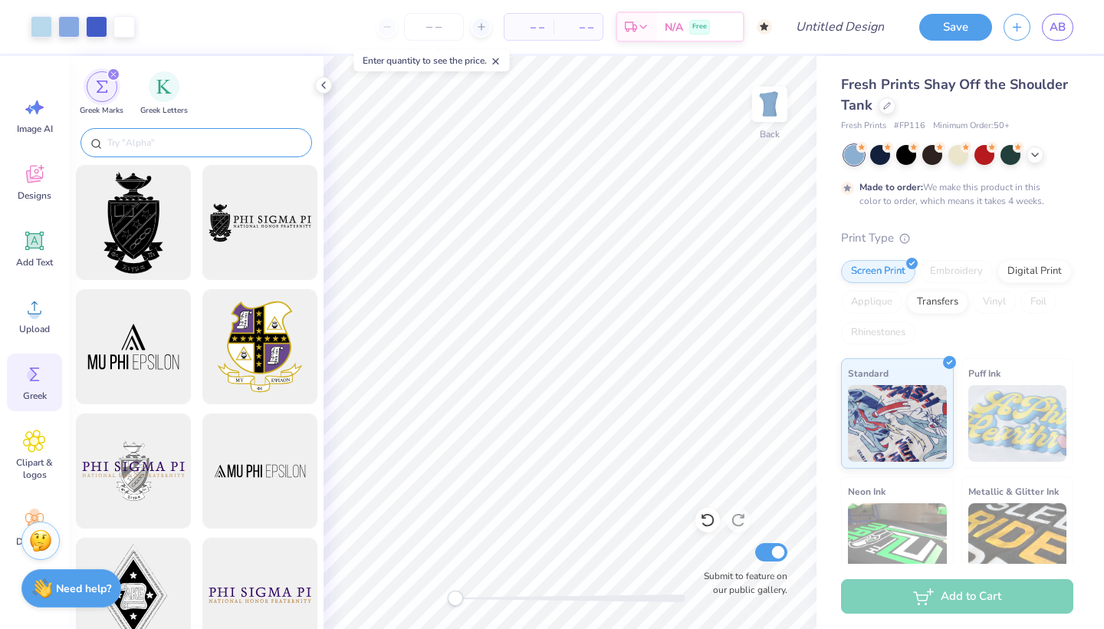
click at [120, 143] on input "text" at bounding box center [204, 142] width 196 height 15
paste input "sigma kappa"
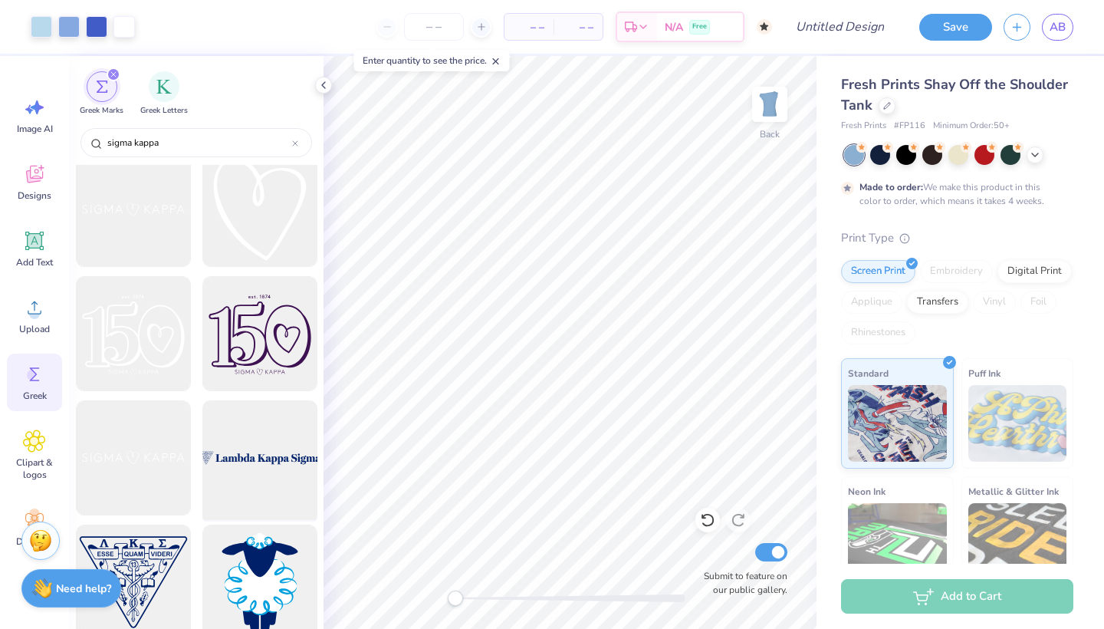
scroll to position [751, 0]
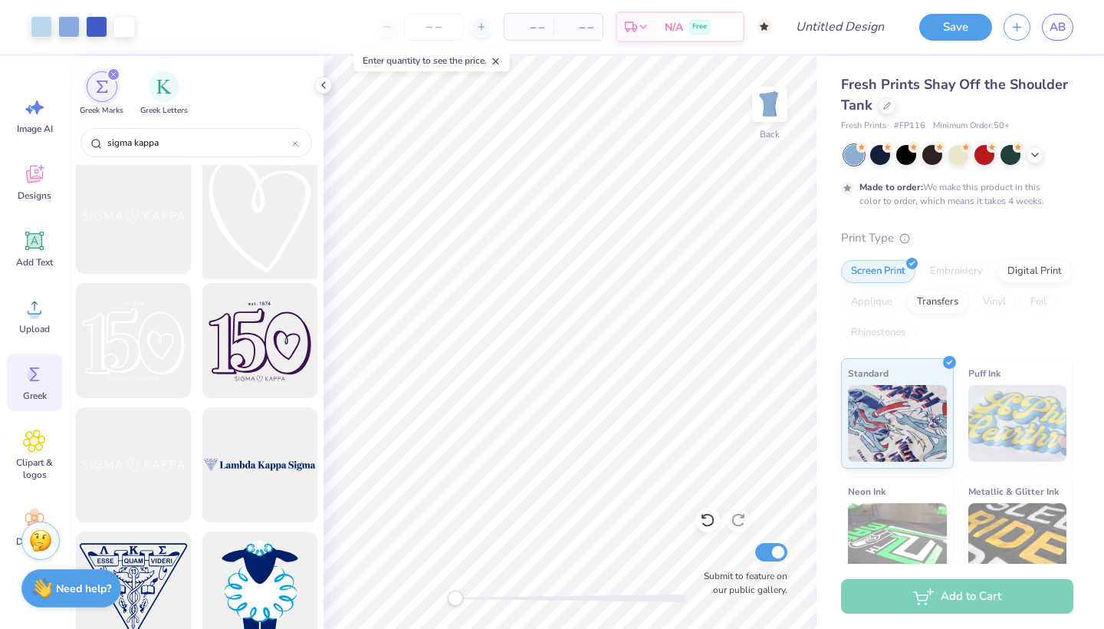
type input "sigma kappa"
click at [245, 234] on div at bounding box center [259, 216] width 127 height 127
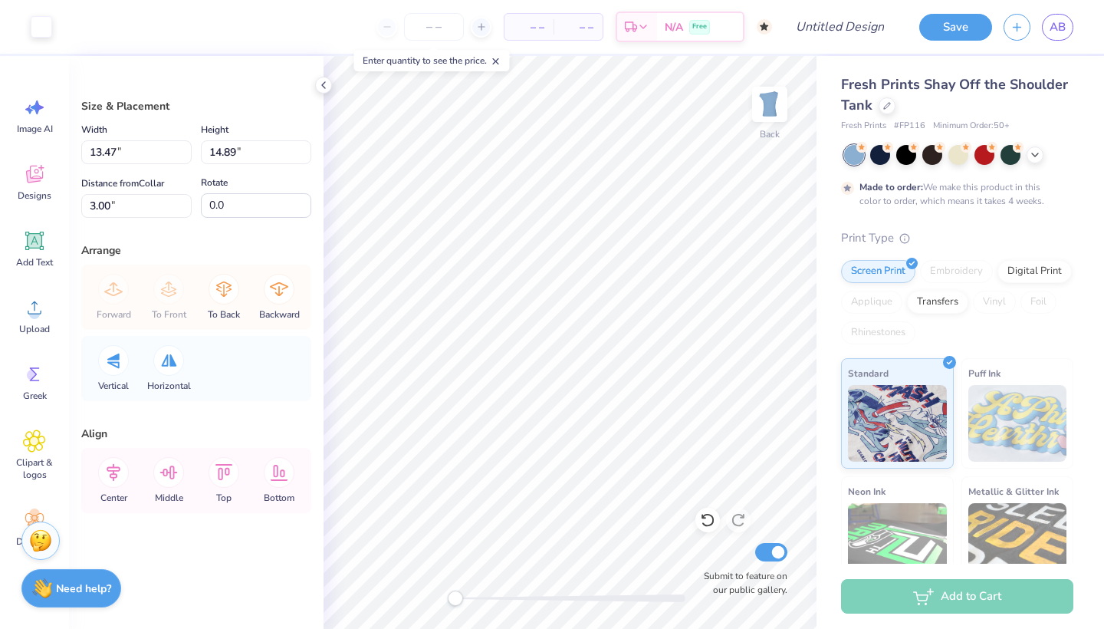
type input "1.15"
type input "1.27"
type input "16.62"
type input "0.47"
type input "0.52"
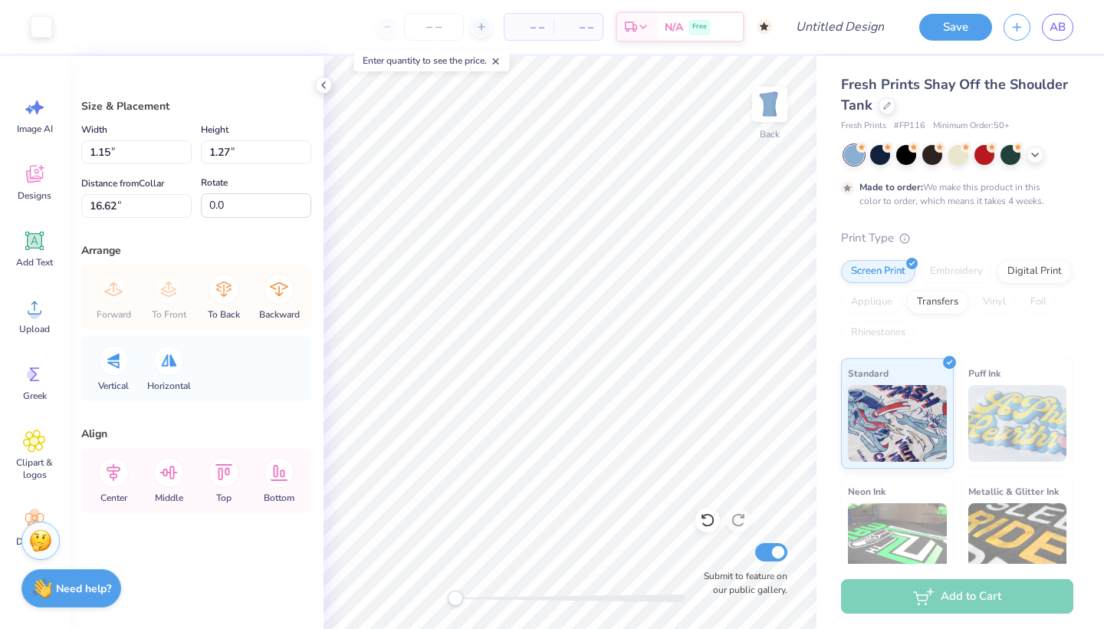
type input "17.52"
type input "0.56"
type input "0.62"
type input "20.38"
type input "7.56"
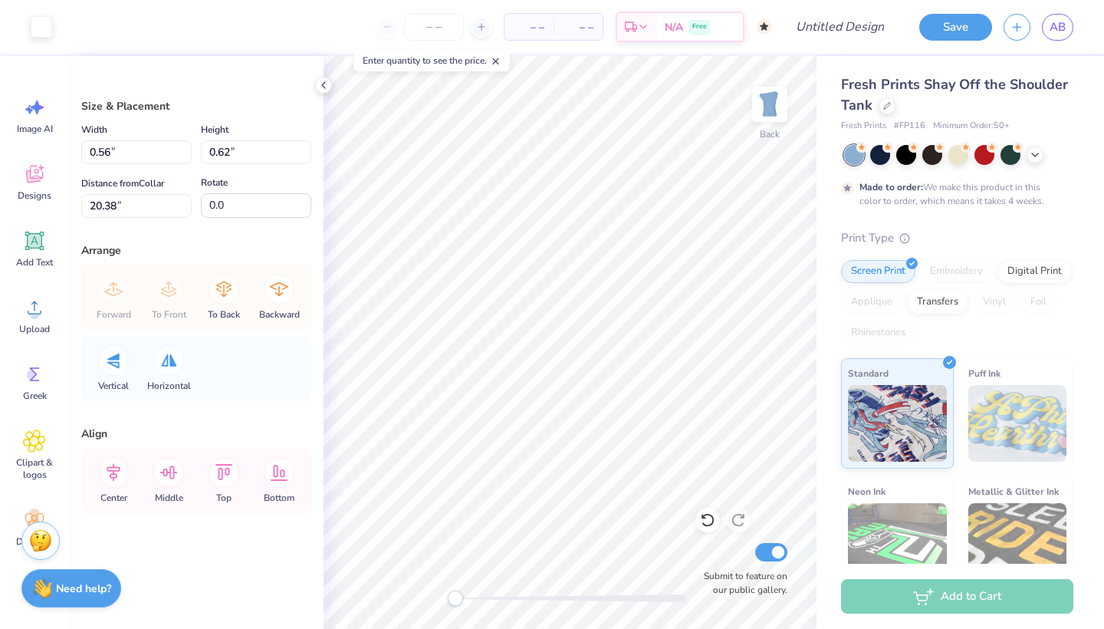
type input "13.77"
type input "3.00"
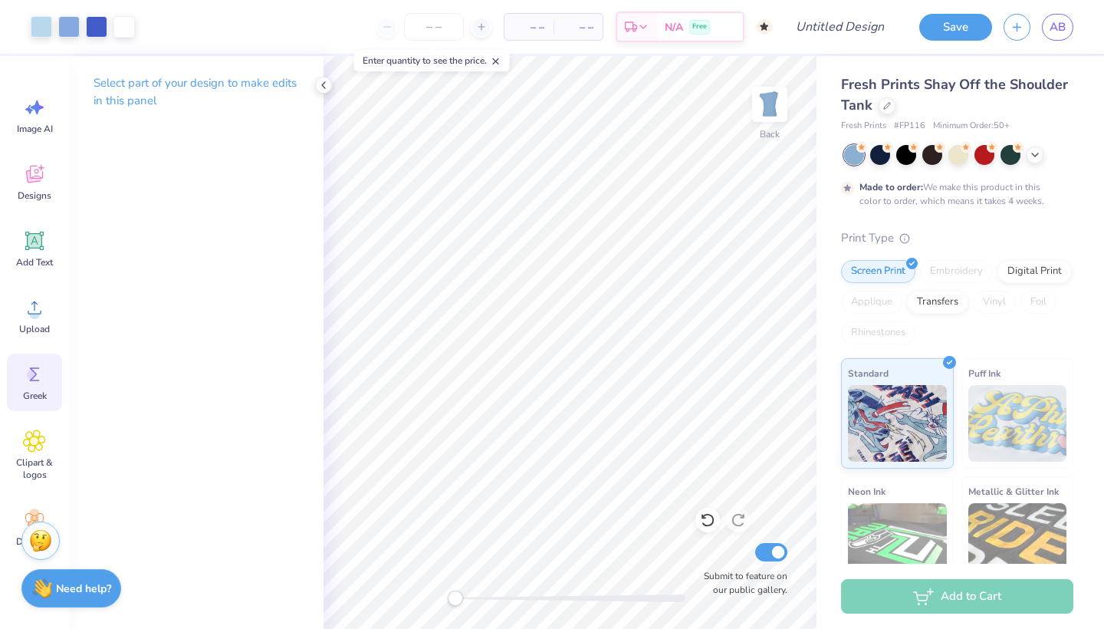
click at [48, 366] on div "Greek" at bounding box center [34, 382] width 55 height 58
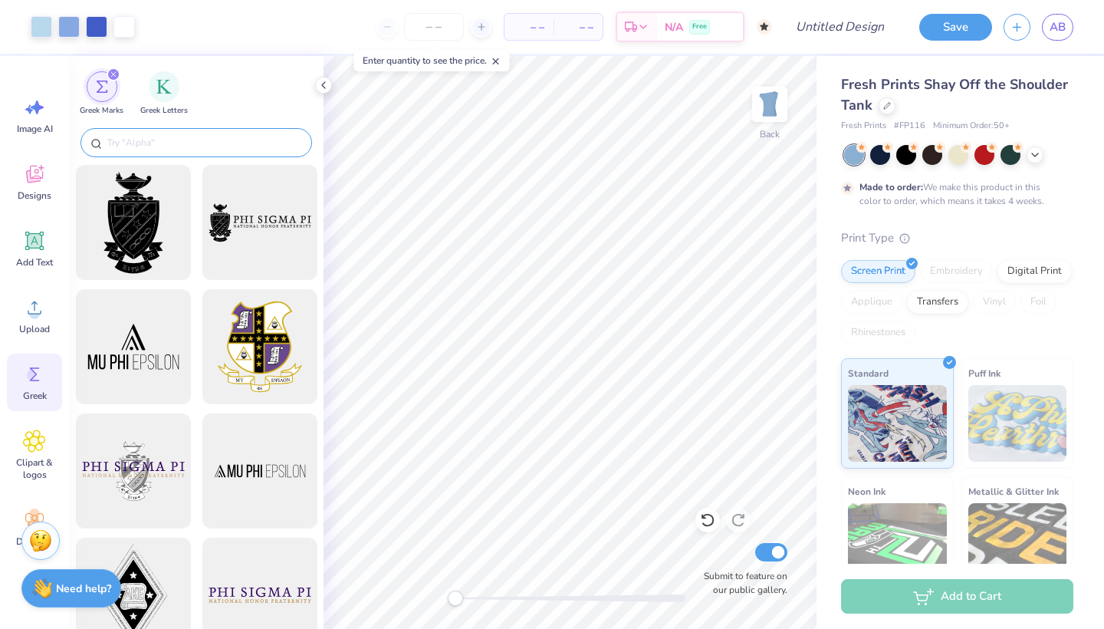
click at [192, 140] on input "text" at bounding box center [204, 142] width 196 height 15
paste input "sigma kappa"
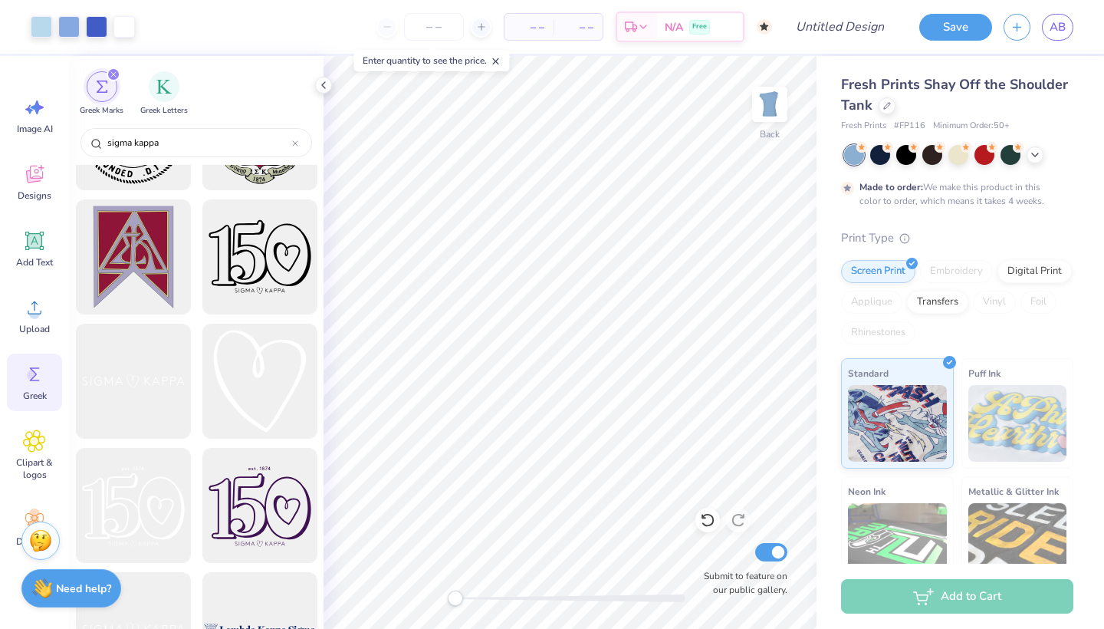
scroll to position [587, 0]
type input "sigma kappa"
click at [243, 373] on div at bounding box center [259, 381] width 127 height 127
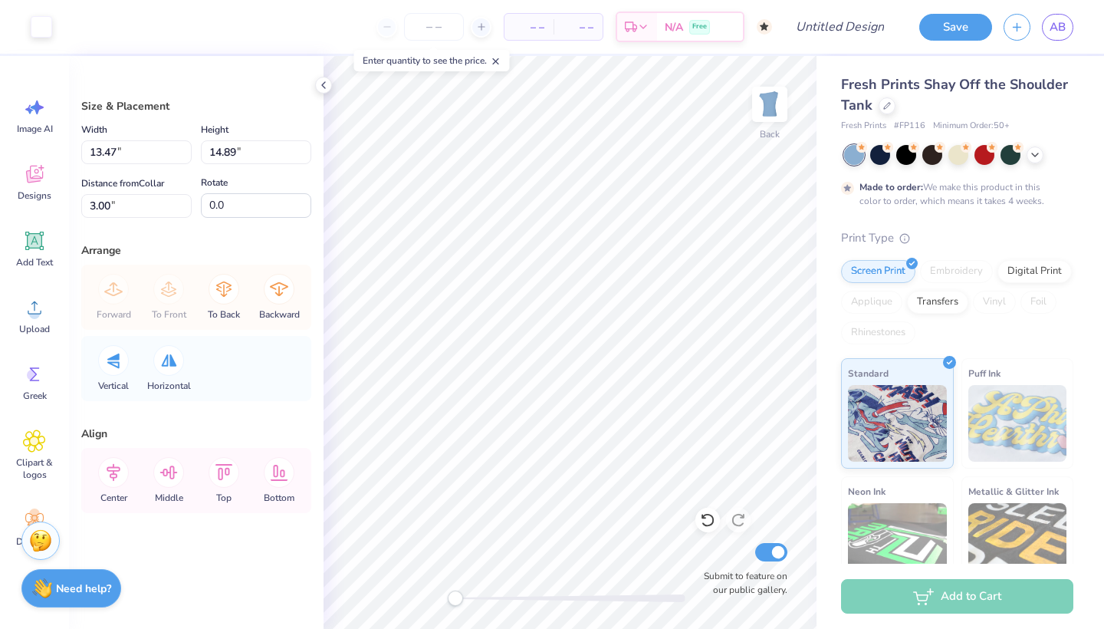
type input "0.87"
type input "0.97"
type input "16.92"
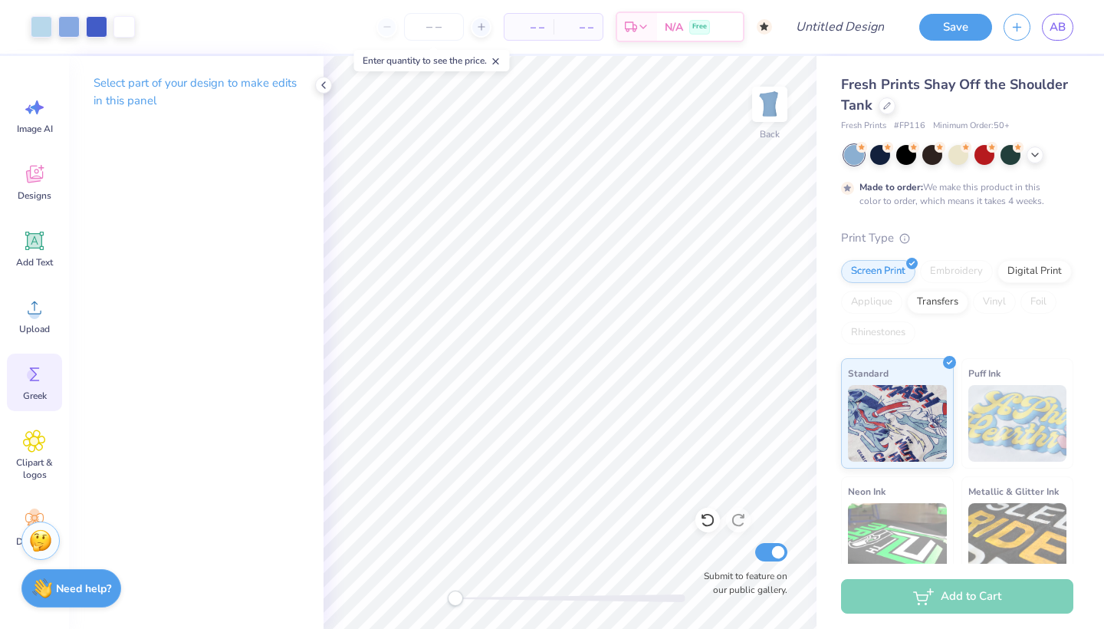
click at [35, 390] on span "Greek" at bounding box center [35, 396] width 24 height 12
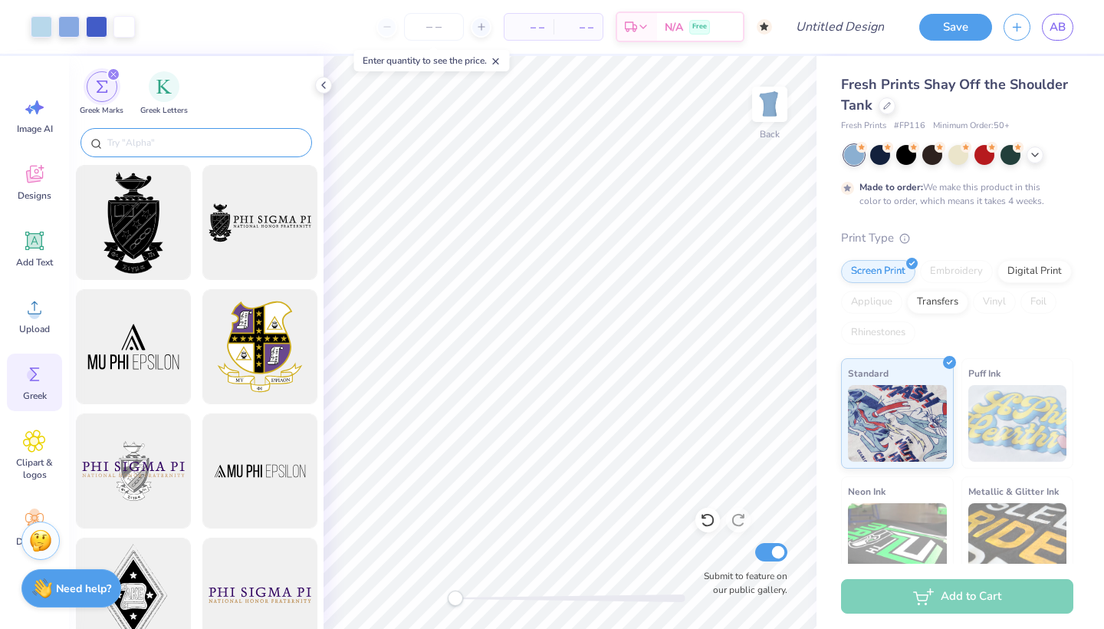
click at [141, 146] on input "text" at bounding box center [204, 142] width 196 height 15
paste input "sigma kappa"
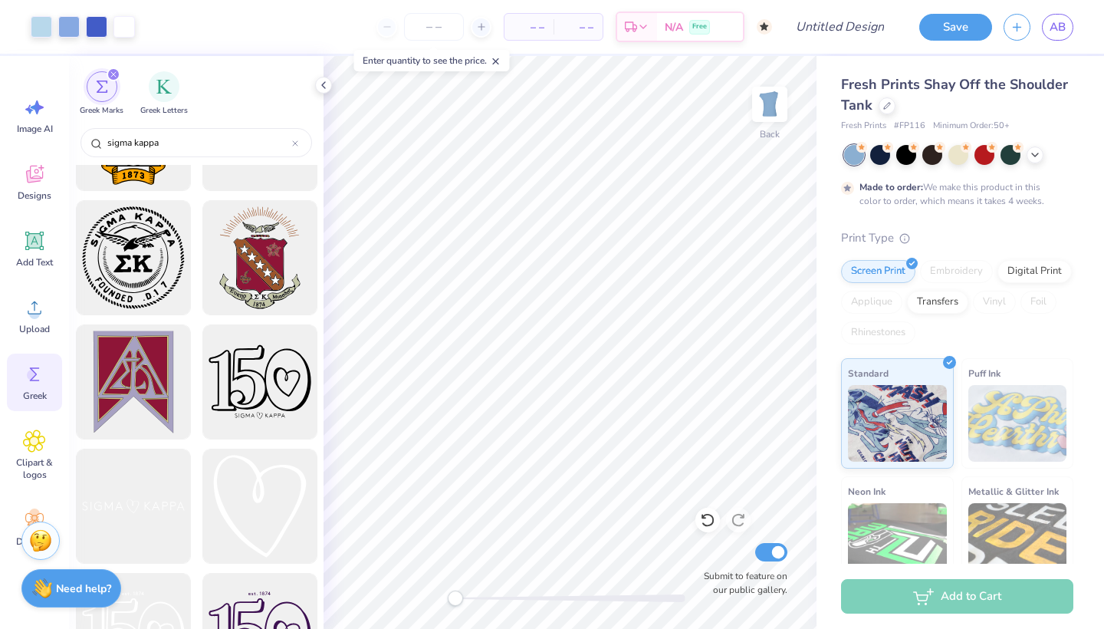
scroll to position [469, 0]
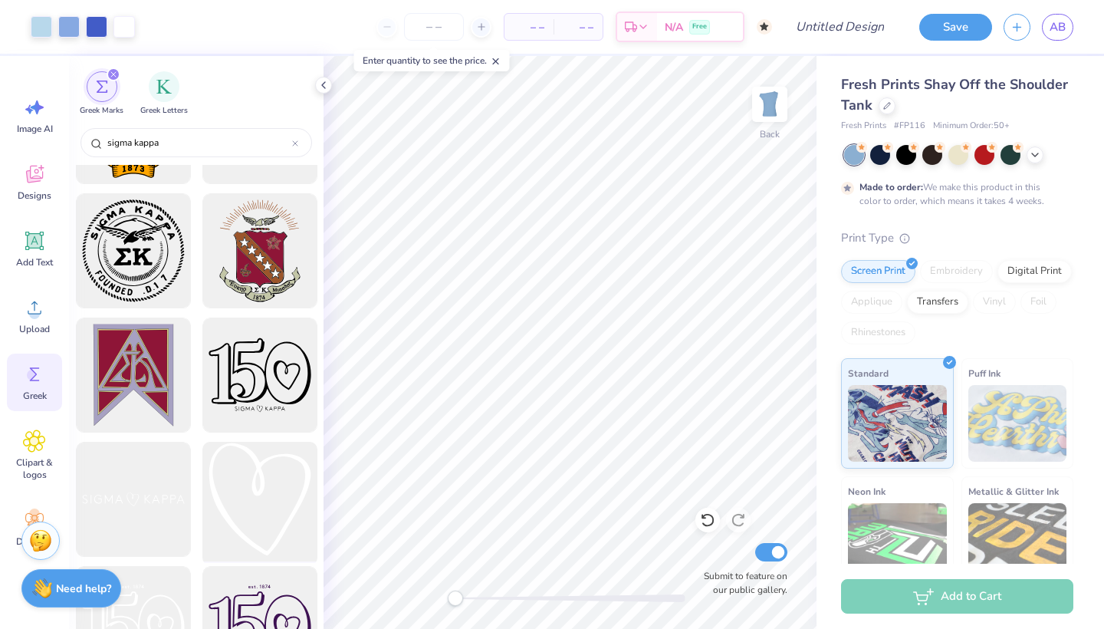
type input "sigma kappa"
click at [256, 504] on div at bounding box center [259, 499] width 127 height 127
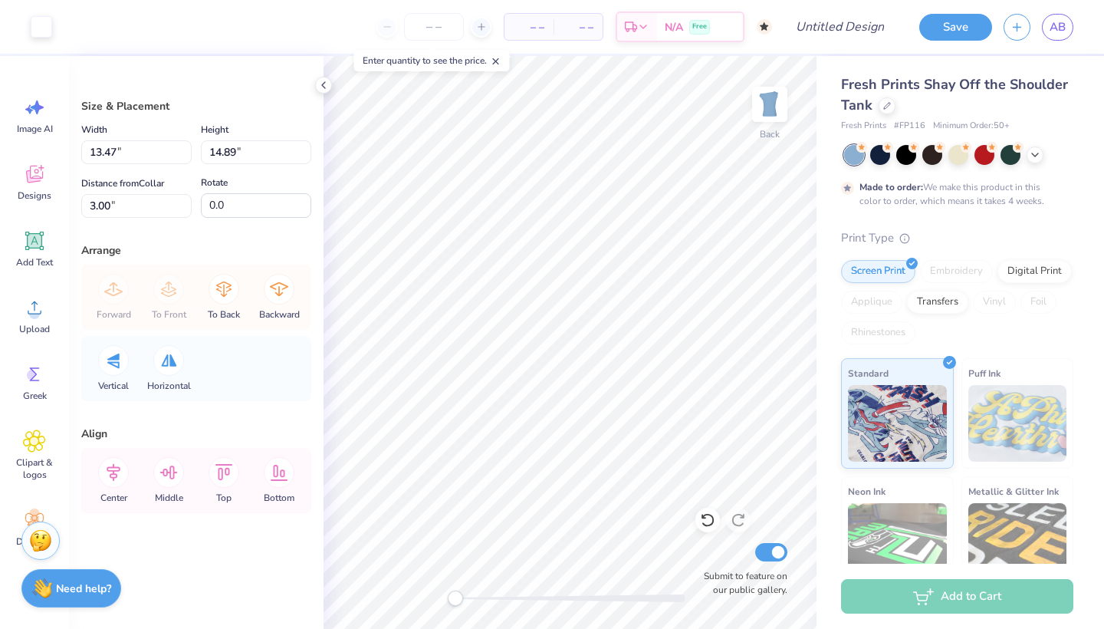
type input "0.61"
type input "0.68"
type input "17.21"
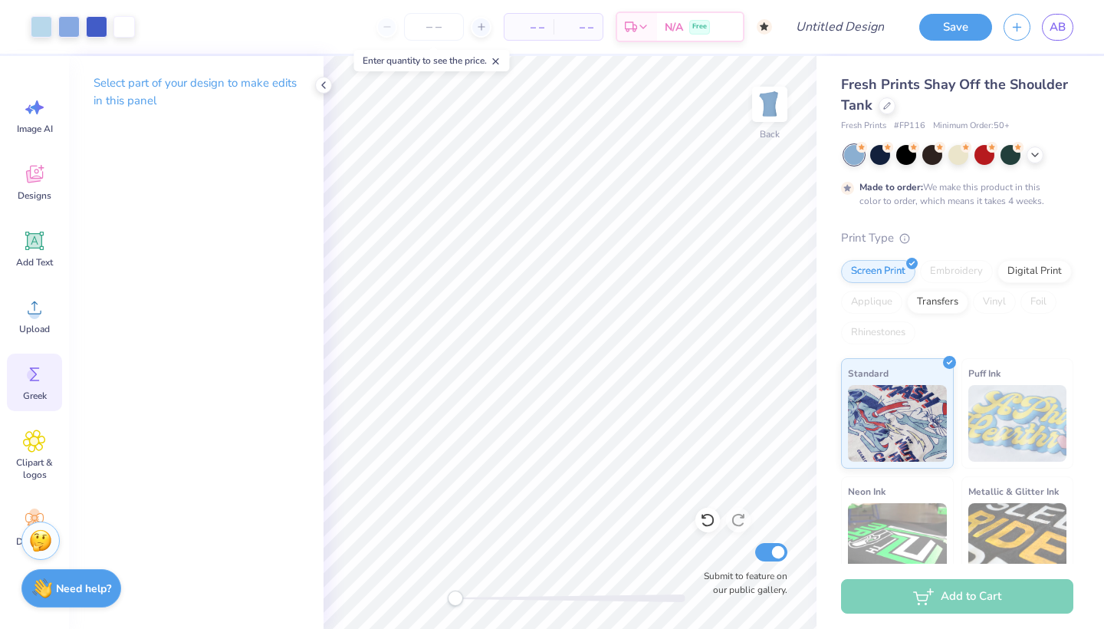
click at [45, 364] on icon at bounding box center [34, 374] width 23 height 23
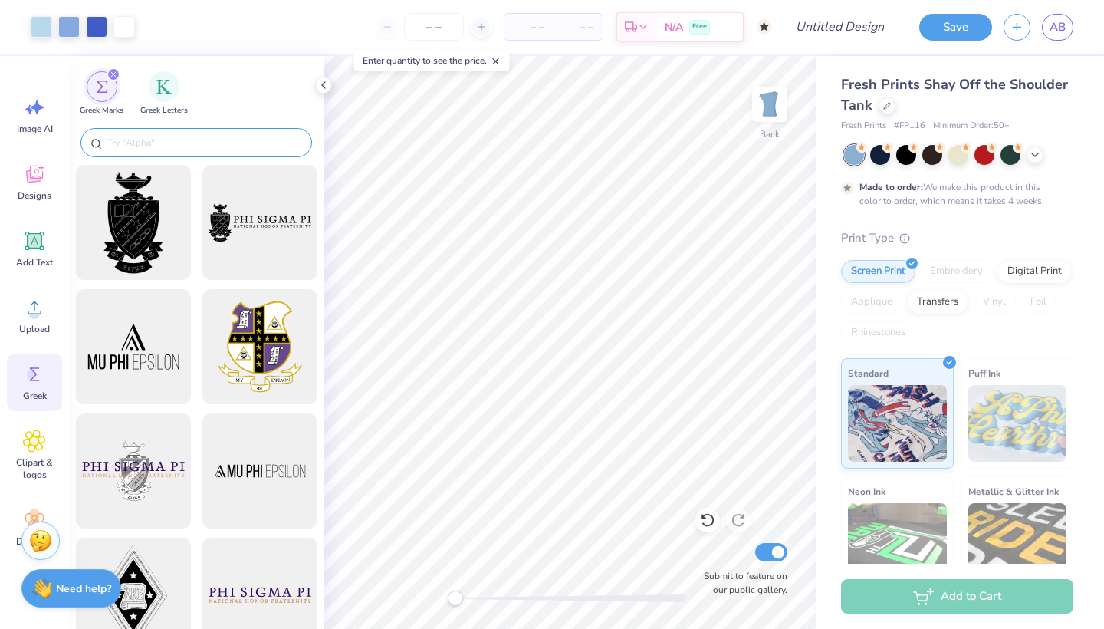
click at [147, 146] on input "text" at bounding box center [204, 142] width 196 height 15
paste input "sigma kappa"
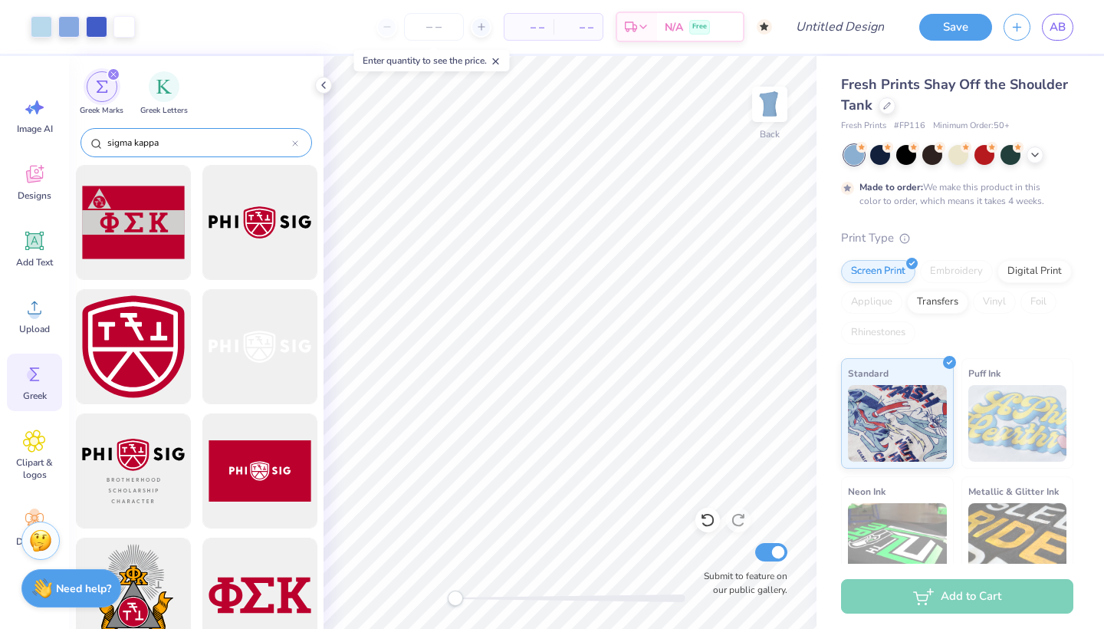
type input "sigma kappa"
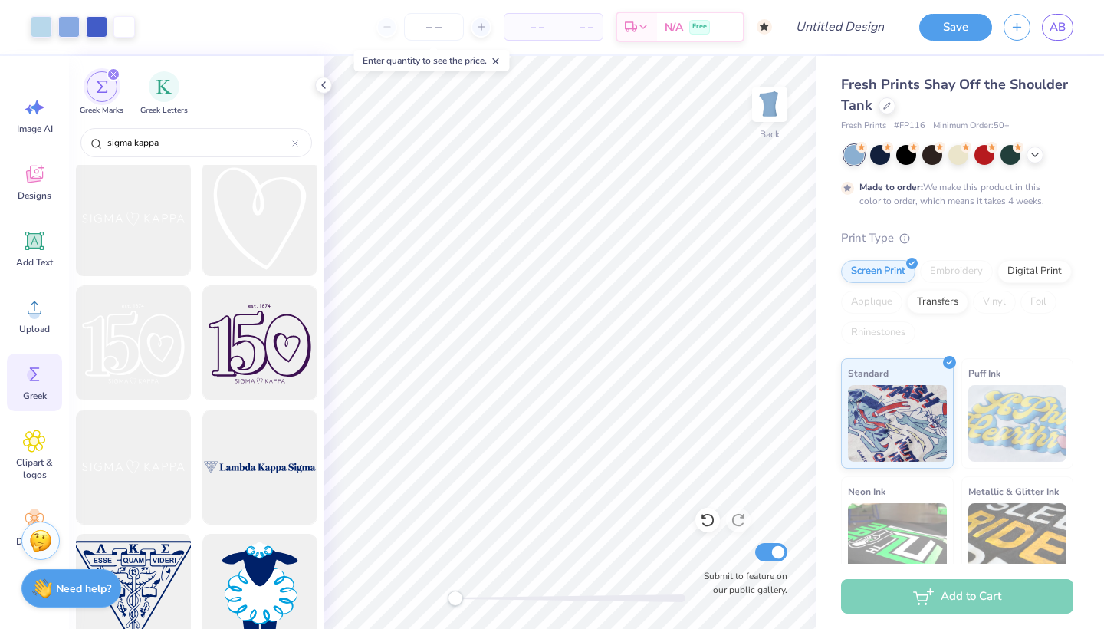
scroll to position [748, 0]
click at [247, 229] on div at bounding box center [259, 219] width 127 height 127
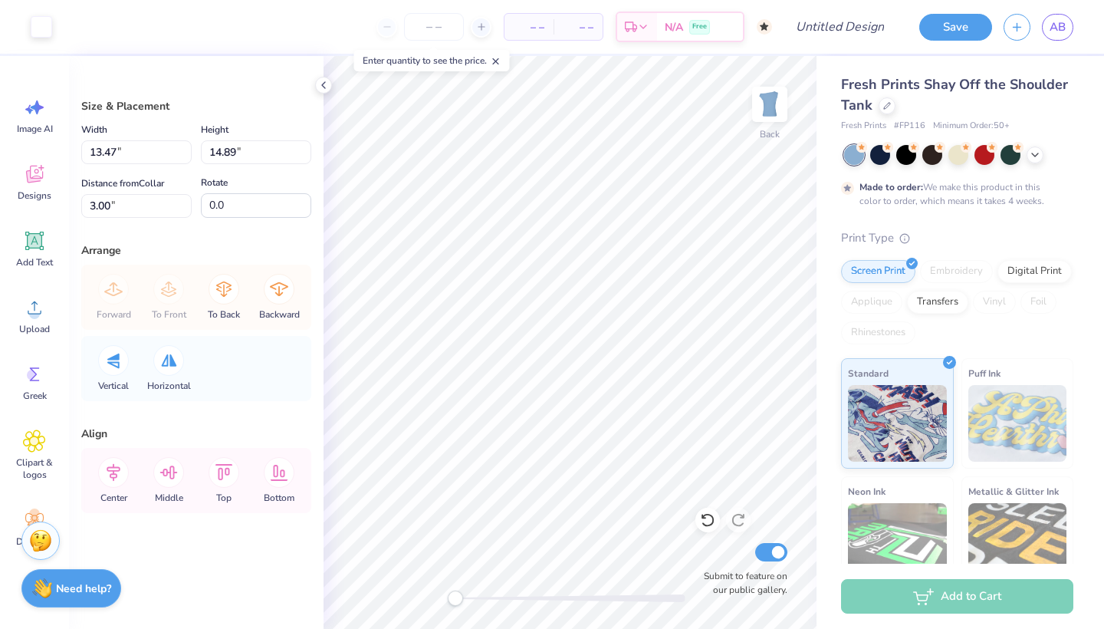
type input "0.80"
type input "0.88"
type input "17.00"
type input "0.81"
type input "0.89"
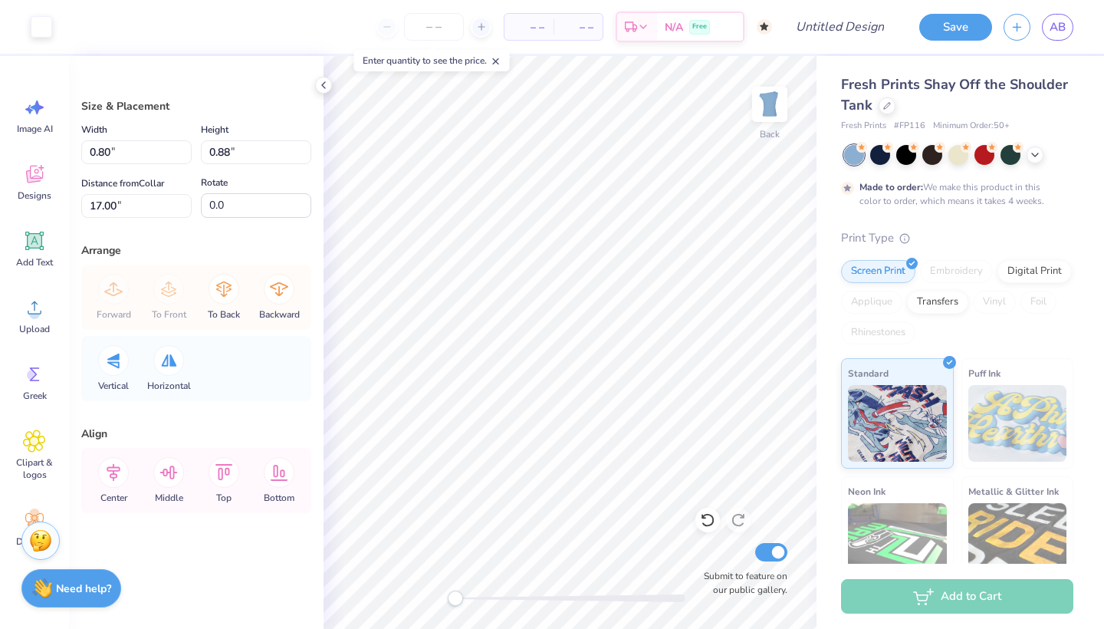
type input "20.10"
type input "0.86"
type input "0.96"
type input "20.04"
type input "0.79"
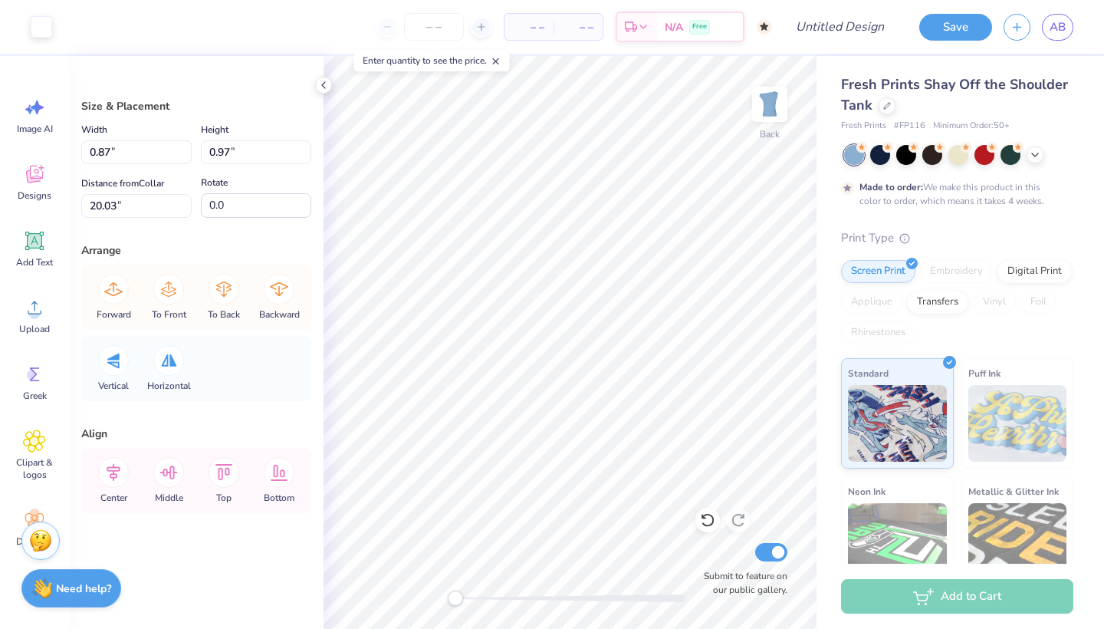
type input "0.87"
type input "20.13"
type input "0.84"
type input "0.93"
type input "20.07"
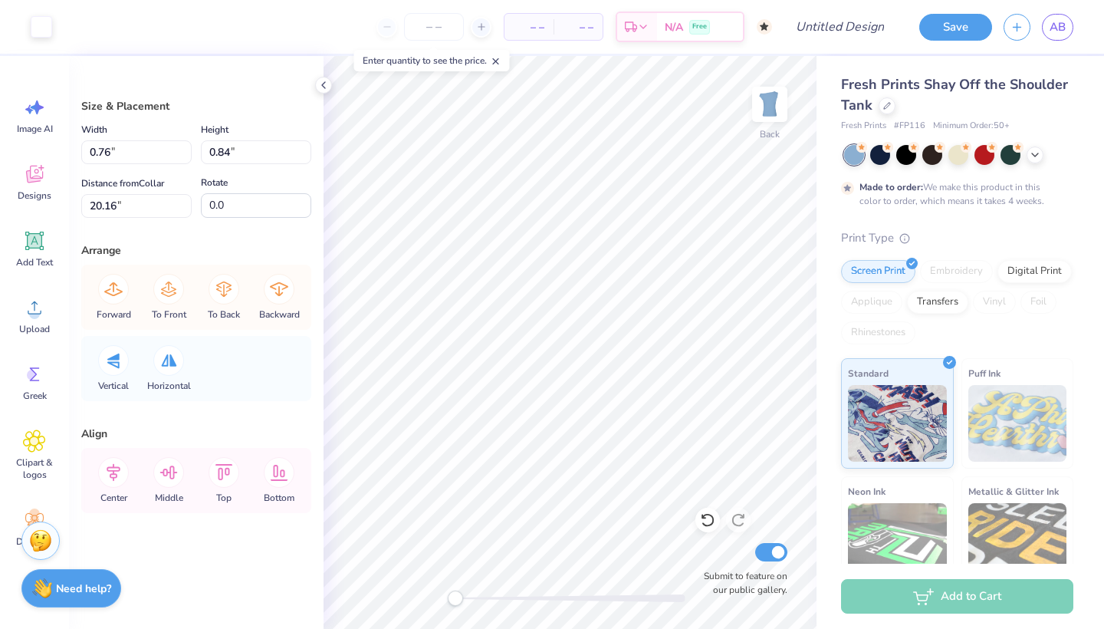
type input "0.81"
type input "0.90"
type input "20.10"
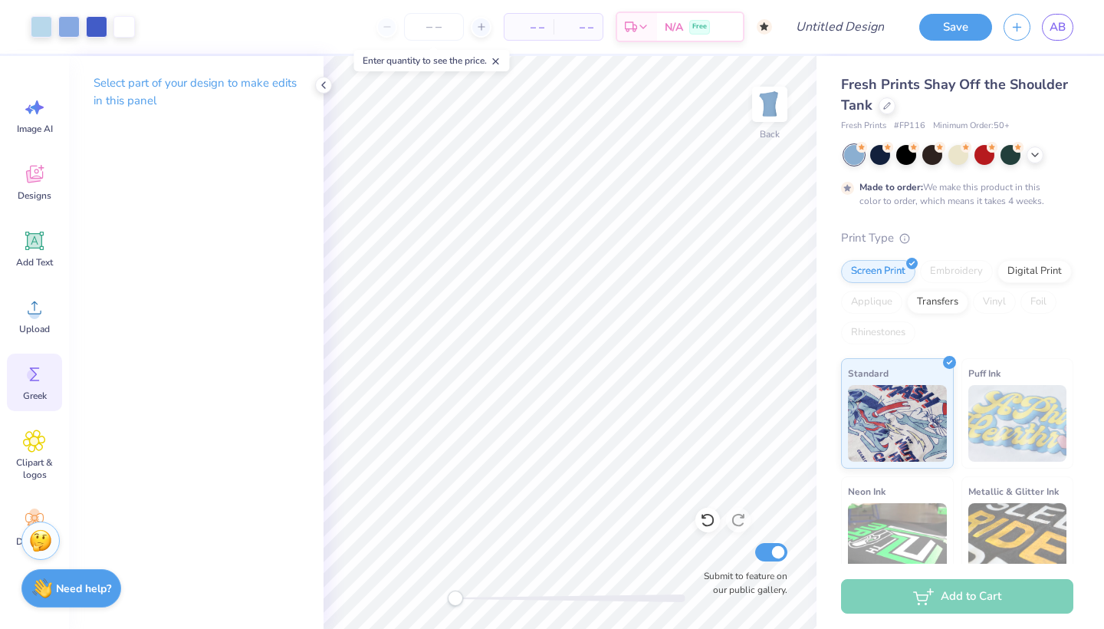
click at [41, 376] on icon at bounding box center [34, 374] width 23 height 23
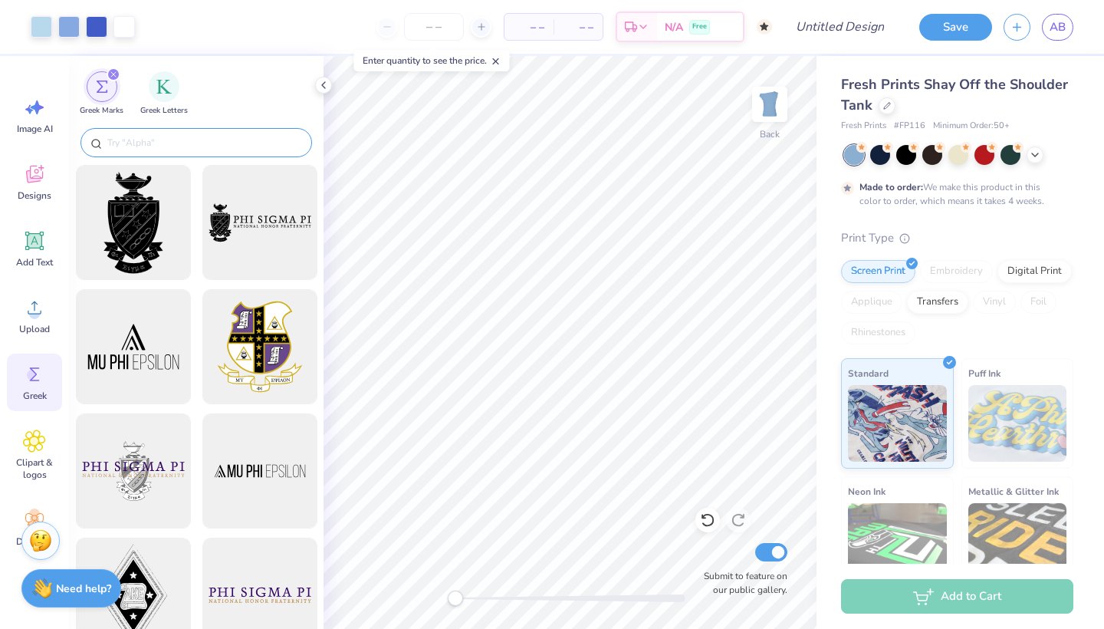
click at [156, 144] on input "text" at bounding box center [204, 142] width 196 height 15
paste input "sigma kappa"
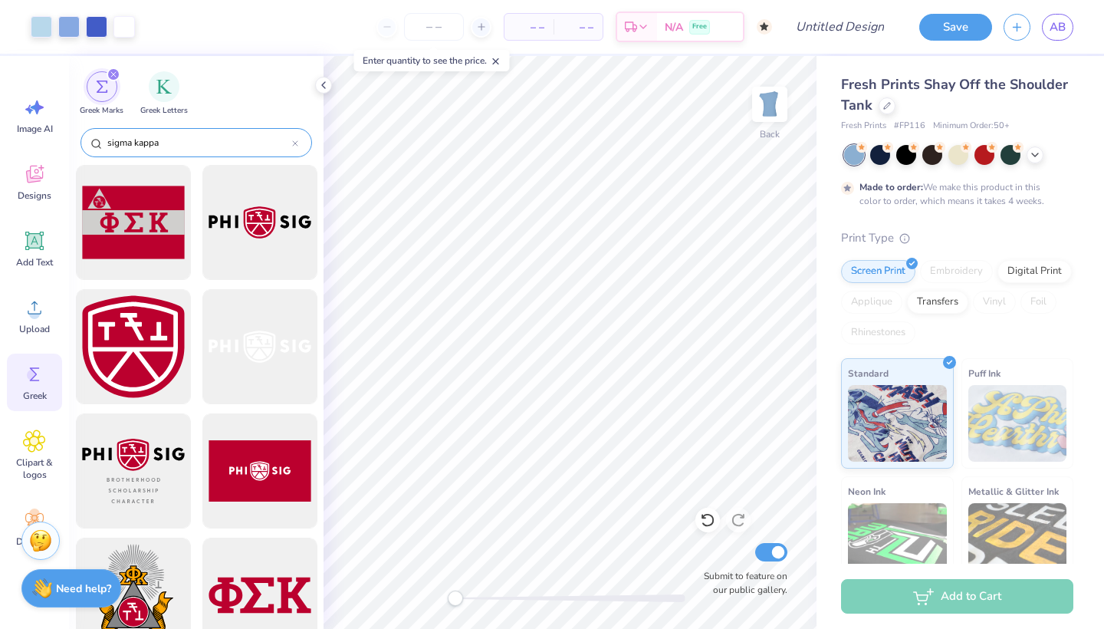
type input "sigma kappa"
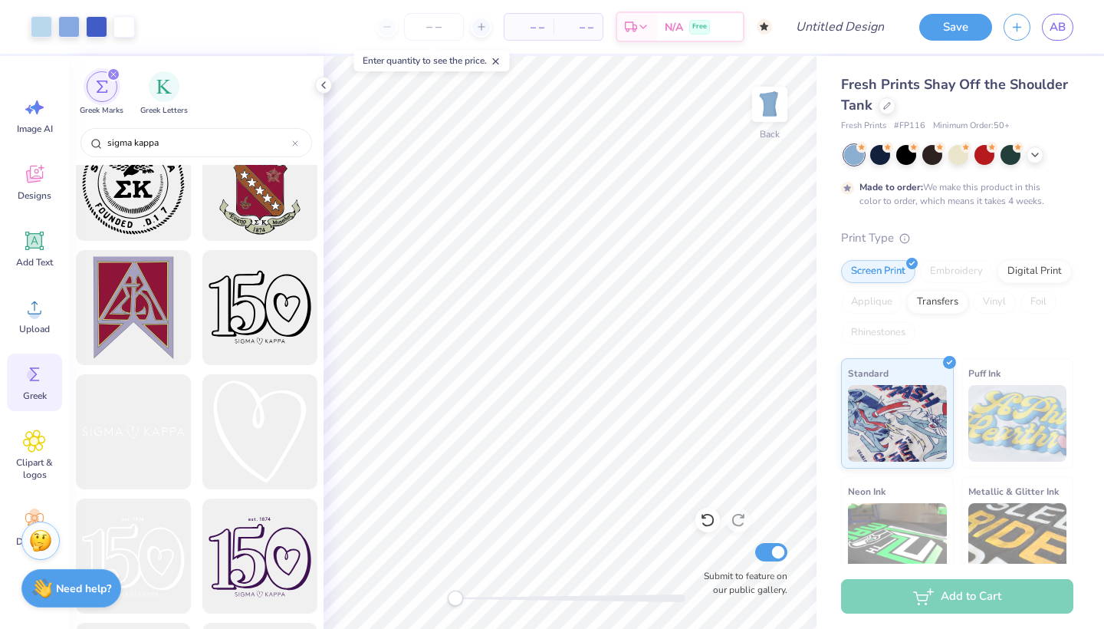
scroll to position [549, 0]
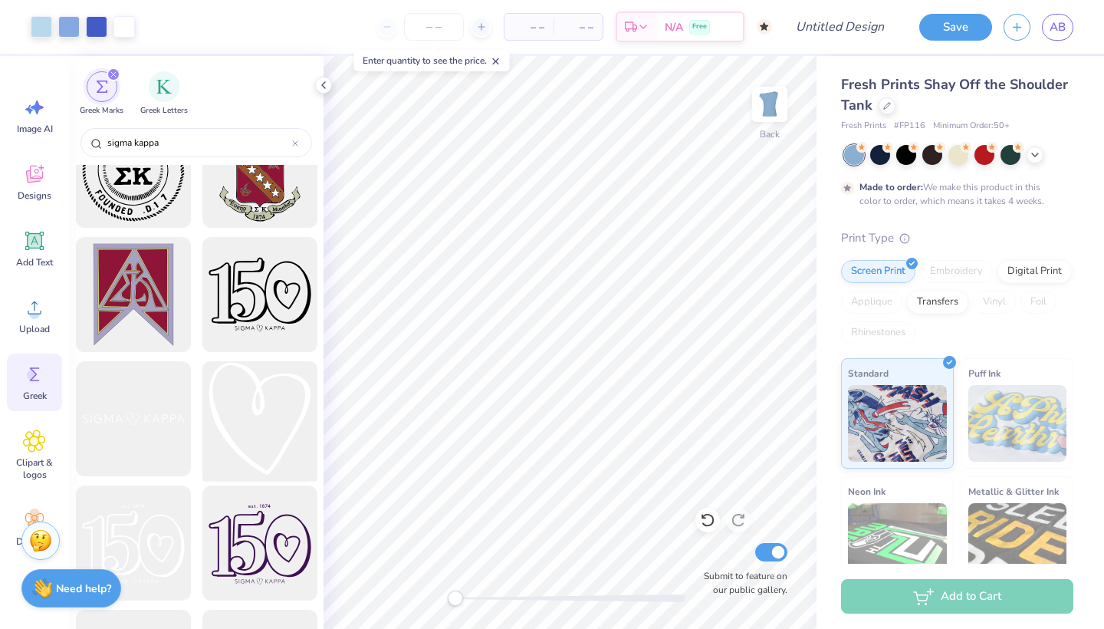
click at [263, 436] on div at bounding box center [259, 419] width 127 height 127
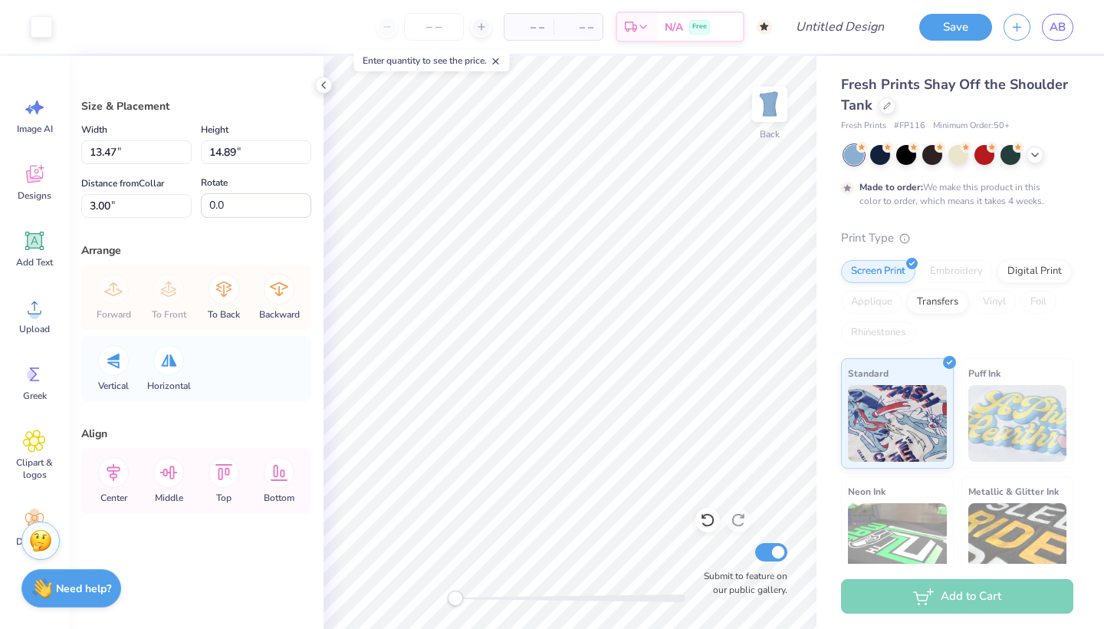
type input "0.87"
type input "0.97"
type input "16.92"
type input "0.64"
type input "0.70"
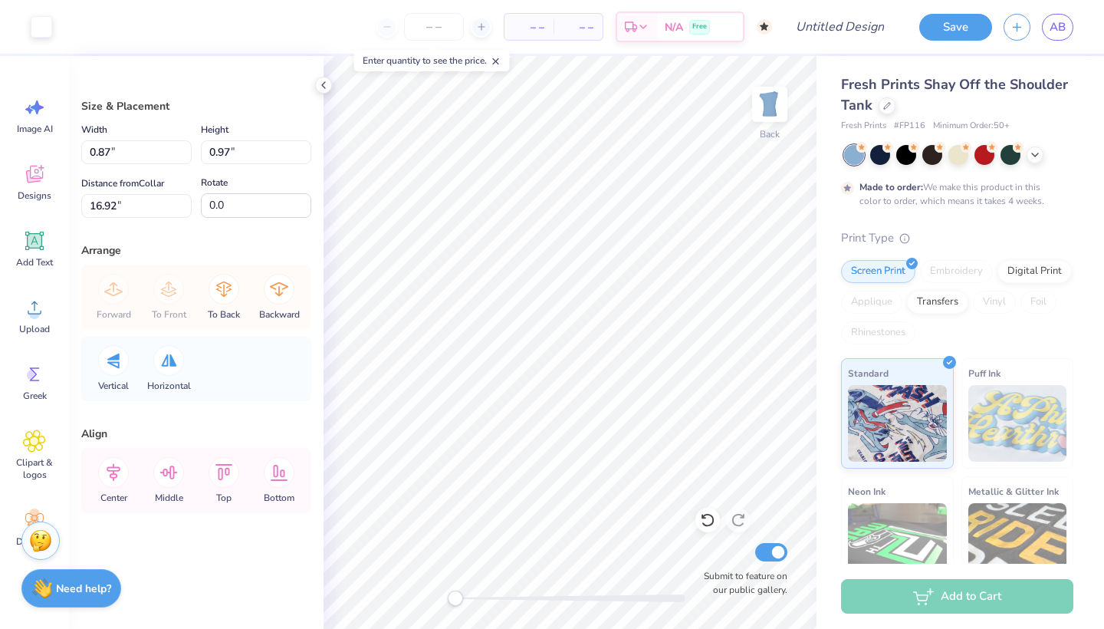
type input "20.30"
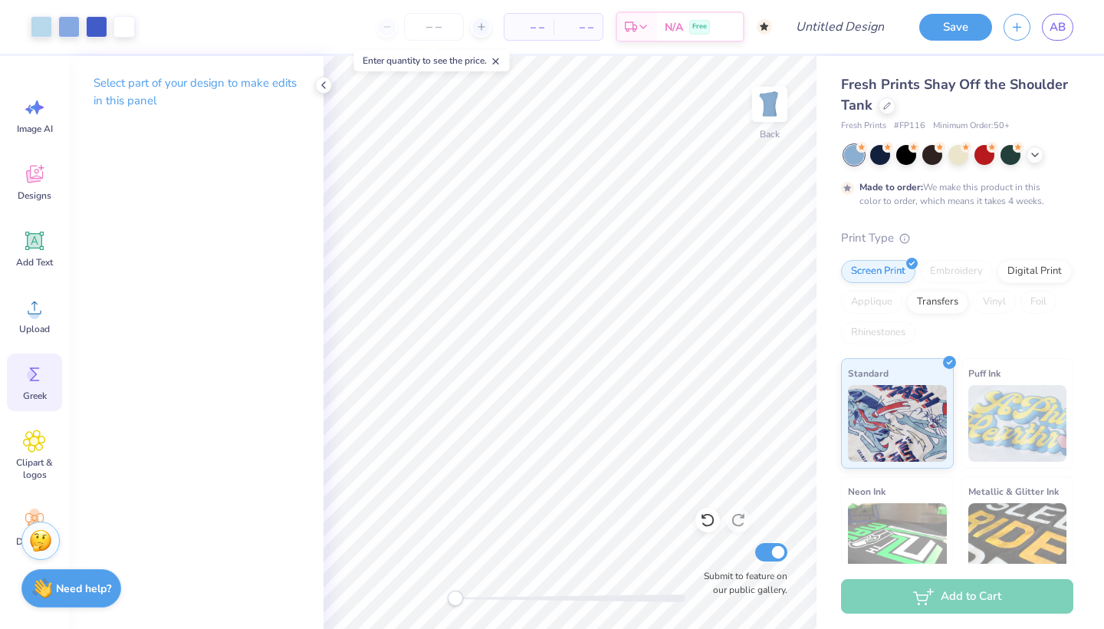
click at [39, 383] on icon at bounding box center [34, 374] width 23 height 23
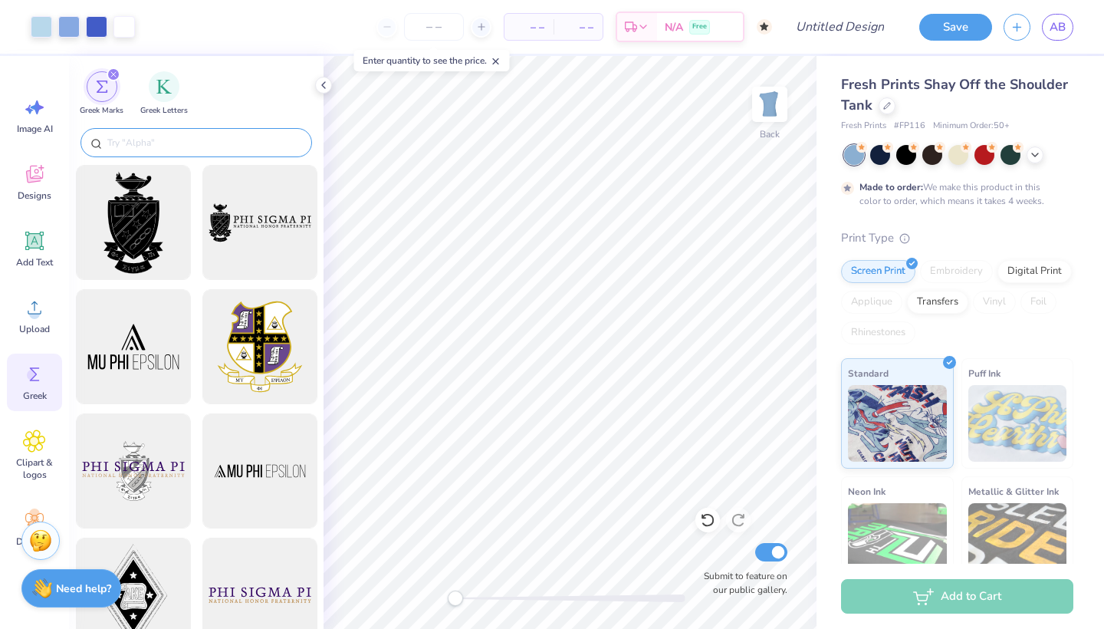
click at [147, 134] on div at bounding box center [197, 142] width 232 height 29
click at [153, 143] on input "text" at bounding box center [204, 142] width 196 height 15
paste input "sigma kappa"
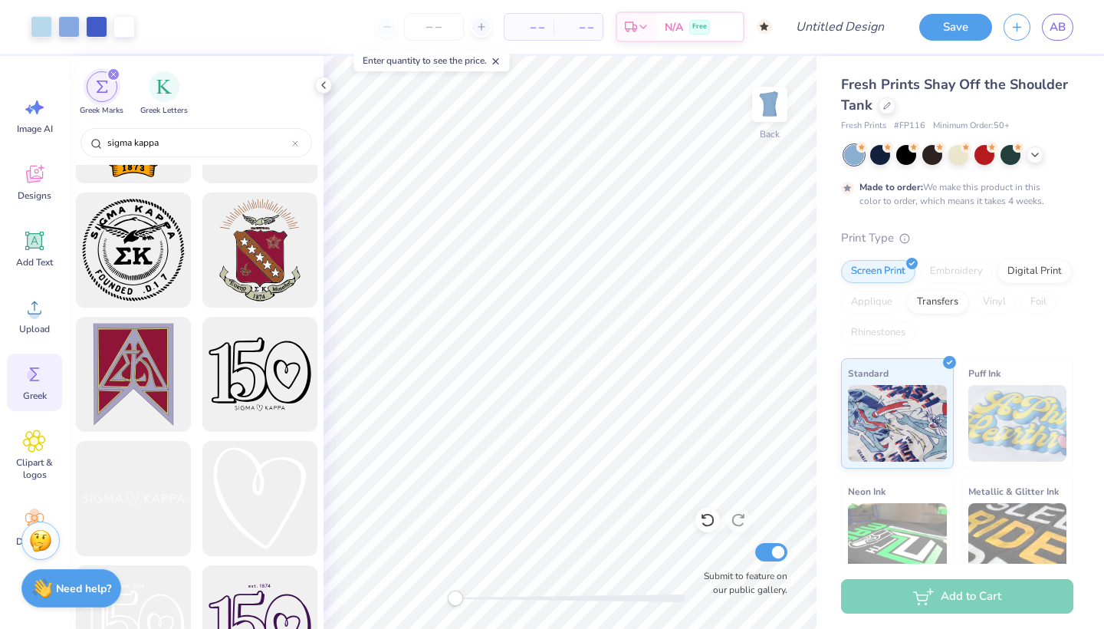
scroll to position [469, 0]
type input "sigma kappa"
click at [258, 498] on div at bounding box center [259, 499] width 127 height 127
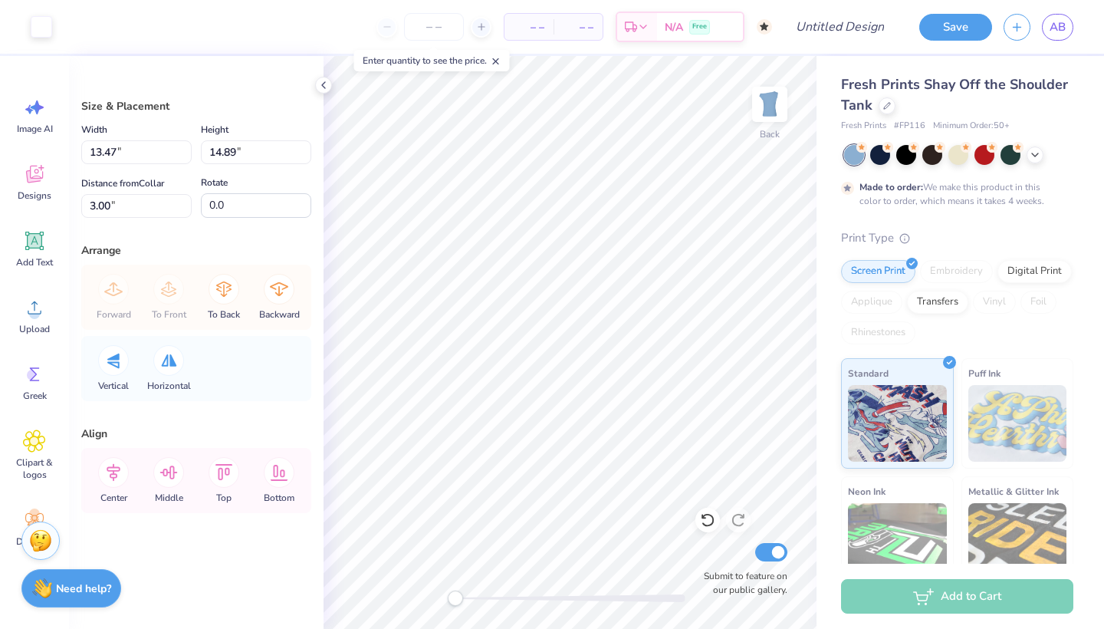
type input "1.02"
type input "1.13"
type input "16.76"
type input "0.87"
type input "0.96"
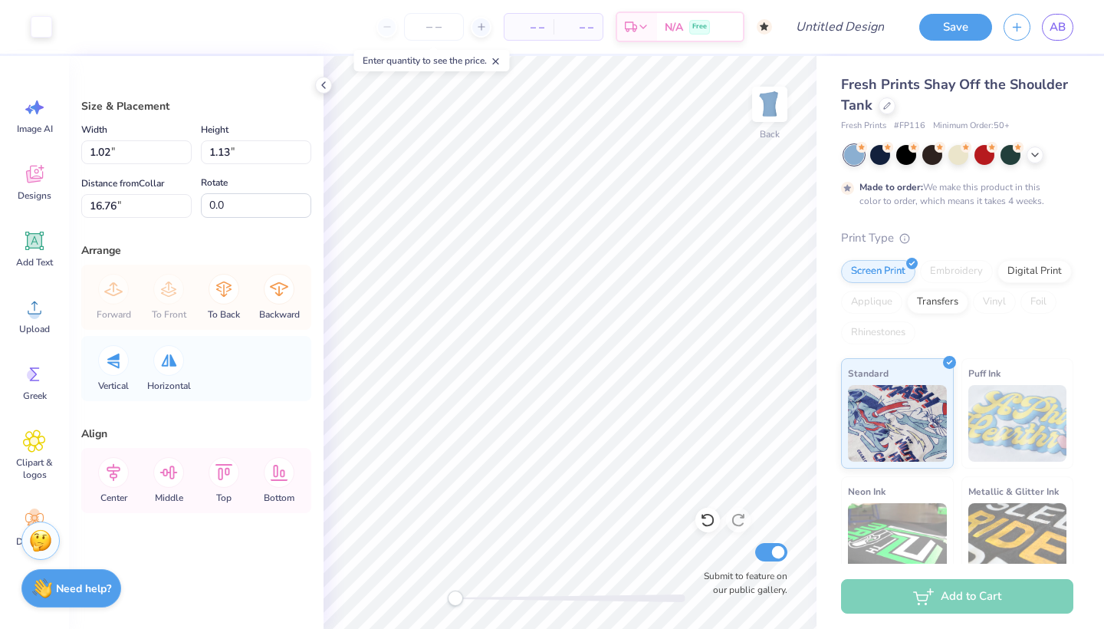
type input "20.04"
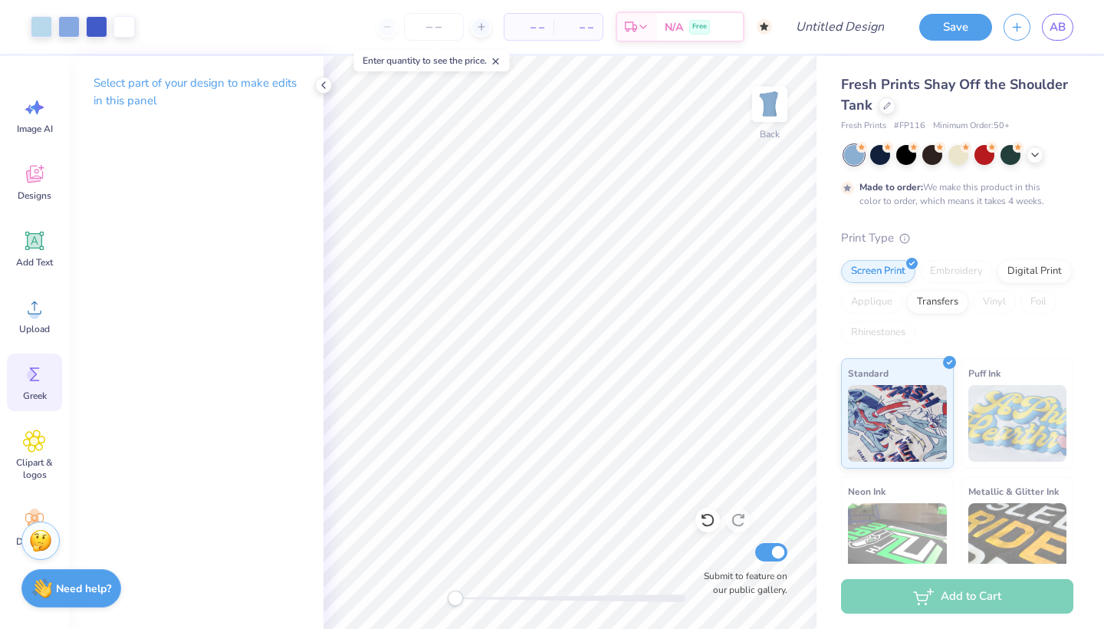
click at [22, 379] on div "Greek" at bounding box center [34, 382] width 55 height 58
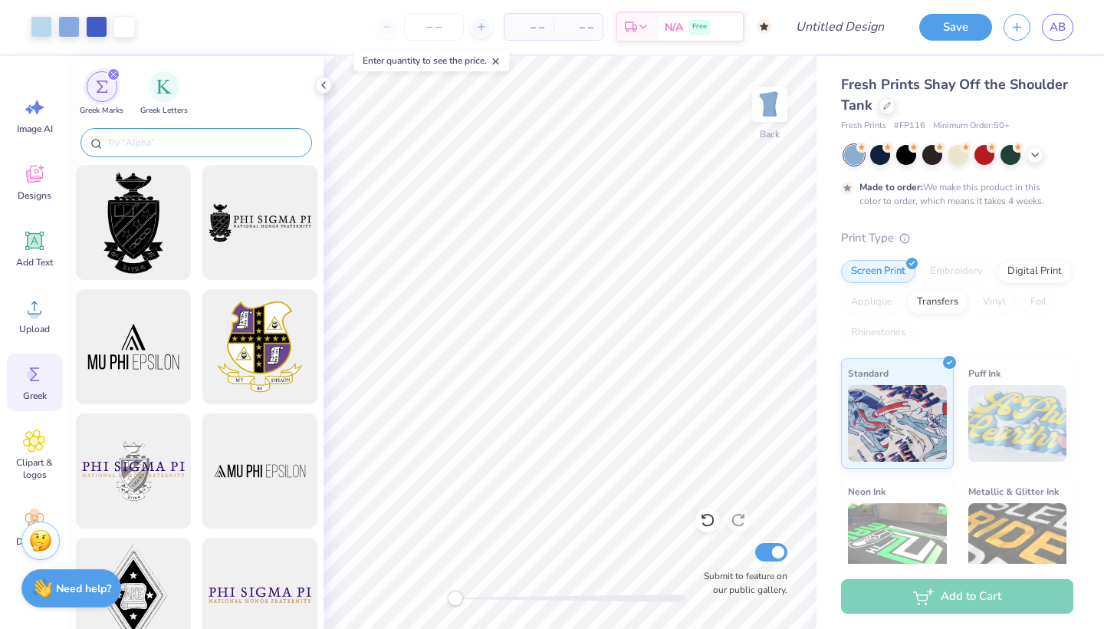
click at [209, 135] on input "text" at bounding box center [204, 142] width 196 height 15
paste input "sigma kappa"
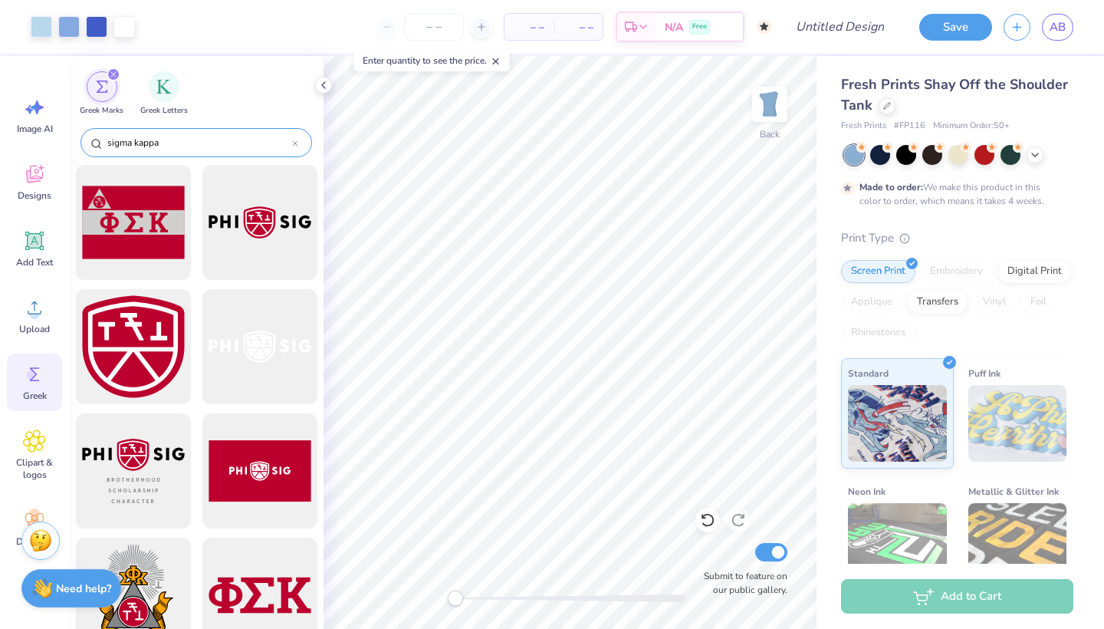
type input "sigma kappa"
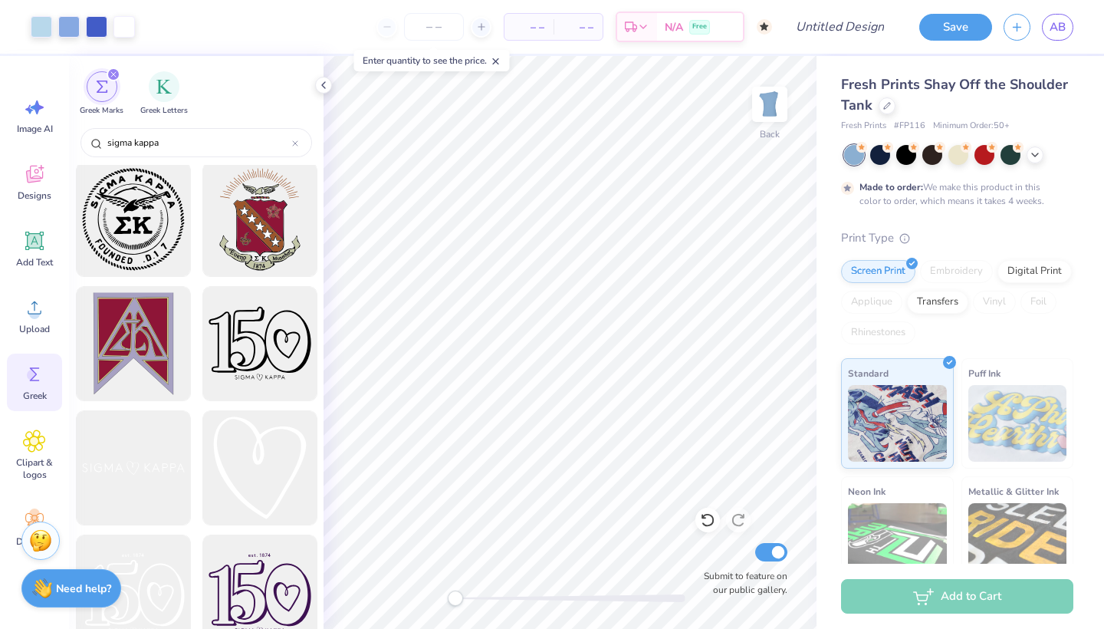
scroll to position [499, 0]
click at [252, 447] on div at bounding box center [259, 469] width 127 height 127
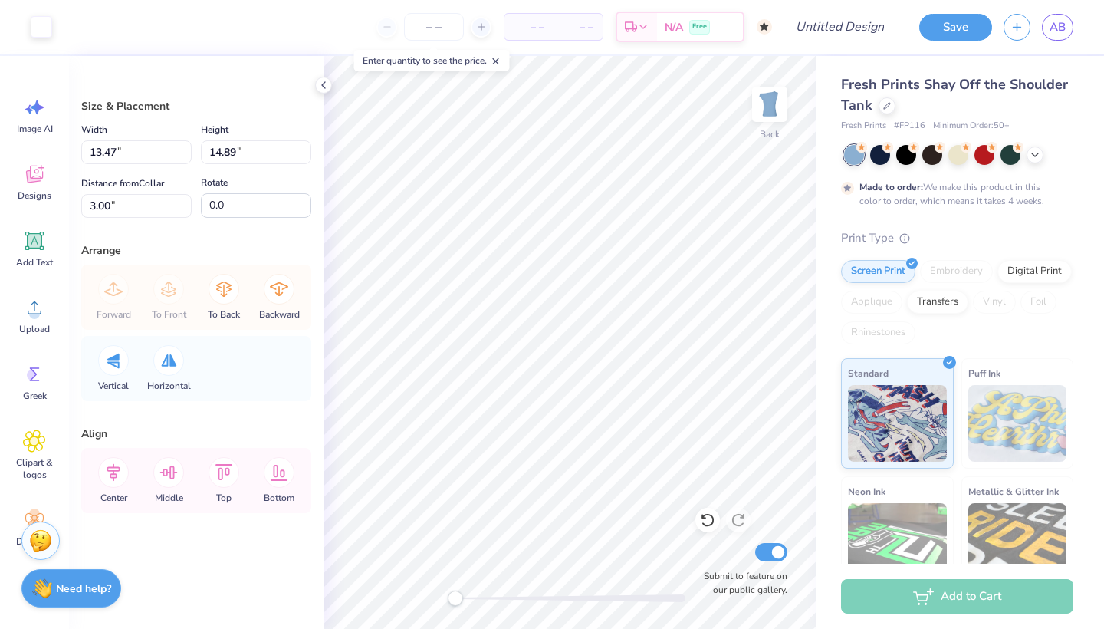
type input "0.78"
type input "0.86"
type input "17.03"
type input "0.58"
type input "0.65"
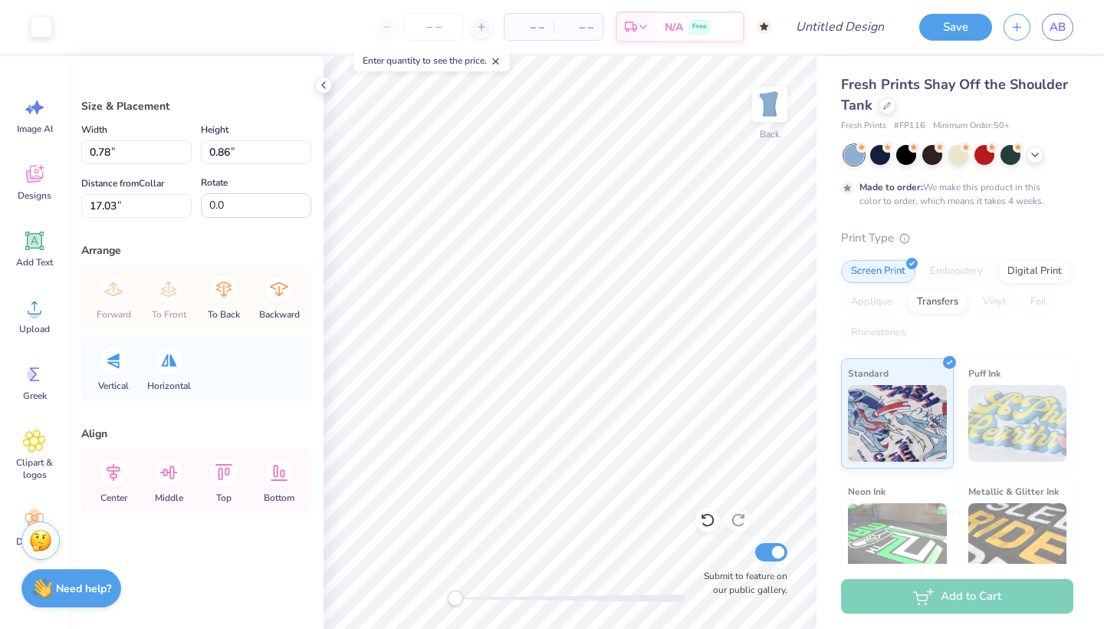
type input "20.35"
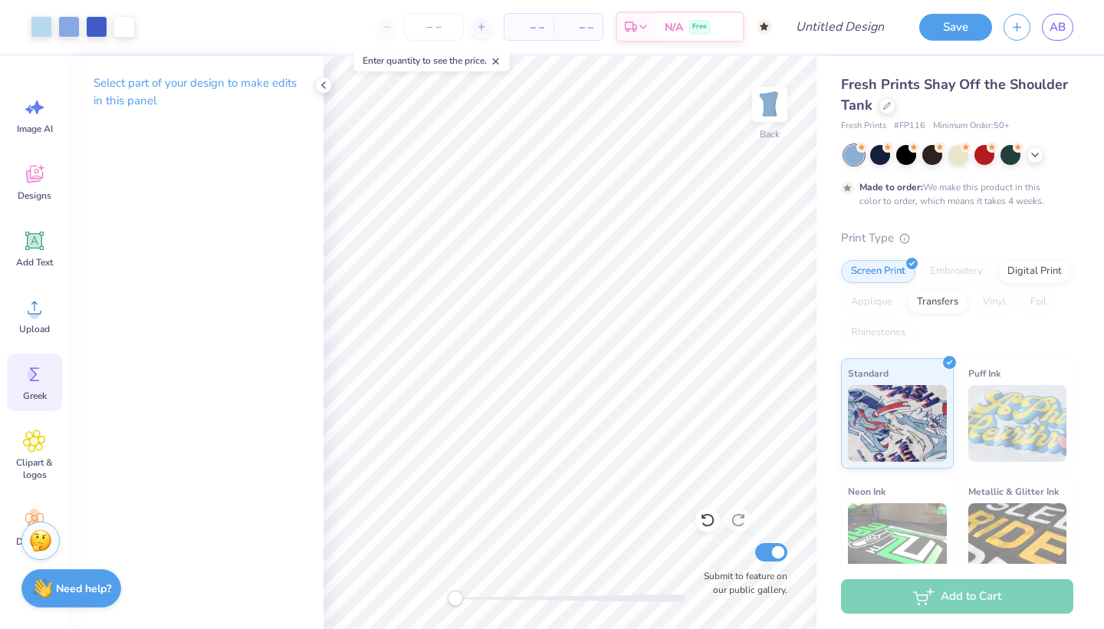
click at [29, 380] on icon at bounding box center [34, 374] width 23 height 23
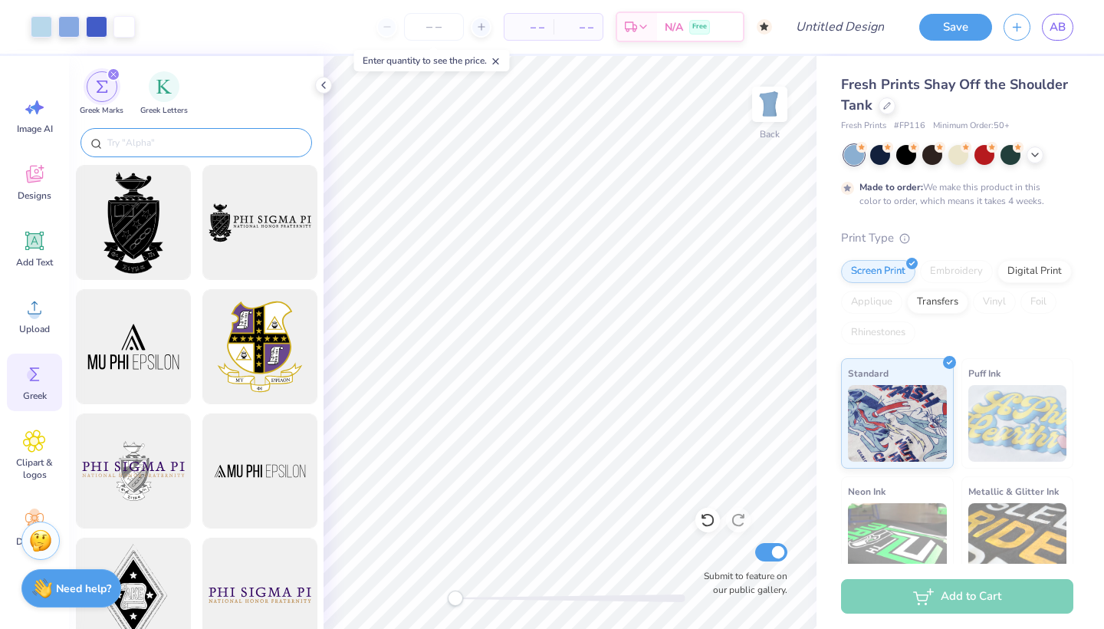
click at [169, 142] on input "text" at bounding box center [204, 142] width 196 height 15
paste input "sigma kappa"
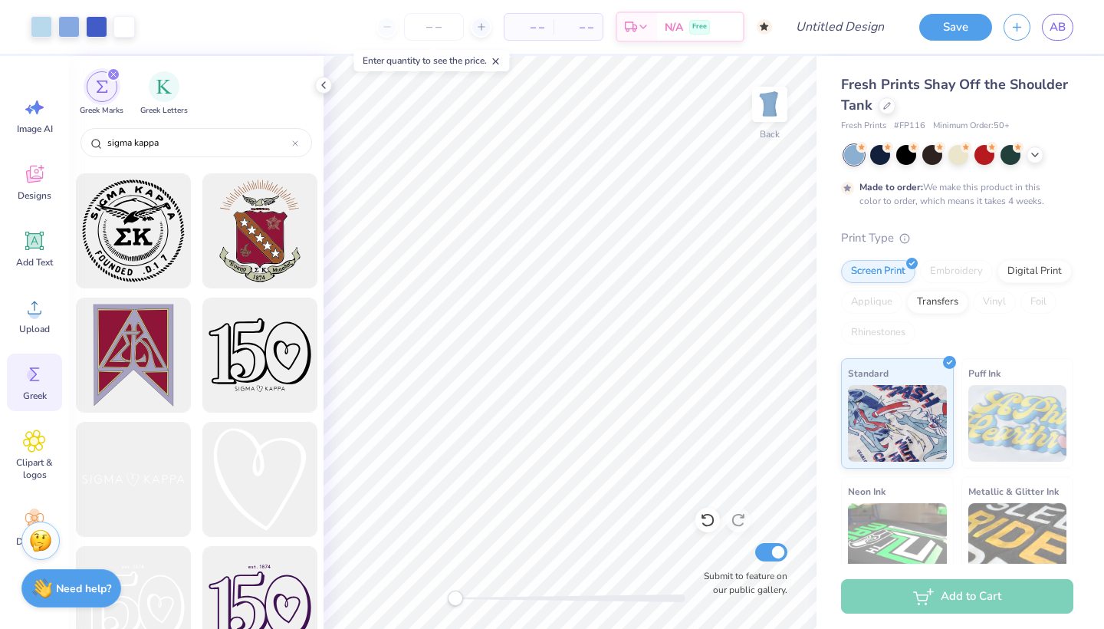
scroll to position [492, 0]
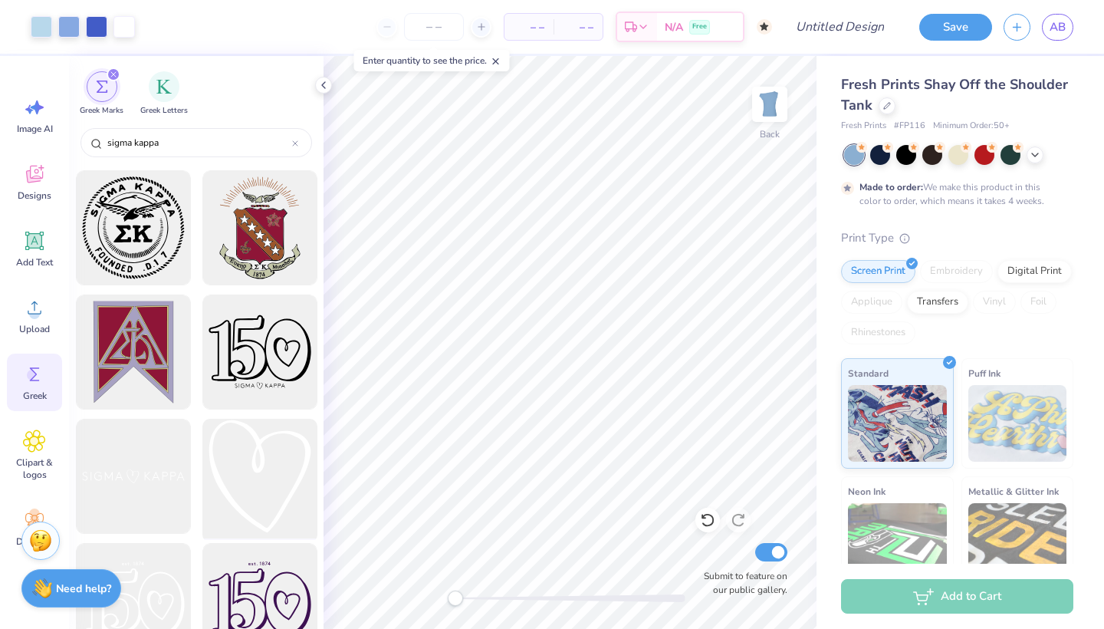
type input "sigma kappa"
click at [254, 457] on div at bounding box center [259, 476] width 127 height 127
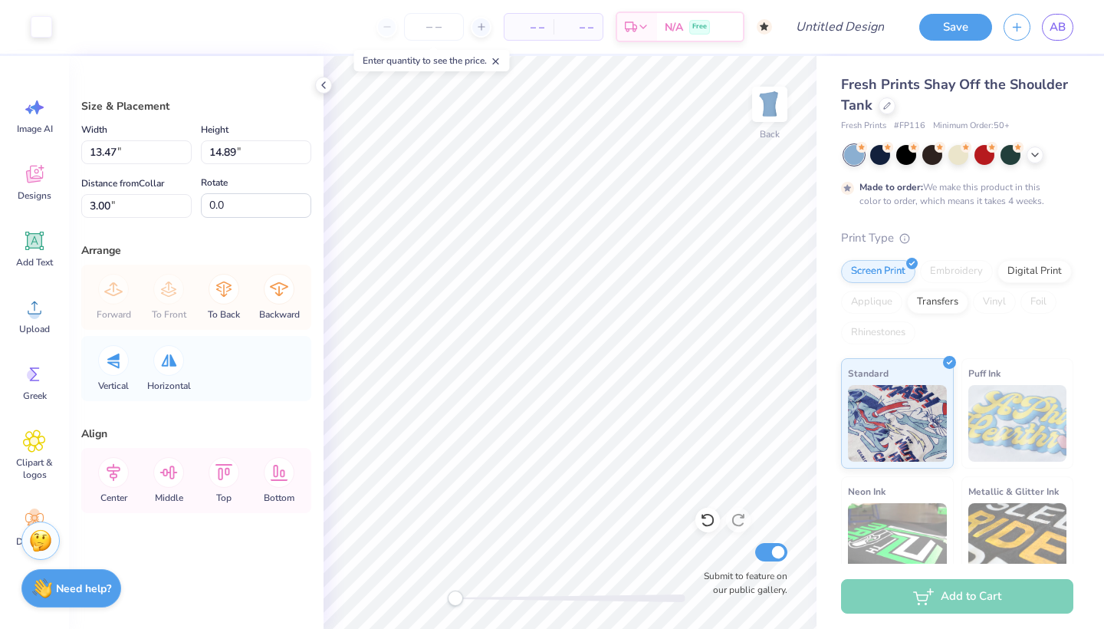
type input "0.91"
type input "1.01"
type input "16.88"
type input "7.56"
type input "13.77"
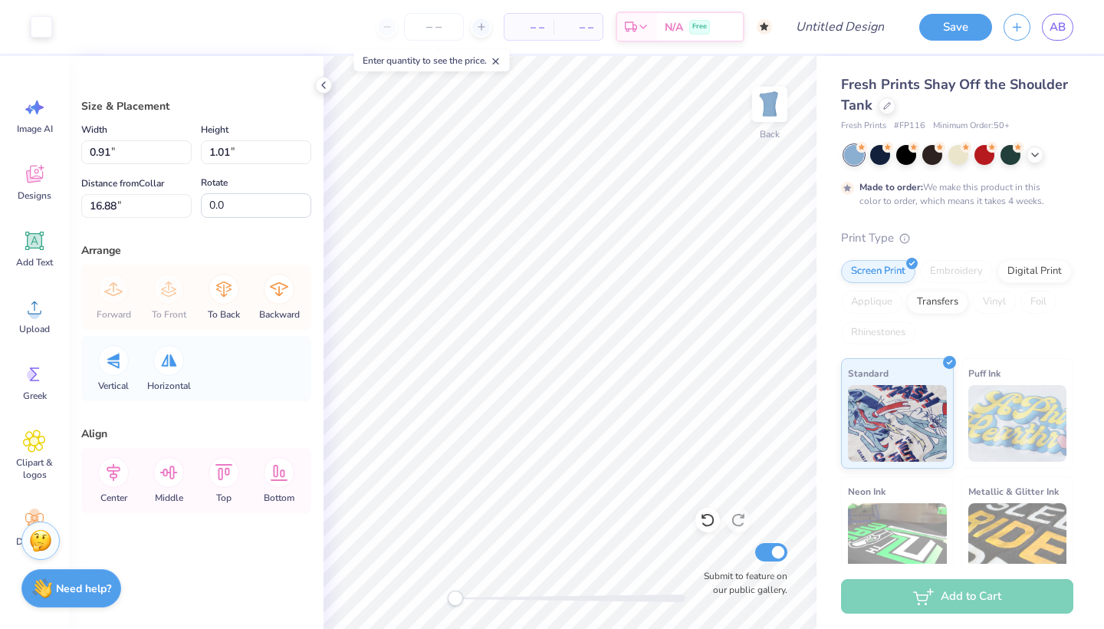
type input "3.00"
type input "7.56"
type input "13.77"
type input "3.00"
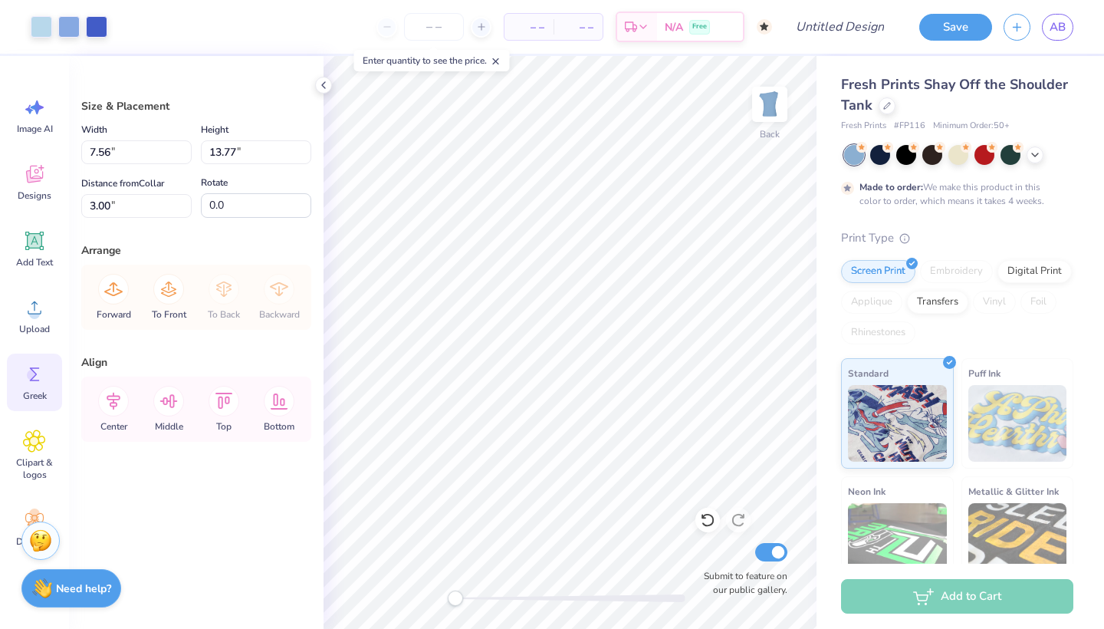
click at [40, 386] on div "Greek" at bounding box center [34, 382] width 55 height 58
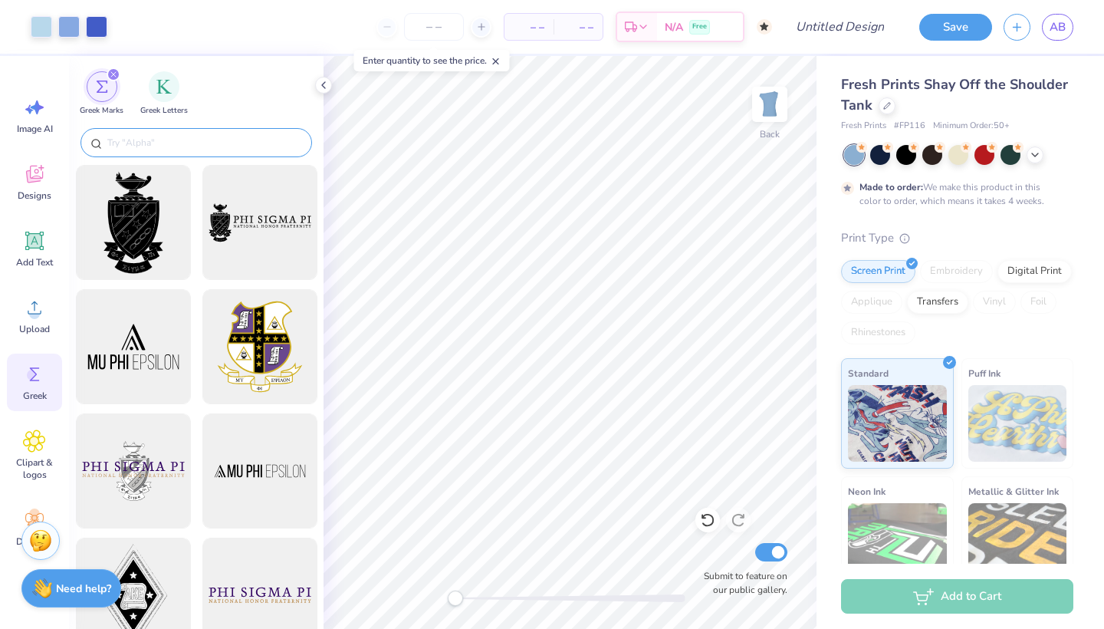
click at [156, 144] on input "text" at bounding box center [204, 142] width 196 height 15
paste input "sigma kappa"
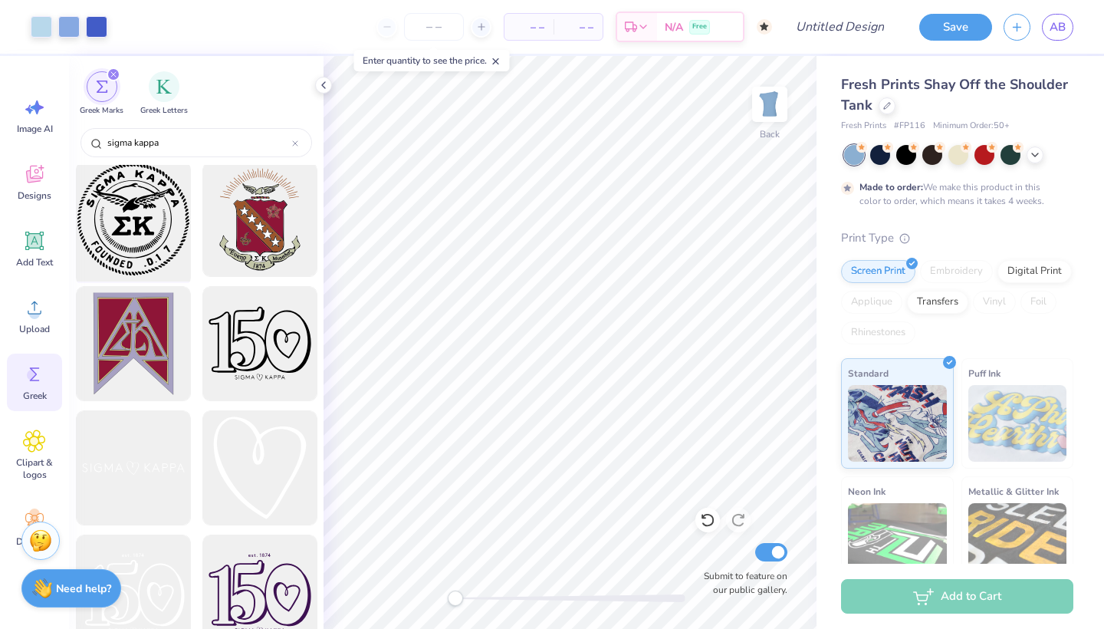
scroll to position [501, 0]
type input "sigma kappa"
click at [281, 468] on div at bounding box center [259, 467] width 127 height 127
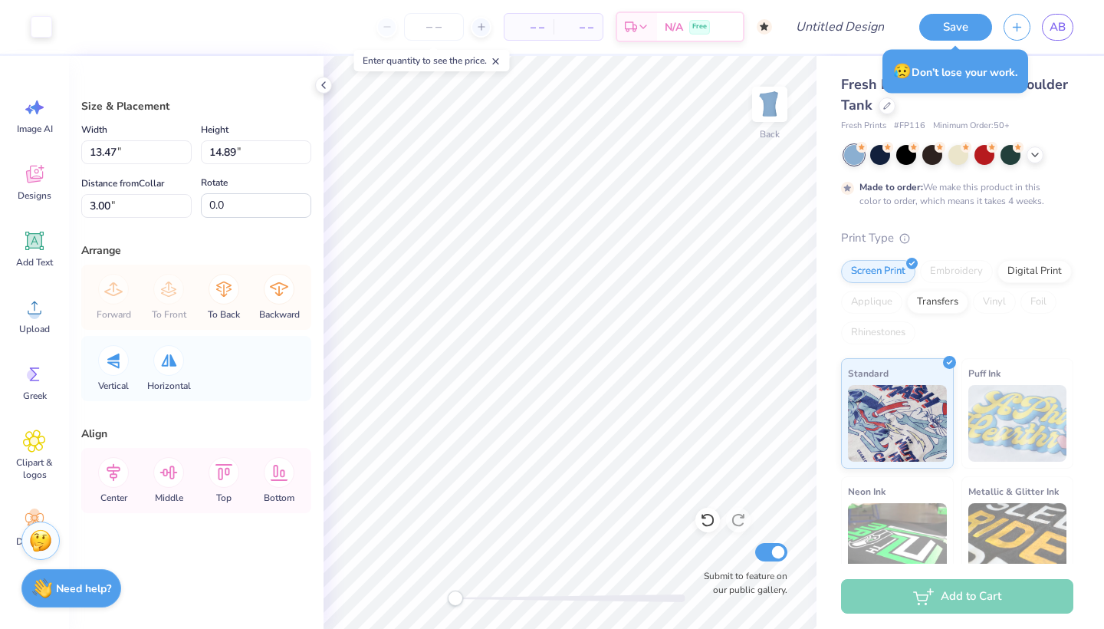
type input "0.84"
type input "0.92"
type input "16.96"
type input "0.62"
type input "0.69"
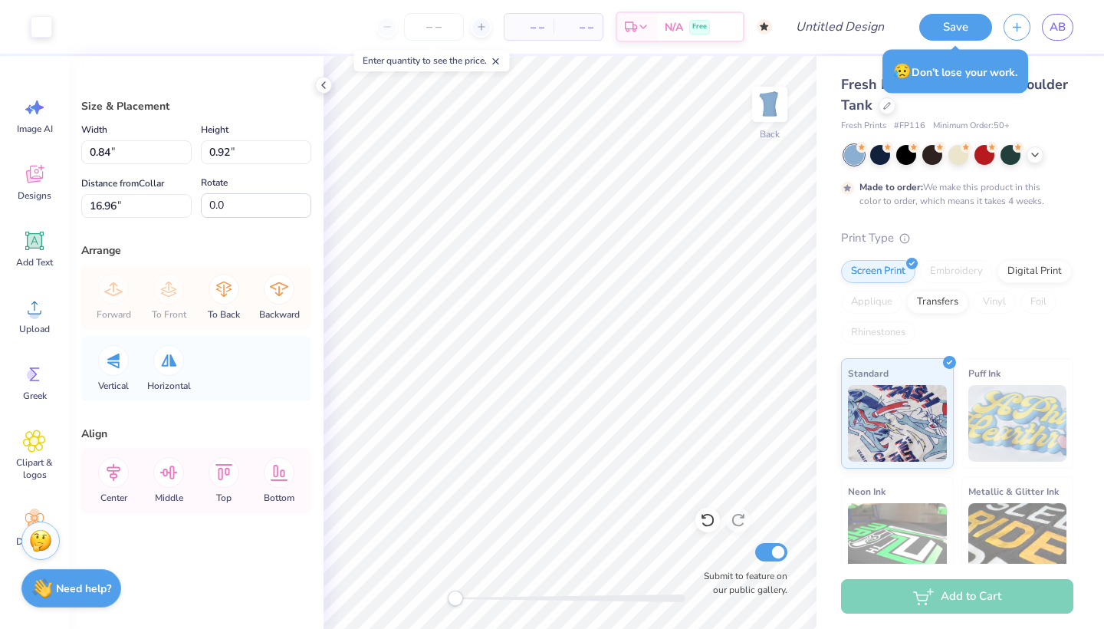
type input "20.31"
type input "0.91"
type input "1.01"
type input "19.99"
type input "0.58"
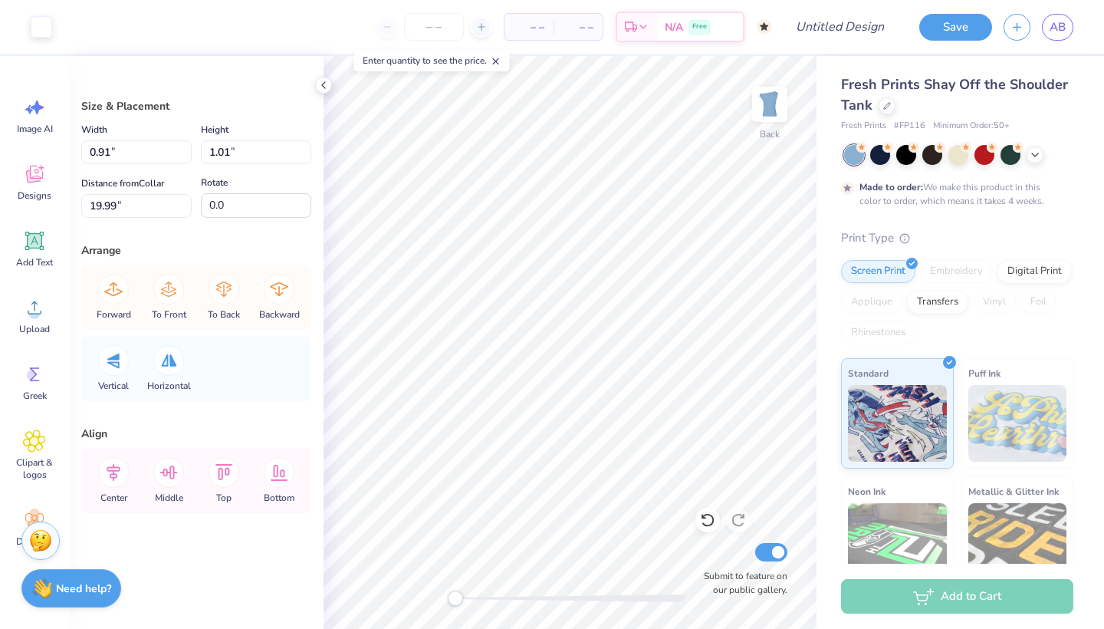
type input "0.65"
type input "20.35"
type input "0.87"
type input "0.96"
type input "20.04"
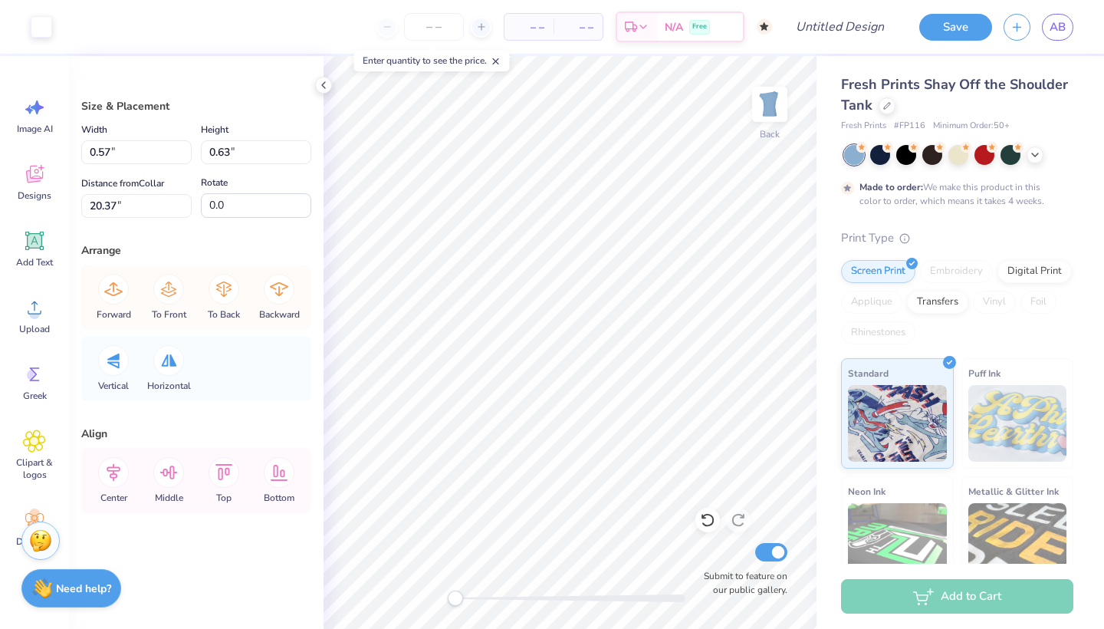
type input "0.81"
type input "0.90"
type input "20.10"
type input "0.54"
type input "0.60"
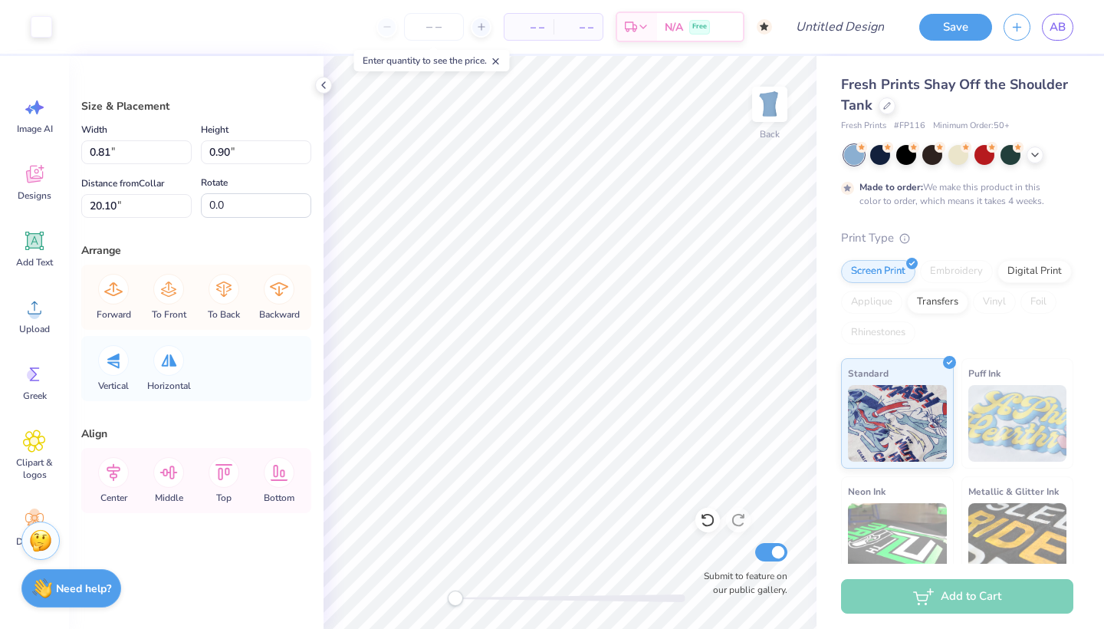
type input "20.40"
type input "0.82"
type input "0.91"
type input "20.09"
type input "0.56"
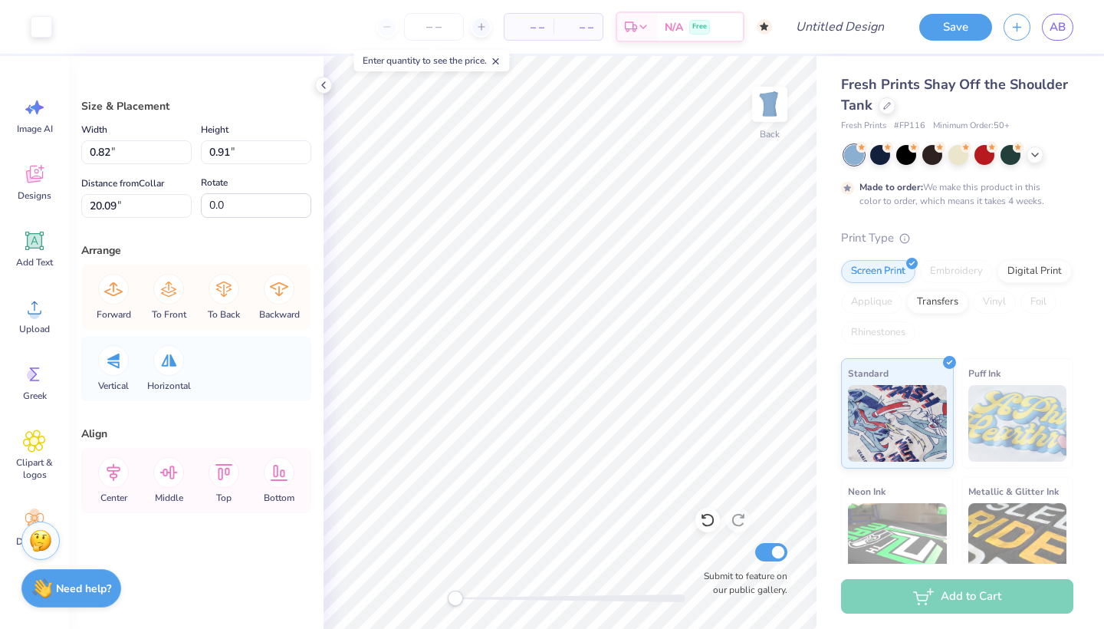
type input "0.62"
type input "20.38"
type input "0.84"
type input "0.93"
type input "20.07"
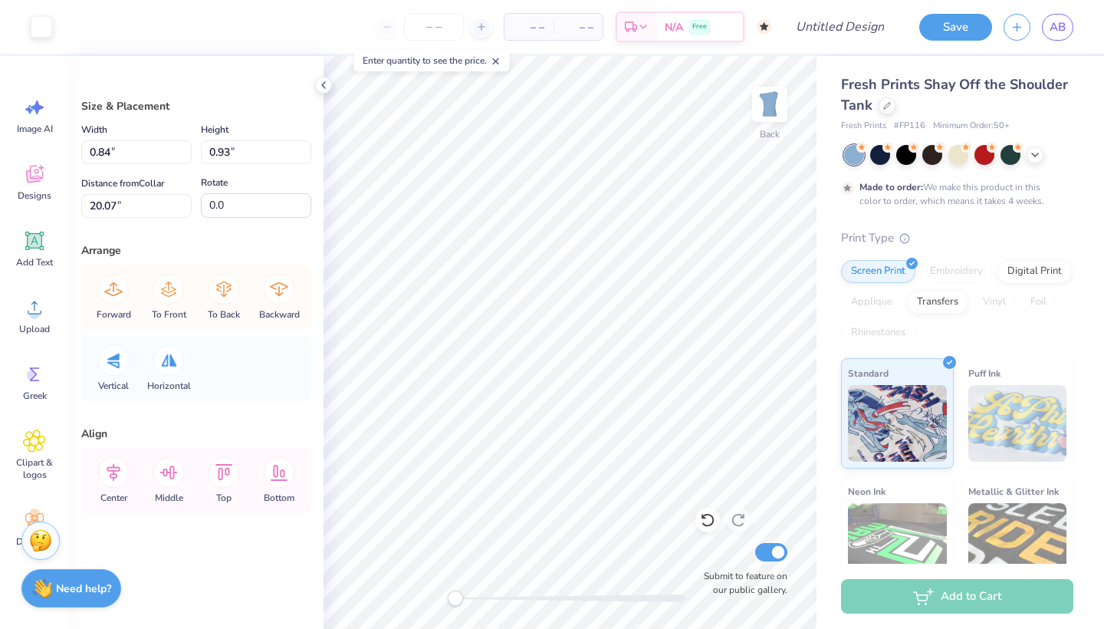
type input "0.61"
type input "0.68"
type input "20.32"
type input "7.56"
type input "13.77"
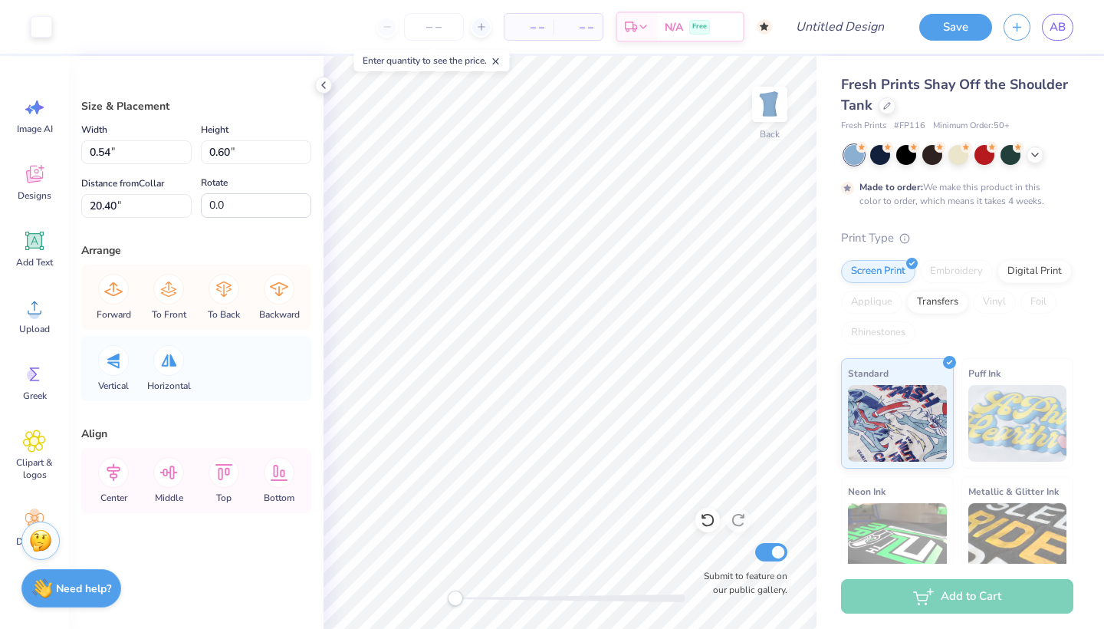
type input "3.00"
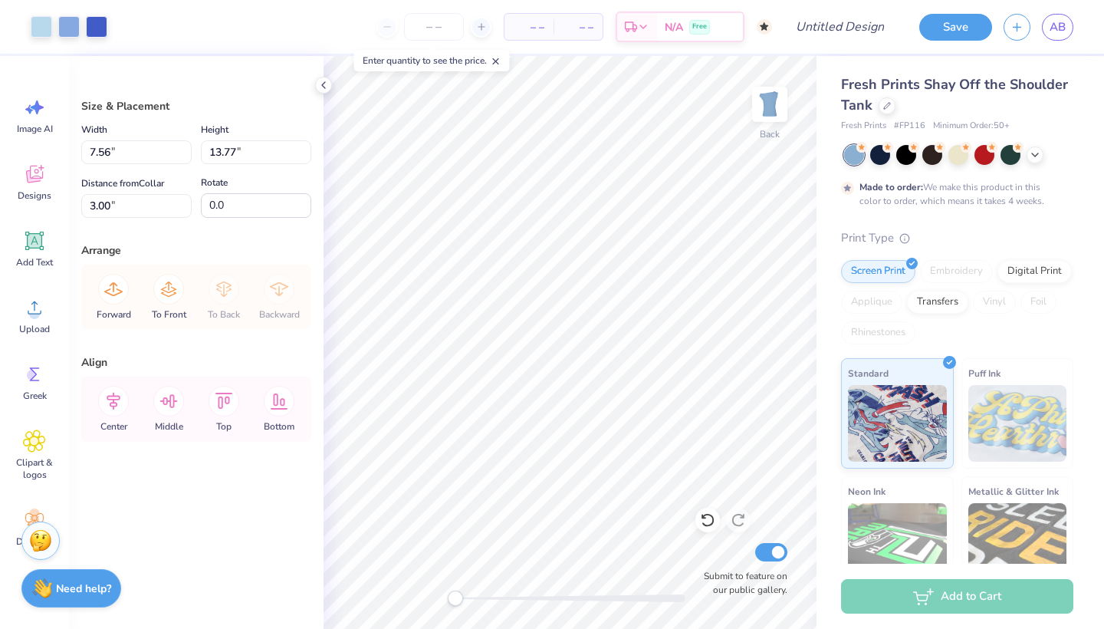
type input "0.82"
type input "0.91"
type input "20.09"
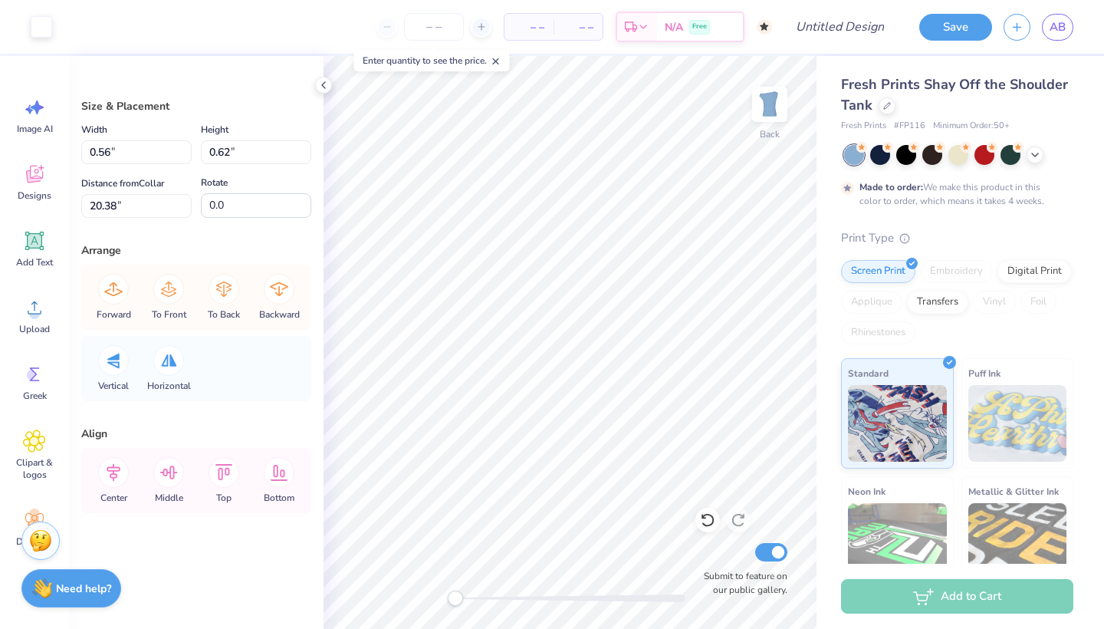
type input "0.51"
type input "0.56"
type input "20.44"
type input "0.48"
type input "0.53"
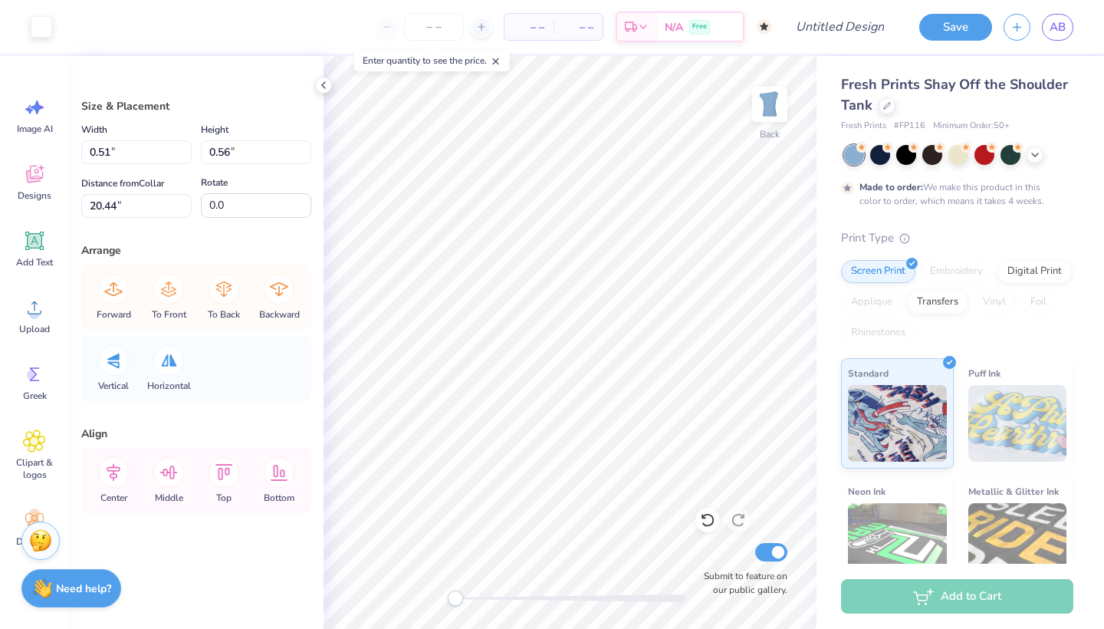
type input "20.47"
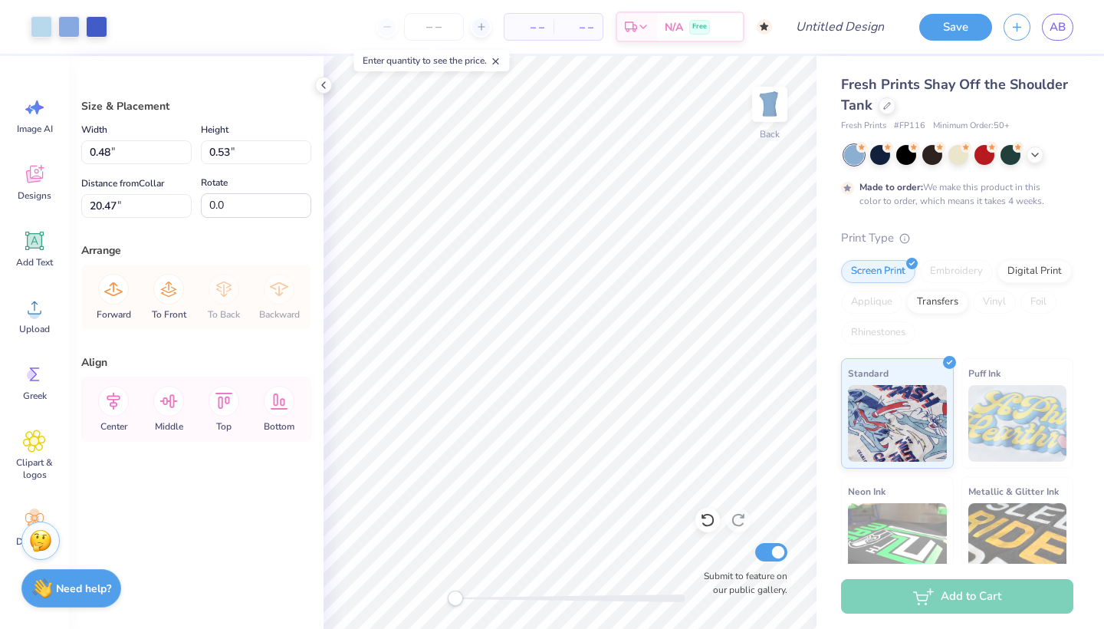
type input "7.56"
type input "13.77"
type input "3.00"
type input "0.48"
type input "0.53"
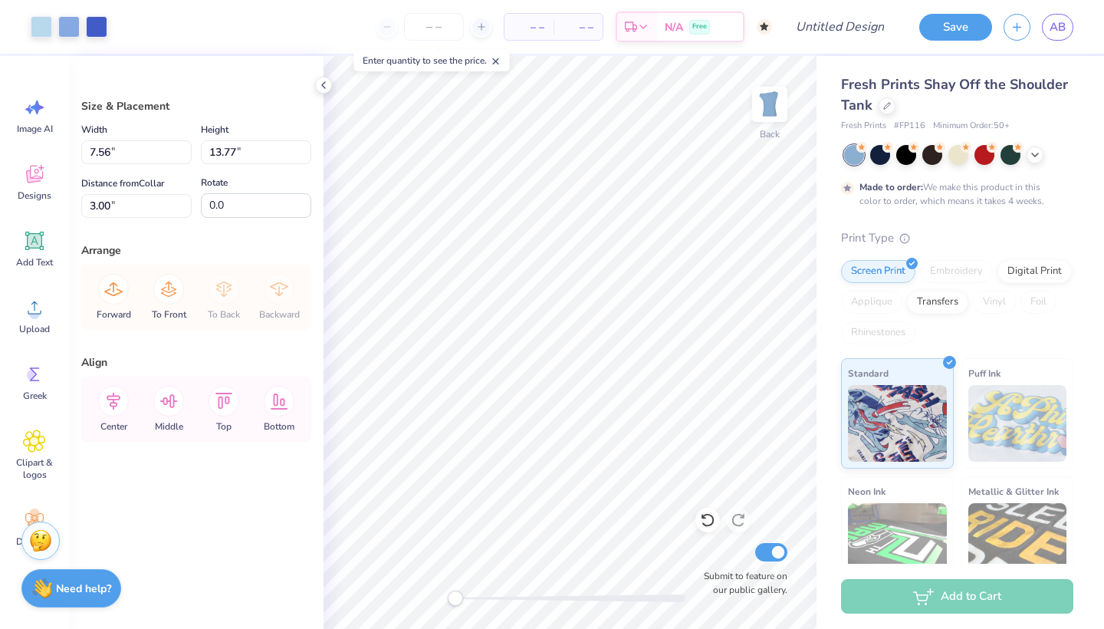
type input "20.47"
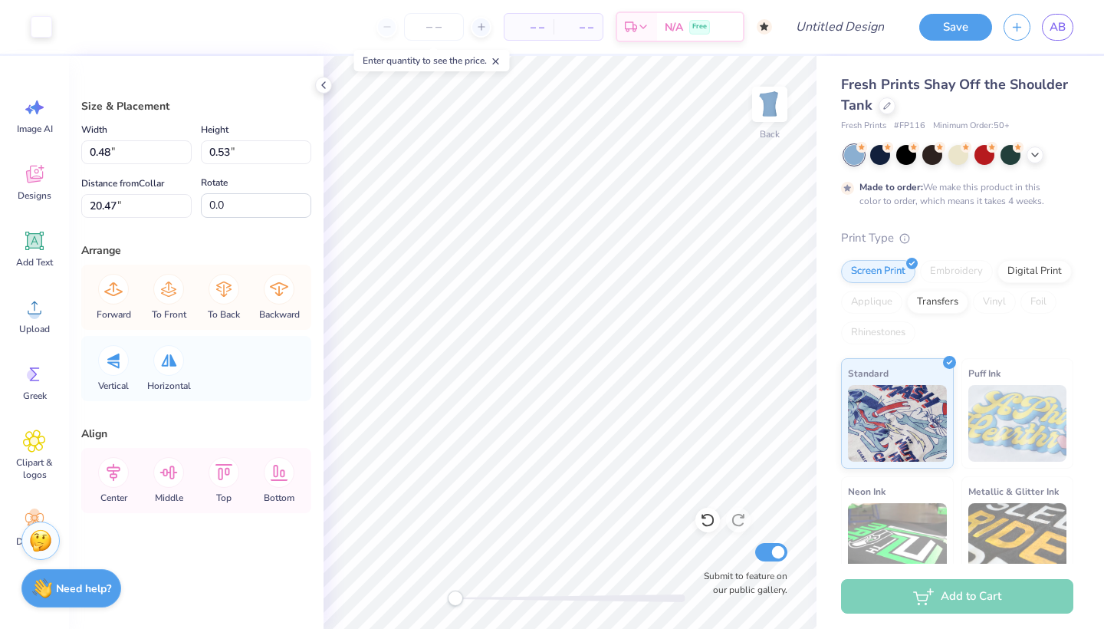
type input "0.54"
type input "0.60"
type input "20.40"
type input "0.84"
type input "0.93"
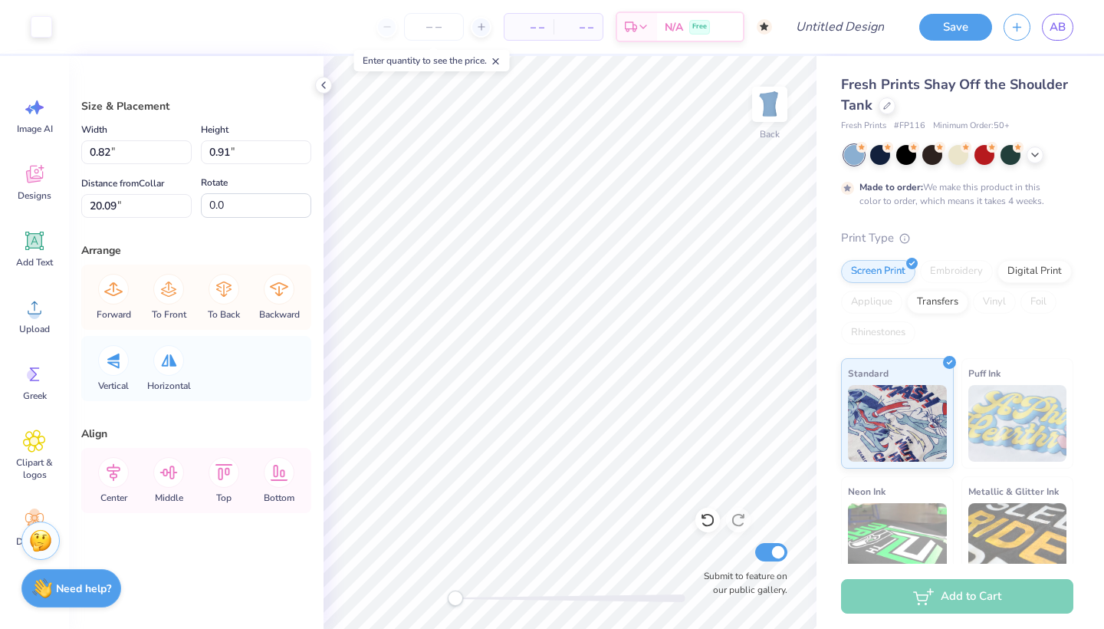
type input "20.07"
type input "0.62"
type input "0.69"
type input "20.31"
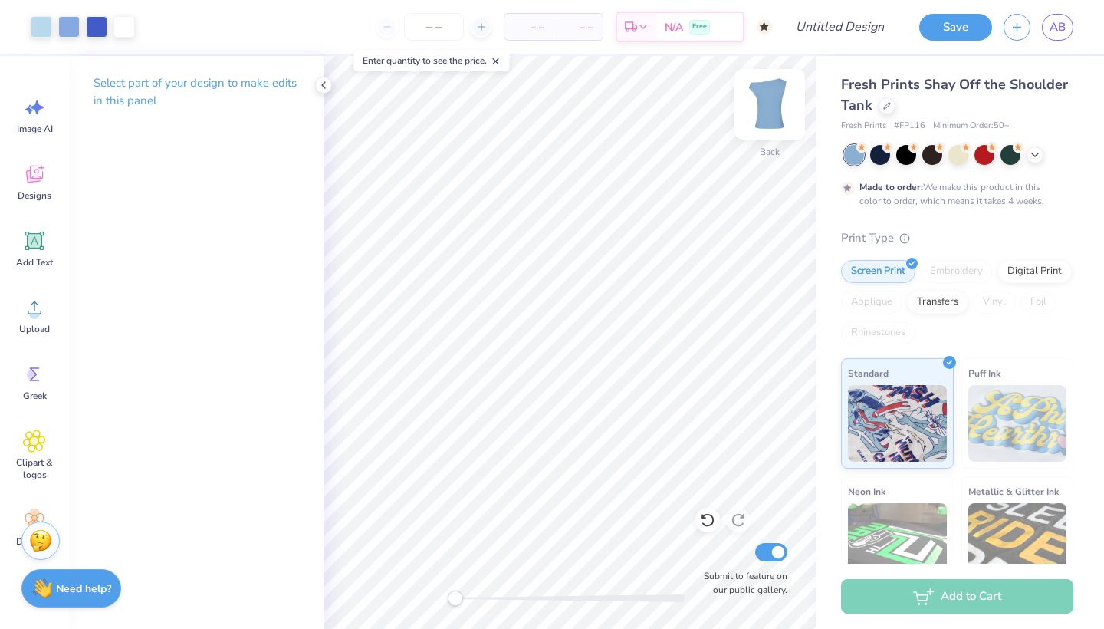
click at [766, 104] on img at bounding box center [769, 104] width 61 height 61
click at [38, 187] on div "Designs" at bounding box center [34, 182] width 55 height 58
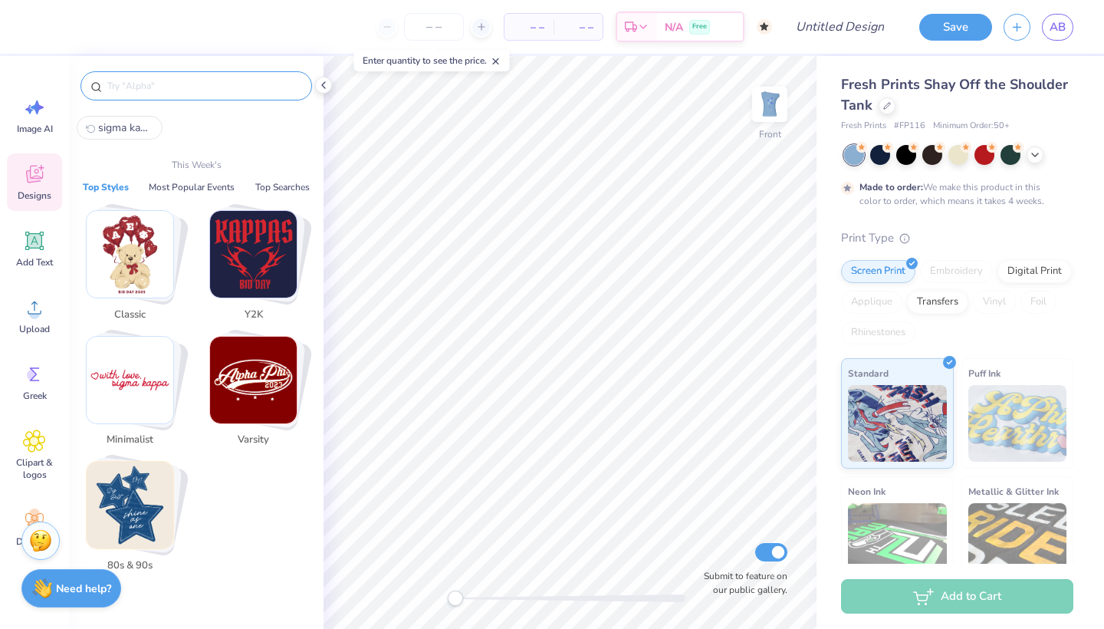
click at [157, 86] on input "text" at bounding box center [204, 85] width 196 height 15
click at [25, 386] on div "Greek" at bounding box center [34, 382] width 55 height 58
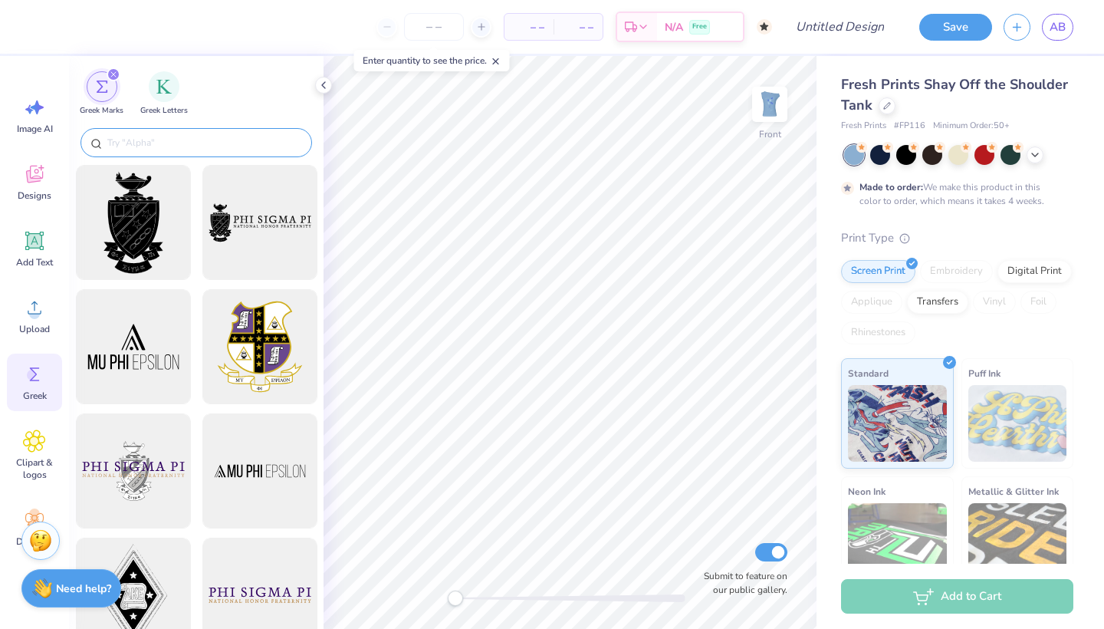
click at [114, 149] on input "text" at bounding box center [204, 142] width 196 height 15
paste input "sigma kappa"
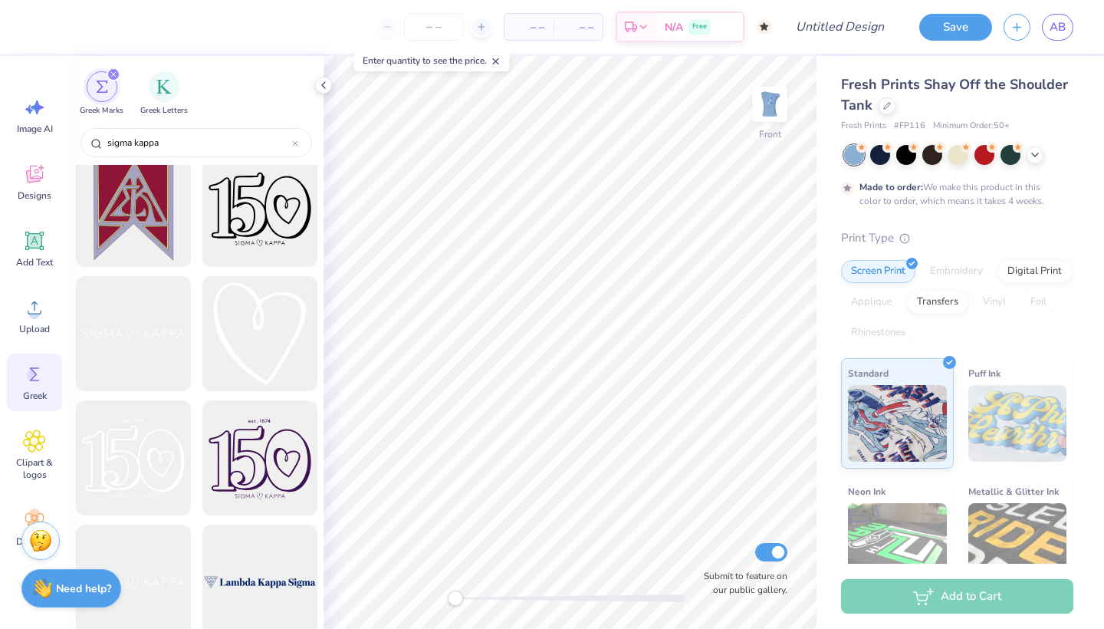
scroll to position [663, 0]
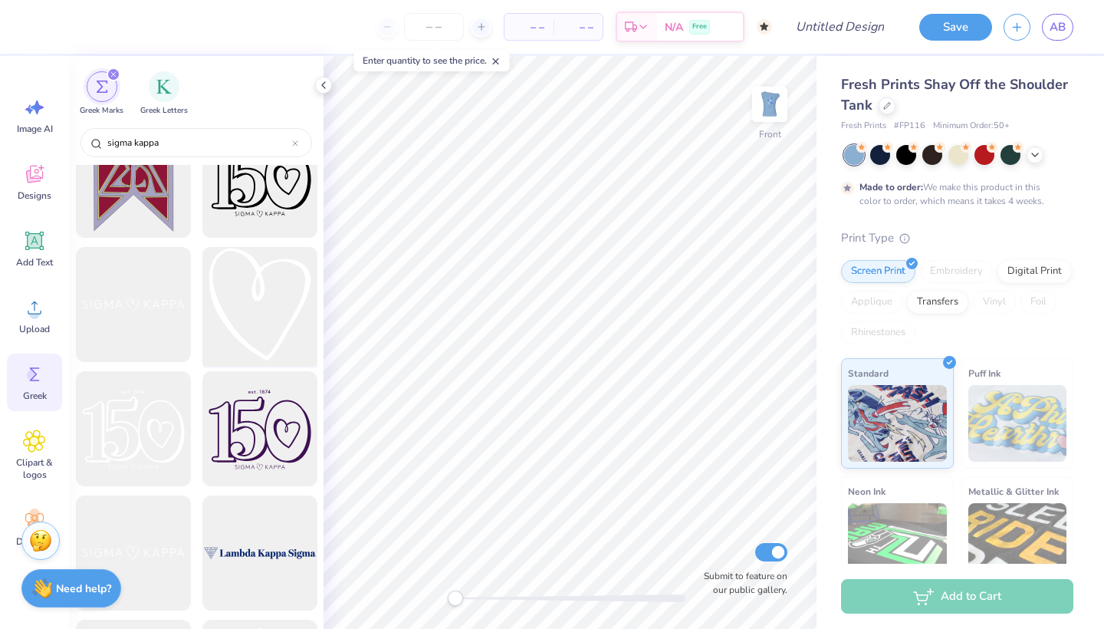
type input "sigma kappa"
click at [265, 297] on div at bounding box center [259, 305] width 127 height 127
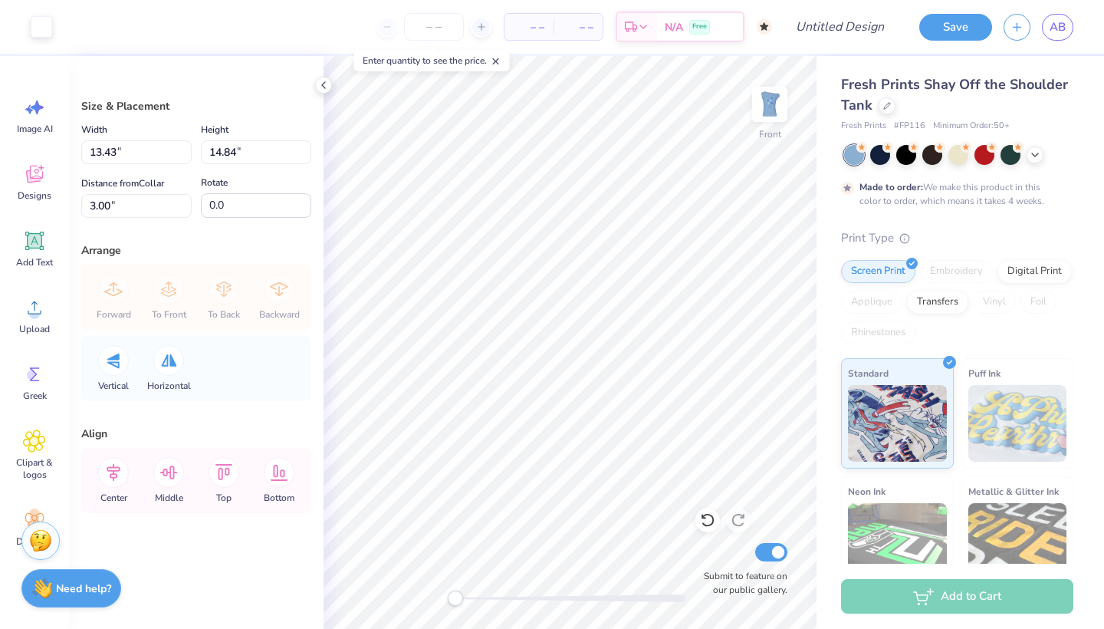
type input "1.43"
type input "1.58"
type input "16.26"
type input "0.81"
type input "0.89"
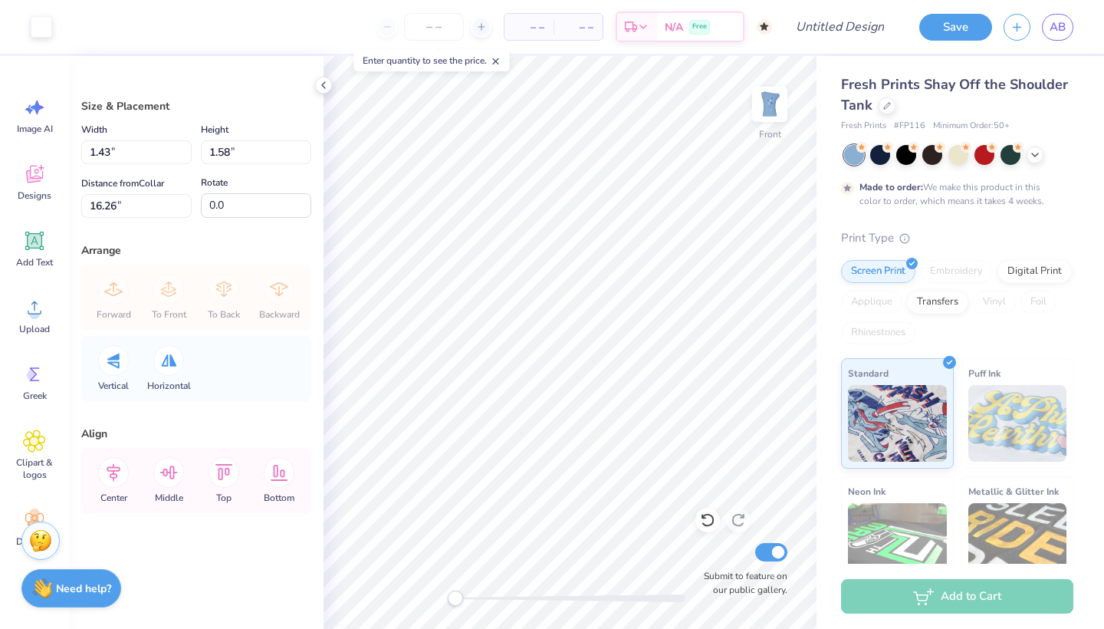
type input "20.11"
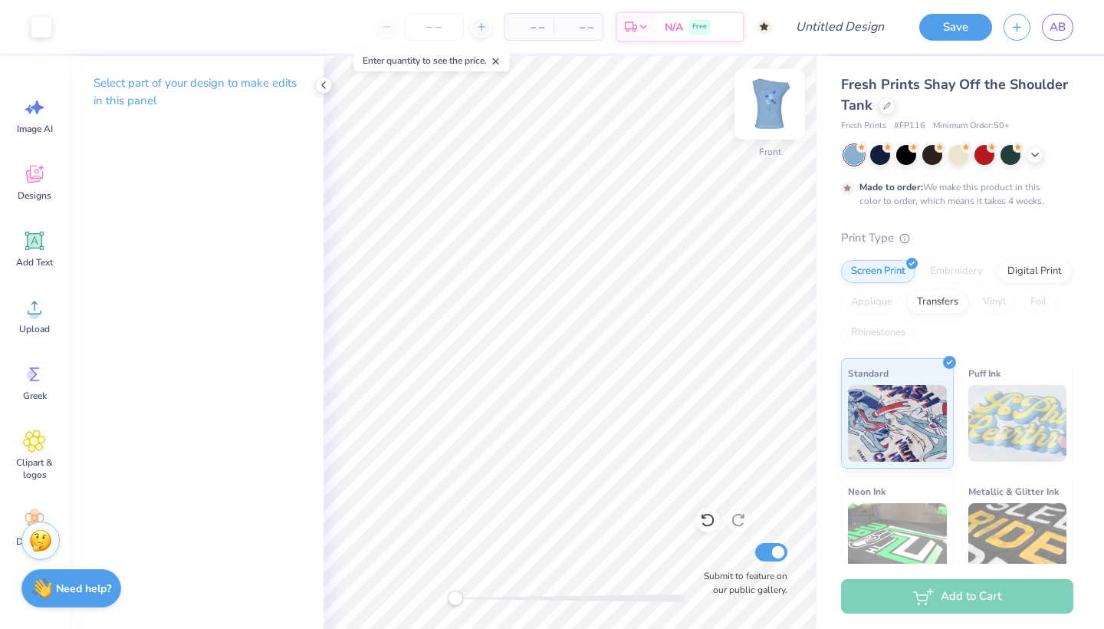
click at [769, 102] on img at bounding box center [769, 104] width 61 height 61
click at [769, 102] on img at bounding box center [770, 104] width 31 height 31
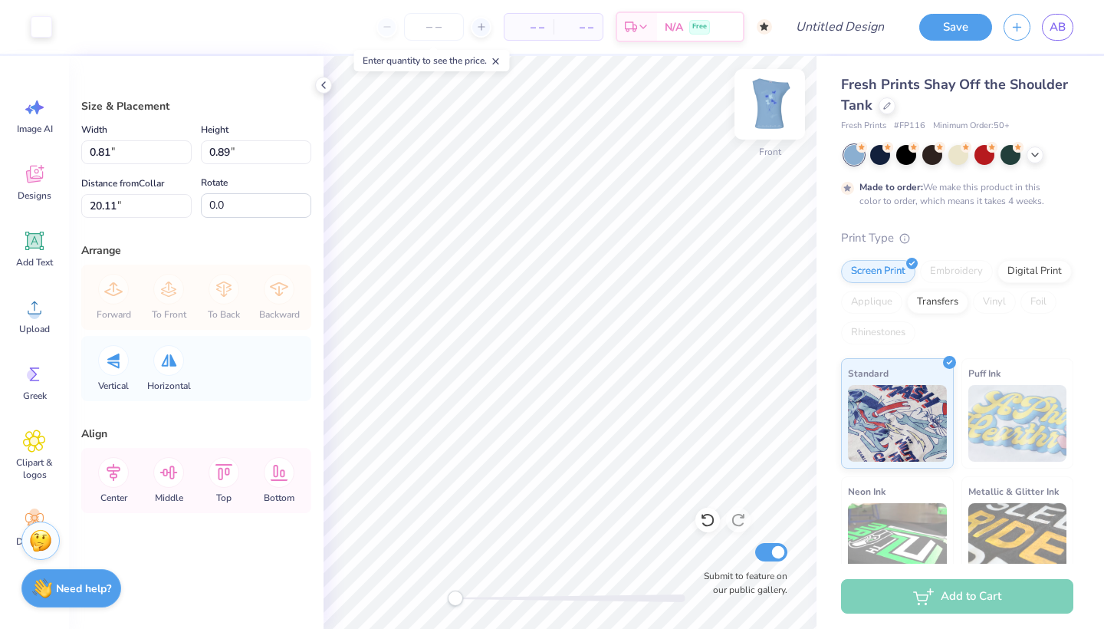
type input "0.52"
type input "0.57"
type input "20.43"
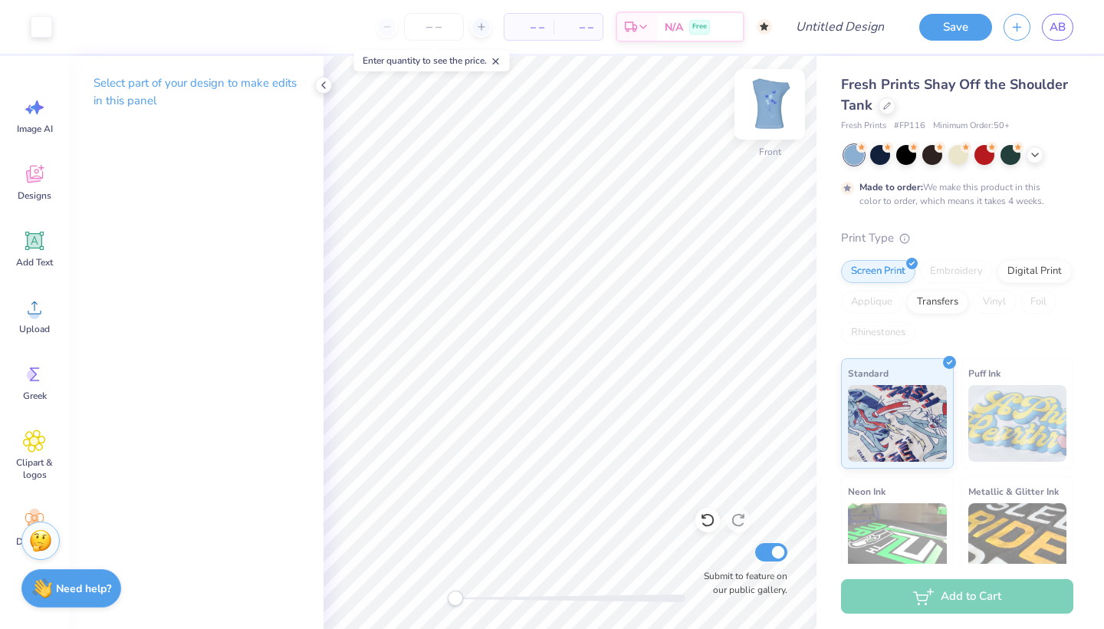
click at [770, 100] on img at bounding box center [769, 104] width 61 height 61
click at [770, 100] on img at bounding box center [770, 104] width 31 height 31
click at [25, 385] on icon at bounding box center [34, 374] width 23 height 23
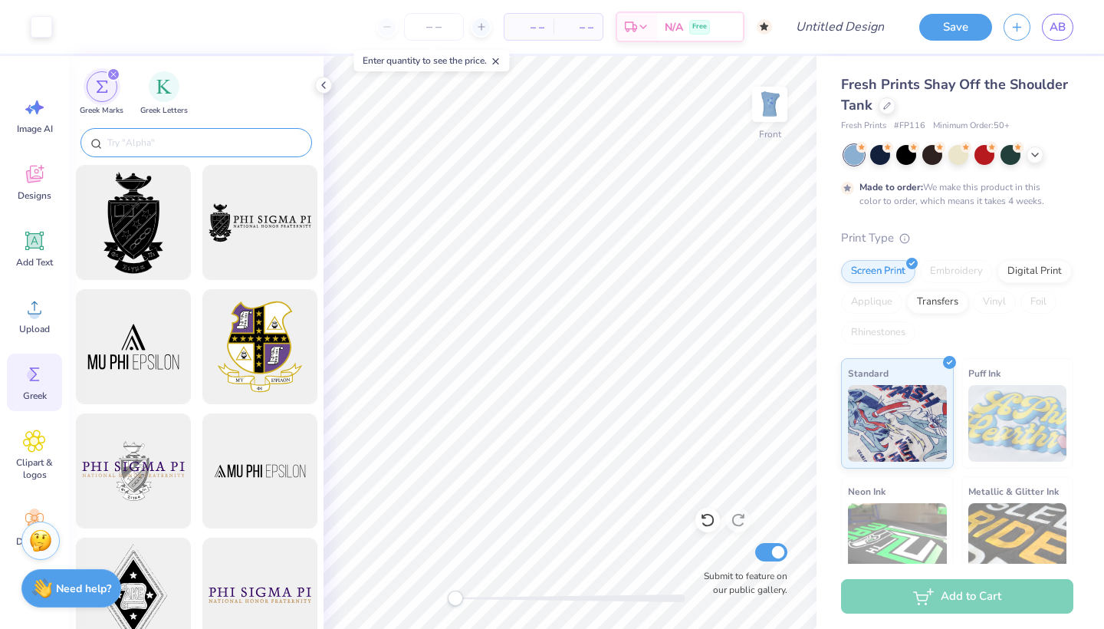
click at [147, 142] on input "text" at bounding box center [204, 142] width 196 height 15
paste input "sigma kappa"
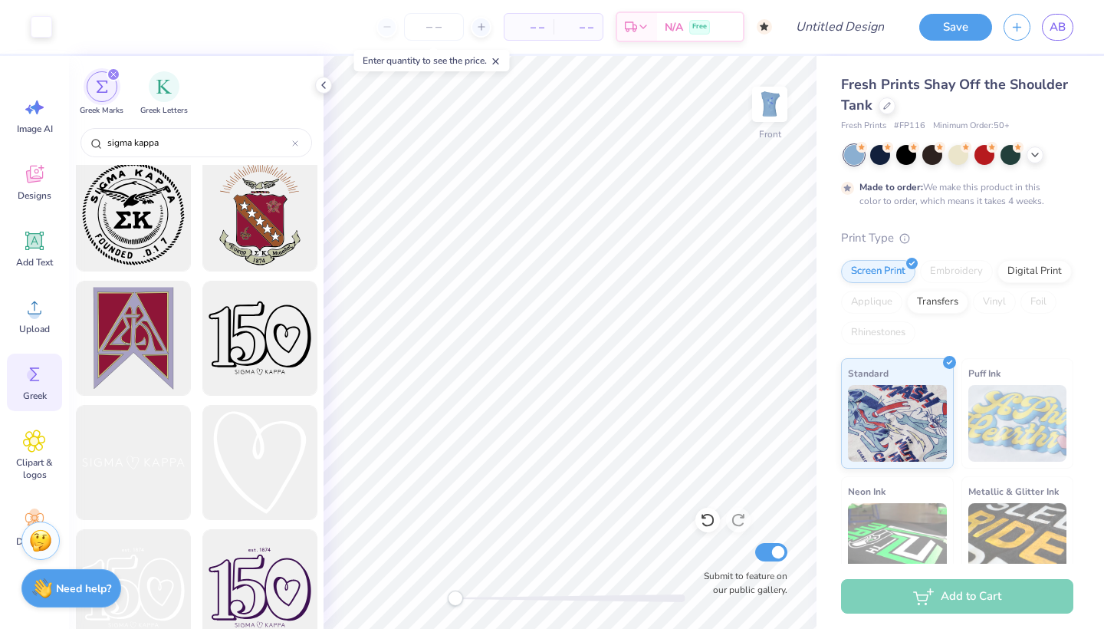
scroll to position [533, 0]
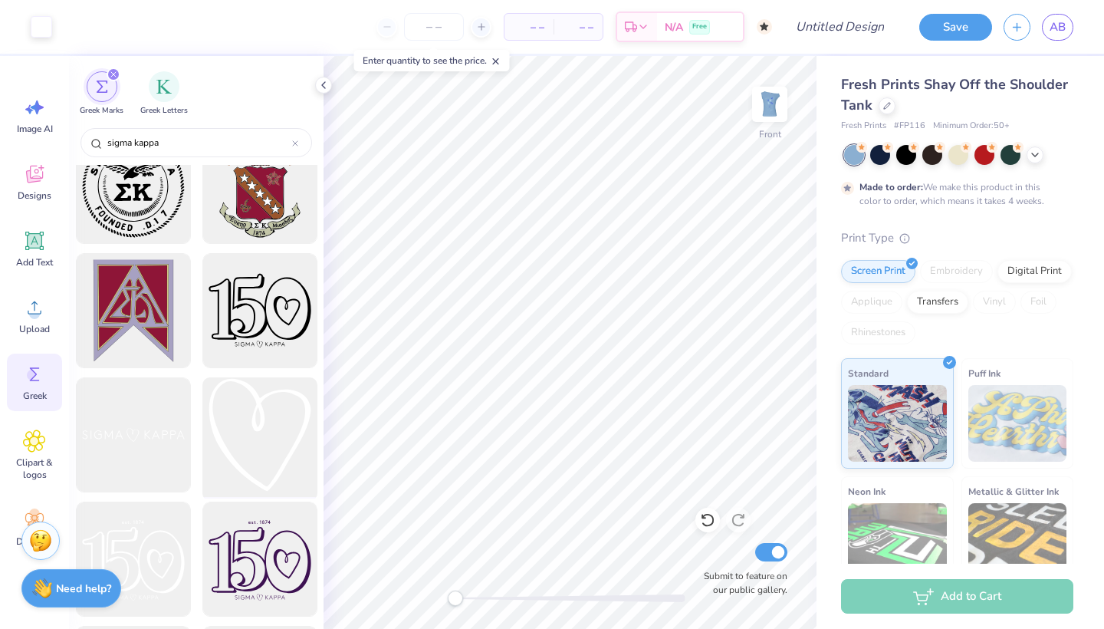
type input "sigma kappa"
click at [268, 443] on div at bounding box center [259, 435] width 127 height 127
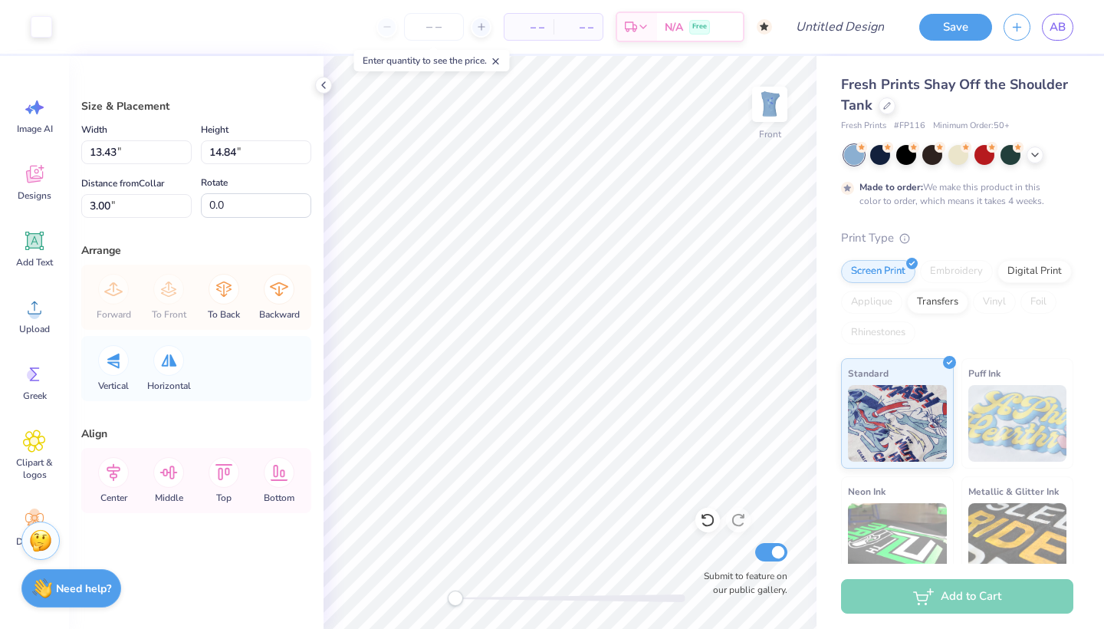
type input "1.01"
type input "1.12"
type input "16.72"
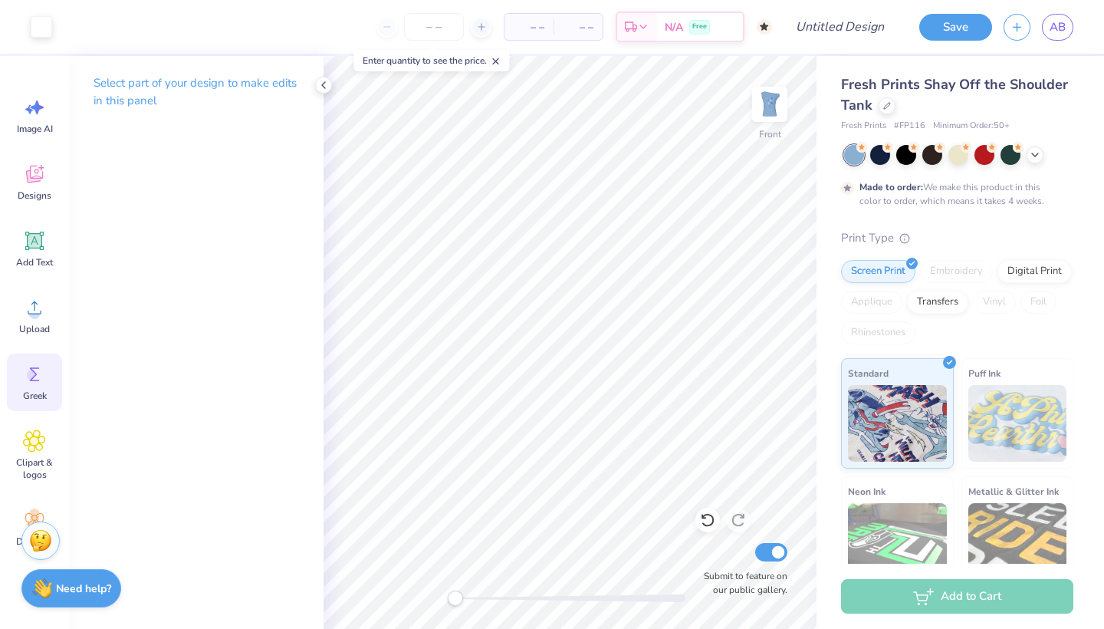
click at [45, 371] on icon at bounding box center [34, 374] width 23 height 23
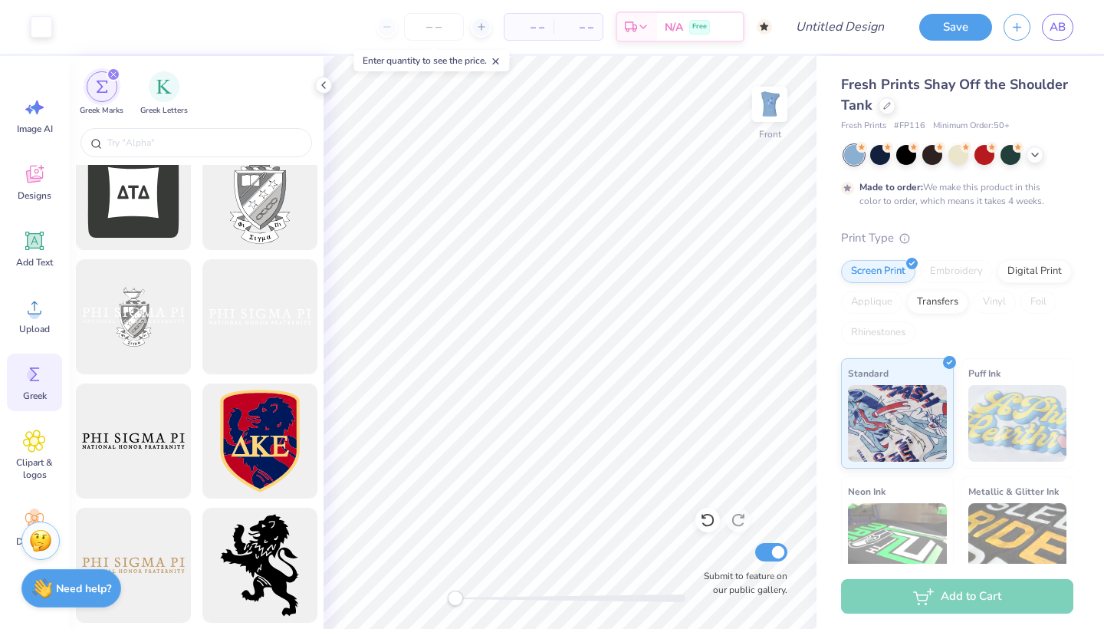
scroll to position [692, 0]
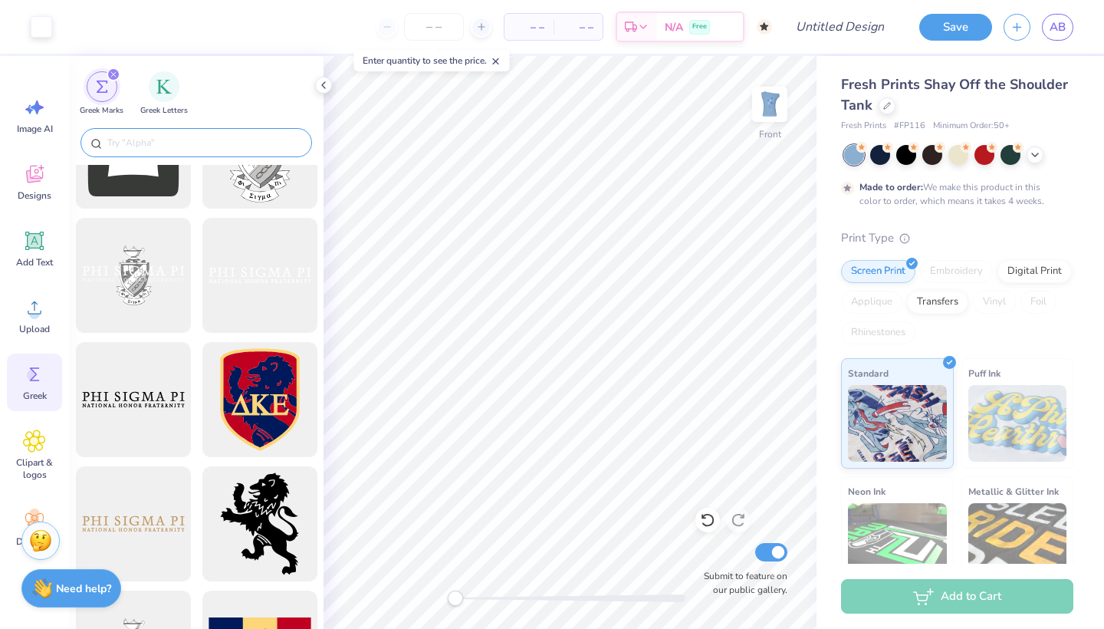
click at [125, 140] on input "text" at bounding box center [204, 142] width 196 height 15
paste input "sigma kappa"
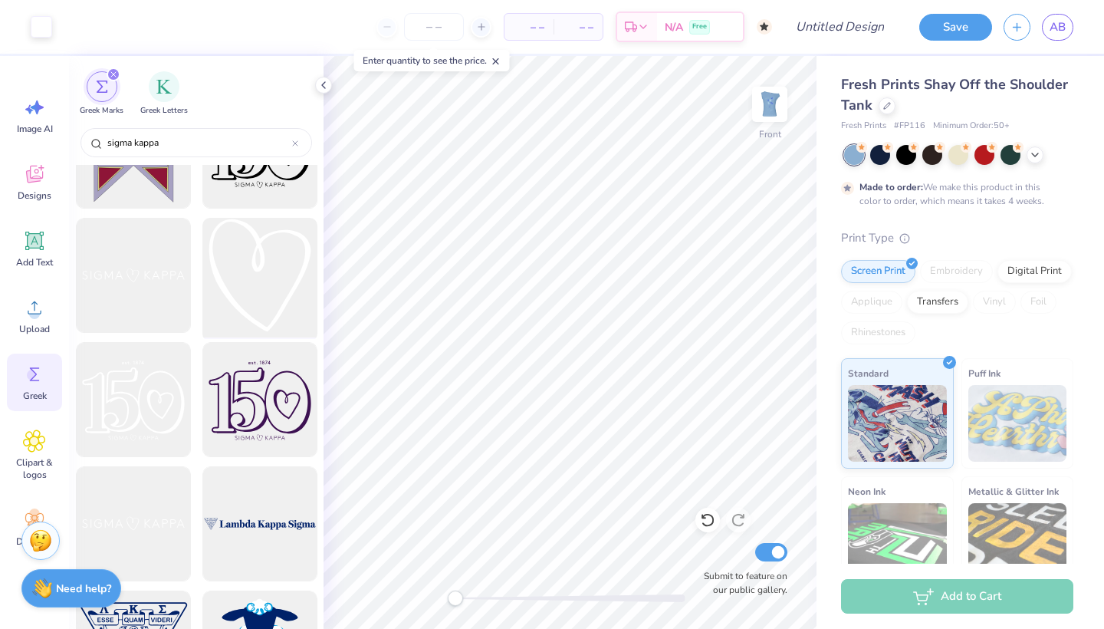
type input "sigma kappa"
click at [235, 309] on div at bounding box center [259, 275] width 127 height 127
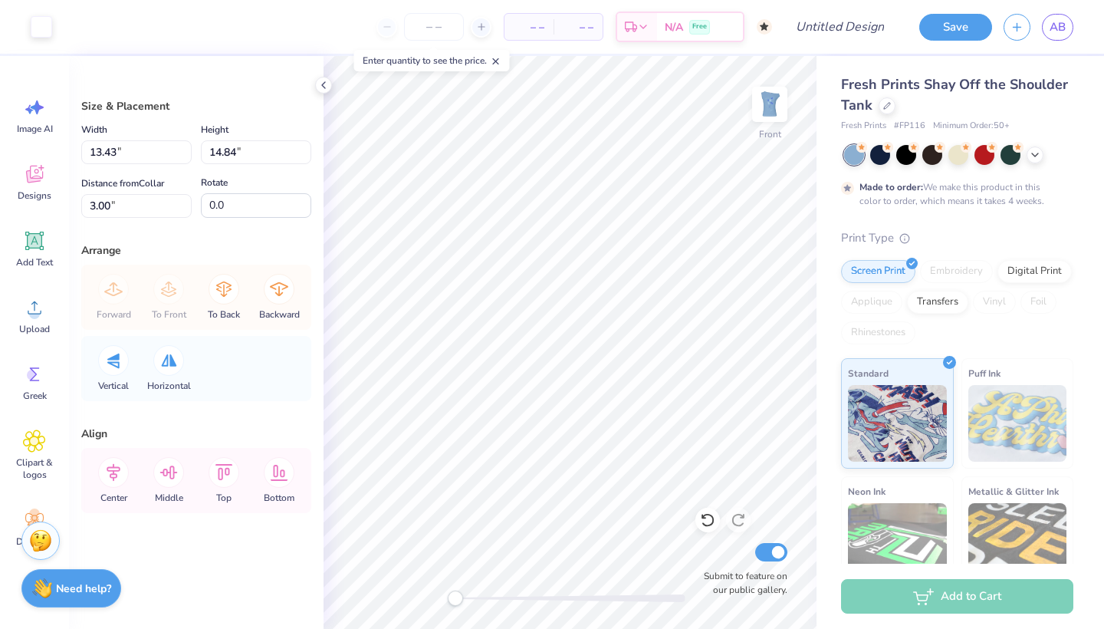
type input "1.45"
type input "1.60"
type input "16.24"
type input "0.40"
type input "0.44"
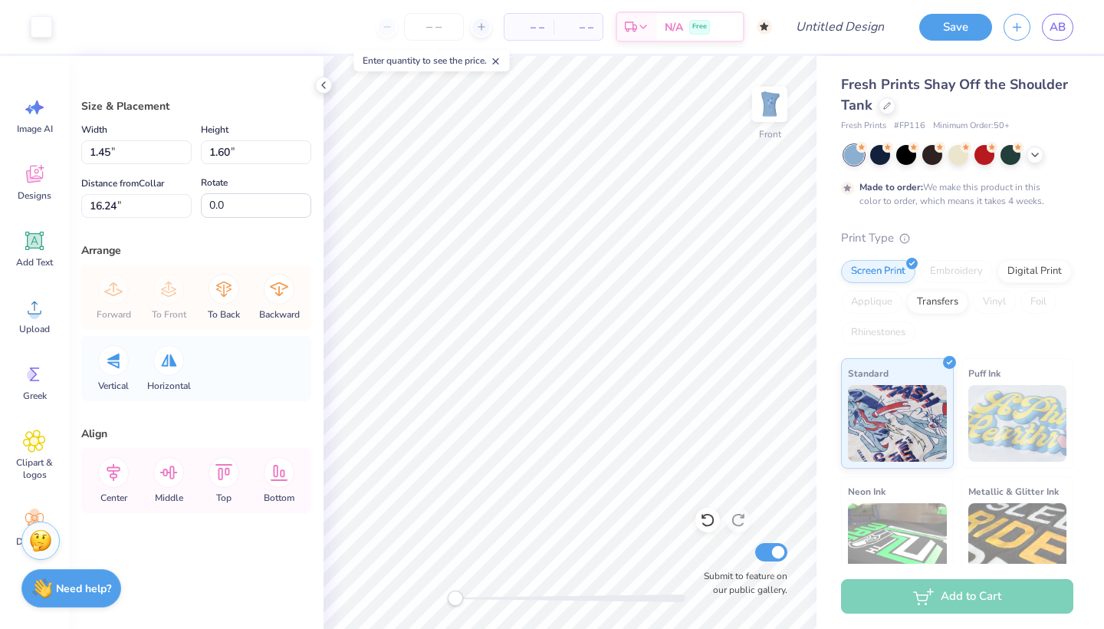
type input "17.71"
type input "0.52"
type input "0.58"
type input "0.53"
type input "0.59"
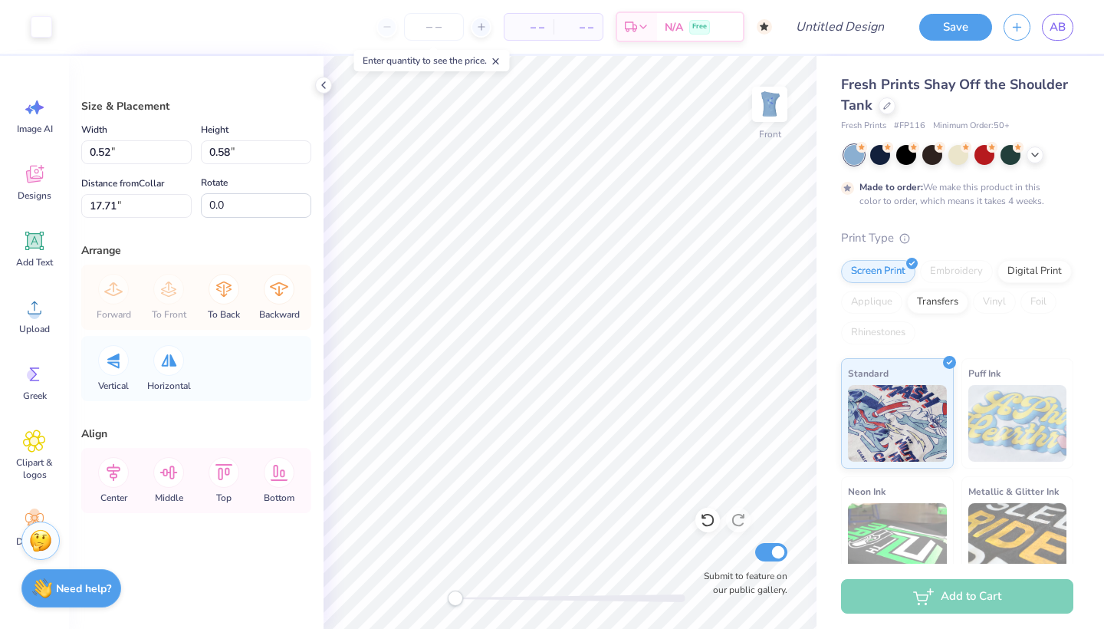
type input "20.41"
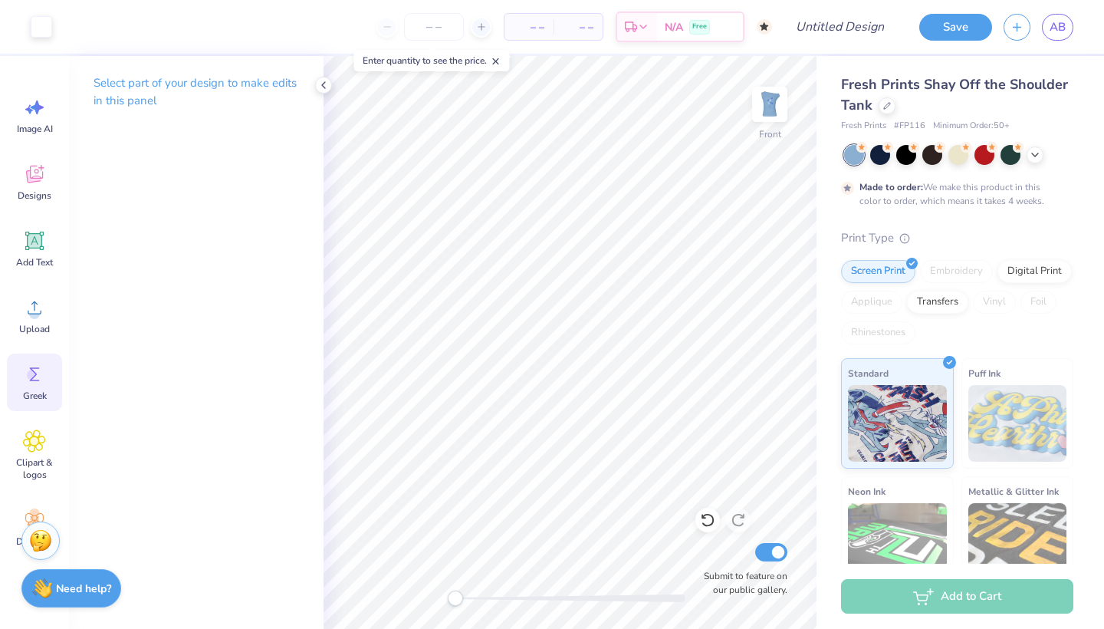
click at [31, 387] on div "Greek" at bounding box center [34, 382] width 55 height 58
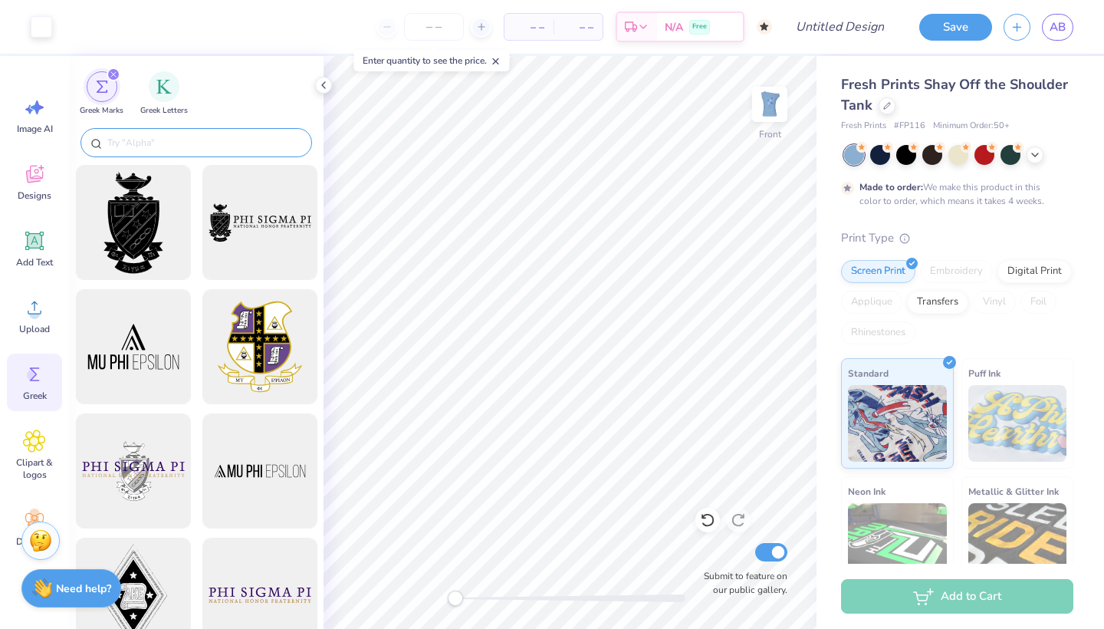
click at [127, 136] on input "text" at bounding box center [204, 142] width 196 height 15
paste input "sigma kappa"
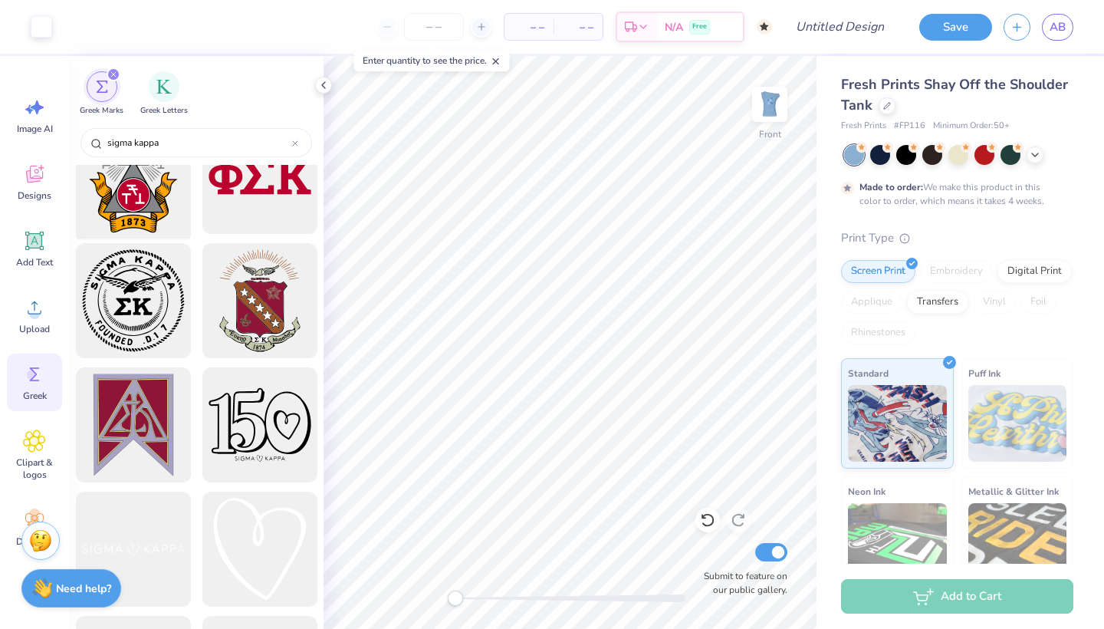
scroll to position [465, 0]
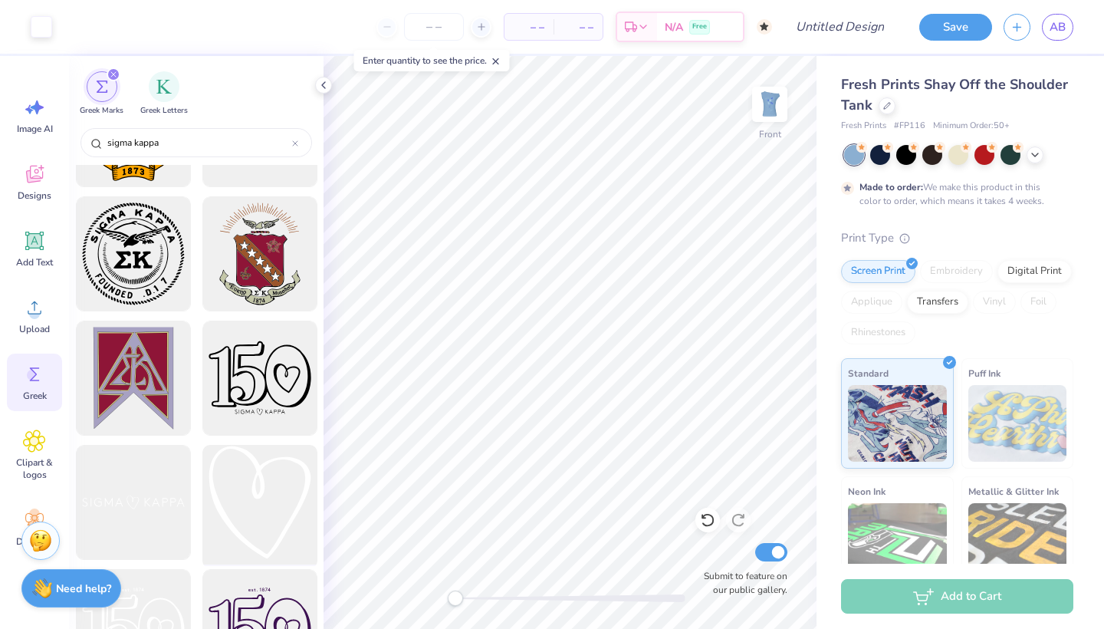
type input "sigma kappa"
click at [252, 454] on div at bounding box center [259, 502] width 127 height 127
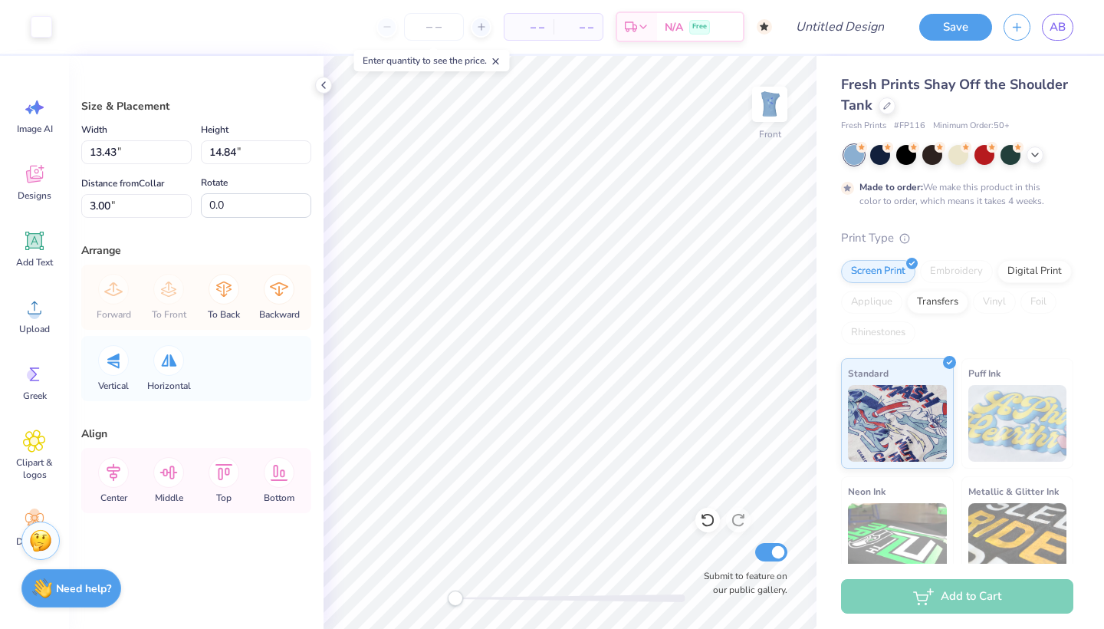
type input "0.69"
type input "0.76"
type input "17.08"
type input "0.94"
type input "1.03"
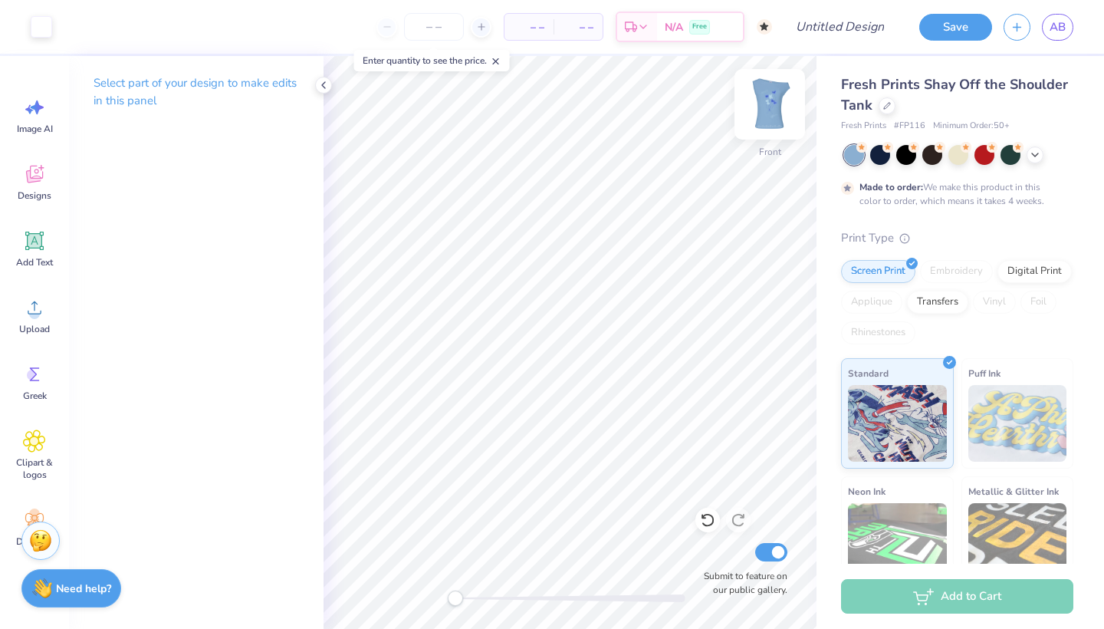
click at [768, 100] on img at bounding box center [769, 104] width 61 height 61
click at [768, 101] on img at bounding box center [769, 104] width 61 height 61
click at [30, 386] on div "Greek" at bounding box center [34, 382] width 55 height 58
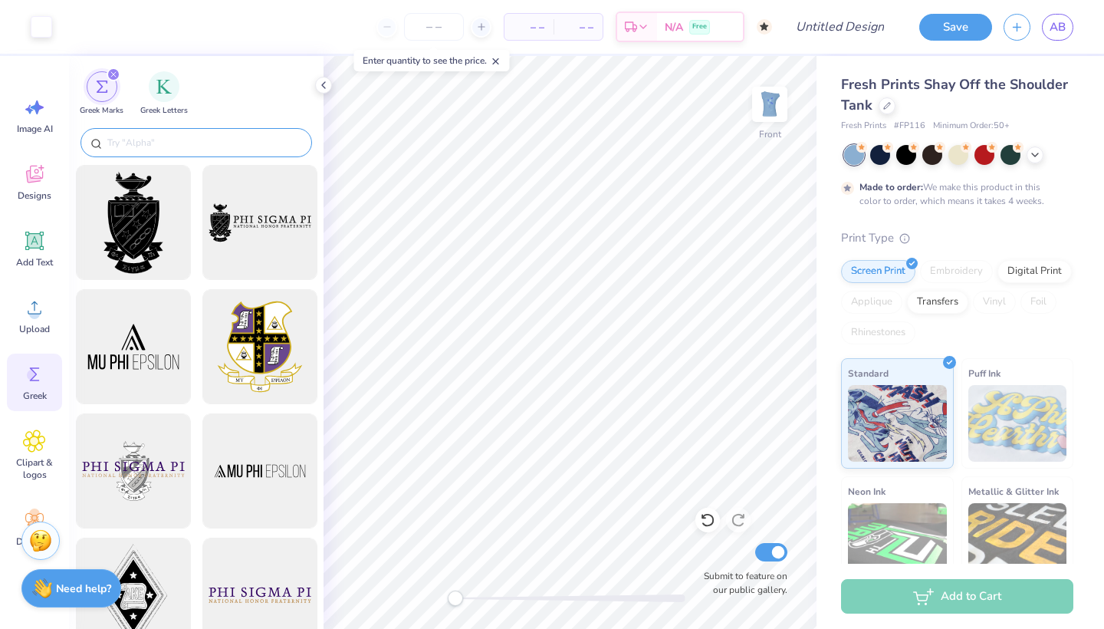
click at [127, 141] on input "text" at bounding box center [204, 142] width 196 height 15
paste input "sigma kappa"
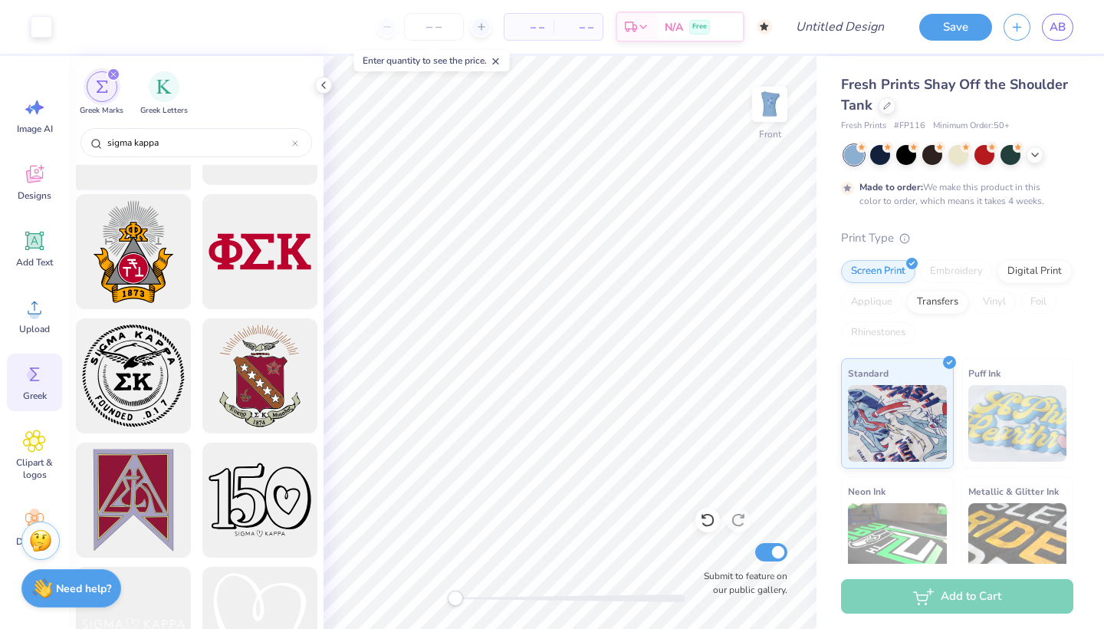
scroll to position [594, 0]
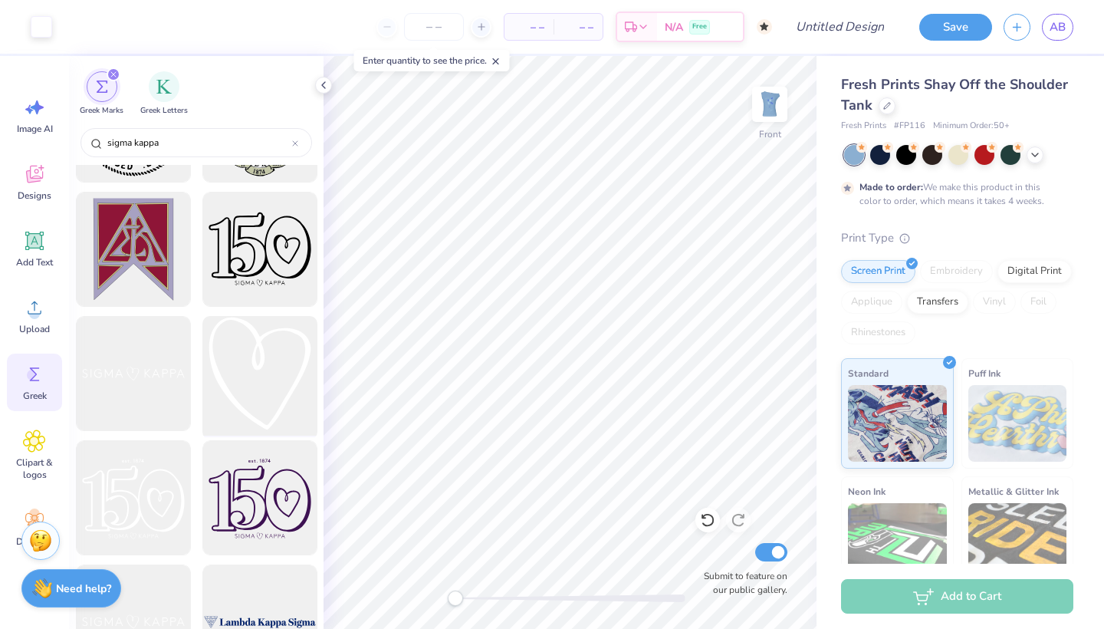
click at [291, 363] on div at bounding box center [259, 374] width 127 height 127
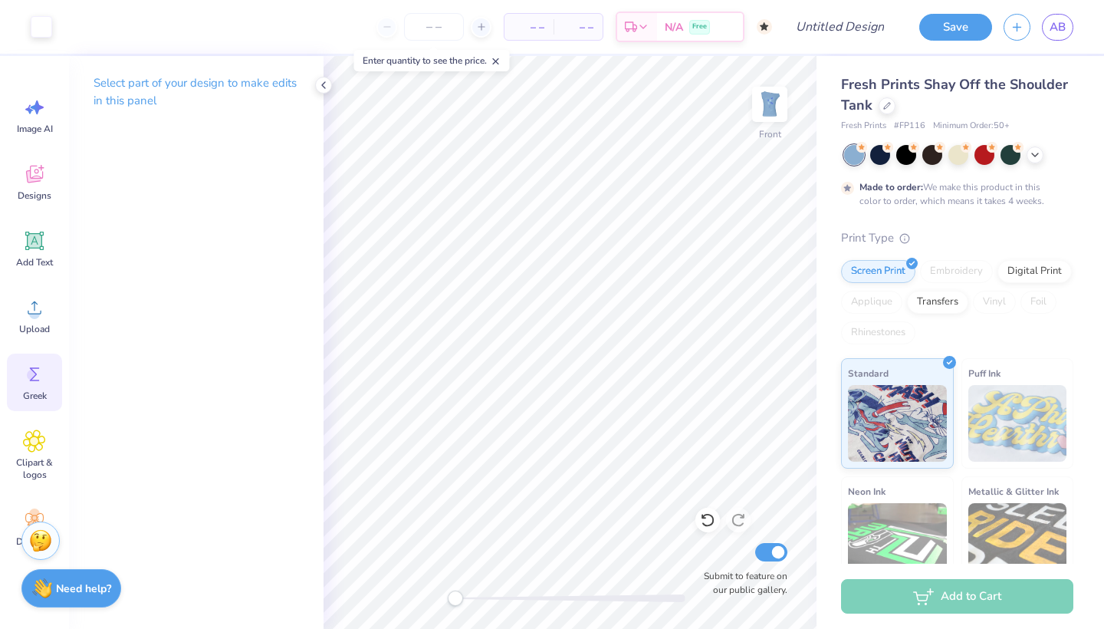
click at [32, 384] on icon at bounding box center [34, 374] width 23 height 23
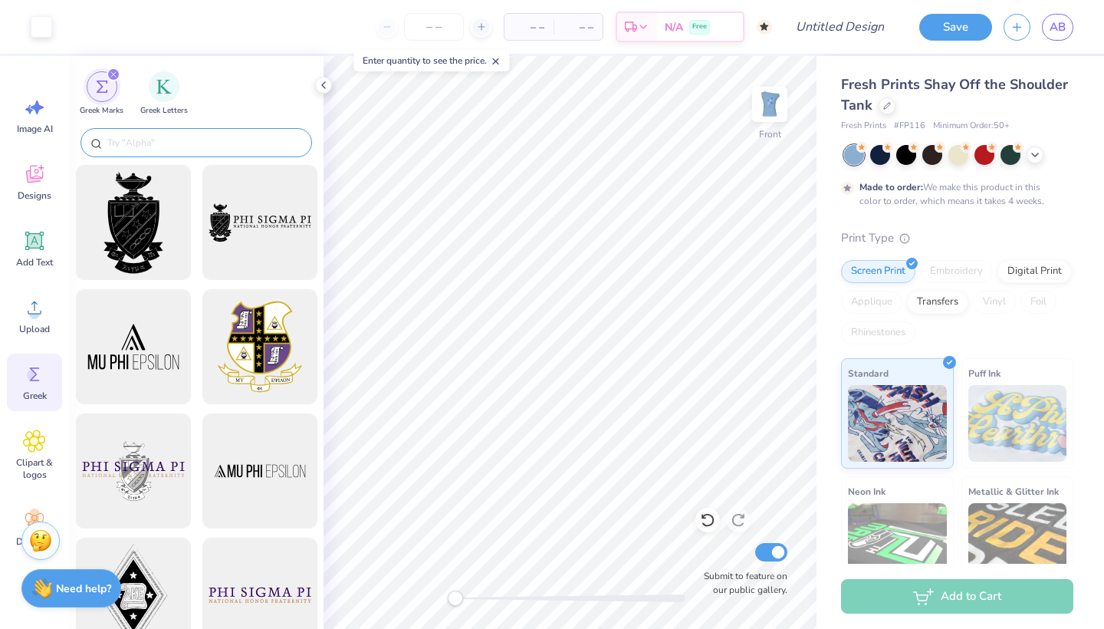
click at [206, 140] on input "text" at bounding box center [204, 142] width 196 height 15
paste input "sigma kappa"
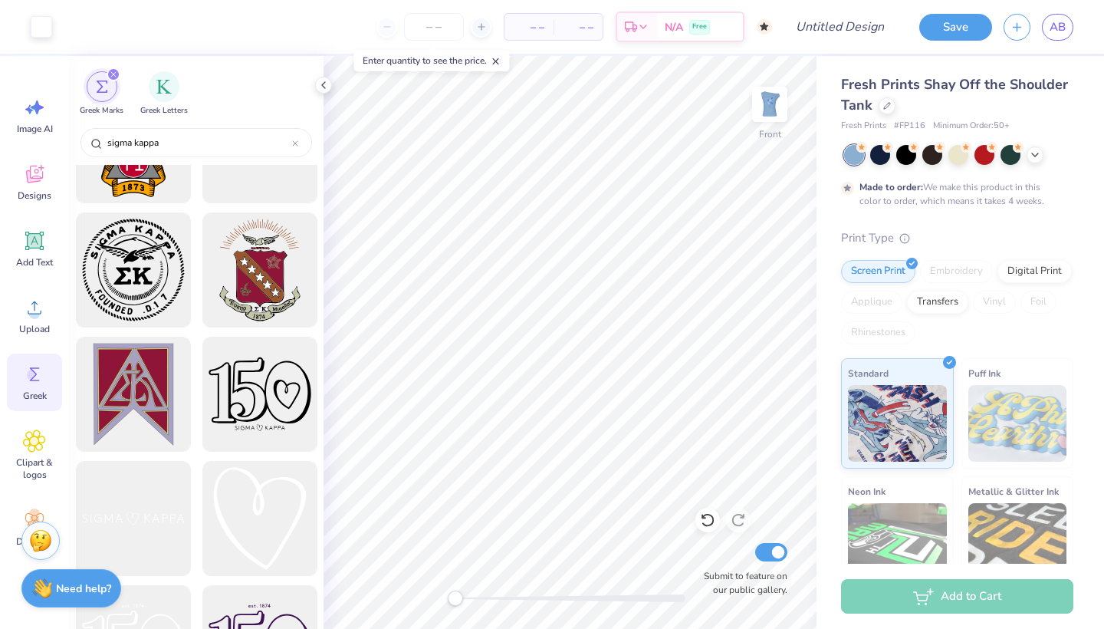
scroll to position [467, 0]
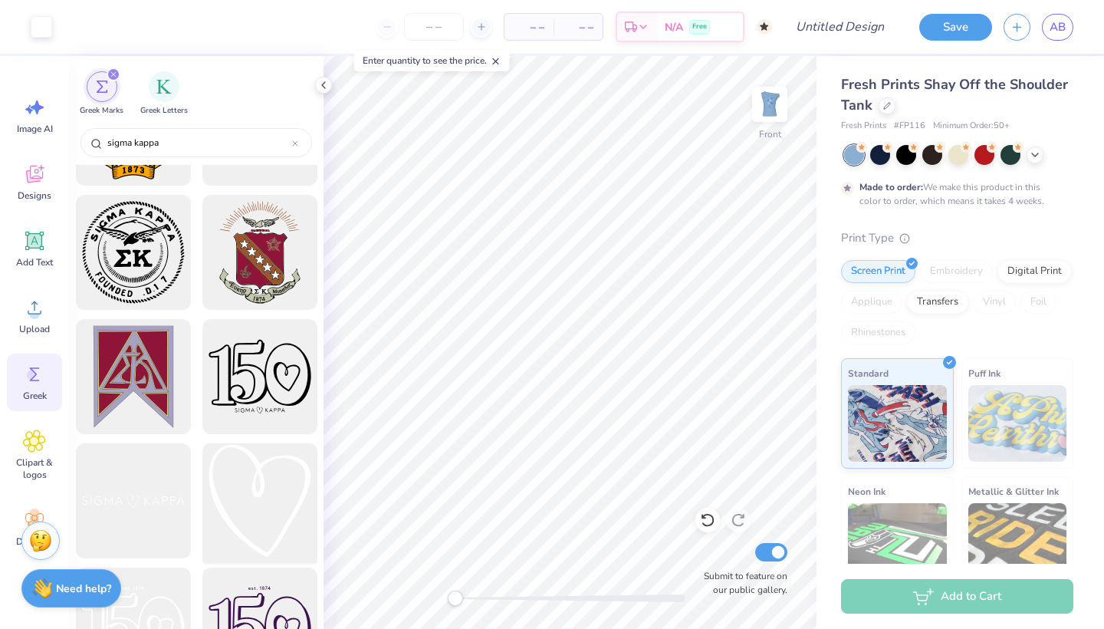
click at [282, 469] on div at bounding box center [259, 501] width 127 height 127
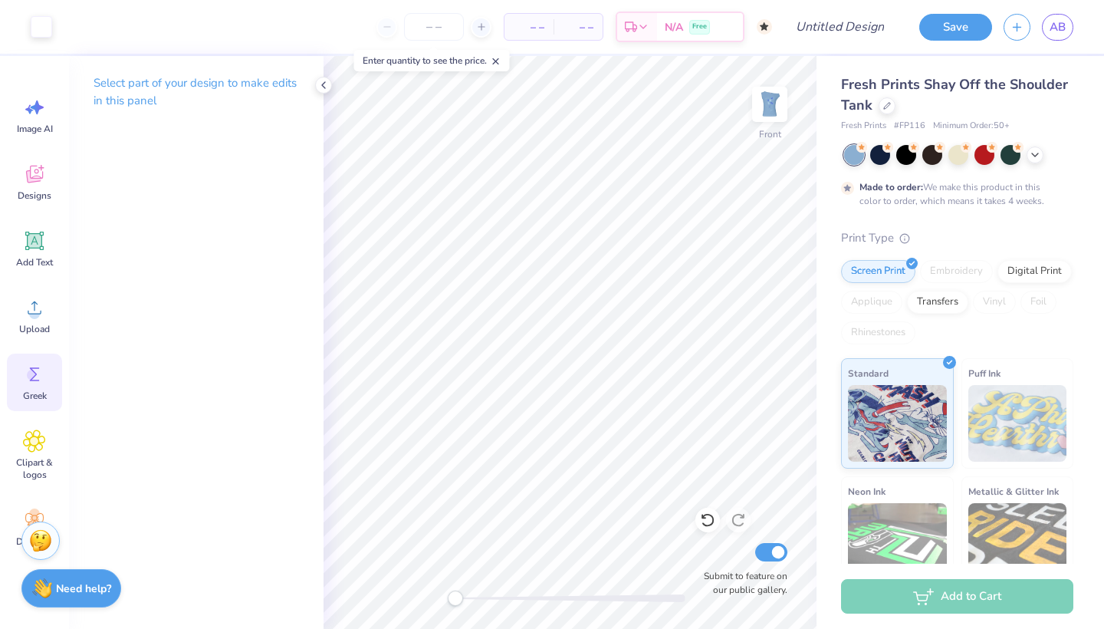
click at [29, 376] on circle at bounding box center [32, 375] width 11 height 11
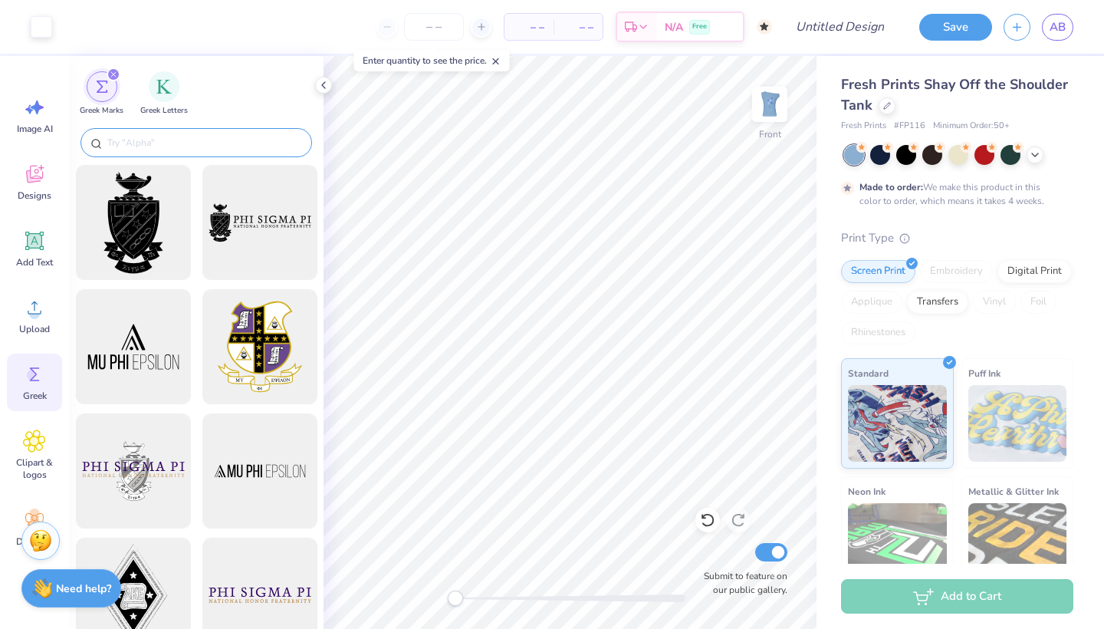
click at [131, 145] on input "text" at bounding box center [204, 142] width 196 height 15
paste input "sigma kappa"
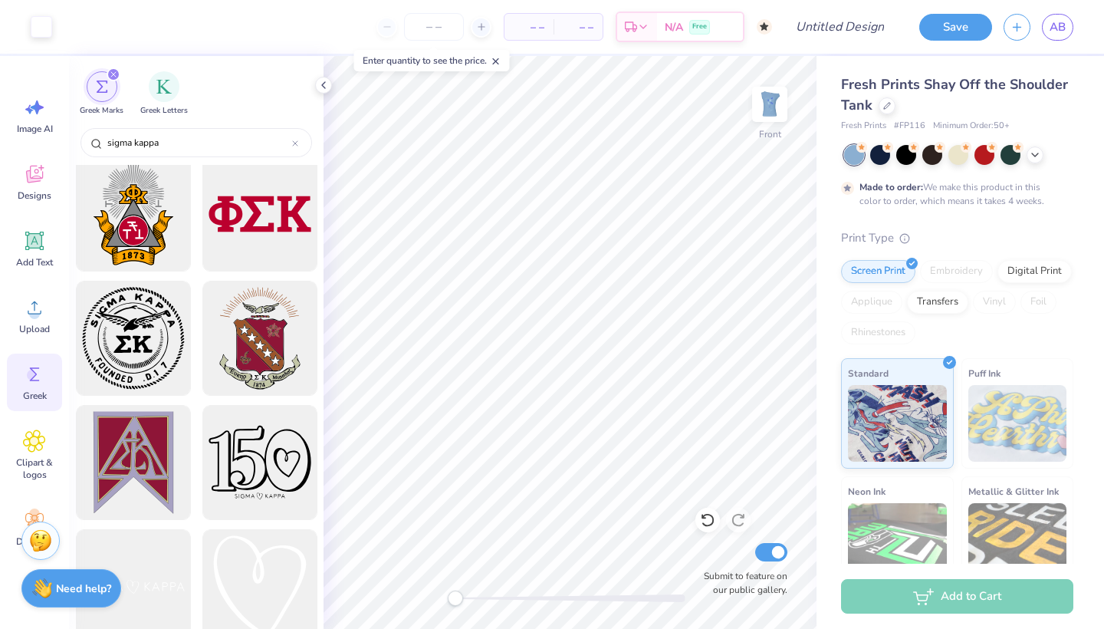
scroll to position [570, 0]
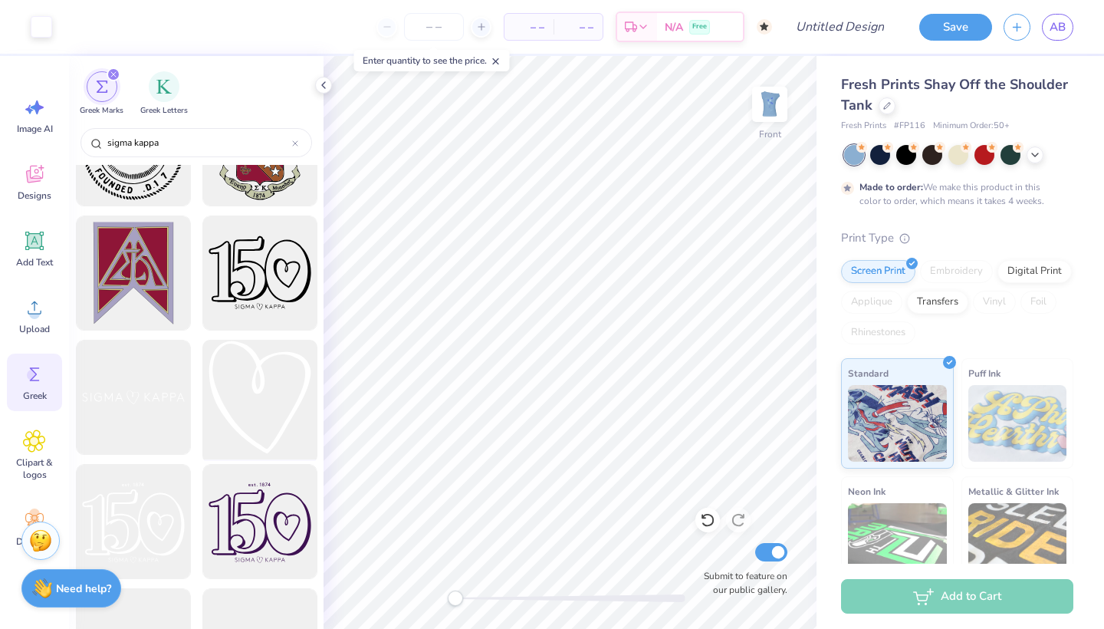
click at [245, 398] on div at bounding box center [259, 397] width 127 height 127
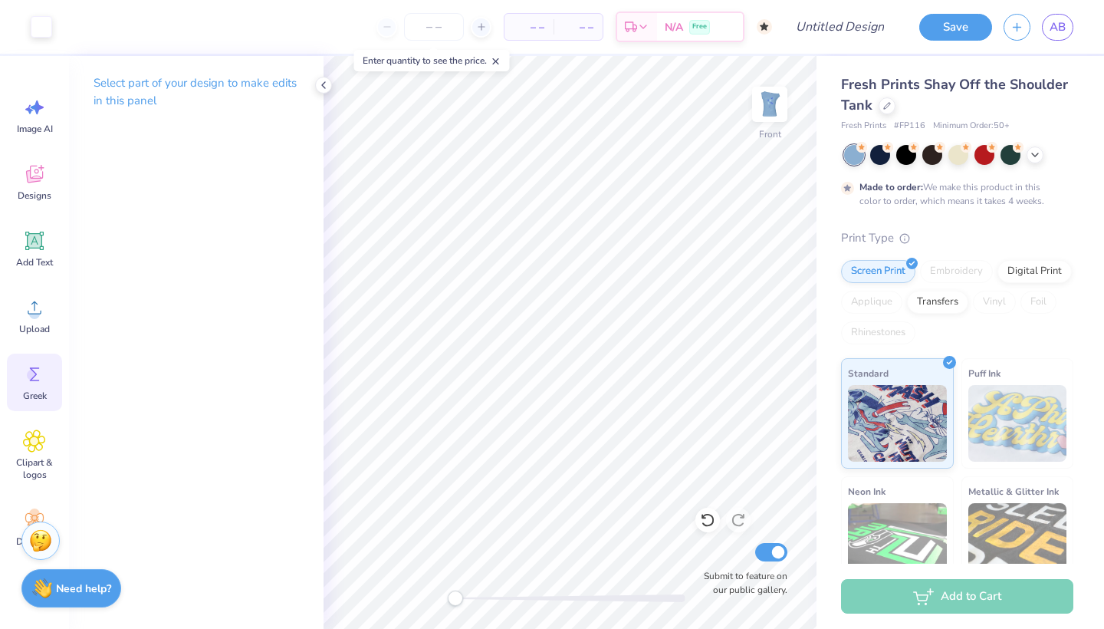
click at [41, 377] on icon at bounding box center [34, 374] width 23 height 23
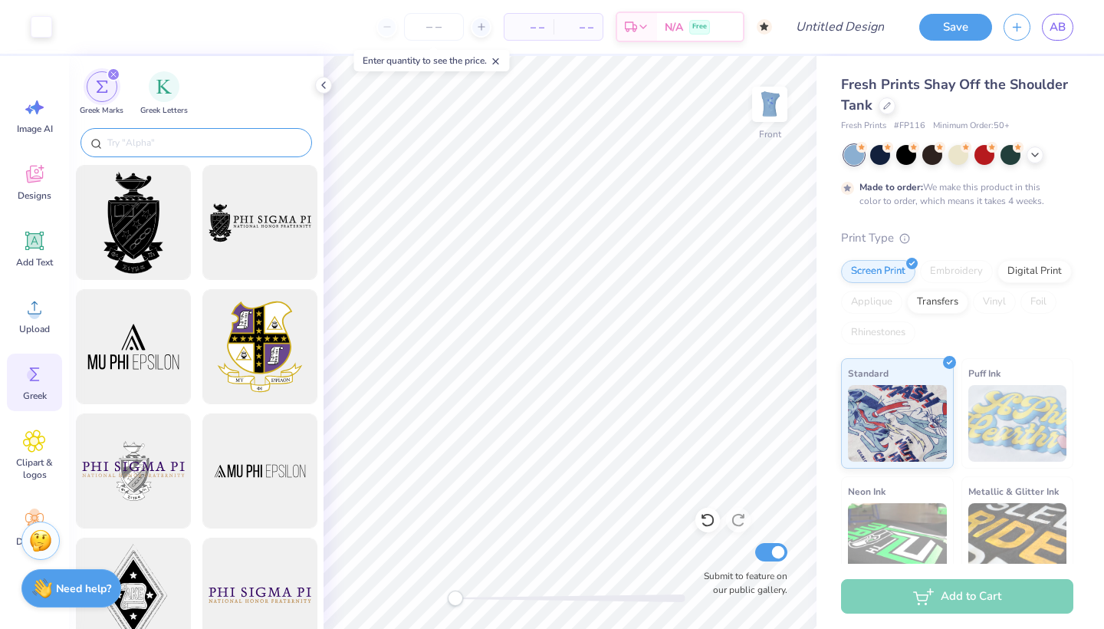
click at [171, 137] on input "text" at bounding box center [204, 142] width 196 height 15
paste input "sigma kappa"
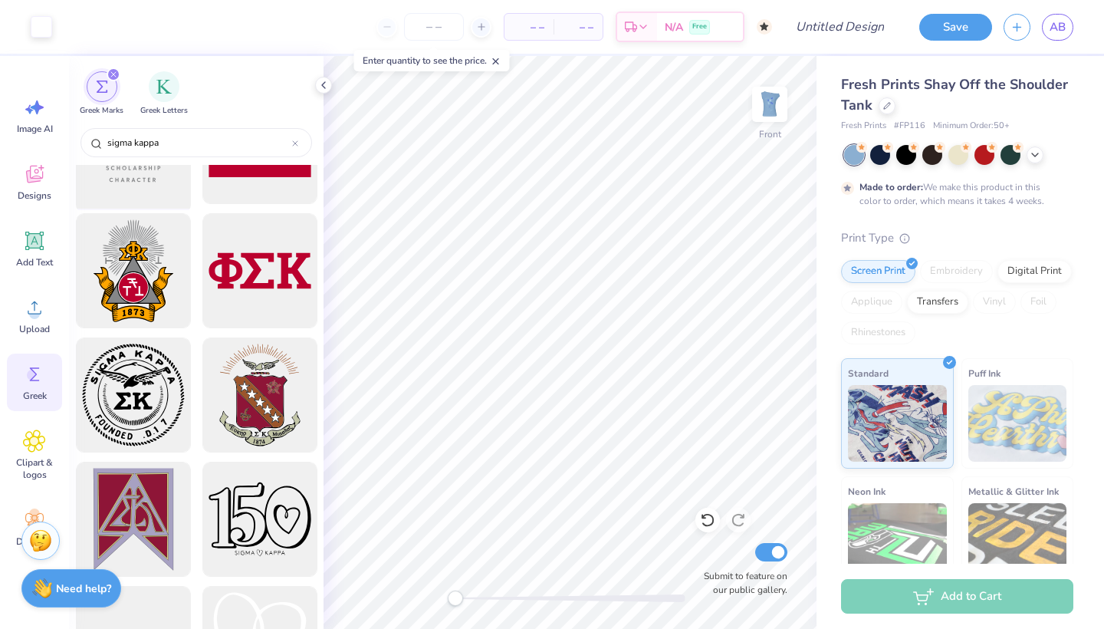
scroll to position [330, 0]
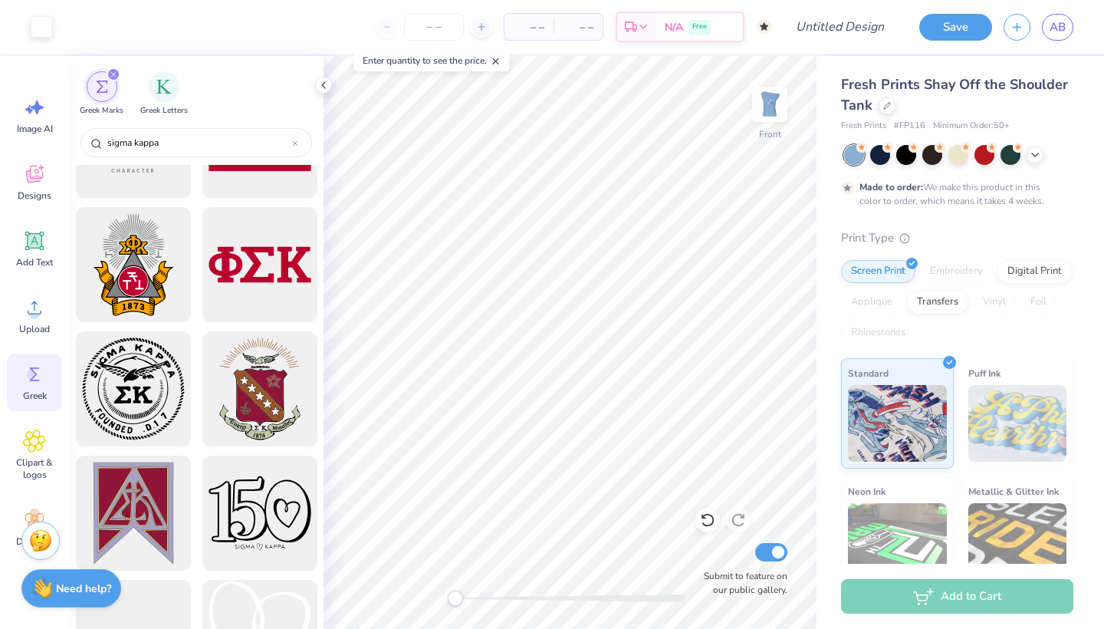
click at [274, 610] on div at bounding box center [259, 637] width 127 height 127
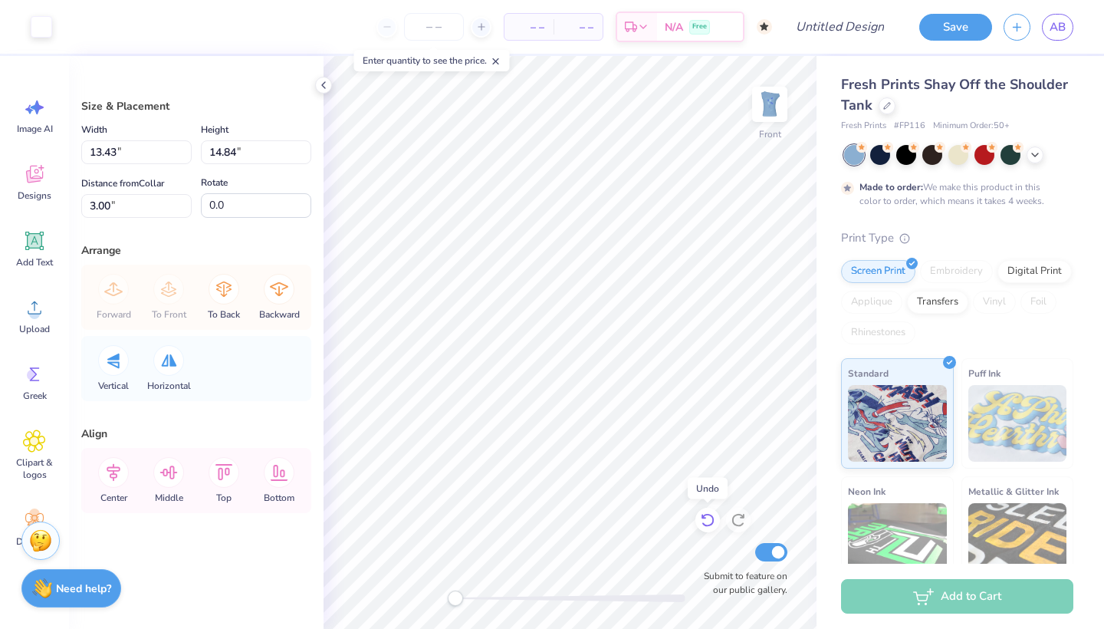
click at [699, 525] on div "Front Submit to feature on our public gallery." at bounding box center [570, 342] width 493 height 573
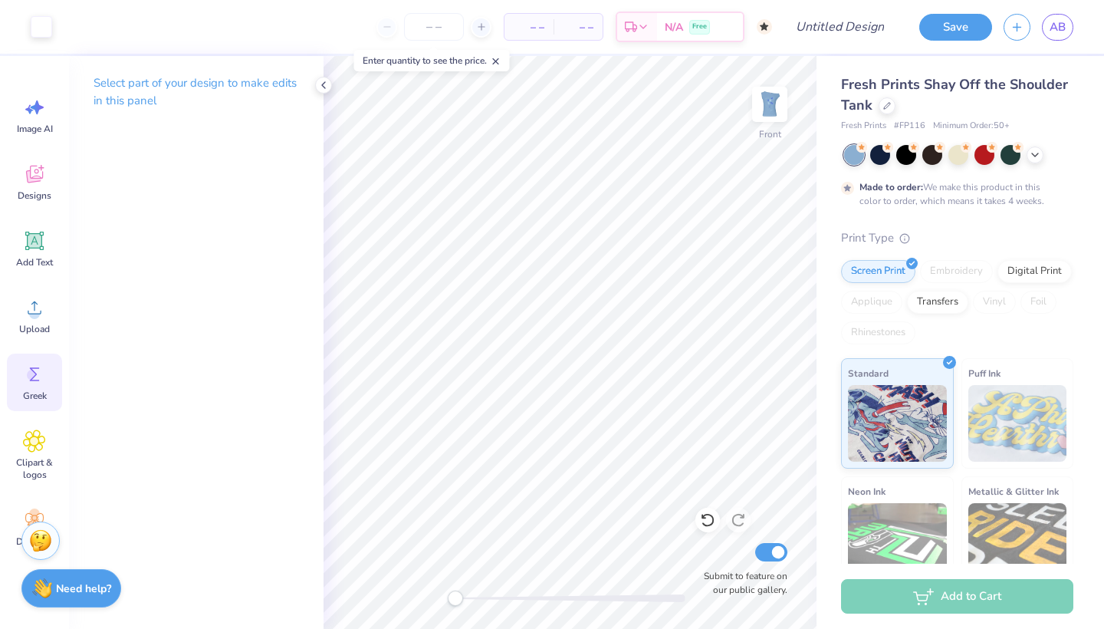
click at [34, 382] on icon at bounding box center [34, 374] width 23 height 23
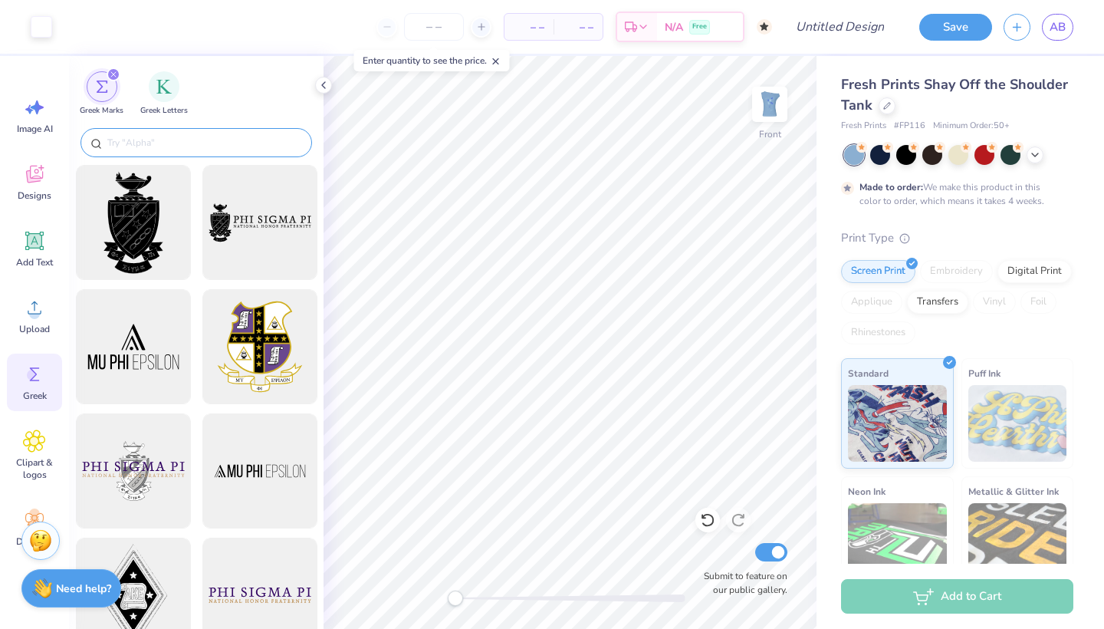
click at [125, 143] on input "text" at bounding box center [204, 142] width 196 height 15
paste input "sigma kappa"
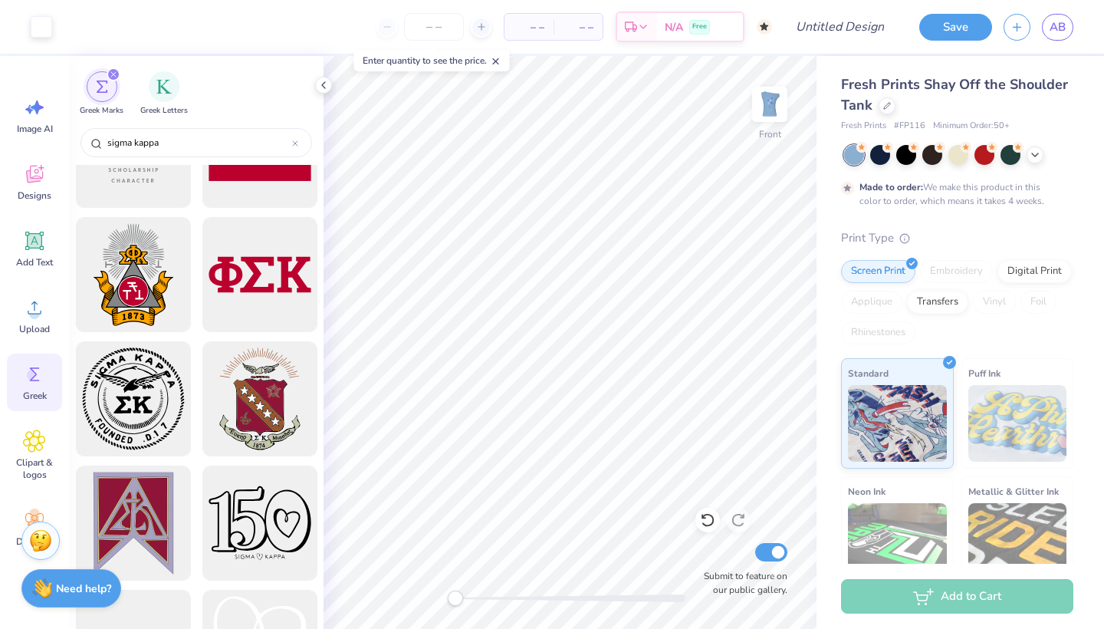
scroll to position [323, 0]
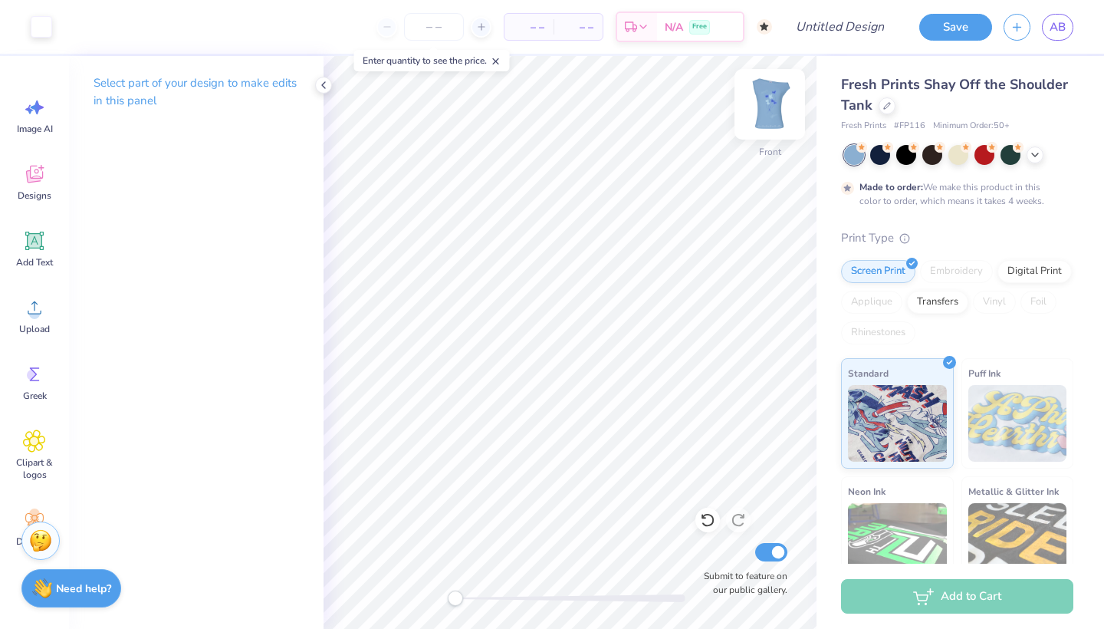
click at [777, 106] on img at bounding box center [769, 104] width 61 height 61
click at [777, 106] on img at bounding box center [770, 104] width 31 height 31
click at [32, 379] on icon at bounding box center [35, 374] width 10 height 14
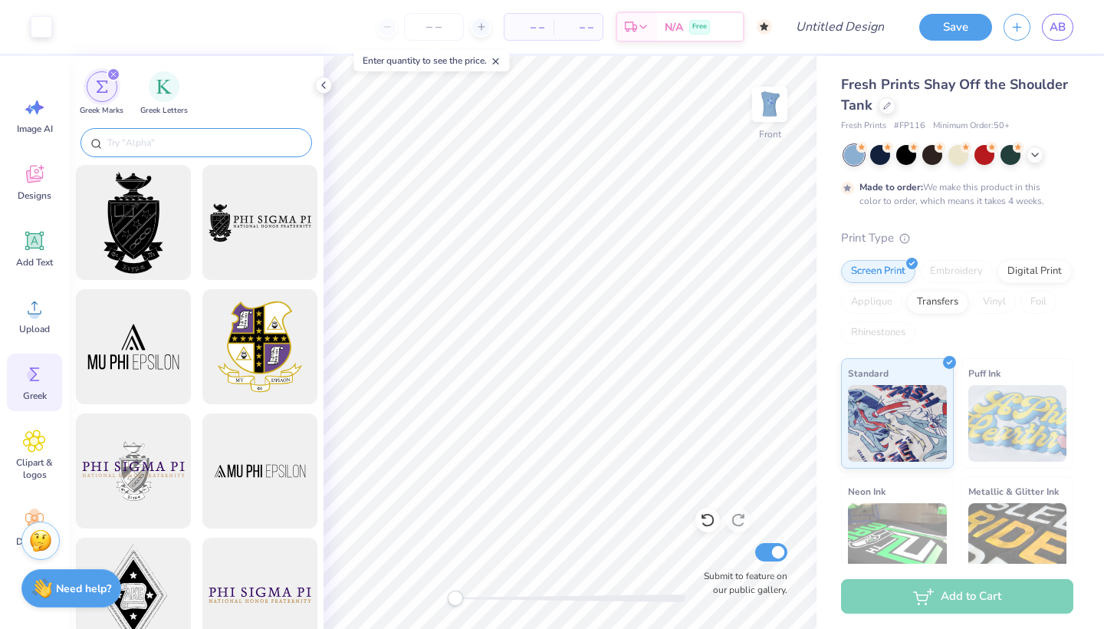
click at [153, 144] on input "text" at bounding box center [204, 142] width 196 height 15
paste input "sigma kappa"
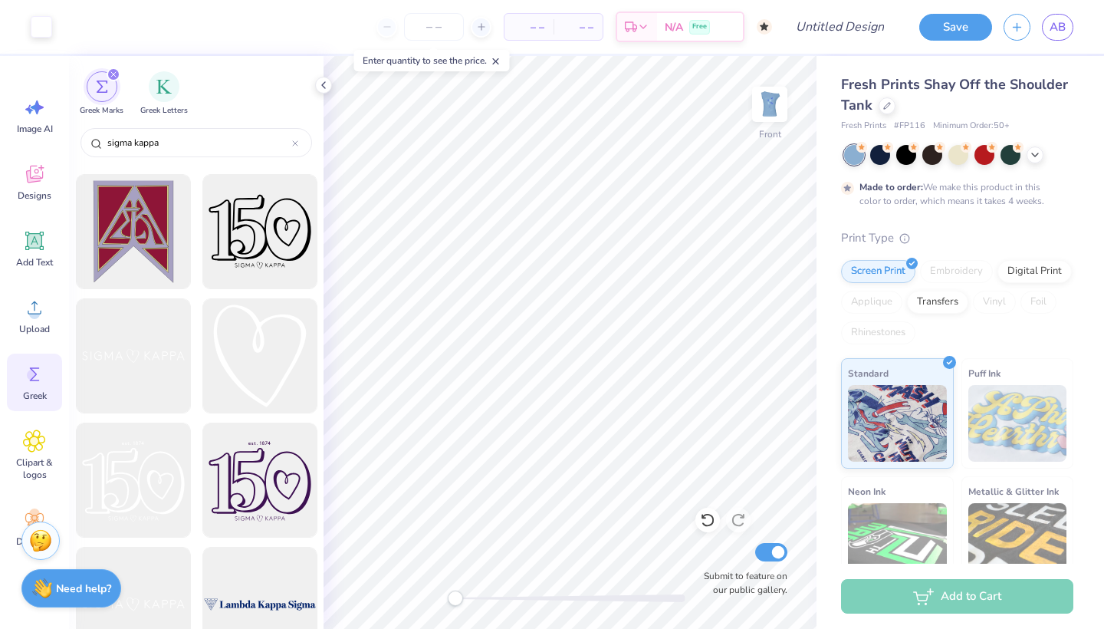
scroll to position [636, 0]
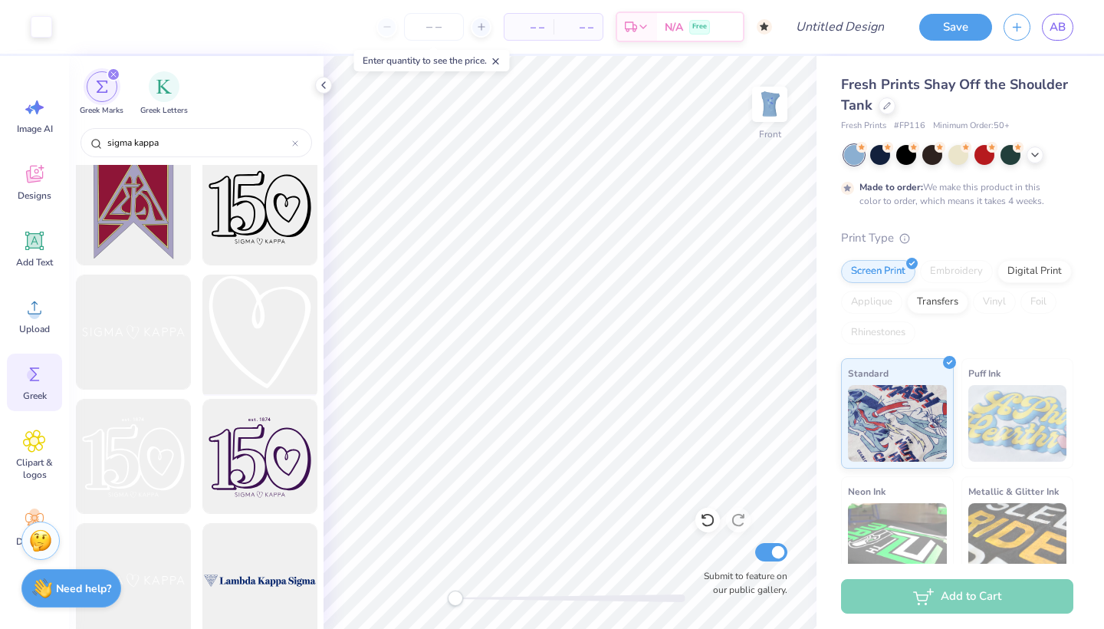
click at [248, 347] on div at bounding box center [259, 332] width 127 height 127
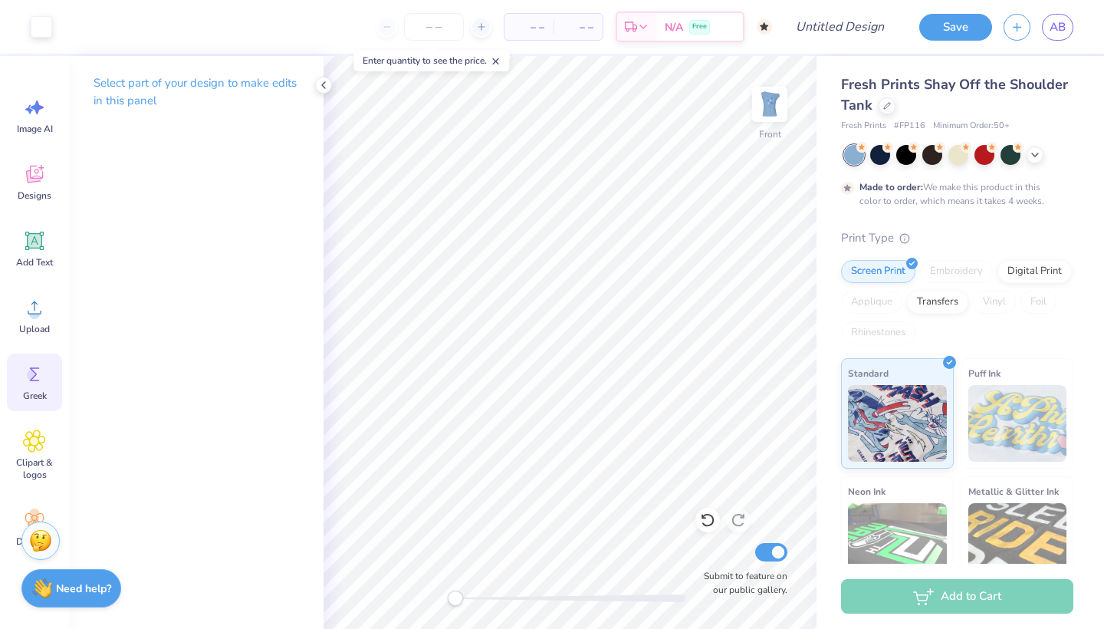
click at [31, 397] on span "Greek" at bounding box center [35, 396] width 24 height 12
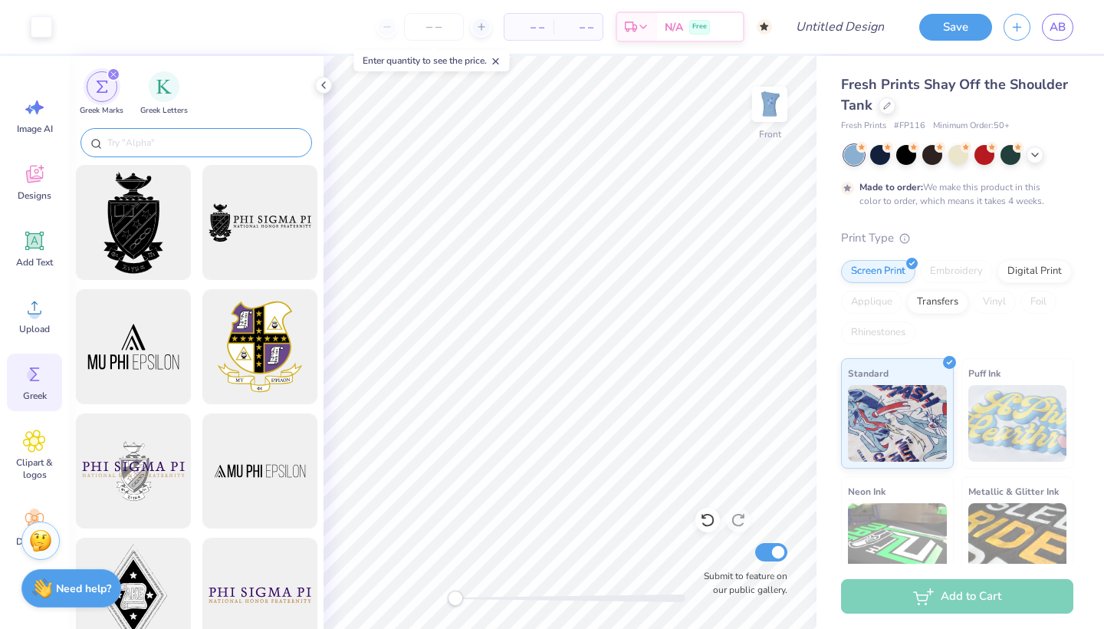
click at [157, 150] on div at bounding box center [197, 142] width 232 height 29
click at [153, 146] on input "text" at bounding box center [204, 142] width 196 height 15
paste input "sigma kappa"
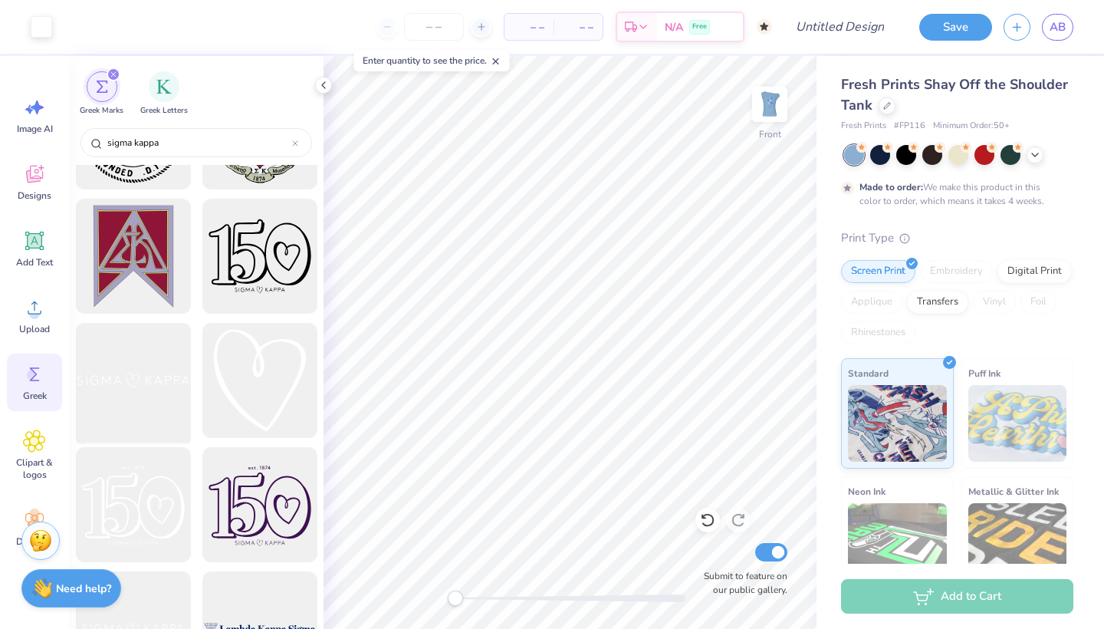
scroll to position [588, 0]
click at [145, 495] on div at bounding box center [133, 504] width 127 height 127
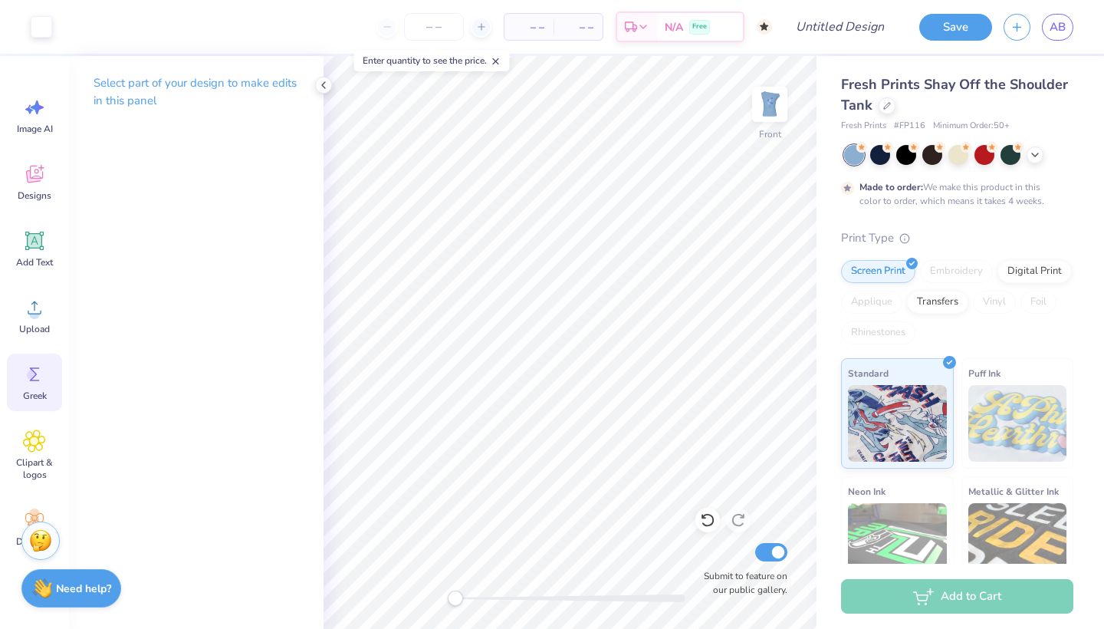
click at [38, 379] on icon at bounding box center [34, 374] width 23 height 23
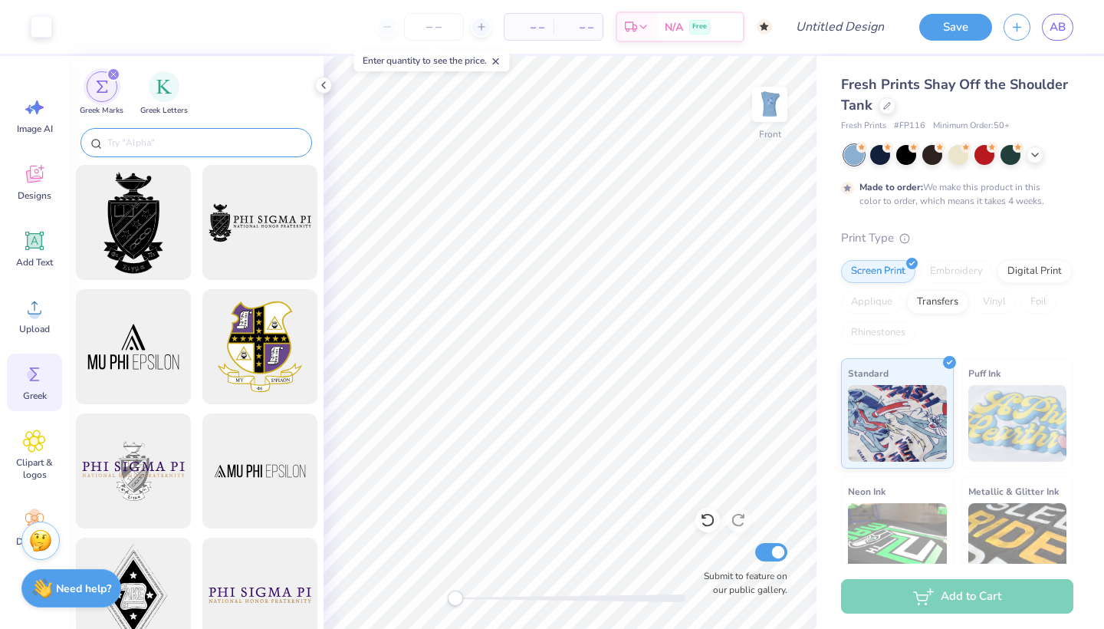
click at [161, 149] on input "text" at bounding box center [204, 142] width 196 height 15
paste input "sigma kappa"
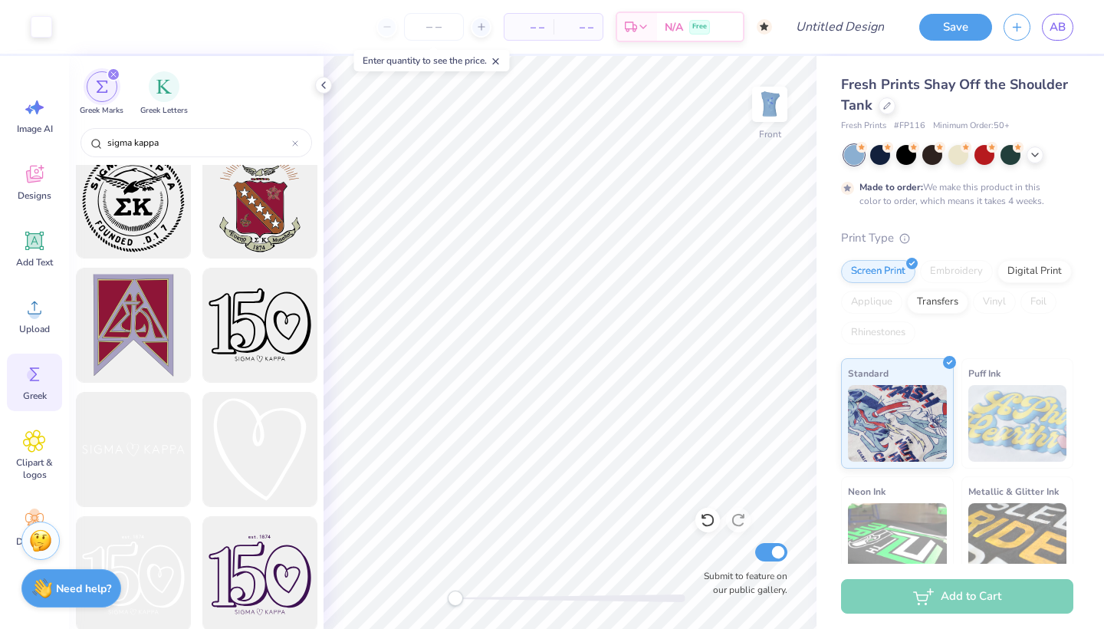
scroll to position [555, 0]
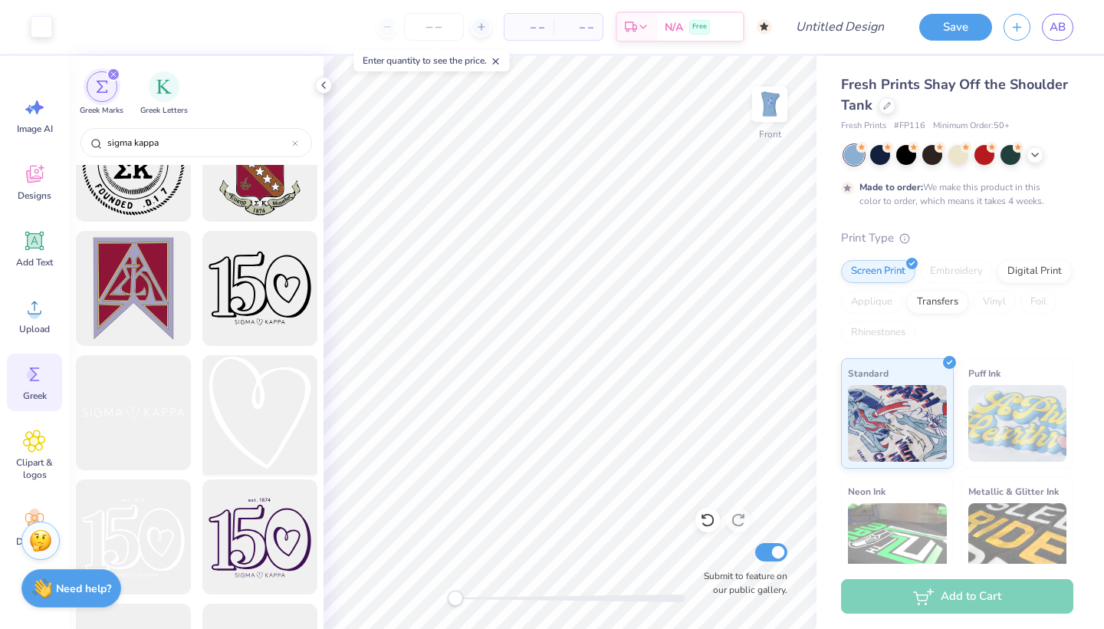
click at [261, 410] on div at bounding box center [259, 413] width 127 height 127
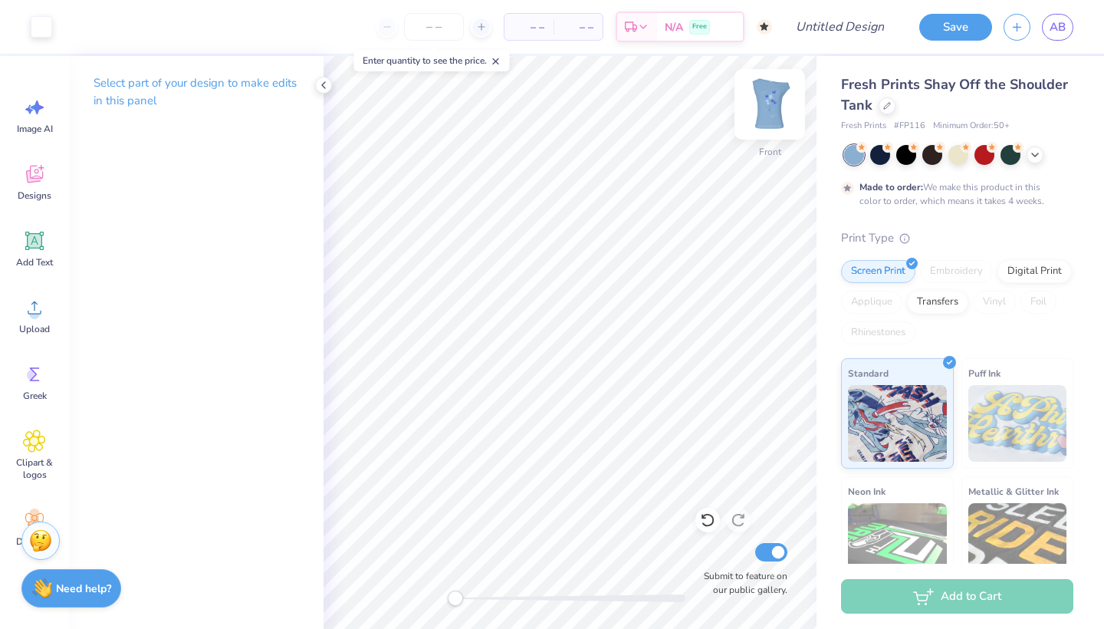
click at [776, 104] on img at bounding box center [769, 104] width 61 height 61
click at [786, 101] on img at bounding box center [769, 104] width 61 height 61
click at [37, 382] on icon at bounding box center [34, 374] width 23 height 23
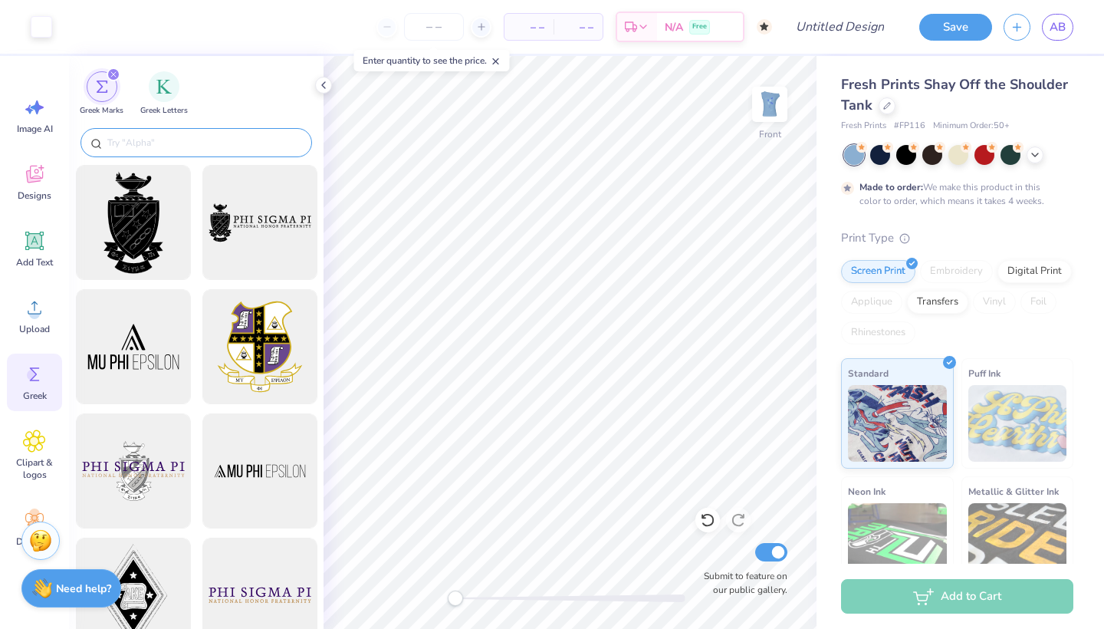
click at [150, 140] on input "text" at bounding box center [204, 142] width 196 height 15
paste input "sigma kappa"
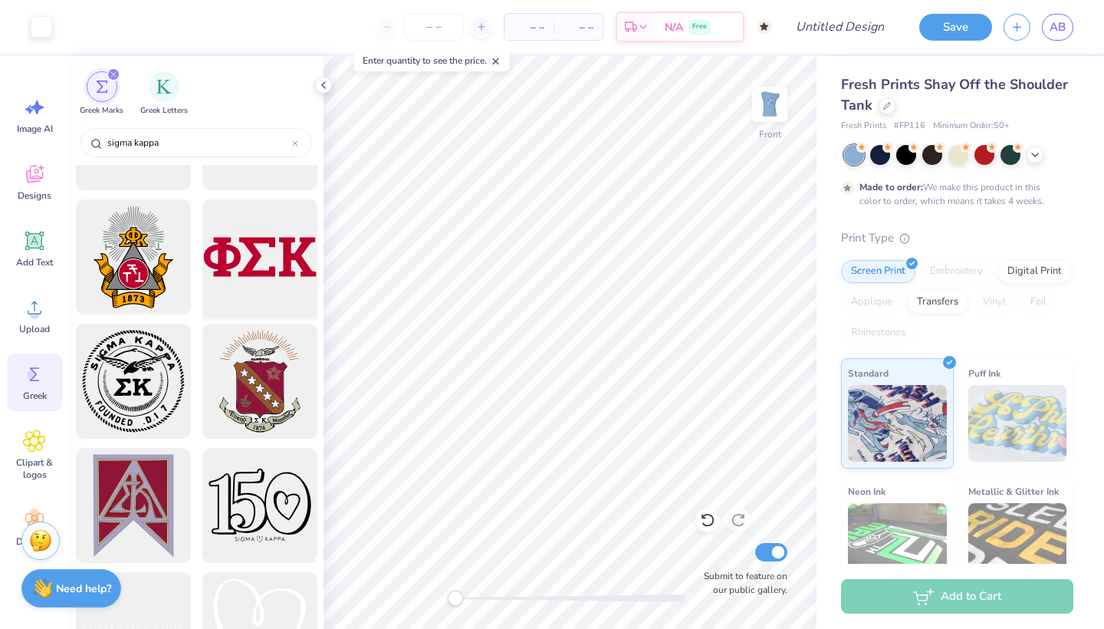
scroll to position [384, 0]
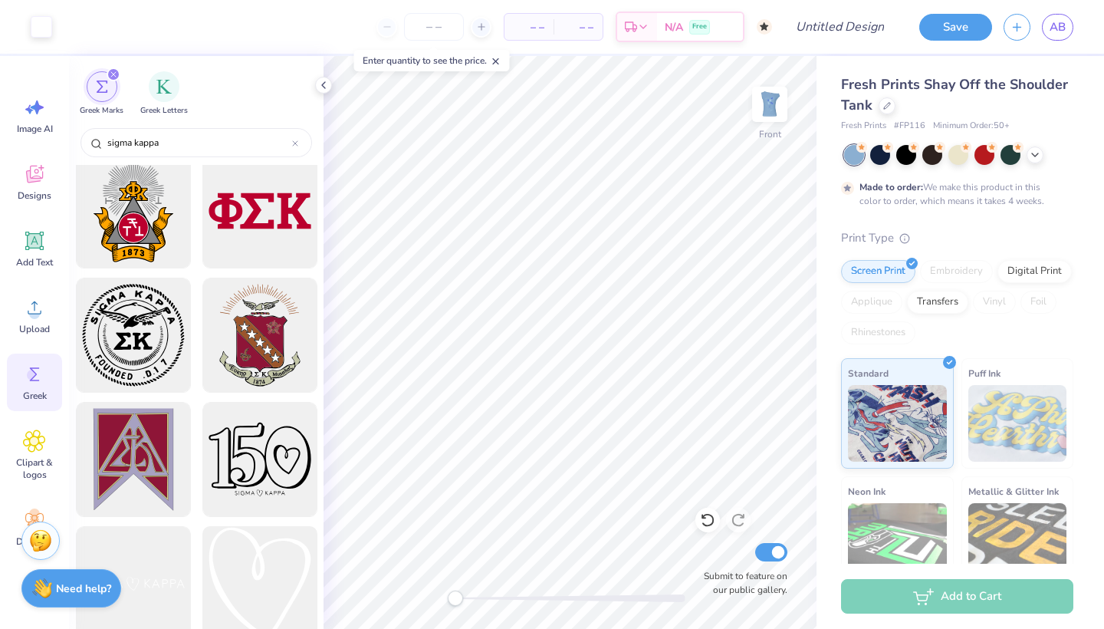
click at [267, 564] on div at bounding box center [259, 584] width 127 height 127
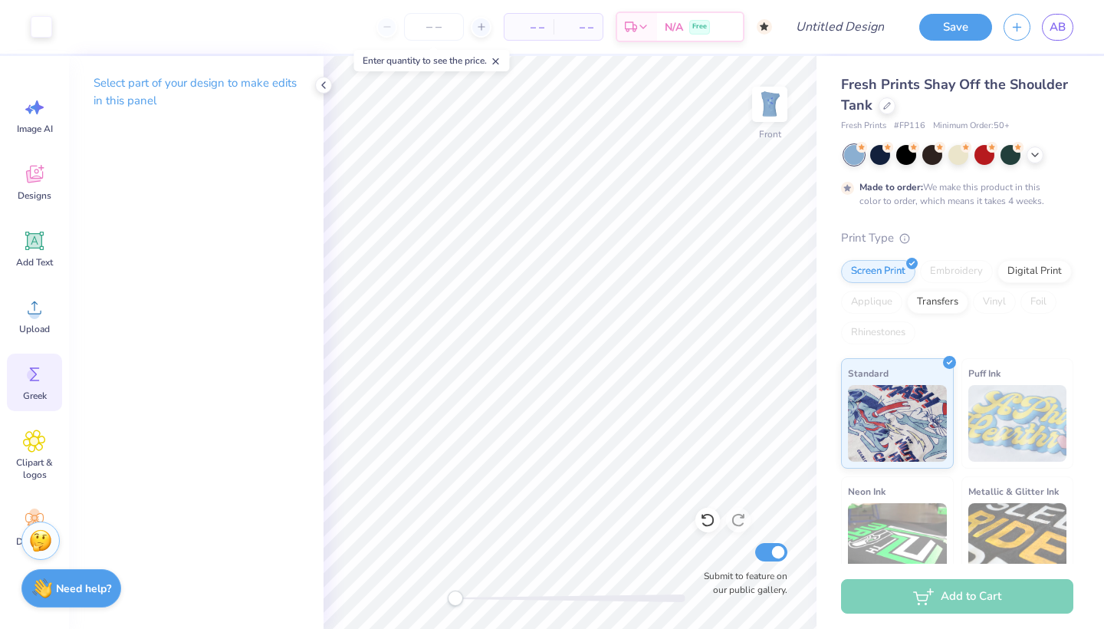
click at [37, 379] on icon at bounding box center [34, 374] width 23 height 23
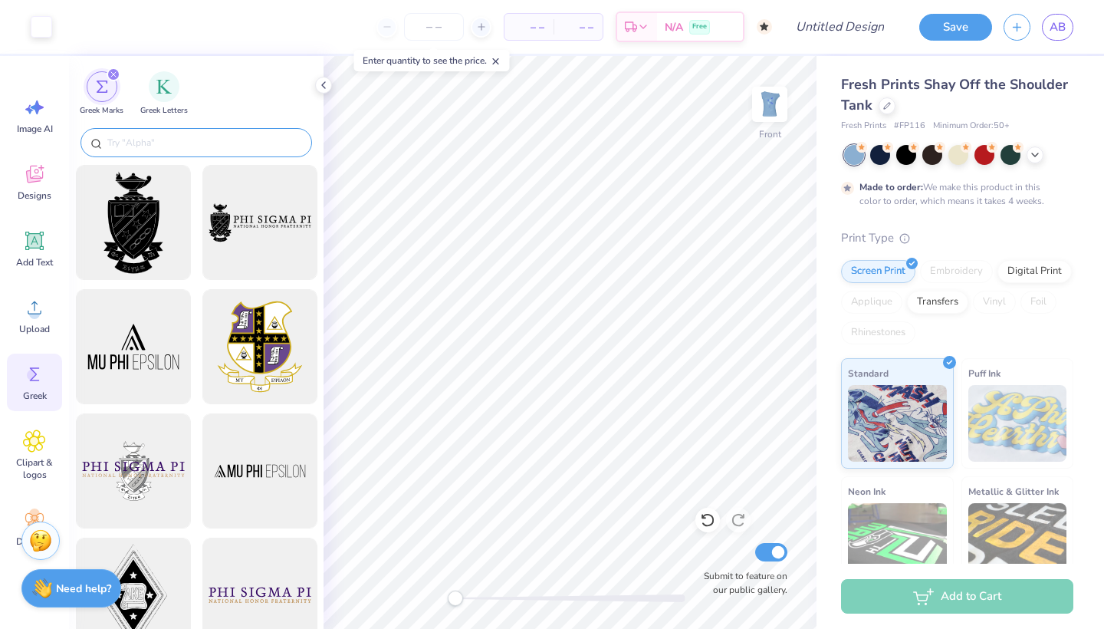
click at [134, 133] on div at bounding box center [197, 142] width 232 height 29
click at [143, 143] on input "text" at bounding box center [204, 142] width 196 height 15
paste input "sigma kappa"
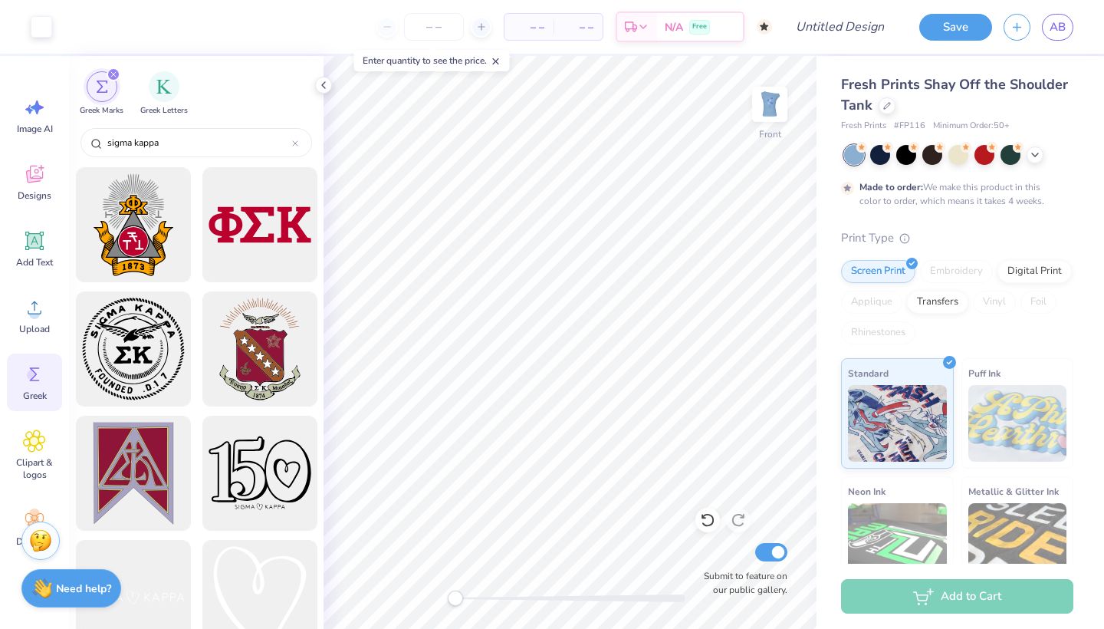
scroll to position [380, 0]
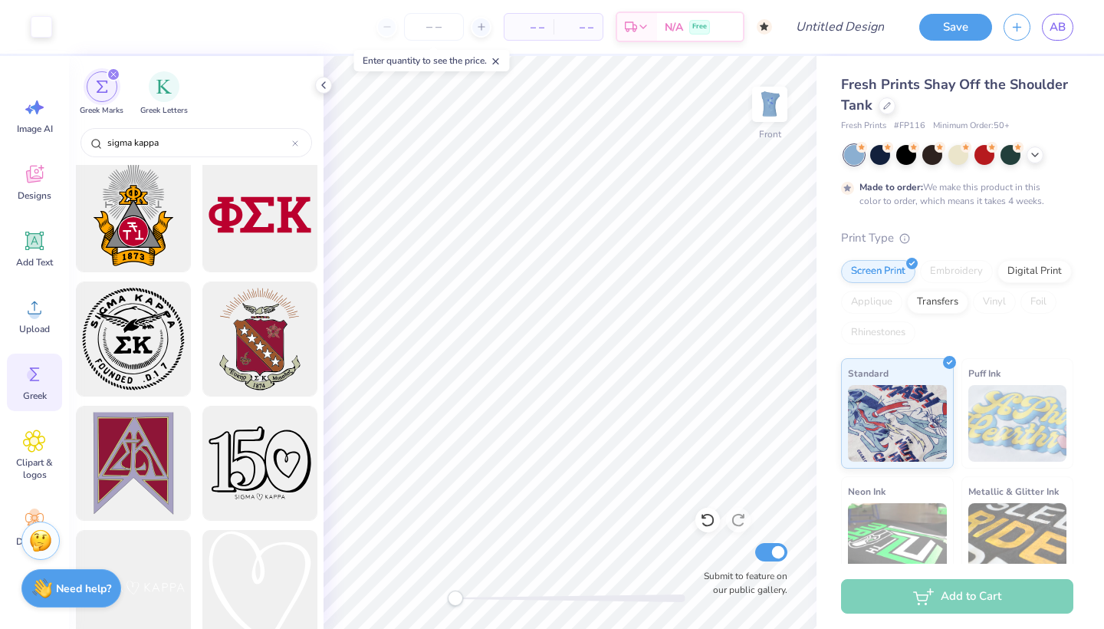
click at [259, 547] on div at bounding box center [259, 587] width 127 height 127
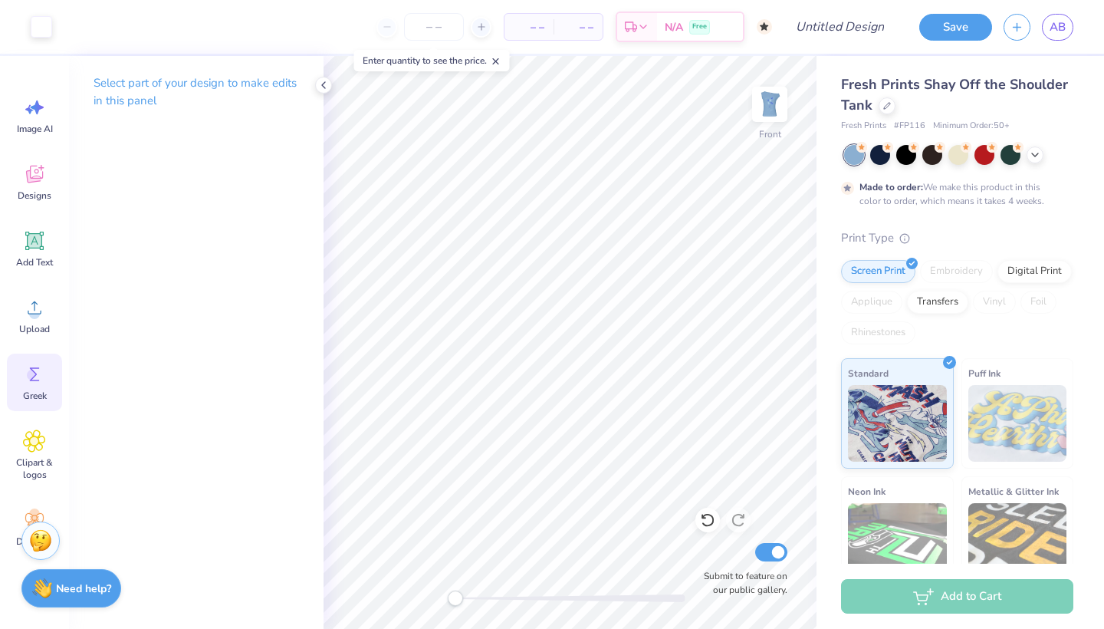
click at [43, 390] on span "Greek" at bounding box center [35, 396] width 24 height 12
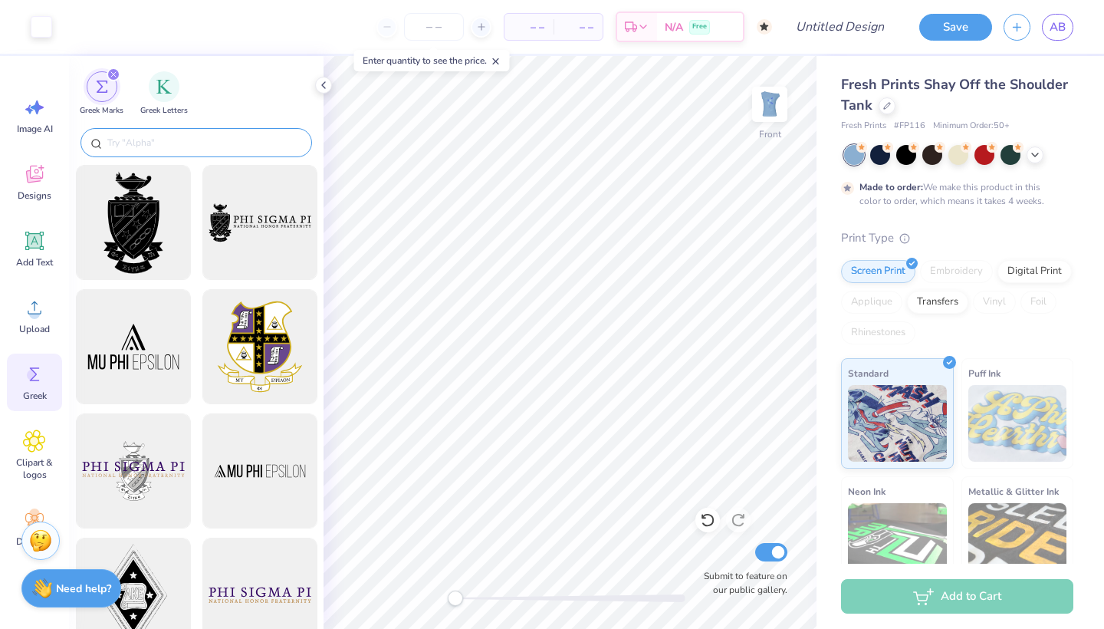
click at [130, 140] on input "text" at bounding box center [204, 142] width 196 height 15
paste input "sigma kappa"
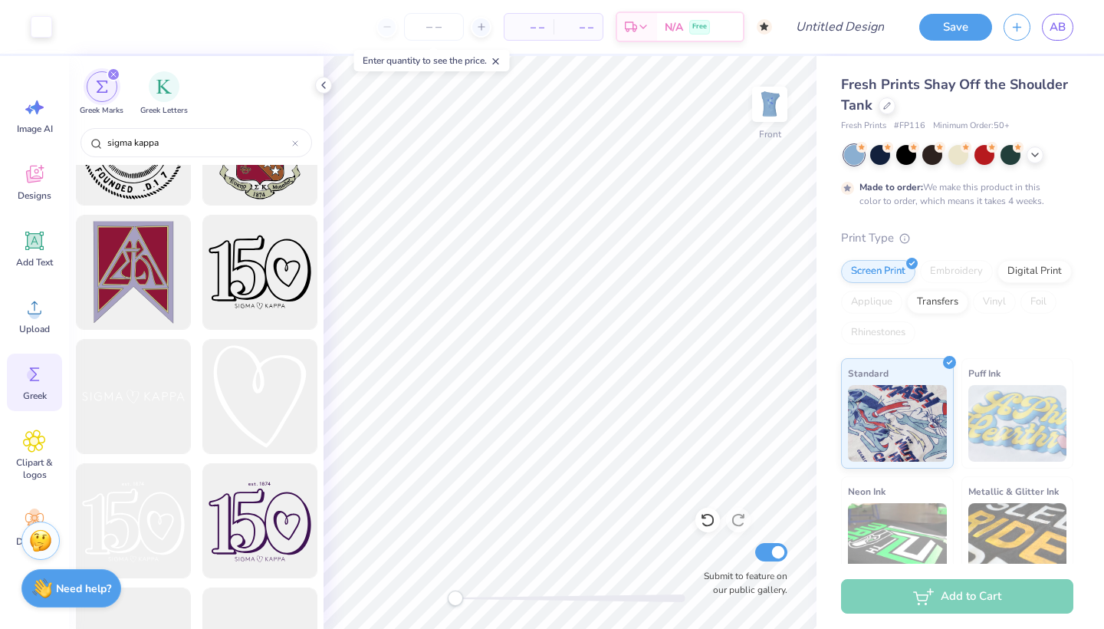
scroll to position [438, 0]
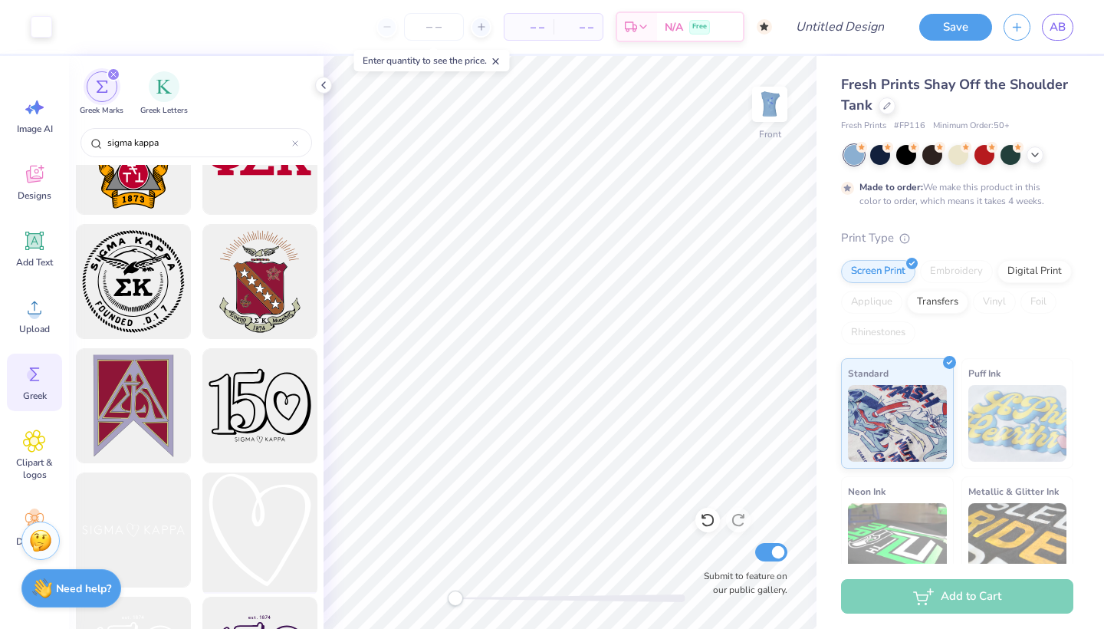
click at [252, 510] on div at bounding box center [259, 530] width 127 height 127
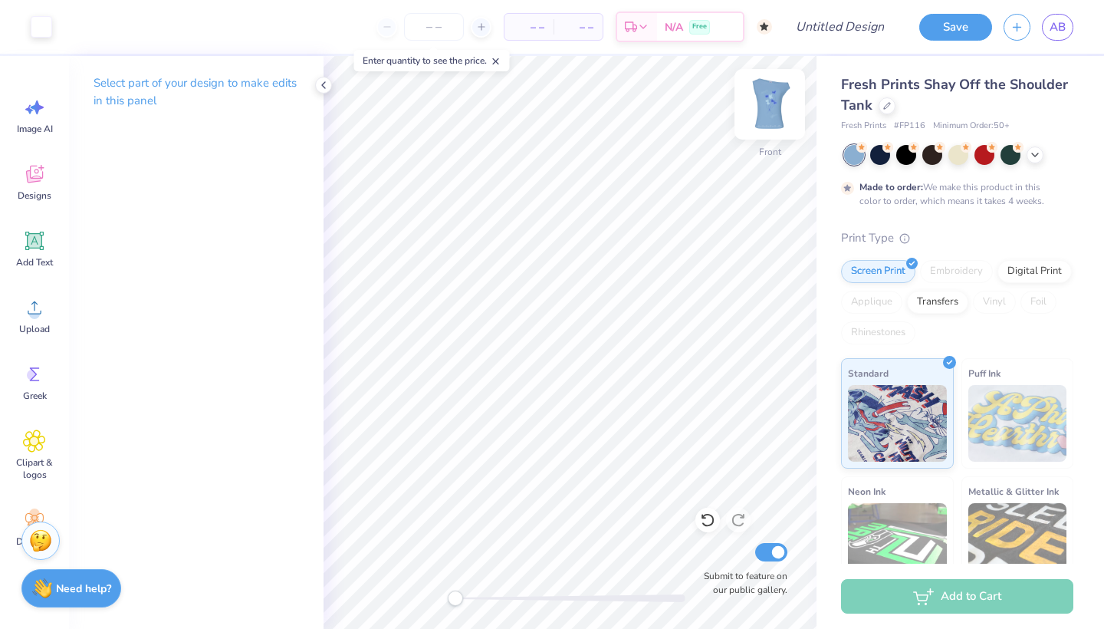
click at [776, 97] on img at bounding box center [769, 104] width 61 height 61
click at [764, 104] on img at bounding box center [769, 104] width 61 height 61
click at [772, 92] on img at bounding box center [769, 104] width 61 height 61
click at [857, 31] on input "Design Title" at bounding box center [858, 27] width 75 height 31
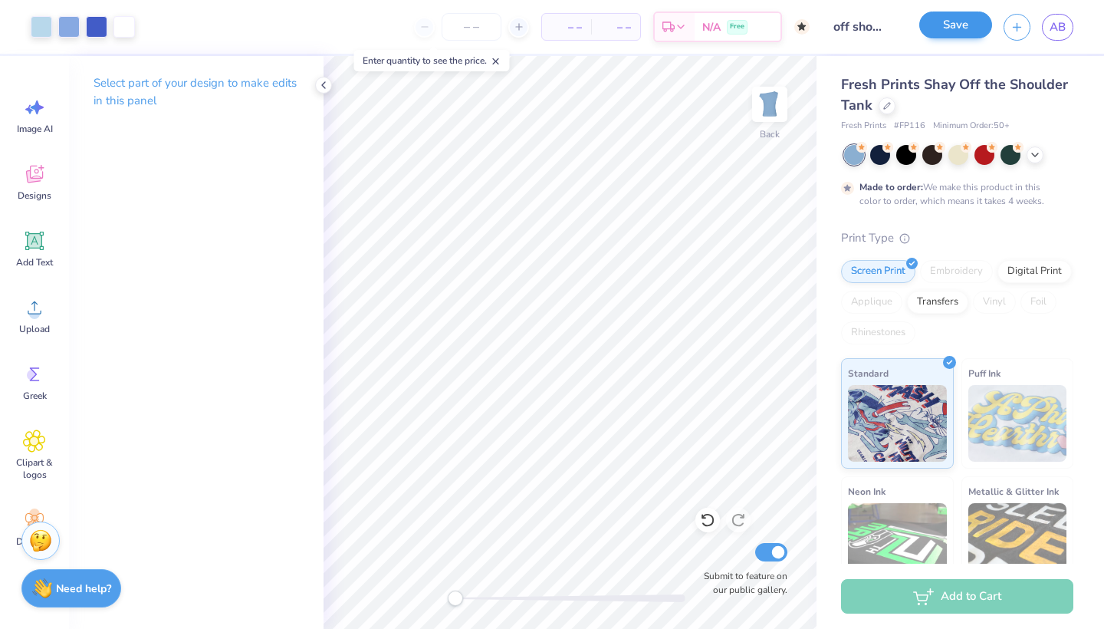
click at [945, 29] on button "Save" at bounding box center [955, 25] width 73 height 27
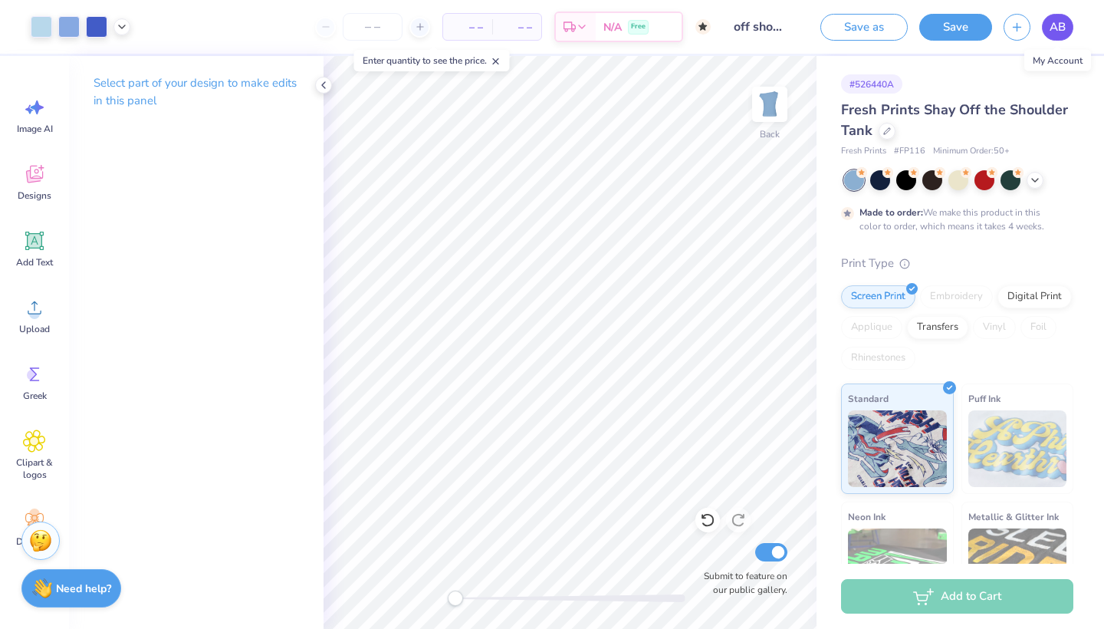
click at [1072, 25] on link "AB" at bounding box center [1057, 27] width 31 height 27
